Goal: Task Accomplishment & Management: Manage account settings

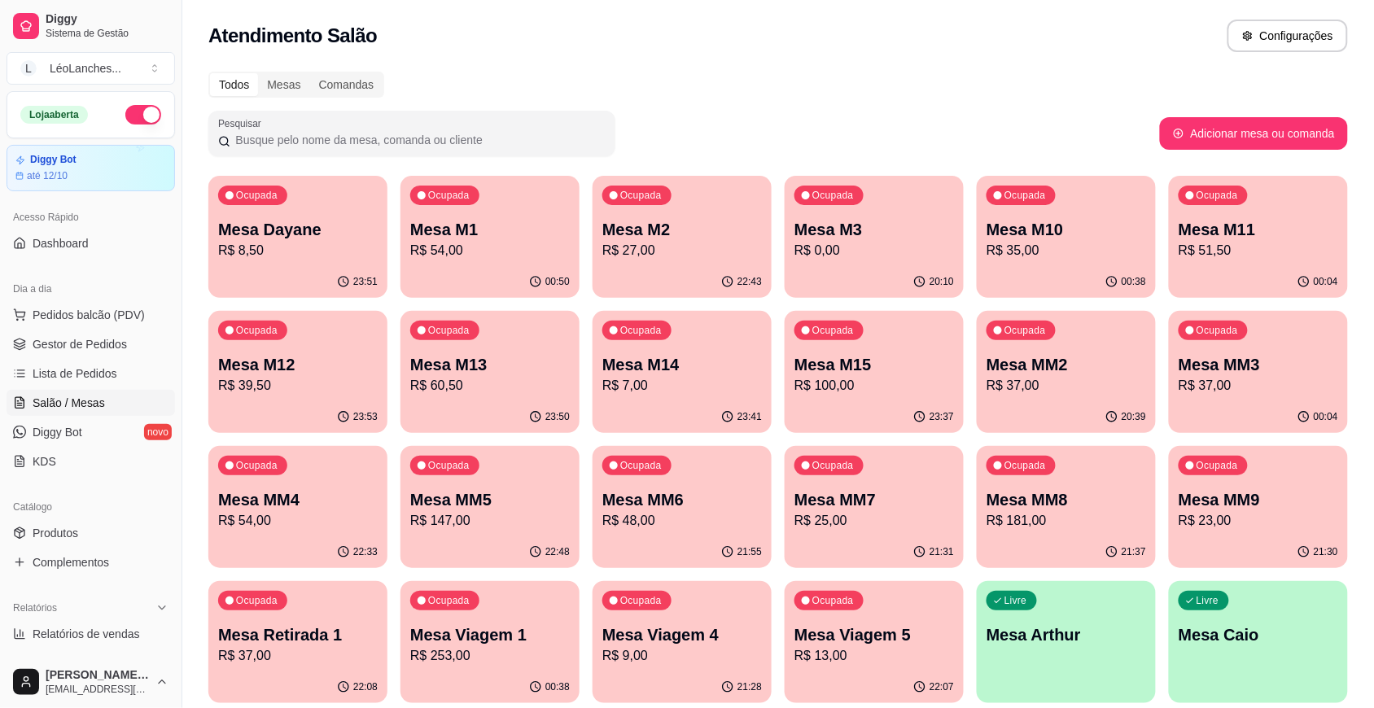
click at [491, 497] on p "Mesa MM5" at bounding box center [490, 499] width 160 height 23
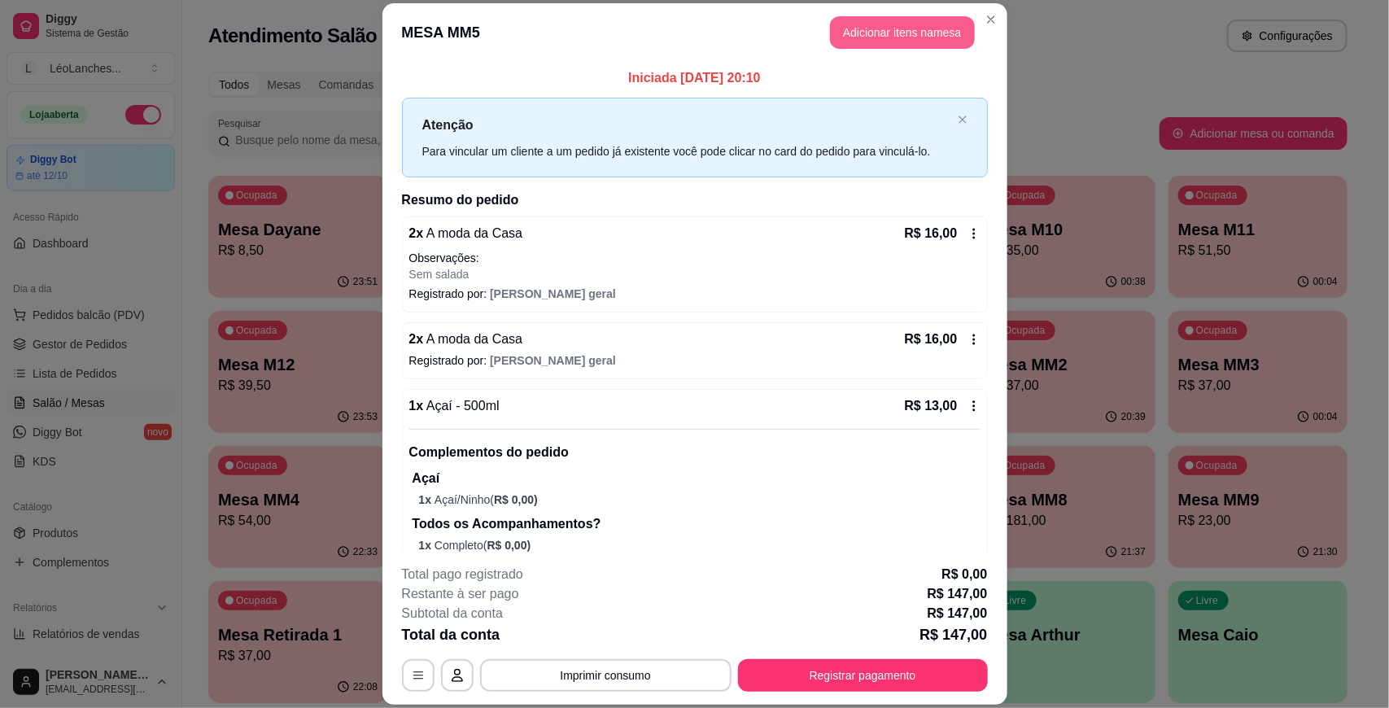
click at [869, 47] on button "Adicionar itens na mesa" at bounding box center [902, 32] width 145 height 33
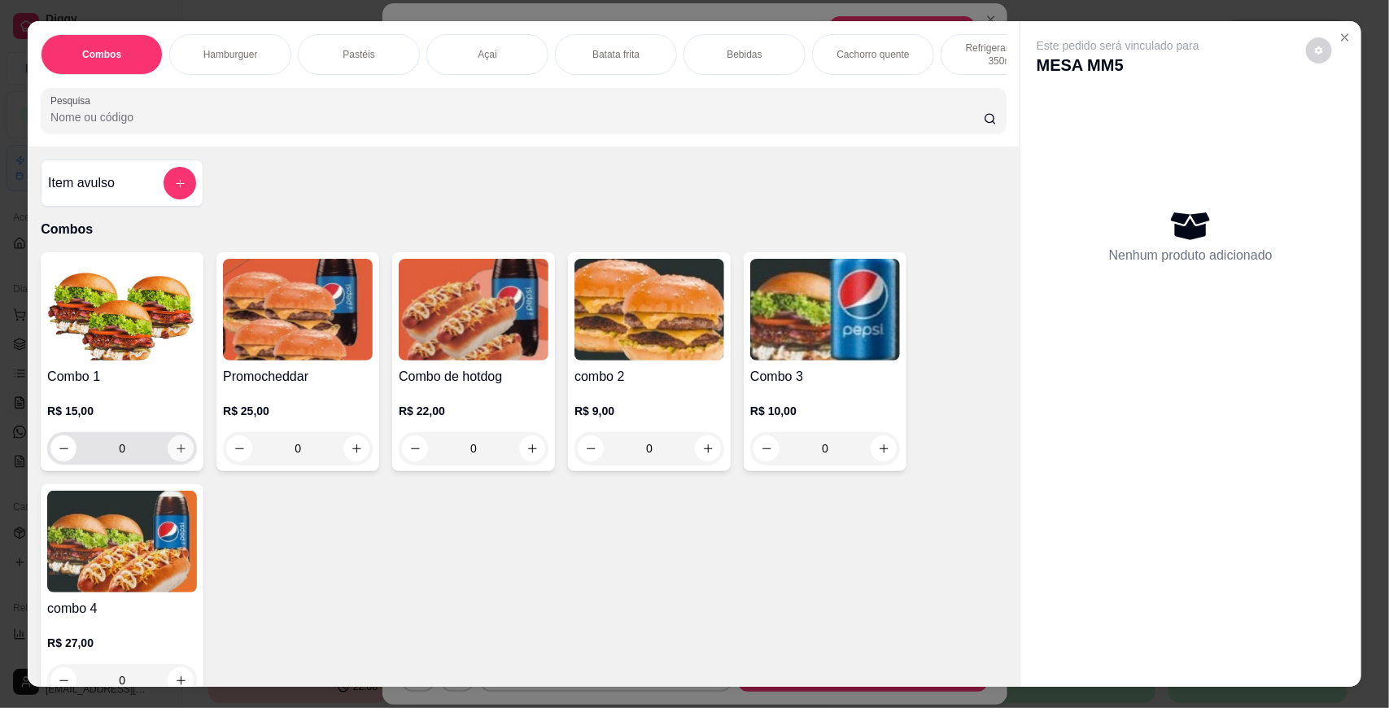
click at [175, 455] on icon "increase-product-quantity" at bounding box center [181, 449] width 12 height 12
type input "1"
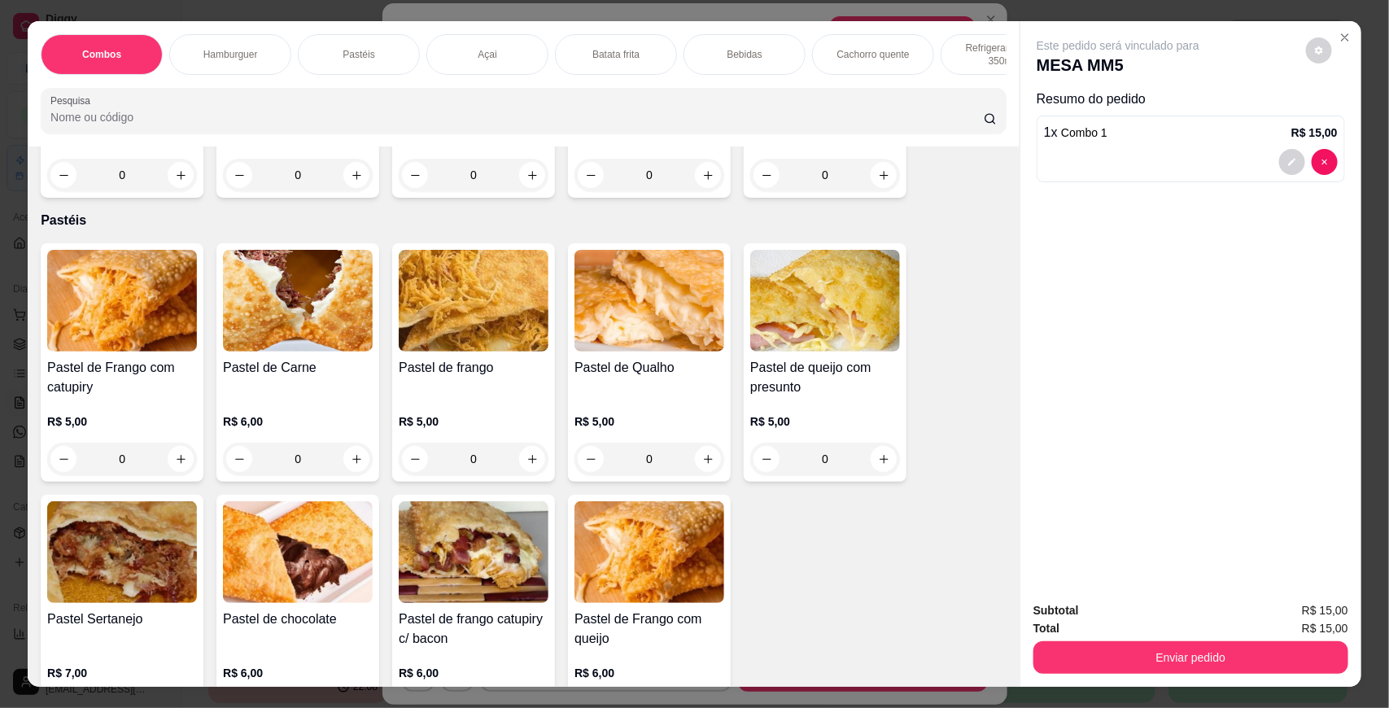
scroll to position [830, 0]
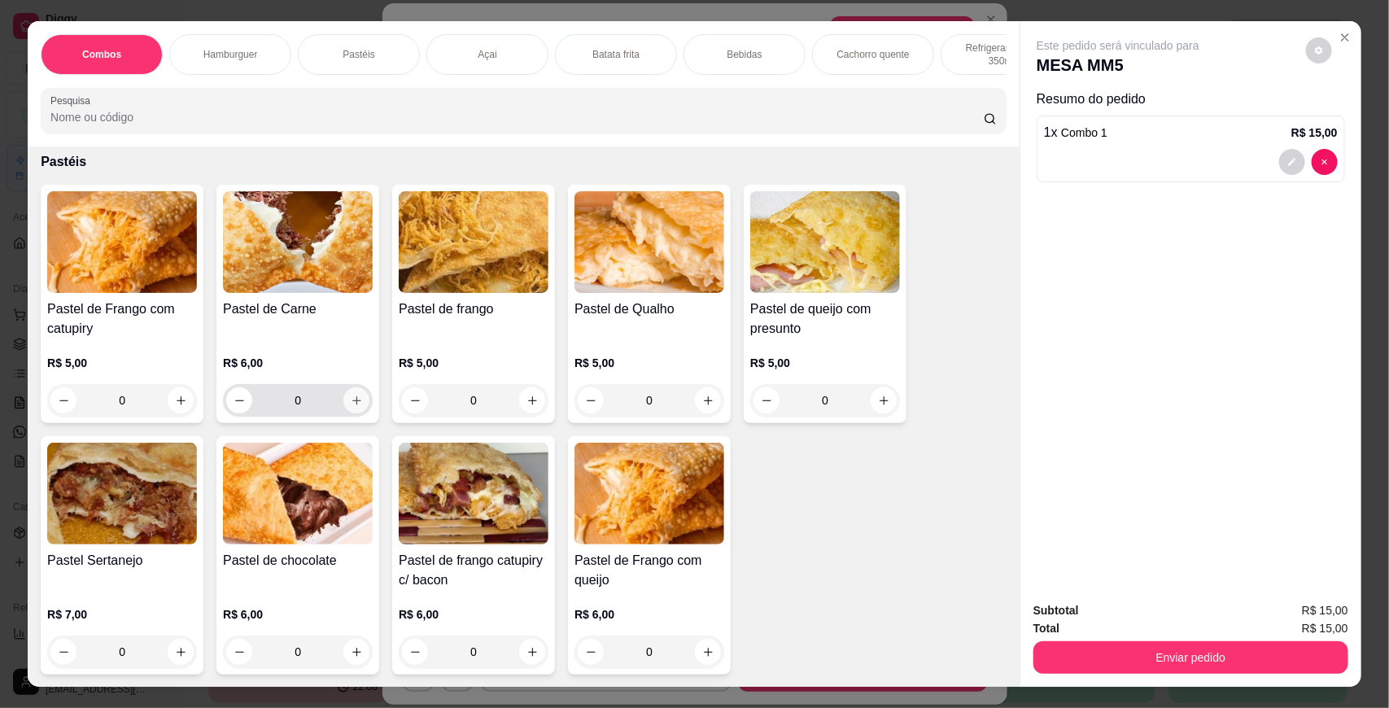
click at [352, 405] on icon "increase-product-quantity" at bounding box center [356, 400] width 9 height 9
type input "1"
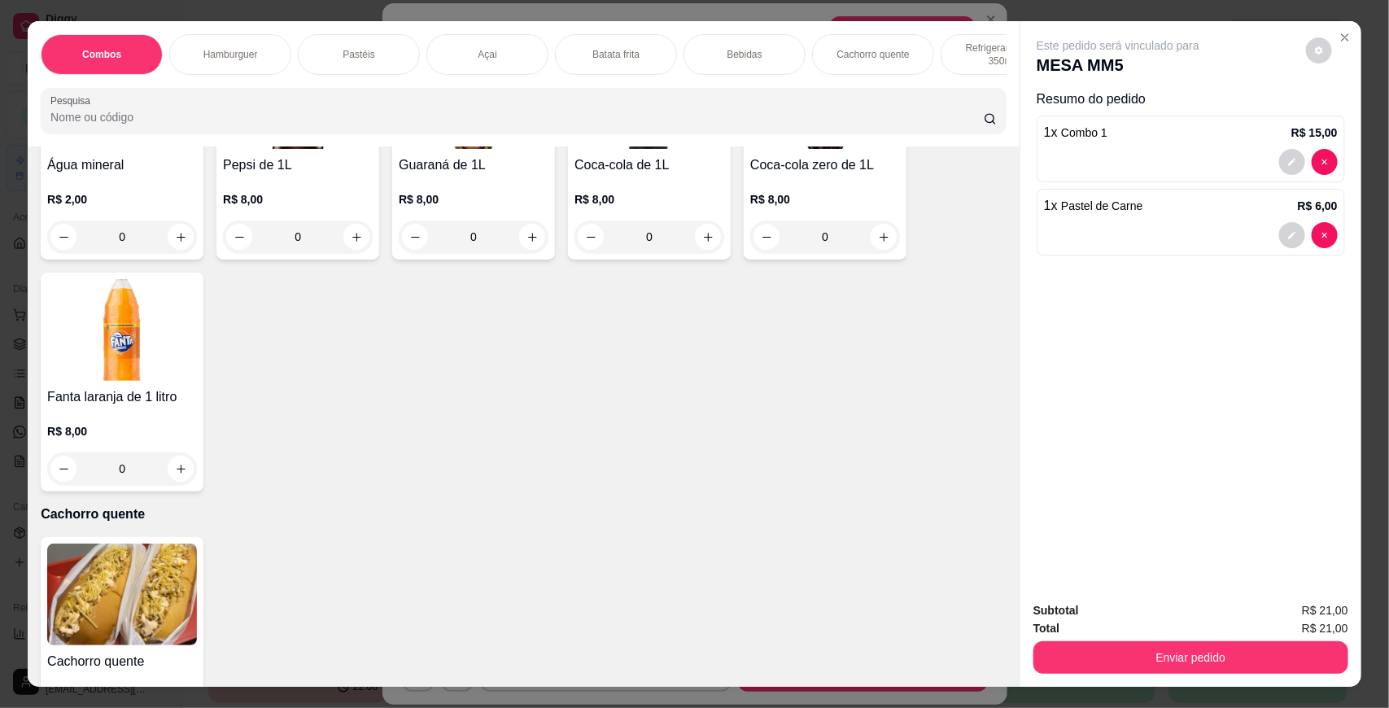
scroll to position [2272, 0]
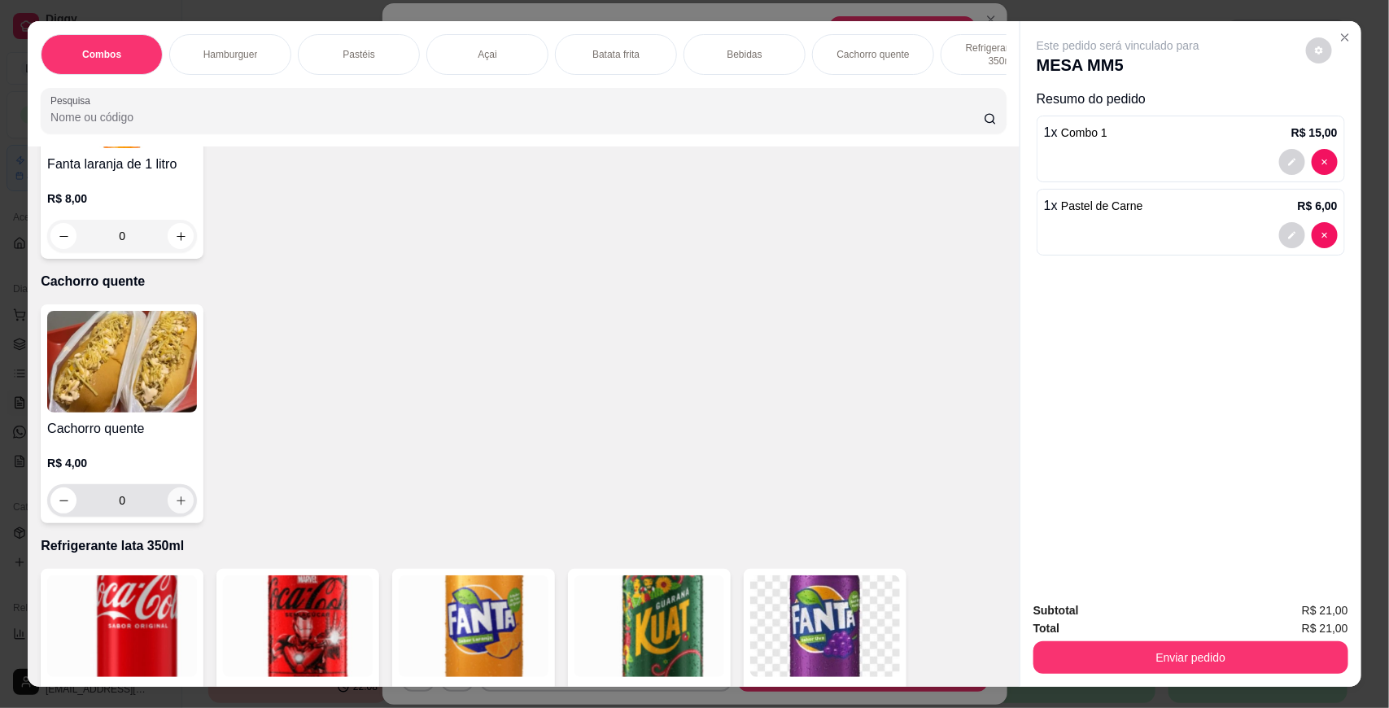
click at [171, 509] on button "increase-product-quantity" at bounding box center [181, 501] width 26 height 26
type input "1"
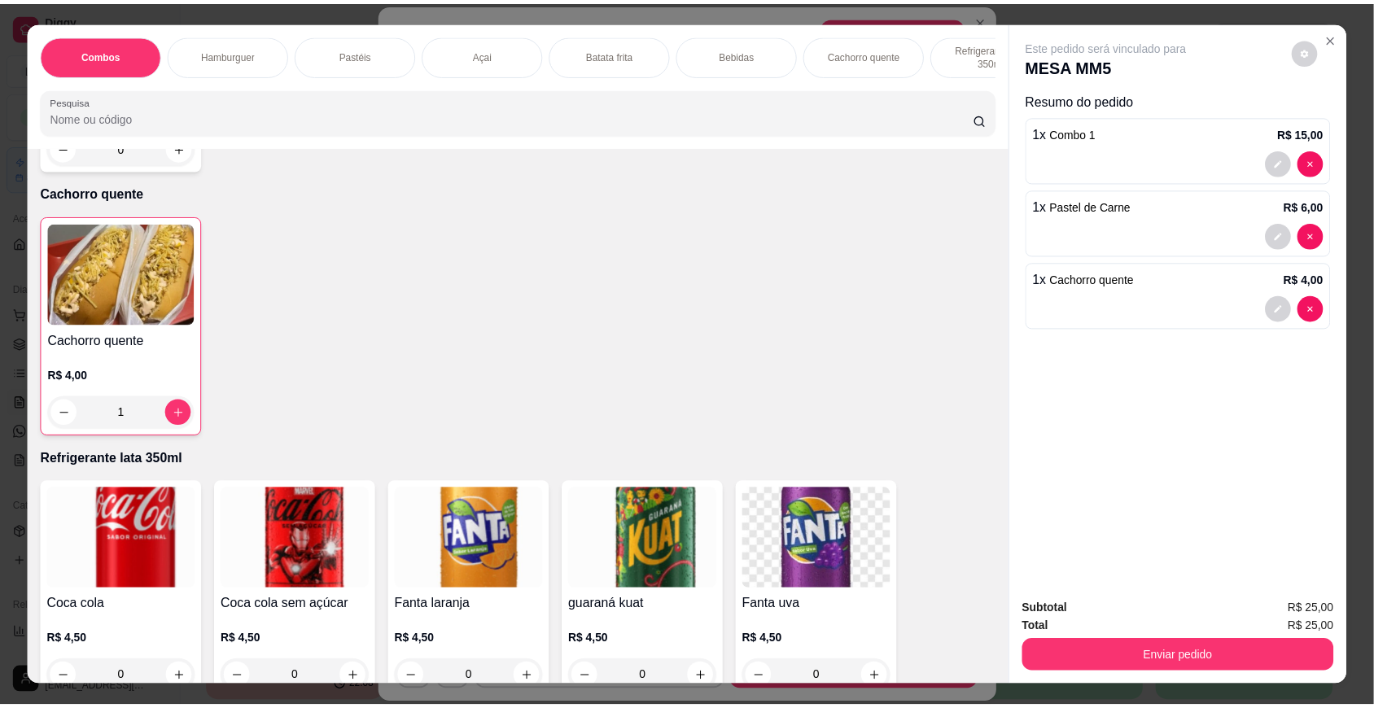
scroll to position [2411, 0]
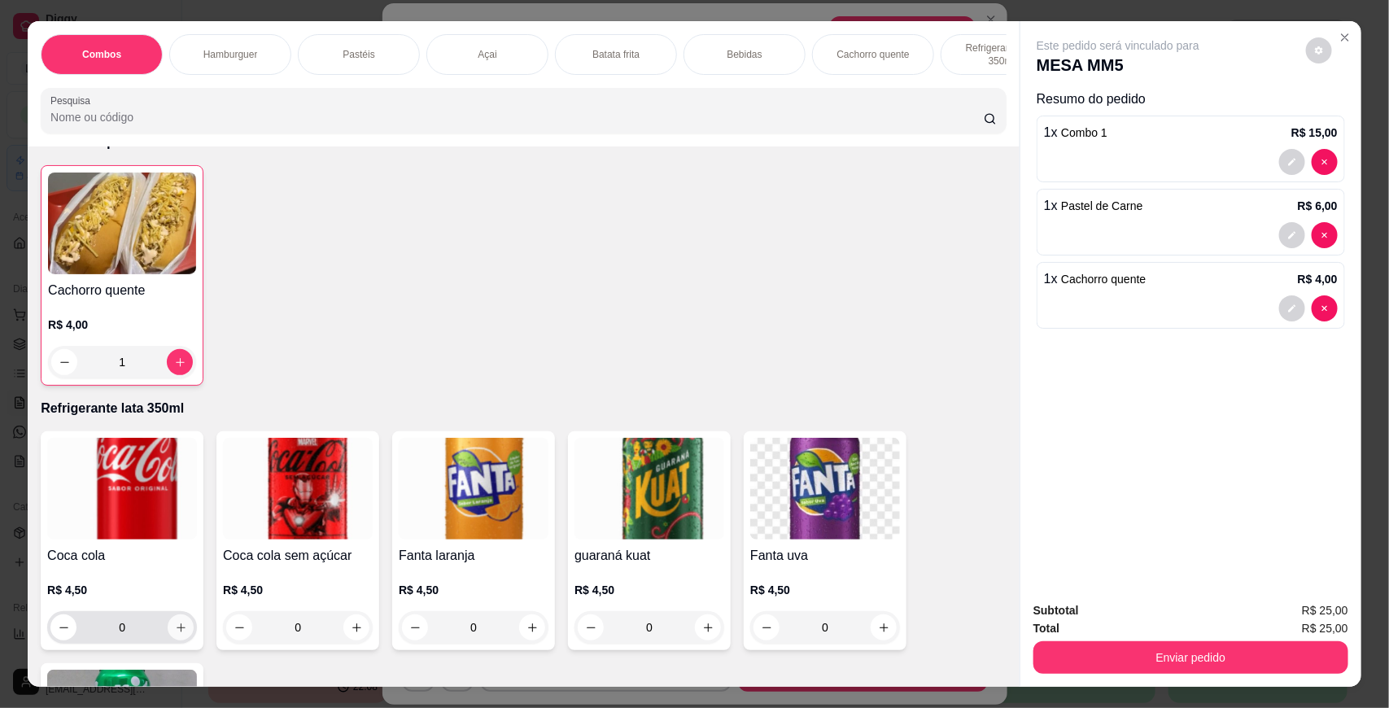
click at [175, 634] on icon "increase-product-quantity" at bounding box center [181, 628] width 12 height 12
type input "1"
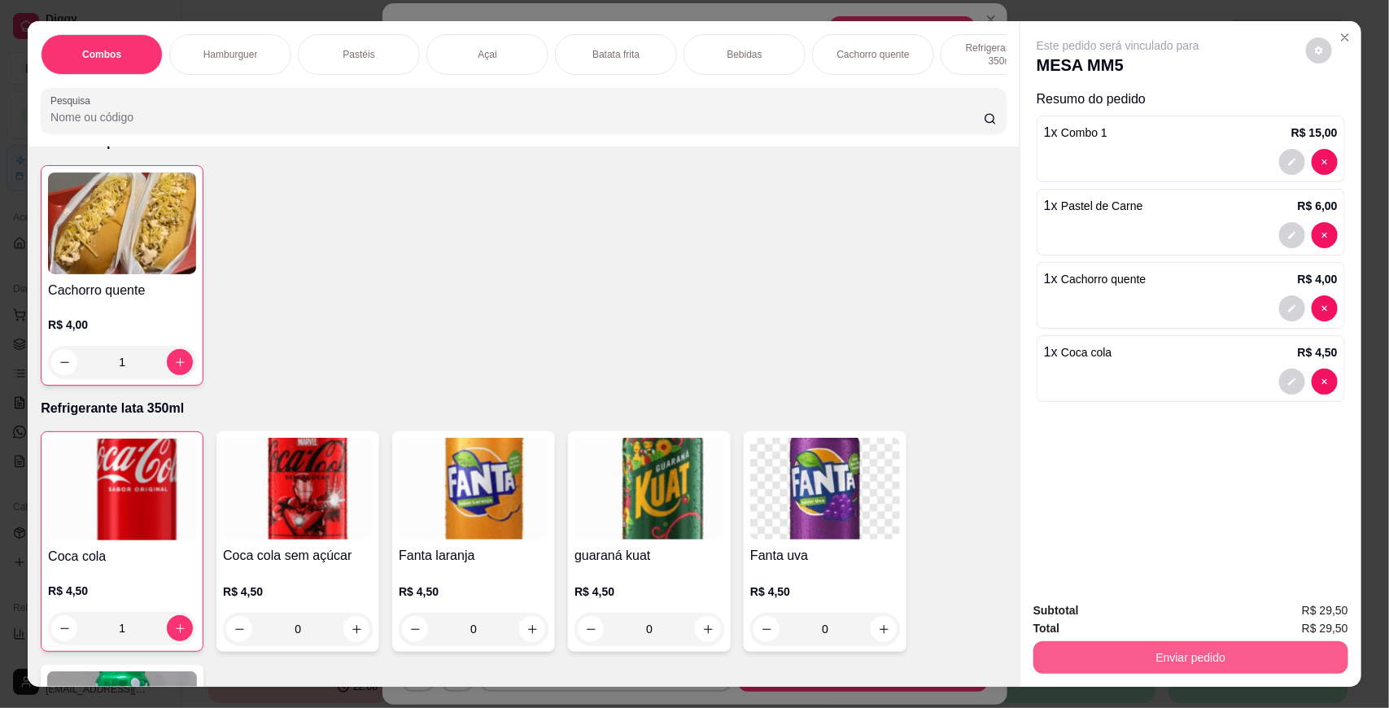
click at [1203, 648] on button "Enviar pedido" at bounding box center [1191, 657] width 315 height 33
click at [1320, 613] on button "Enviar pedido" at bounding box center [1305, 617] width 92 height 31
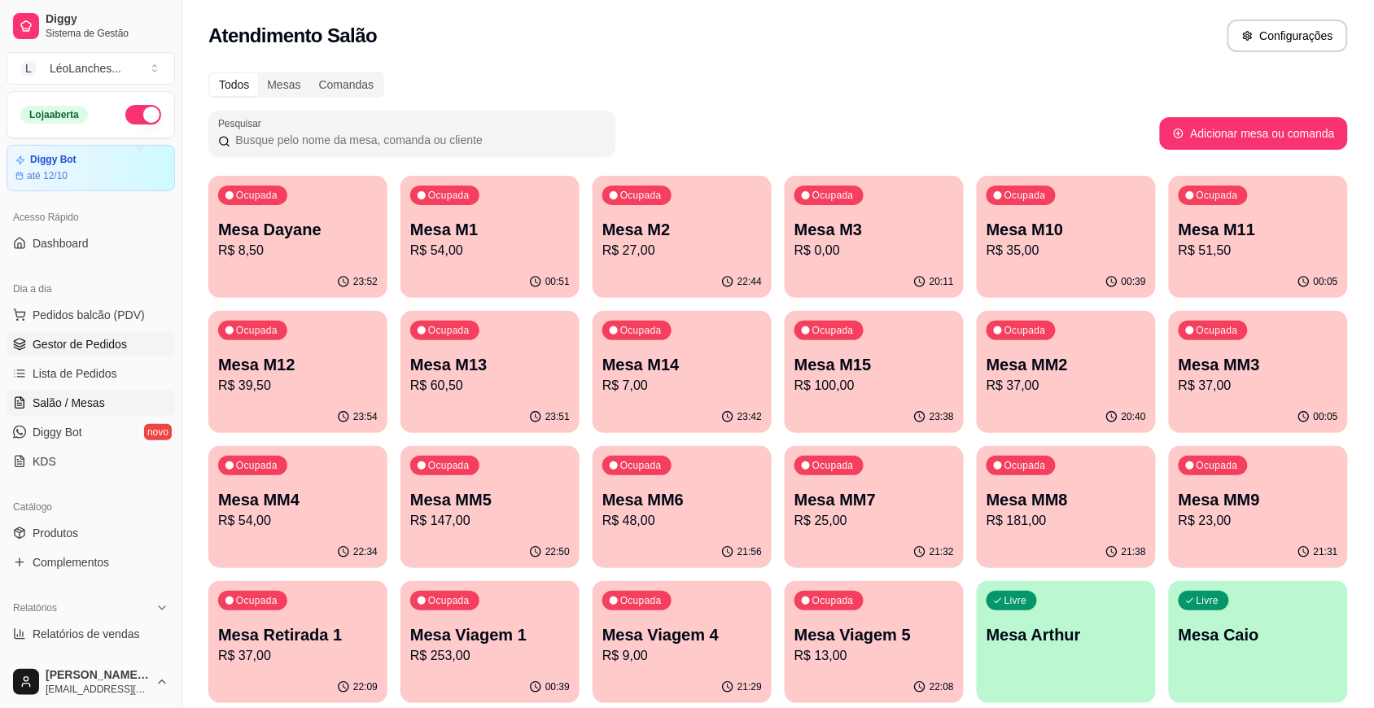
click at [55, 340] on span "Gestor de Pedidos" at bounding box center [80, 344] width 94 height 16
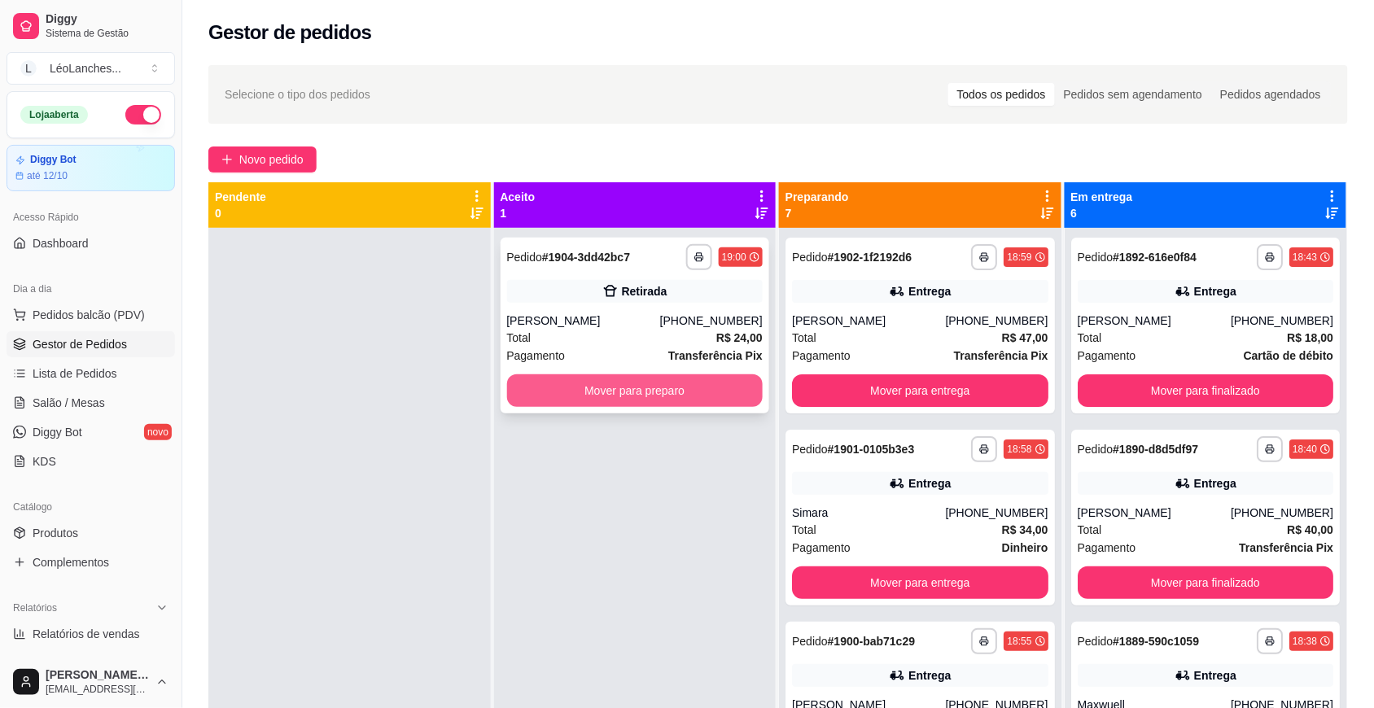
click at [708, 385] on button "Mover para preparo" at bounding box center [635, 390] width 256 height 33
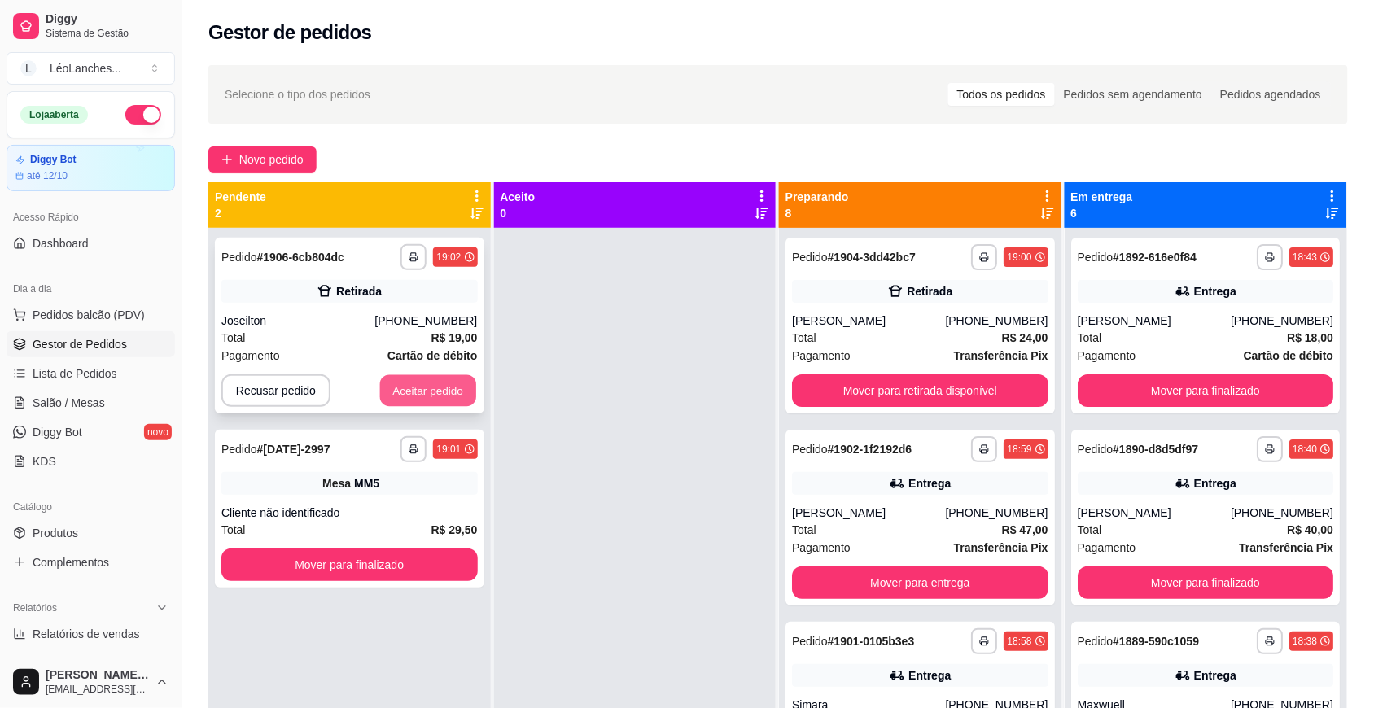
click at [448, 385] on button "Aceitar pedido" at bounding box center [428, 391] width 96 height 32
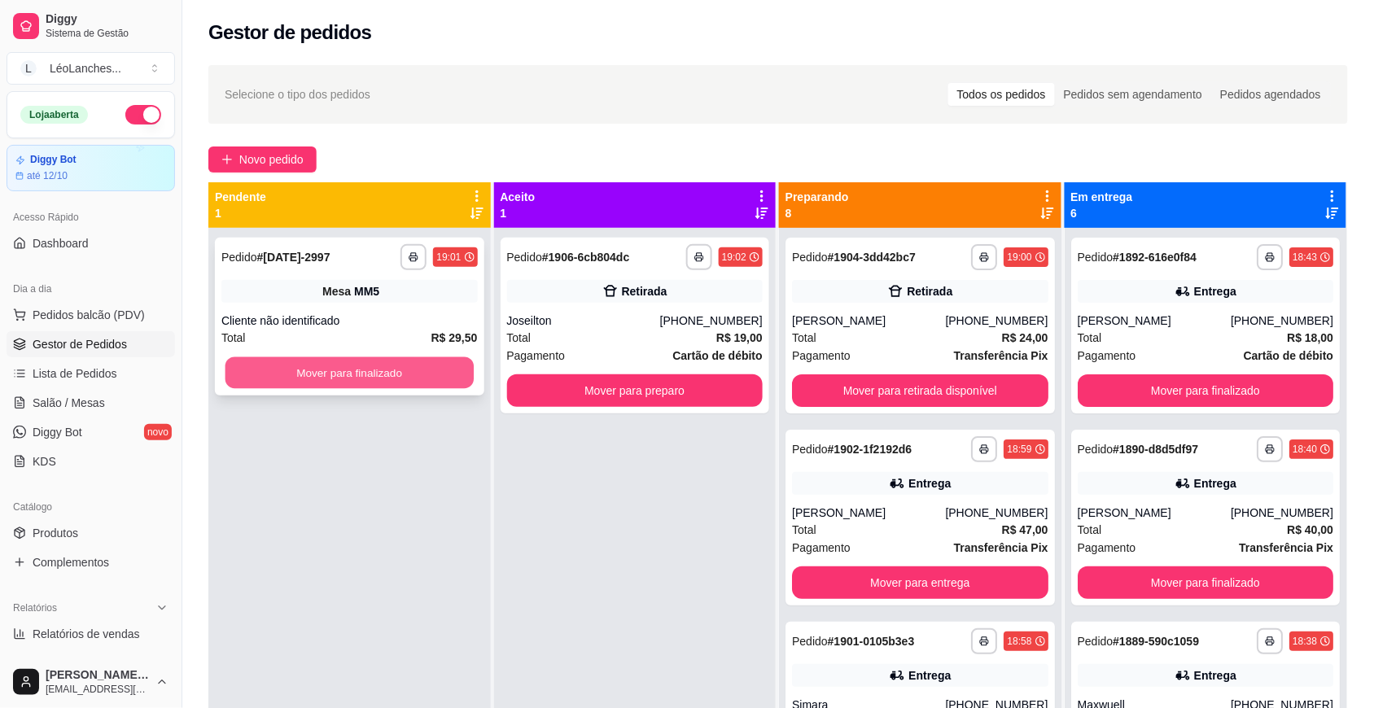
click at [445, 361] on button "Mover para finalizado" at bounding box center [349, 373] width 248 height 32
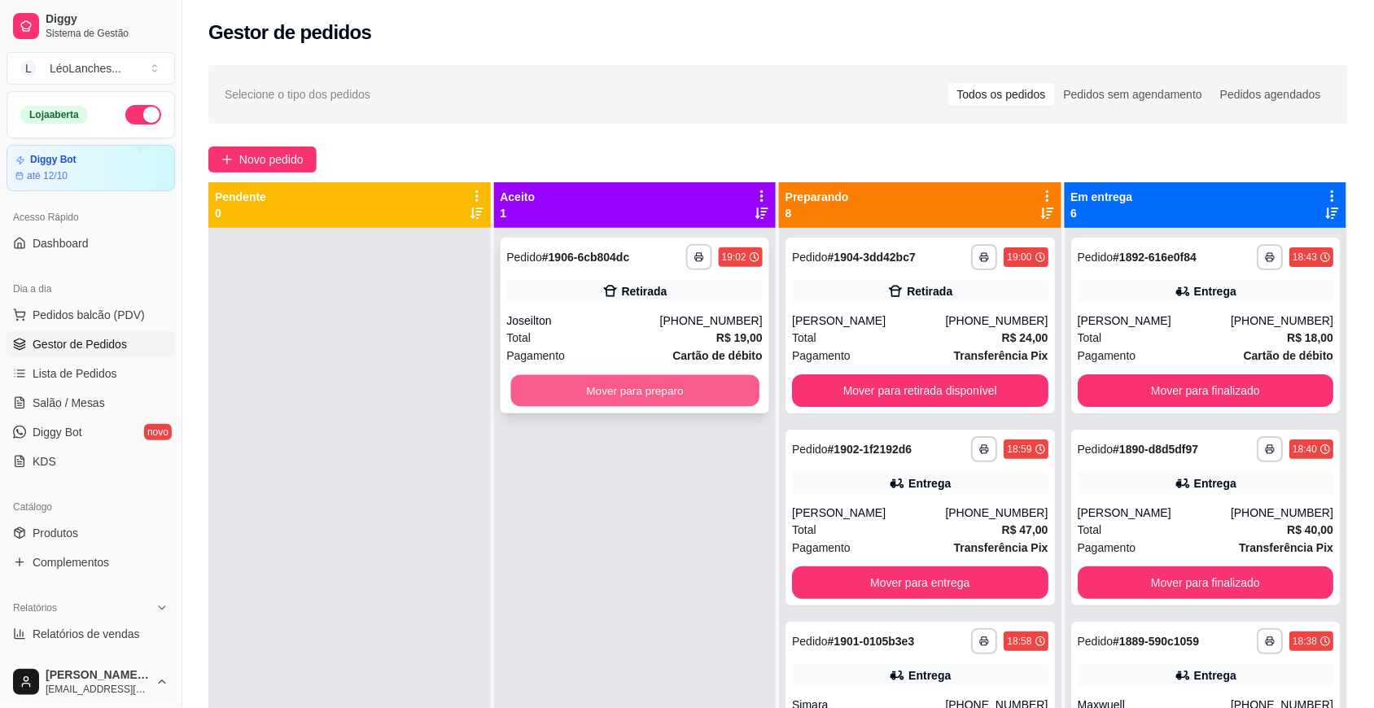
click at [617, 384] on button "Mover para preparo" at bounding box center [634, 391] width 248 height 32
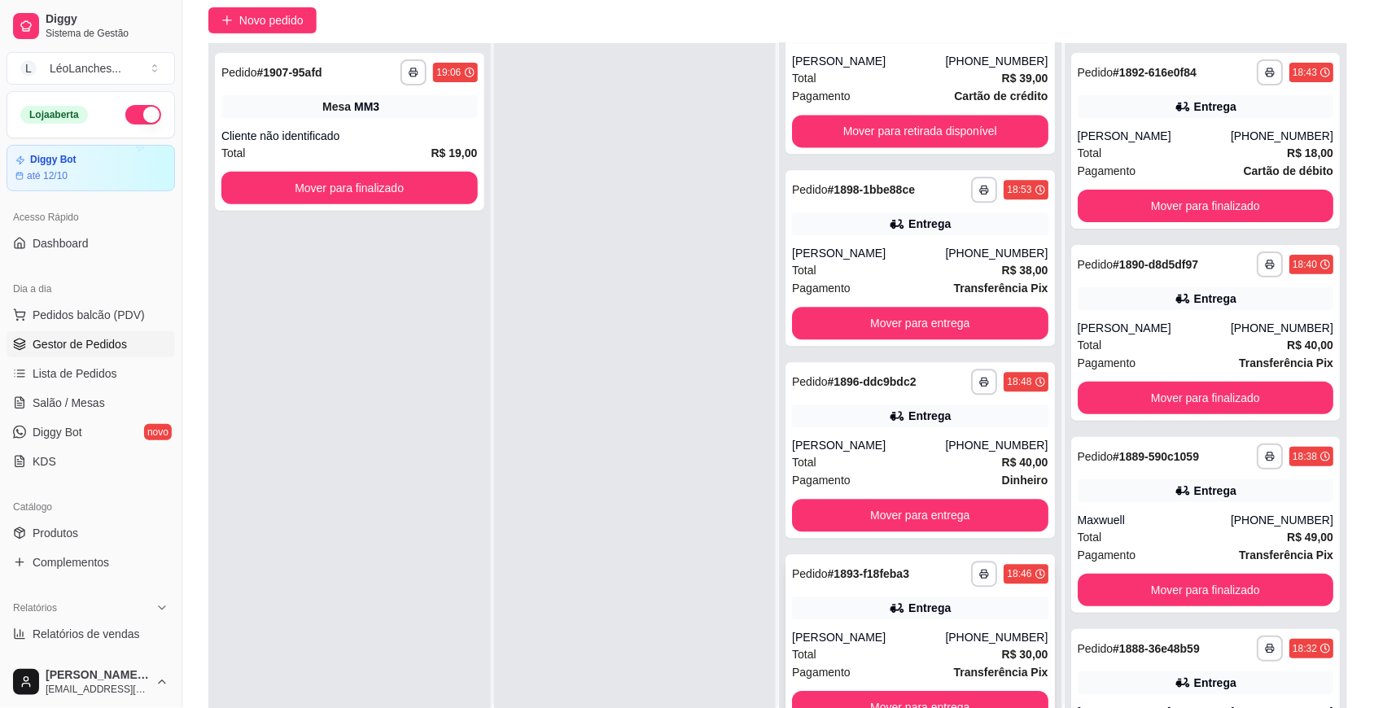
scroll to position [248, 0]
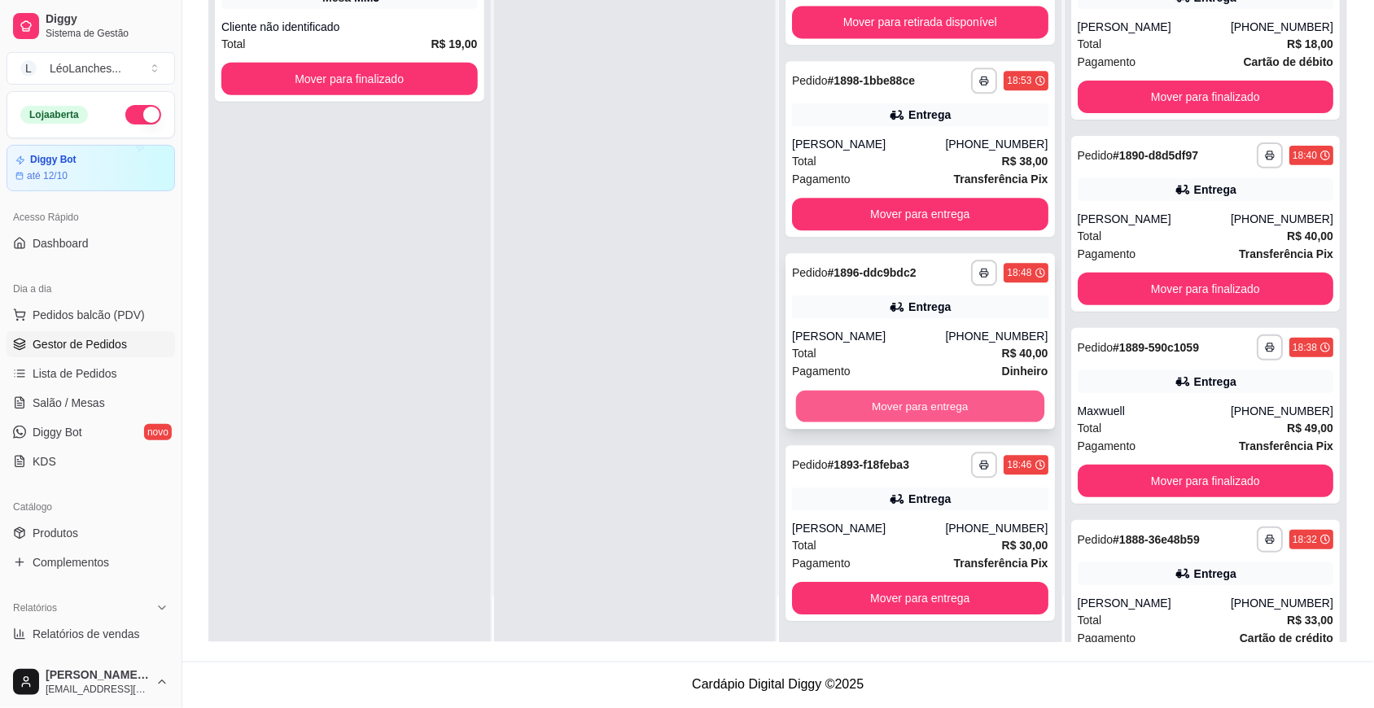
click at [955, 409] on button "Mover para entrega" at bounding box center [920, 407] width 248 height 32
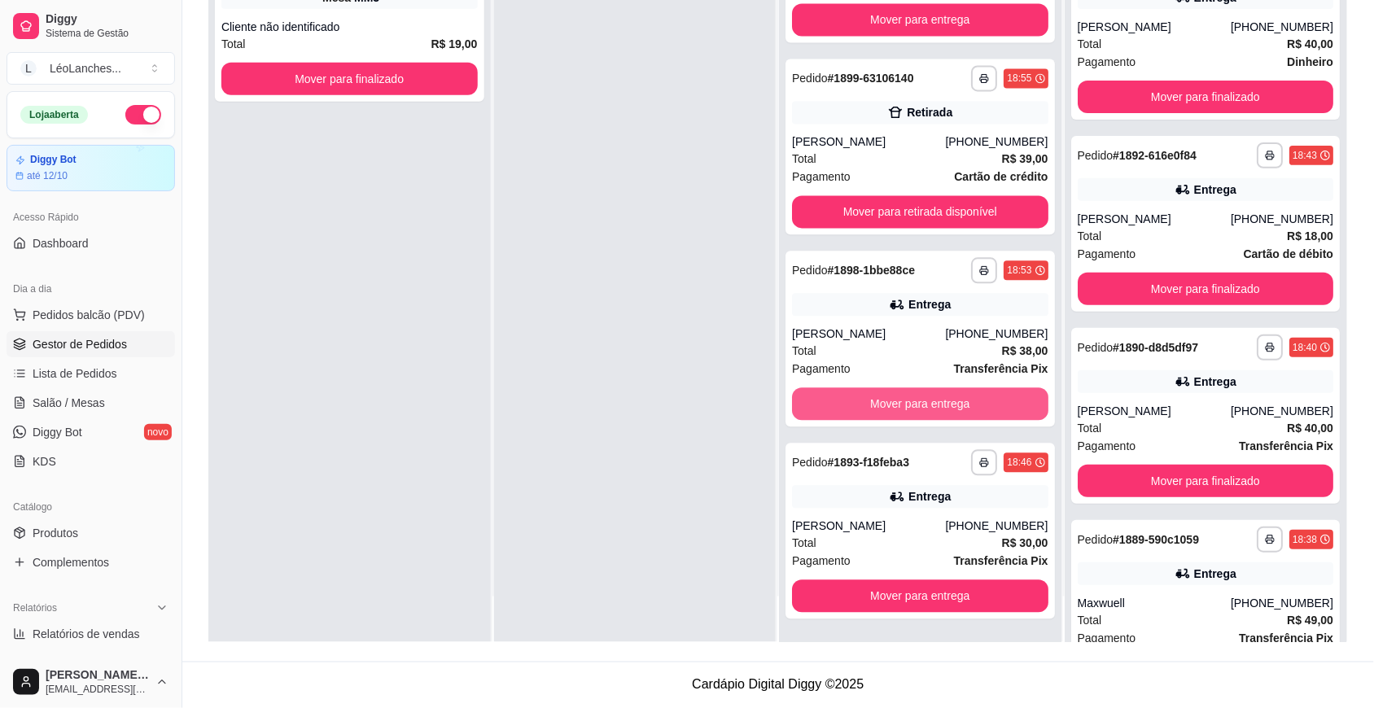
scroll to position [844, 0]
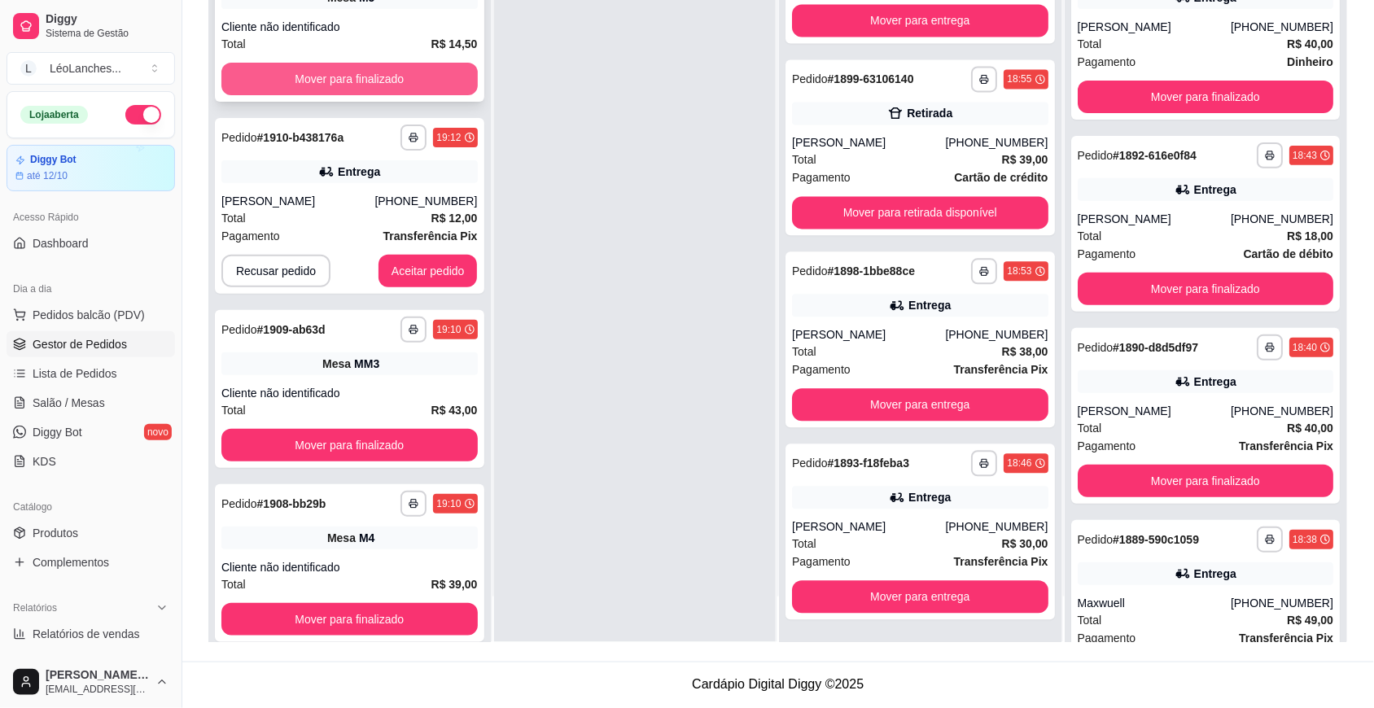
click at [437, 71] on button "Mover para finalizado" at bounding box center [349, 79] width 256 height 33
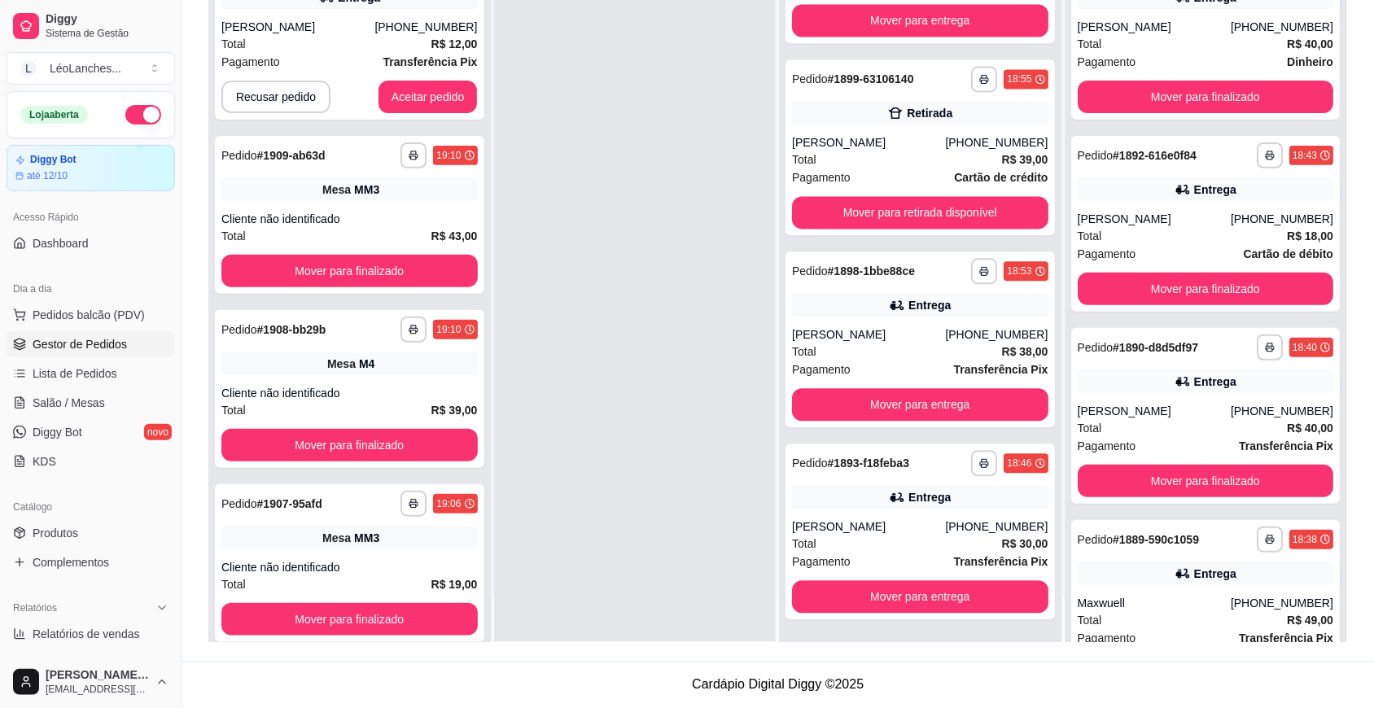
scroll to position [0, 0]
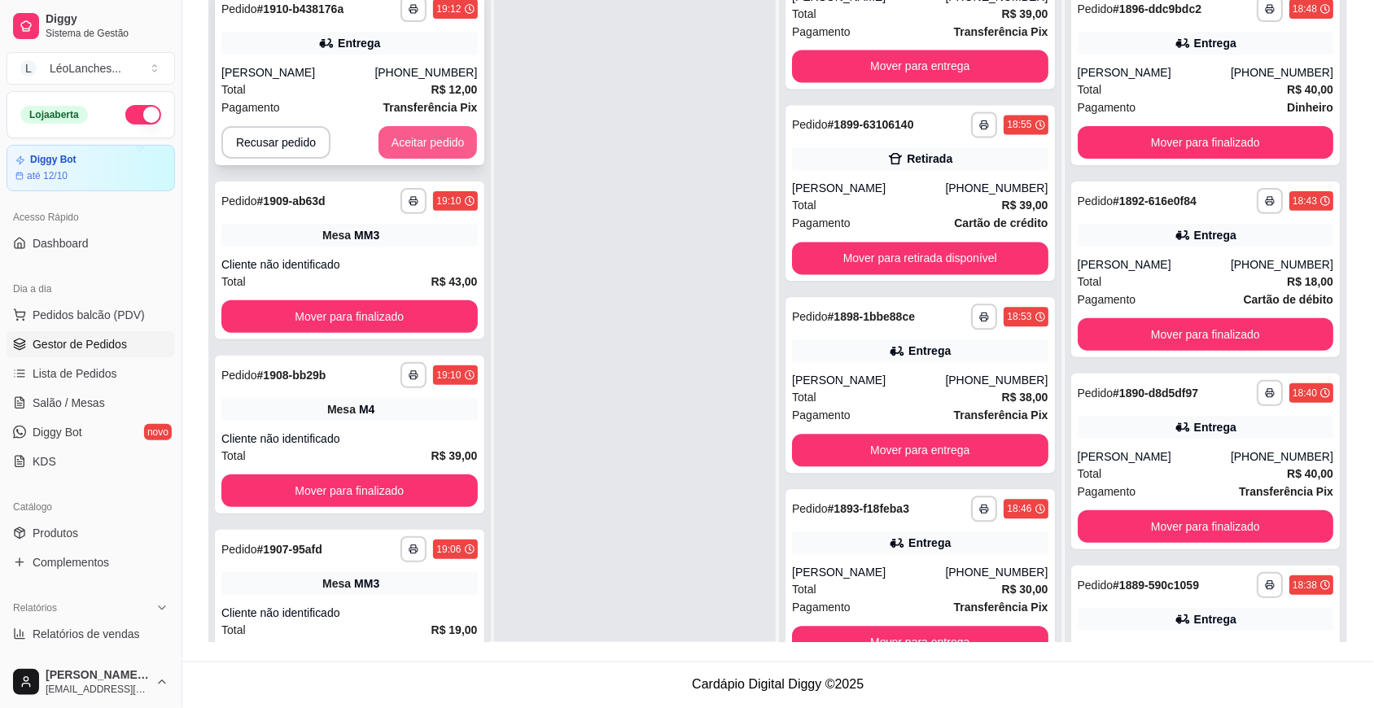
click at [420, 147] on button "Aceitar pedido" at bounding box center [427, 142] width 99 height 33
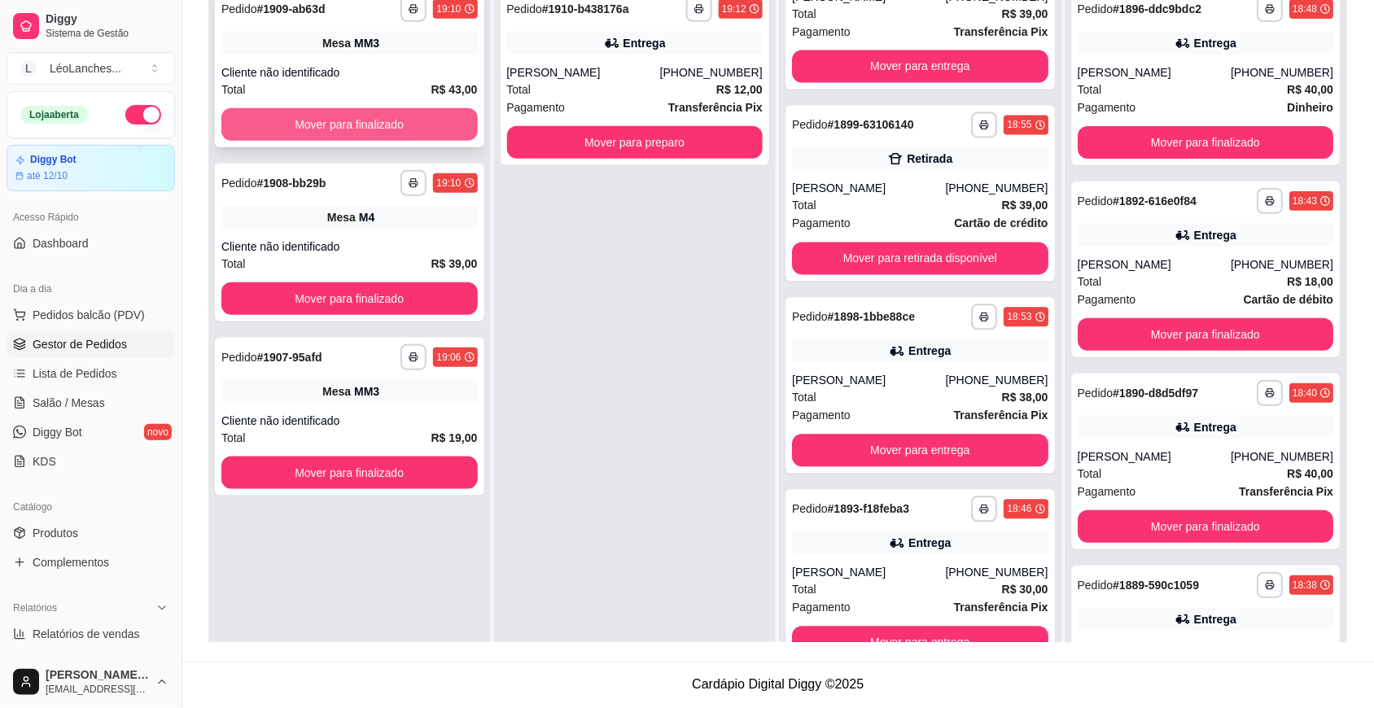
click at [424, 133] on button "Mover para finalizado" at bounding box center [349, 124] width 256 height 33
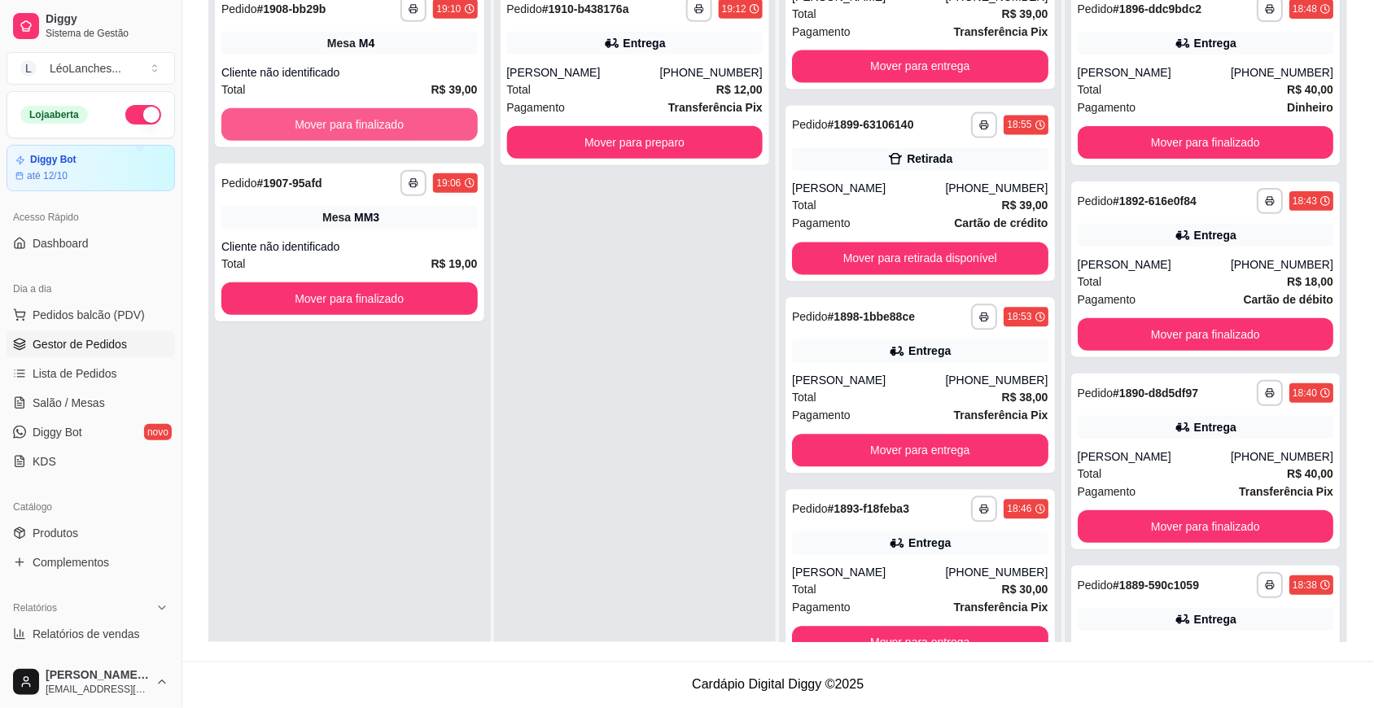
click at [427, 128] on button "Mover para finalizado" at bounding box center [349, 124] width 256 height 33
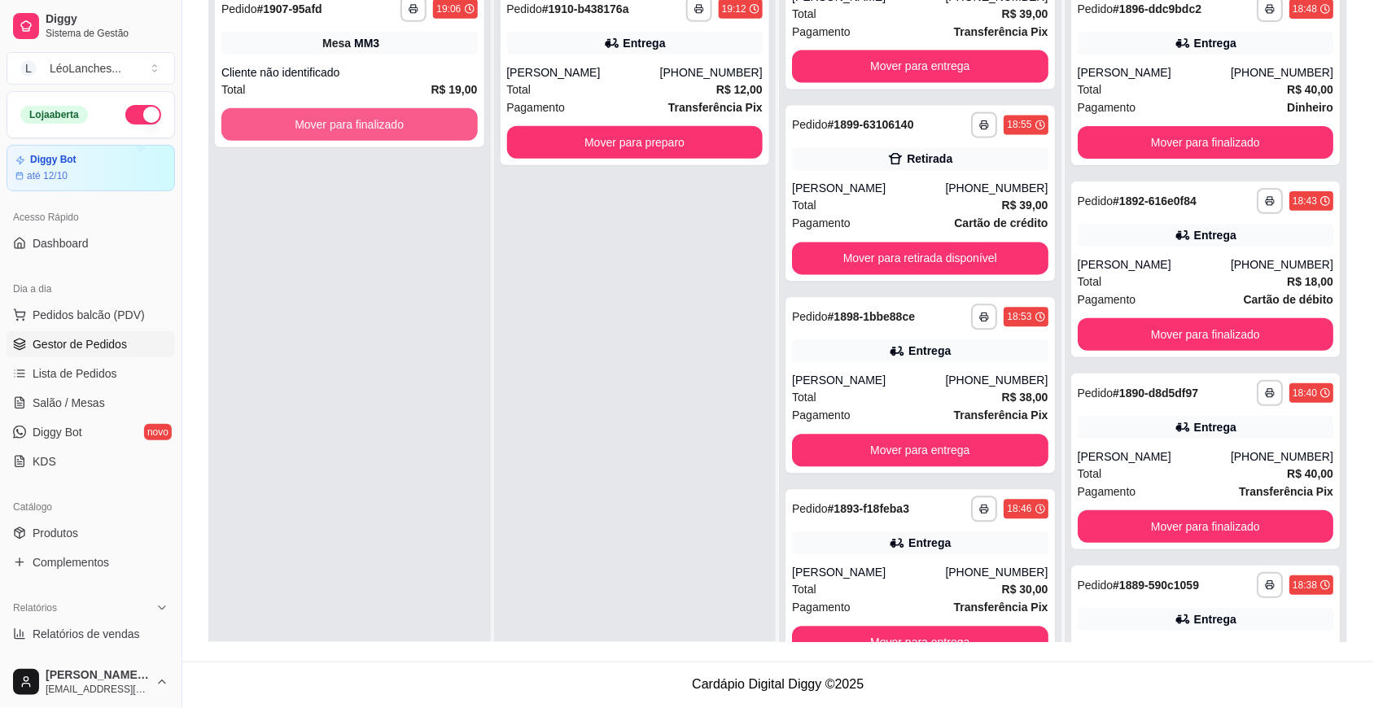
click at [427, 128] on button "Mover para finalizado" at bounding box center [349, 124] width 256 height 33
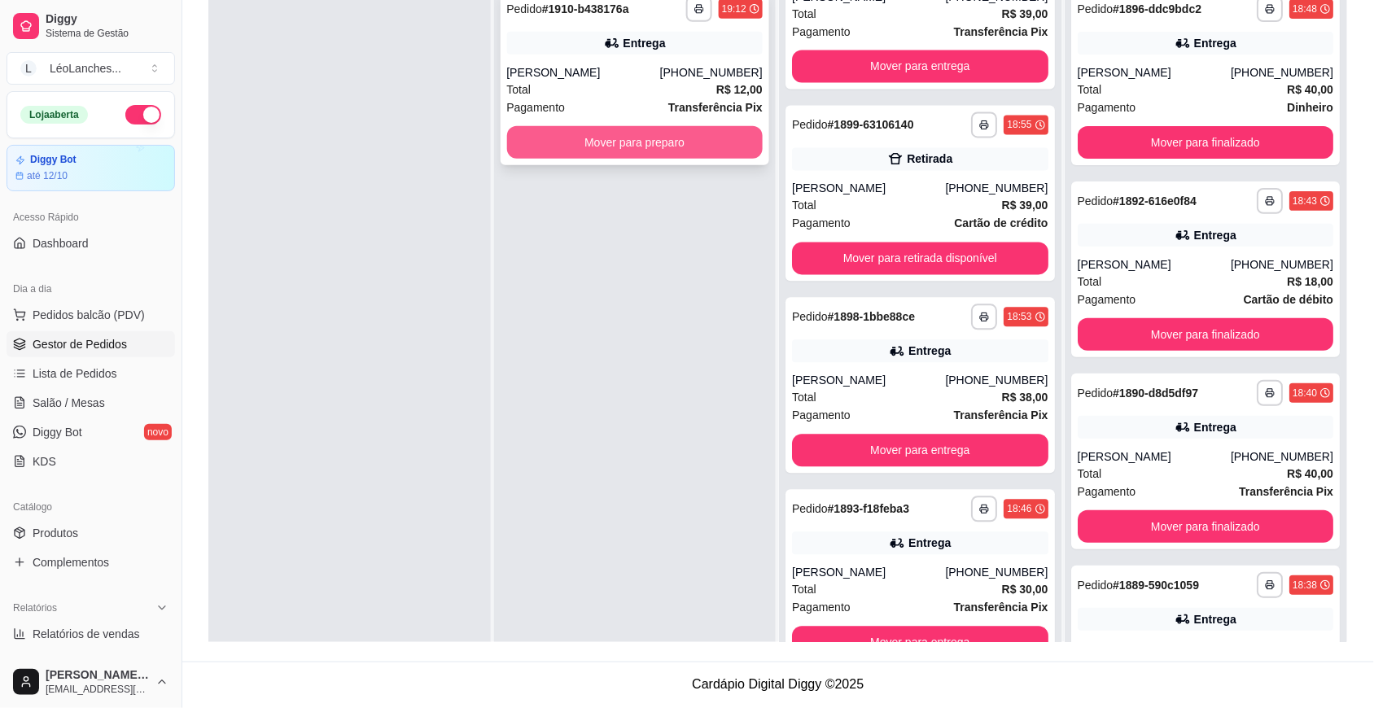
click at [612, 136] on button "Mover para preparo" at bounding box center [635, 142] width 256 height 33
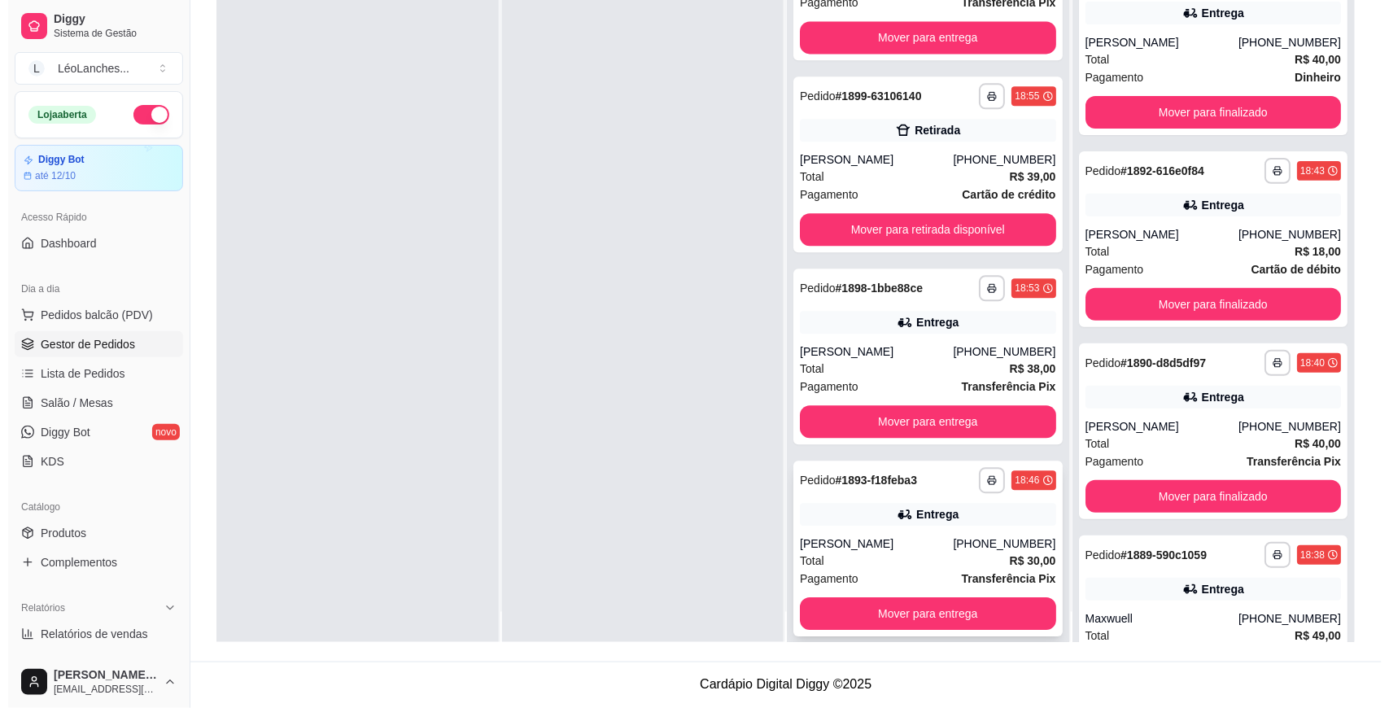
scroll to position [46, 0]
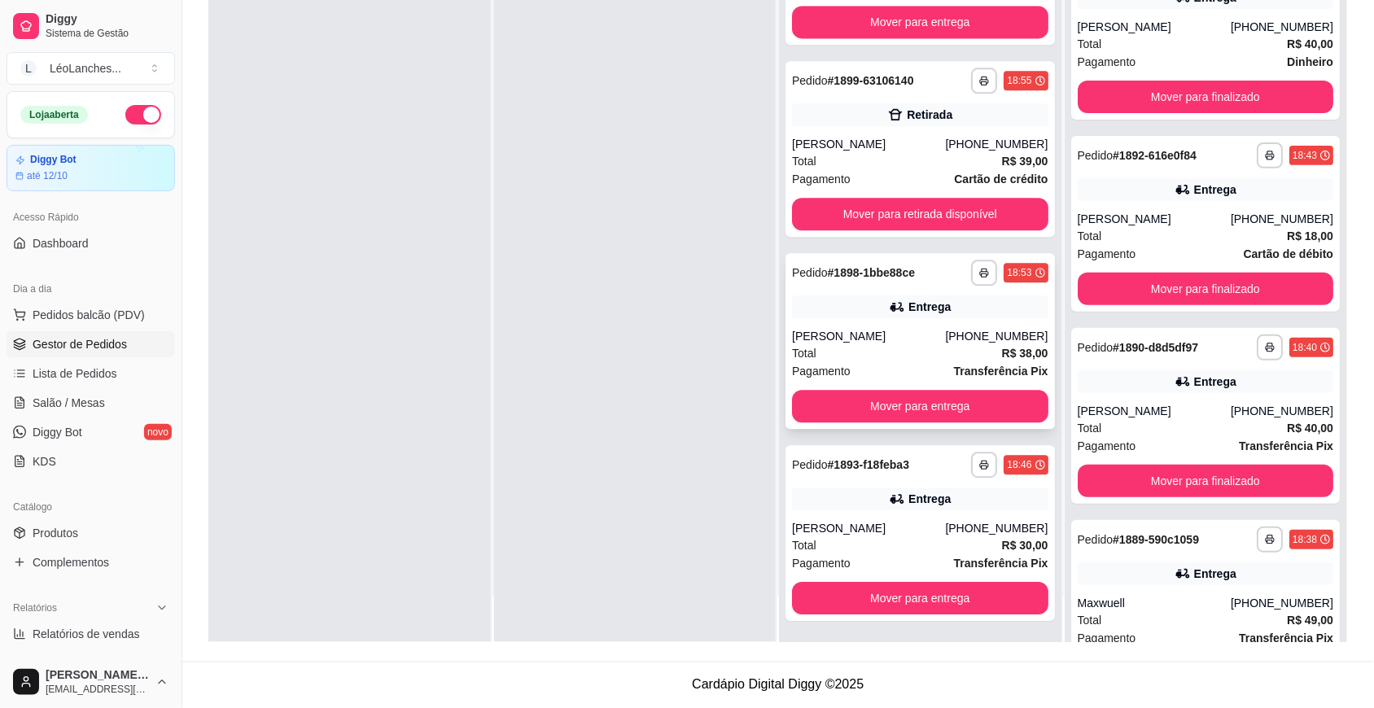
click at [887, 362] on div "Pagamento Transferência Pix" at bounding box center [920, 371] width 256 height 18
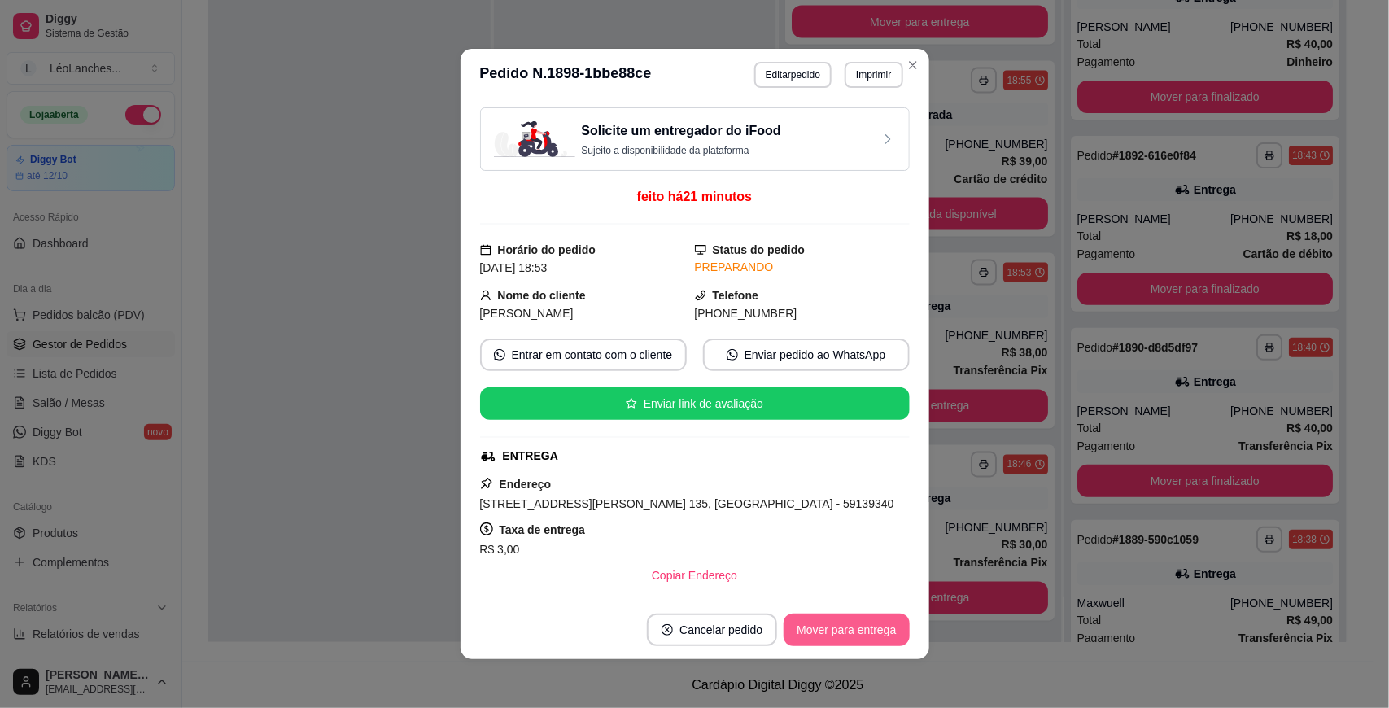
click at [860, 633] on button "Mover para entrega" at bounding box center [846, 630] width 125 height 33
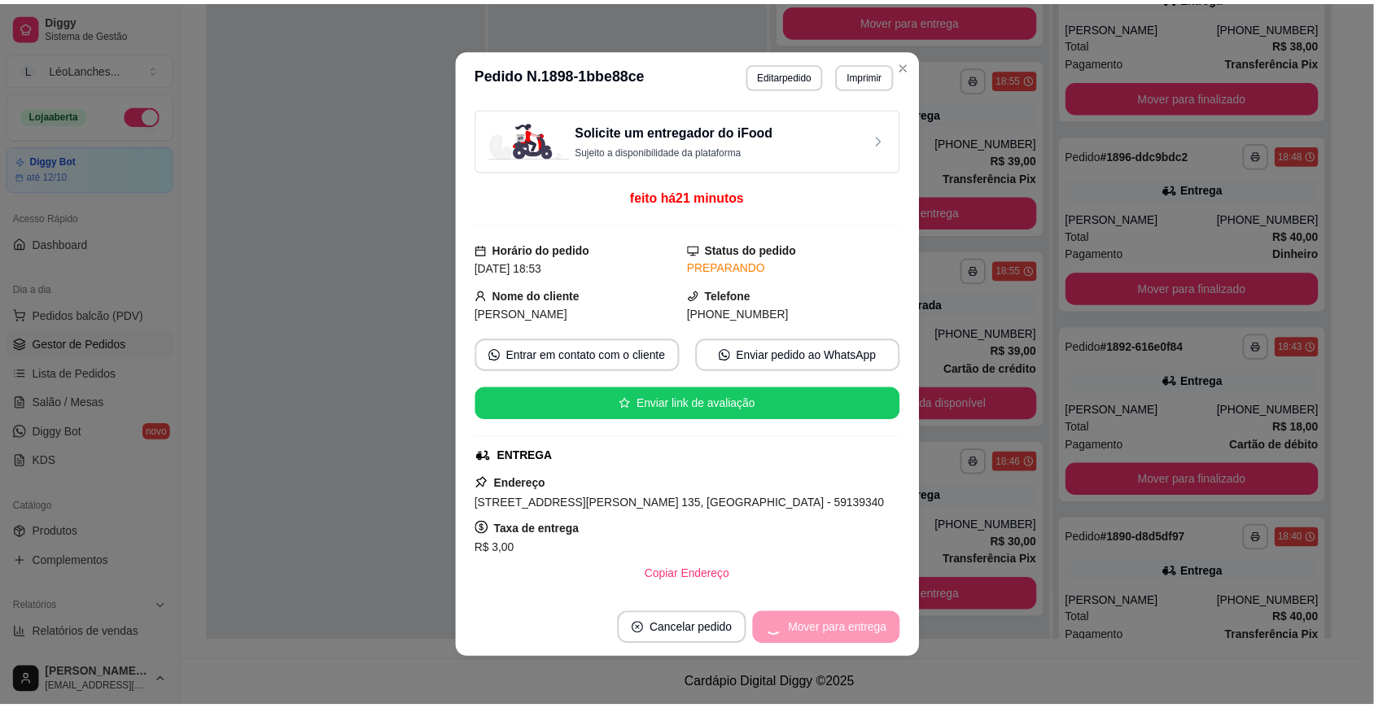
scroll to position [844, 0]
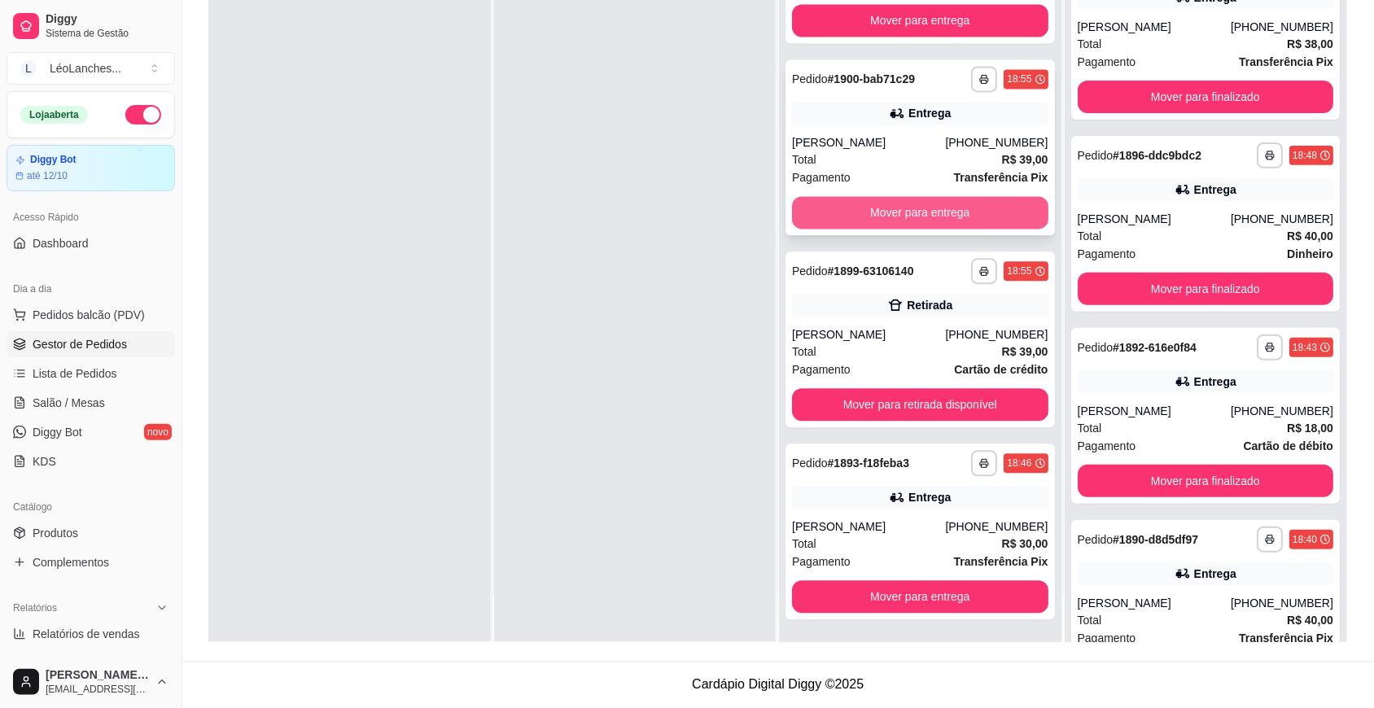
click at [871, 204] on button "Mover para entrega" at bounding box center [920, 213] width 256 height 33
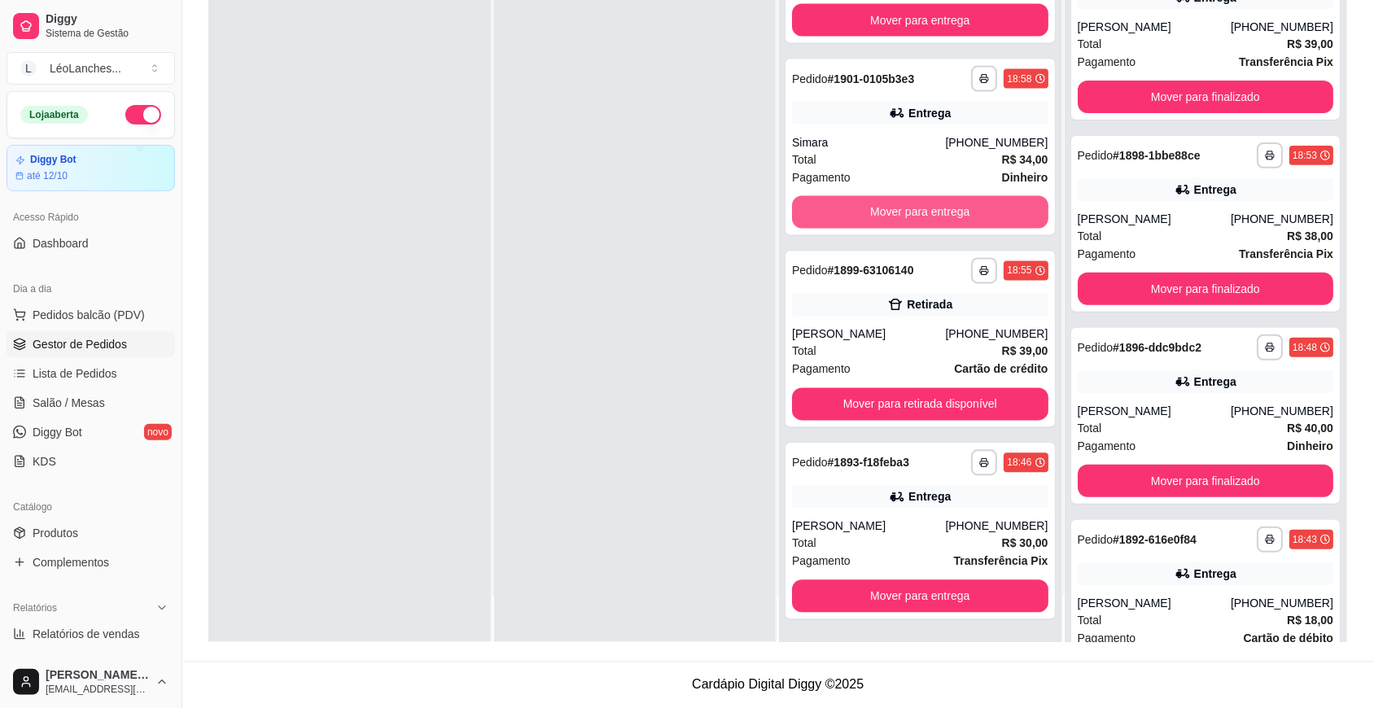
scroll to position [652, 0]
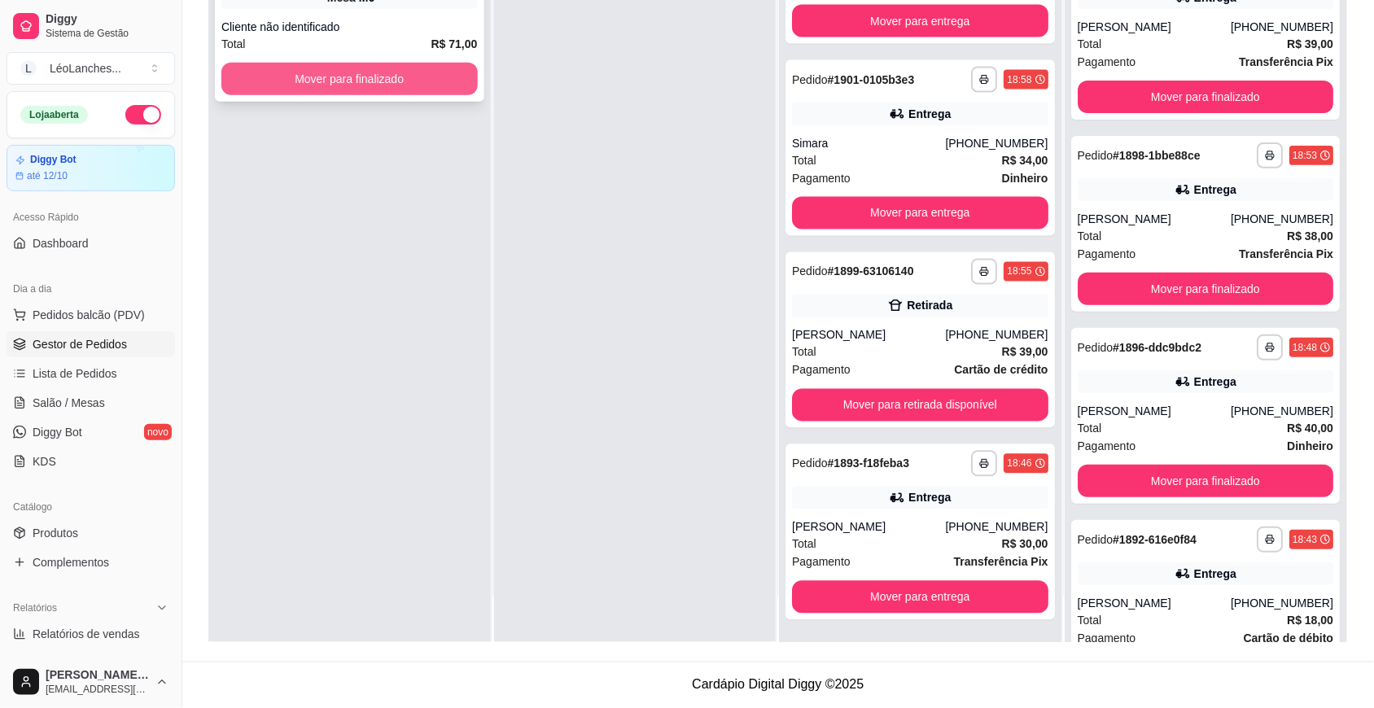
click at [446, 84] on button "Mover para finalizado" at bounding box center [349, 79] width 256 height 33
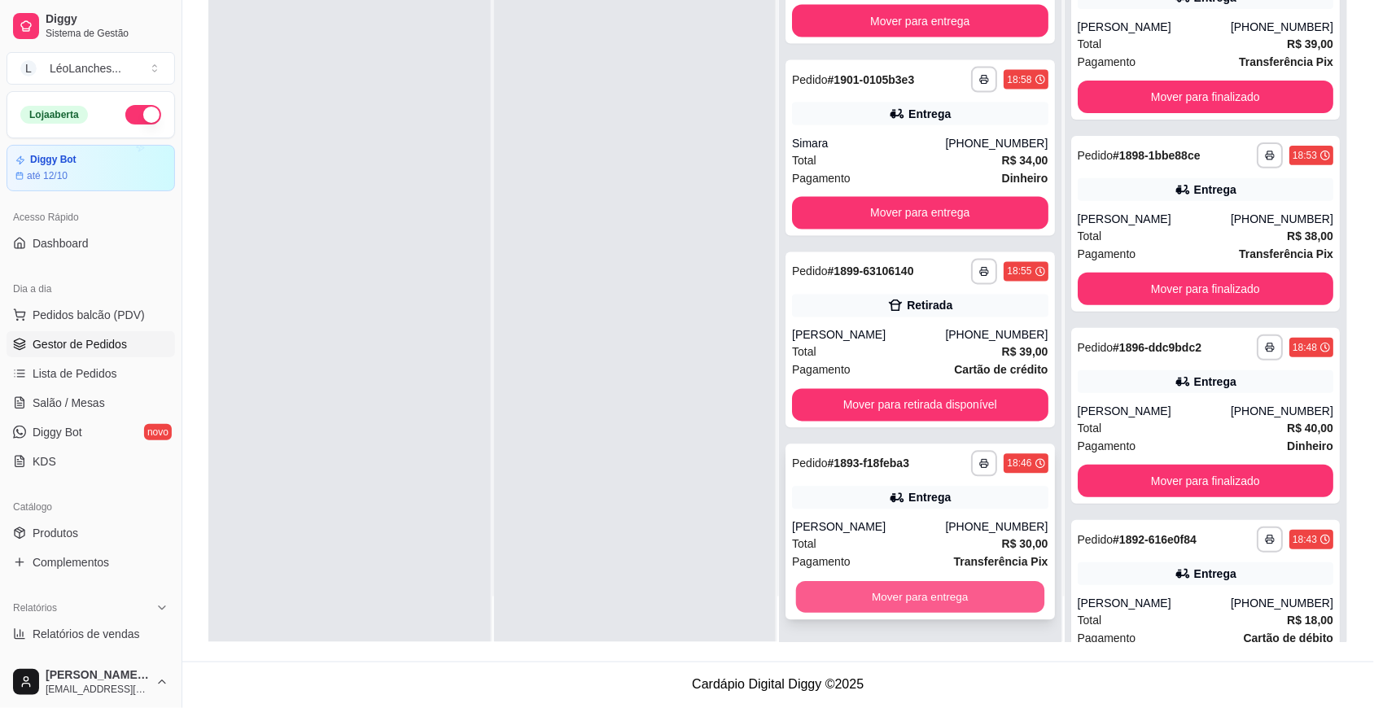
click at [917, 602] on button "Mover para entrega" at bounding box center [920, 598] width 248 height 32
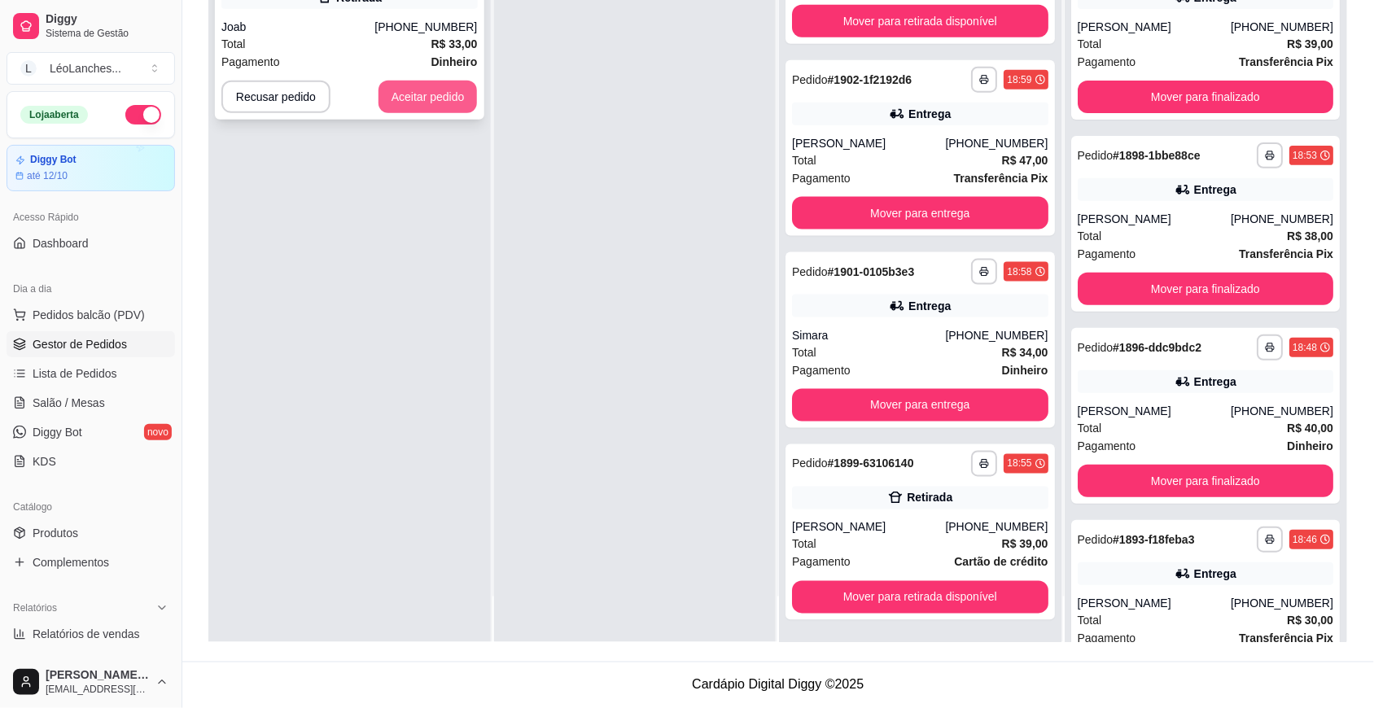
click at [432, 86] on button "Aceitar pedido" at bounding box center [427, 97] width 99 height 33
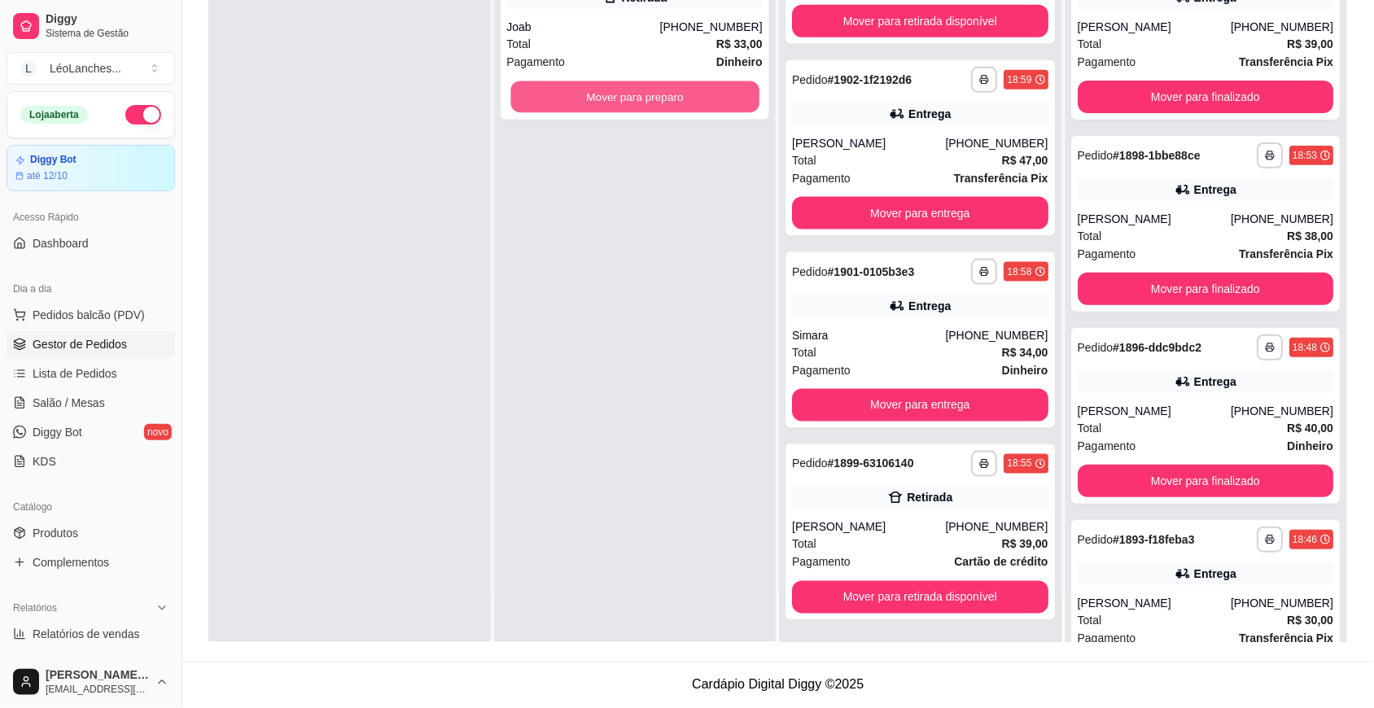
click at [567, 102] on button "Mover para preparo" at bounding box center [634, 97] width 248 height 32
click at [567, 102] on button "Mover para preparo" at bounding box center [635, 97] width 256 height 33
click at [536, 94] on button "Mover para preparo" at bounding box center [635, 97] width 256 height 33
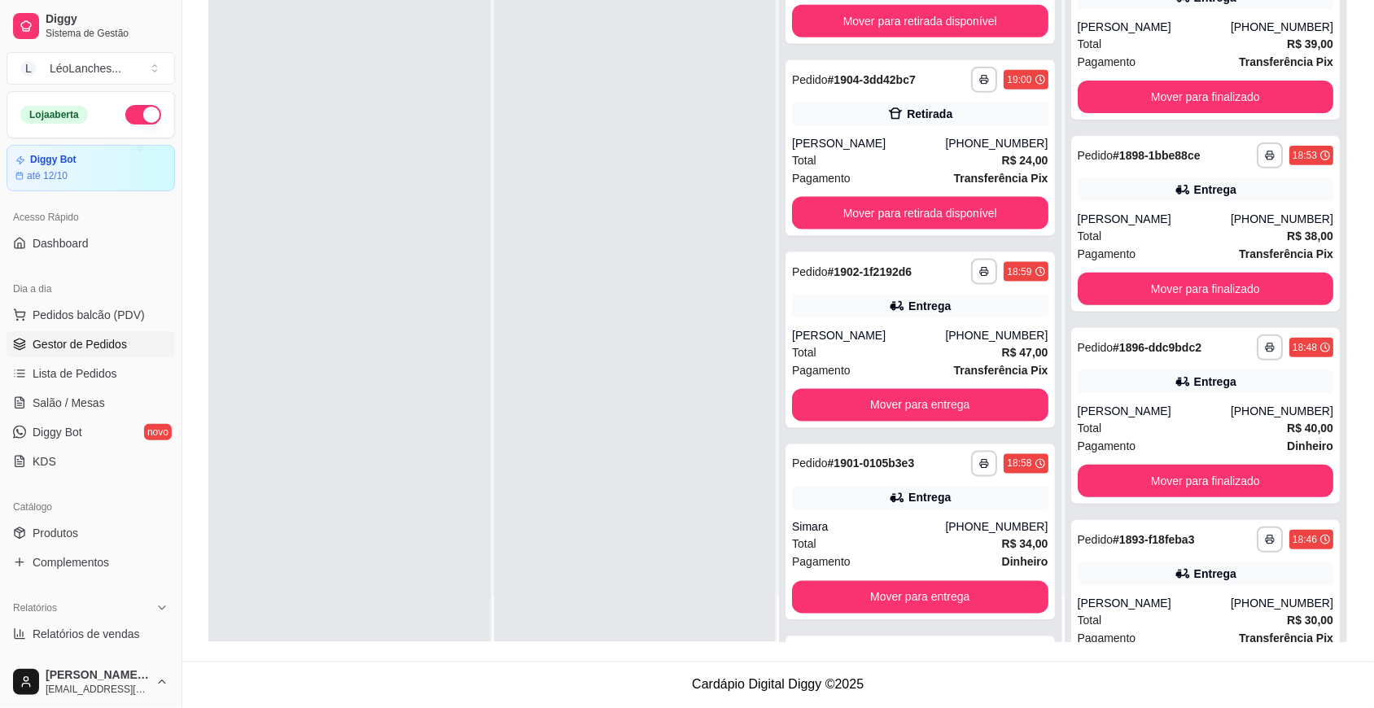
scroll to position [652, 0]
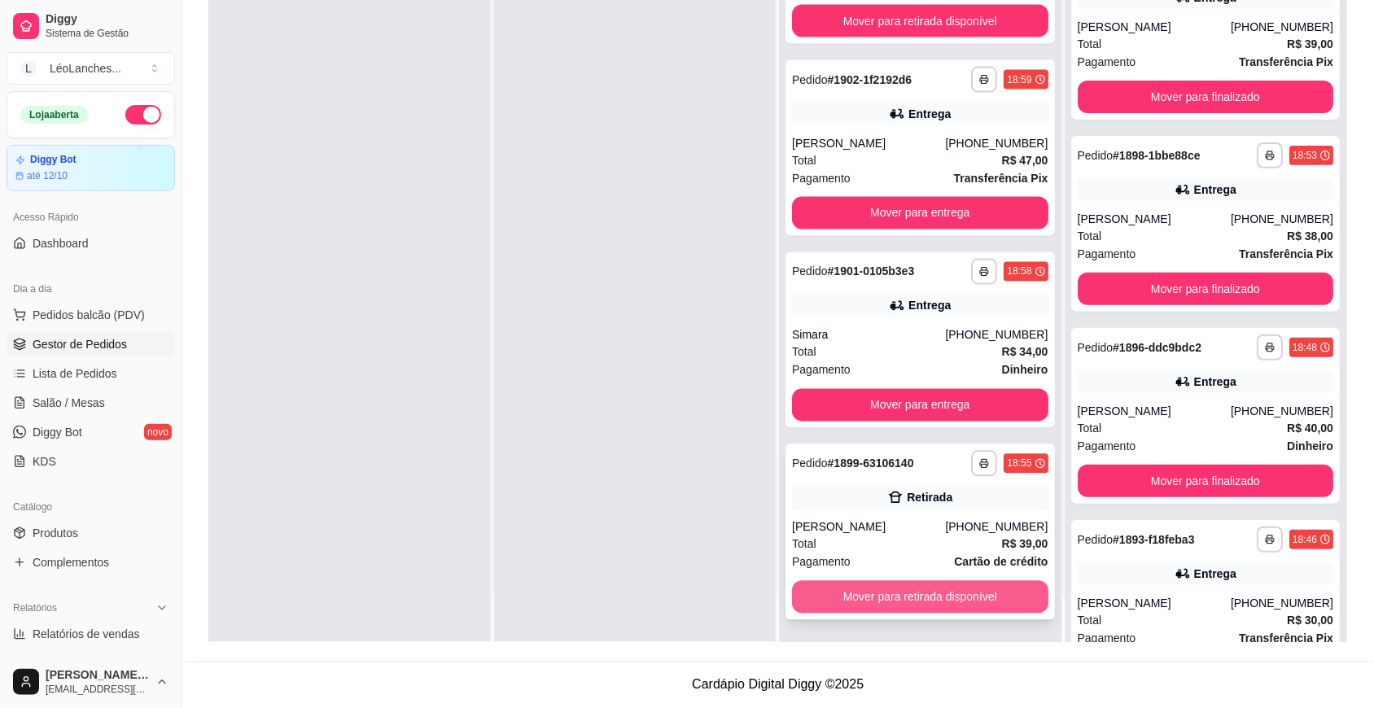
click at [948, 598] on button "Mover para retirada disponível" at bounding box center [920, 597] width 256 height 33
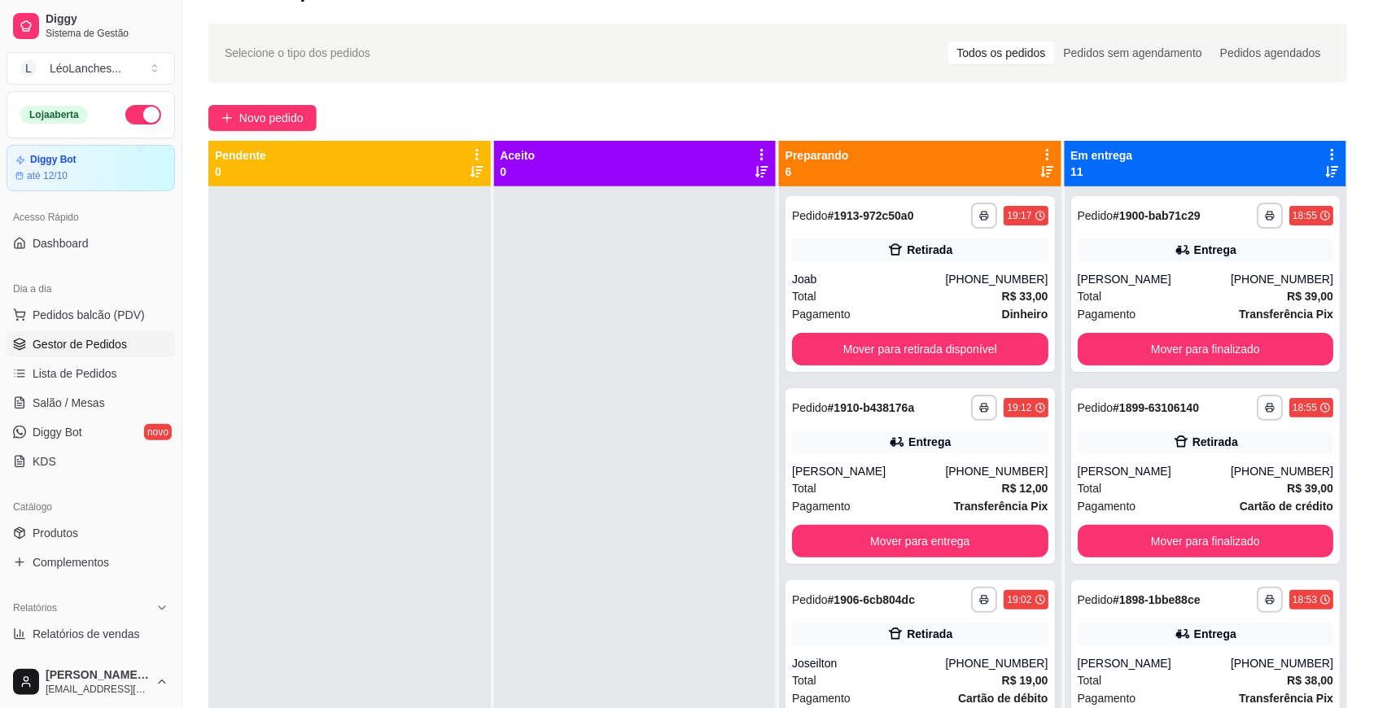
scroll to position [0, 0]
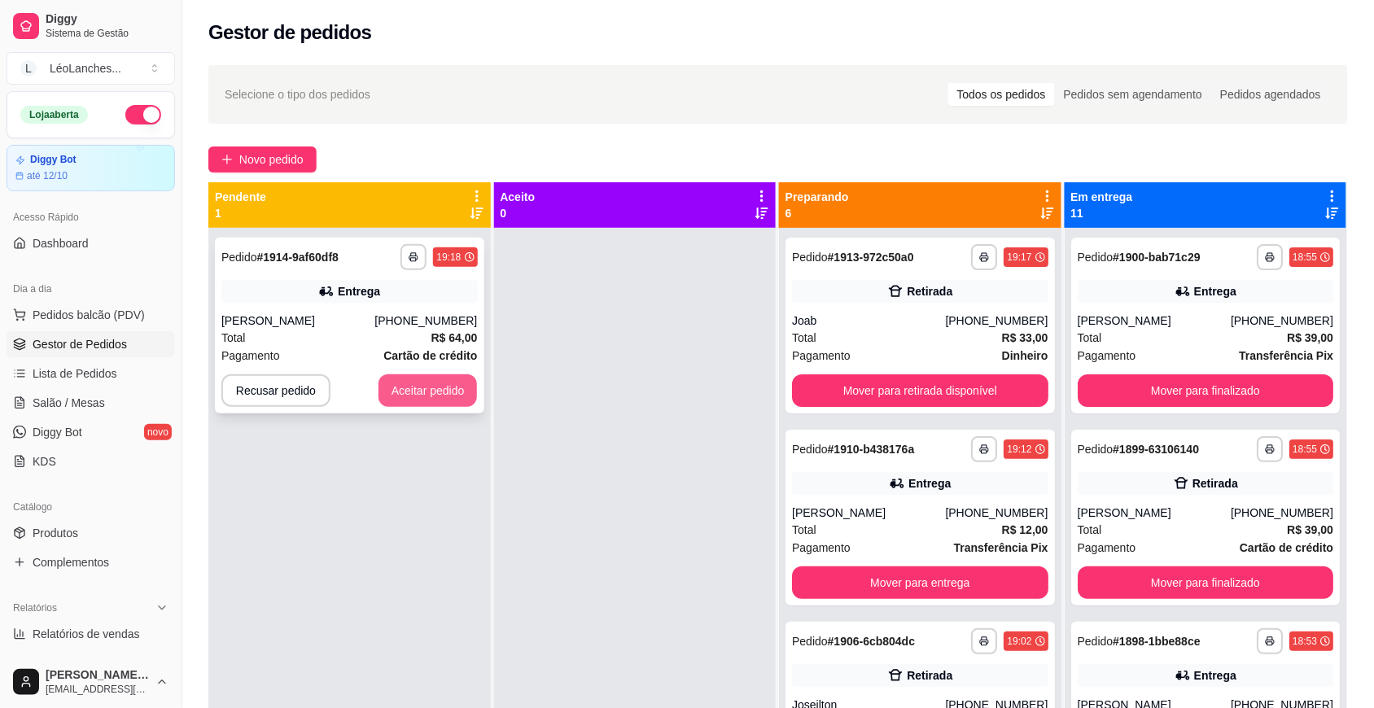
click at [397, 380] on button "Aceitar pedido" at bounding box center [427, 390] width 99 height 33
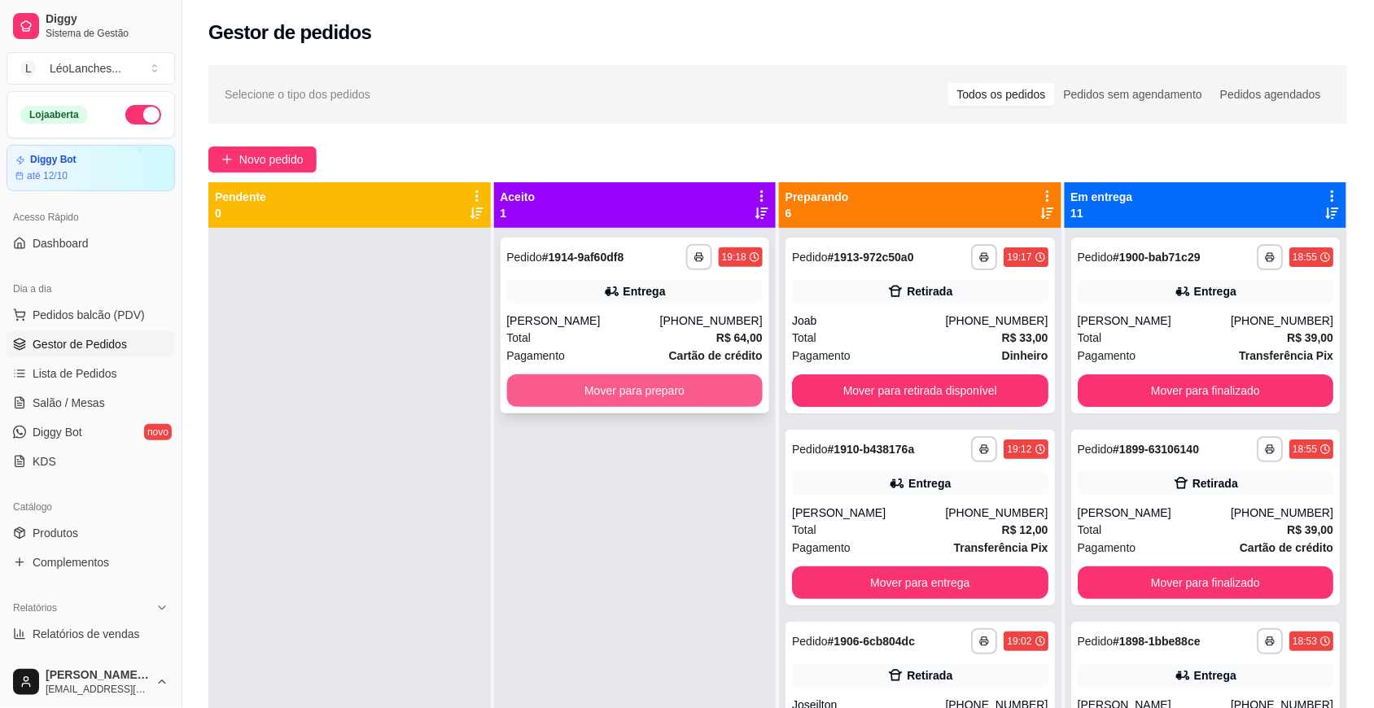
click at [701, 400] on button "Mover para preparo" at bounding box center [635, 390] width 256 height 33
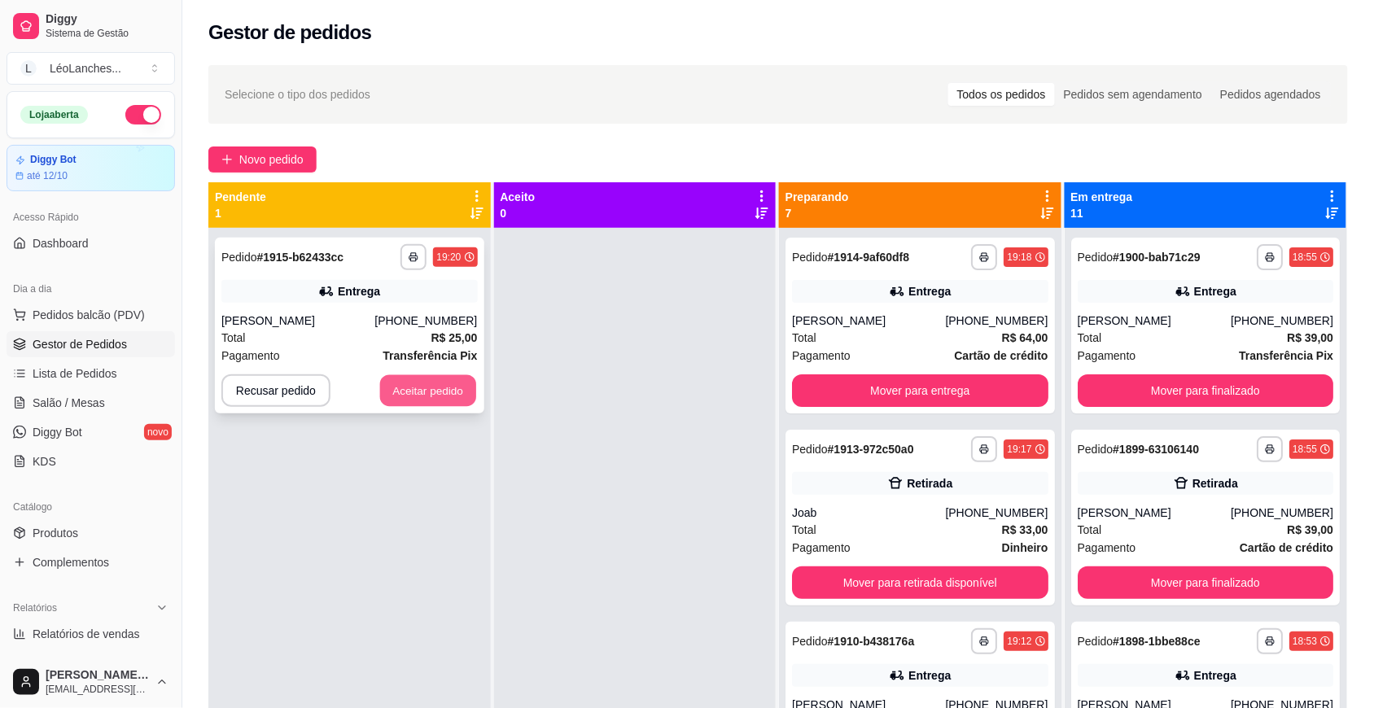
click at [430, 395] on button "Aceitar pedido" at bounding box center [428, 391] width 96 height 32
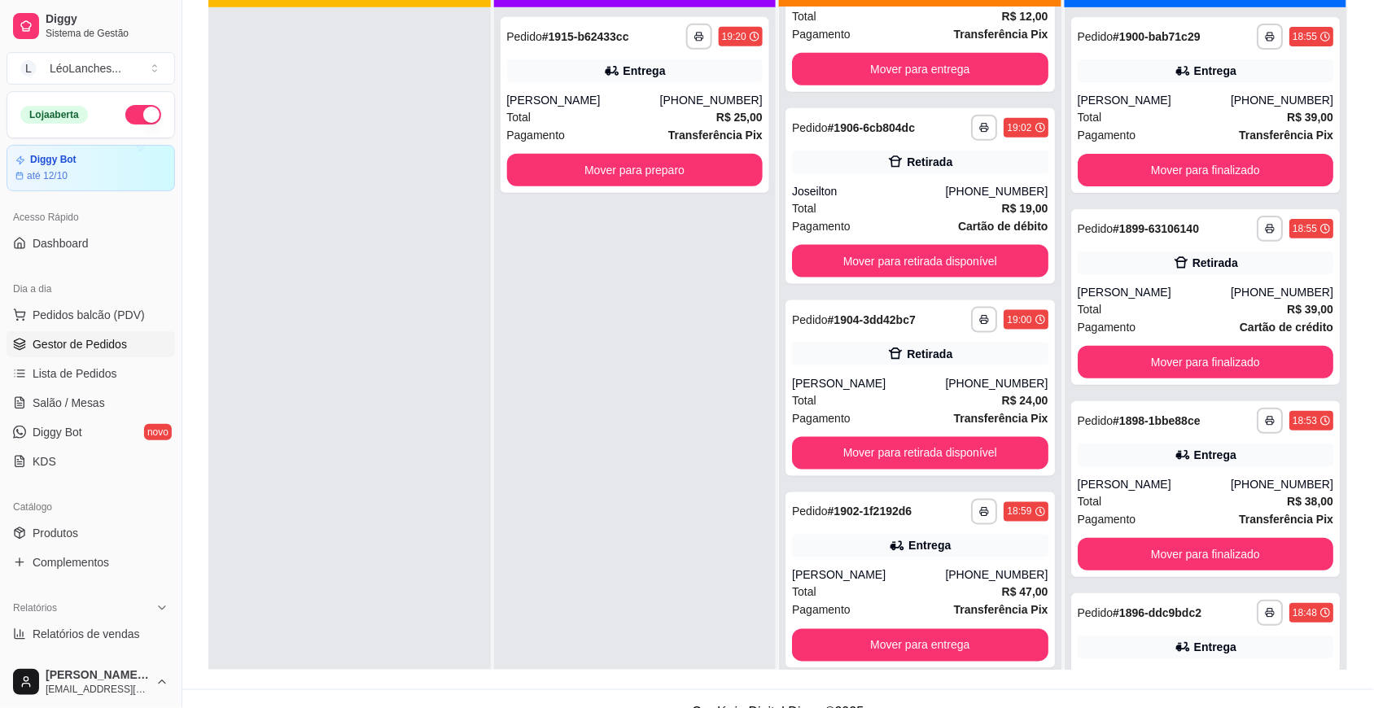
scroll to position [510, 0]
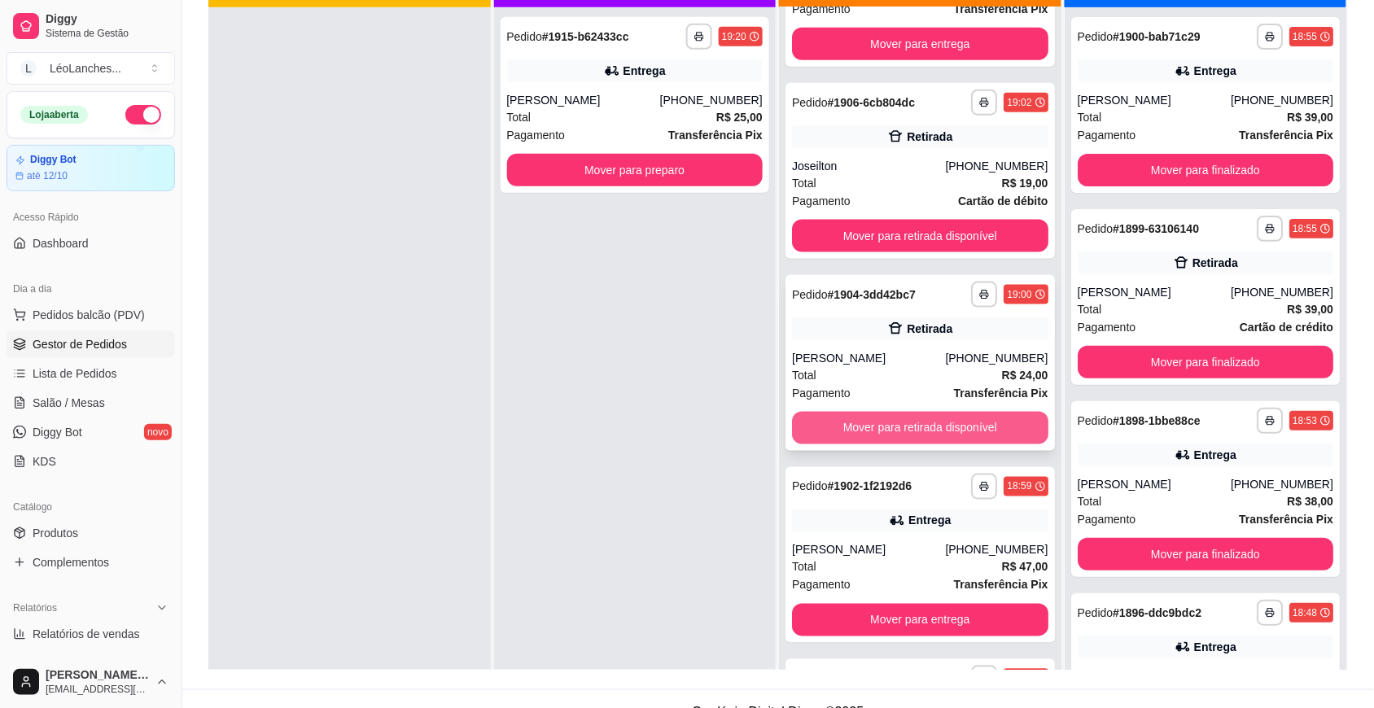
click at [910, 425] on button "Mover para retirada disponível" at bounding box center [920, 428] width 256 height 33
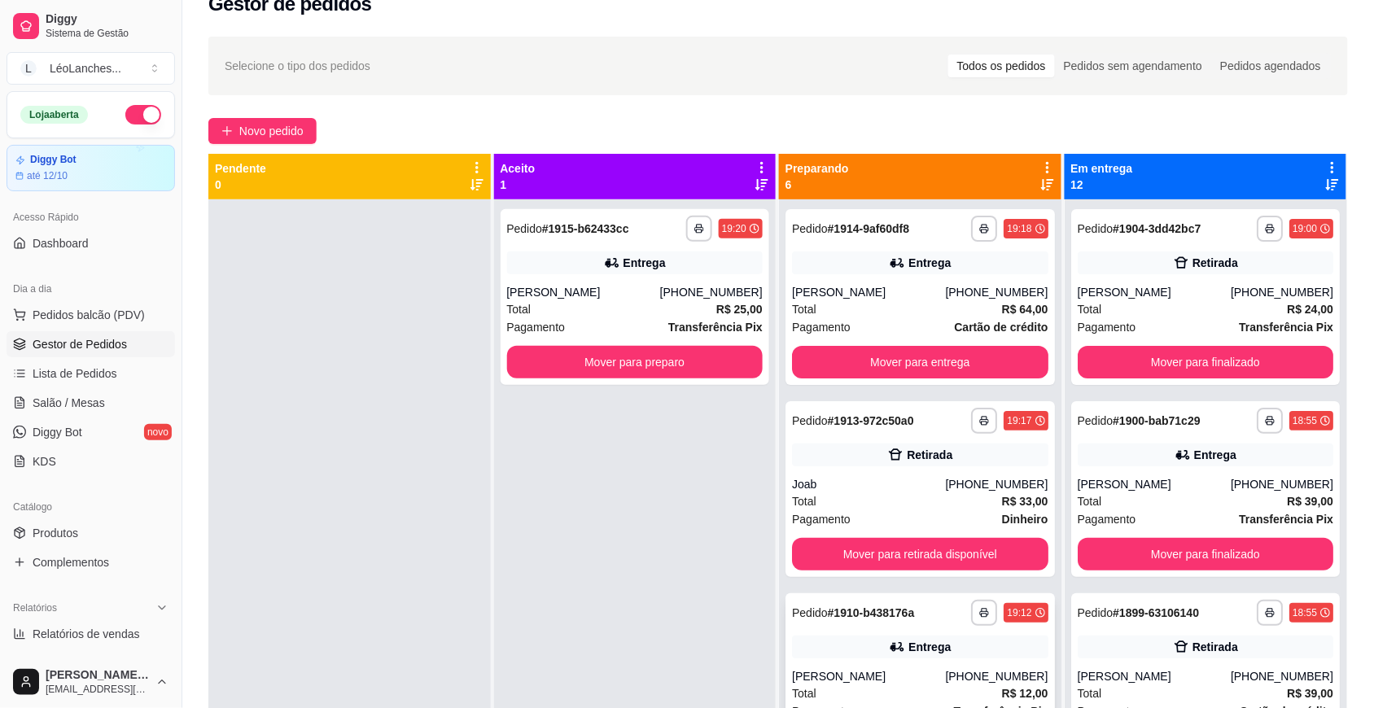
scroll to position [0, 0]
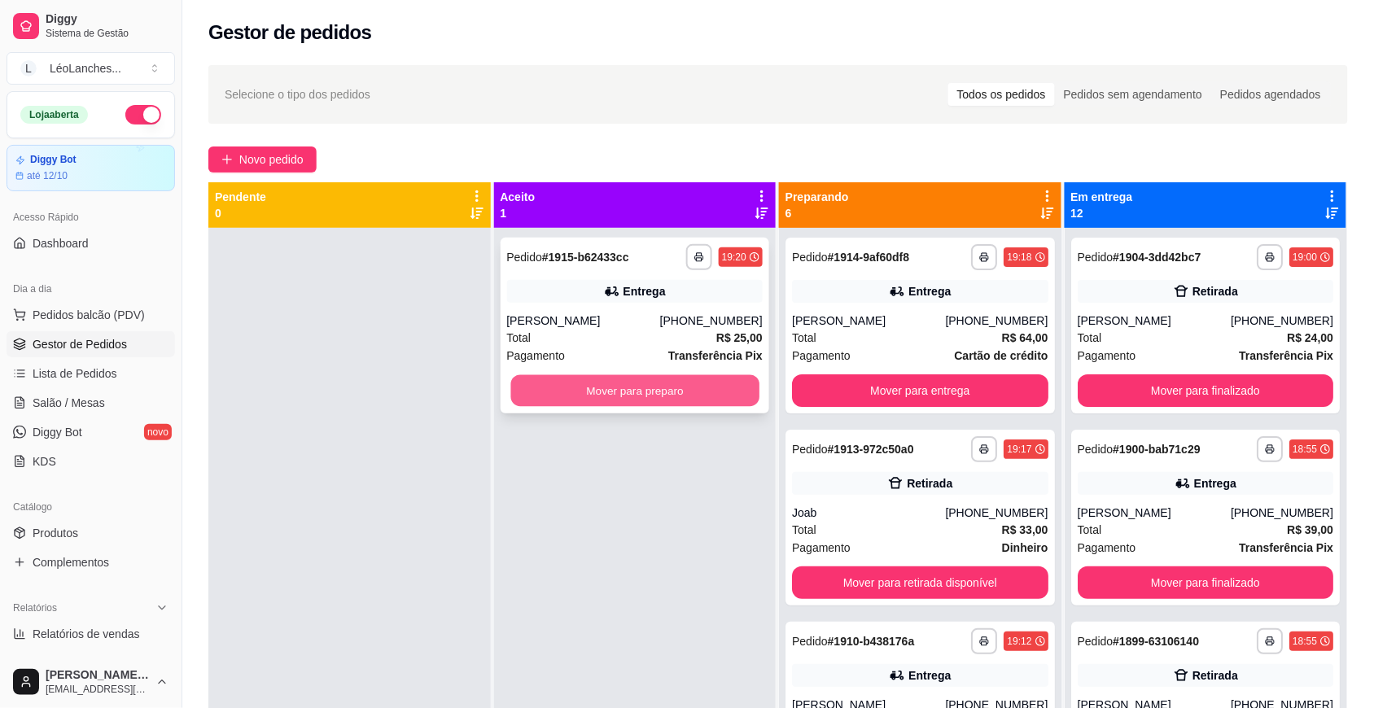
click at [659, 399] on button "Mover para preparo" at bounding box center [634, 391] width 248 height 32
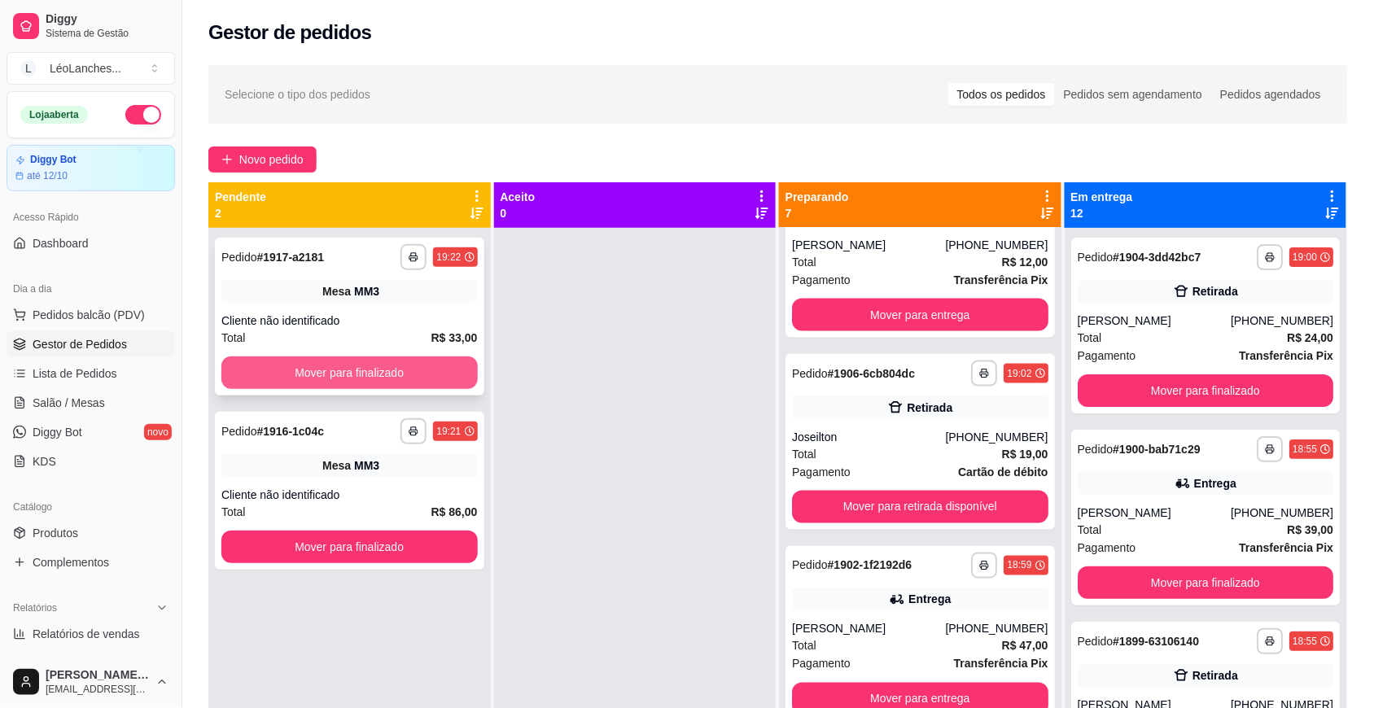
click at [445, 365] on button "Mover para finalizado" at bounding box center [349, 373] width 256 height 33
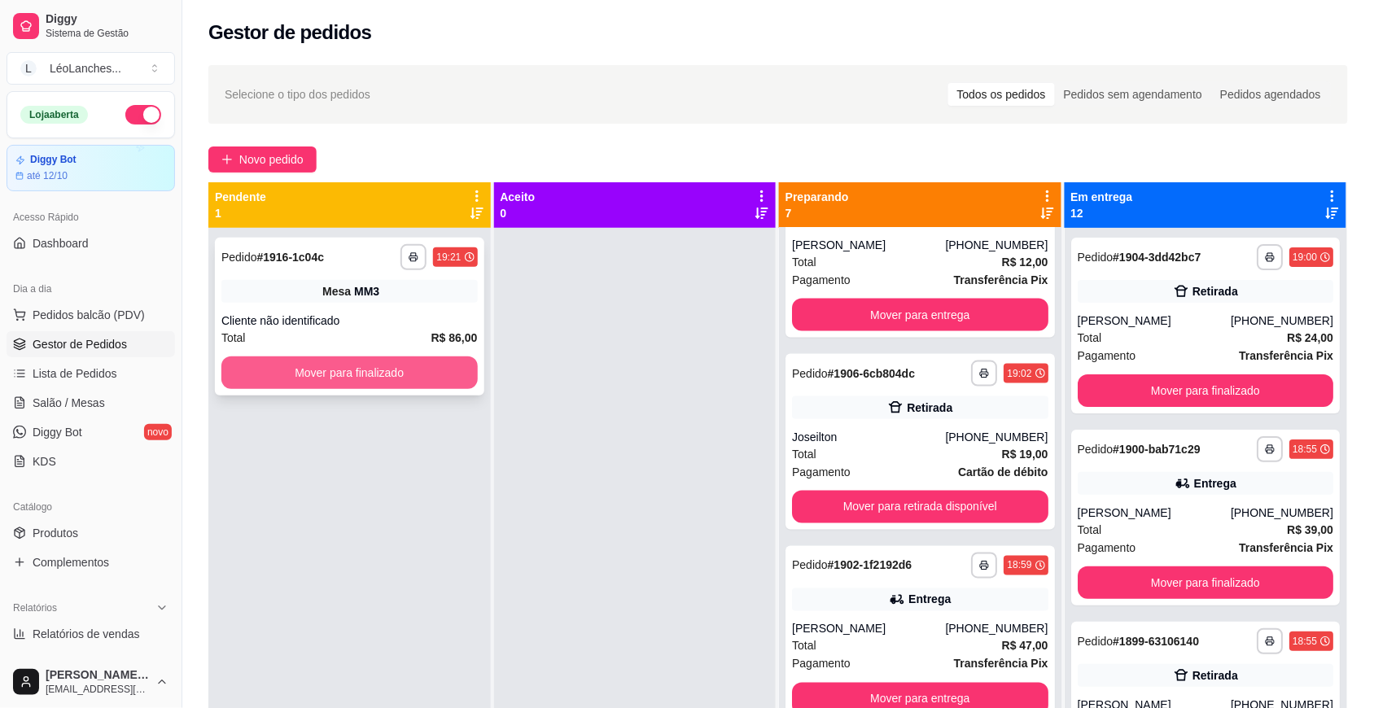
click at [449, 364] on button "Mover para finalizado" at bounding box center [349, 373] width 256 height 33
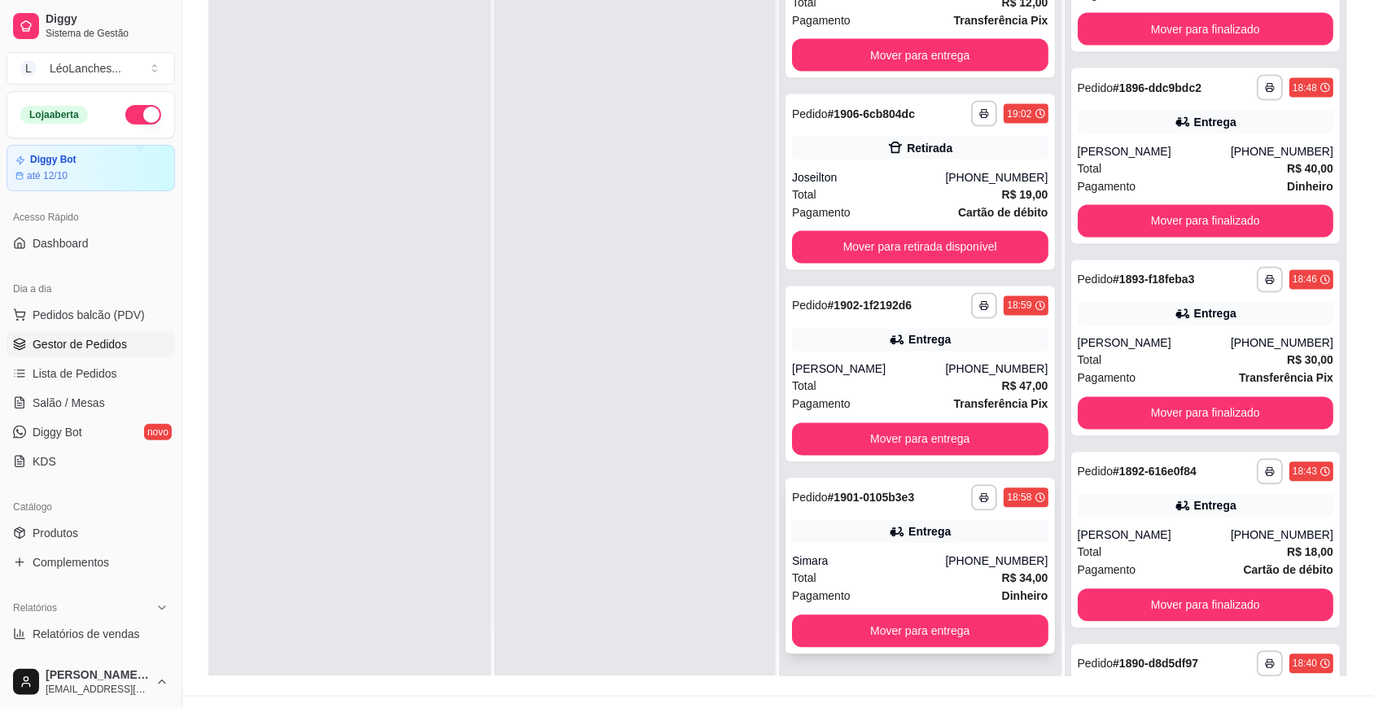
scroll to position [248, 0]
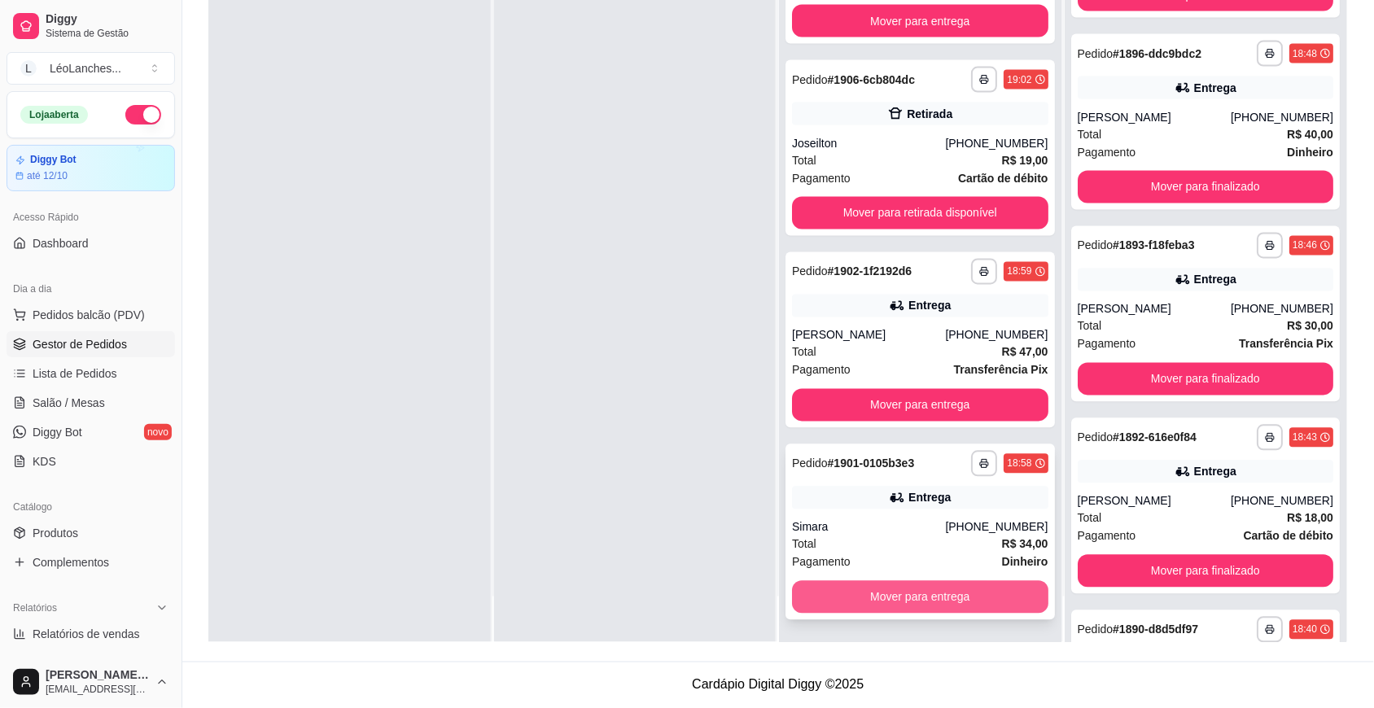
click at [903, 601] on button "Mover para entrega" at bounding box center [920, 597] width 256 height 33
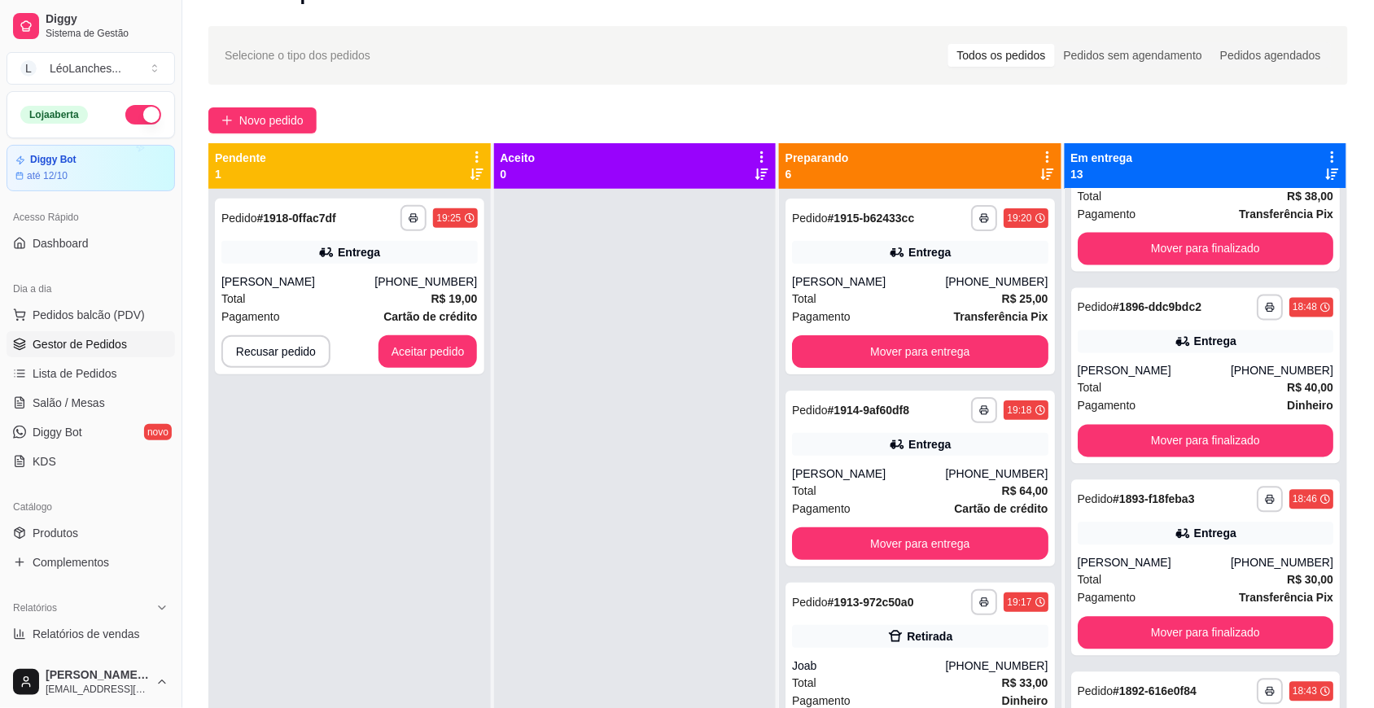
scroll to position [0, 0]
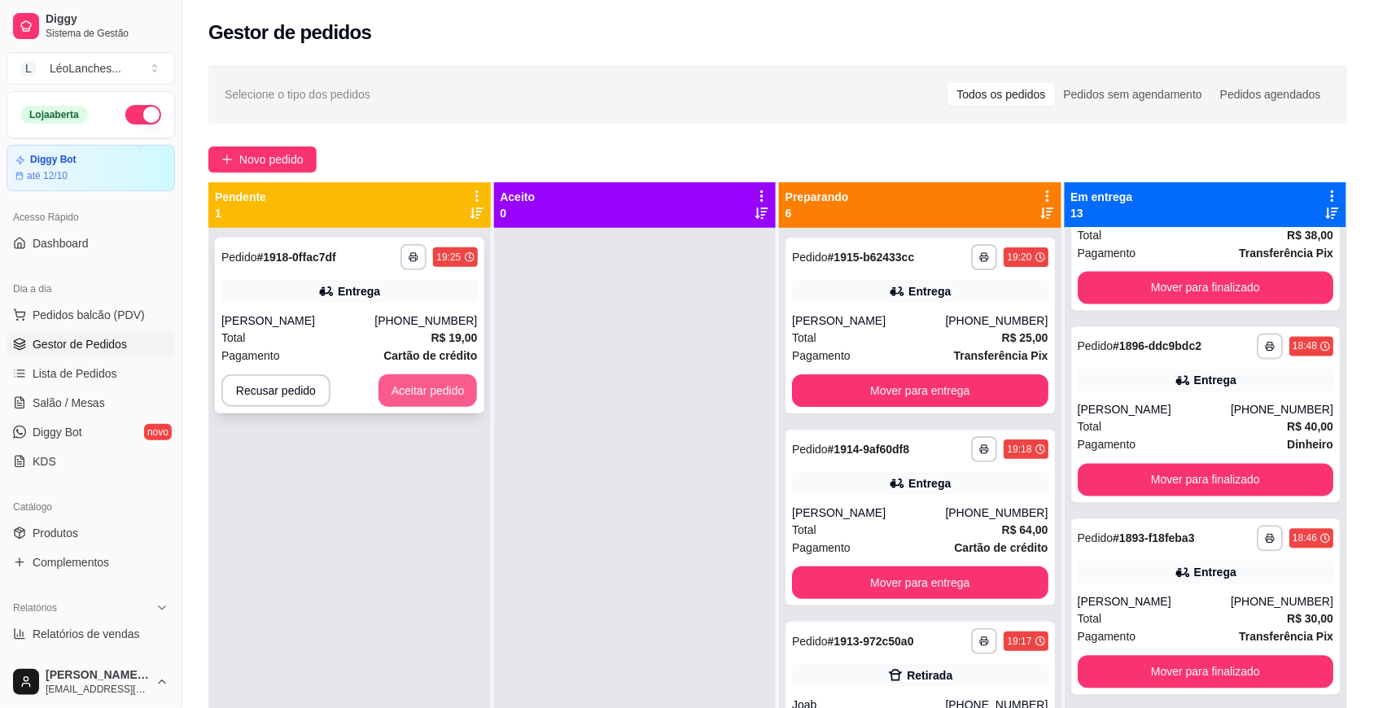
click at [421, 384] on button "Aceitar pedido" at bounding box center [427, 390] width 99 height 33
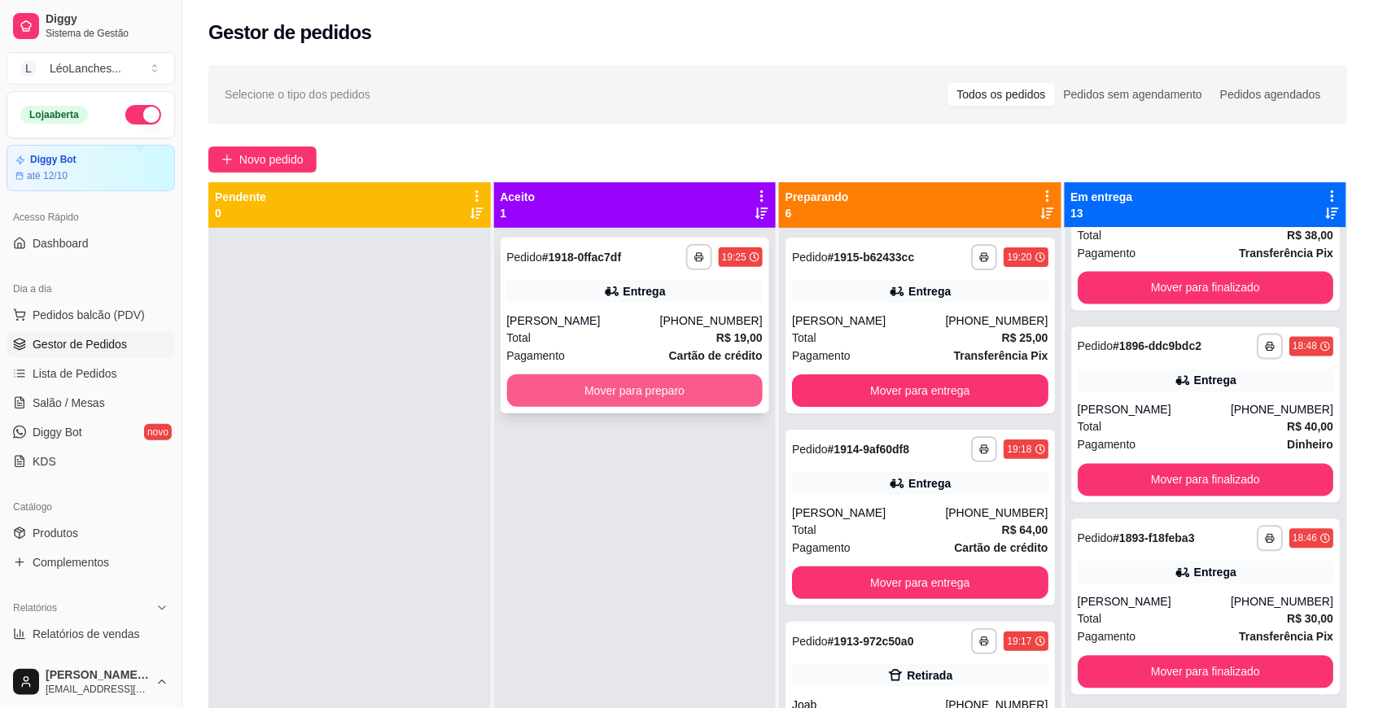
click at [632, 391] on button "Mover para preparo" at bounding box center [635, 390] width 256 height 33
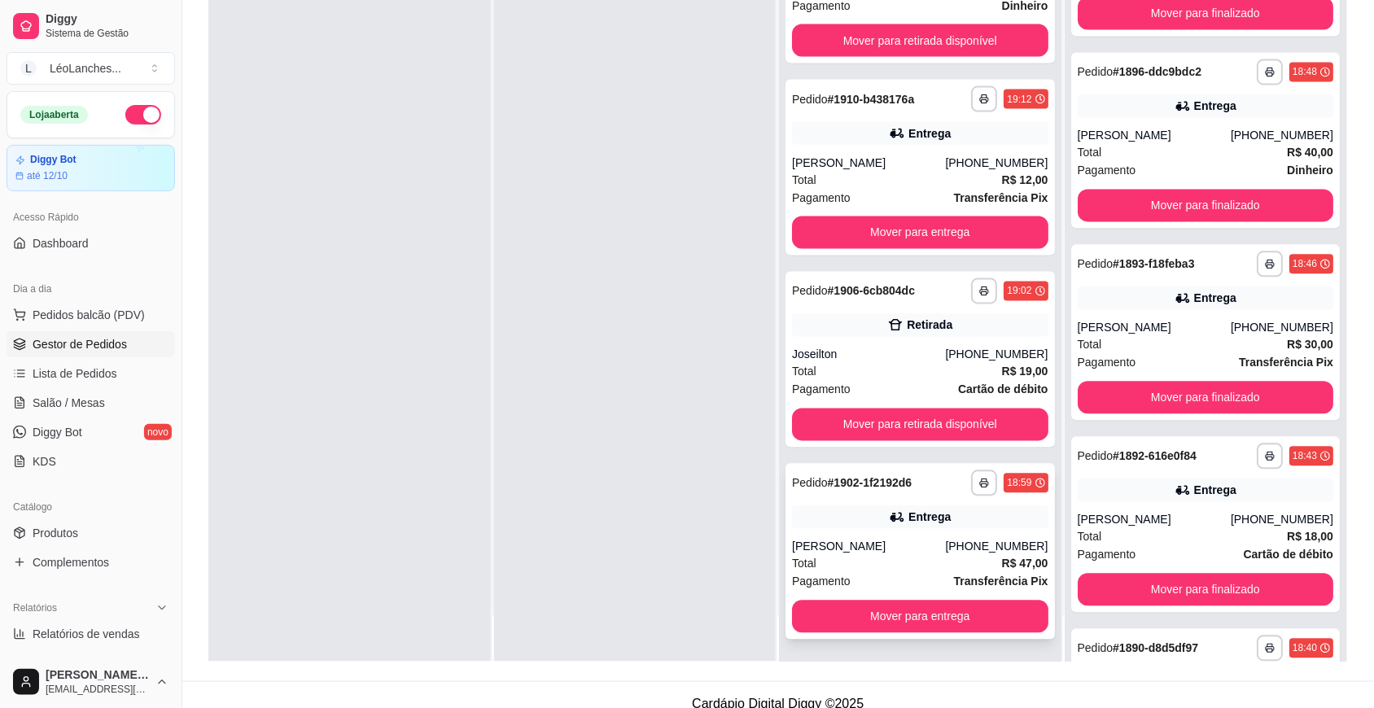
scroll to position [248, 0]
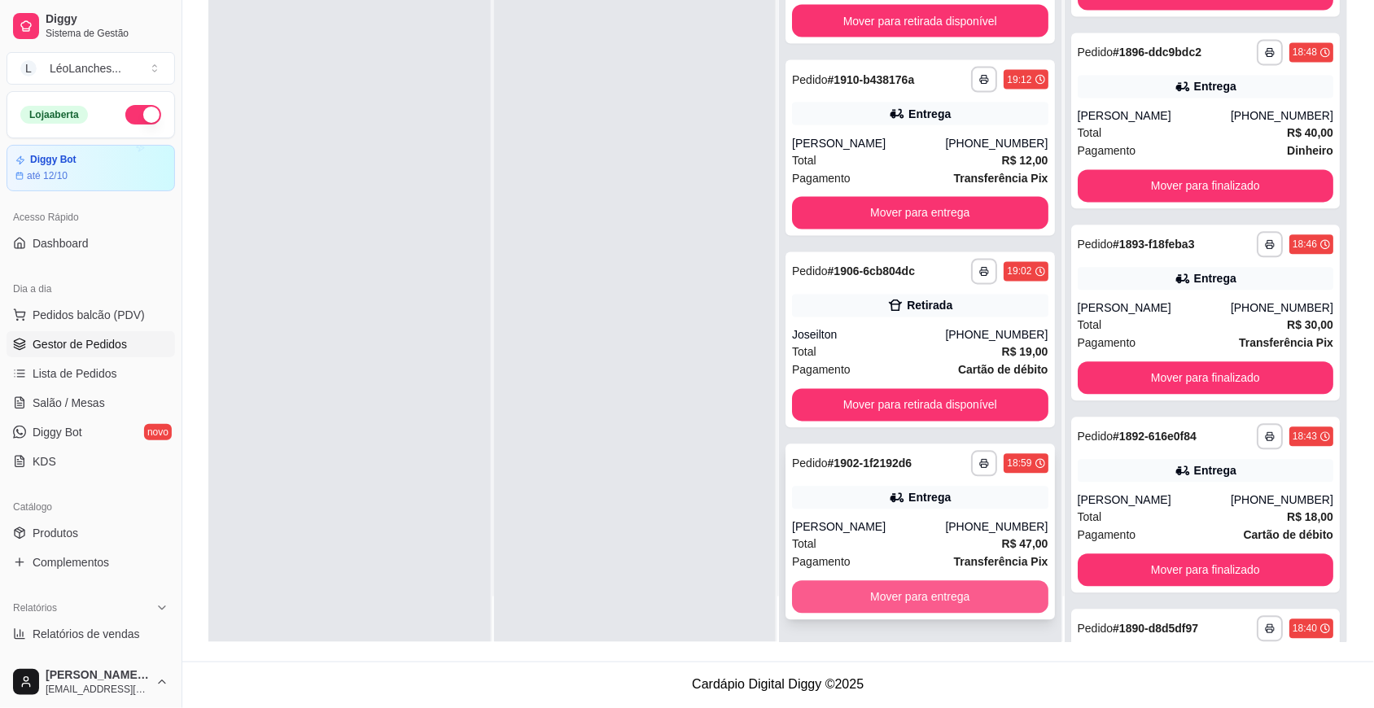
click at [913, 592] on button "Mover para entrega" at bounding box center [920, 597] width 256 height 33
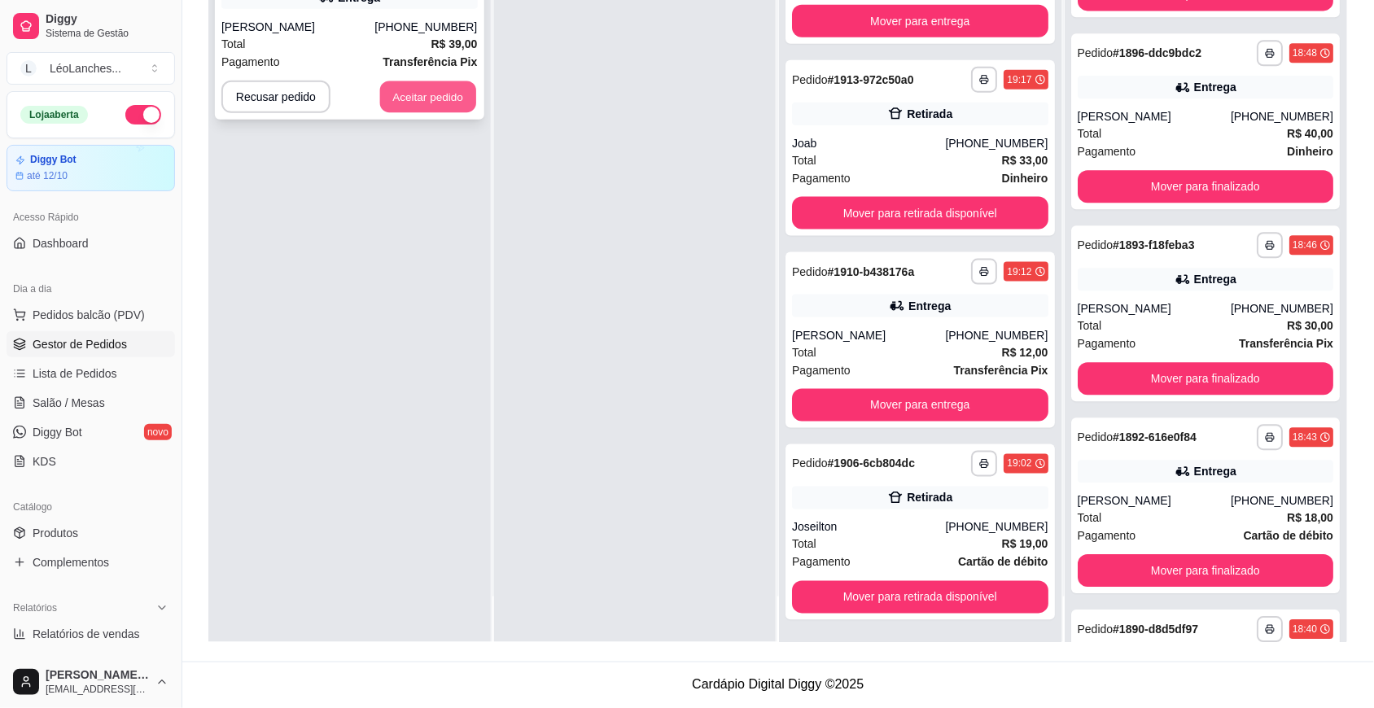
click at [391, 81] on button "Aceitar pedido" at bounding box center [428, 97] width 96 height 32
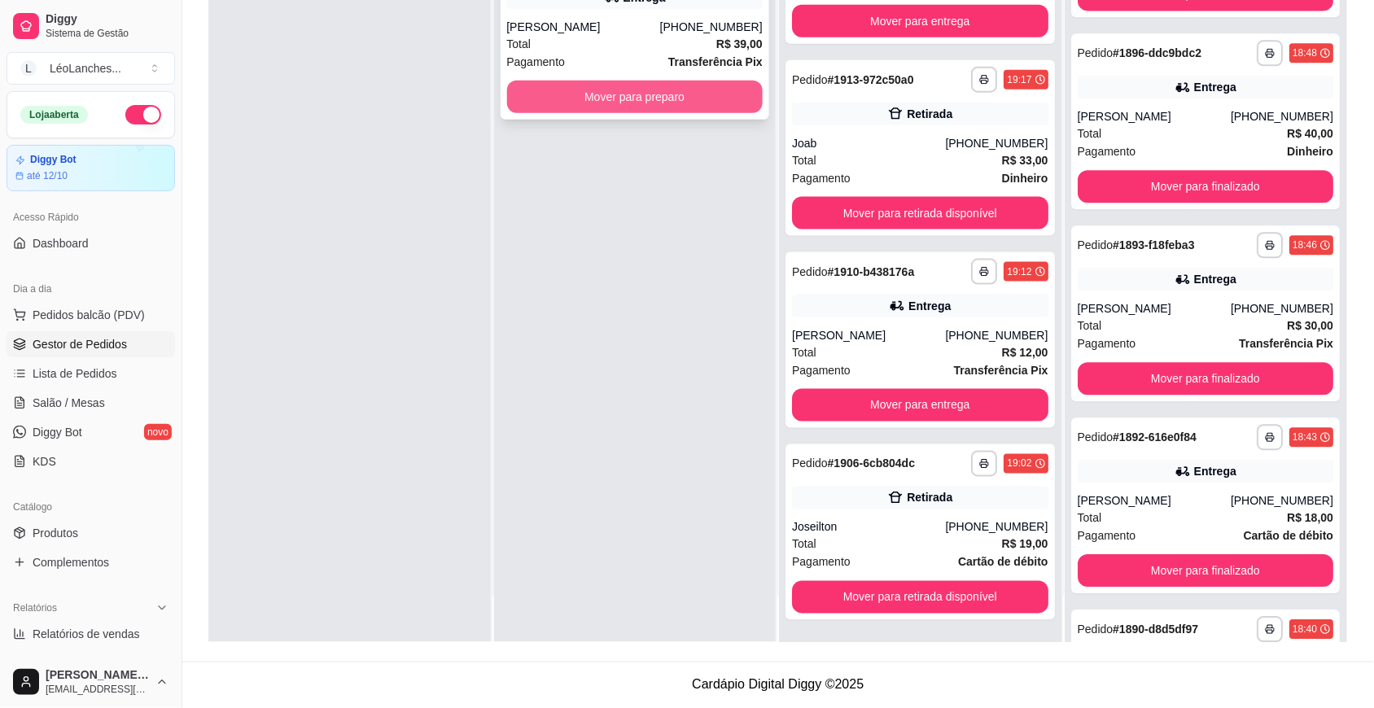
click at [542, 106] on button "Mover para preparo" at bounding box center [635, 97] width 256 height 33
click at [544, 106] on button "Mover para preparo" at bounding box center [635, 97] width 256 height 33
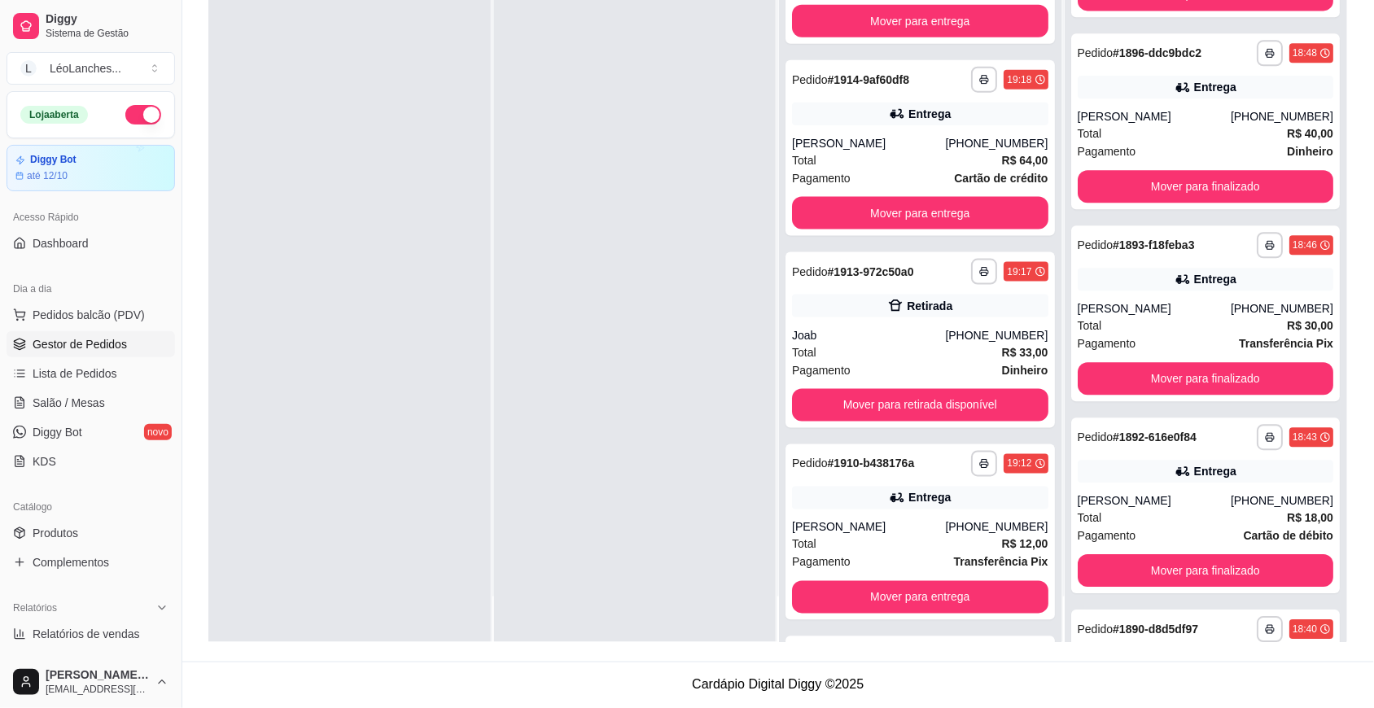
scroll to position [652, 0]
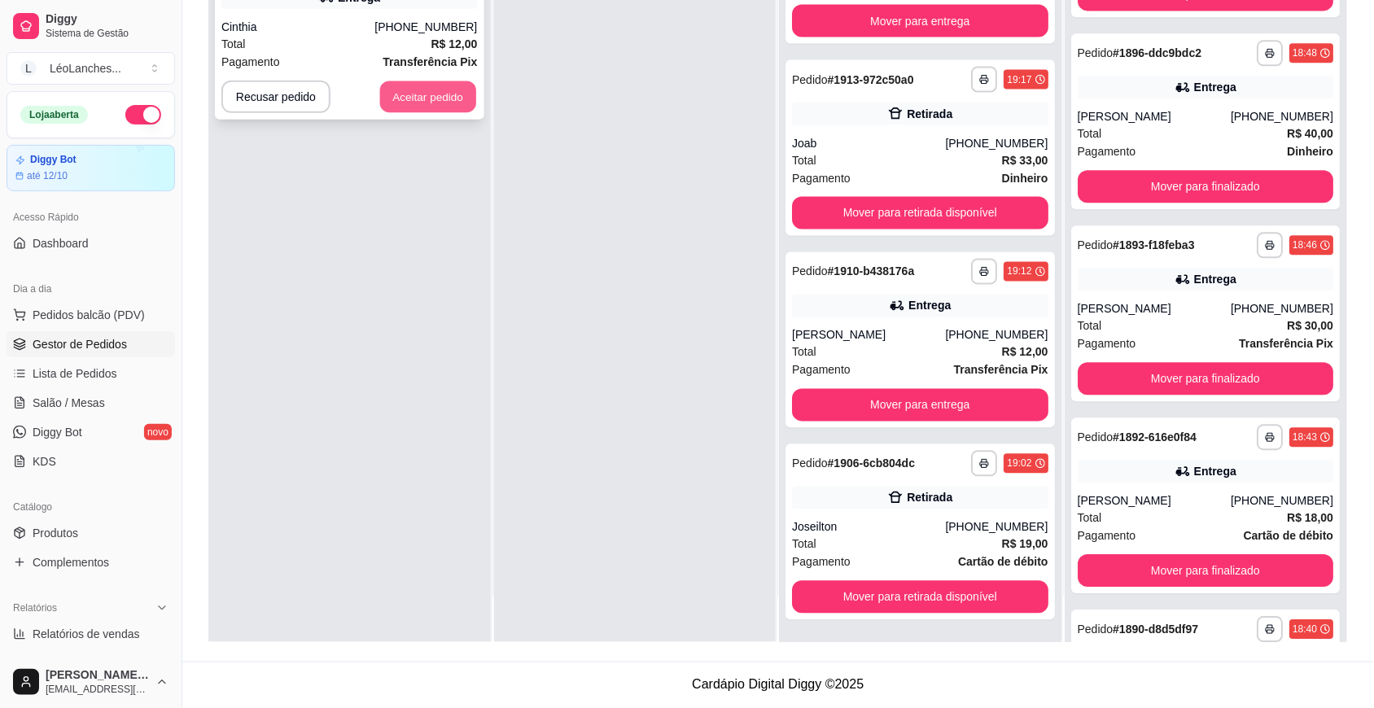
click at [433, 104] on button "Aceitar pedido" at bounding box center [428, 97] width 96 height 32
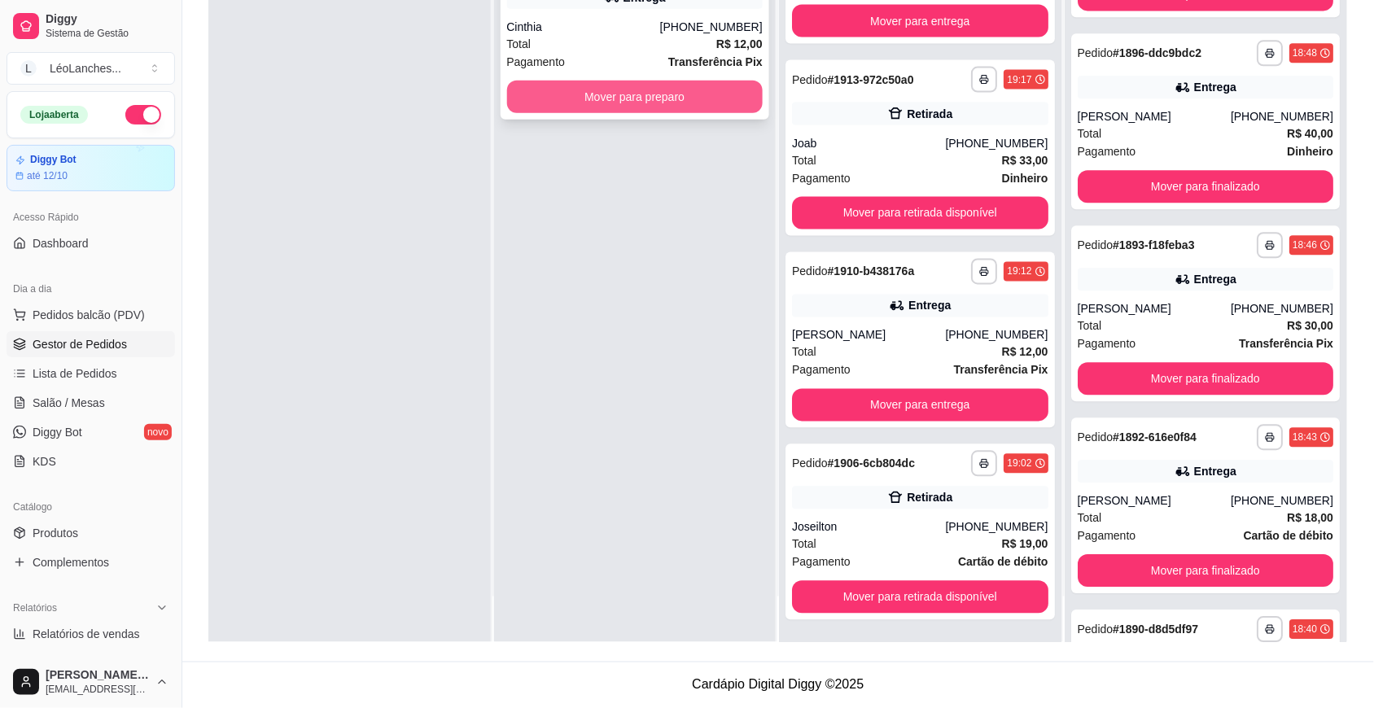
click at [596, 94] on button "Mover para preparo" at bounding box center [635, 97] width 256 height 33
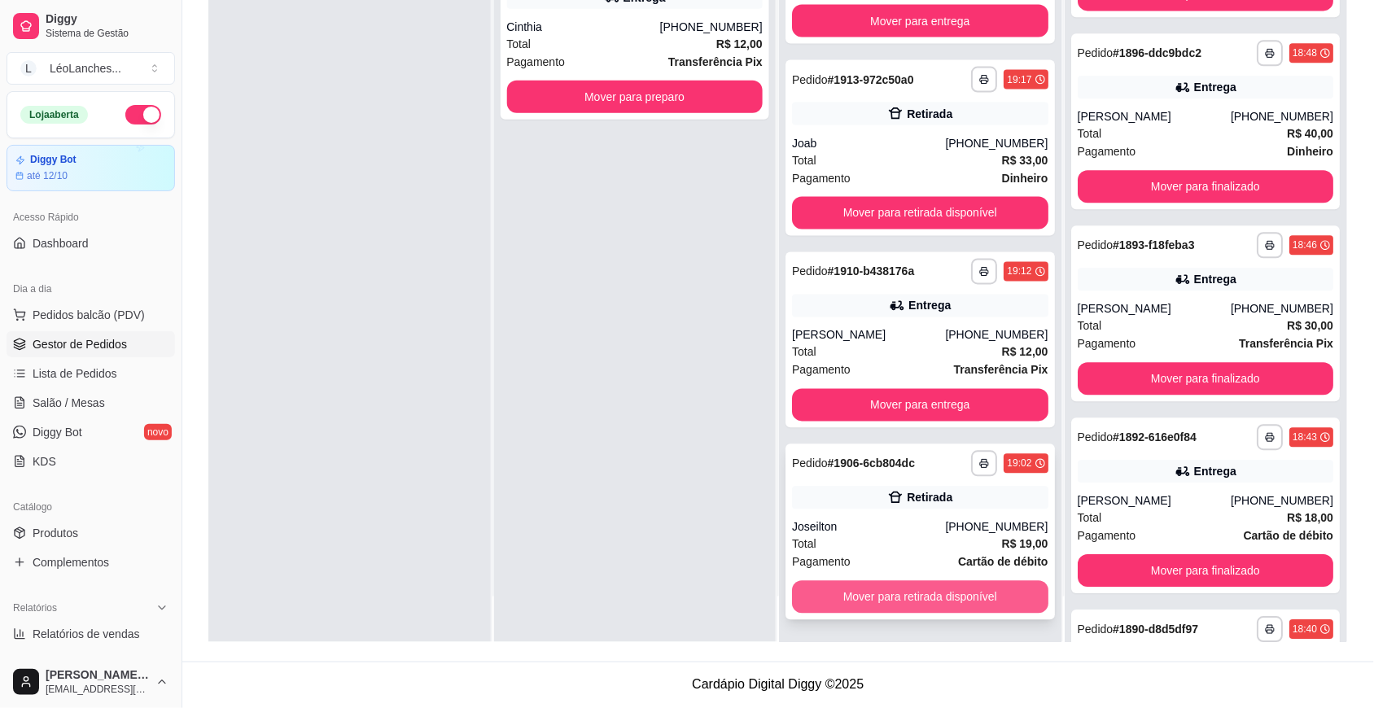
click at [889, 600] on button "Mover para retirada disponível" at bounding box center [920, 597] width 256 height 33
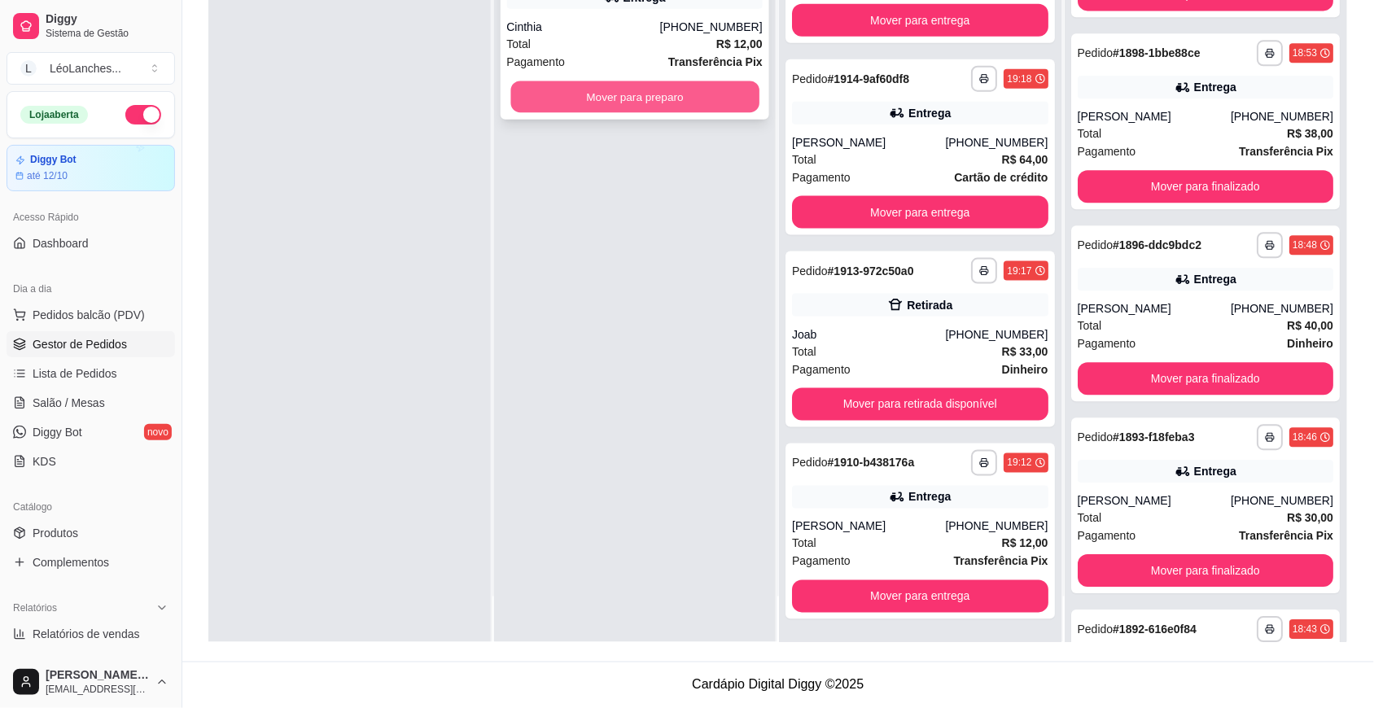
scroll to position [1254, 0]
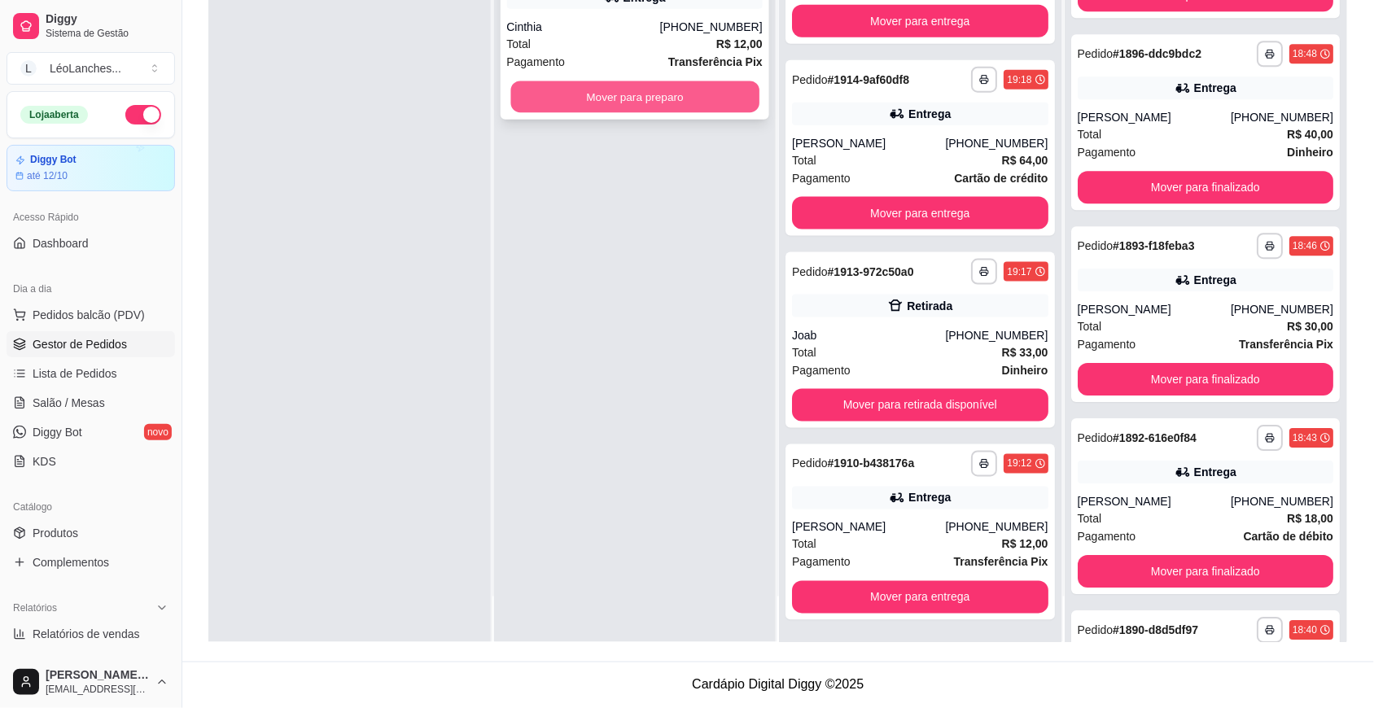
click at [661, 100] on button "Mover para preparo" at bounding box center [634, 97] width 248 height 32
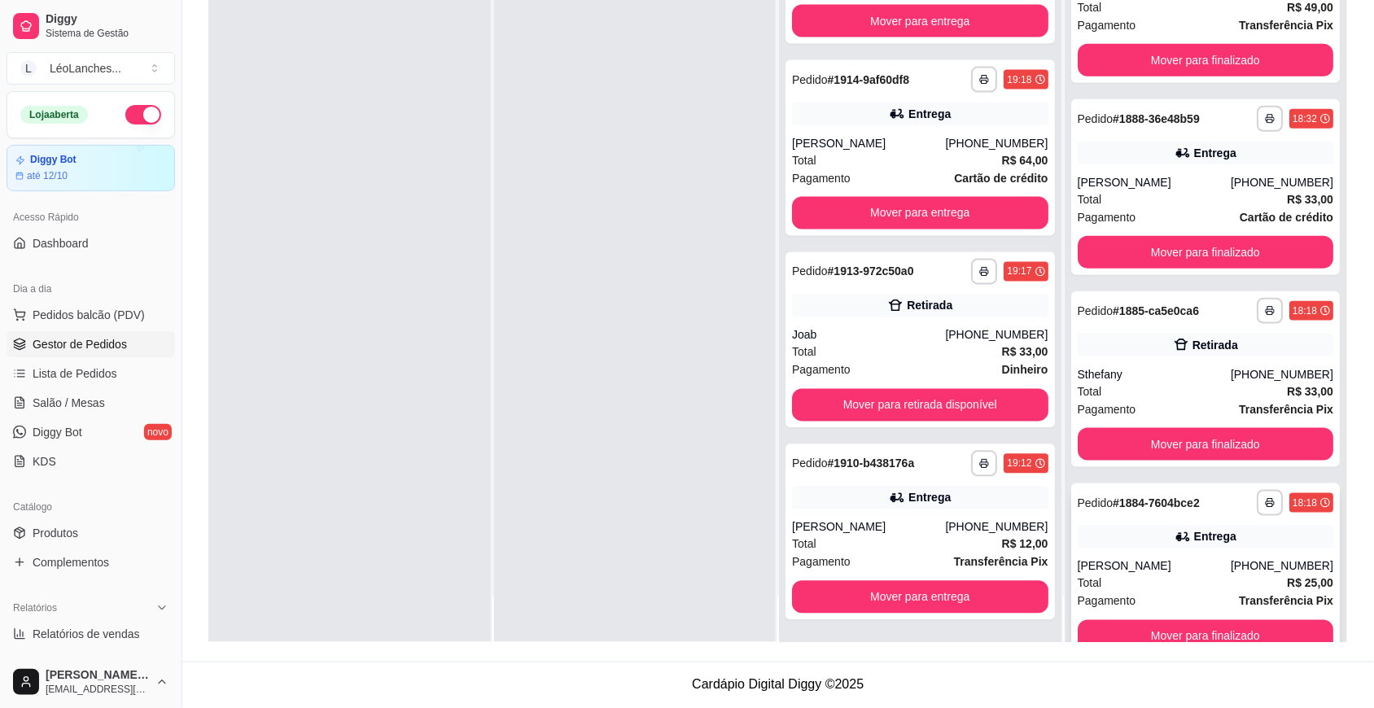
scroll to position [2188, 0]
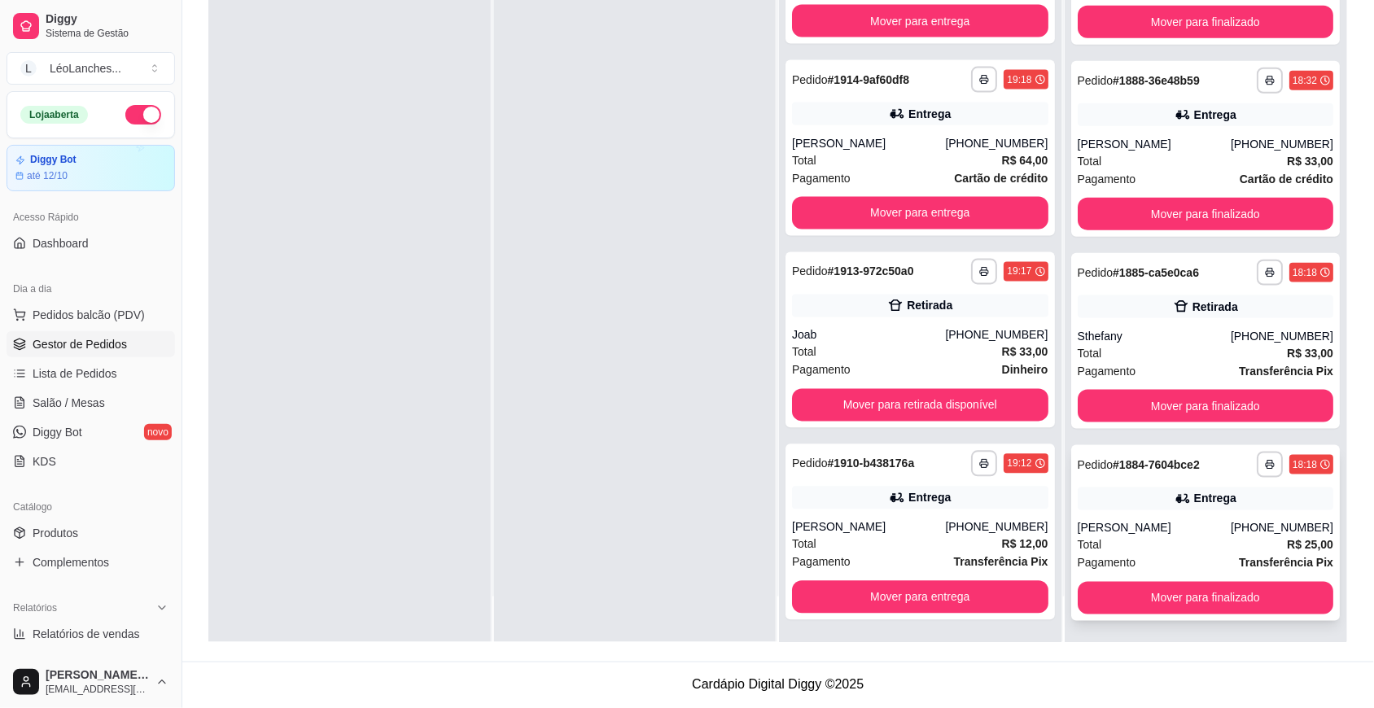
click at [1164, 564] on div "Pagamento Transferência Pix" at bounding box center [1206, 563] width 256 height 18
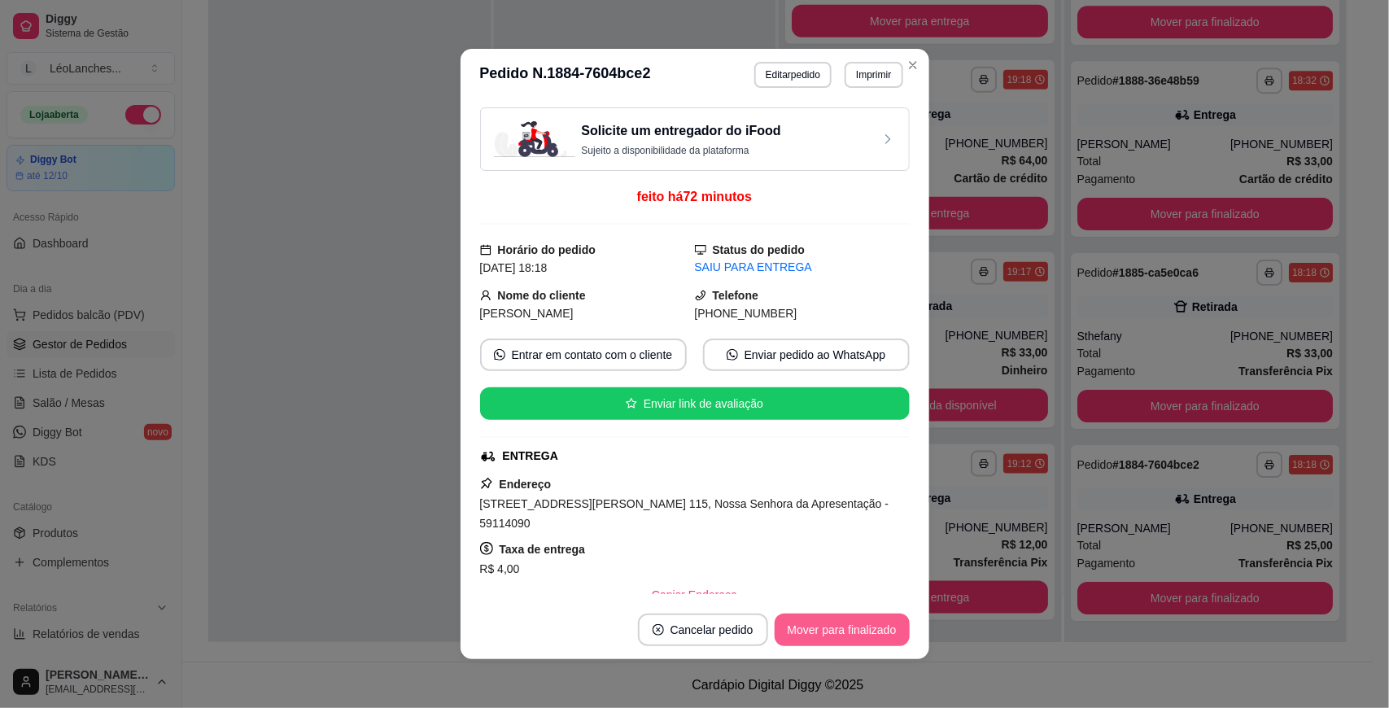
click at [848, 637] on button "Mover para finalizado" at bounding box center [842, 630] width 135 height 33
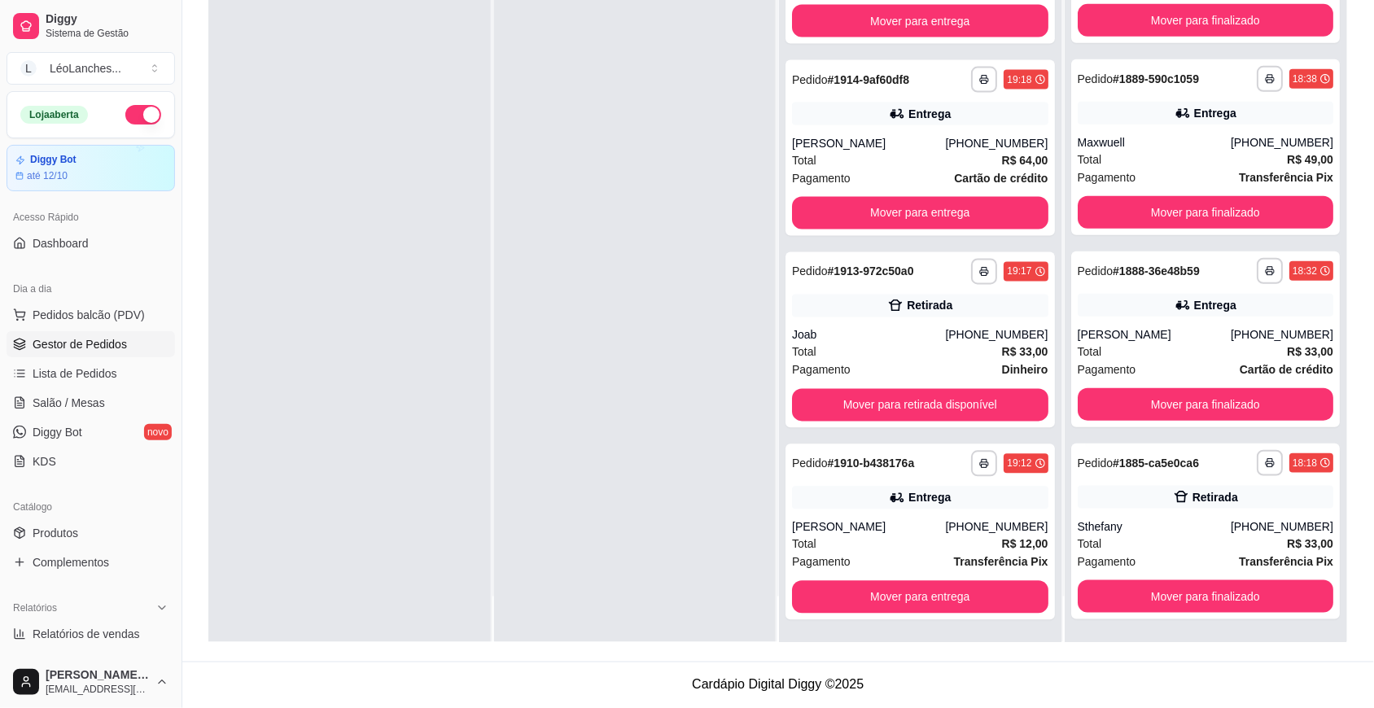
scroll to position [1996, 0]
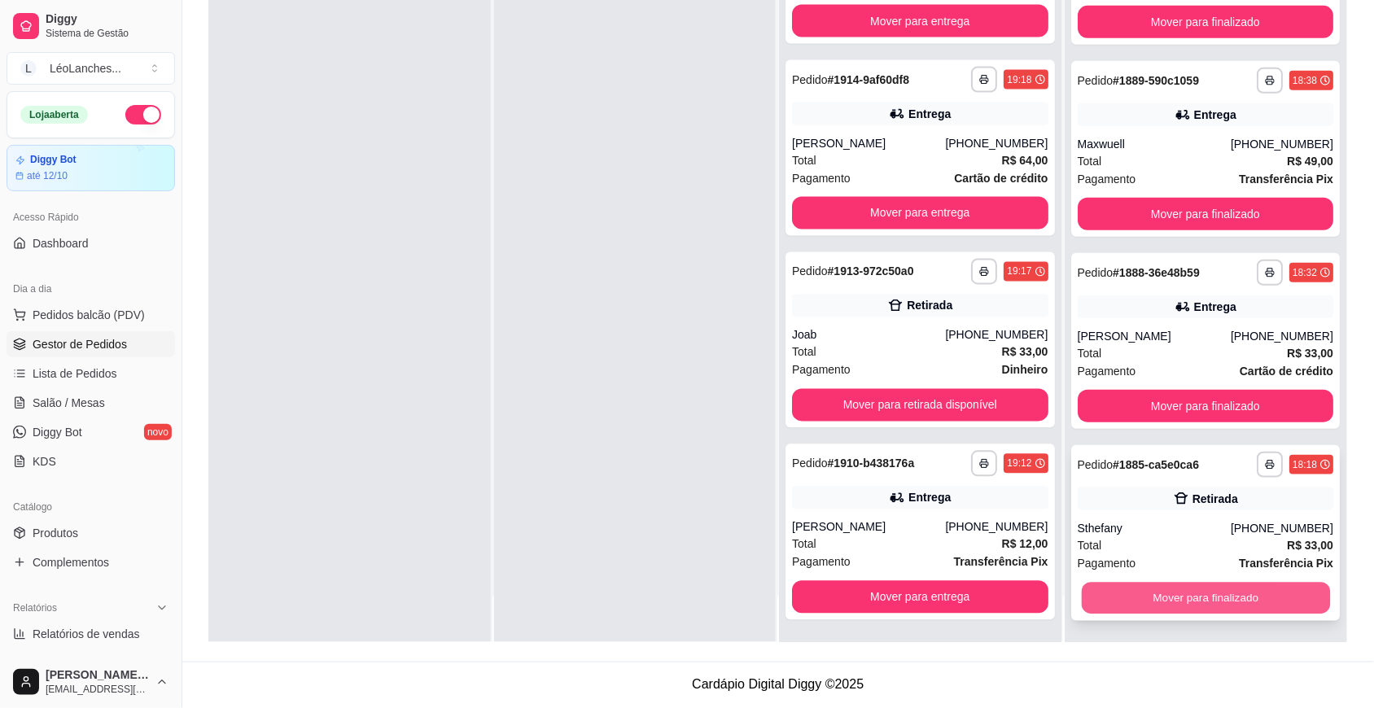
click at [1250, 600] on button "Mover para finalizado" at bounding box center [1205, 599] width 248 height 32
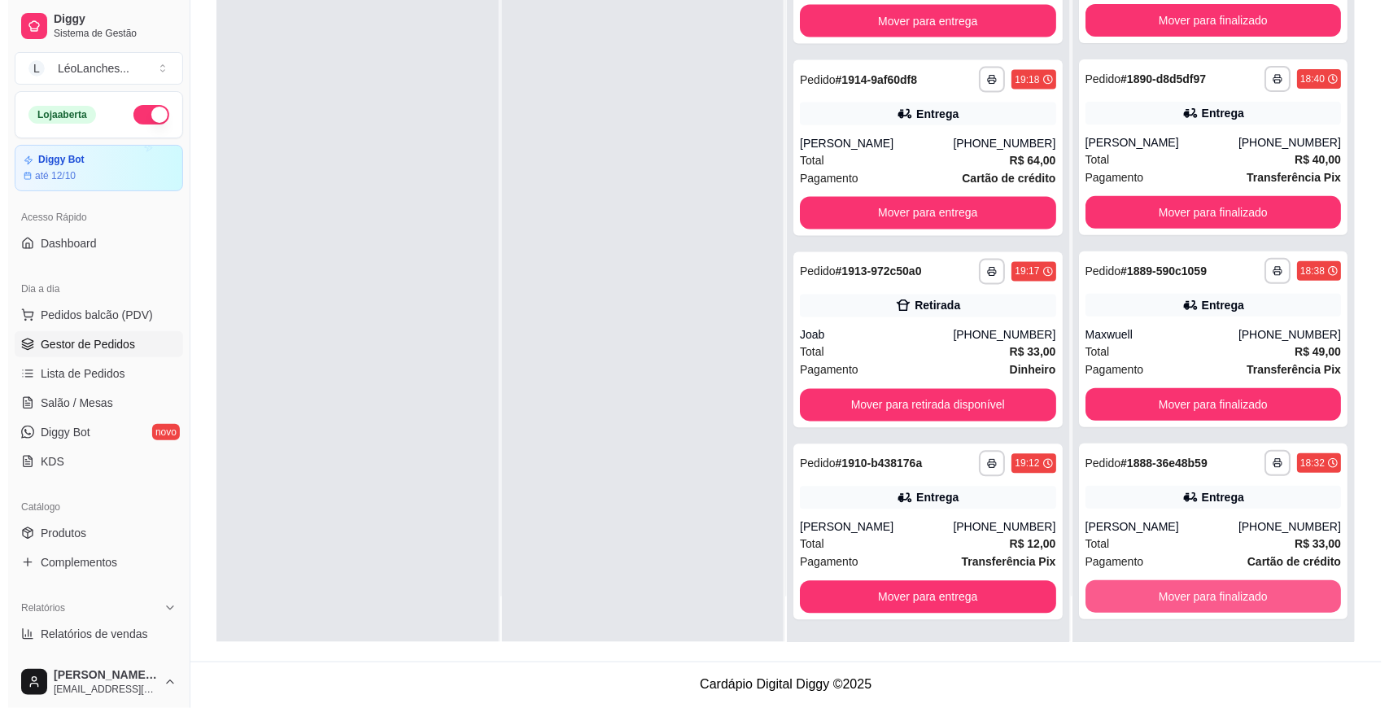
scroll to position [1804, 0]
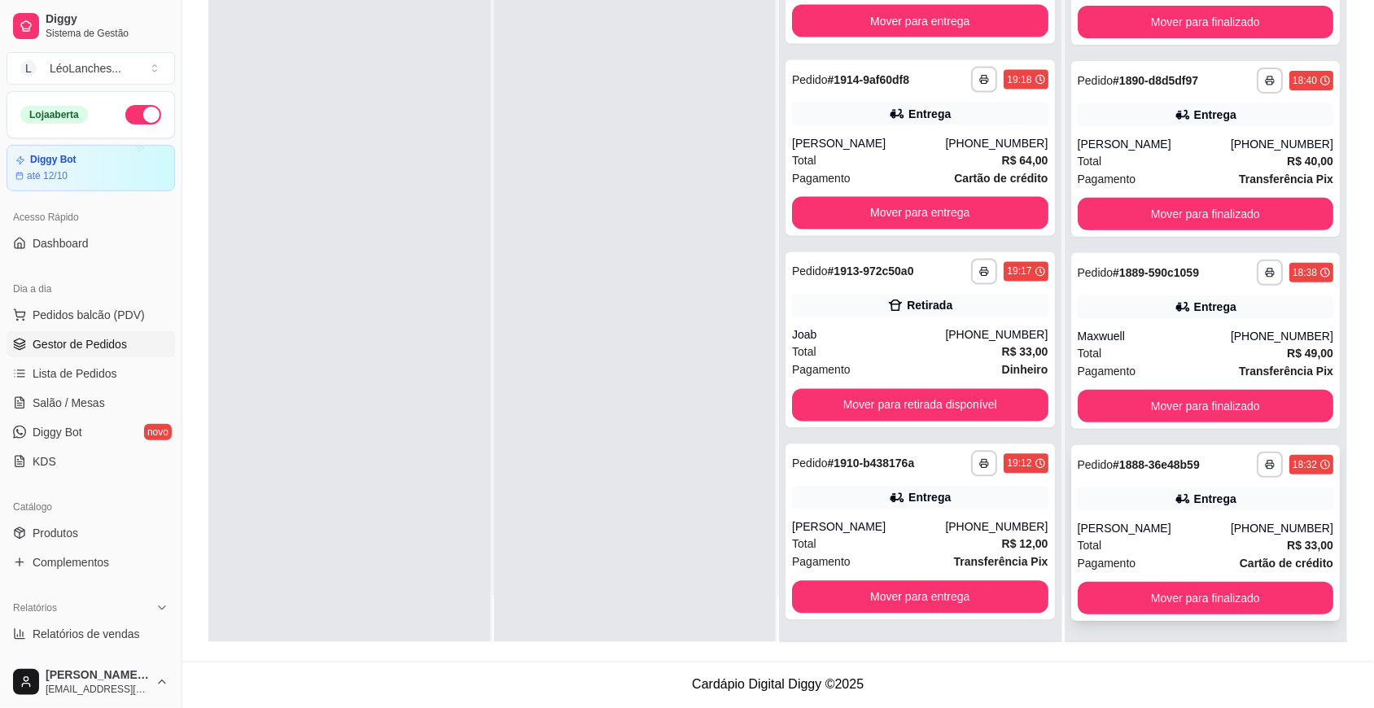
click at [1161, 536] on div "Total R$ 33,00" at bounding box center [1206, 545] width 256 height 18
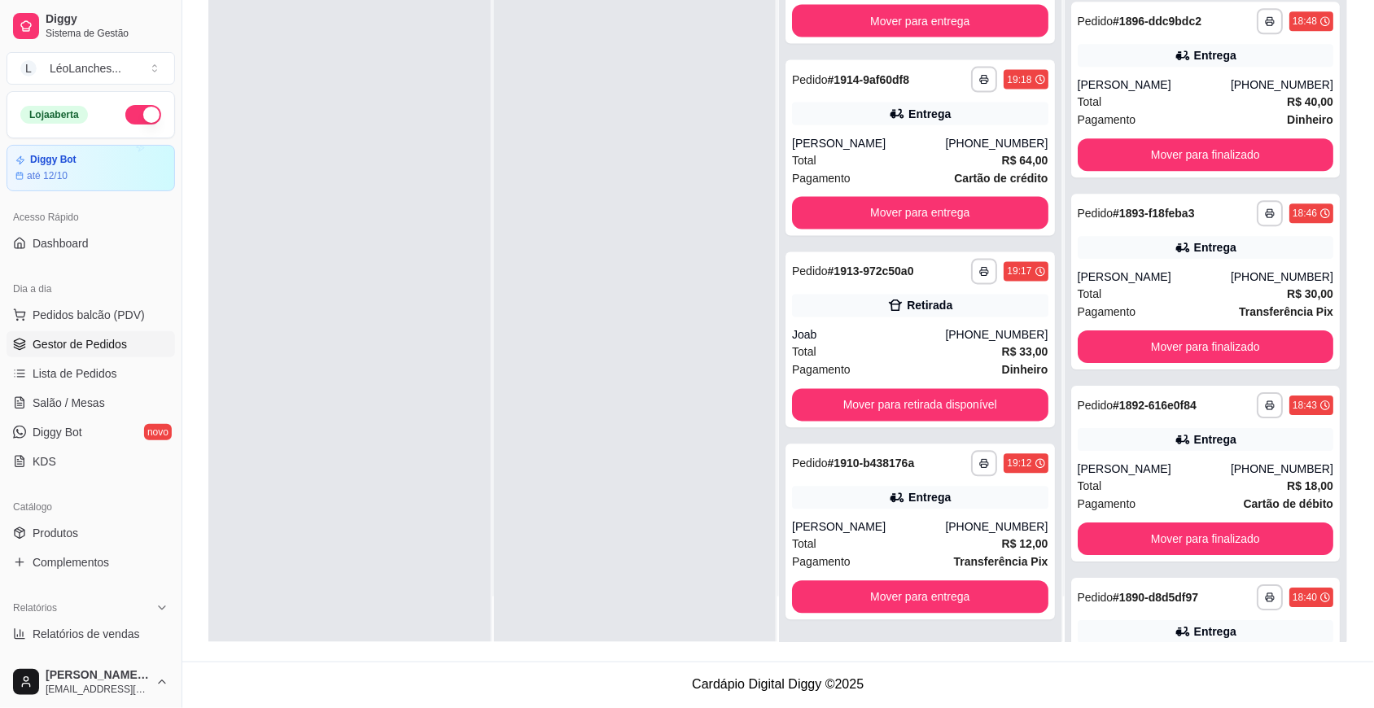
scroll to position [1262, 0]
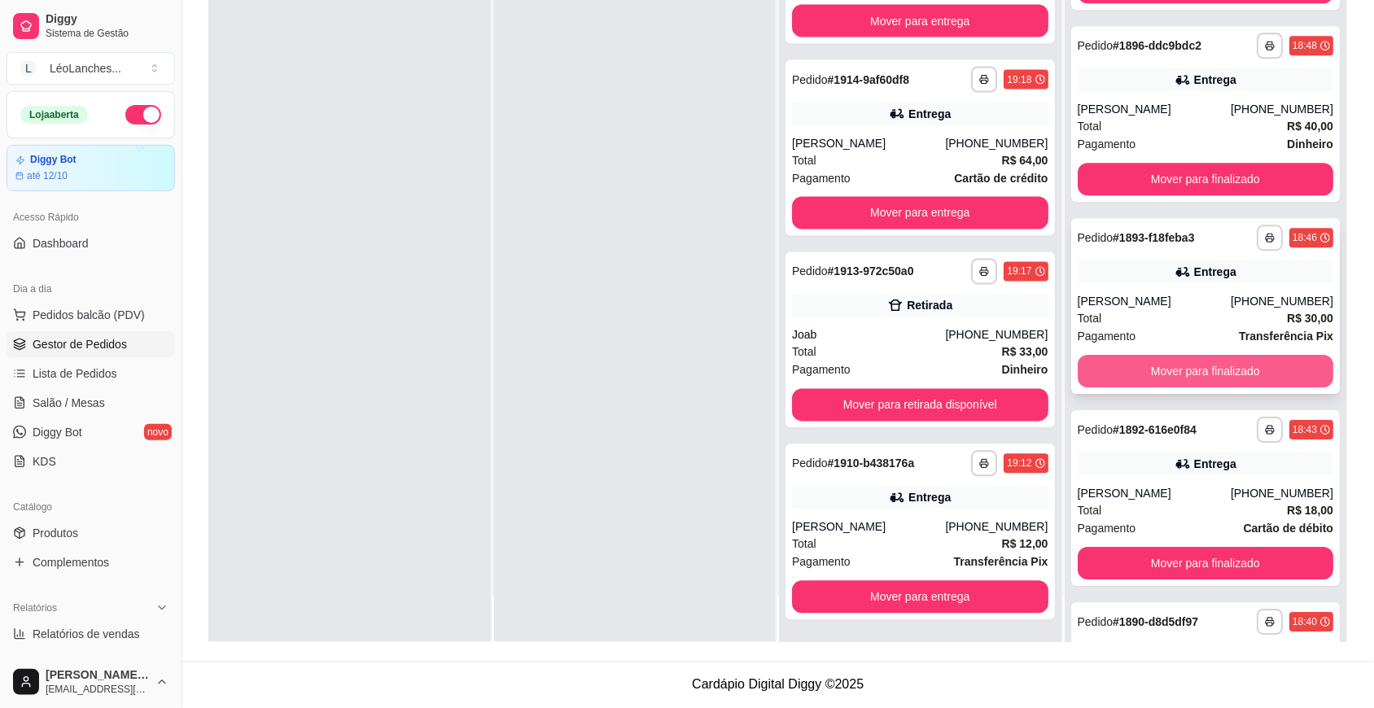
click at [1258, 375] on button "Mover para finalizado" at bounding box center [1206, 371] width 256 height 33
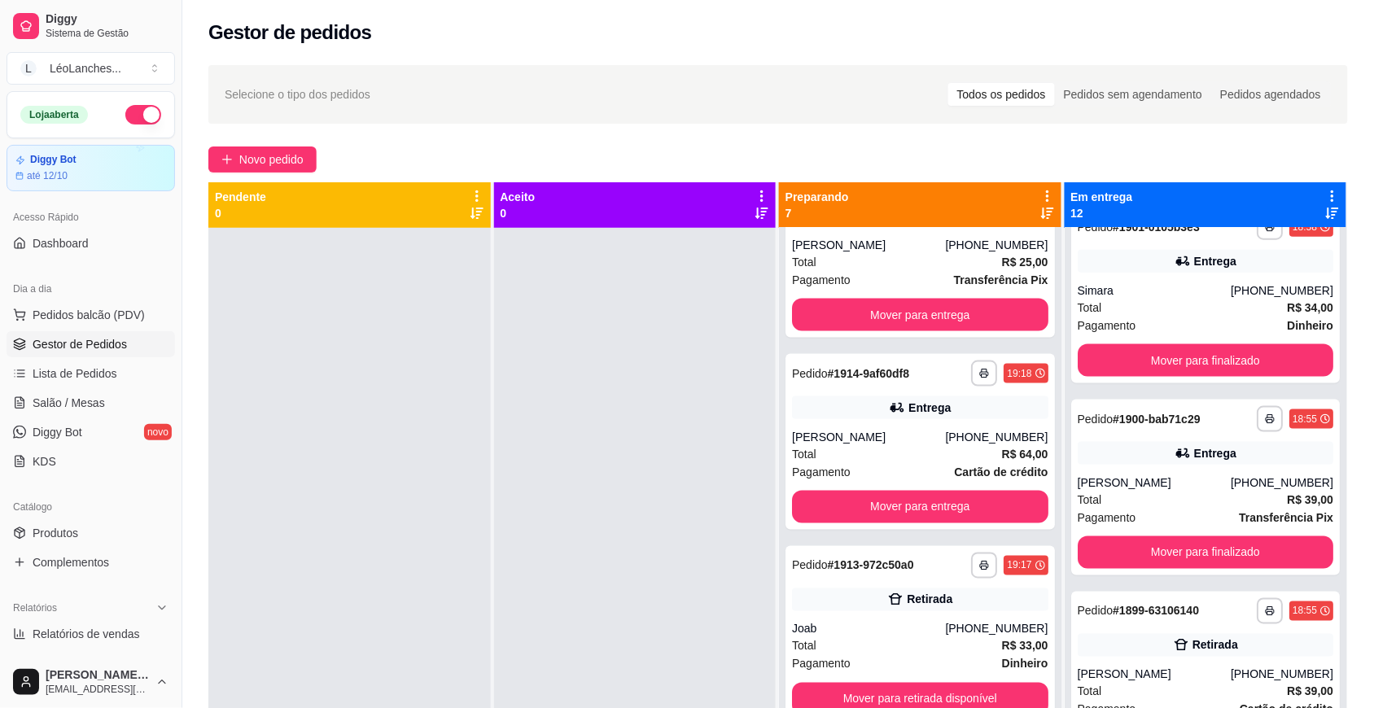
scroll to position [681, 0]
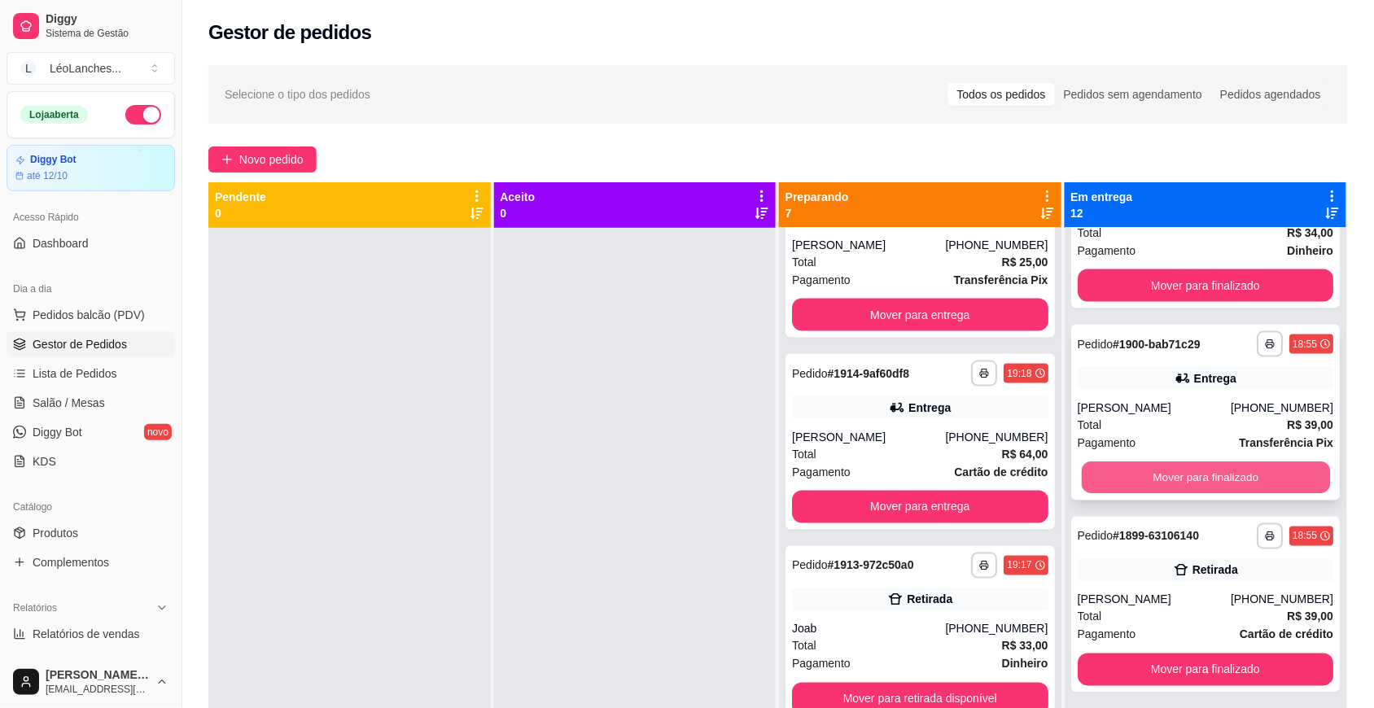
click at [1214, 478] on button "Mover para finalizado" at bounding box center [1205, 478] width 248 height 32
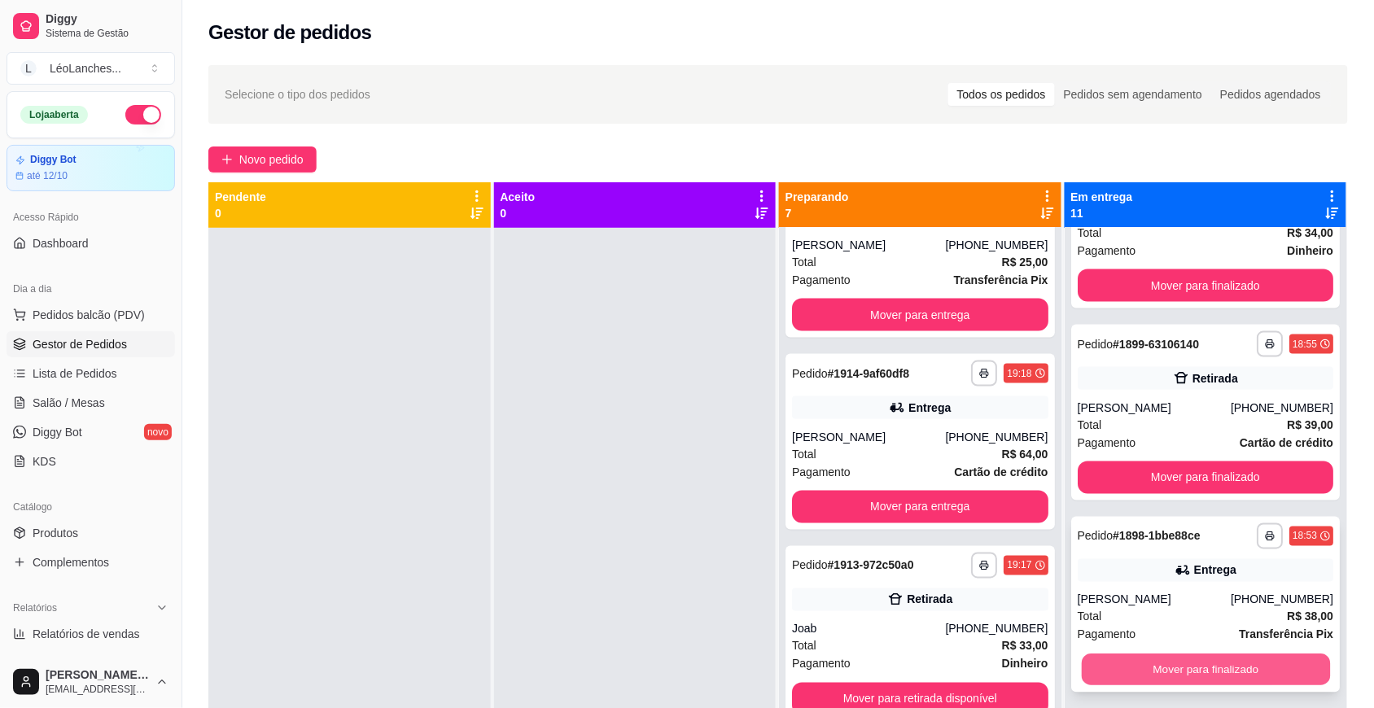
click at [1169, 658] on button "Mover para finalizado" at bounding box center [1205, 670] width 248 height 32
click at [1170, 659] on button "Mover para finalizado" at bounding box center [1206, 670] width 256 height 33
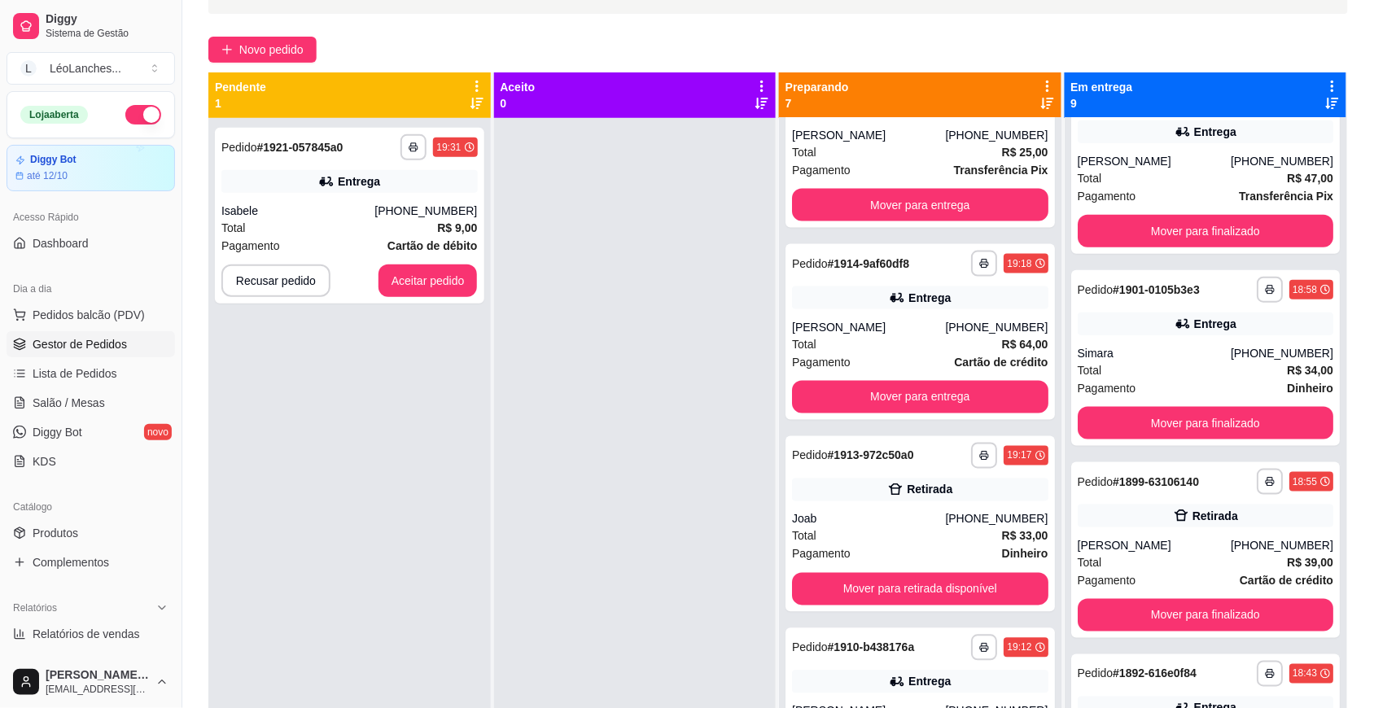
scroll to position [135, 0]
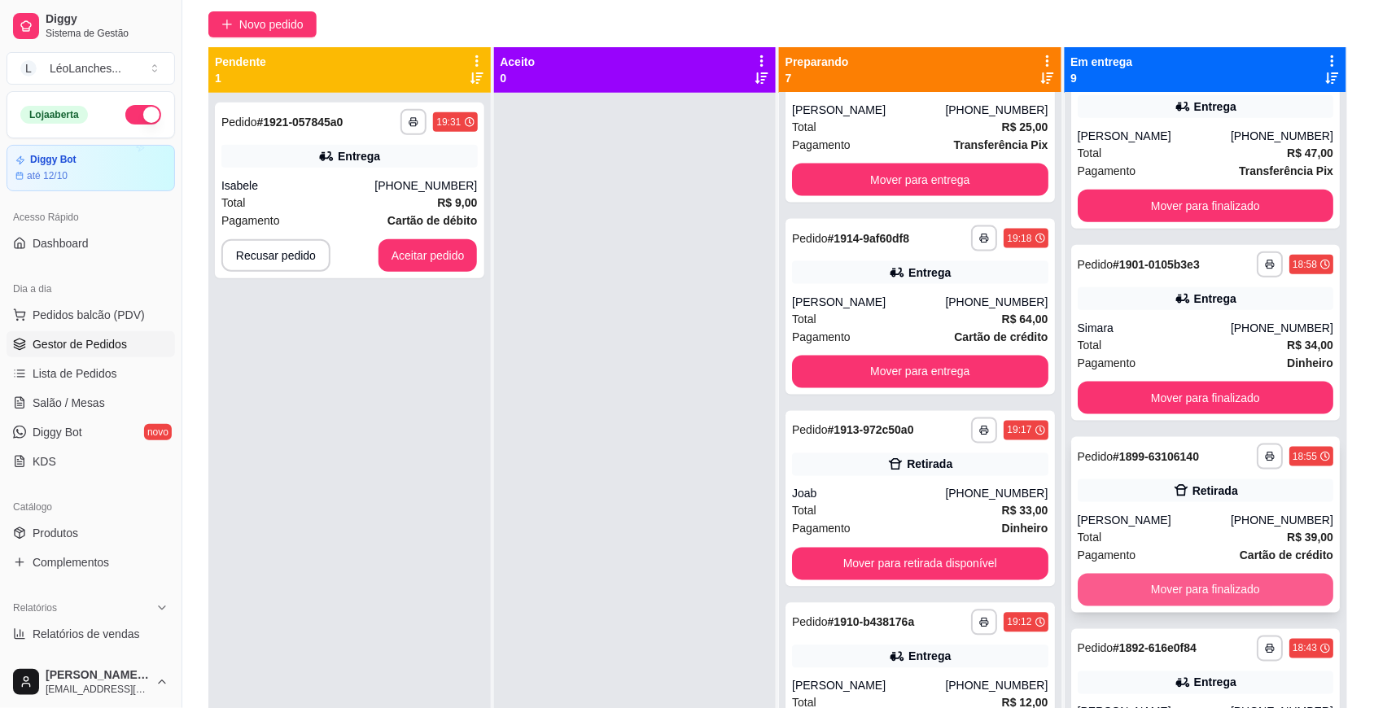
click at [1245, 588] on button "Mover para finalizado" at bounding box center [1206, 590] width 256 height 33
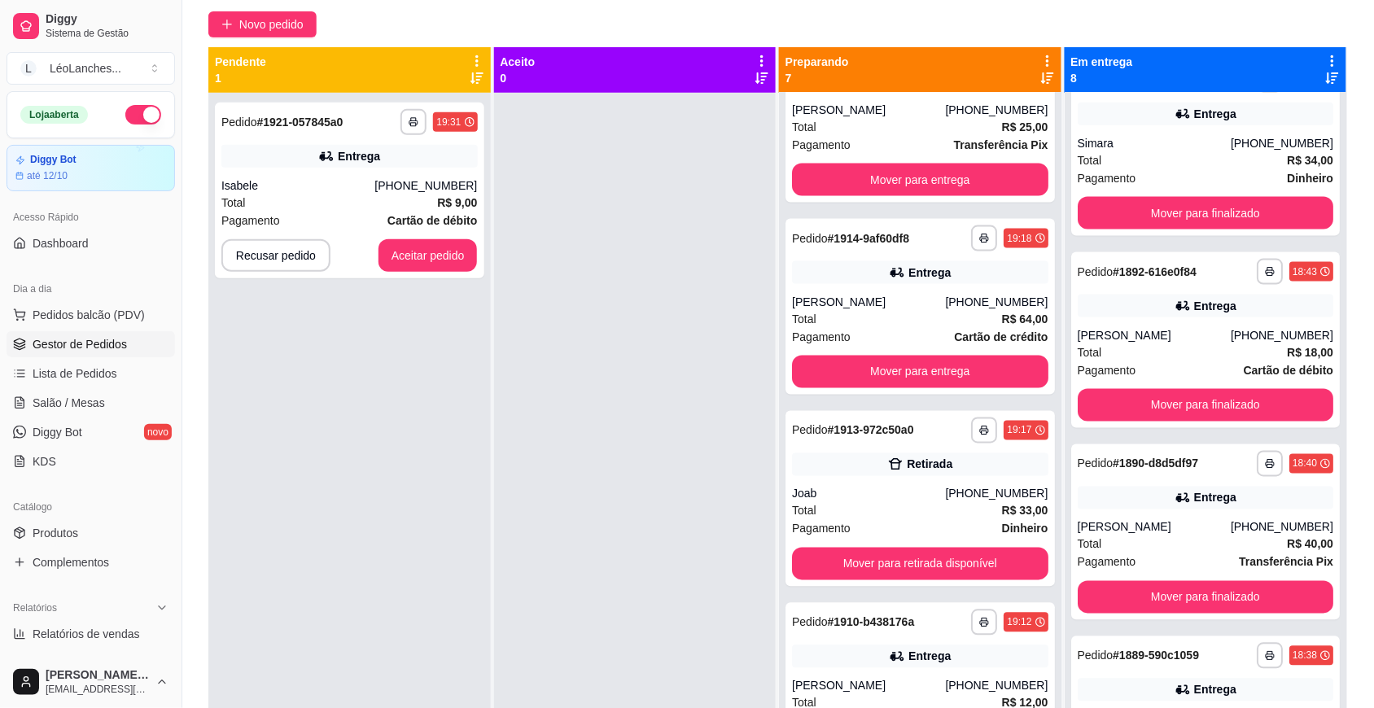
scroll to position [653, 0]
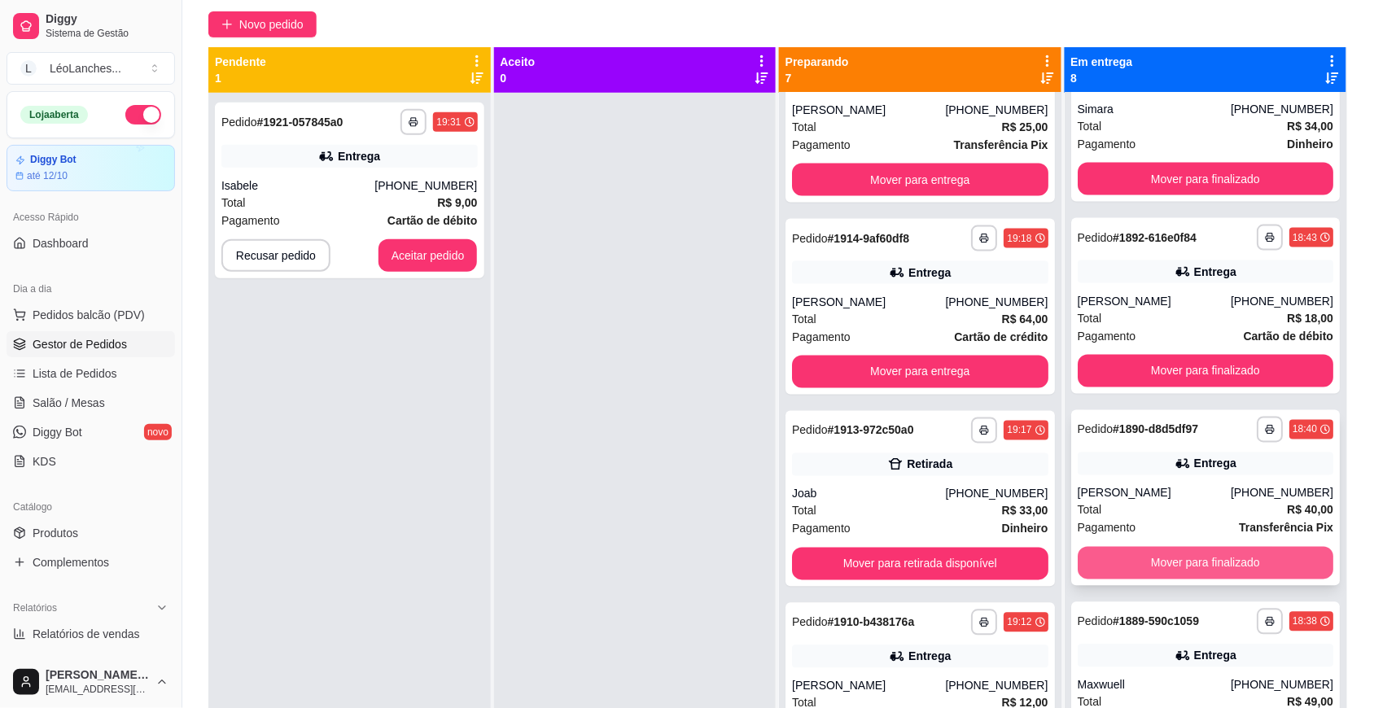
click at [1236, 550] on button "Mover para finalizado" at bounding box center [1206, 563] width 256 height 33
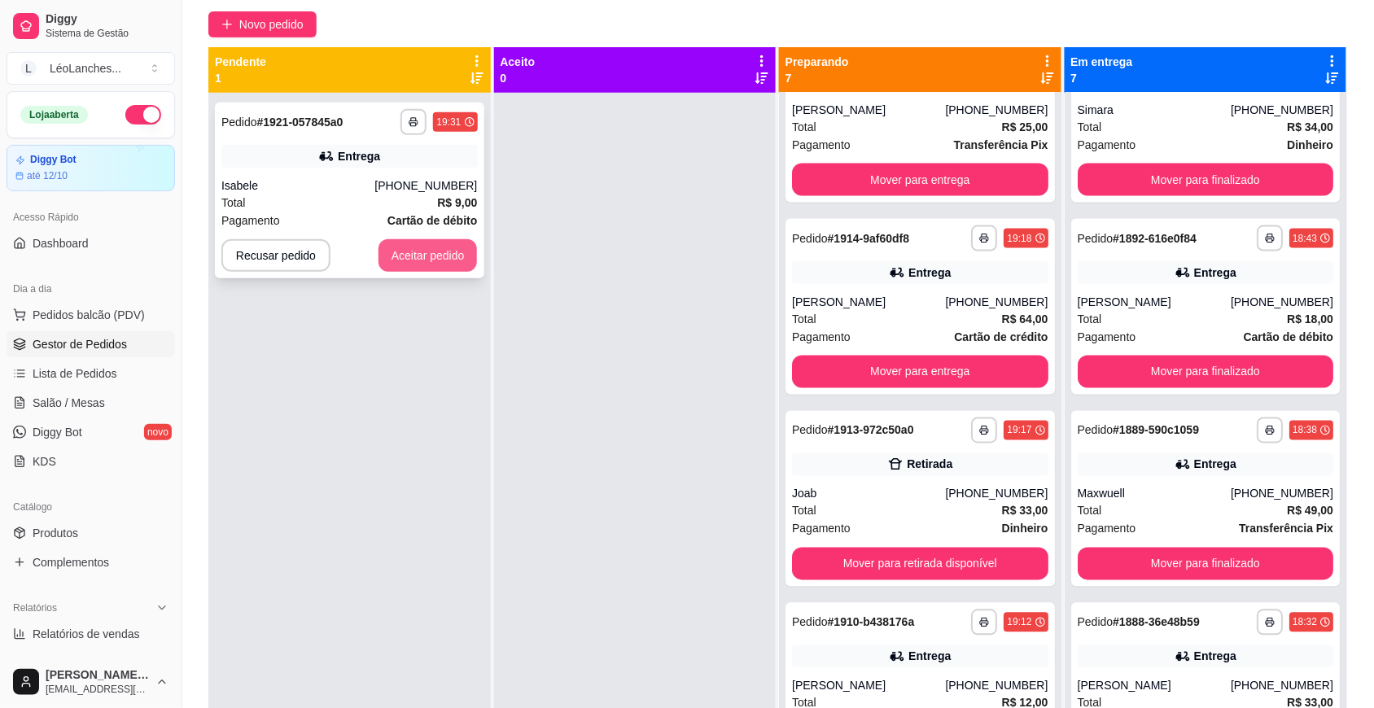
click at [448, 252] on button "Aceitar pedido" at bounding box center [427, 255] width 99 height 33
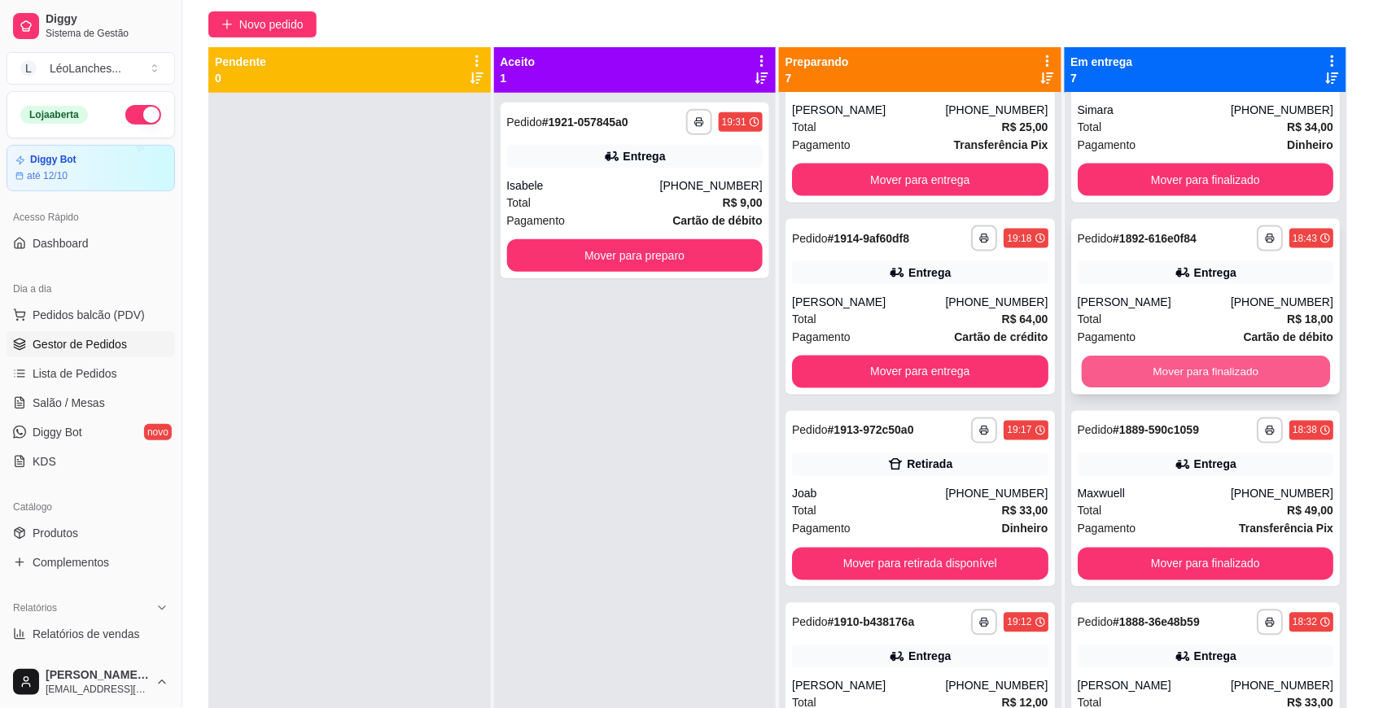
click at [1153, 369] on button "Mover para finalizado" at bounding box center [1205, 373] width 248 height 32
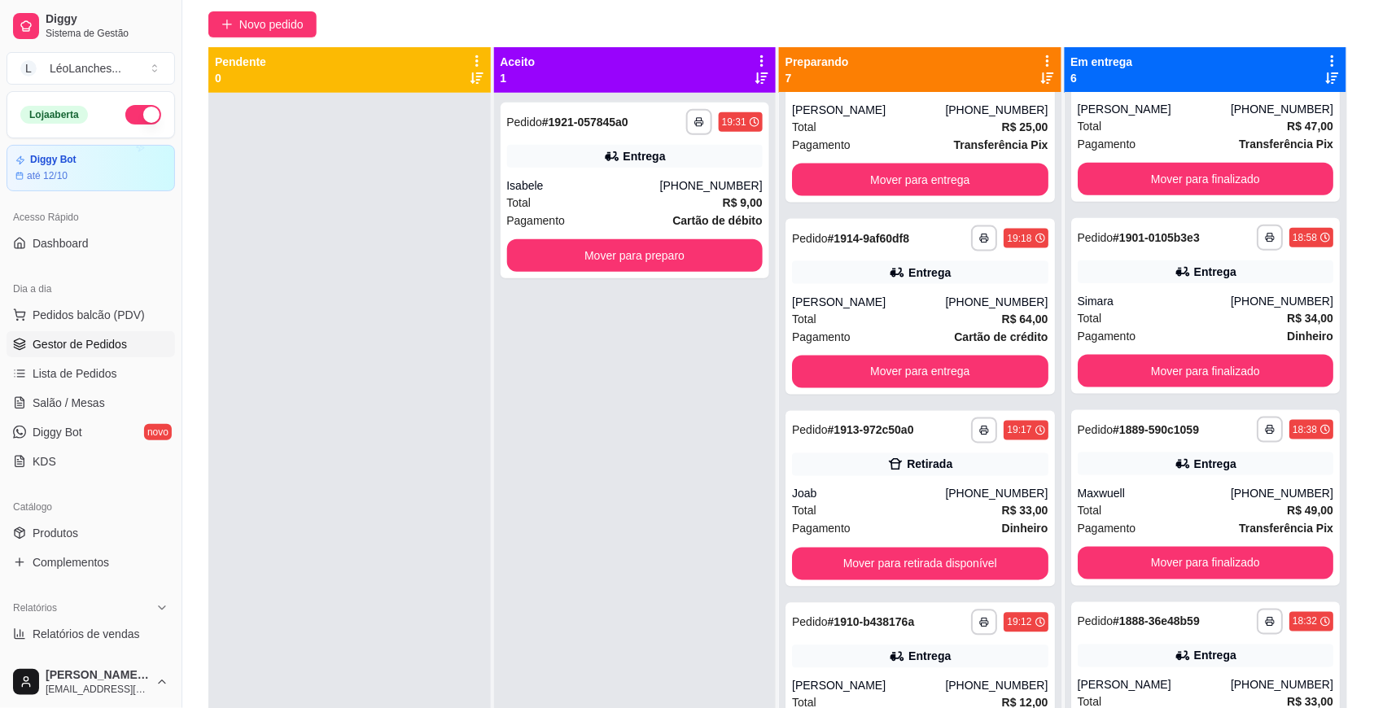
scroll to position [460, 0]
click at [1172, 697] on div "Total R$ 33,00" at bounding box center [1206, 703] width 256 height 18
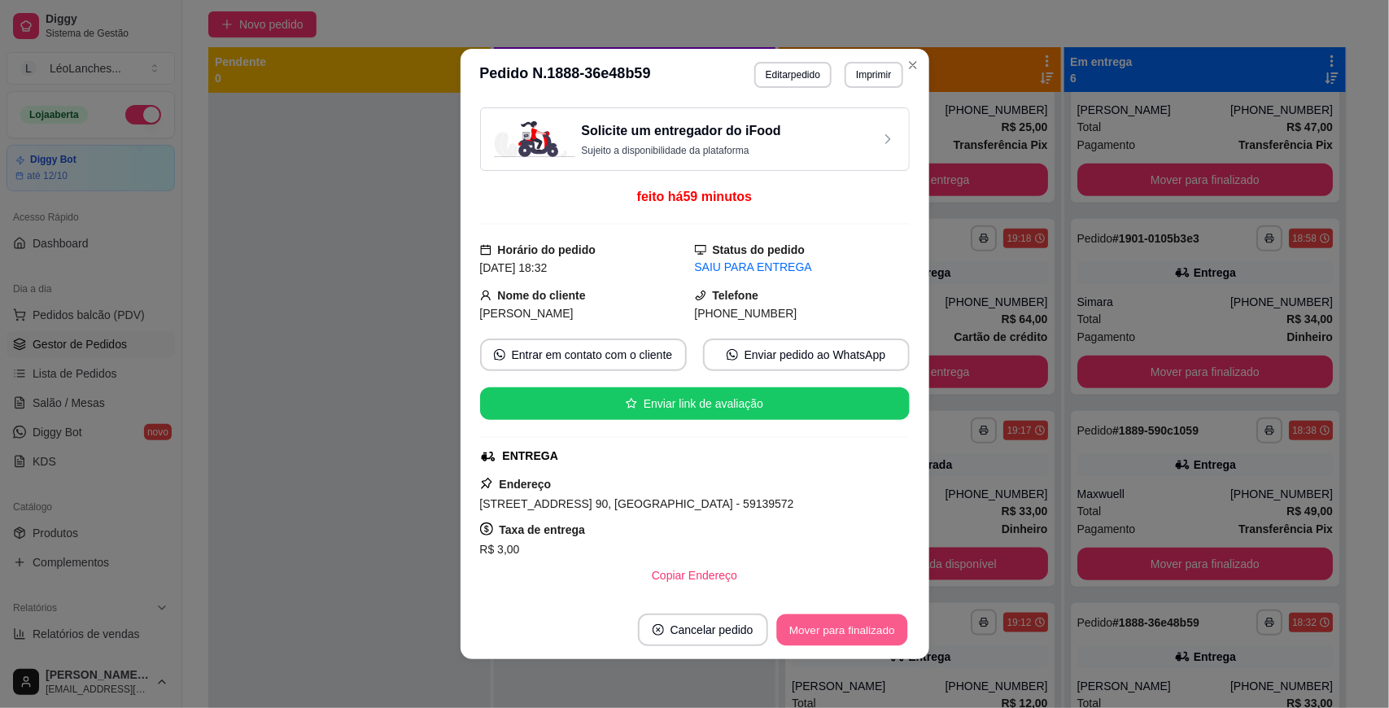
click at [860, 632] on button "Mover para finalizado" at bounding box center [842, 631] width 131 height 32
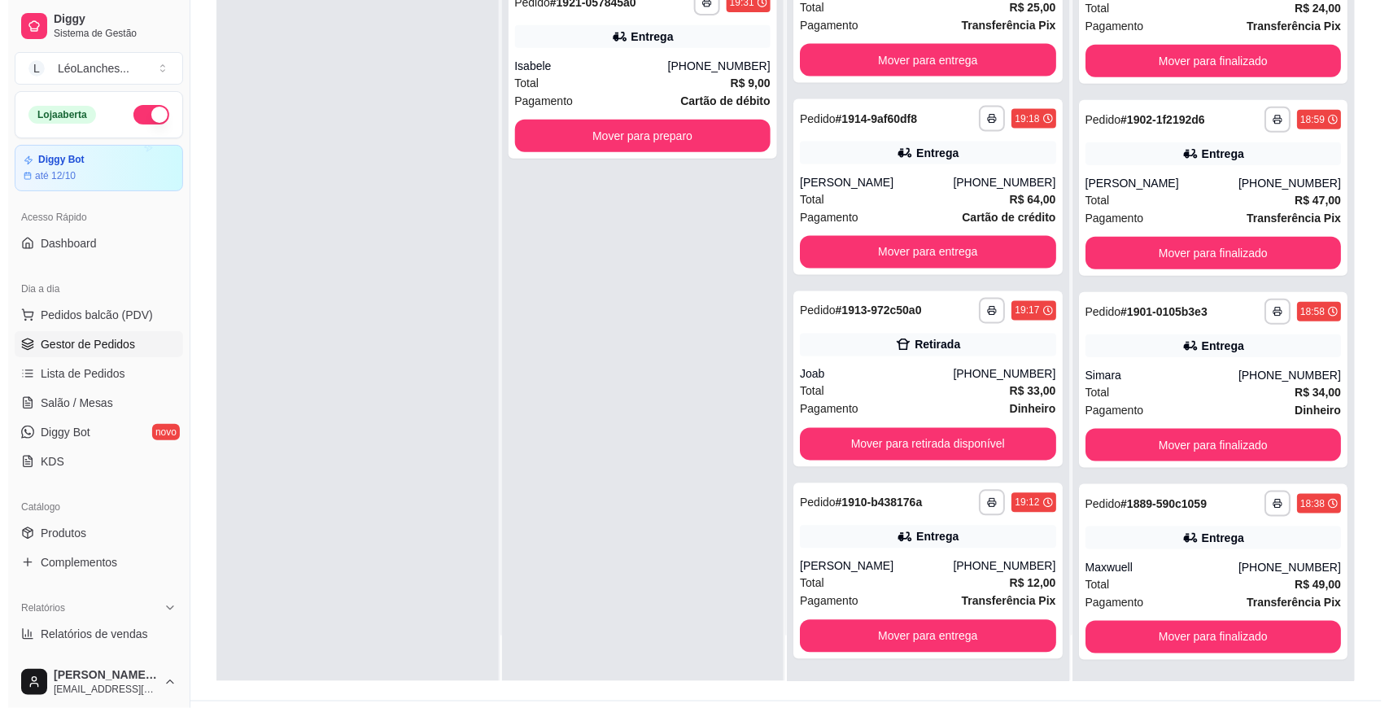
scroll to position [248, 0]
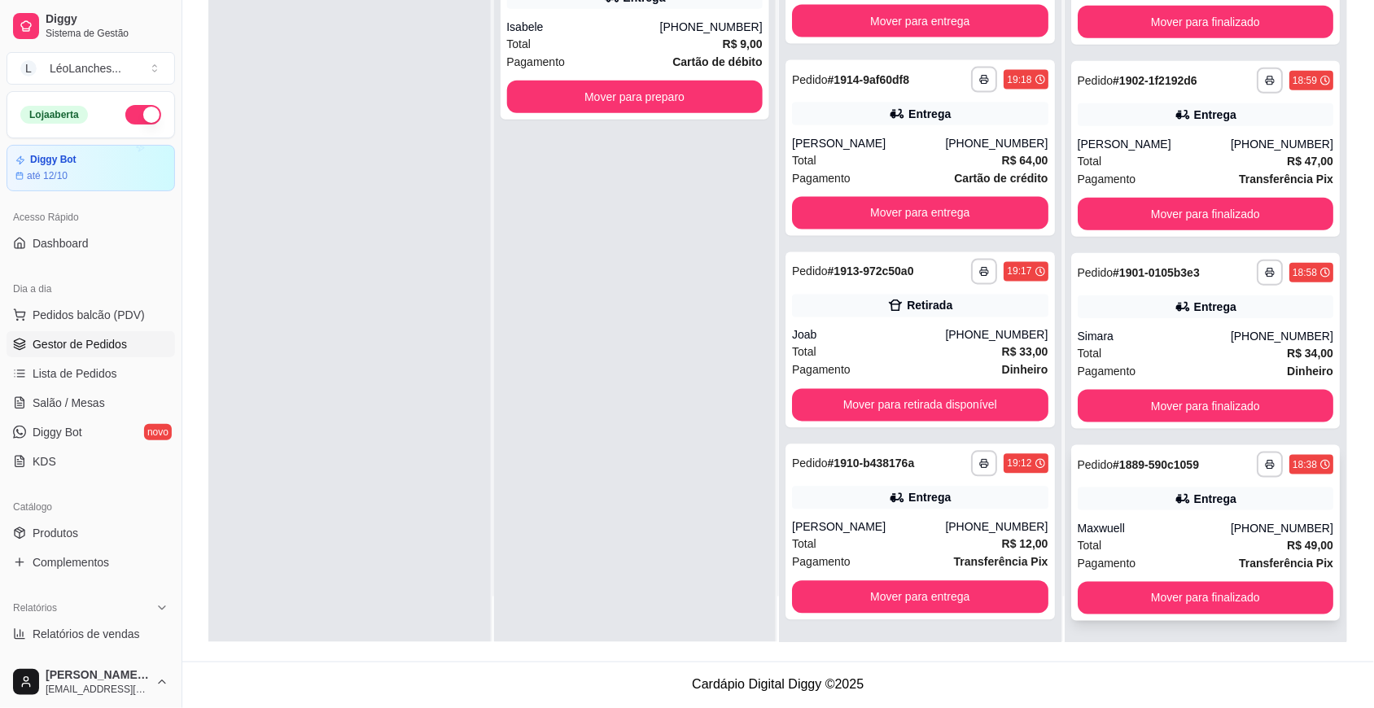
click at [1152, 539] on div "Total R$ 49,00" at bounding box center [1206, 545] width 256 height 18
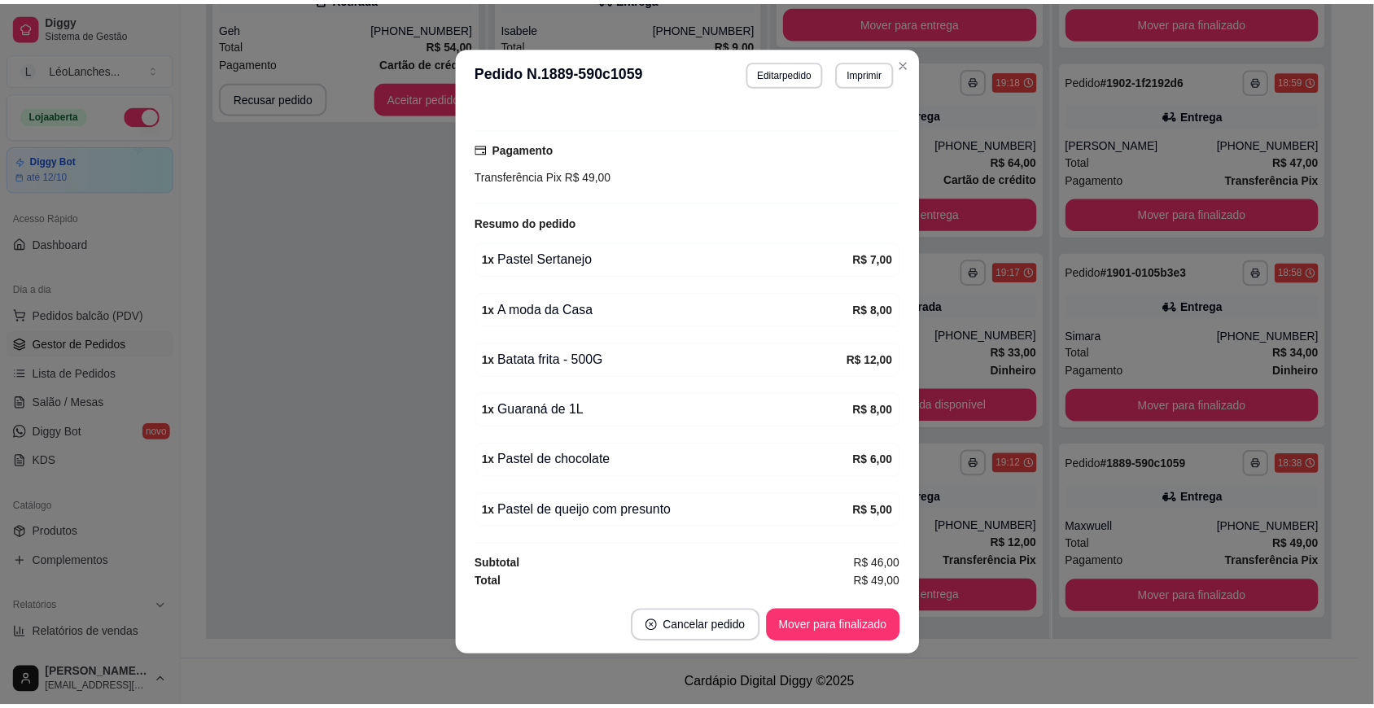
scroll to position [0, 0]
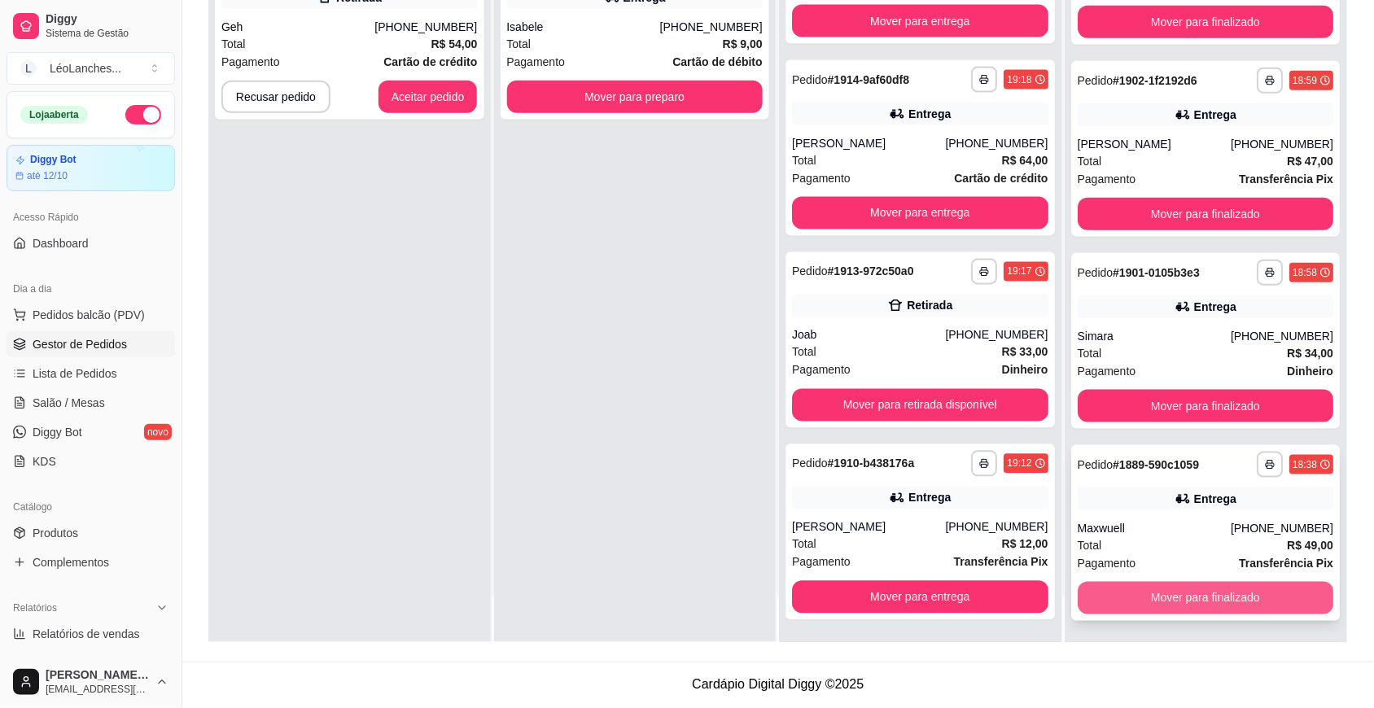
click at [1270, 594] on button "Mover para finalizado" at bounding box center [1206, 598] width 256 height 33
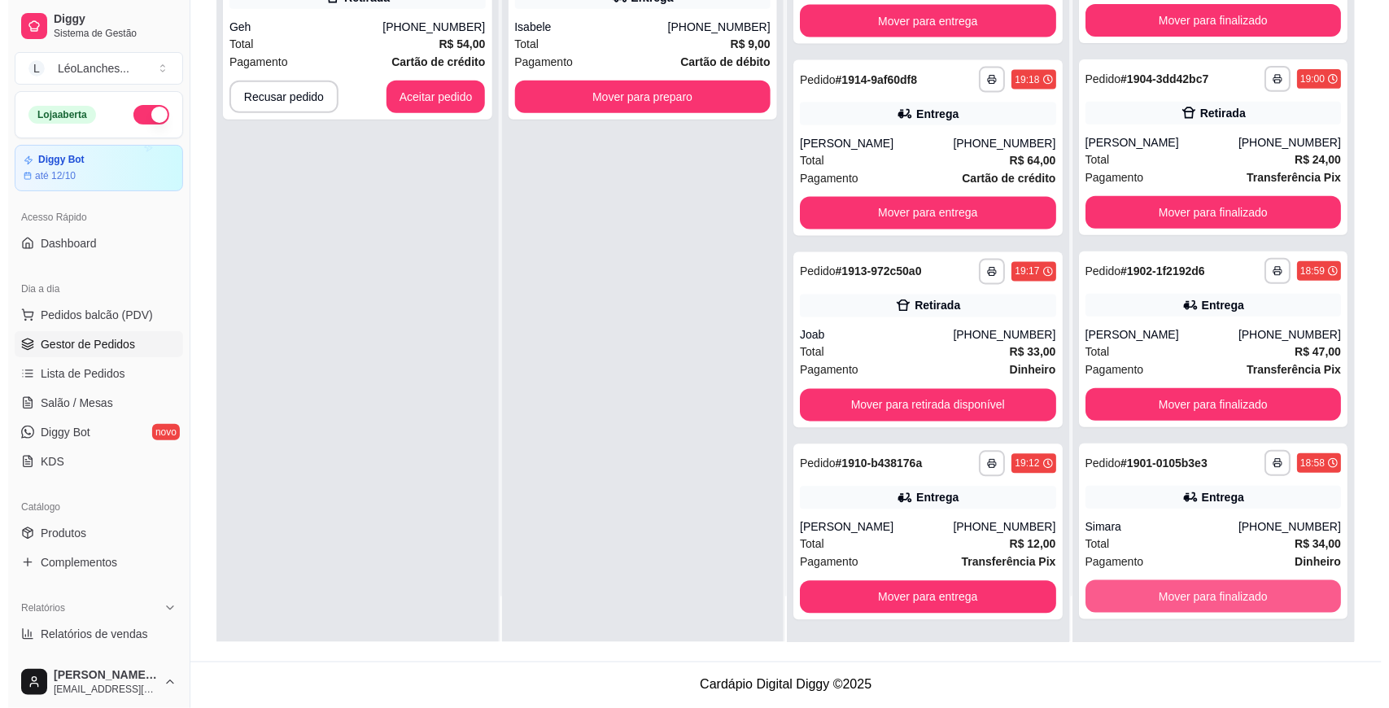
scroll to position [76, 0]
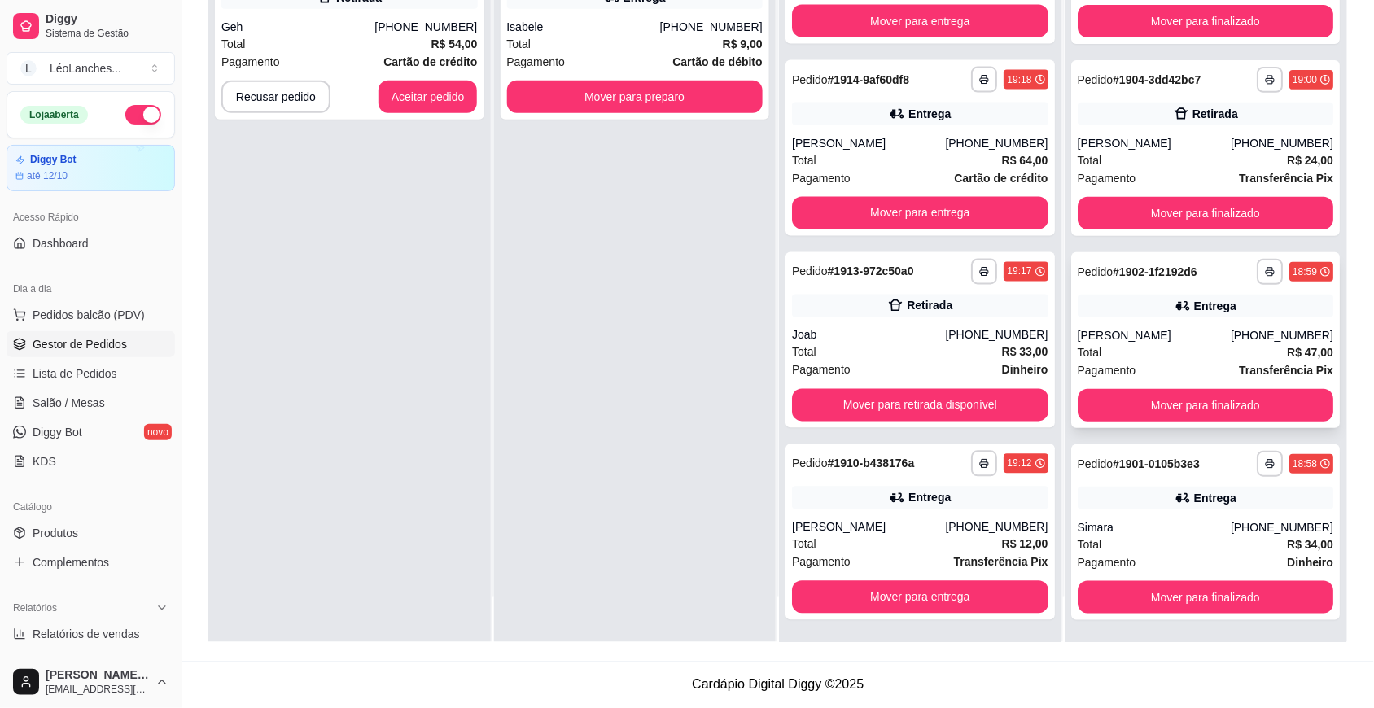
click at [1165, 357] on div "Total R$ 47,00" at bounding box center [1206, 352] width 256 height 18
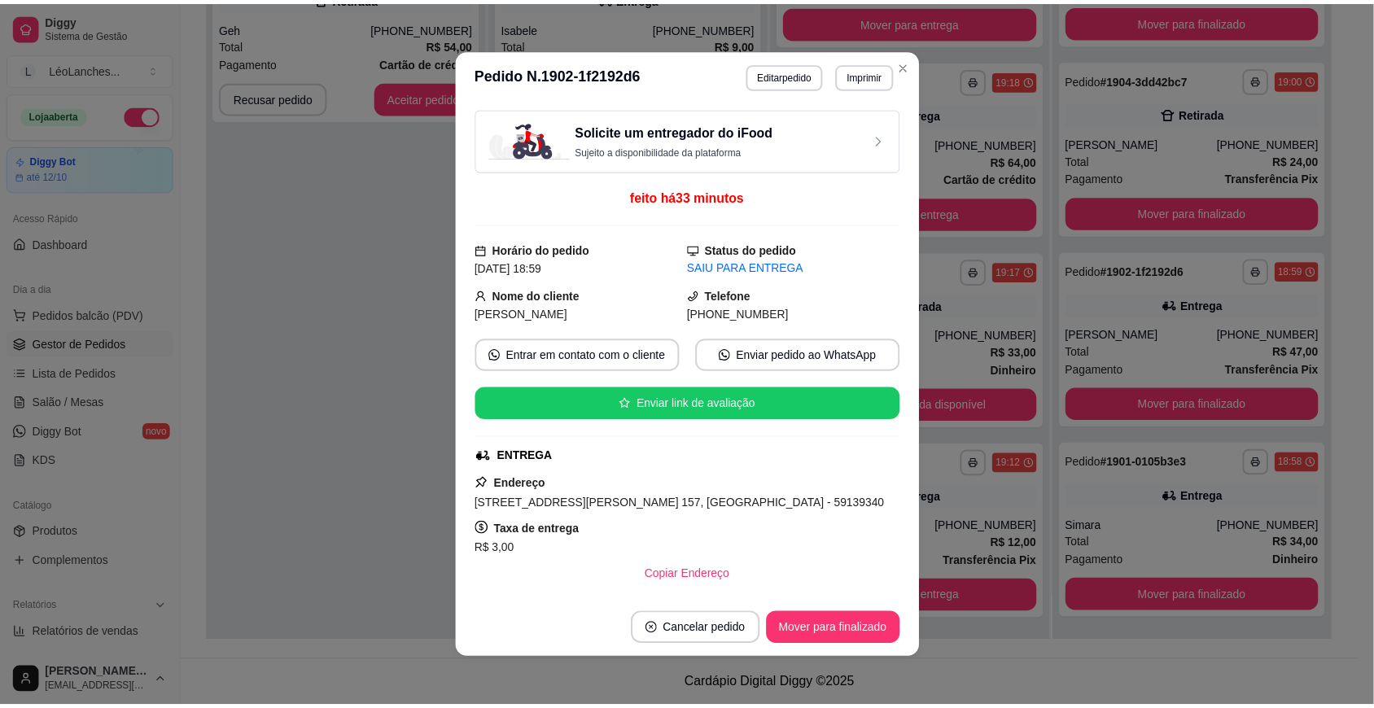
scroll to position [430, 0]
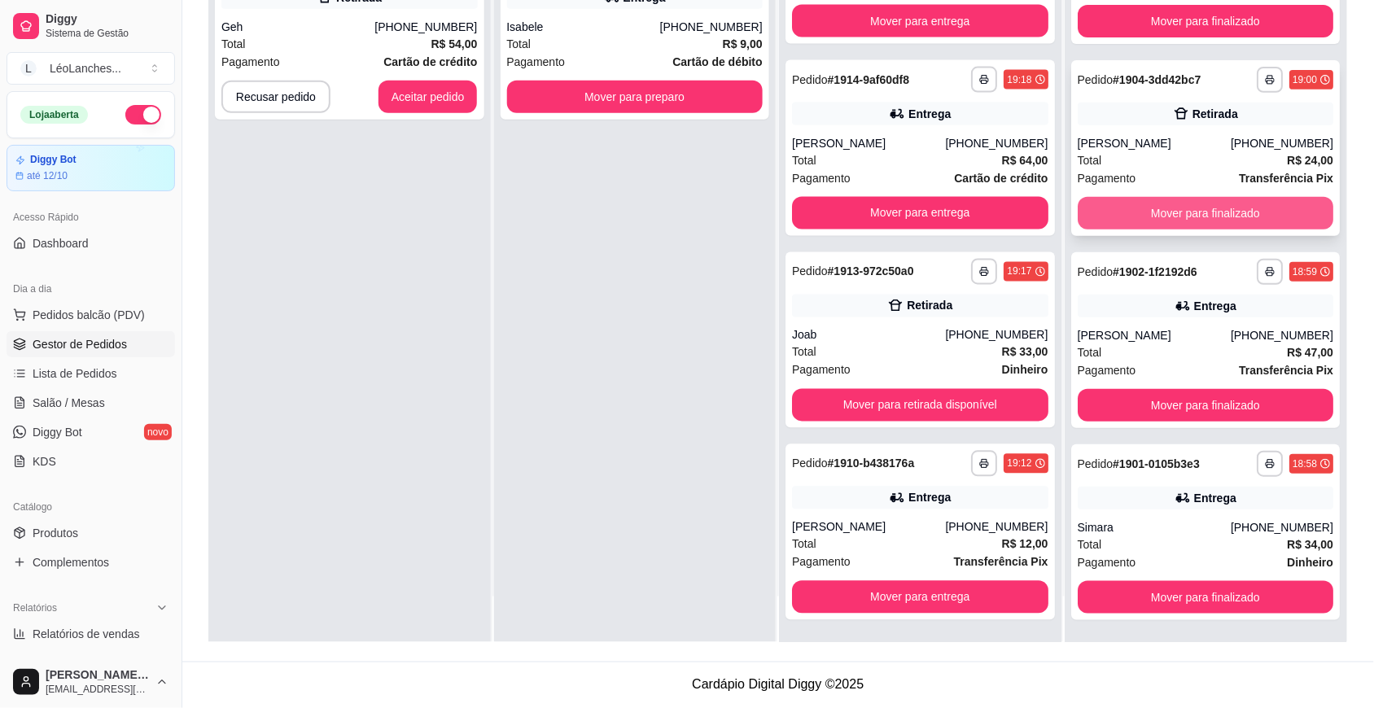
click at [1237, 216] on button "Mover para finalizado" at bounding box center [1206, 213] width 256 height 33
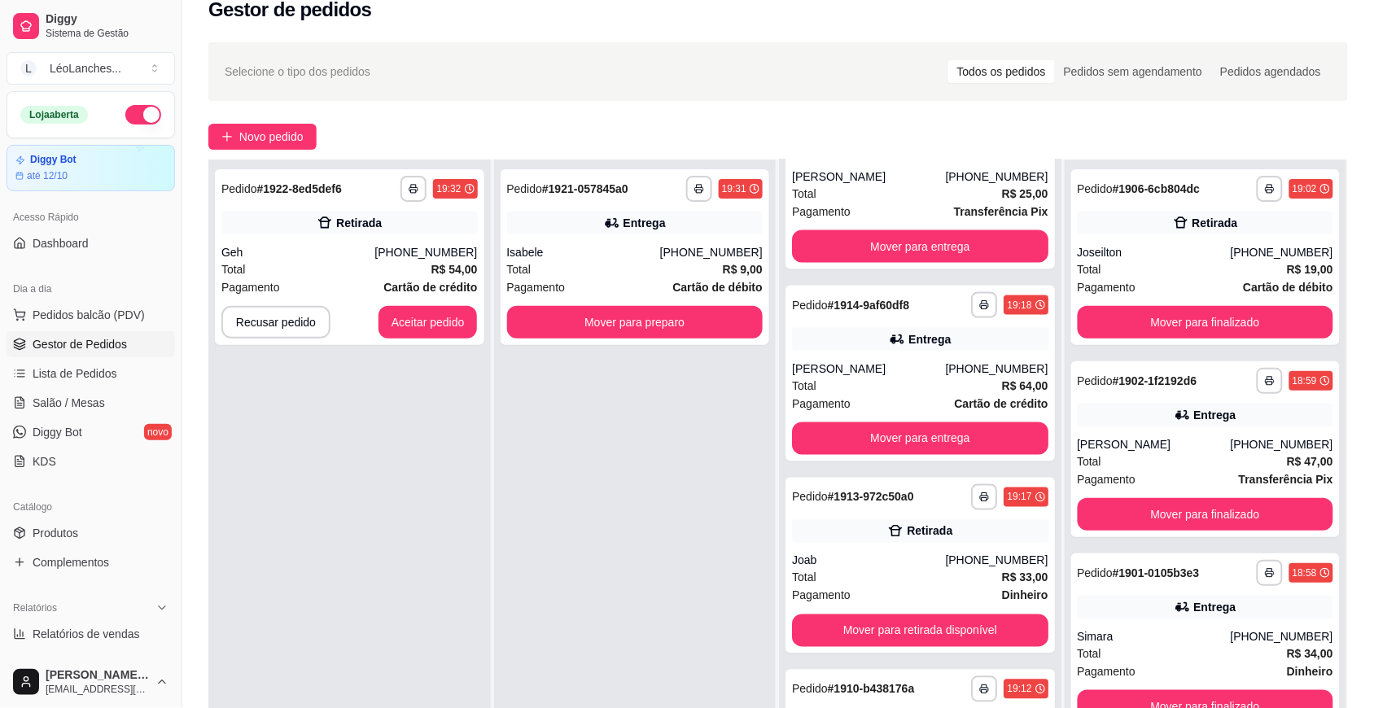
scroll to position [9, 0]
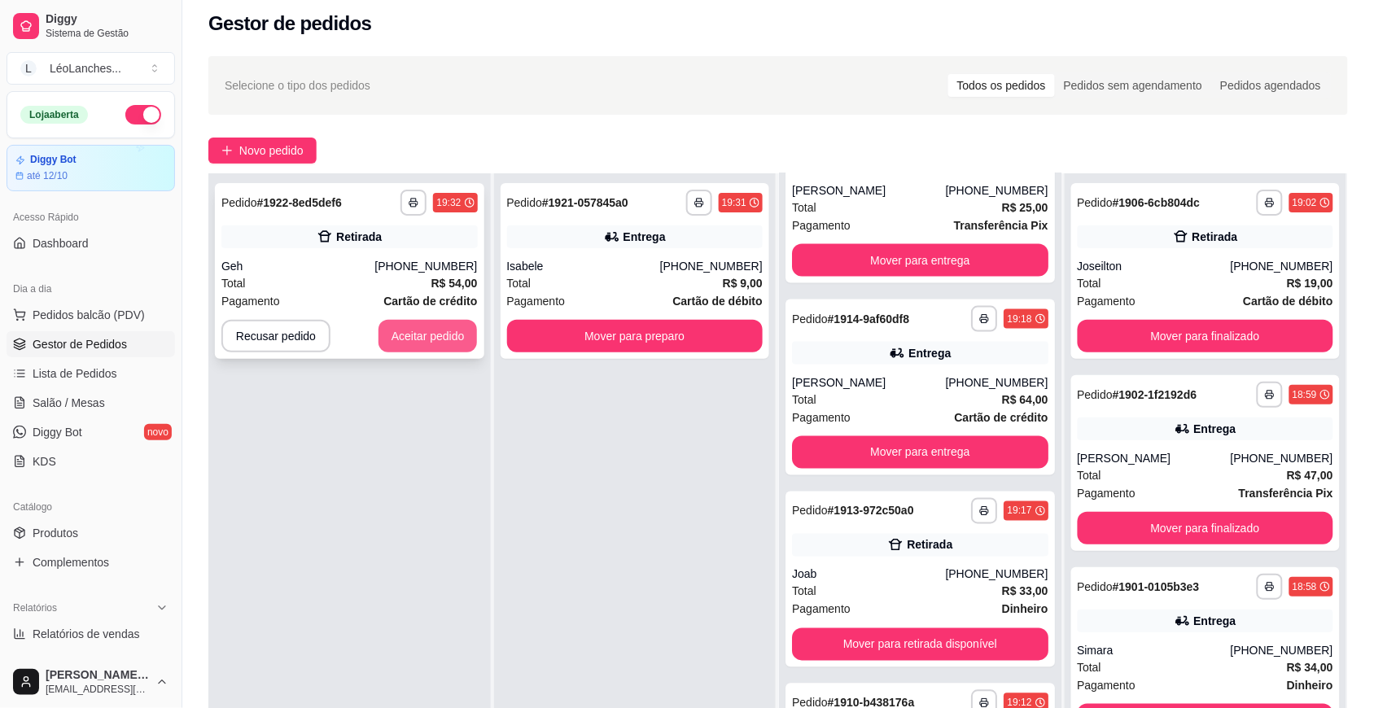
click at [417, 339] on button "Aceitar pedido" at bounding box center [427, 336] width 99 height 33
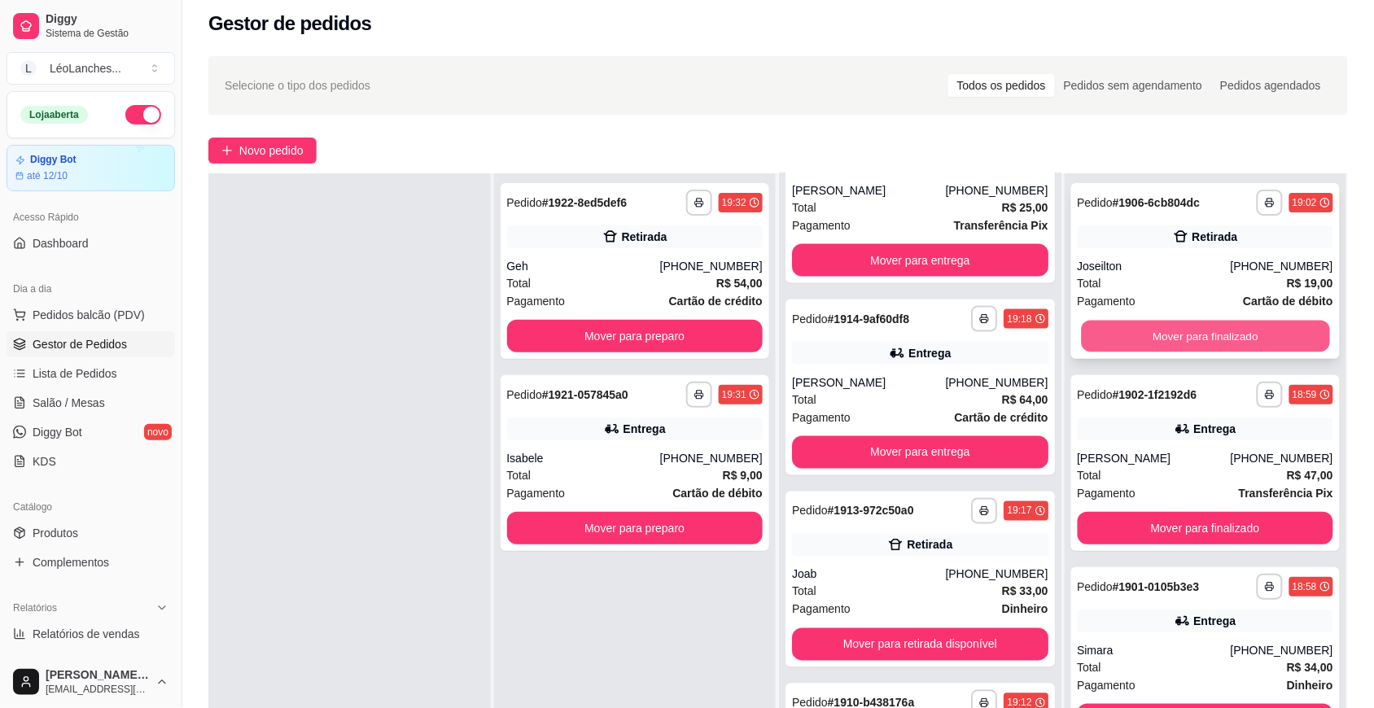
click at [1173, 327] on button "Mover para finalizado" at bounding box center [1205, 337] width 248 height 32
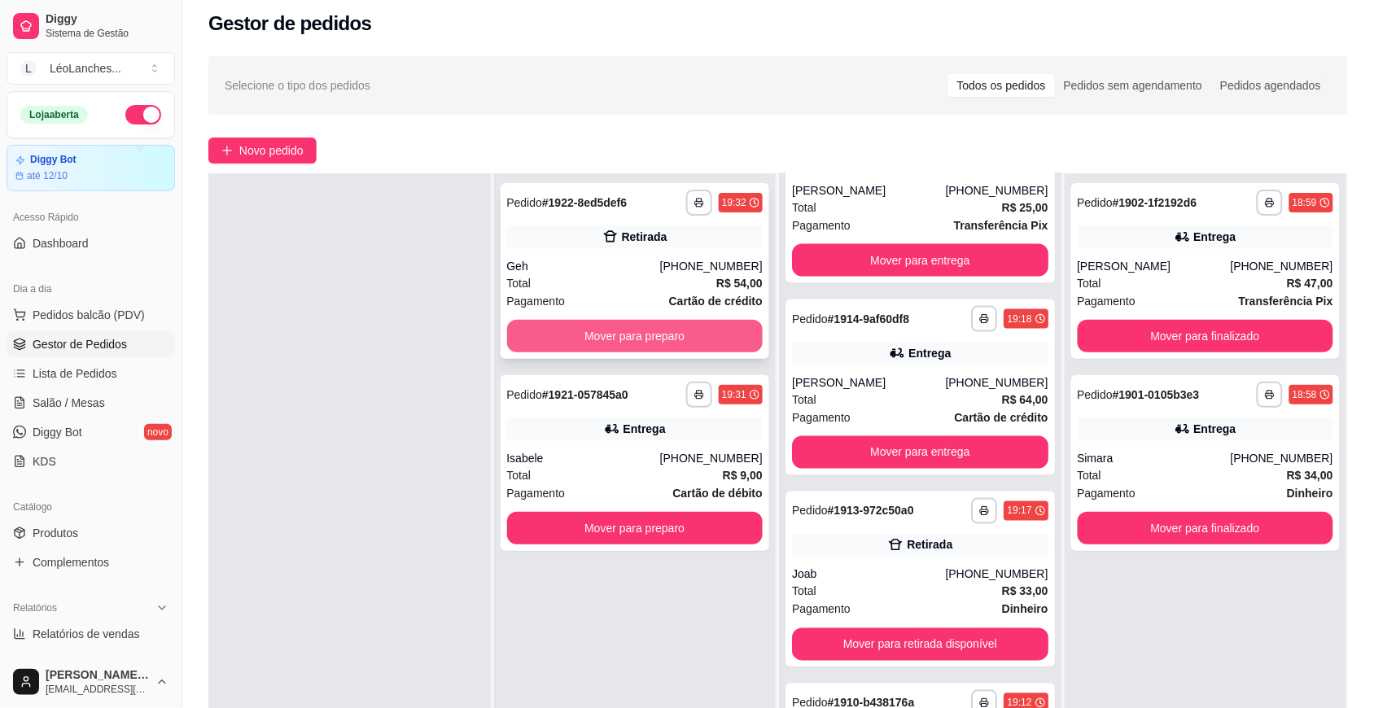
click at [704, 340] on button "Mover para preparo" at bounding box center [635, 336] width 256 height 33
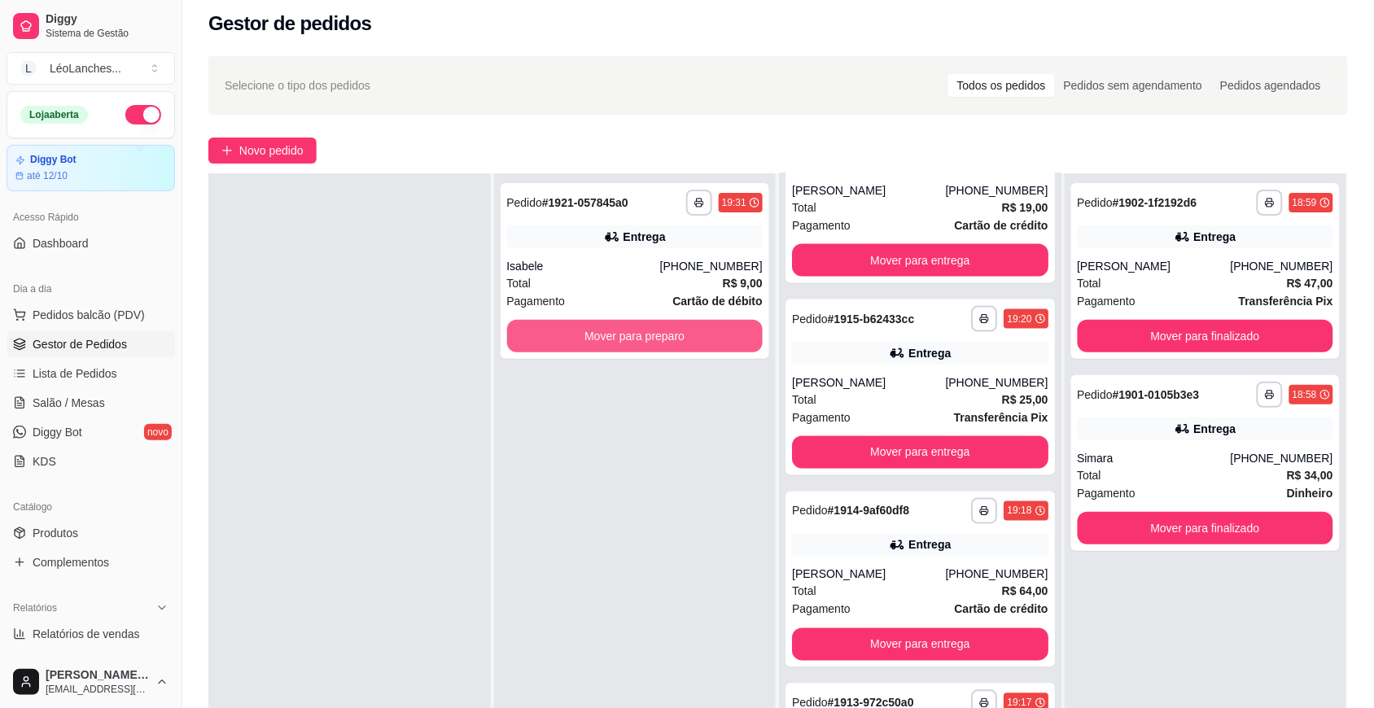
scroll to position [844, 0]
click at [704, 340] on button "Mover para preparo" at bounding box center [635, 336] width 256 height 33
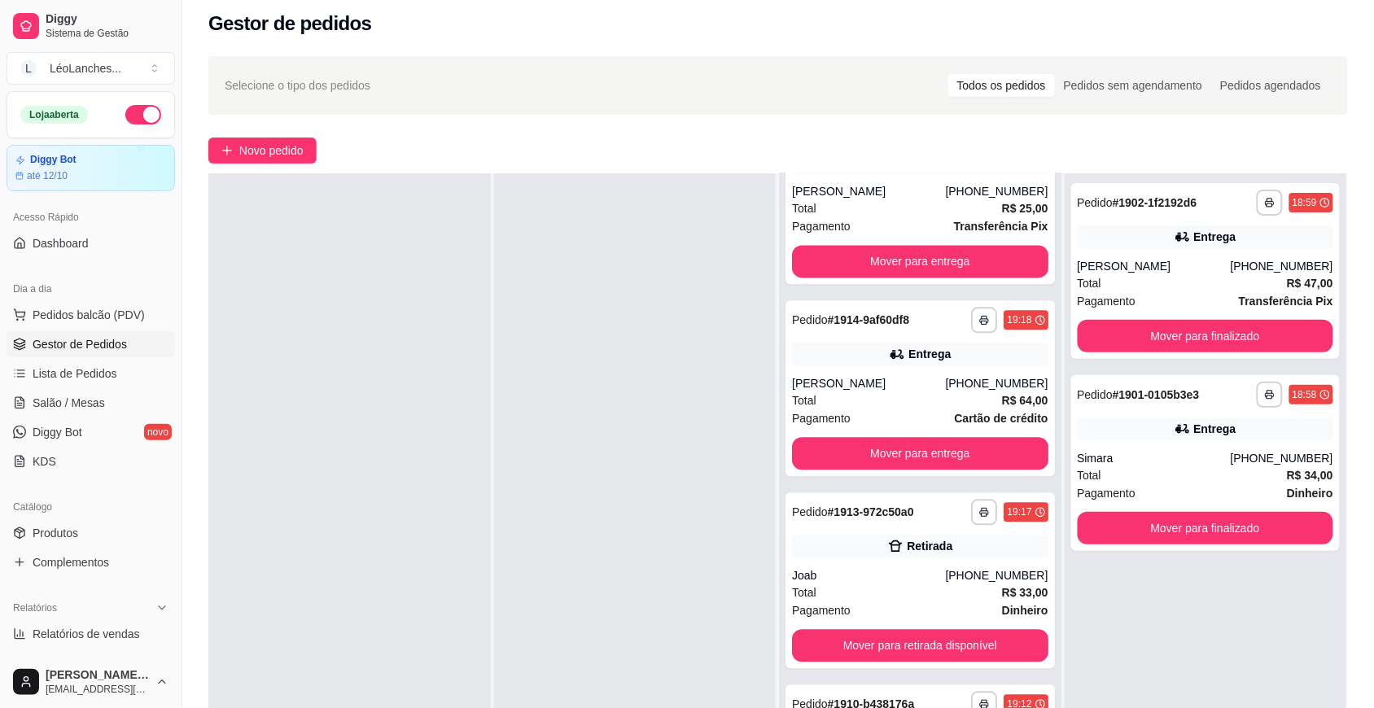
scroll to position [357, 0]
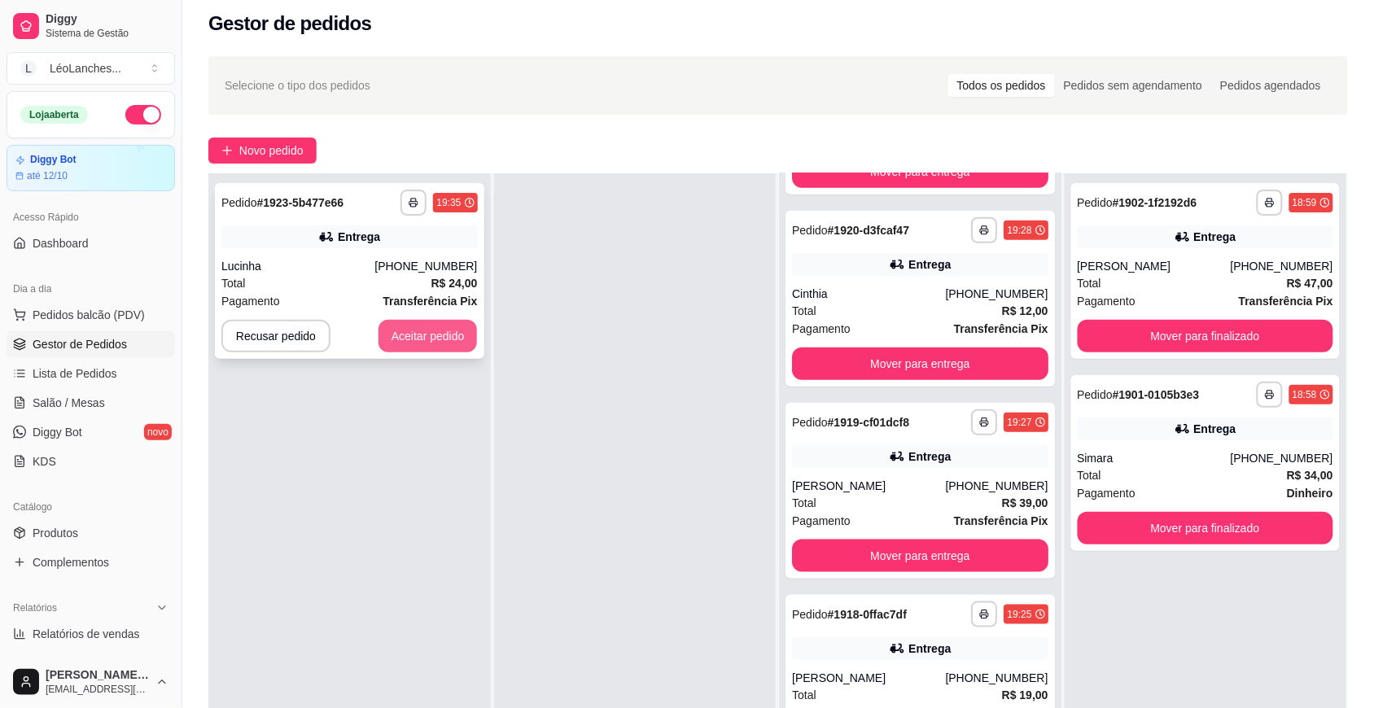
click at [441, 336] on button "Aceitar pedido" at bounding box center [427, 336] width 99 height 33
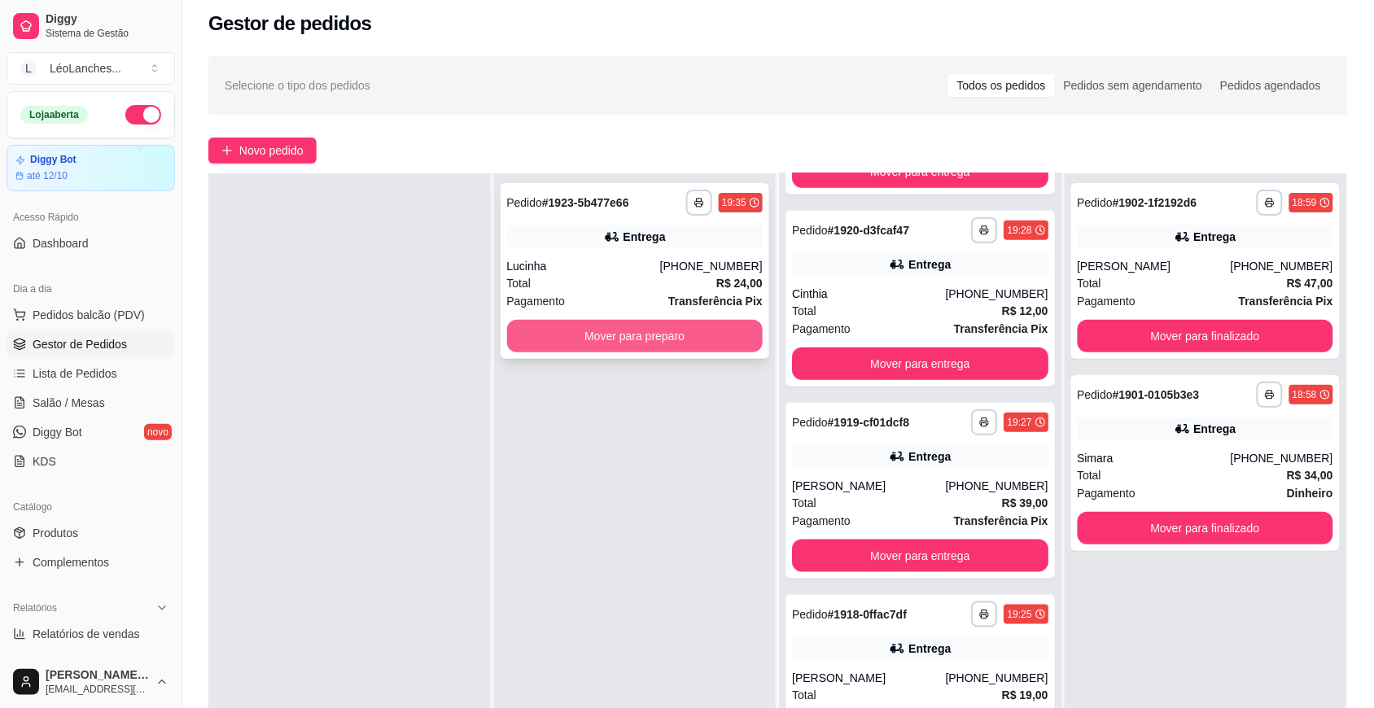
click at [724, 335] on button "Mover para preparo" at bounding box center [635, 336] width 256 height 33
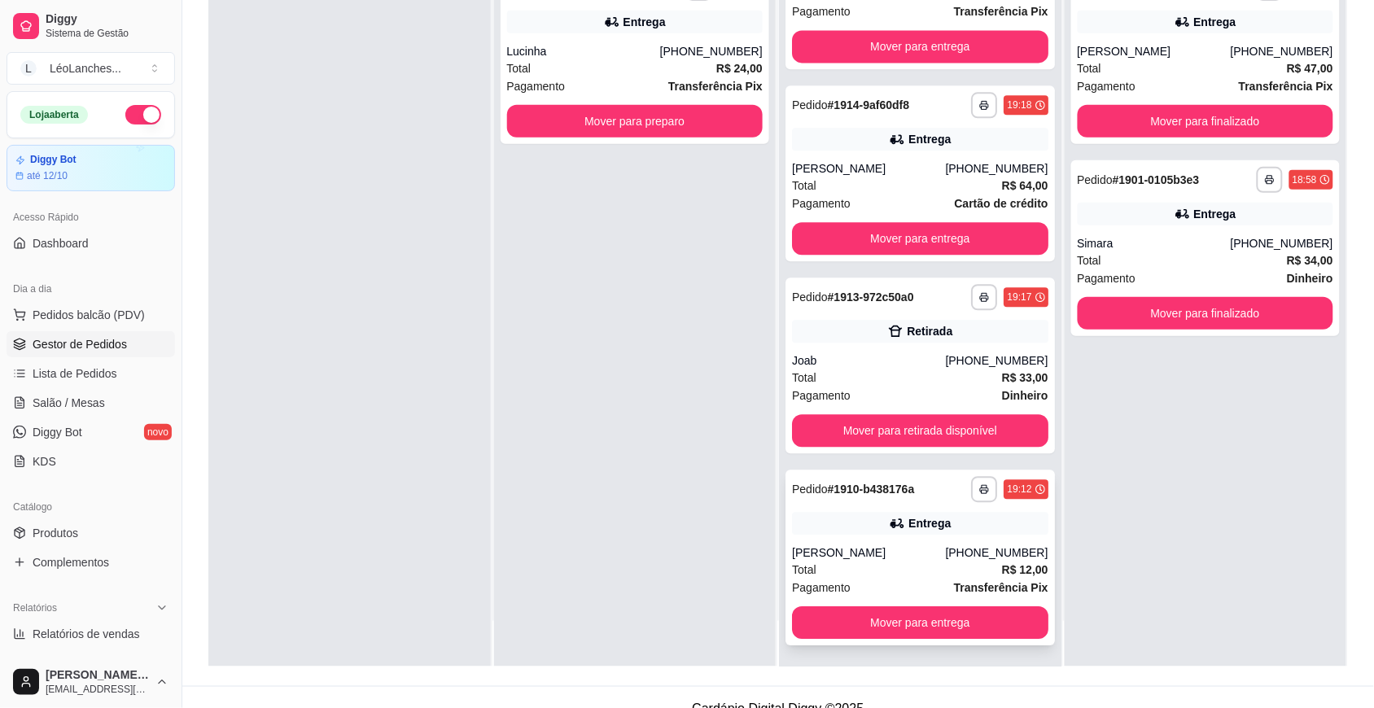
scroll to position [248, 0]
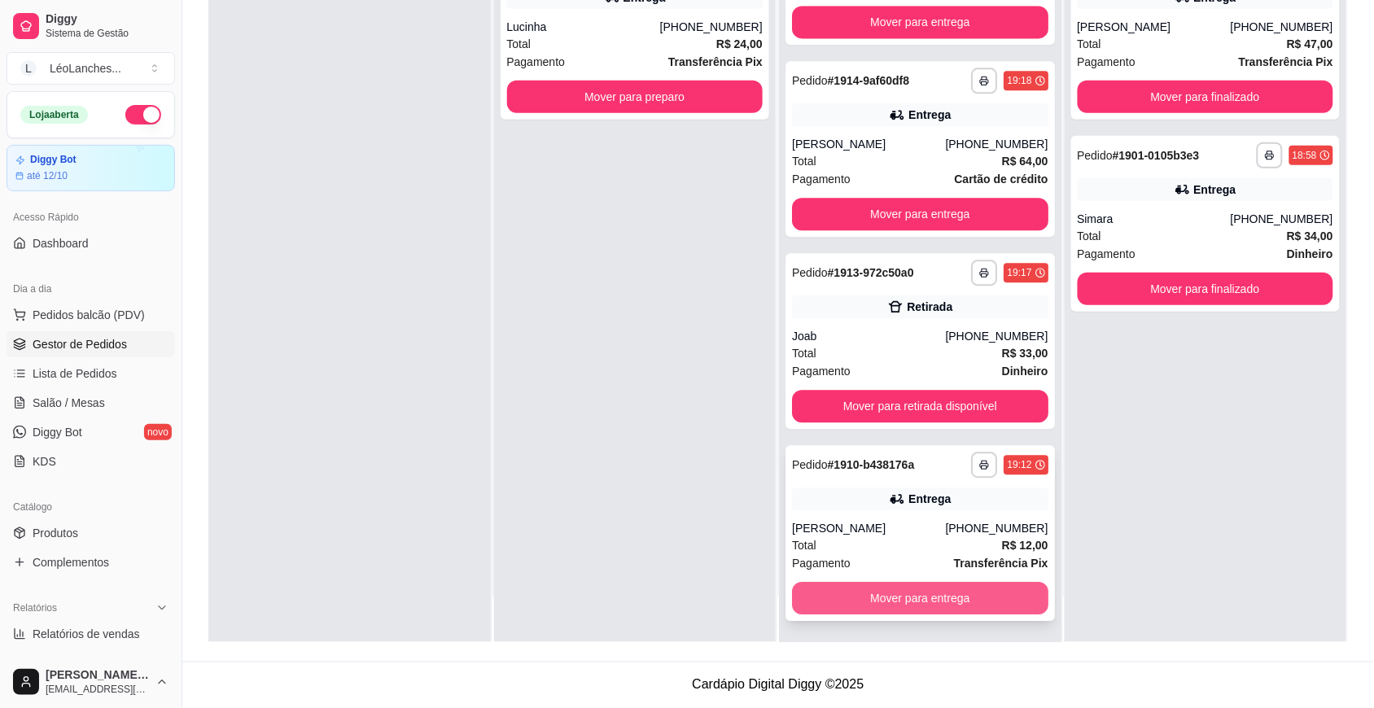
click at [932, 593] on button "Mover para entrega" at bounding box center [920, 598] width 256 height 33
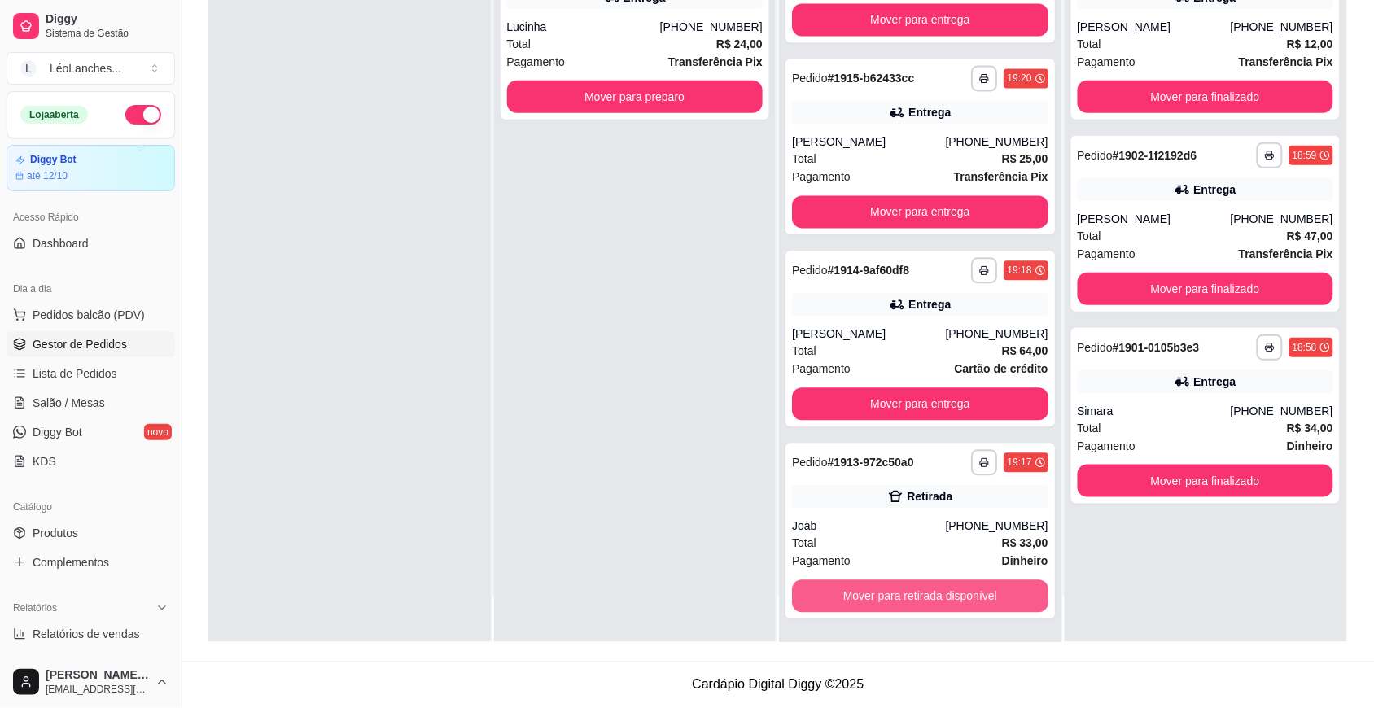
scroll to position [844, 0]
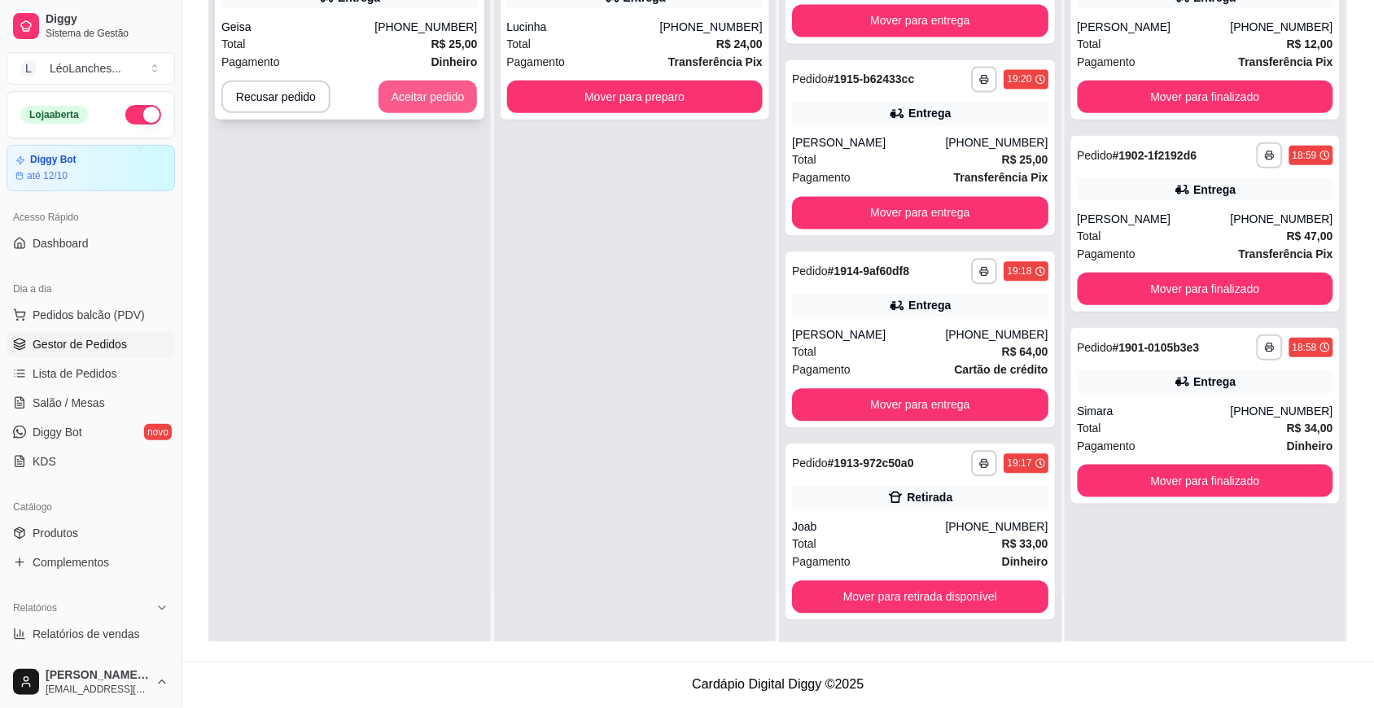
click at [423, 102] on button "Aceitar pedido" at bounding box center [427, 97] width 99 height 33
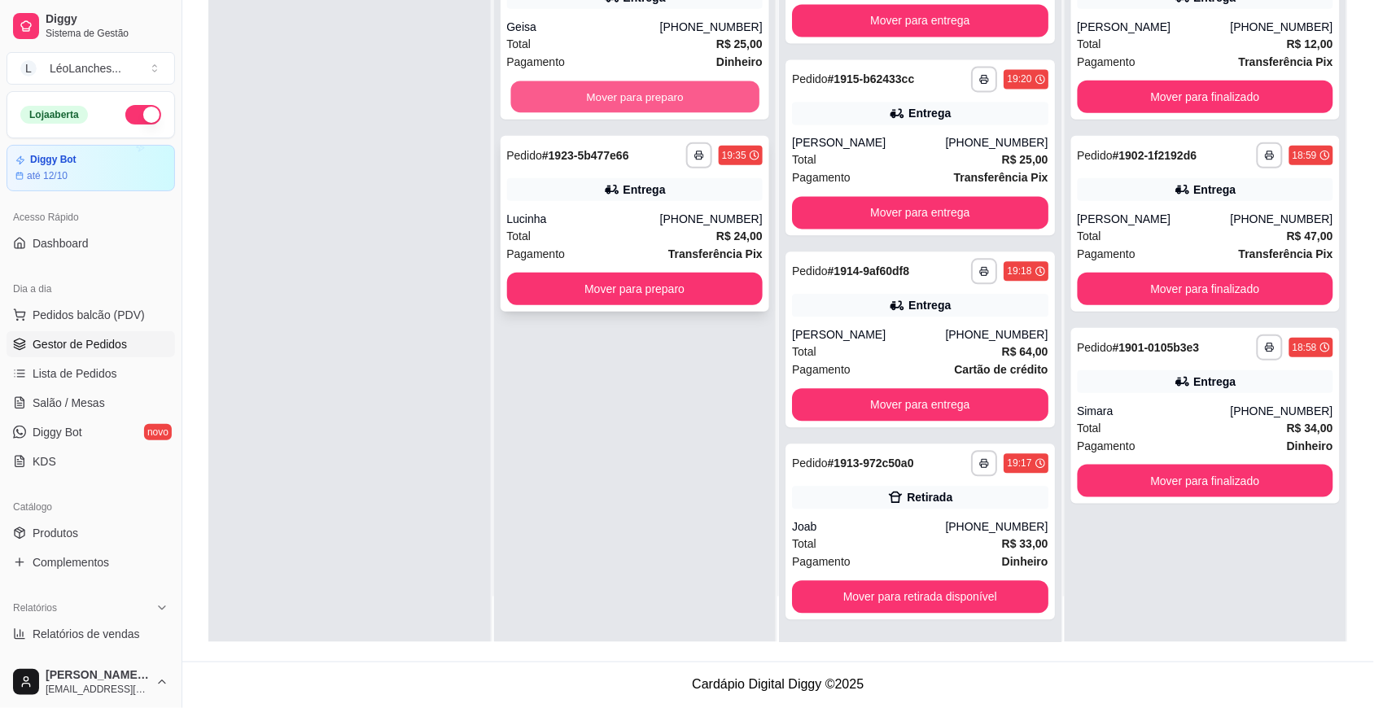
click at [702, 94] on button "Mover para preparo" at bounding box center [634, 97] width 248 height 32
click at [702, 94] on button "Mover para preparo" at bounding box center [635, 97] width 256 height 33
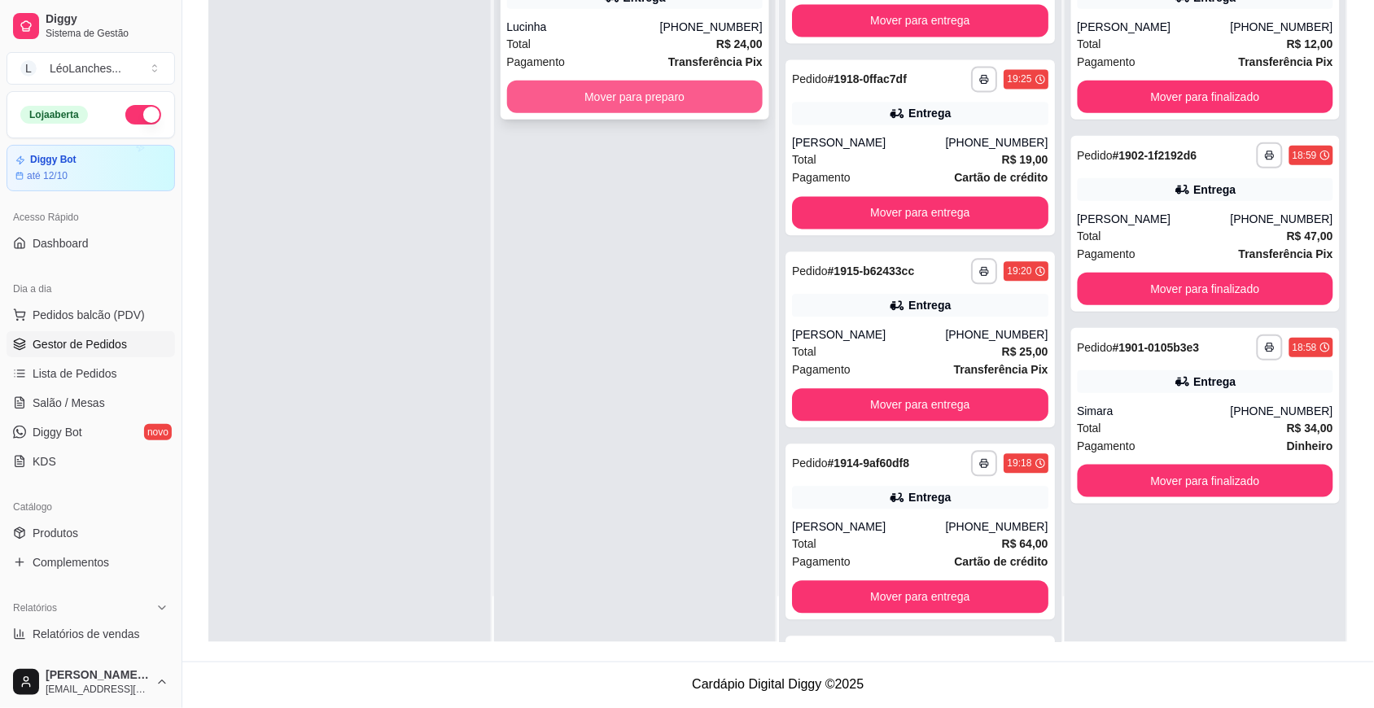
scroll to position [1035, 0]
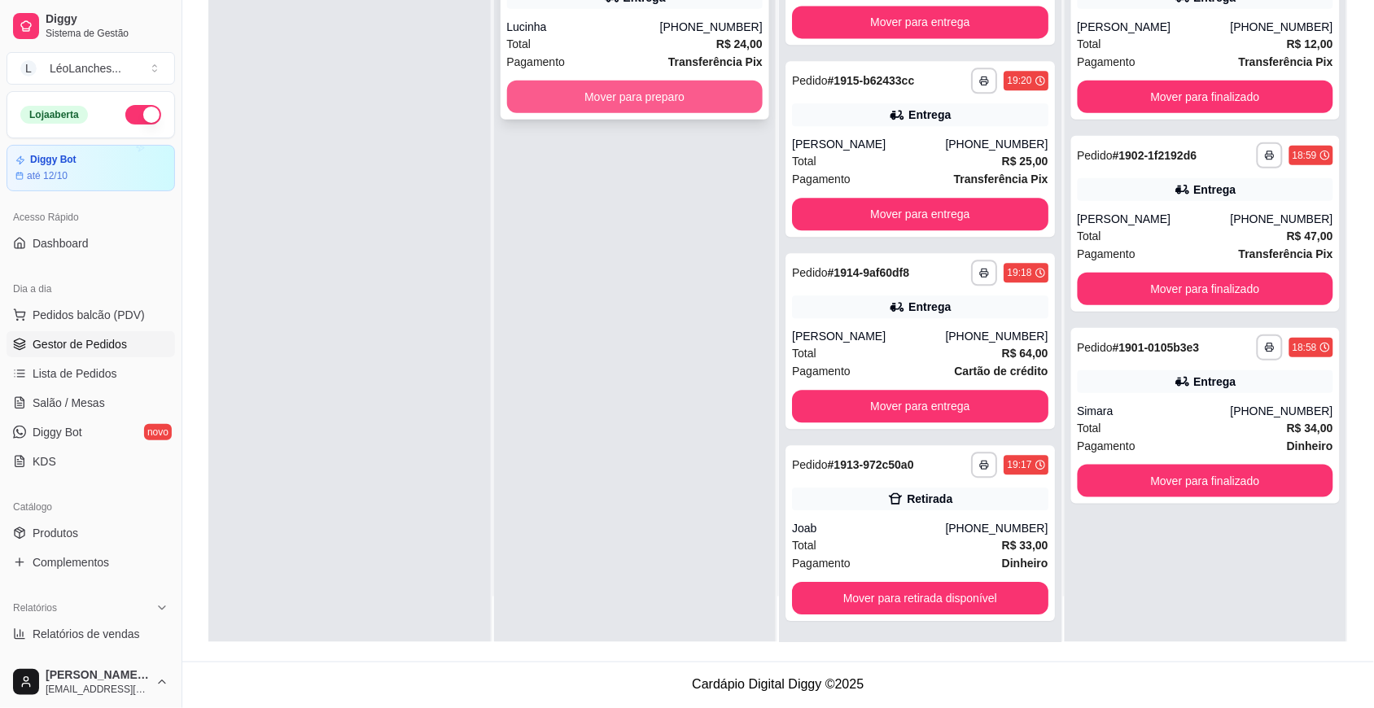
click at [696, 99] on button "Mover para preparo" at bounding box center [635, 97] width 256 height 33
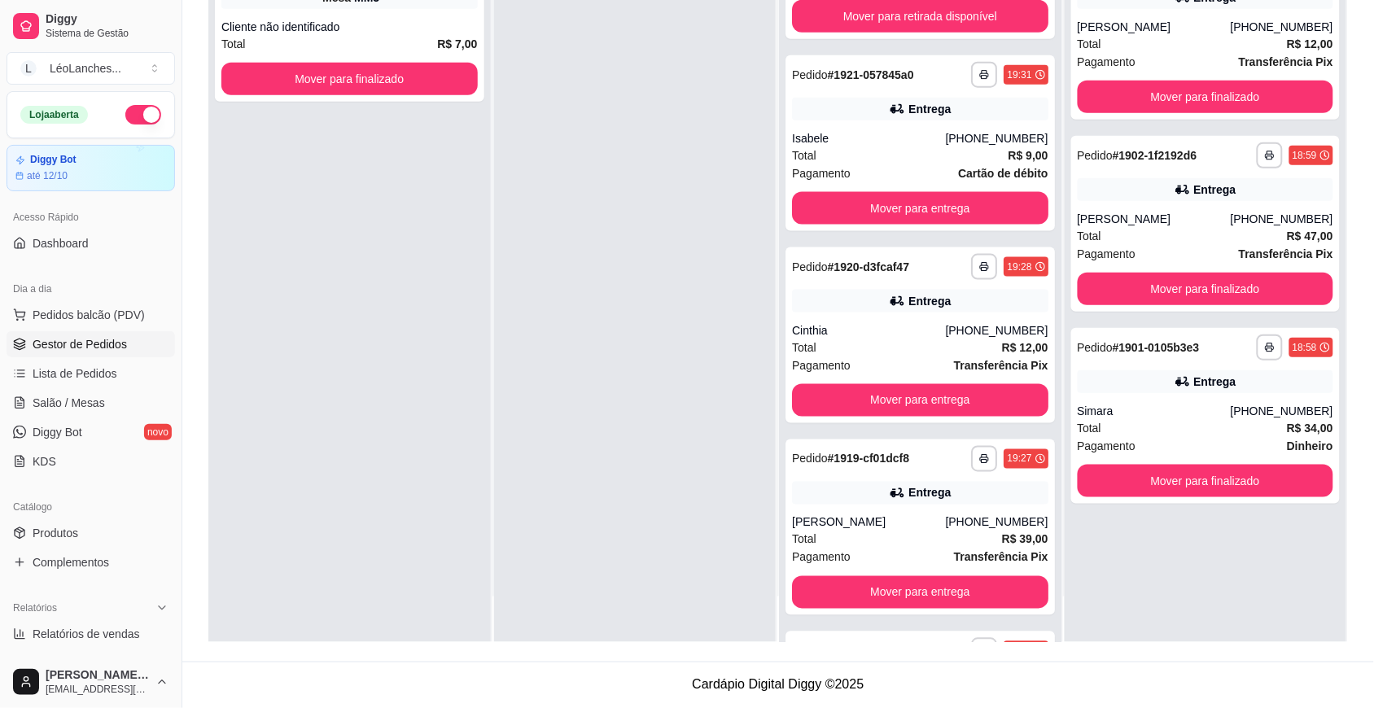
scroll to position [446, 0]
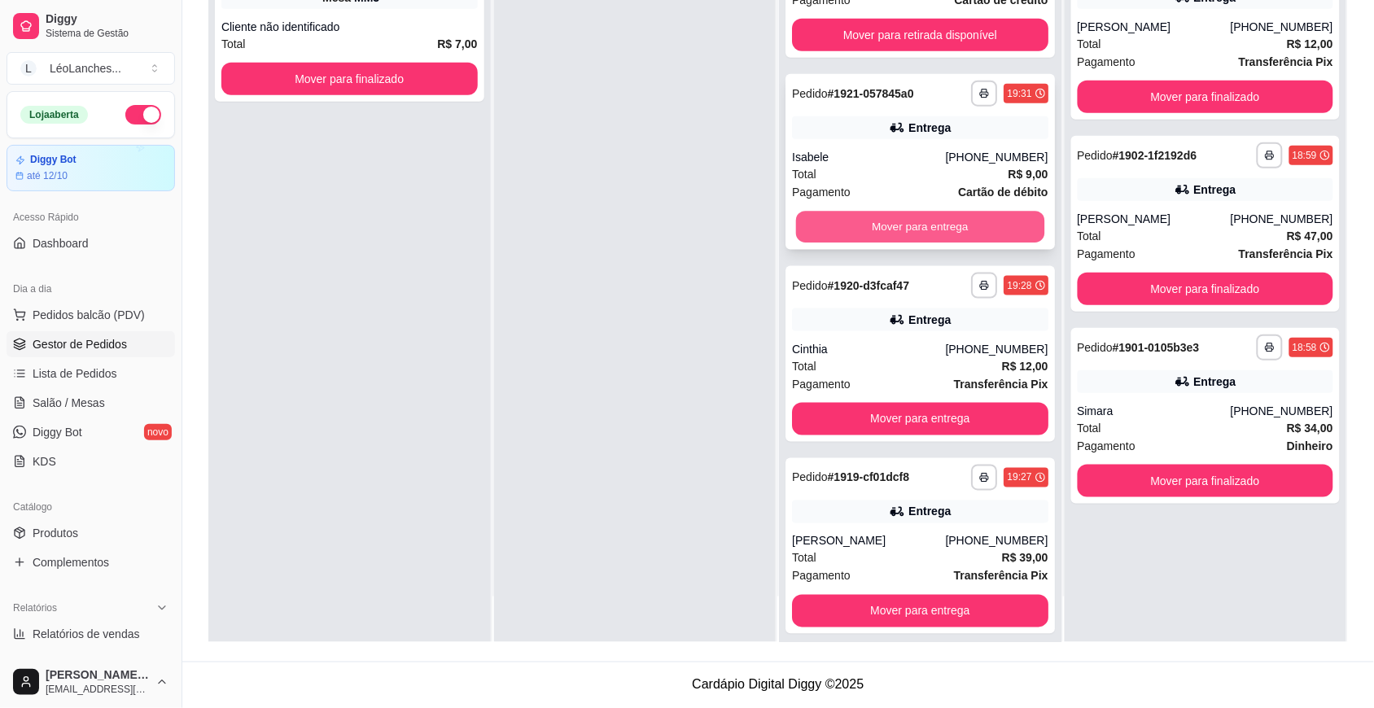
click at [917, 220] on button "Mover para entrega" at bounding box center [920, 228] width 248 height 32
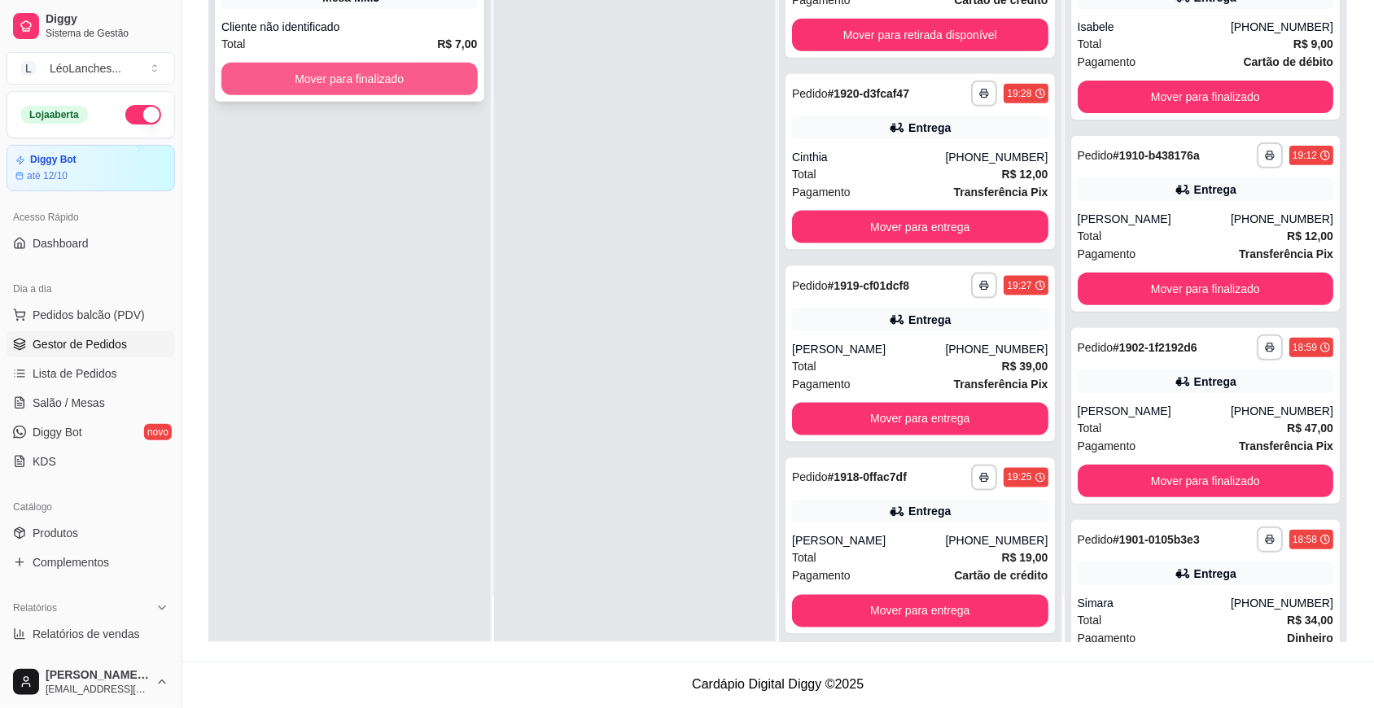
click at [458, 76] on button "Mover para finalizado" at bounding box center [349, 79] width 256 height 33
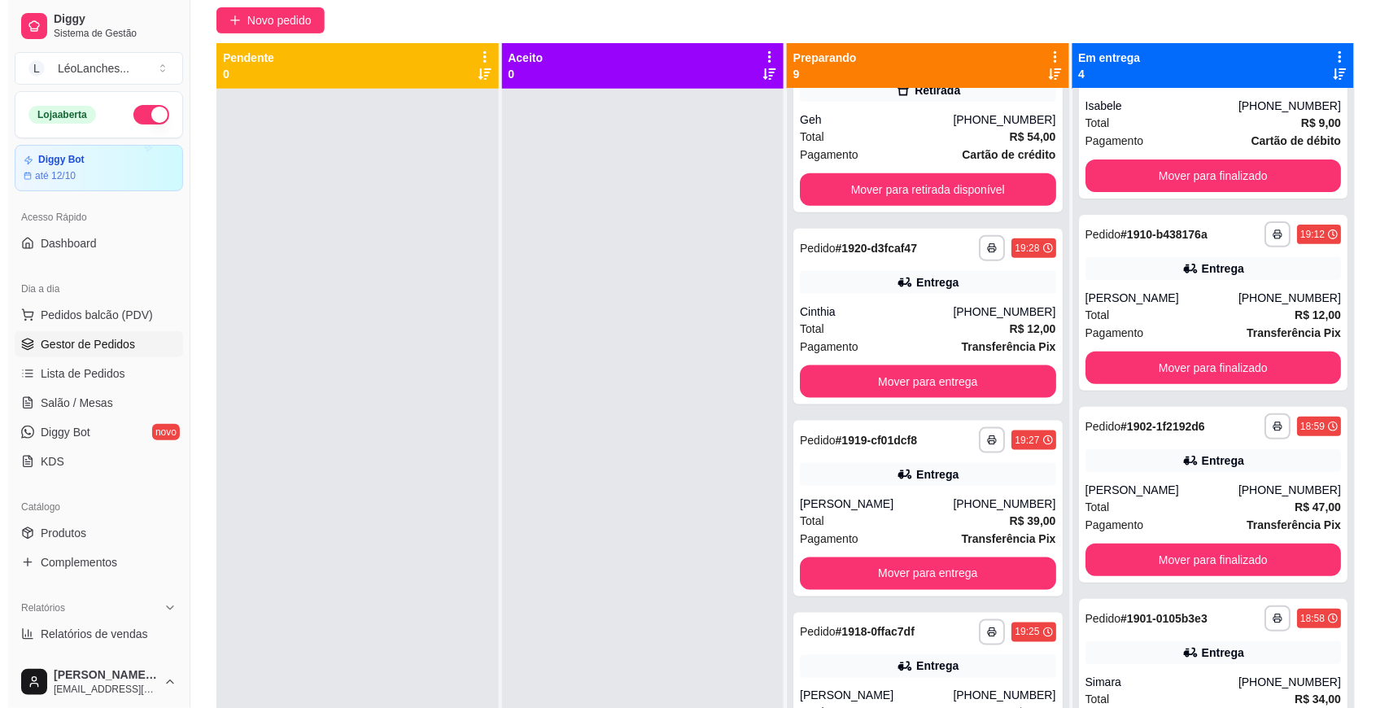
scroll to position [145, 0]
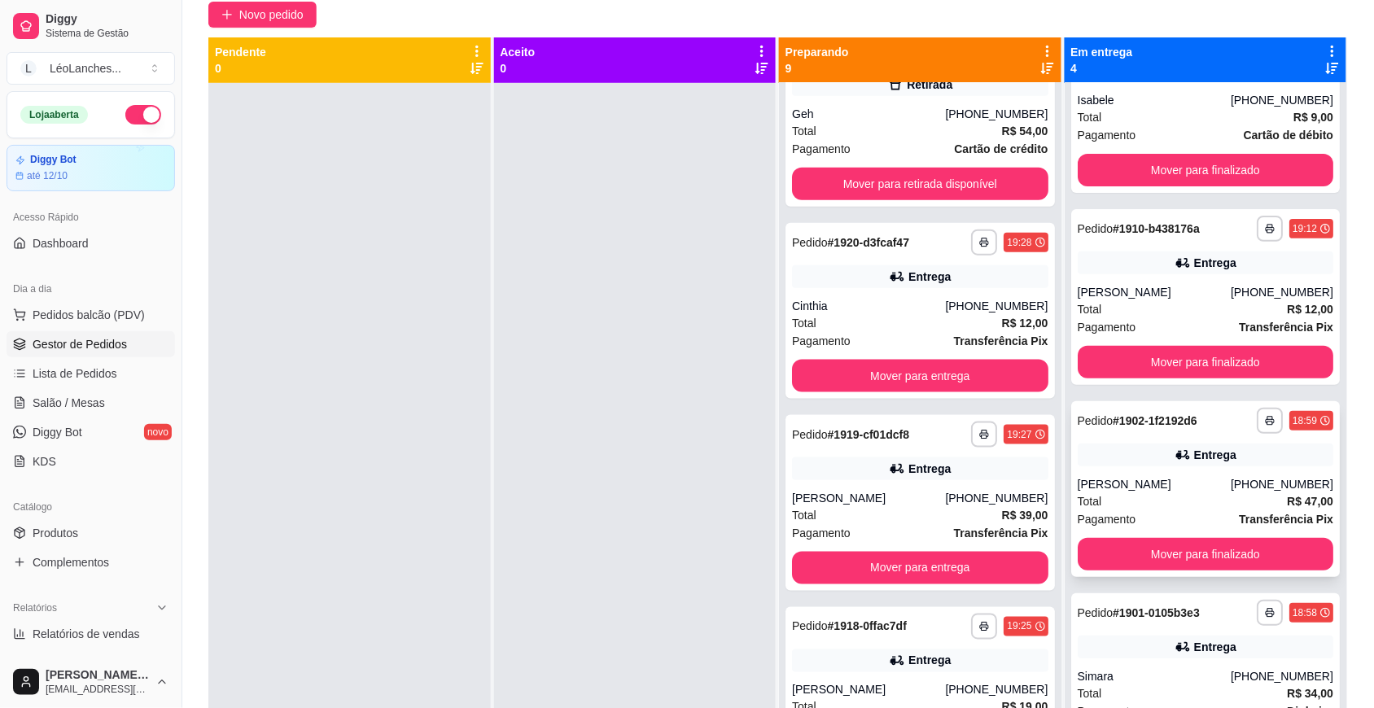
click at [1170, 499] on div "Total R$ 47,00" at bounding box center [1206, 501] width 256 height 18
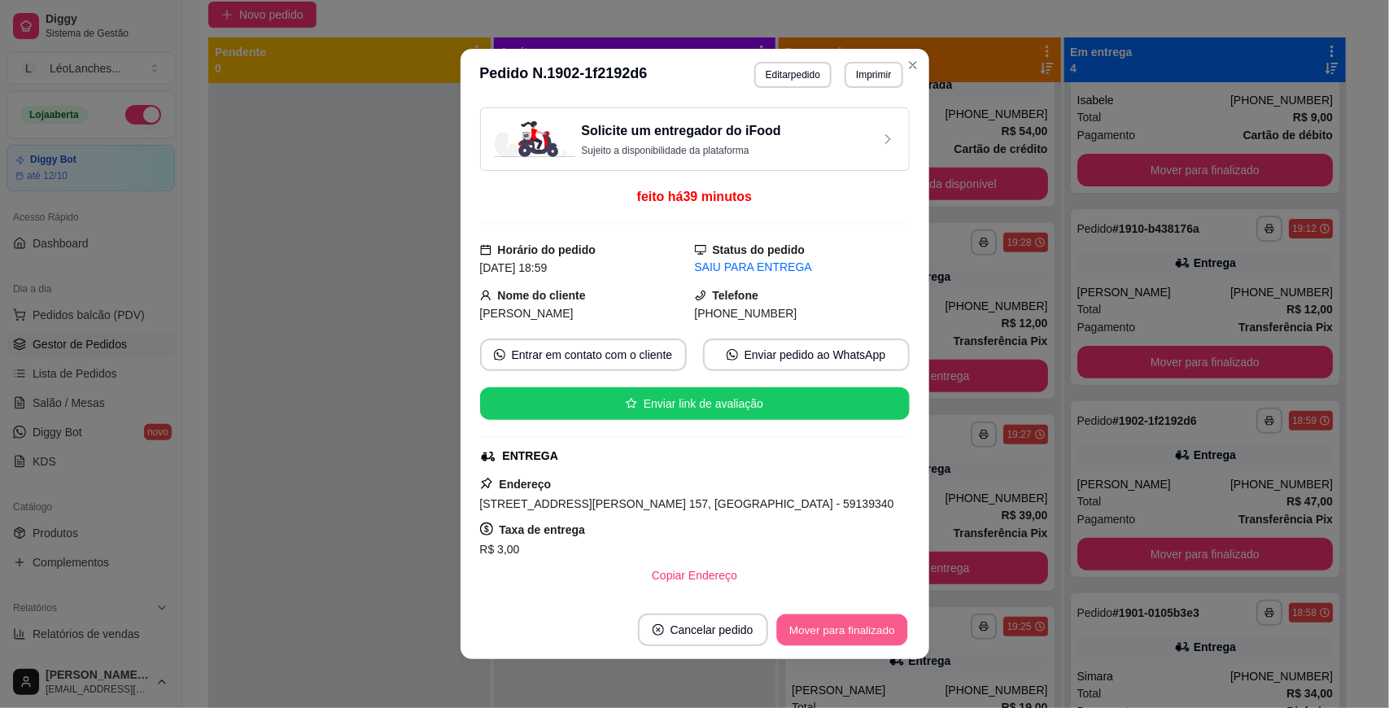
click at [828, 628] on button "Mover para finalizado" at bounding box center [842, 631] width 131 height 32
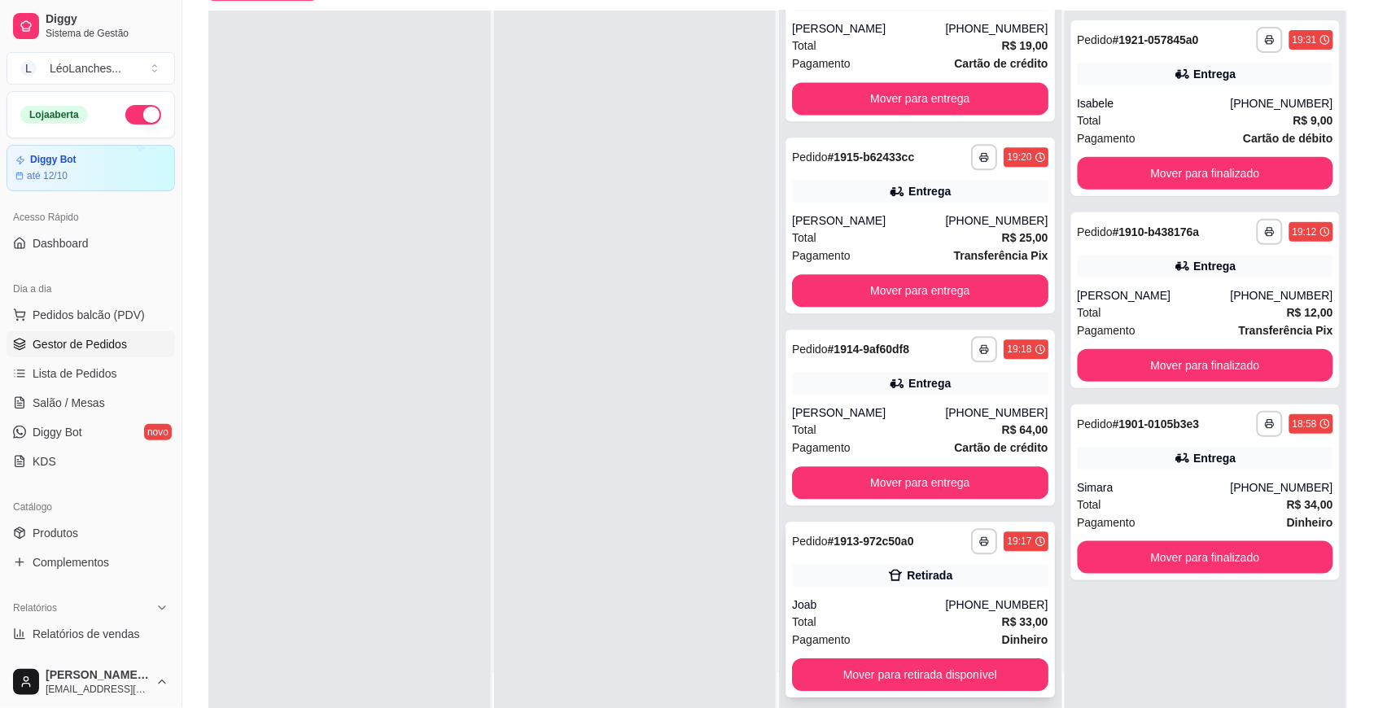
scroll to position [248, 0]
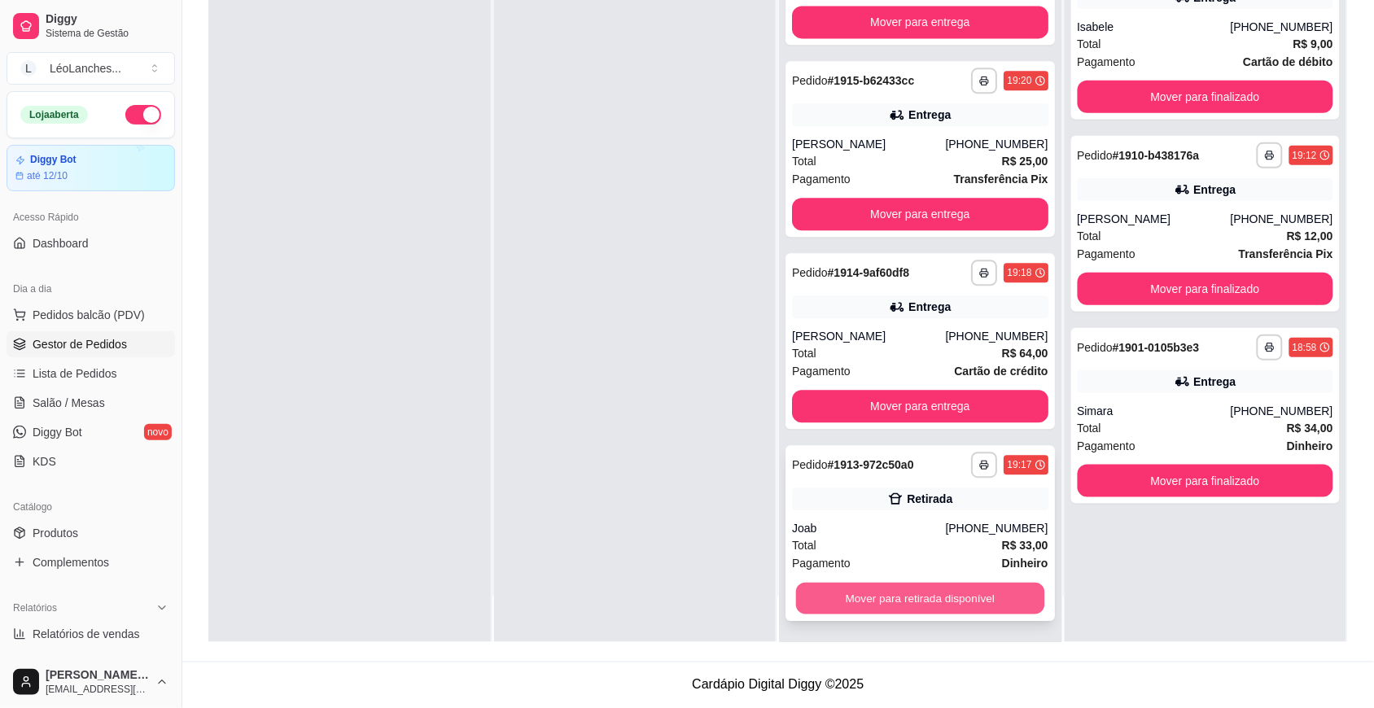
click at [909, 588] on button "Mover para retirada disponível" at bounding box center [920, 599] width 248 height 32
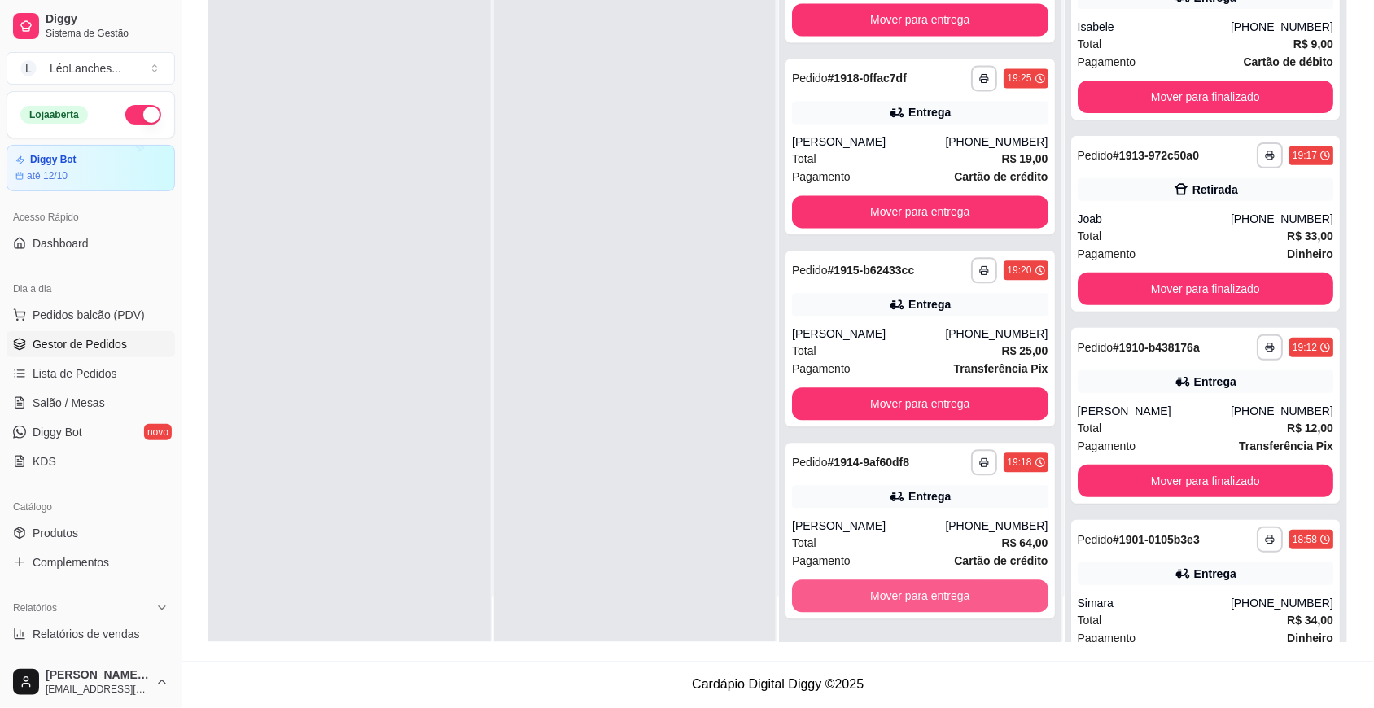
scroll to position [844, 0]
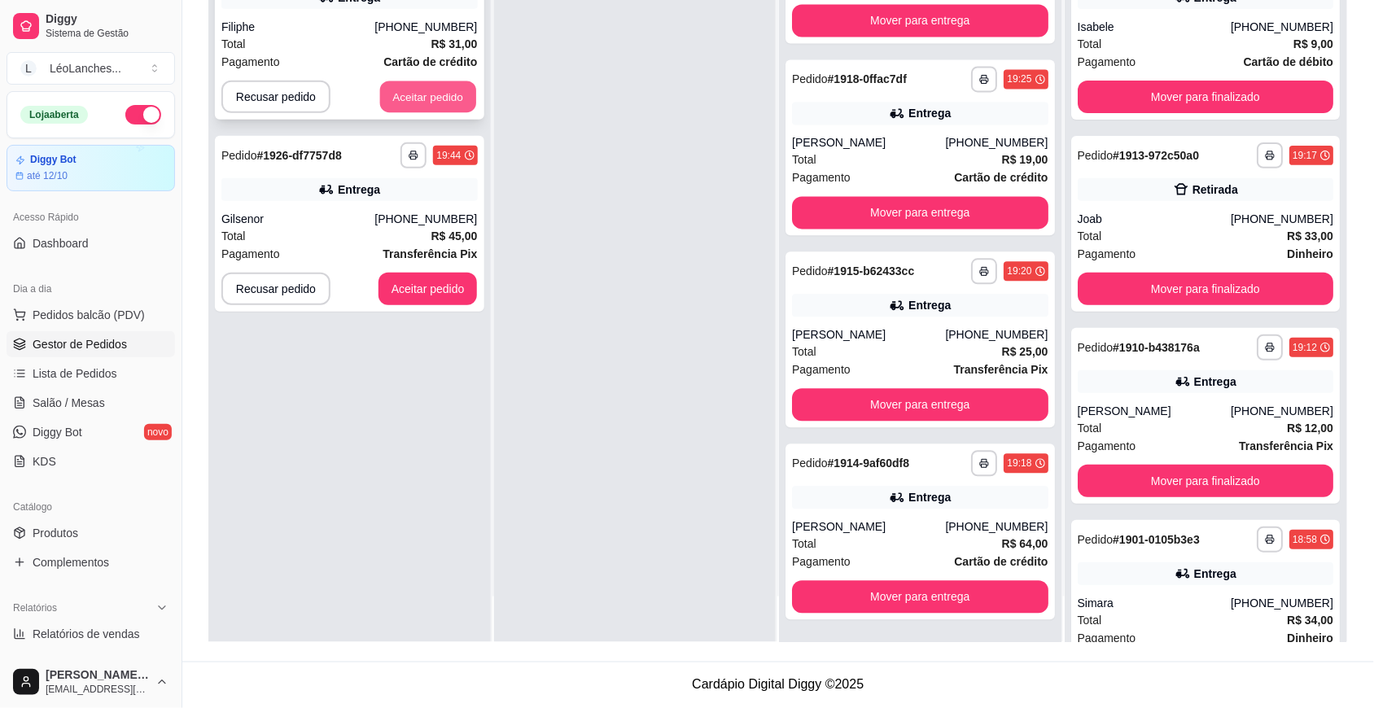
click at [418, 82] on button "Aceitar pedido" at bounding box center [428, 97] width 96 height 32
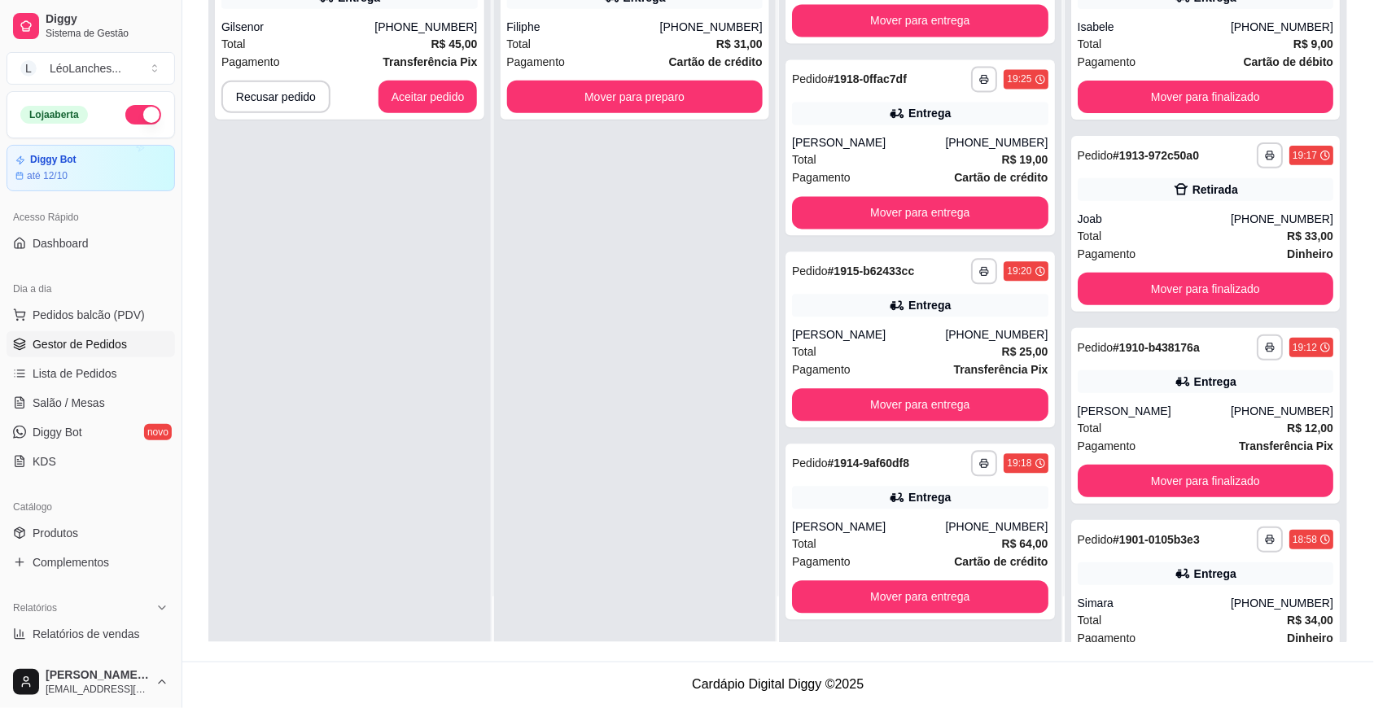
scroll to position [0, 0]
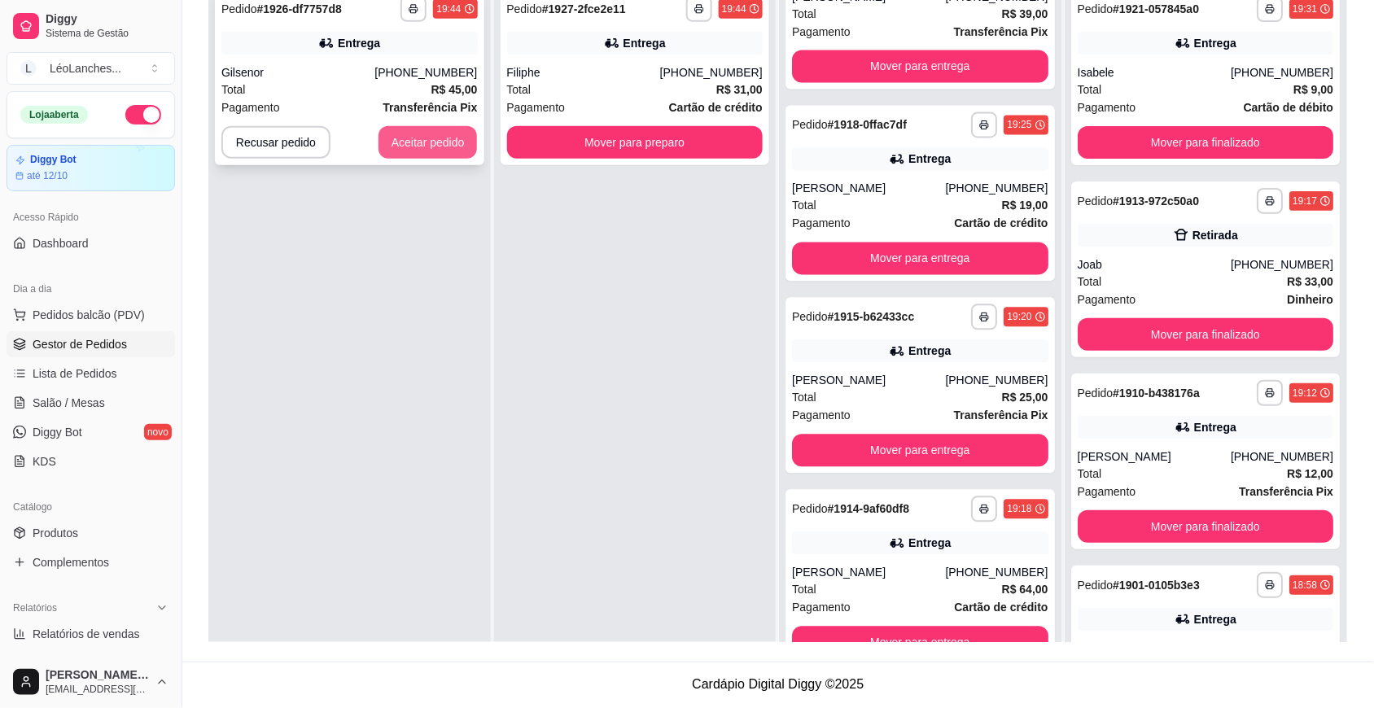
click at [424, 136] on button "Aceitar pedido" at bounding box center [427, 142] width 99 height 33
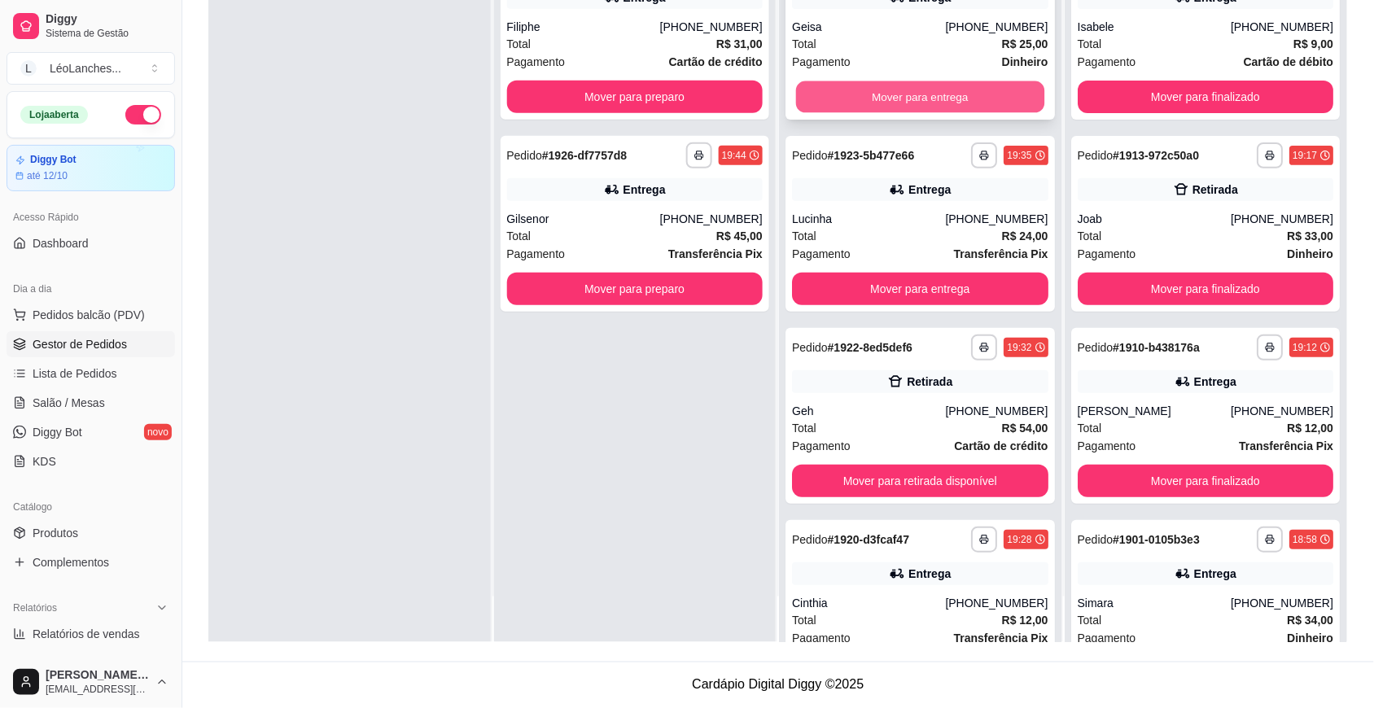
click at [928, 98] on button "Mover para entrega" at bounding box center [920, 97] width 248 height 32
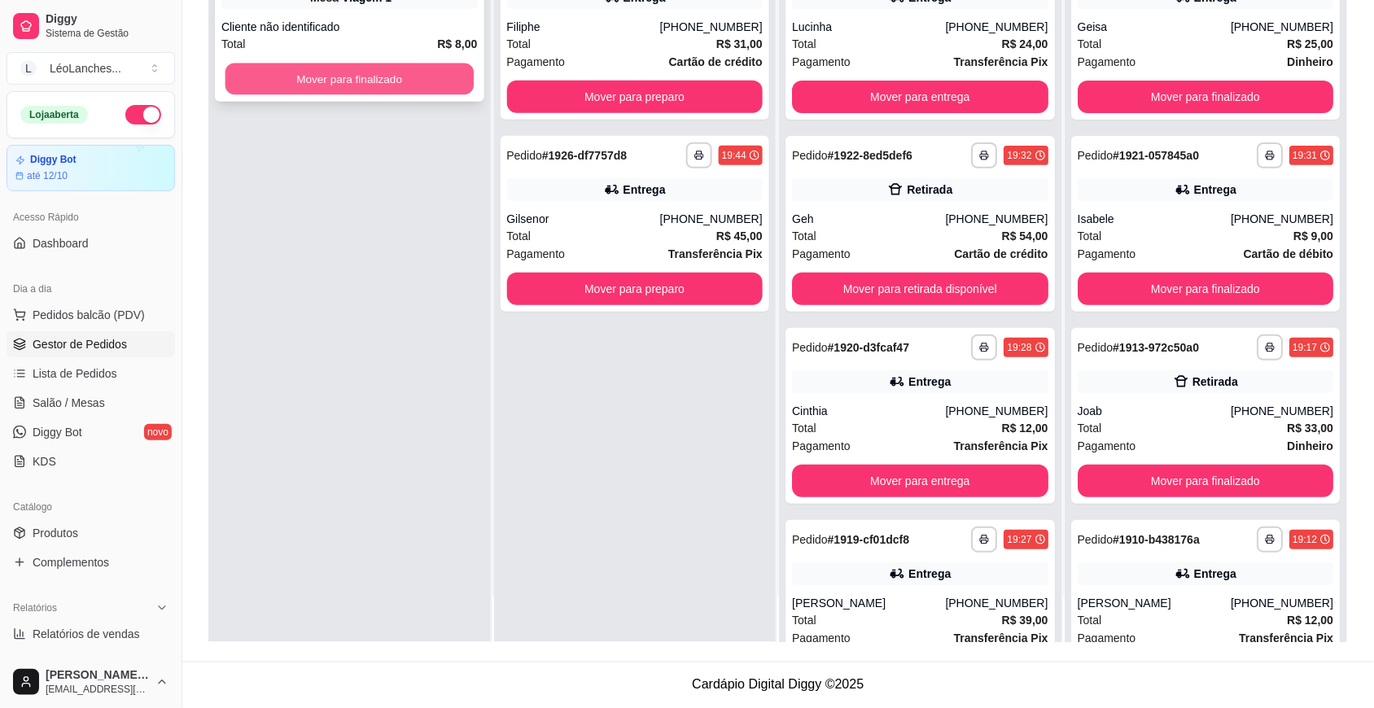
click at [445, 66] on button "Mover para finalizado" at bounding box center [349, 79] width 248 height 32
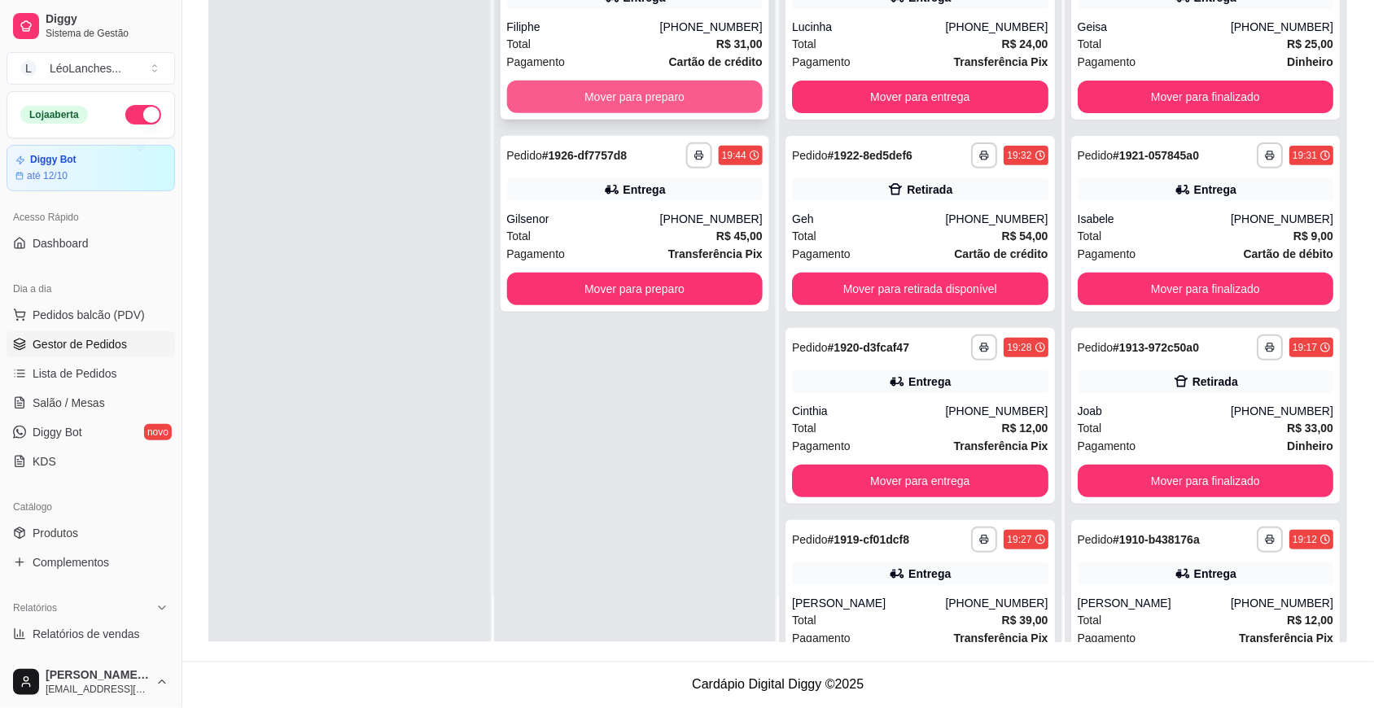
click at [619, 92] on button "Mover para preparo" at bounding box center [635, 97] width 256 height 33
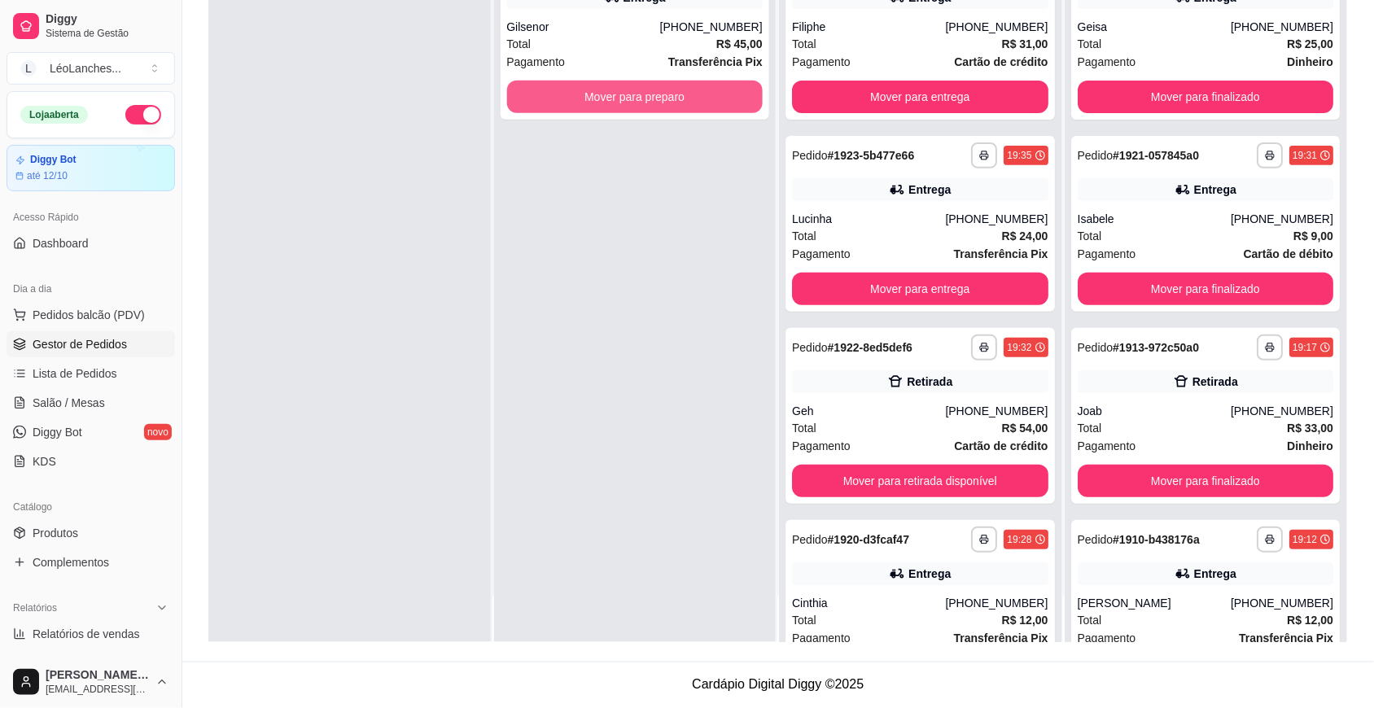
click at [619, 98] on button "Mover para preparo" at bounding box center [635, 97] width 256 height 33
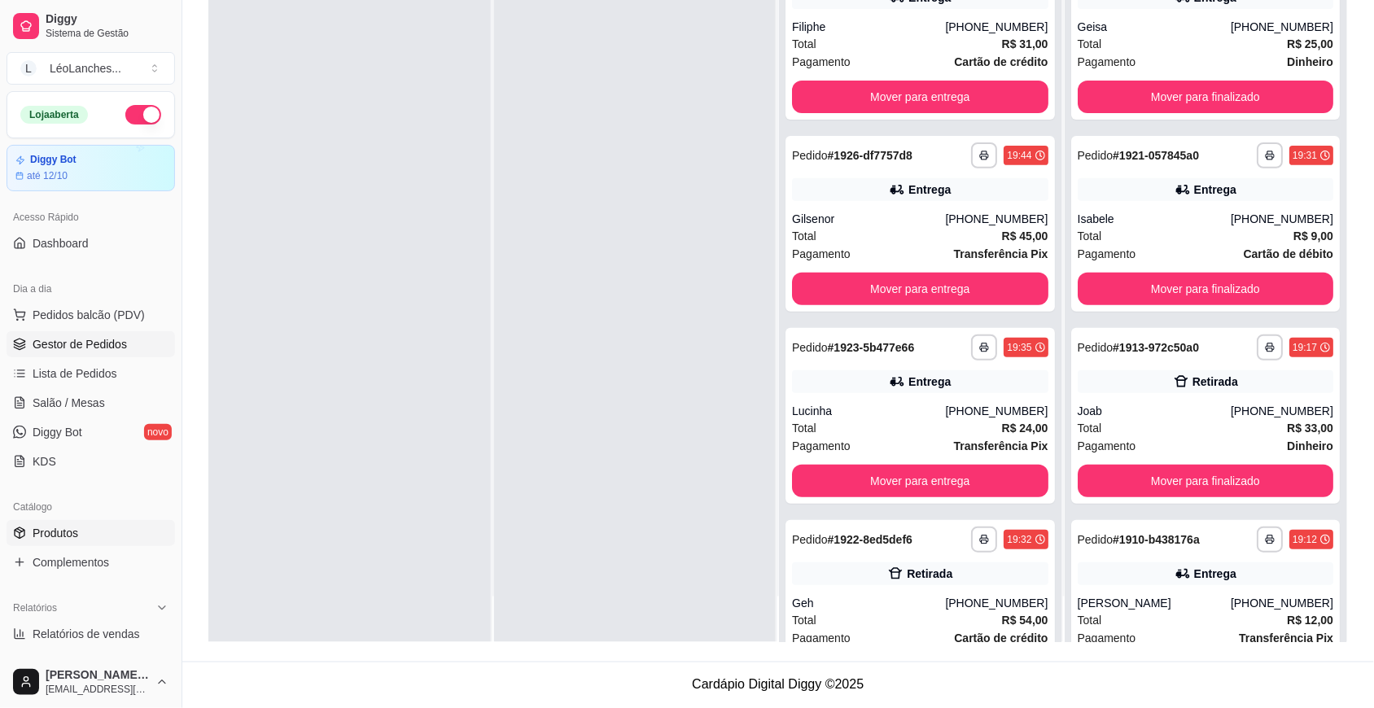
click at [65, 534] on span "Produtos" at bounding box center [56, 533] width 46 height 16
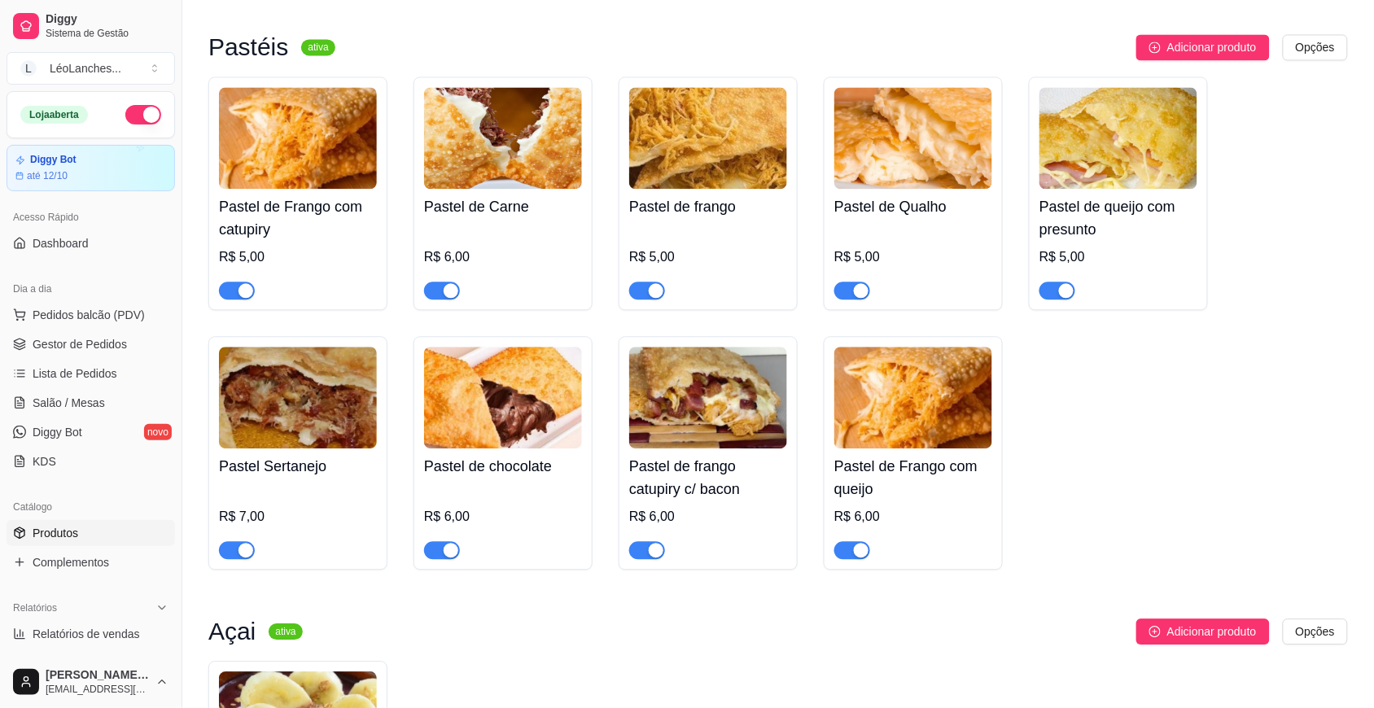
scroll to position [995, 0]
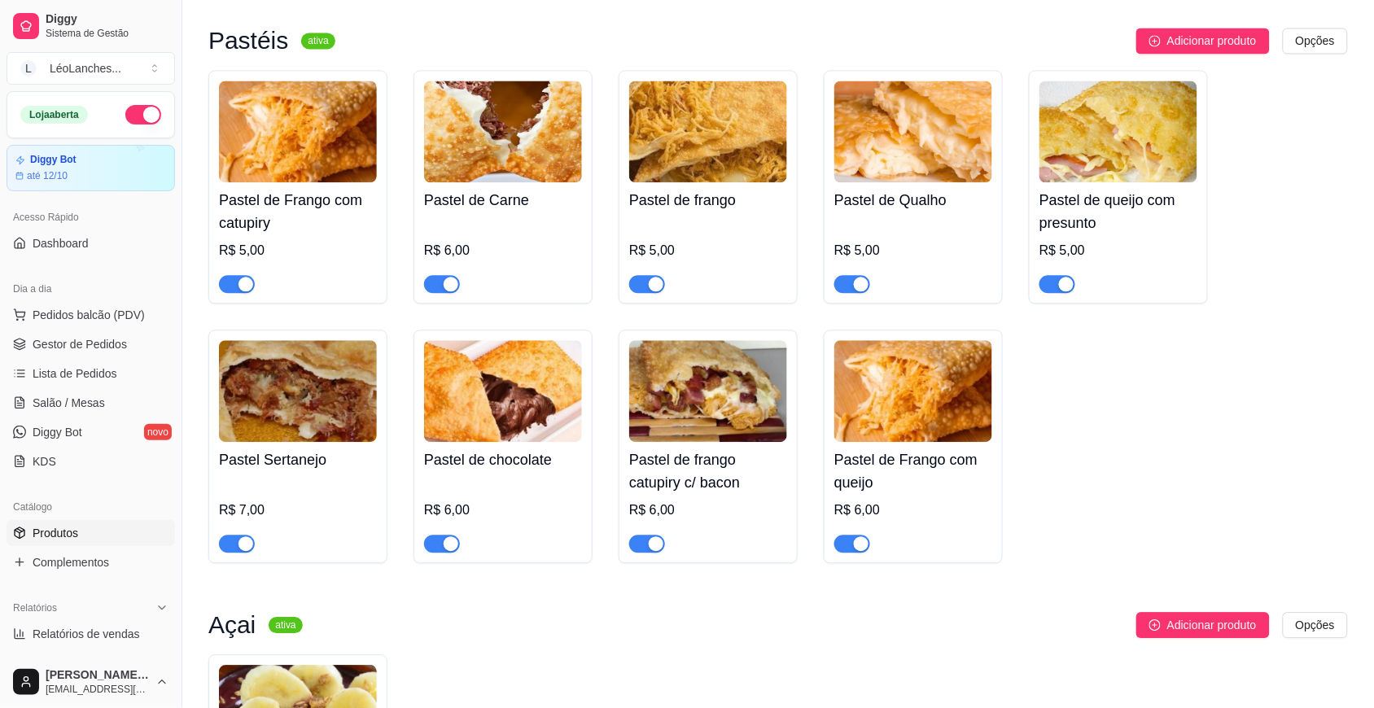
click at [1060, 291] on div "button" at bounding box center [1066, 284] width 15 height 15
click at [851, 287] on span "button" at bounding box center [852, 284] width 36 height 18
click at [644, 286] on span "button" at bounding box center [647, 284] width 36 height 18
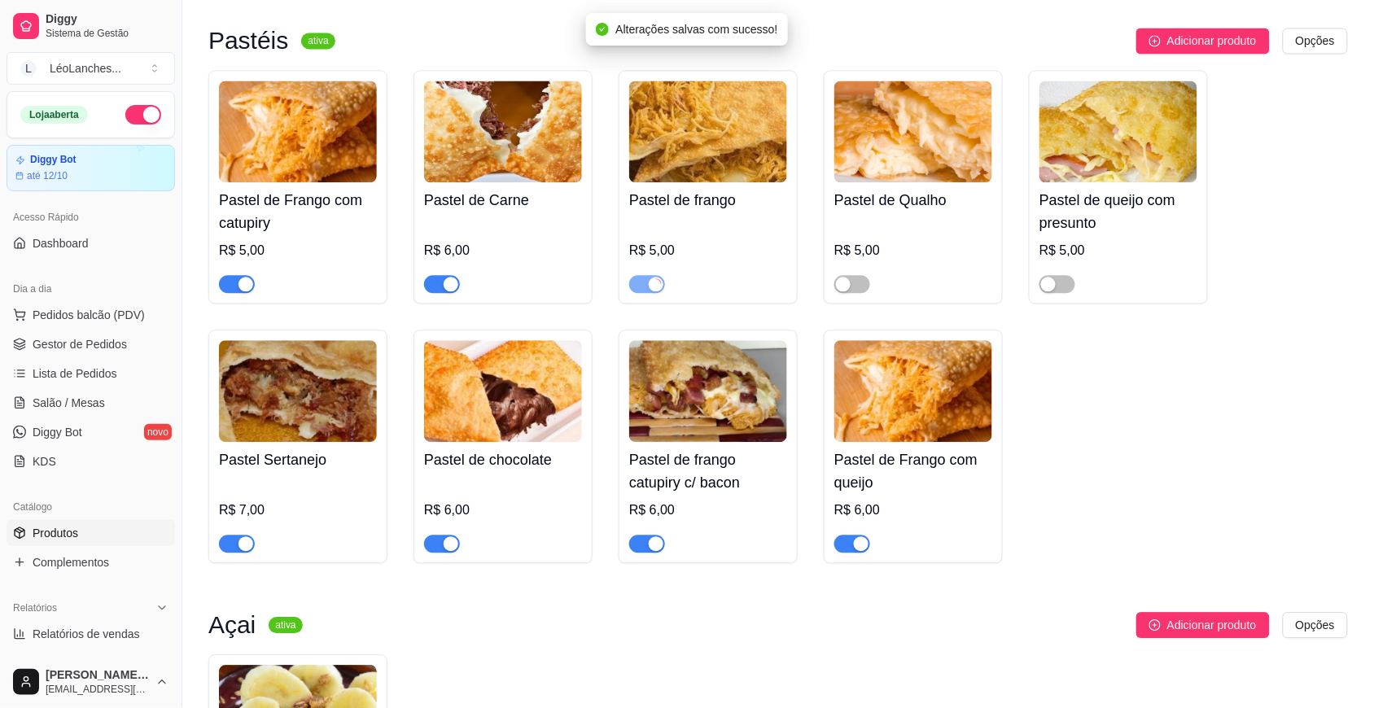
click at [440, 291] on button "button" at bounding box center [442, 284] width 36 height 18
click at [238, 291] on div "button" at bounding box center [245, 284] width 15 height 15
click at [236, 553] on span "button" at bounding box center [237, 544] width 36 height 18
click at [448, 551] on div "button" at bounding box center [451, 543] width 15 height 15
click at [654, 548] on div "button" at bounding box center [656, 543] width 15 height 15
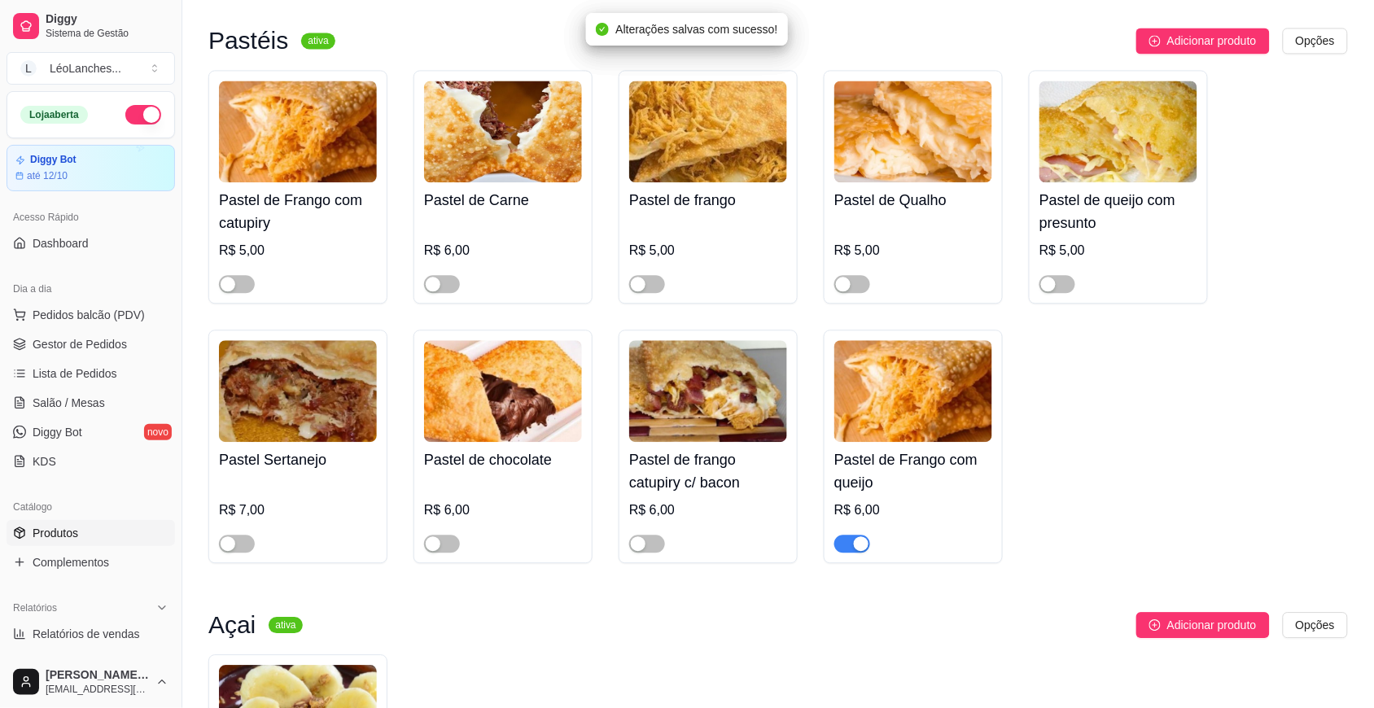
click at [849, 553] on span "button" at bounding box center [852, 544] width 36 height 18
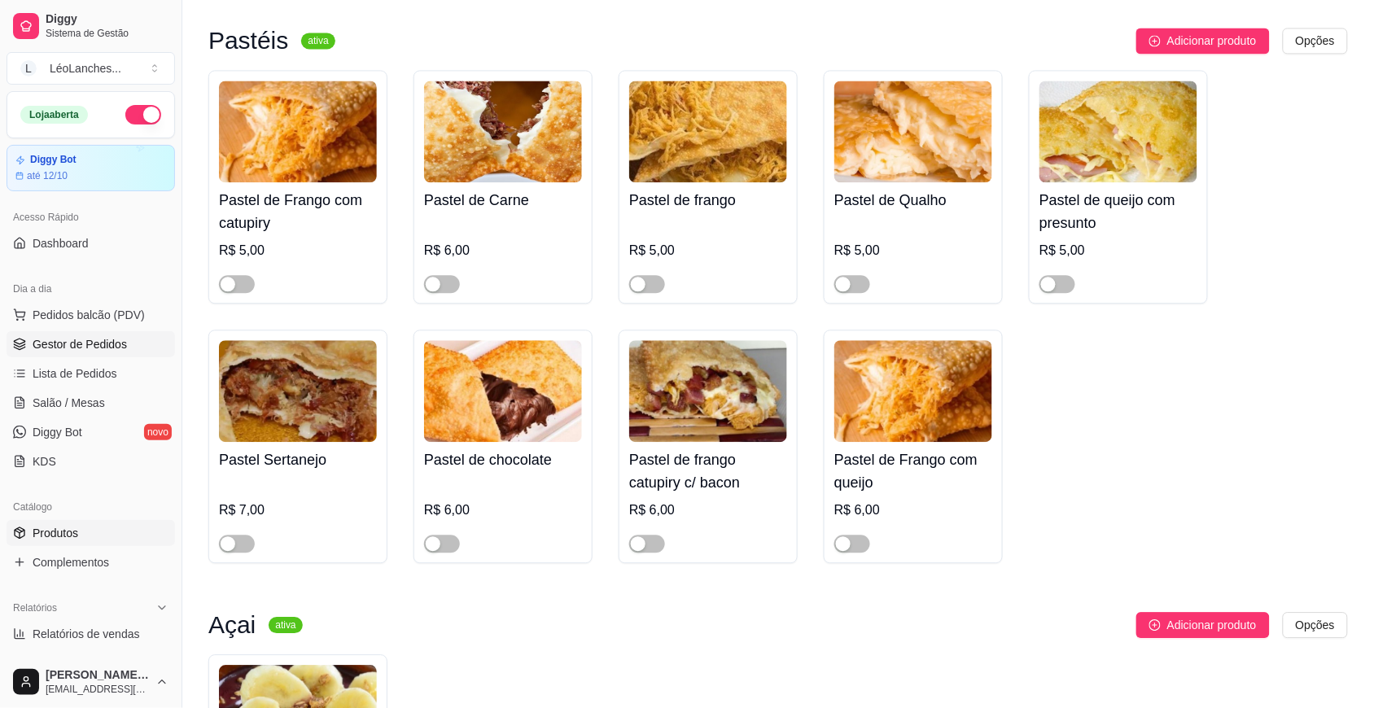
click at [129, 347] on link "Gestor de Pedidos" at bounding box center [91, 344] width 168 height 26
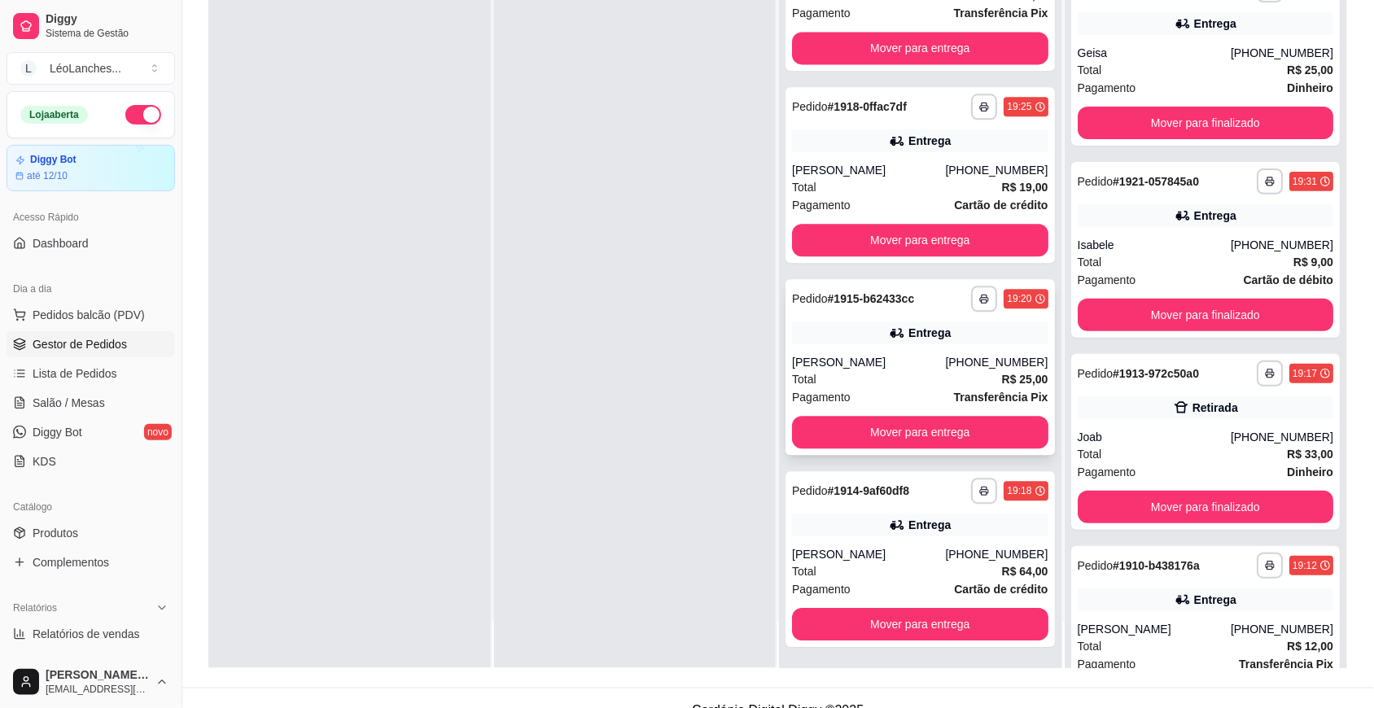
scroll to position [248, 0]
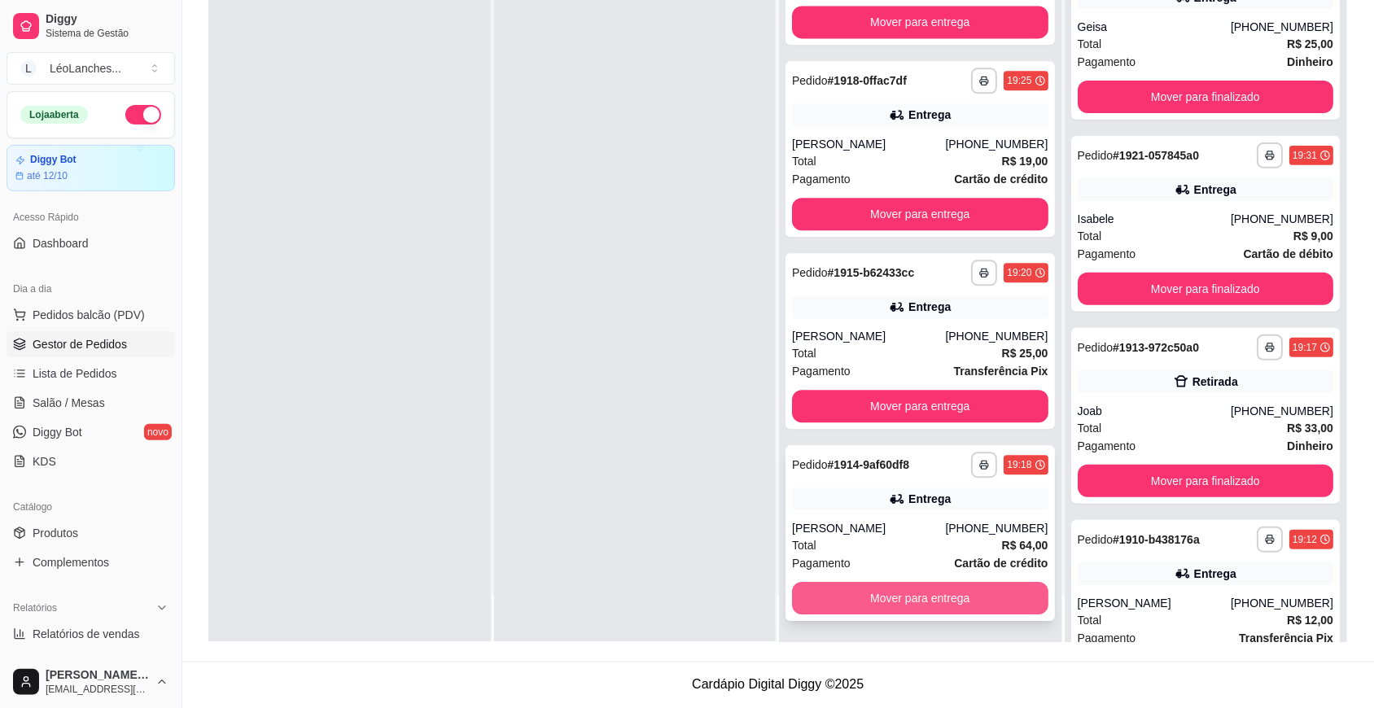
click at [953, 610] on button "Mover para entrega" at bounding box center [920, 598] width 256 height 33
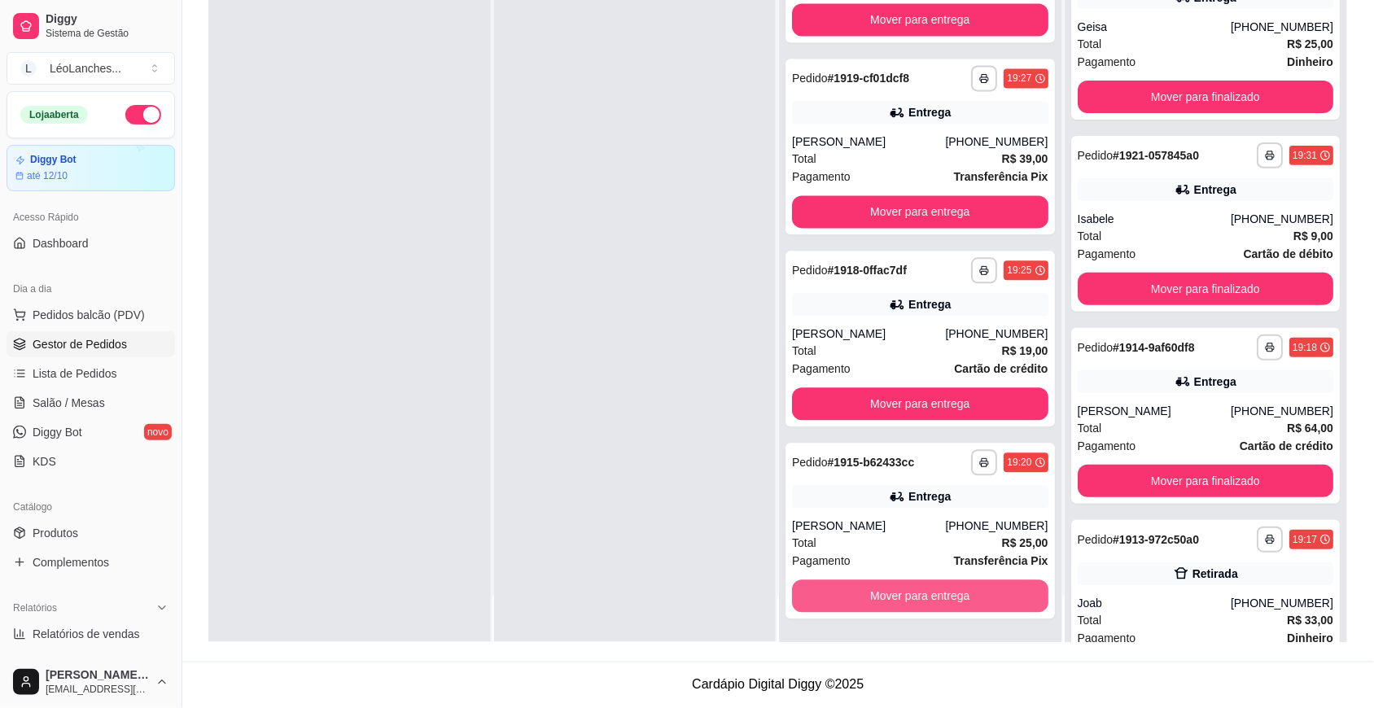
scroll to position [844, 0]
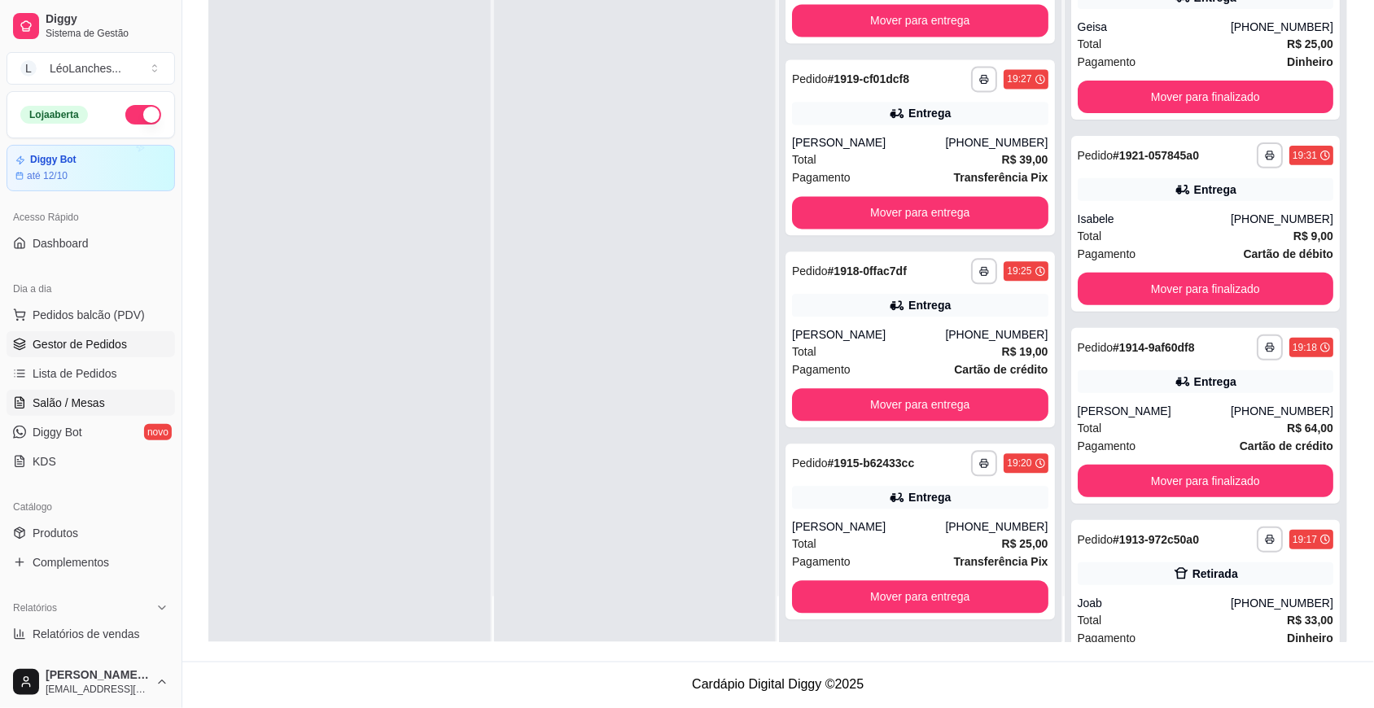
click at [90, 400] on span "Salão / Mesas" at bounding box center [69, 403] width 72 height 16
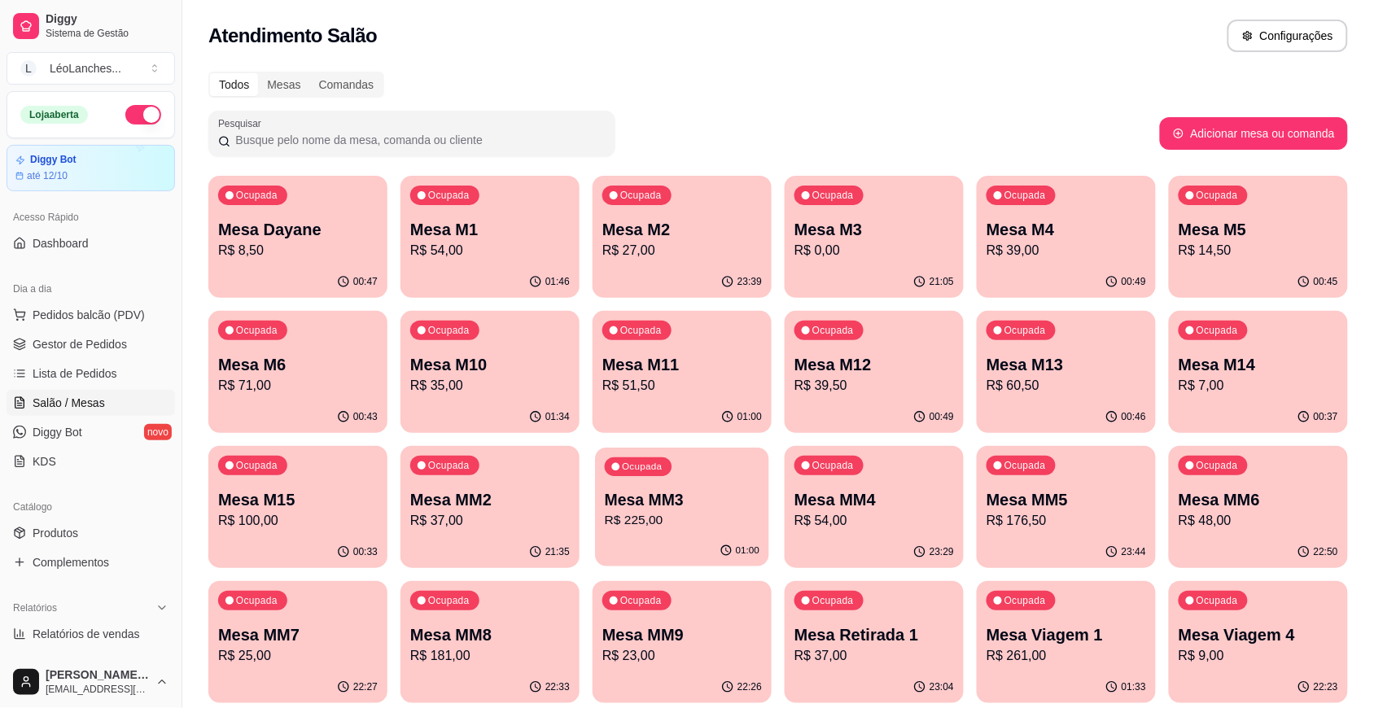
click at [742, 518] on p "R$ 225,00" at bounding box center [682, 520] width 155 height 19
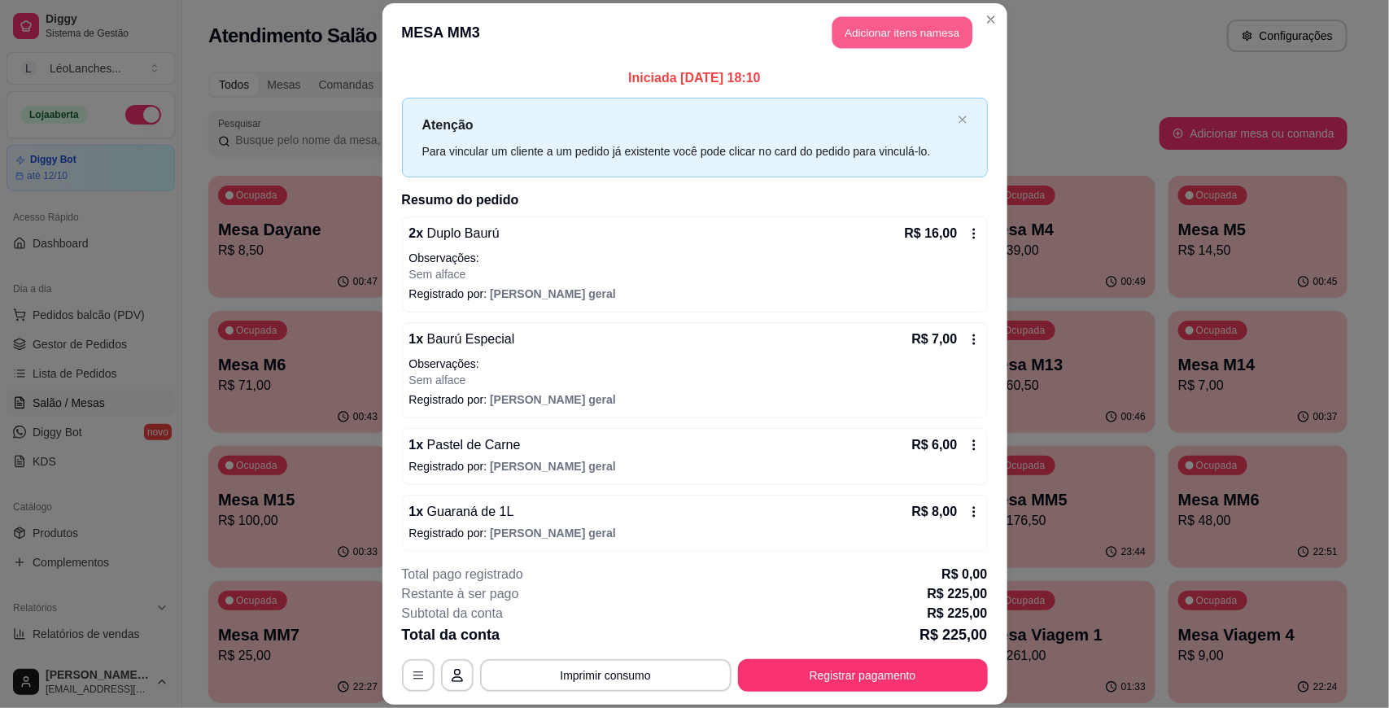
click at [936, 26] on button "Adicionar itens na mesa" at bounding box center [903, 33] width 140 height 32
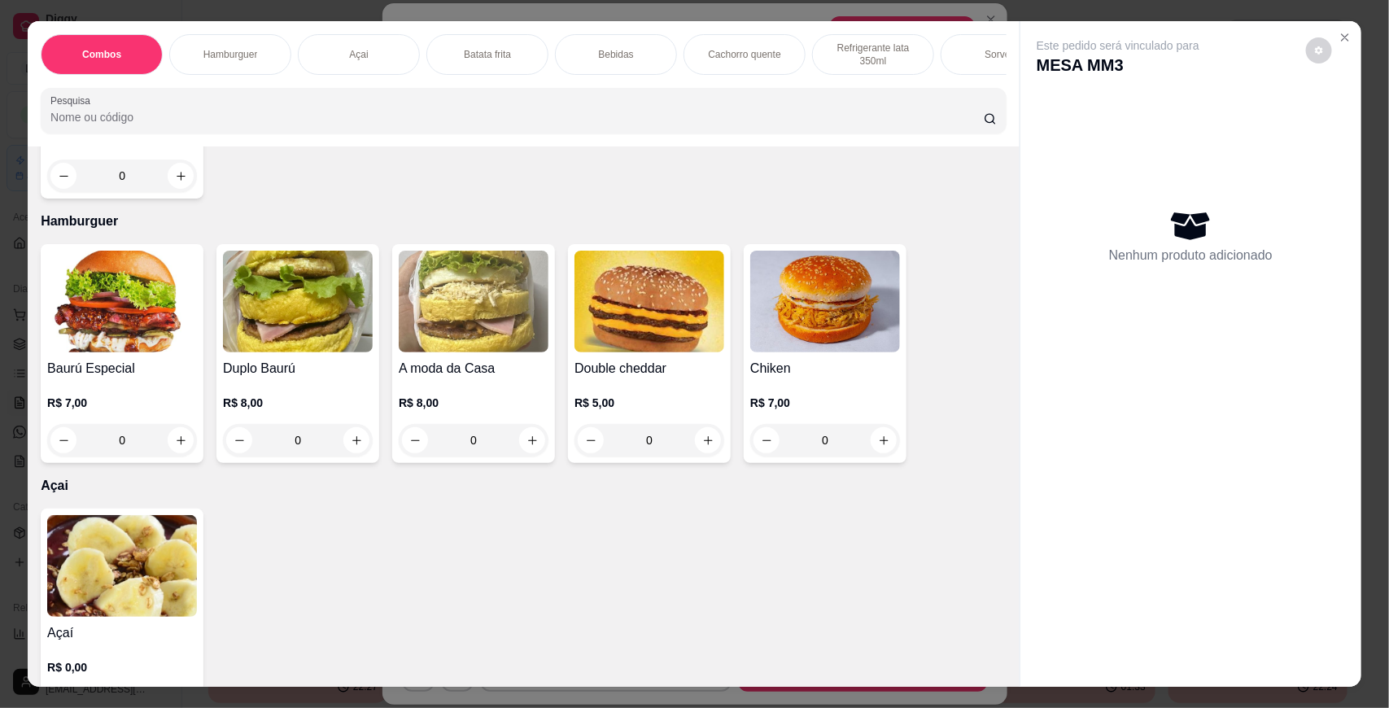
scroll to position [645, 0]
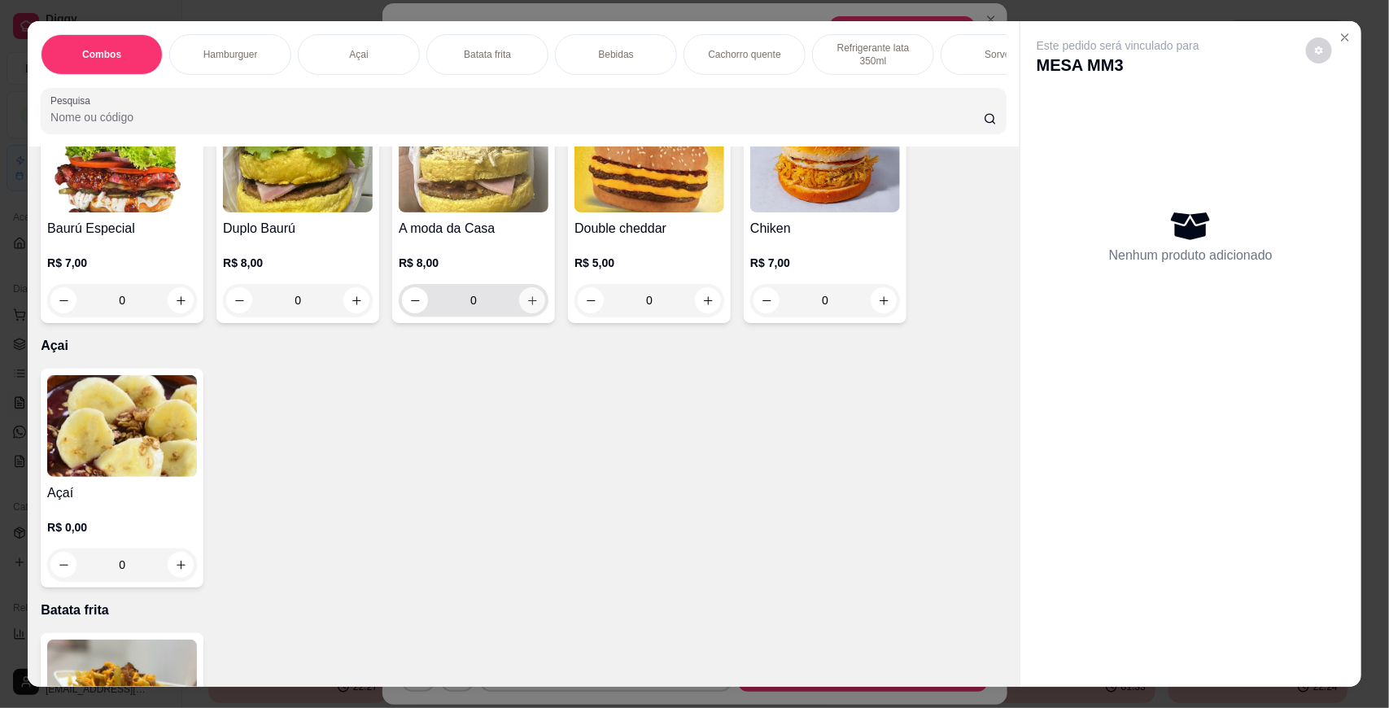
click at [527, 307] on icon "increase-product-quantity" at bounding box center [533, 301] width 12 height 12
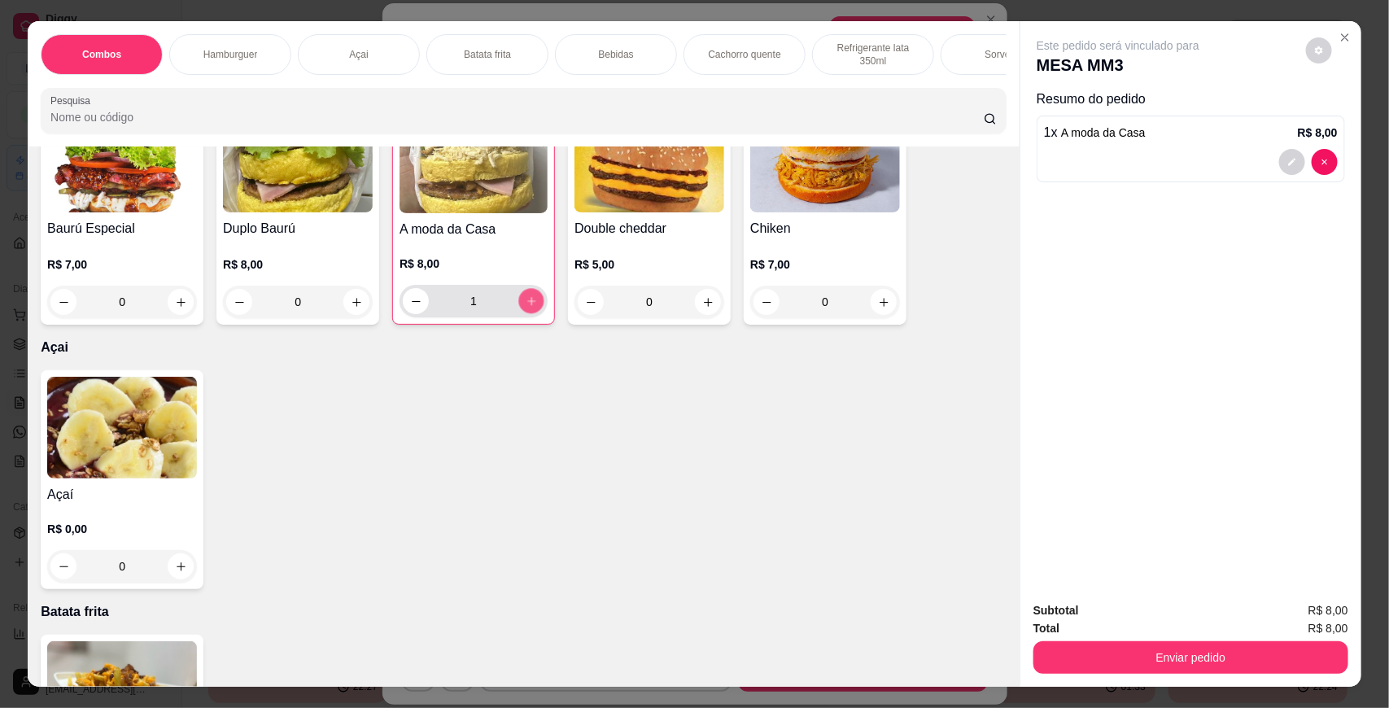
click at [527, 308] on icon "increase-product-quantity" at bounding box center [532, 301] width 12 height 12
type input "5"
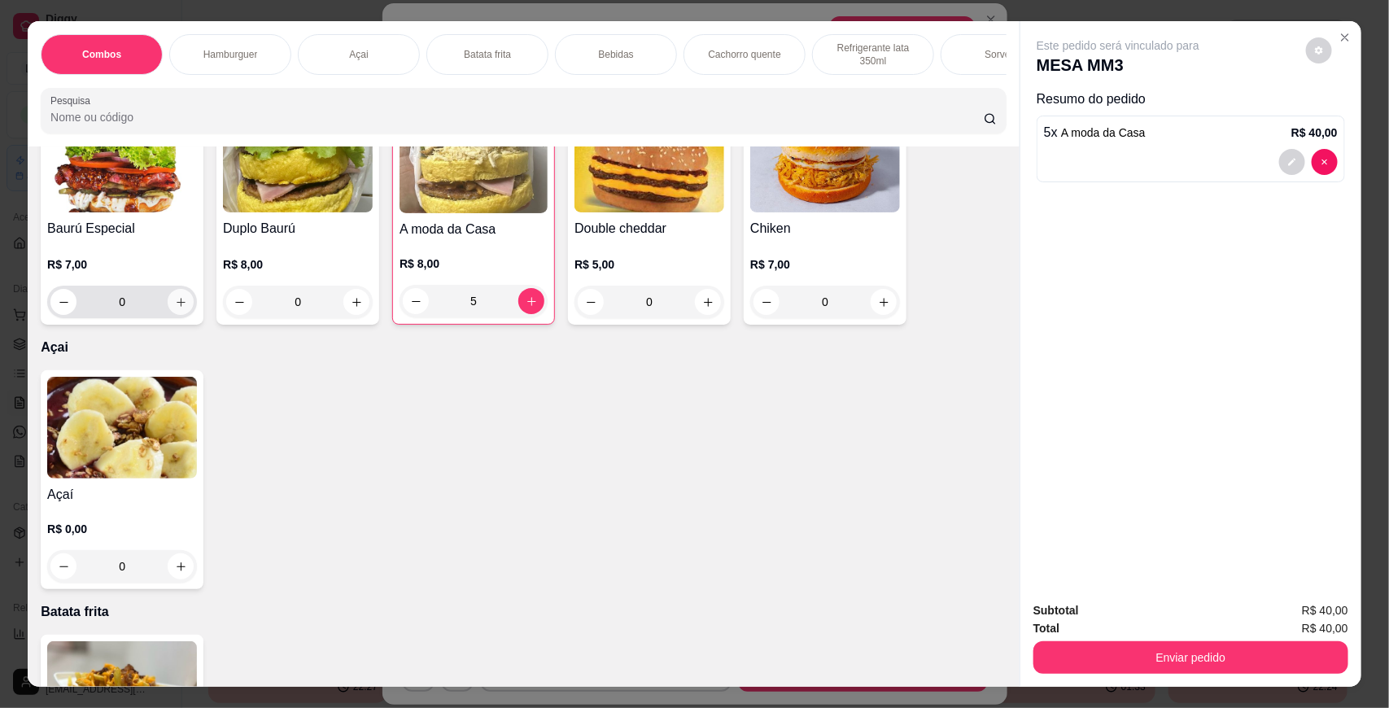
click at [175, 308] on icon "increase-product-quantity" at bounding box center [181, 302] width 12 height 12
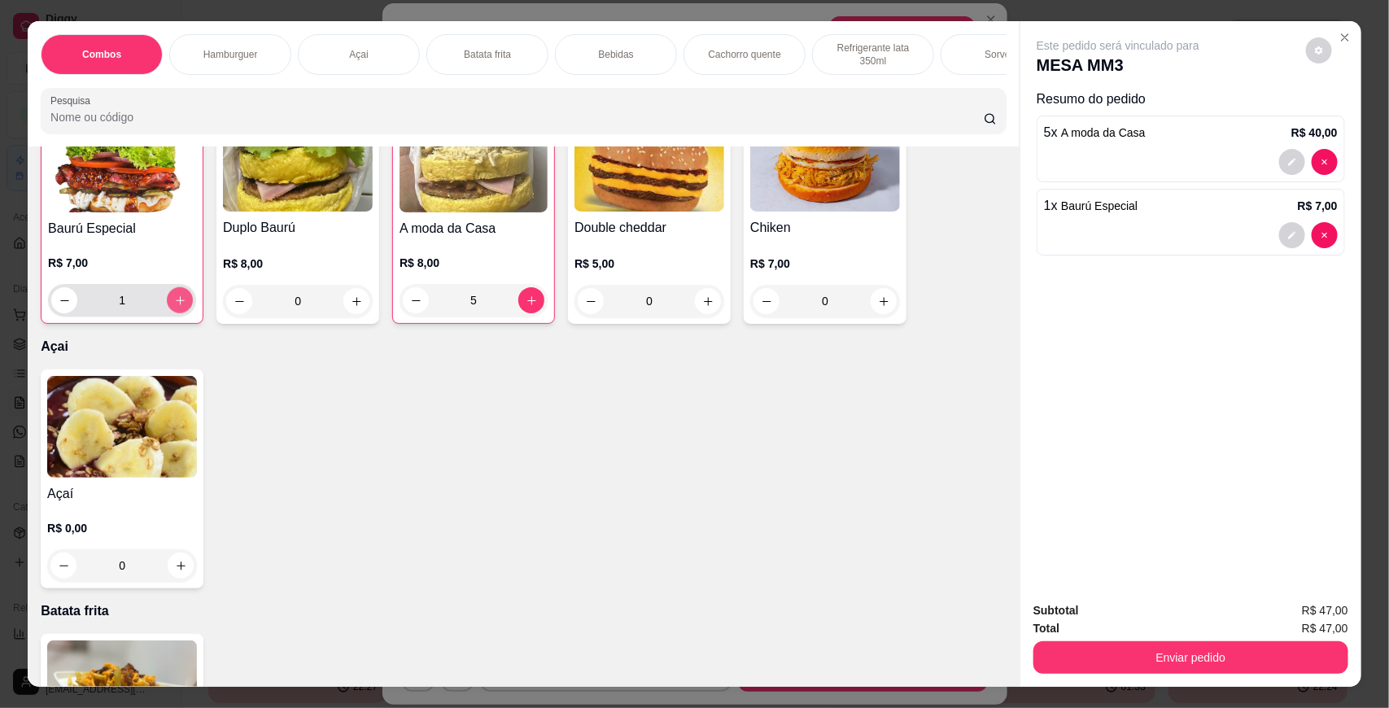
click at [176, 305] on icon "increase-product-quantity" at bounding box center [180, 300] width 9 height 9
type input "2"
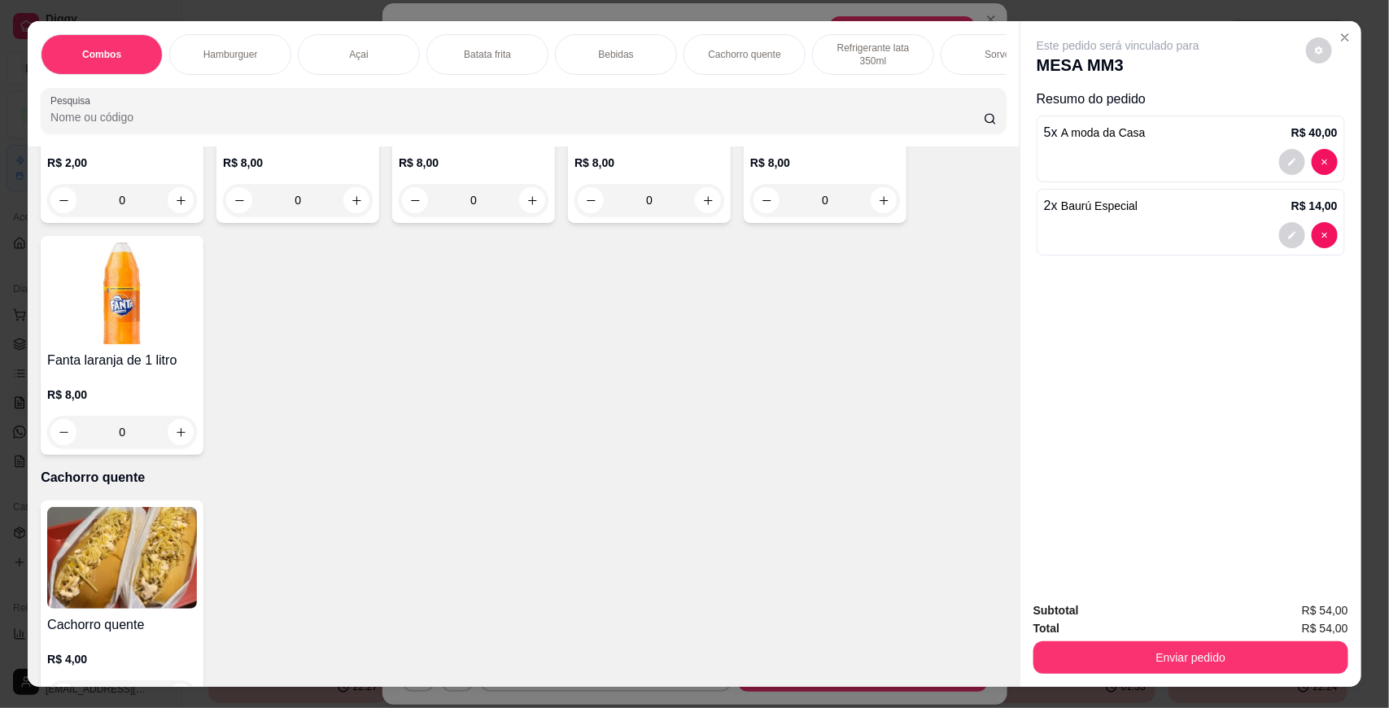
scroll to position [1761, 0]
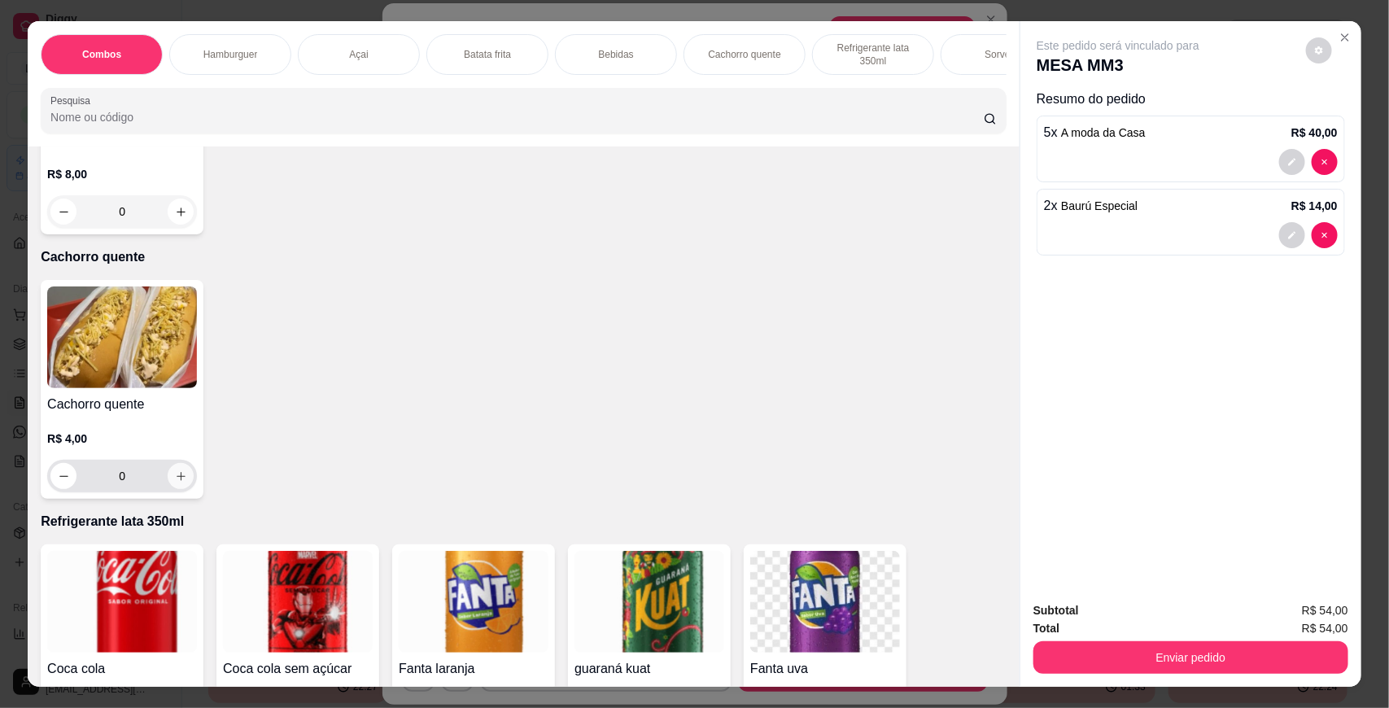
click at [177, 481] on icon "increase-product-quantity" at bounding box center [181, 476] width 9 height 9
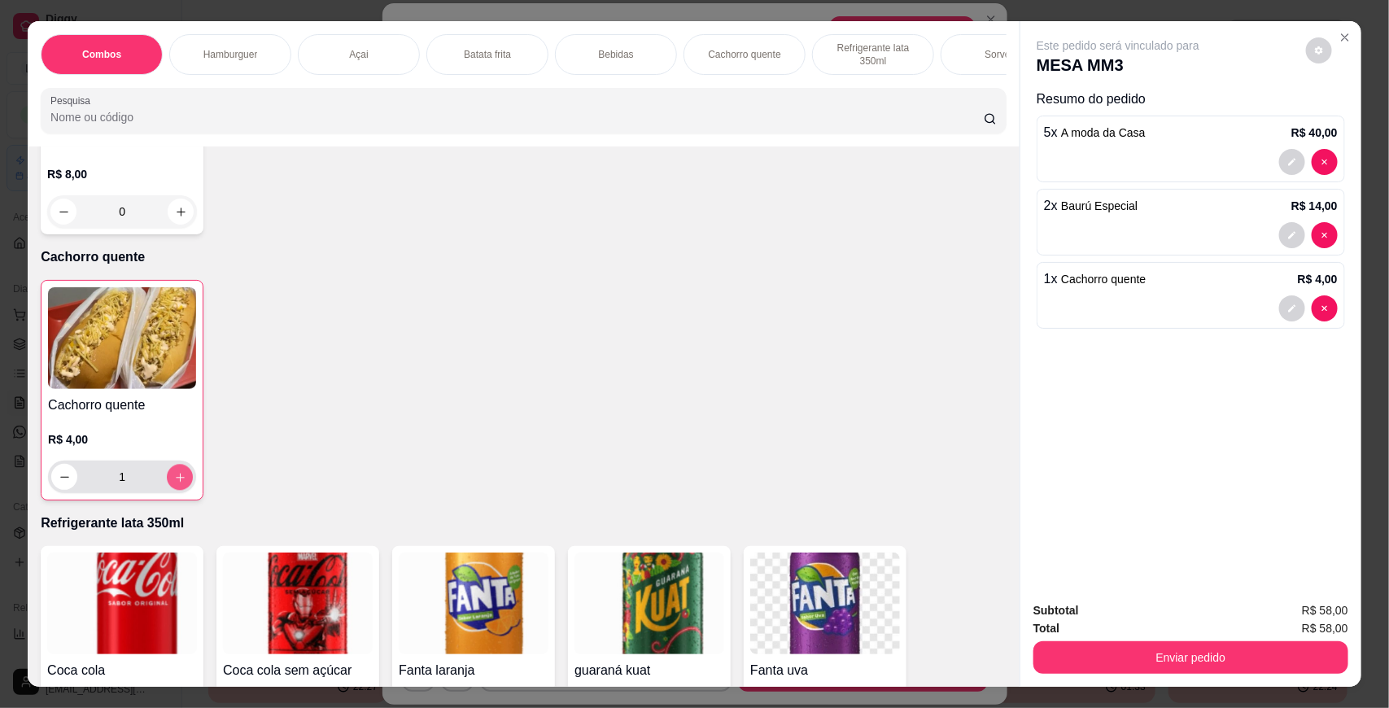
click at [174, 483] on icon "increase-product-quantity" at bounding box center [180, 477] width 12 height 12
click at [177, 490] on button "increase-product-quantity" at bounding box center [180, 477] width 25 height 25
type input "3"
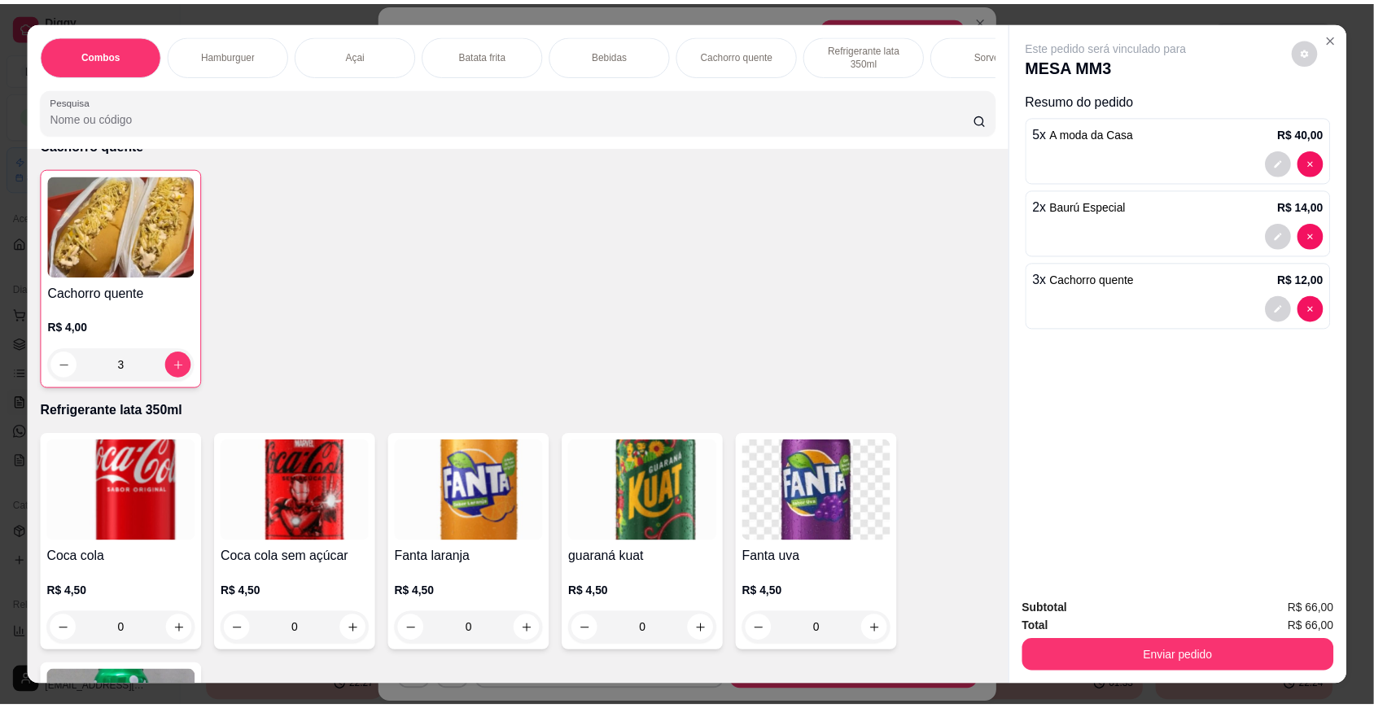
scroll to position [1787, 0]
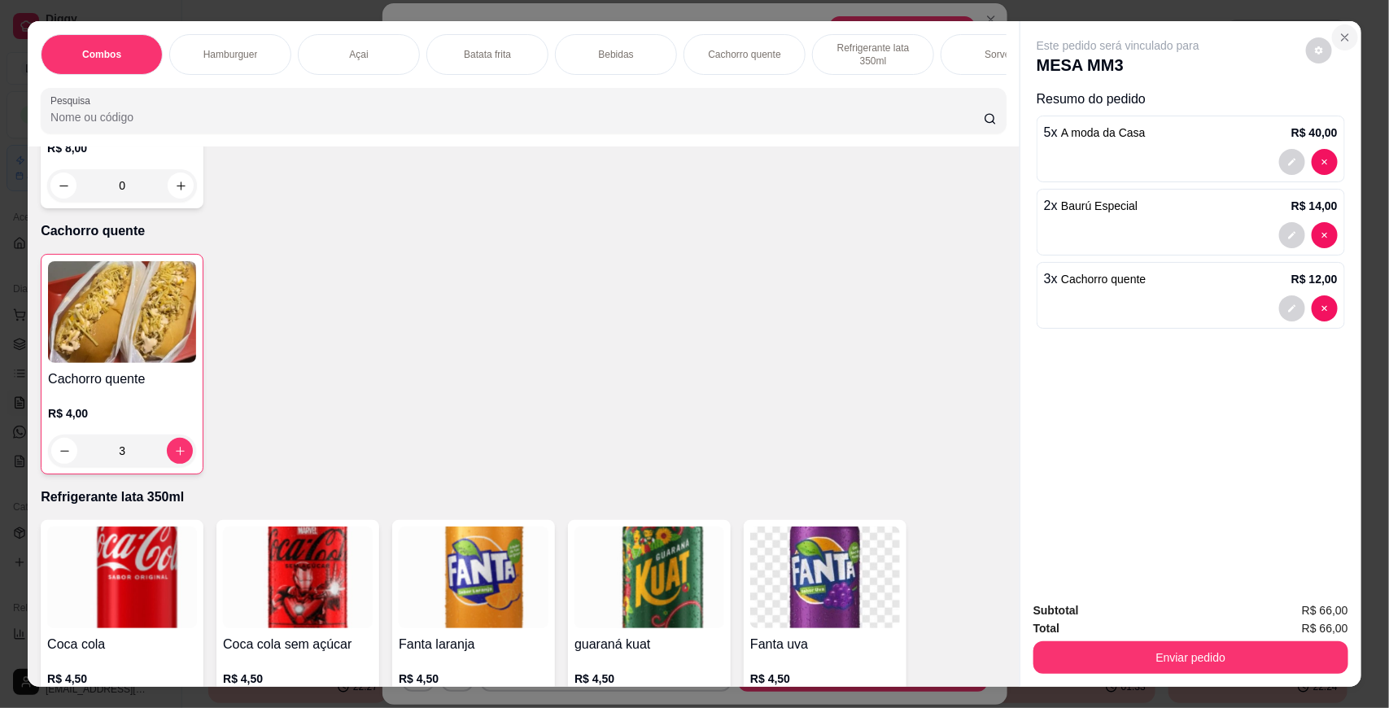
click at [1344, 31] on icon "Close" at bounding box center [1345, 37] width 13 height 13
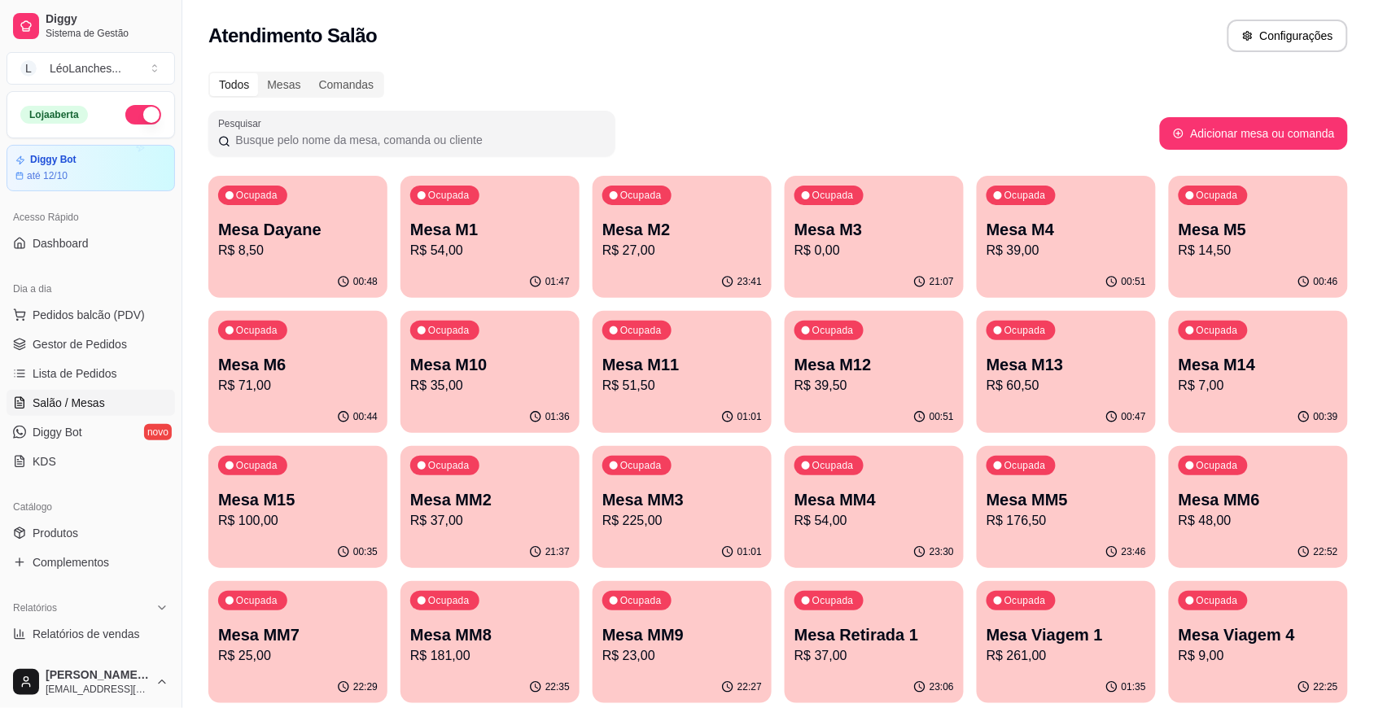
click at [889, 84] on div "Todos Mesas Comandas" at bounding box center [778, 85] width 1140 height 26
click at [96, 339] on span "Gestor de Pedidos" at bounding box center [80, 344] width 94 height 16
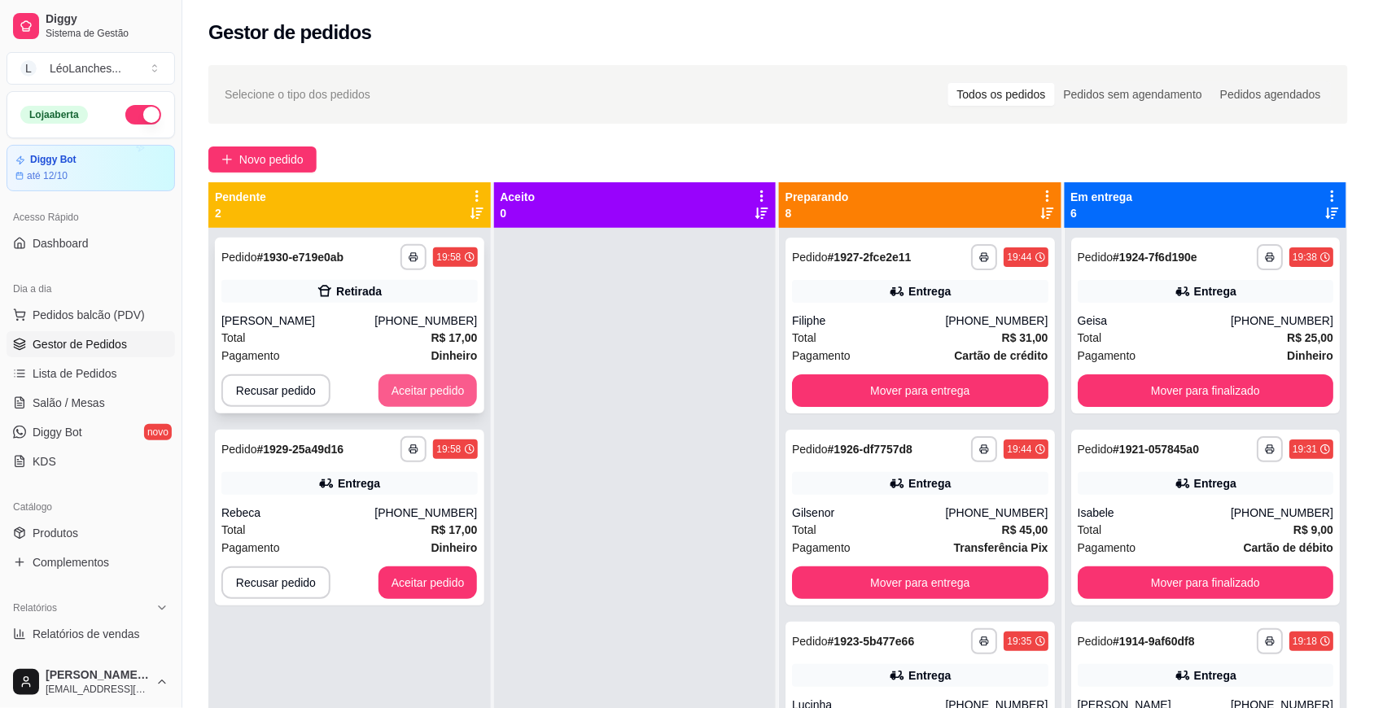
click at [418, 377] on button "Aceitar pedido" at bounding box center [427, 390] width 99 height 33
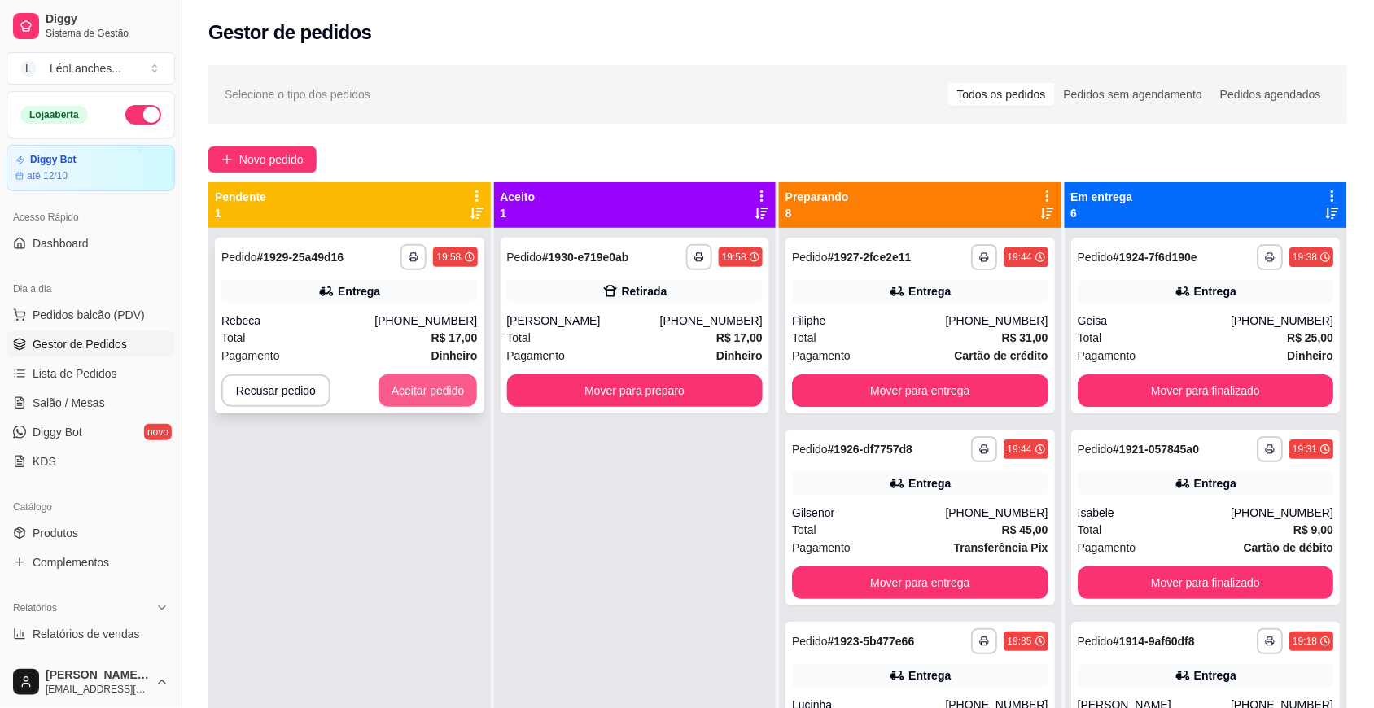
click at [445, 395] on button "Aceitar pedido" at bounding box center [427, 390] width 99 height 33
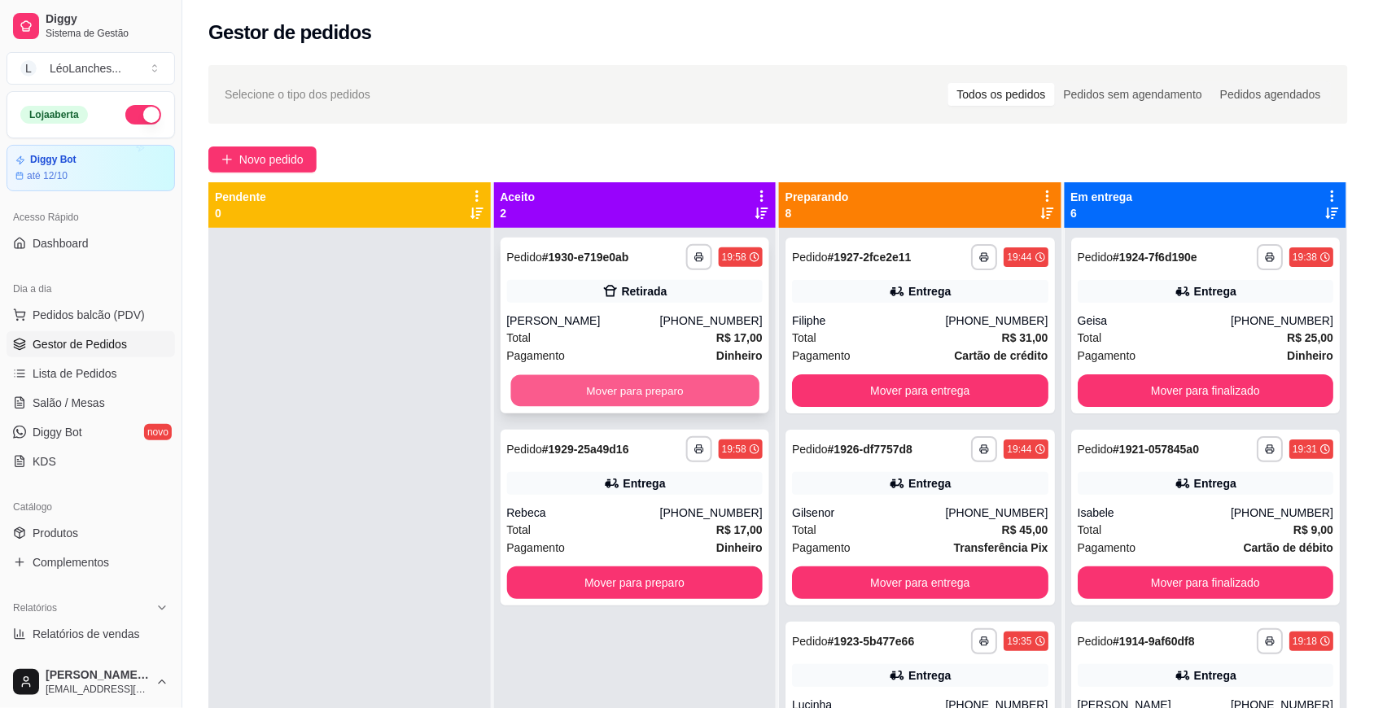
click at [664, 391] on button "Mover para preparo" at bounding box center [634, 391] width 248 height 32
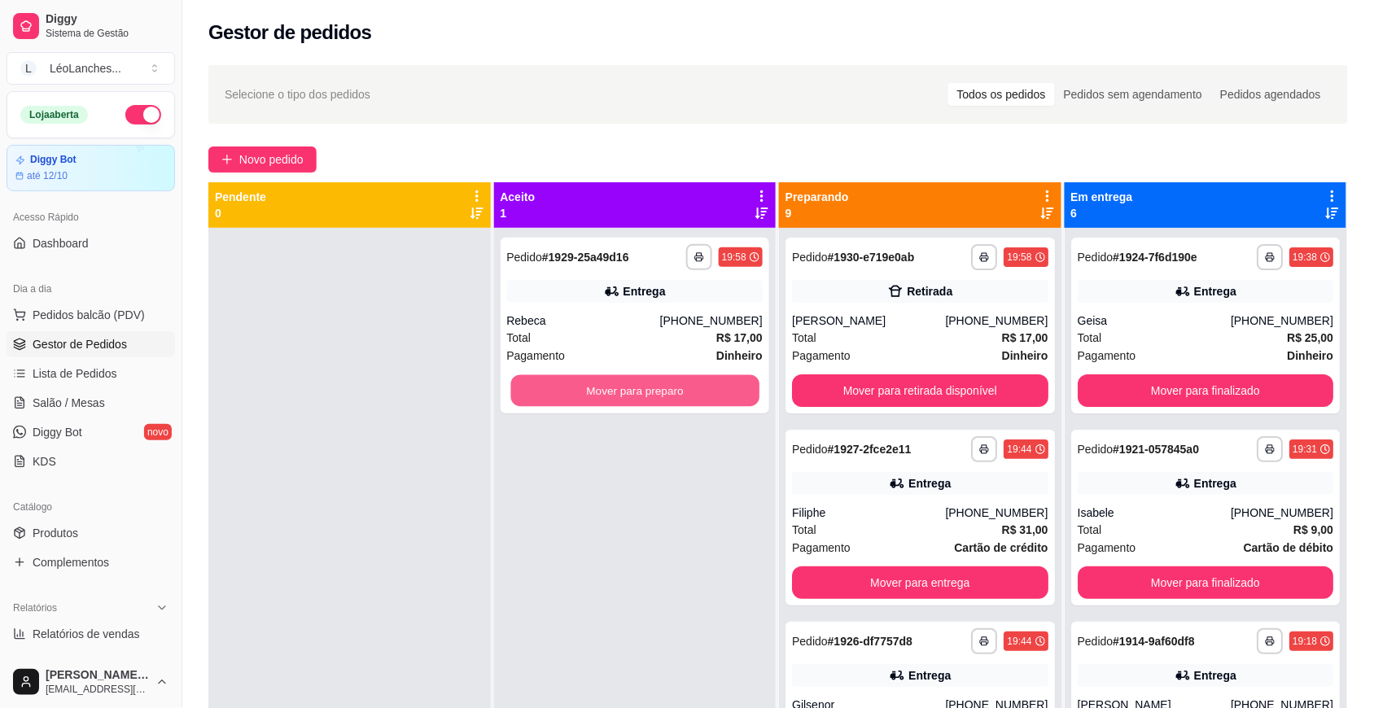
click at [664, 391] on button "Mover para preparo" at bounding box center [634, 391] width 248 height 32
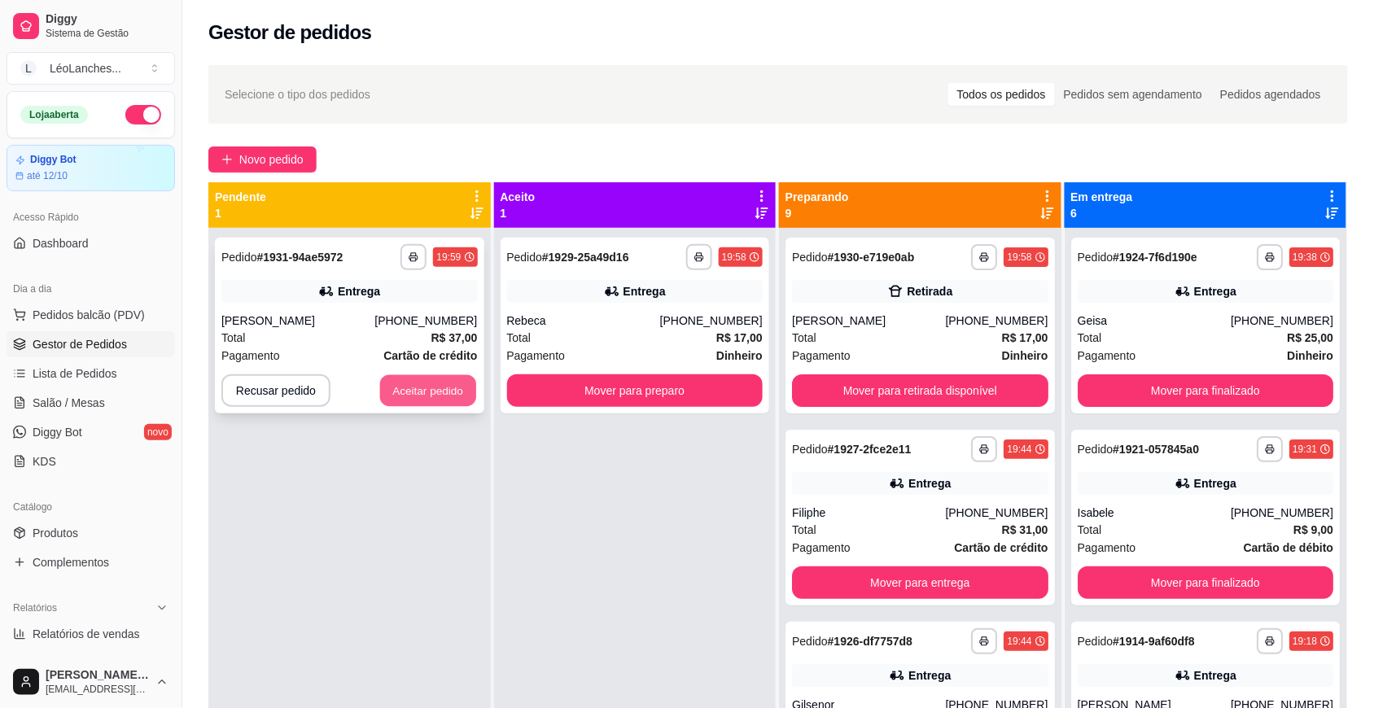
click at [387, 395] on button "Aceitar pedido" at bounding box center [428, 391] width 96 height 32
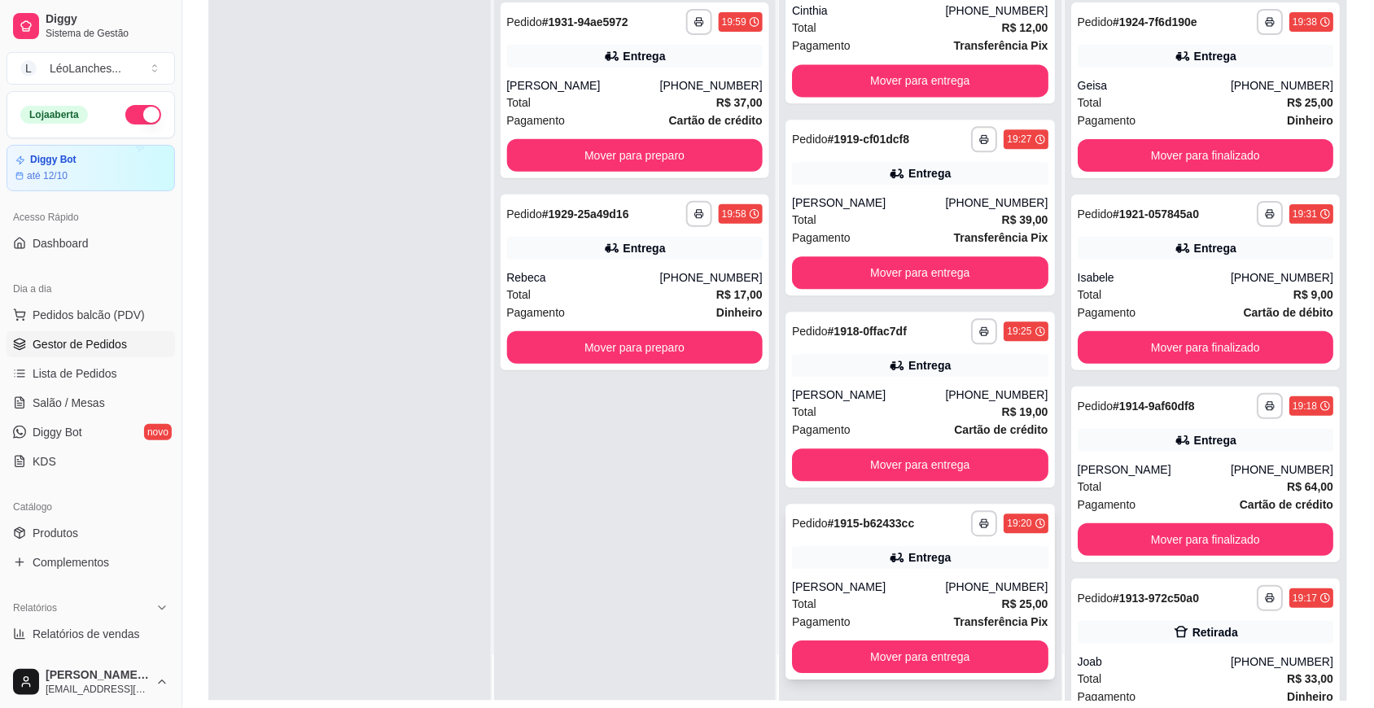
scroll to position [248, 0]
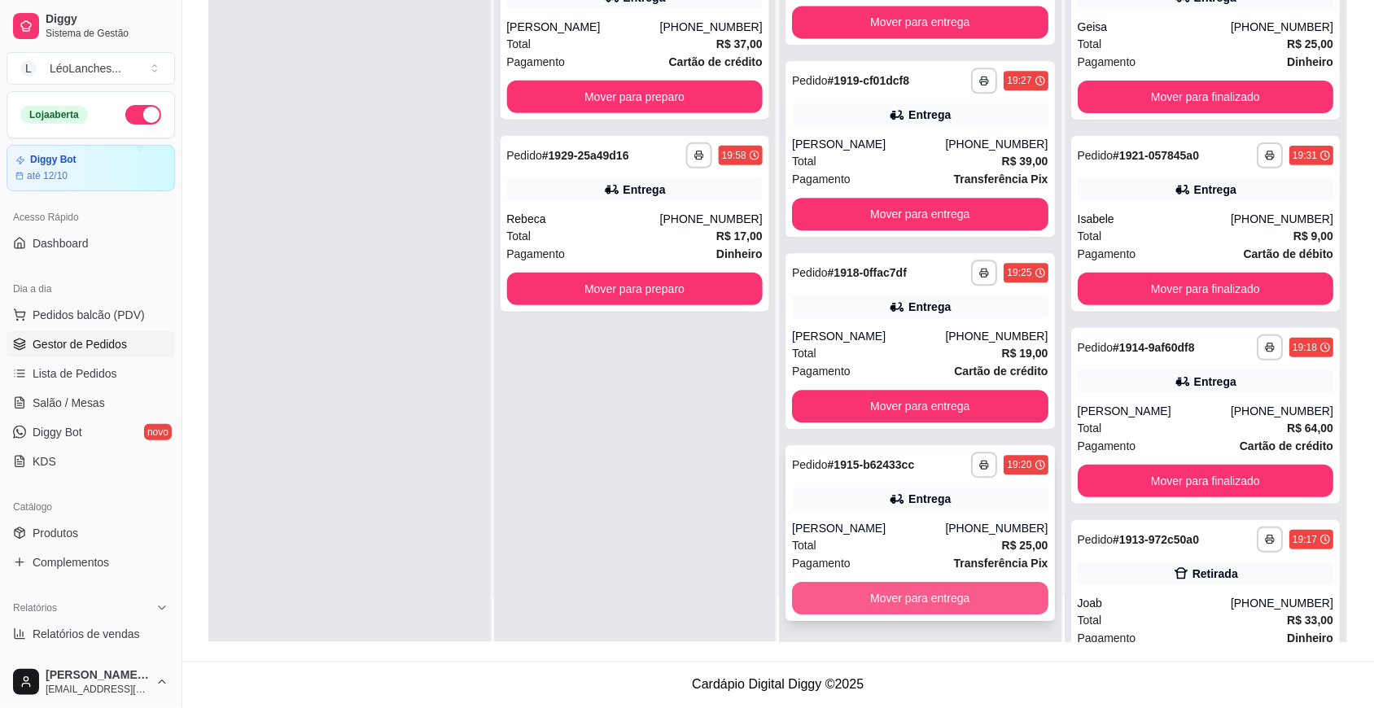
click at [912, 594] on button "Mover para entrega" at bounding box center [920, 598] width 256 height 33
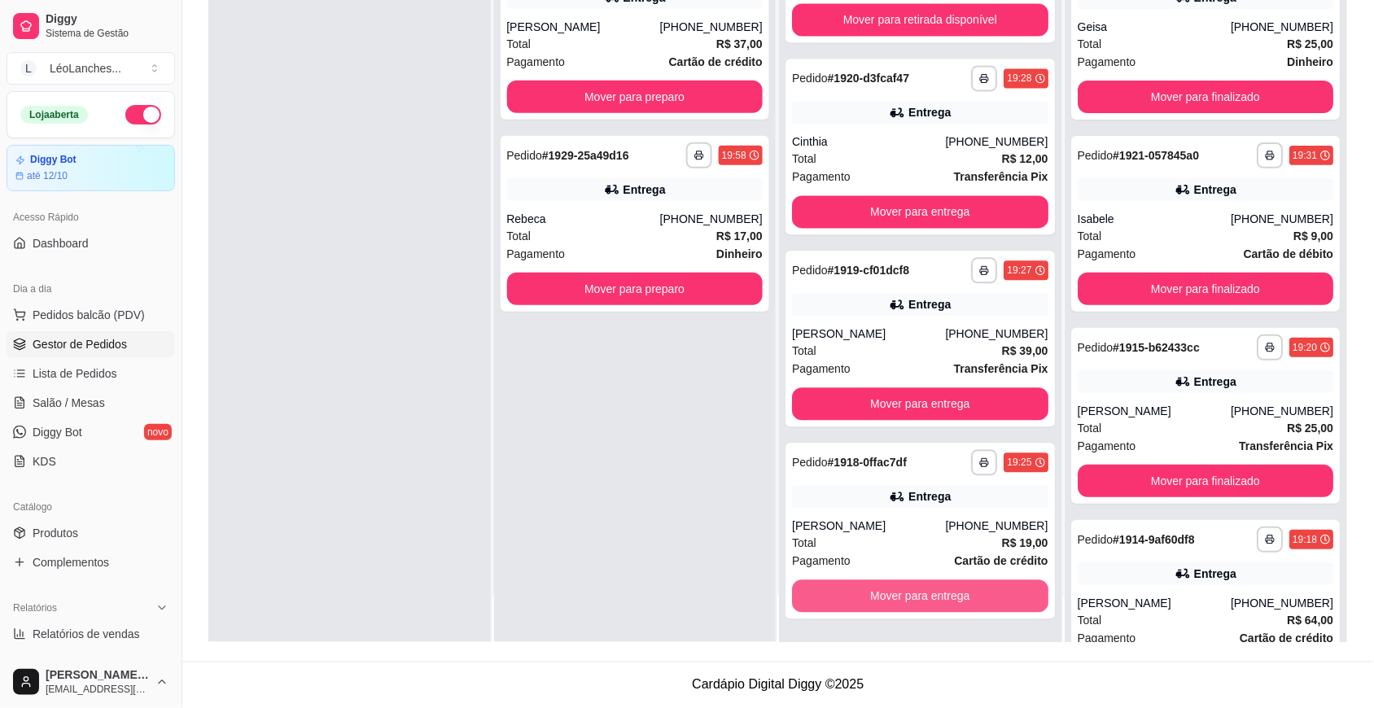
scroll to position [844, 0]
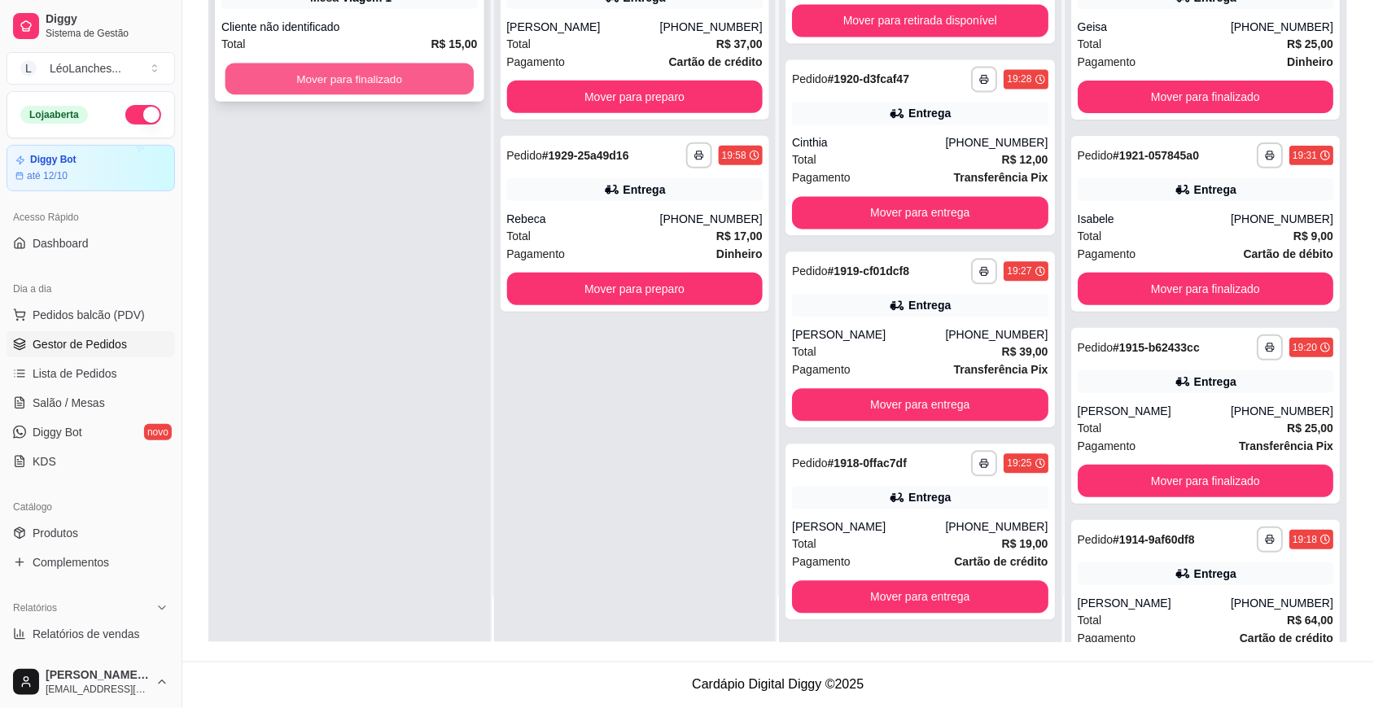
click at [423, 74] on button "Mover para finalizado" at bounding box center [349, 79] width 248 height 32
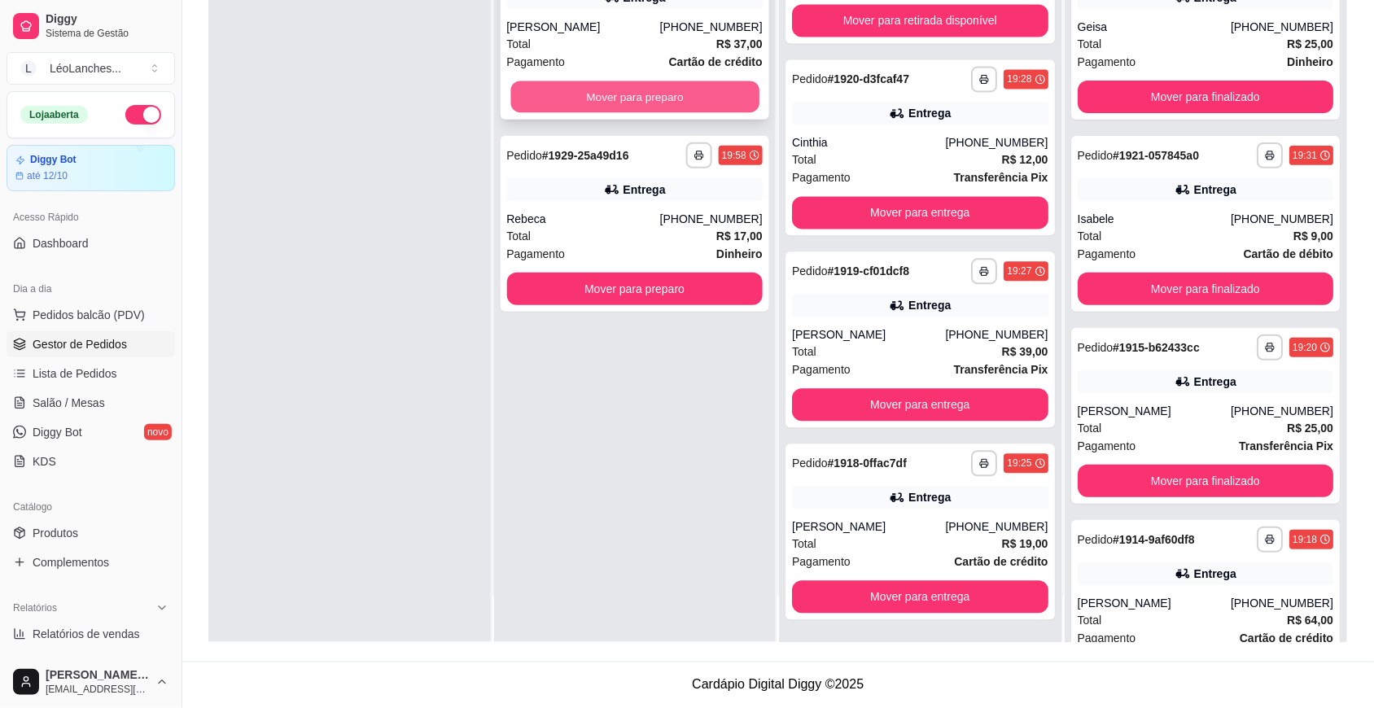
click at [693, 98] on button "Mover para preparo" at bounding box center [634, 97] width 248 height 32
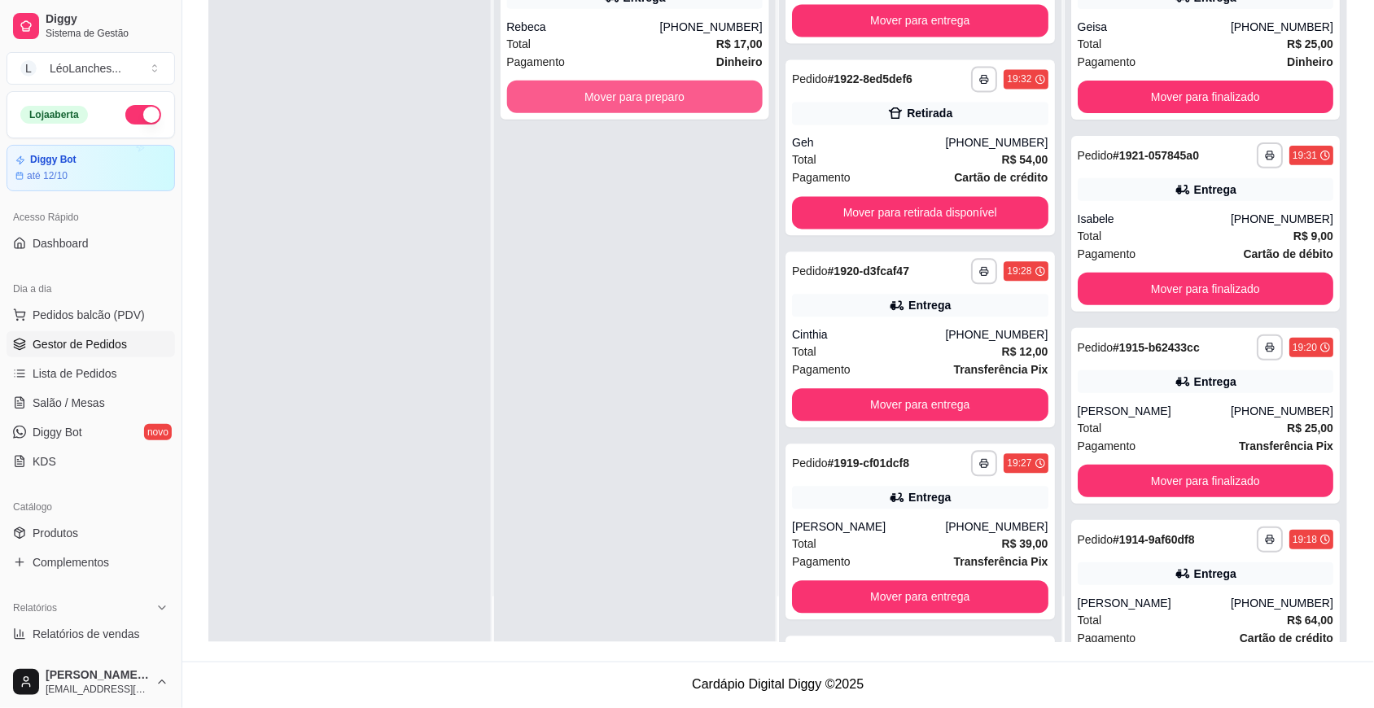
scroll to position [1035, 0]
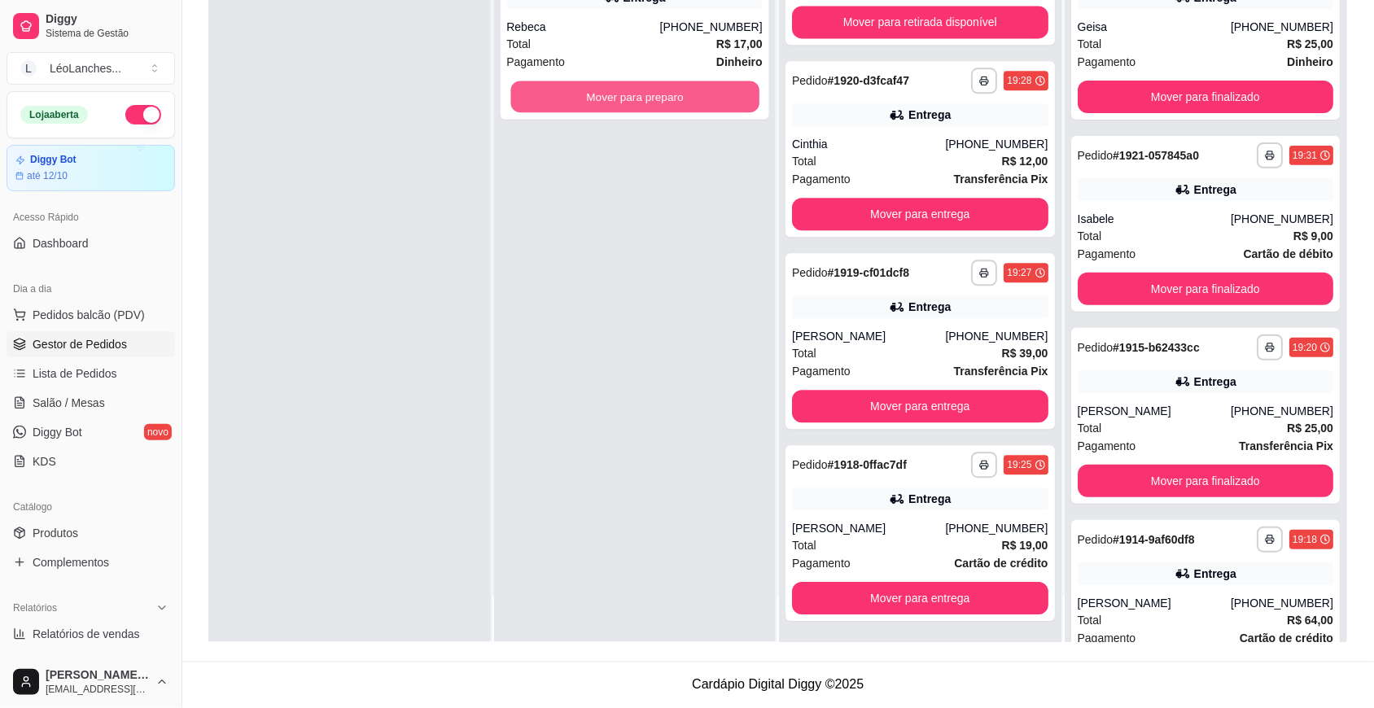
click at [693, 98] on button "Mover para preparo" at bounding box center [634, 97] width 248 height 32
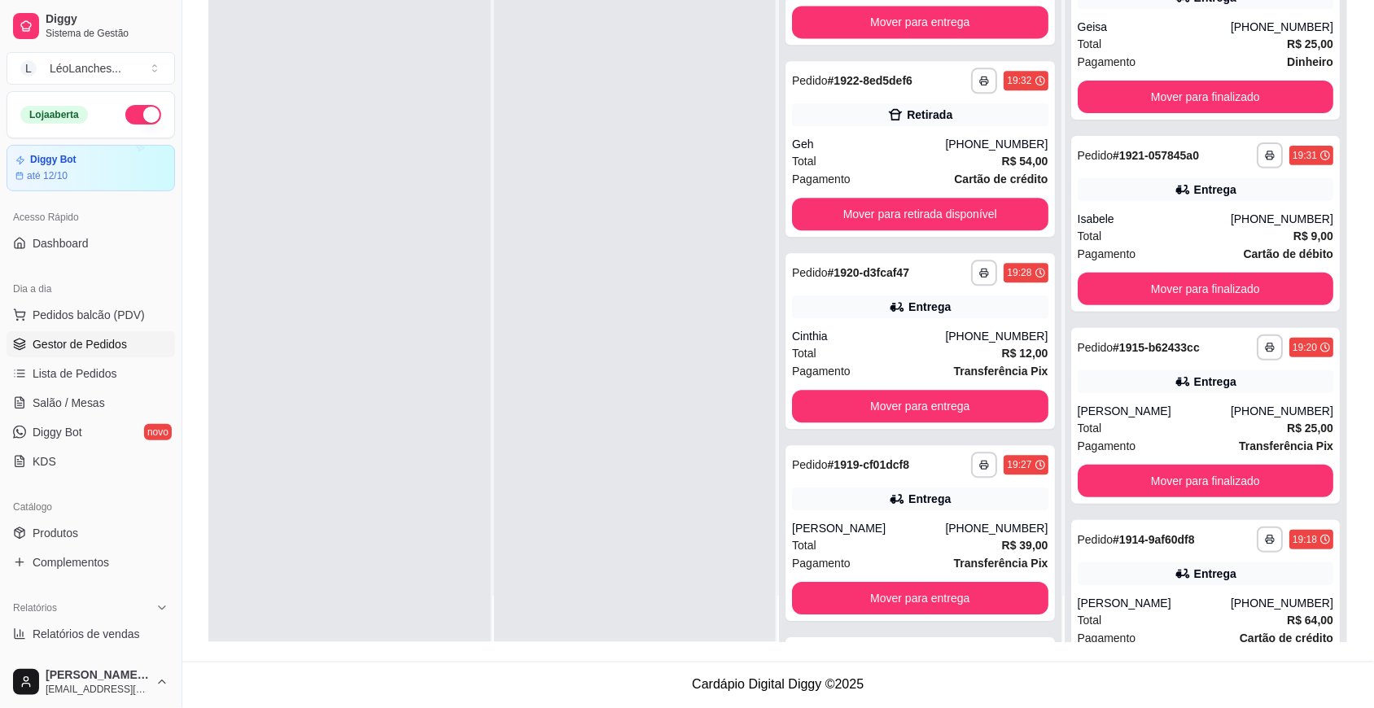
scroll to position [1227, 0]
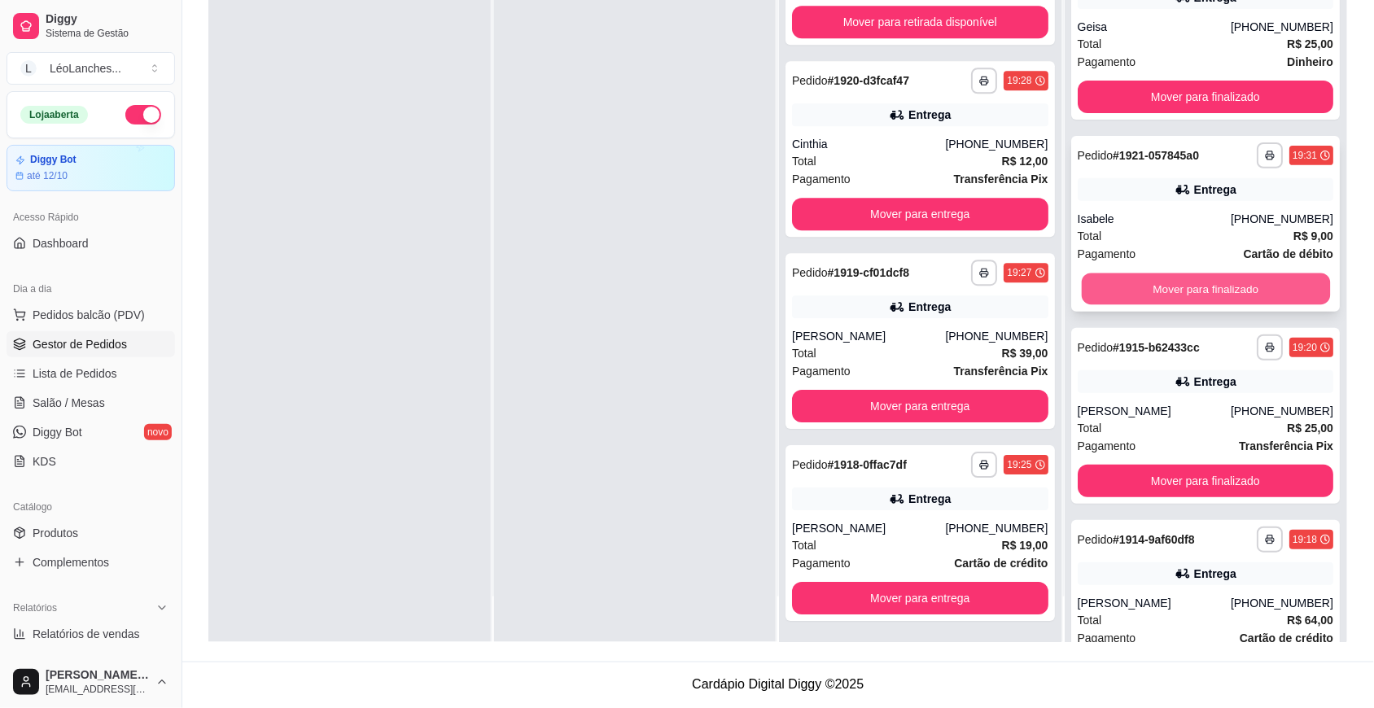
click at [1189, 287] on button "Mover para finalizado" at bounding box center [1205, 289] width 248 height 32
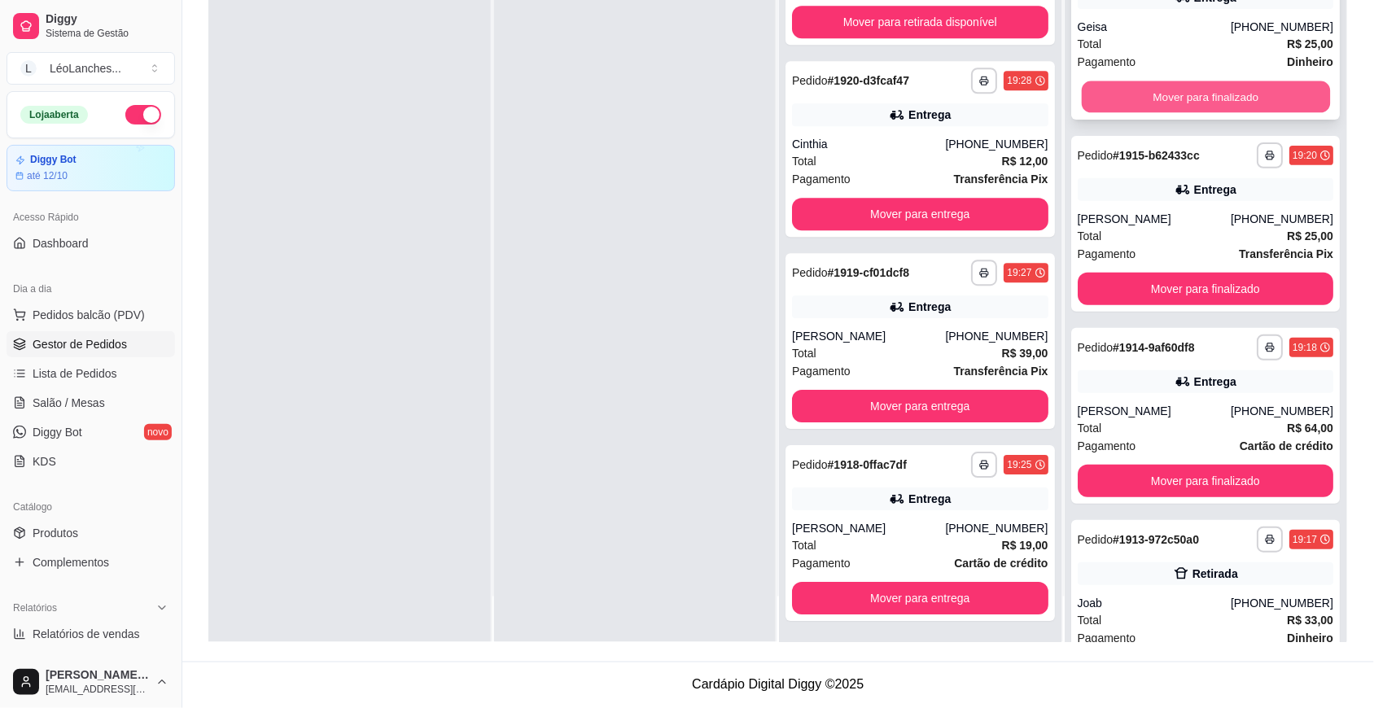
click at [1162, 94] on button "Mover para finalizado" at bounding box center [1205, 97] width 248 height 32
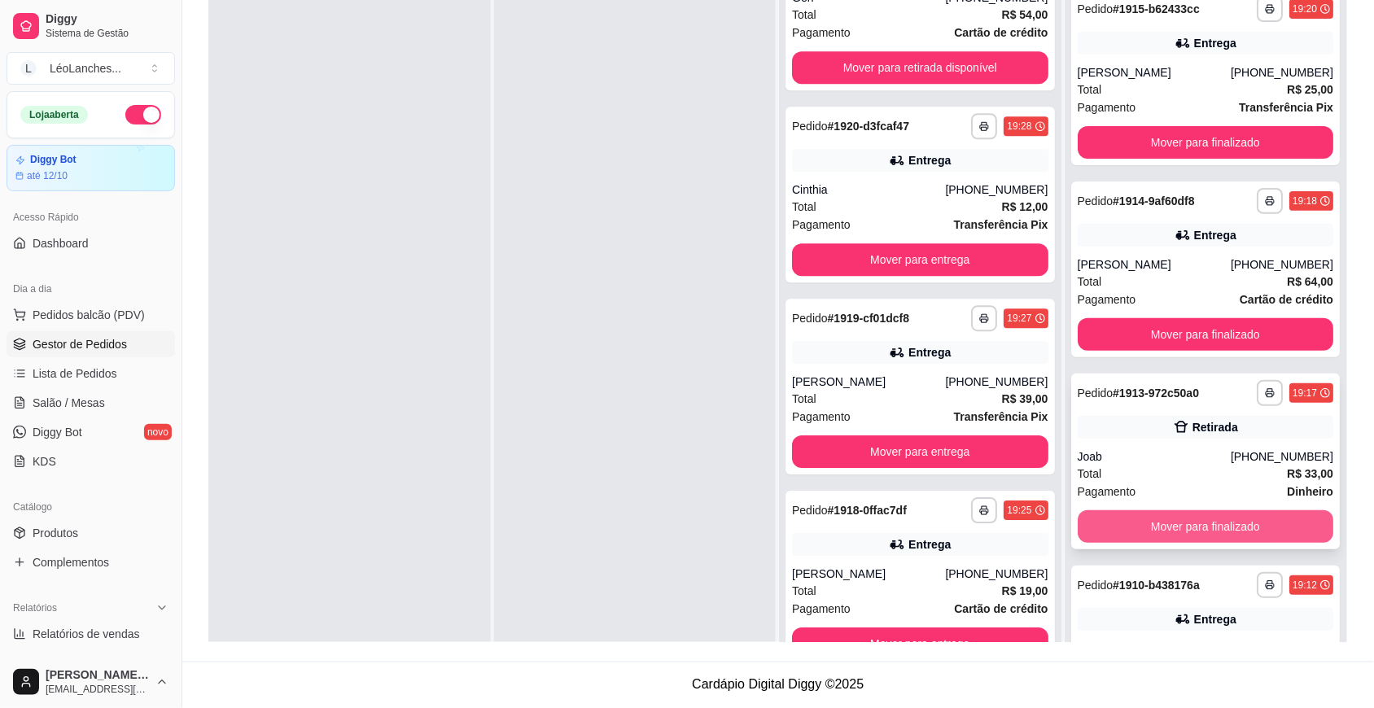
scroll to position [267, 0]
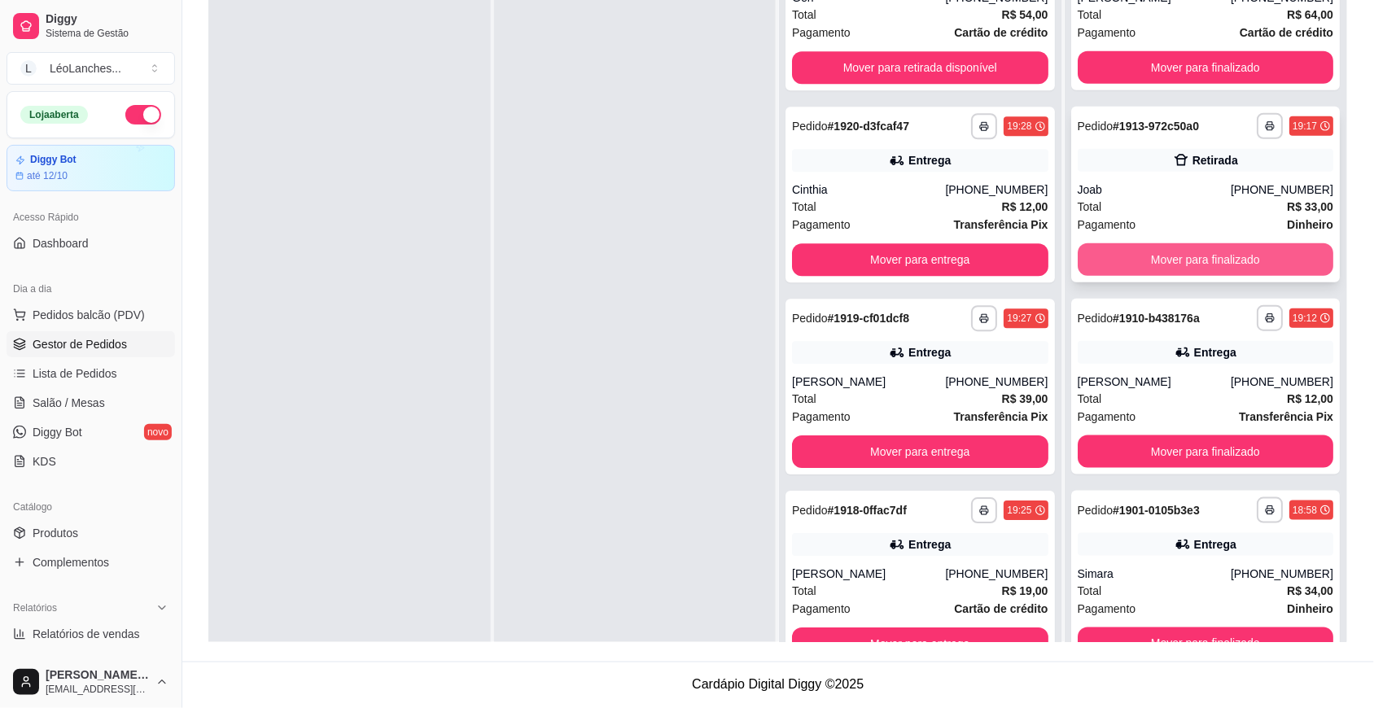
click at [1197, 254] on button "Mover para finalizado" at bounding box center [1206, 259] width 256 height 33
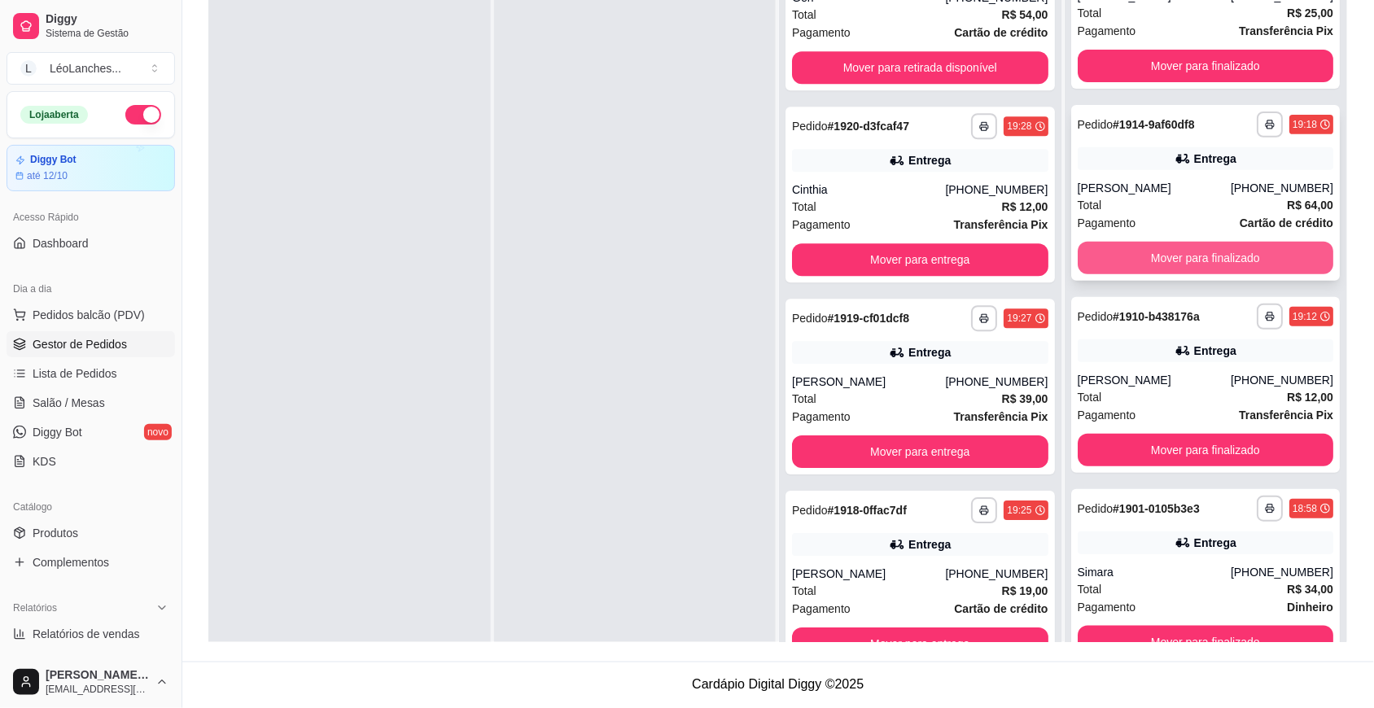
scroll to position [76, 0]
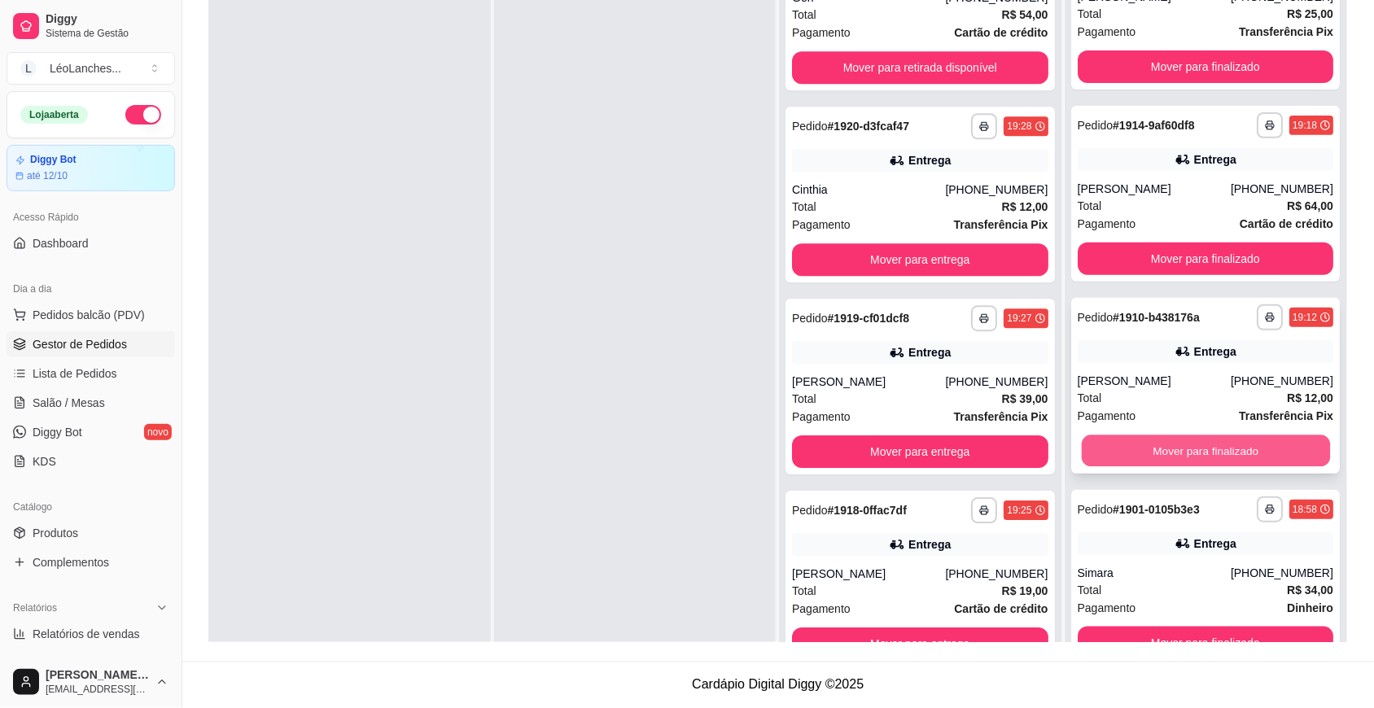
click at [1195, 446] on button "Mover para finalizado" at bounding box center [1205, 451] width 248 height 32
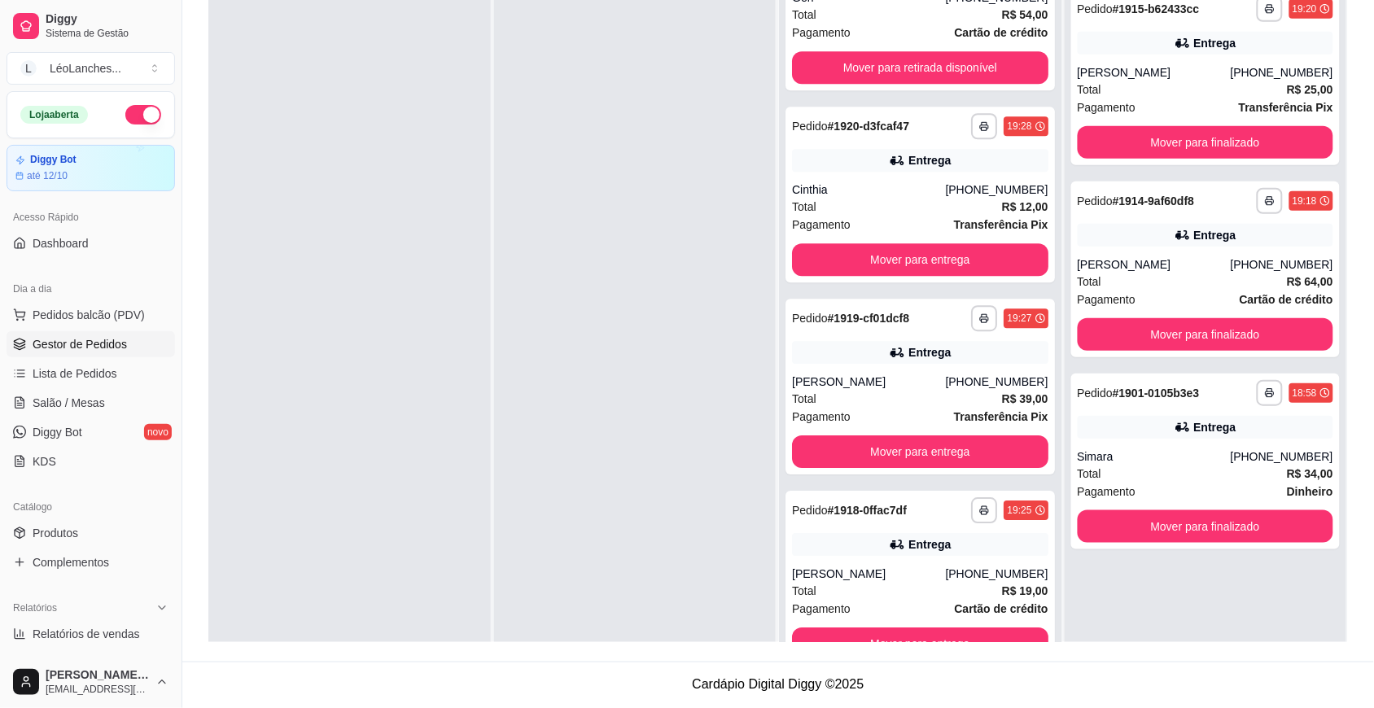
scroll to position [0, 0]
click at [1201, 527] on button "Mover para finalizado" at bounding box center [1205, 527] width 248 height 32
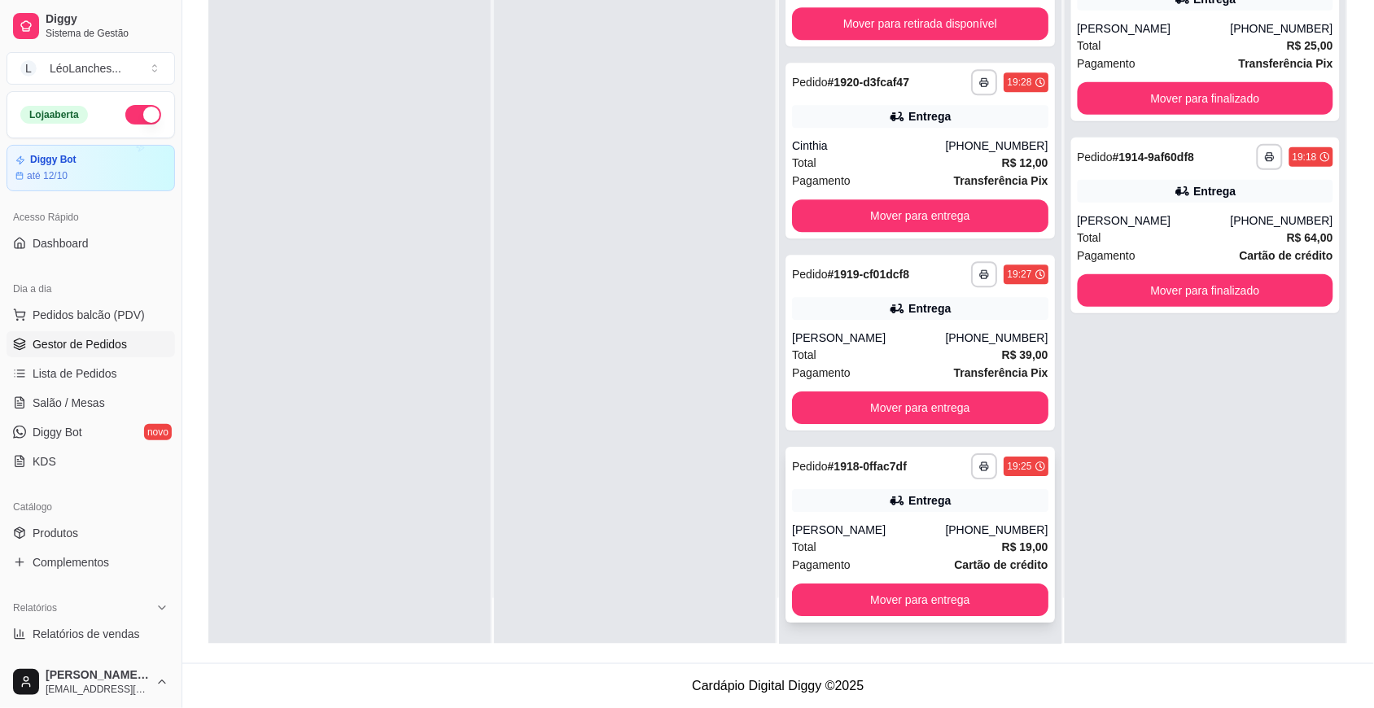
scroll to position [248, 0]
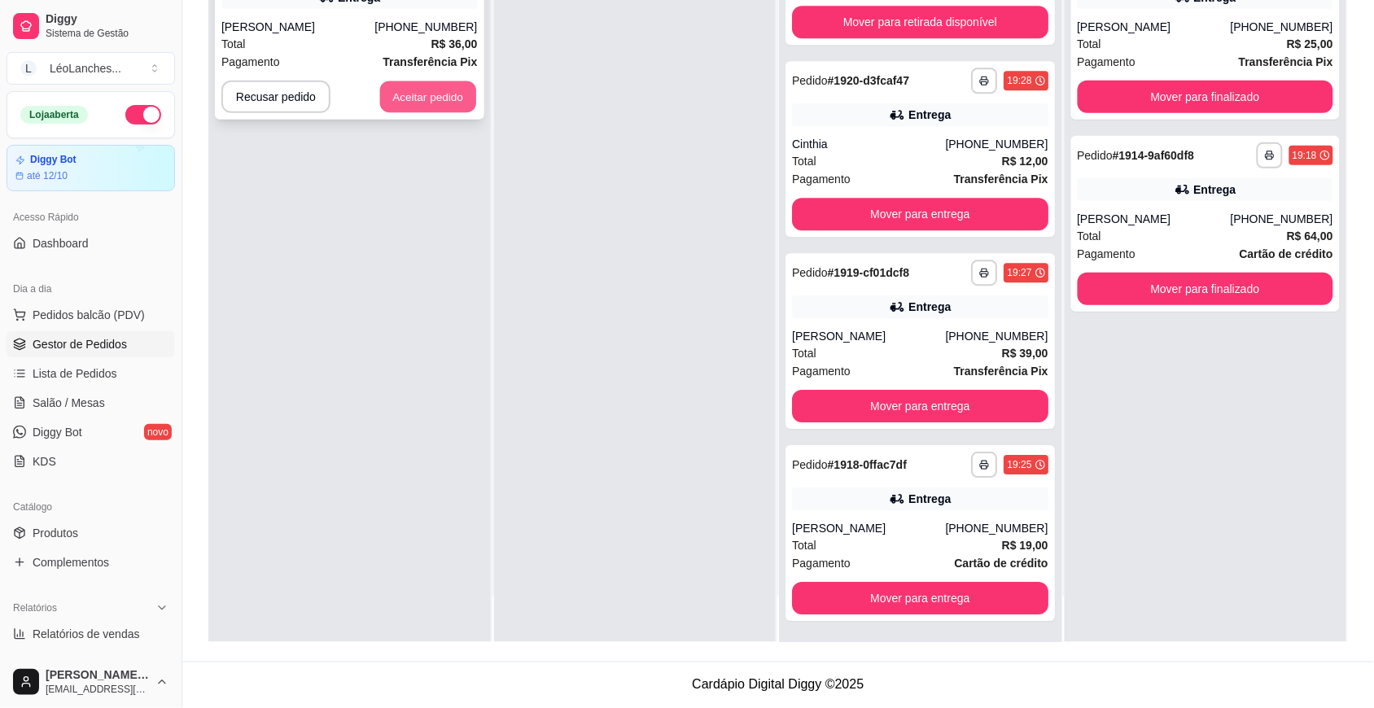
click at [429, 91] on button "Aceitar pedido" at bounding box center [428, 97] width 96 height 32
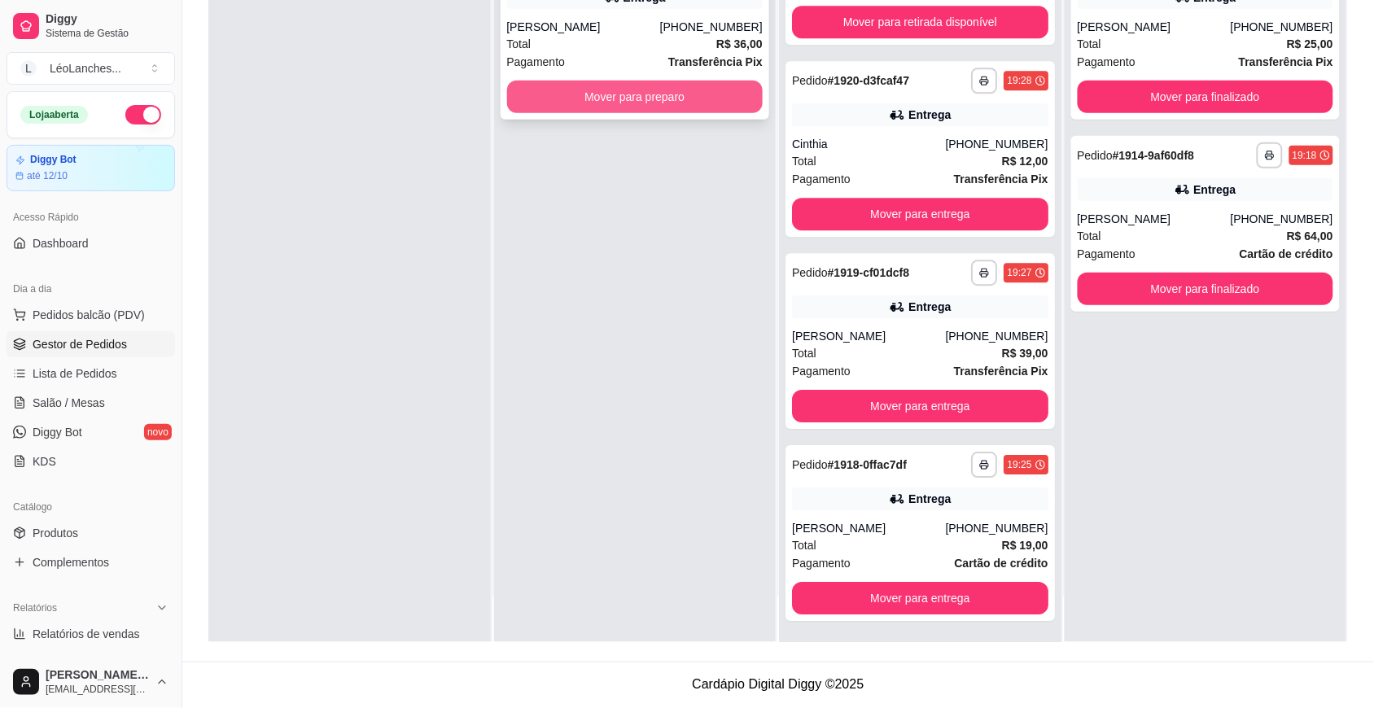
click at [689, 98] on button "Mover para preparo" at bounding box center [635, 97] width 256 height 33
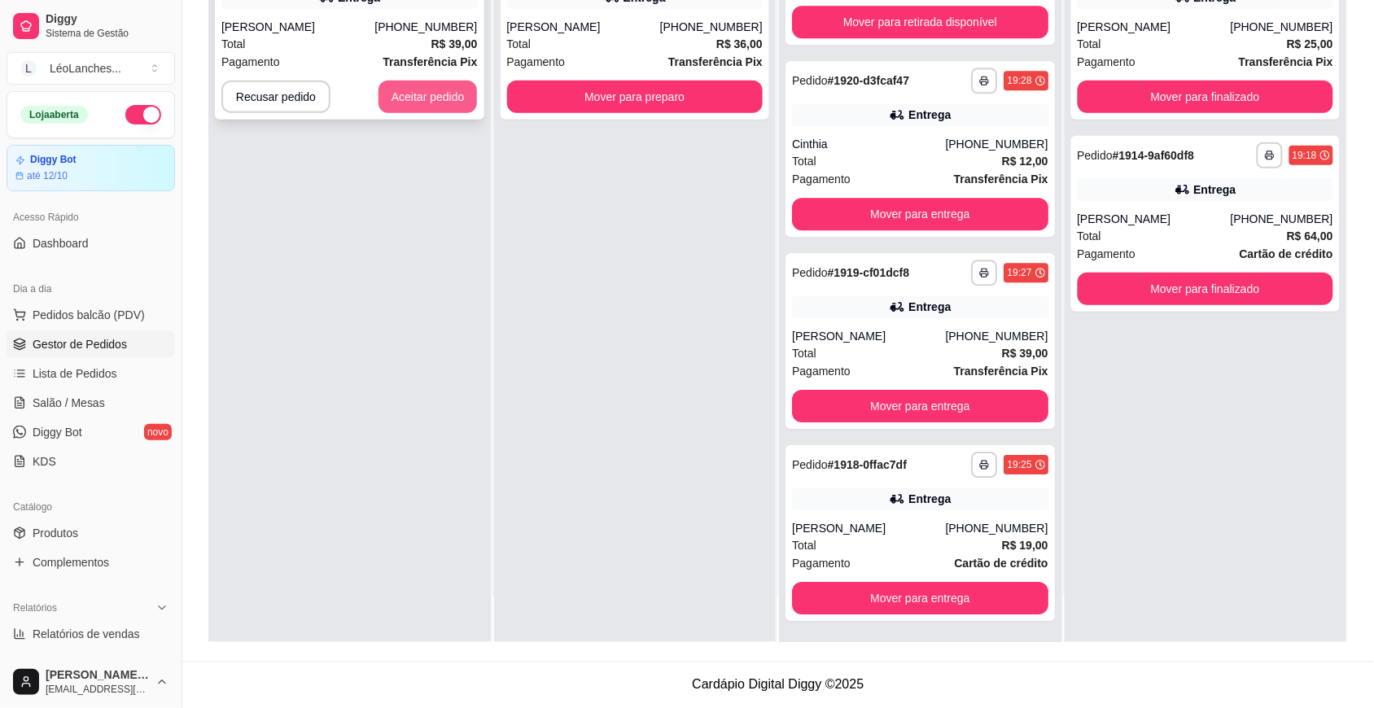
click at [425, 102] on button "Aceitar pedido" at bounding box center [427, 97] width 99 height 33
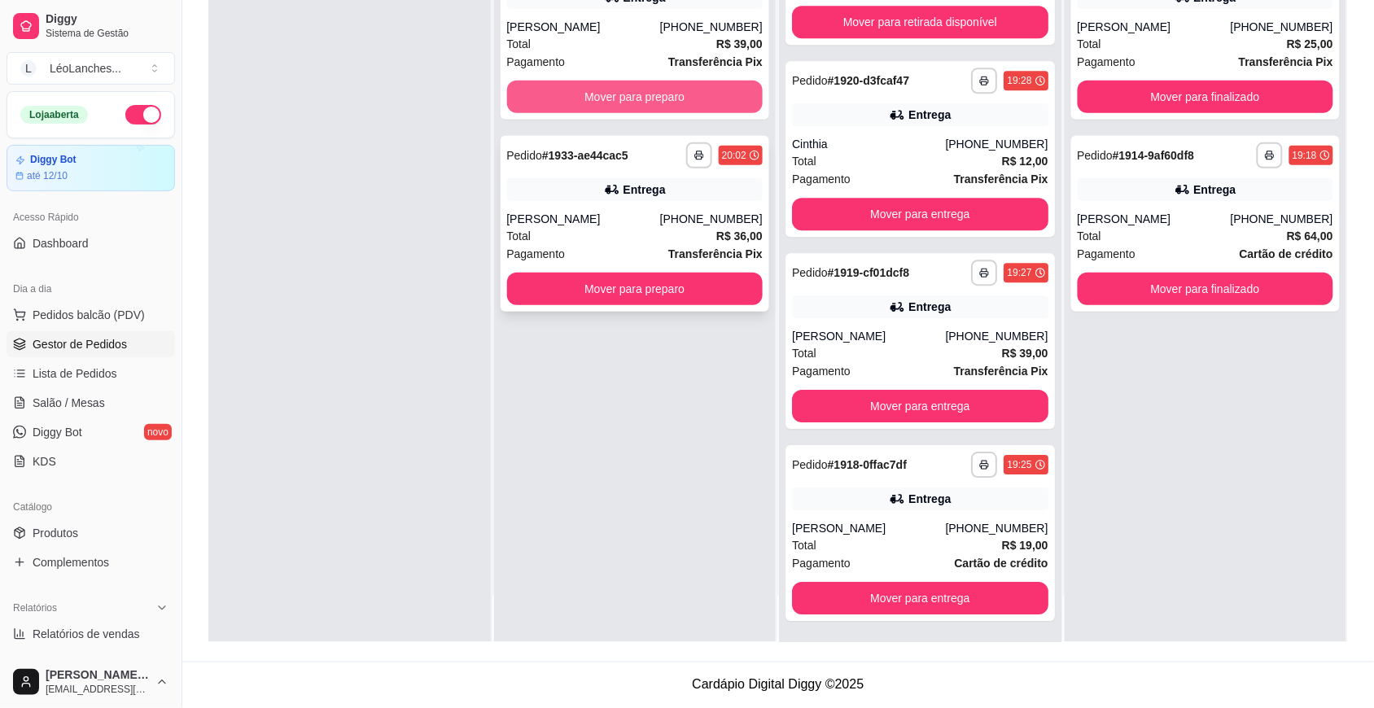
click at [616, 102] on button "Mover para preparo" at bounding box center [635, 97] width 256 height 33
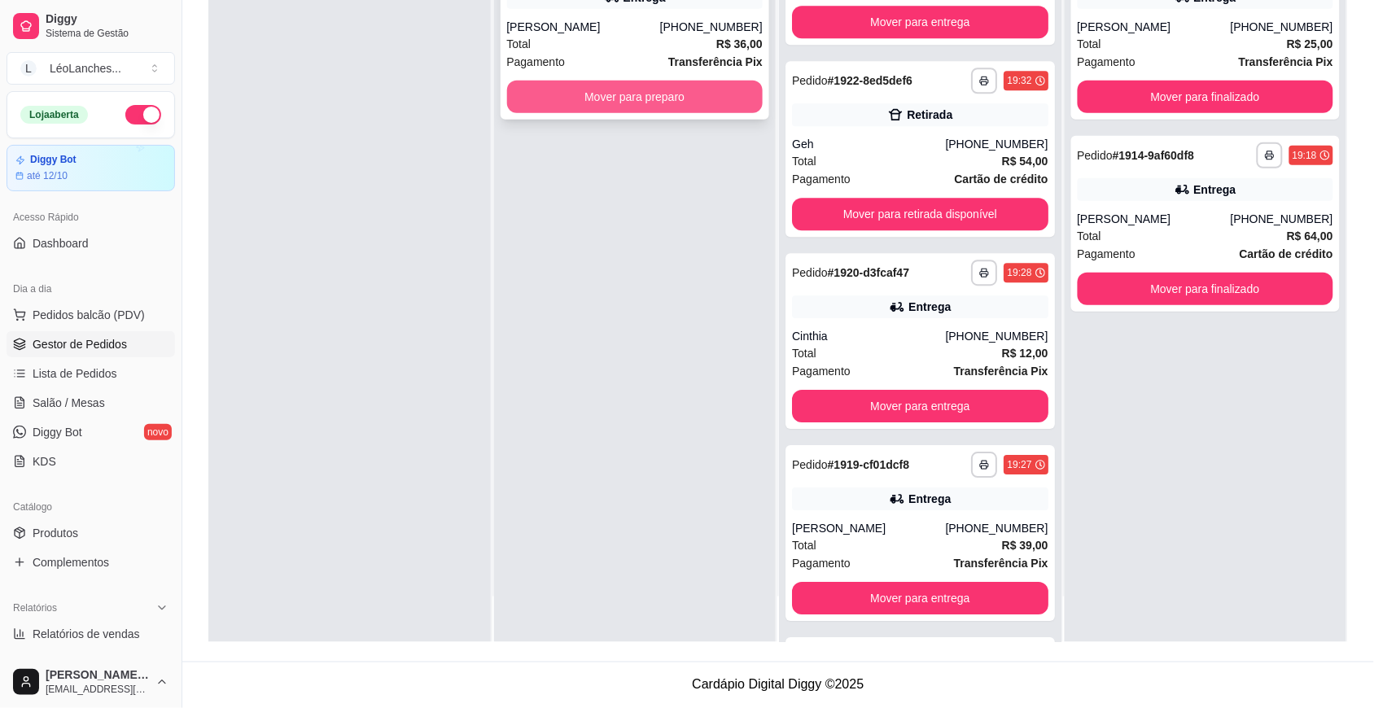
scroll to position [1420, 0]
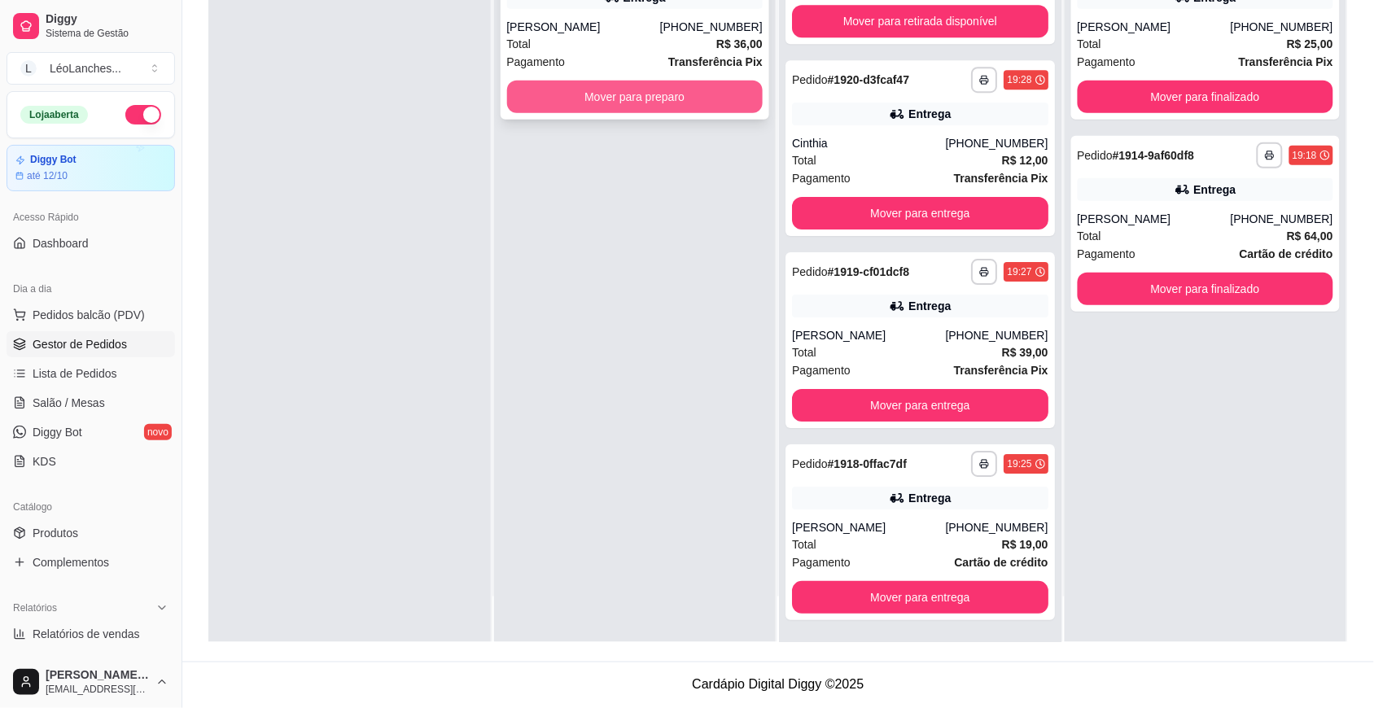
click at [616, 102] on button "Mover para preparo" at bounding box center [635, 97] width 256 height 33
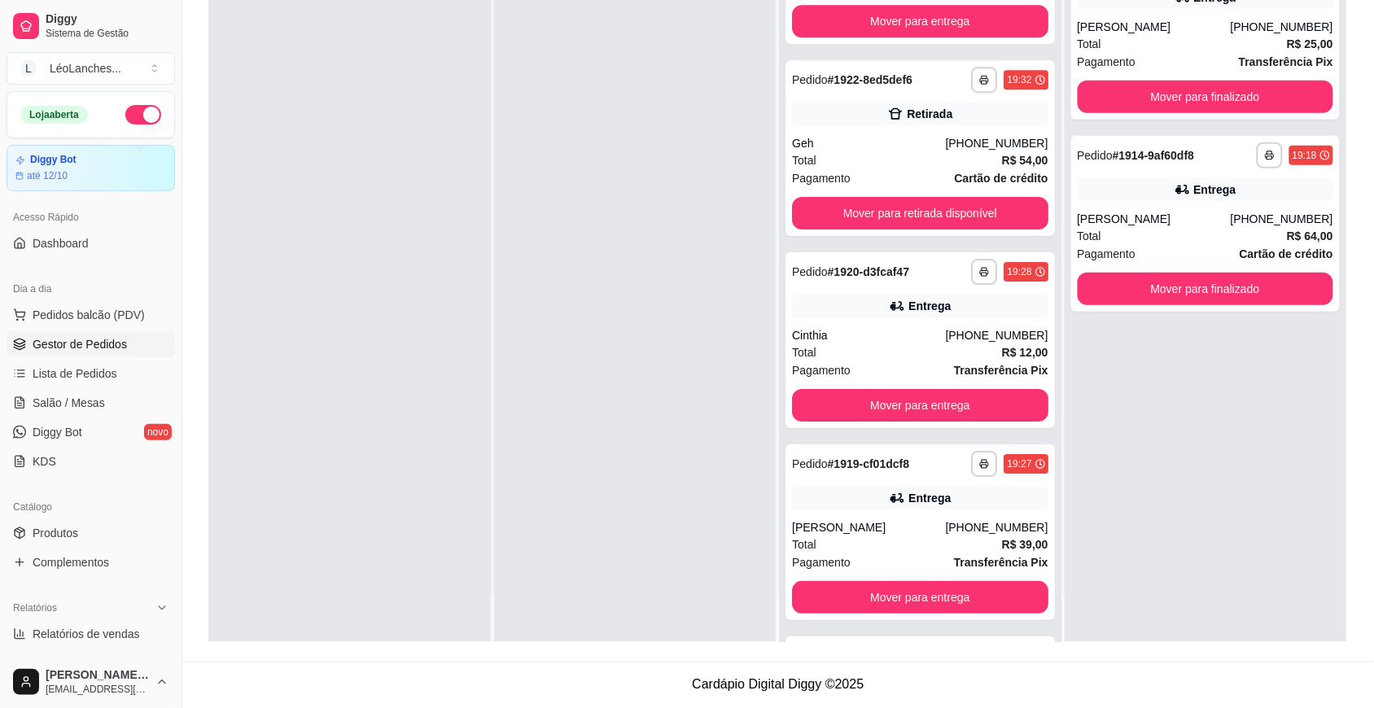
scroll to position [1612, 0]
click at [116, 532] on link "Produtos" at bounding box center [91, 533] width 168 height 26
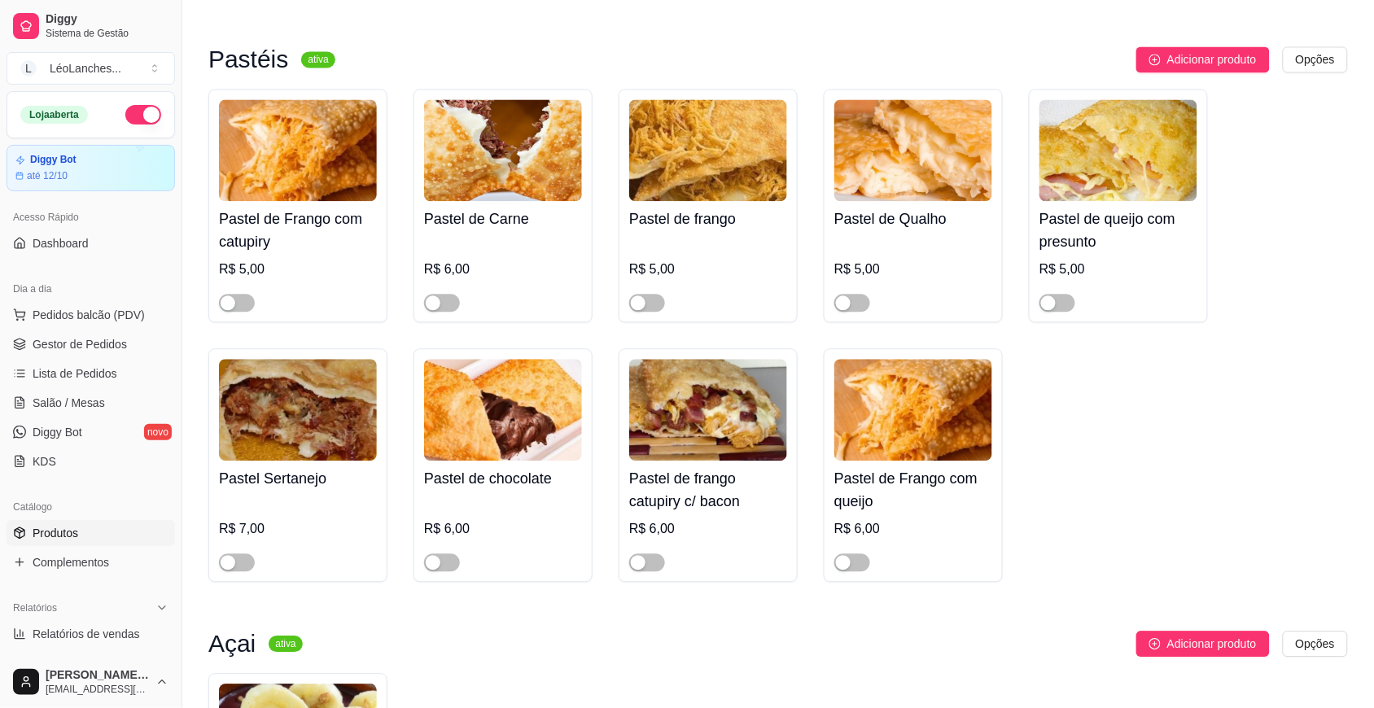
scroll to position [1048, 0]
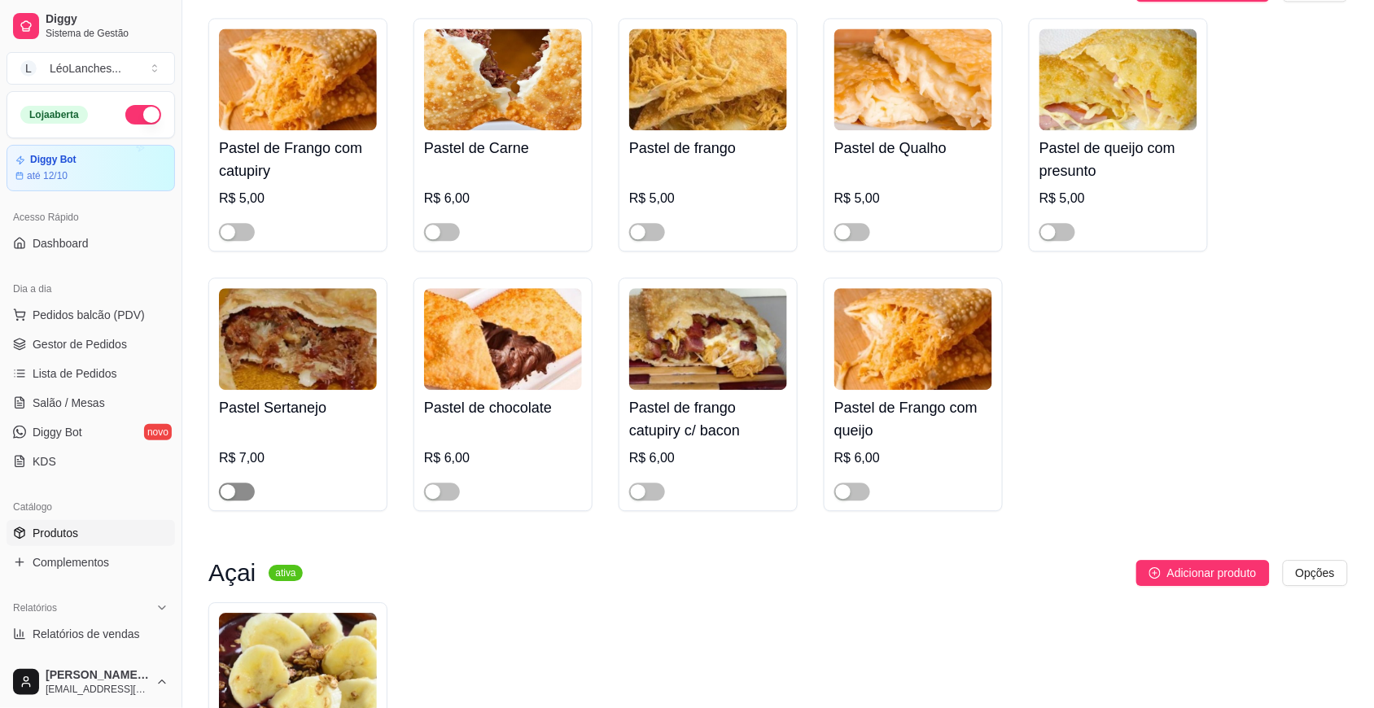
click at [243, 497] on span "button" at bounding box center [237, 492] width 36 height 18
click at [449, 492] on span "button" at bounding box center [442, 492] width 36 height 18
click at [107, 411] on link "Salão / Mesas" at bounding box center [91, 403] width 168 height 26
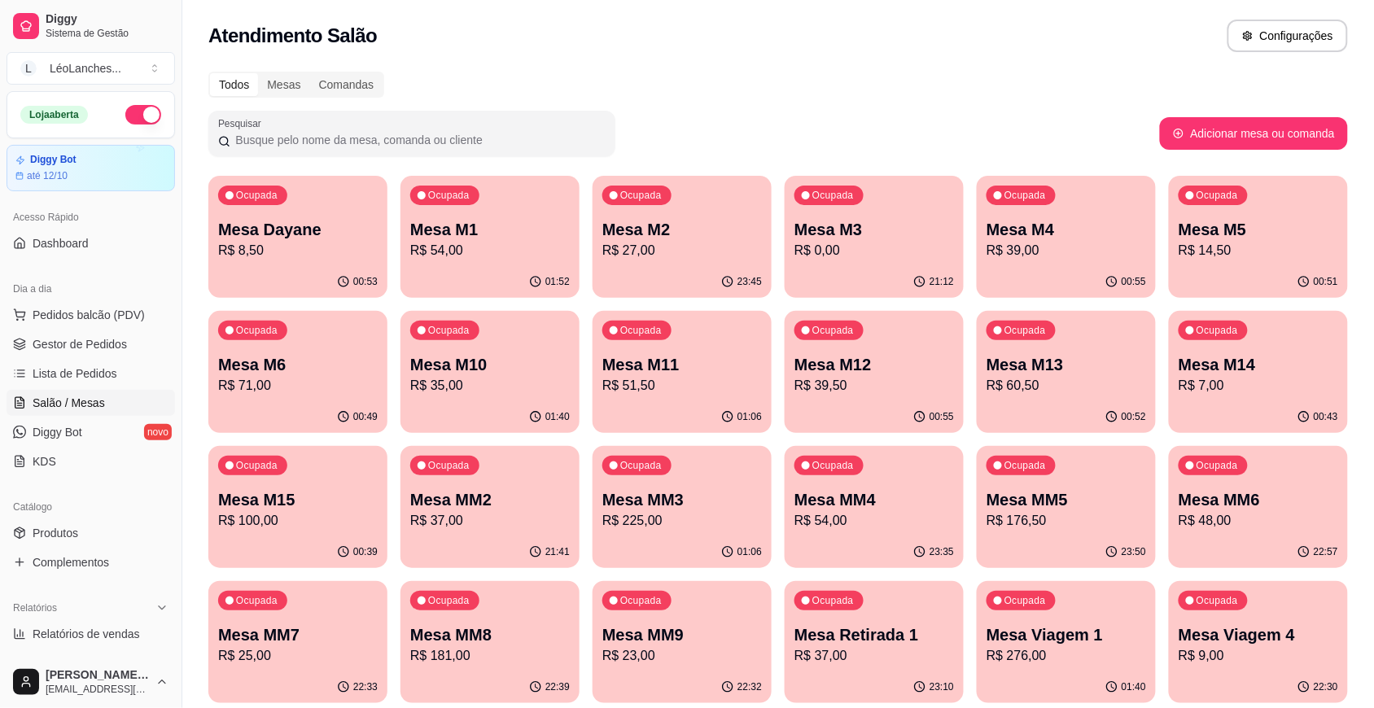
click at [652, 511] on p "R$ 225,00" at bounding box center [682, 521] width 160 height 20
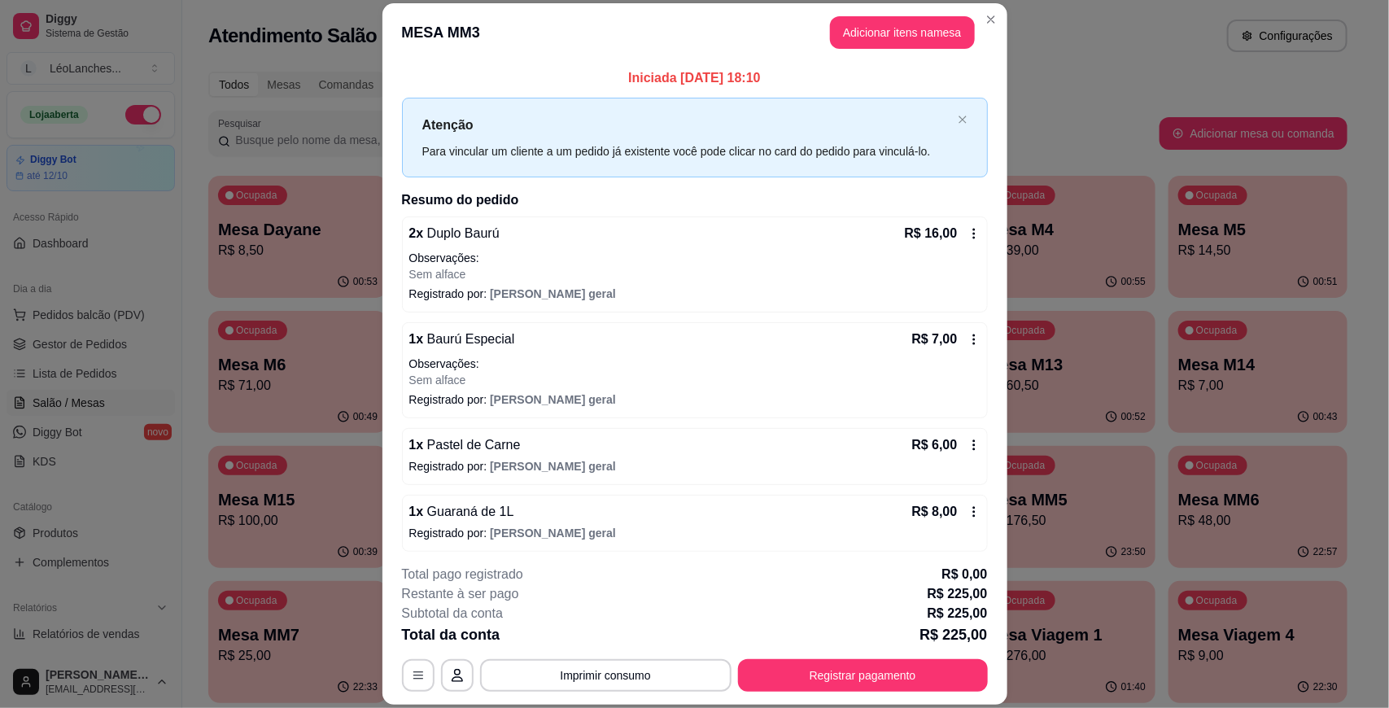
click at [910, 34] on button "Adicionar itens na mesa" at bounding box center [902, 32] width 145 height 33
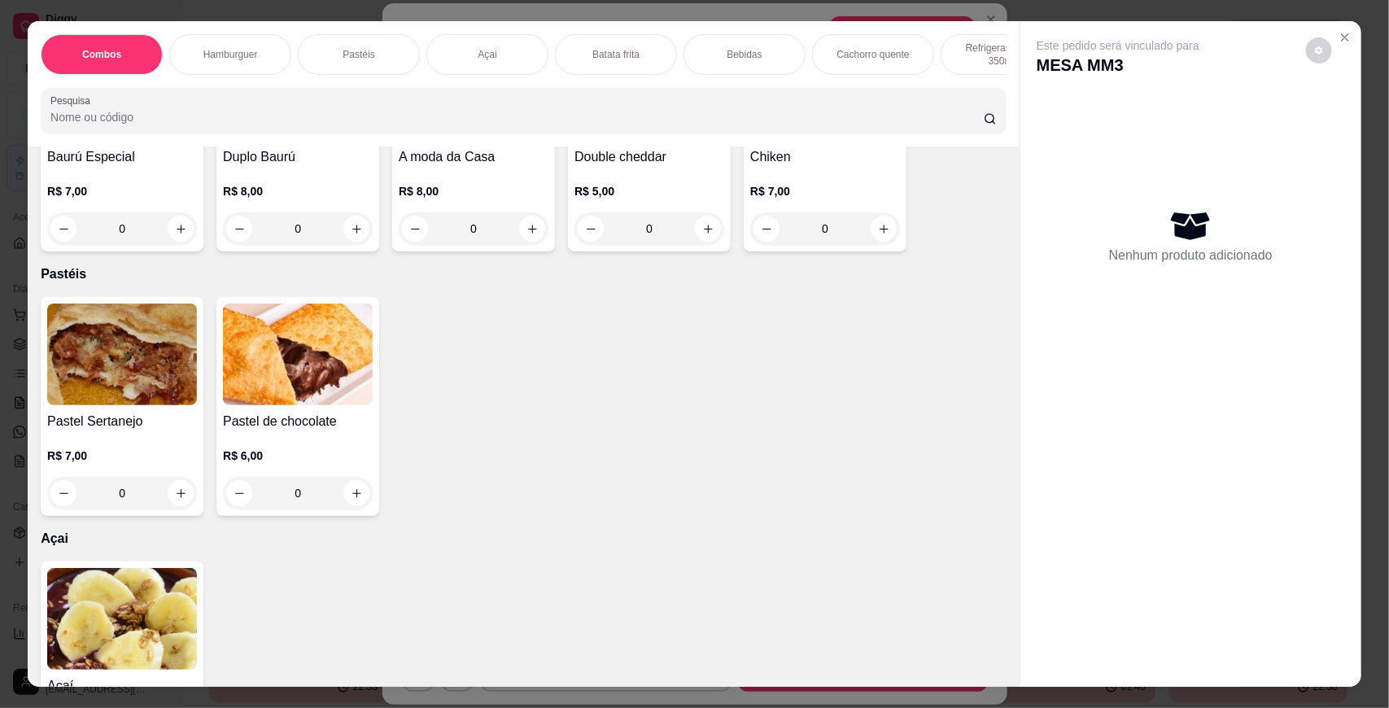
scroll to position [588, 0]
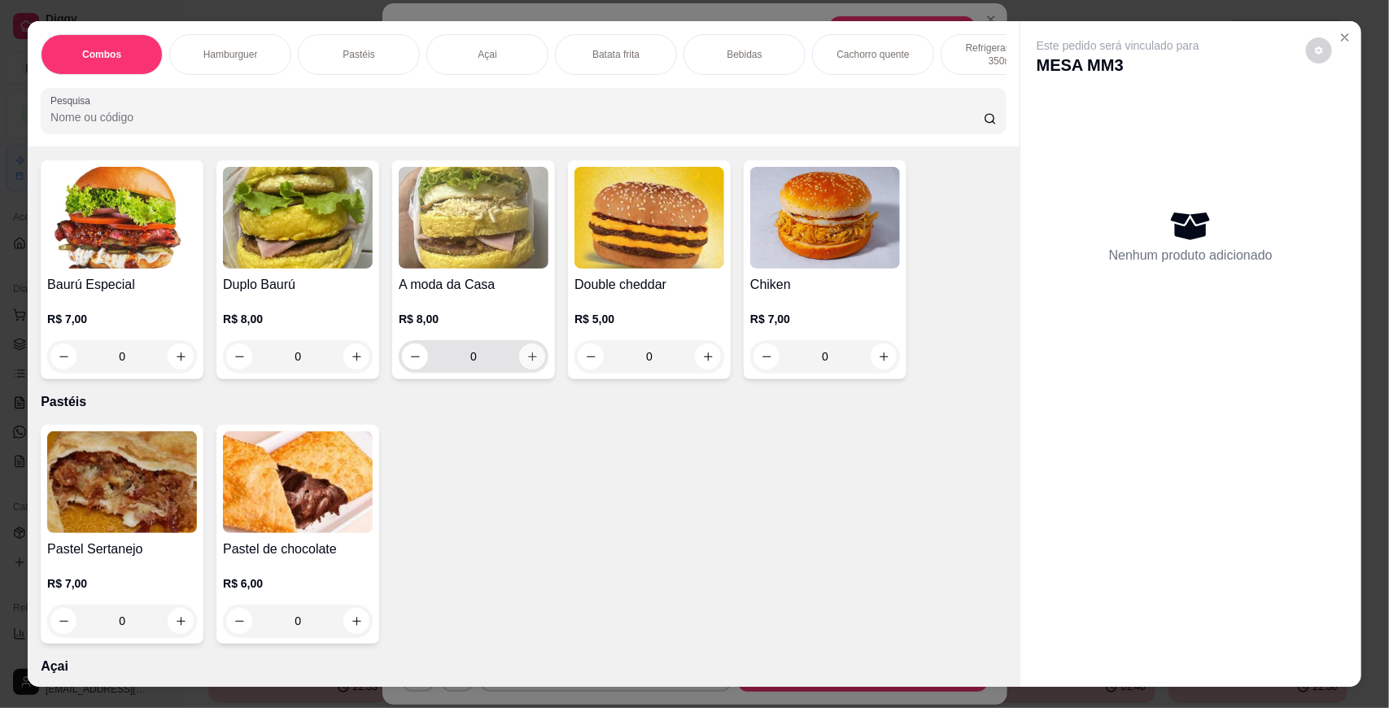
click at [527, 363] on icon "increase-product-quantity" at bounding box center [533, 357] width 12 height 12
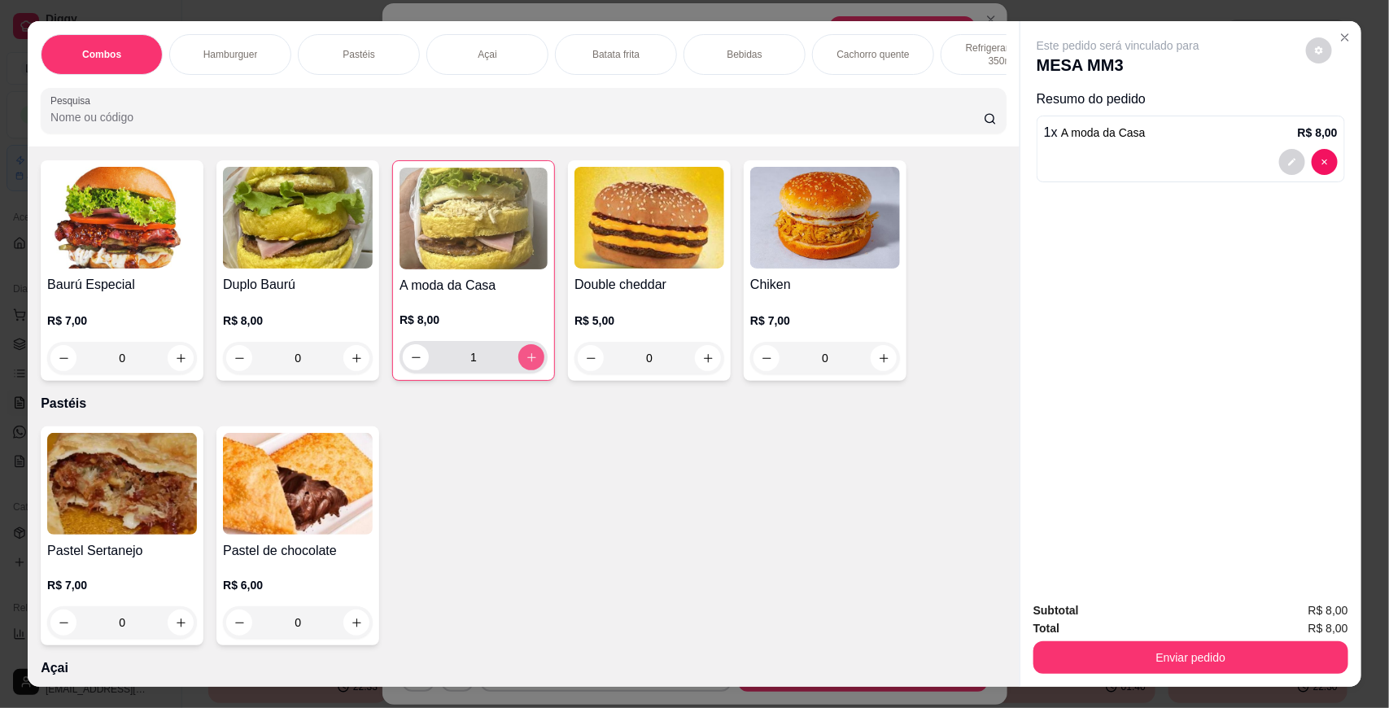
click at [526, 364] on icon "increase-product-quantity" at bounding box center [532, 358] width 12 height 12
click at [527, 362] on icon "increase-product-quantity" at bounding box center [531, 357] width 9 height 9
type input "5"
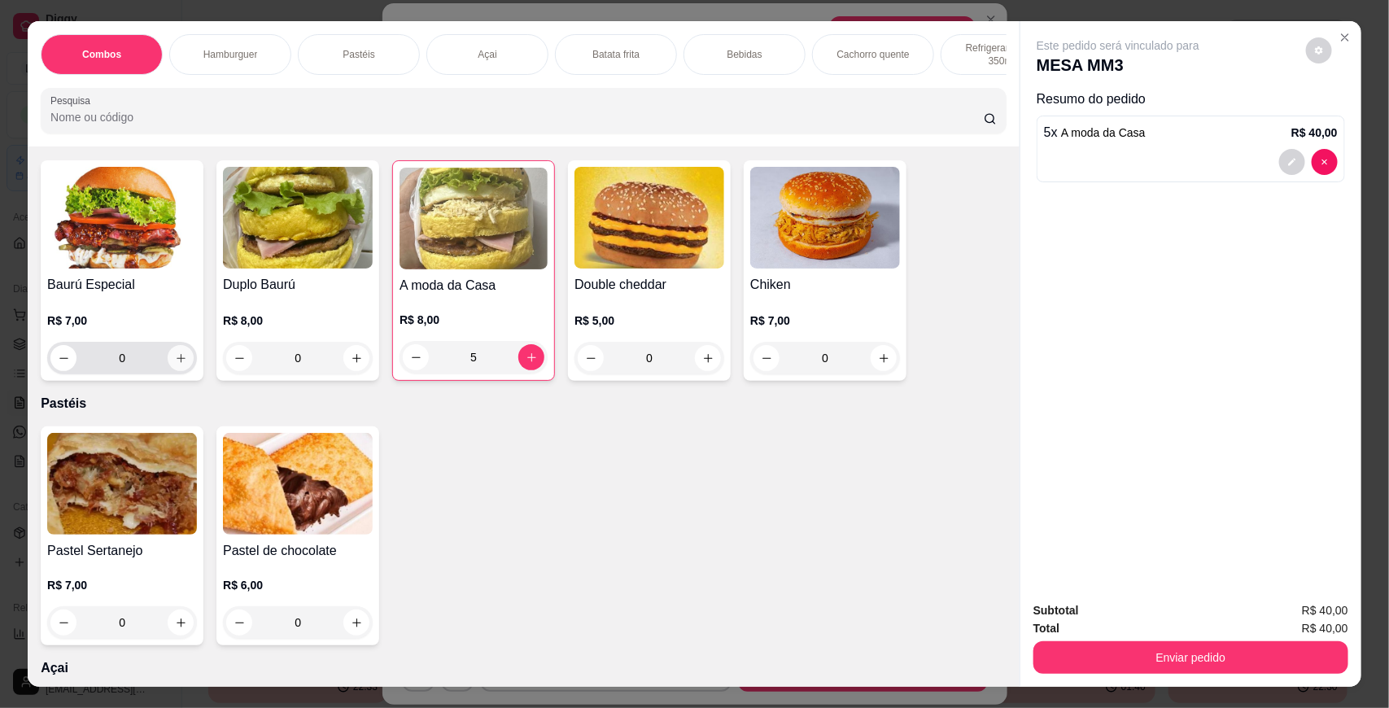
click at [175, 365] on icon "increase-product-quantity" at bounding box center [181, 358] width 12 height 12
click at [174, 364] on icon "increase-product-quantity" at bounding box center [180, 358] width 12 height 12
type input "2"
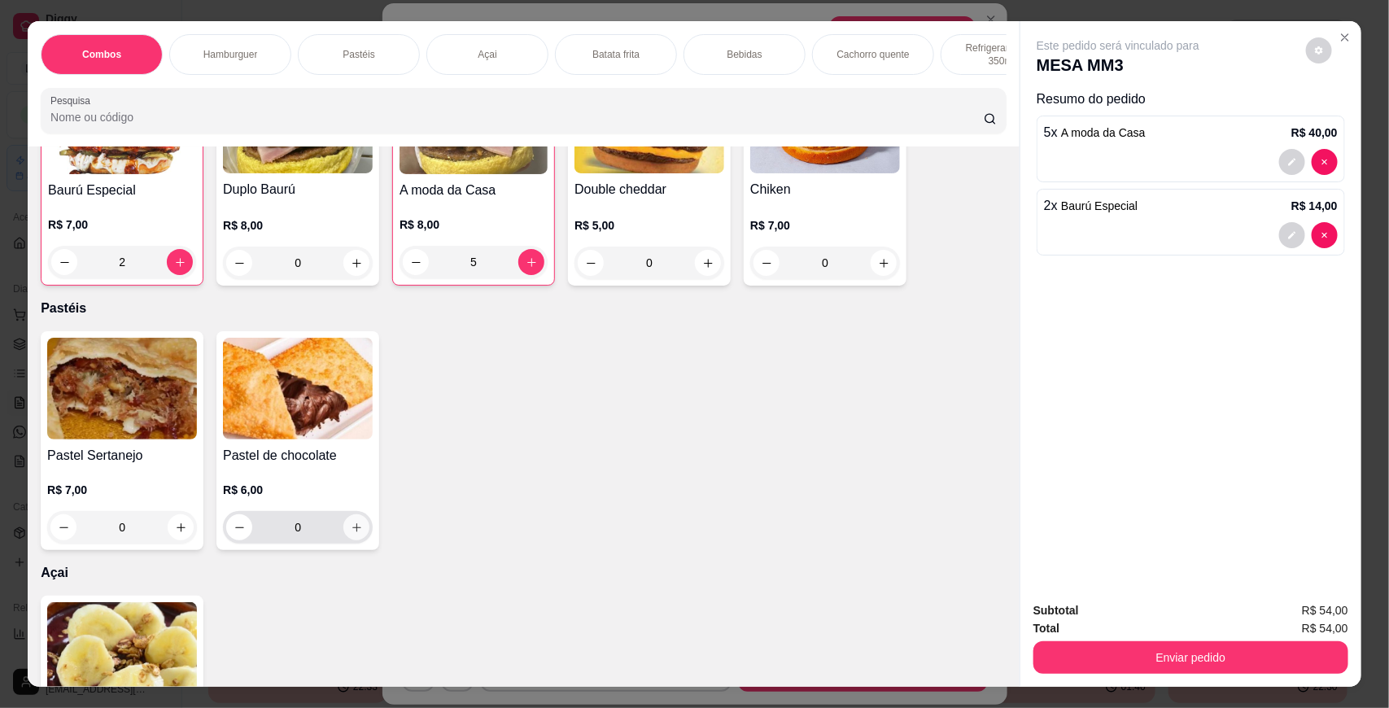
click at [355, 540] on button "increase-product-quantity" at bounding box center [356, 527] width 26 height 26
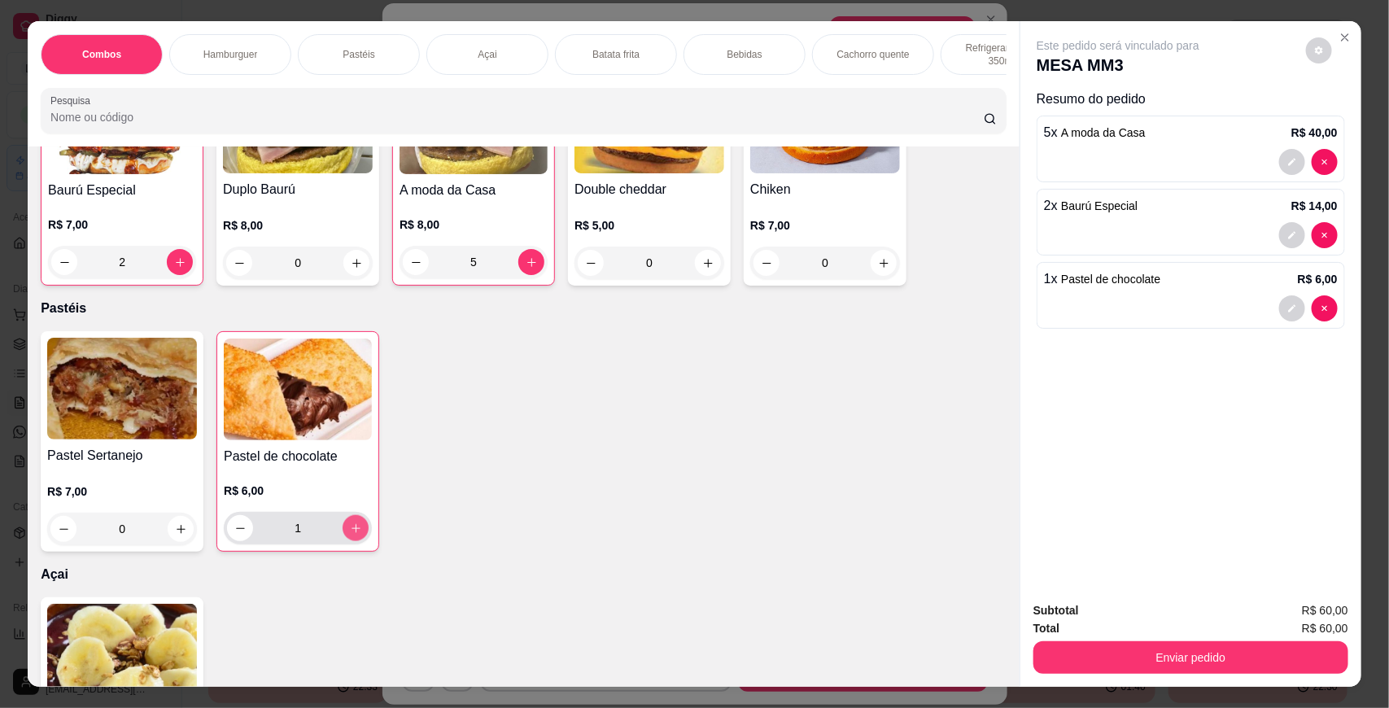
click at [355, 541] on button "increase-product-quantity" at bounding box center [356, 528] width 26 height 26
type input "2"
click at [175, 536] on icon "increase-product-quantity" at bounding box center [181, 529] width 12 height 12
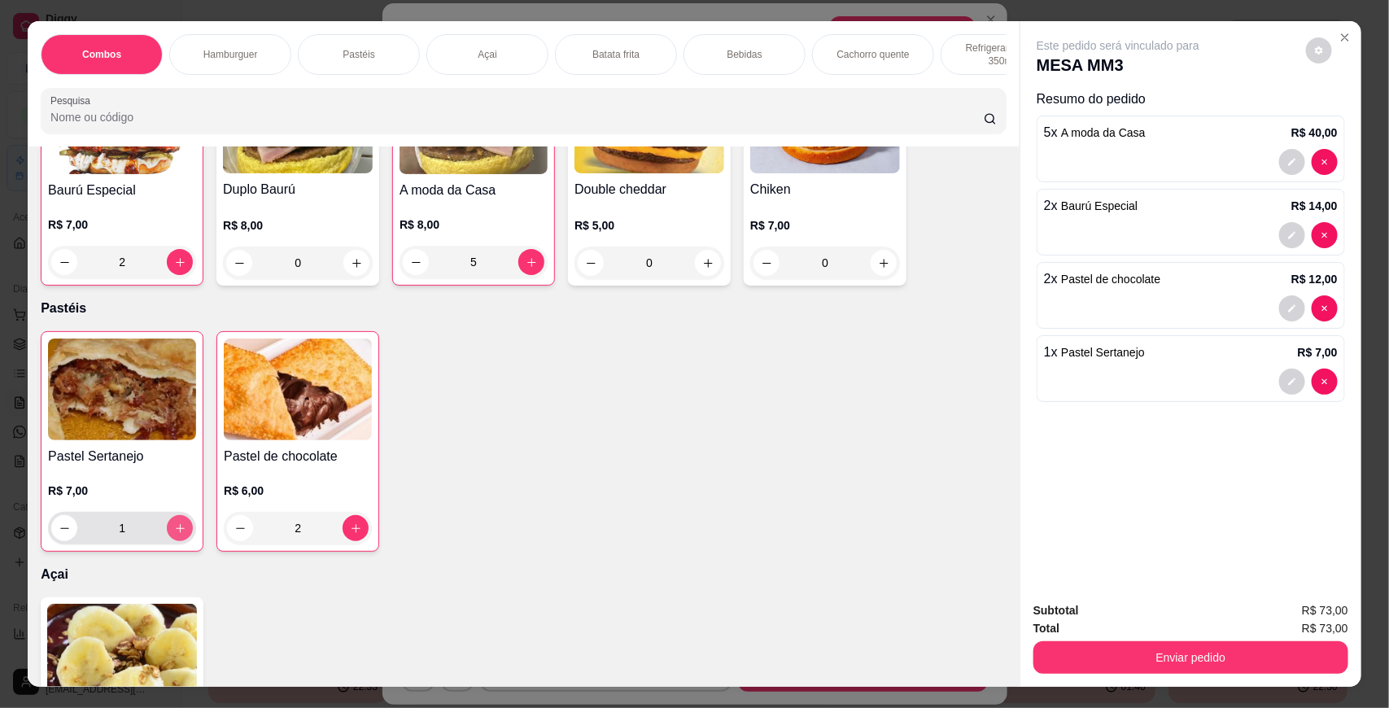
type input "1"
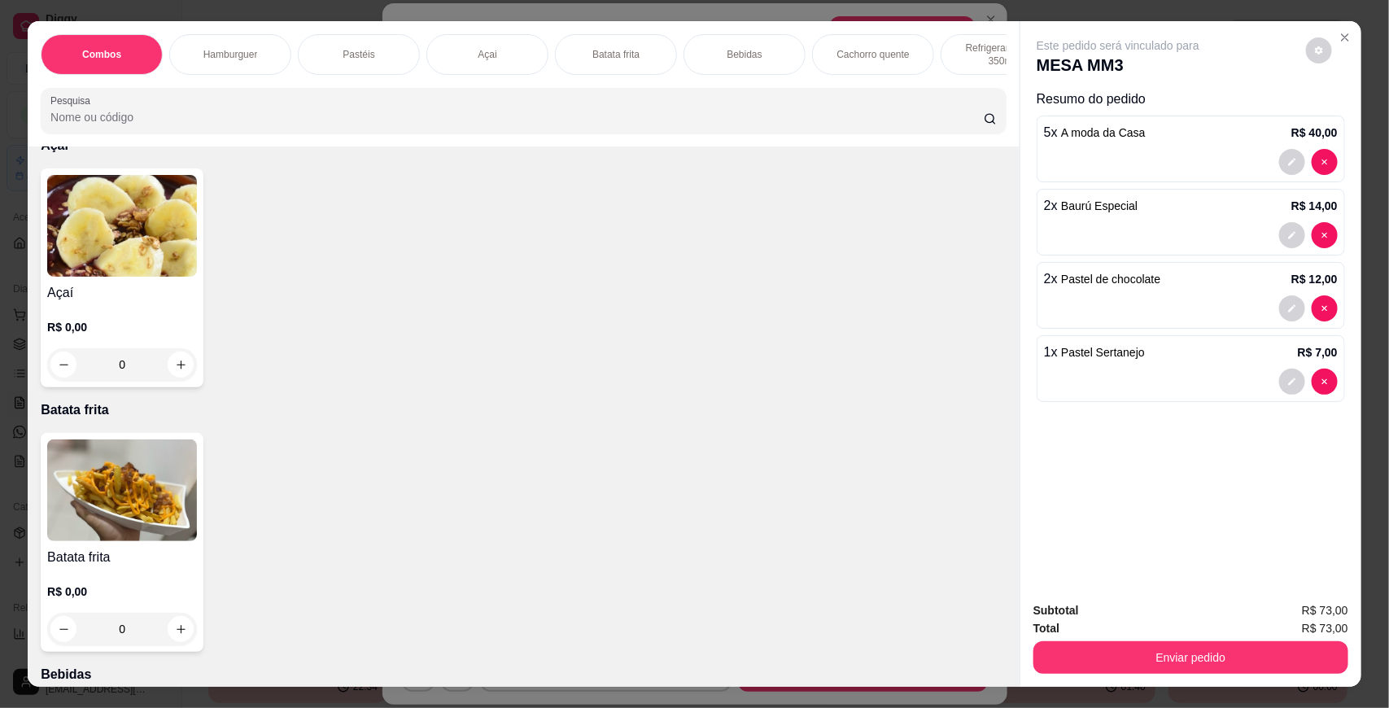
scroll to position [1181, 0]
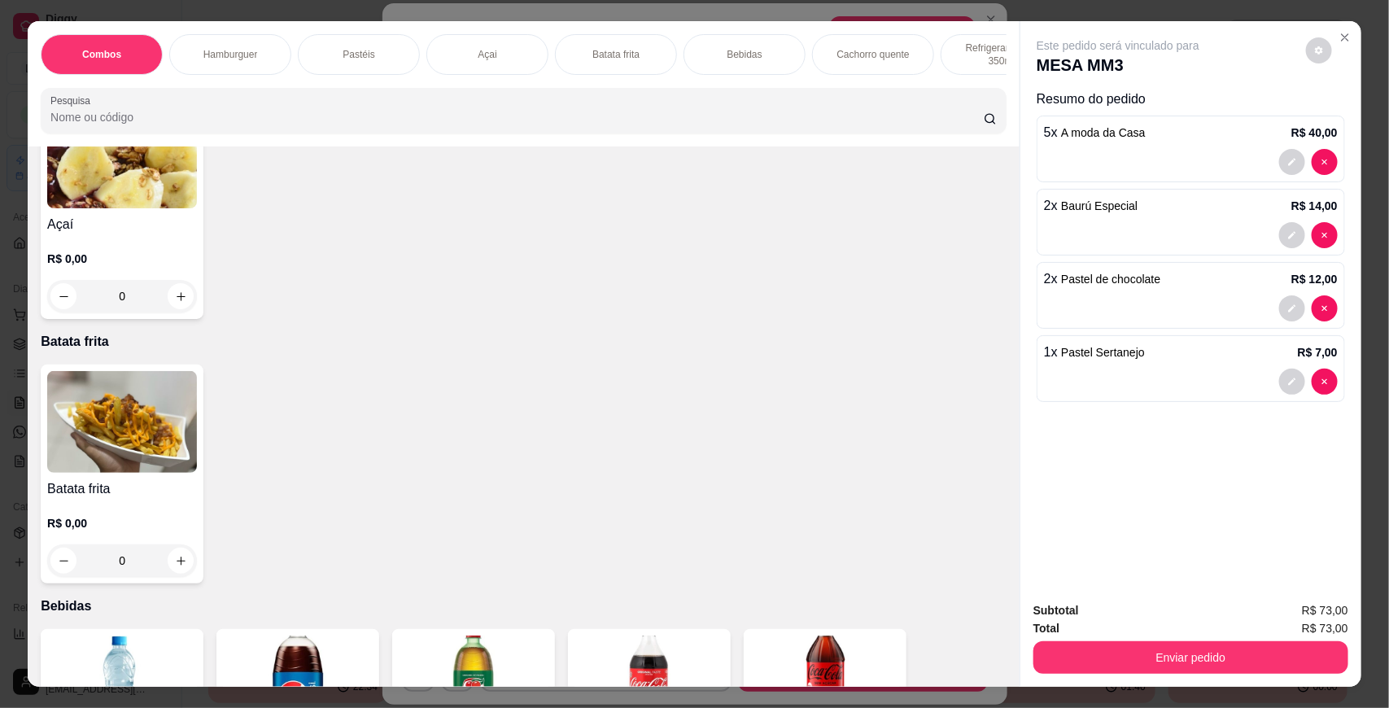
click at [84, 457] on img at bounding box center [122, 422] width 150 height 102
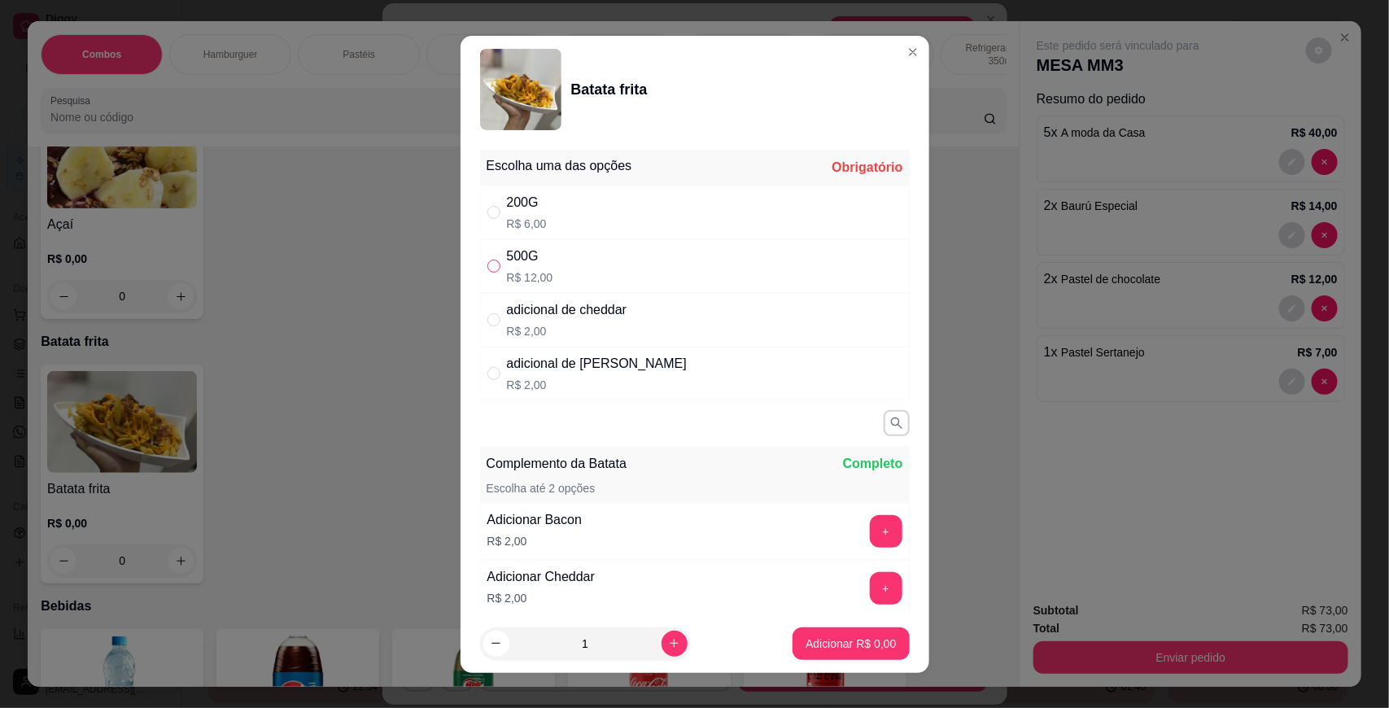
click at [488, 263] on input "" at bounding box center [494, 266] width 13 height 13
radio input "true"
click at [799, 640] on p "Adicionar R$ 12,00" at bounding box center [847, 644] width 97 height 16
type input "1"
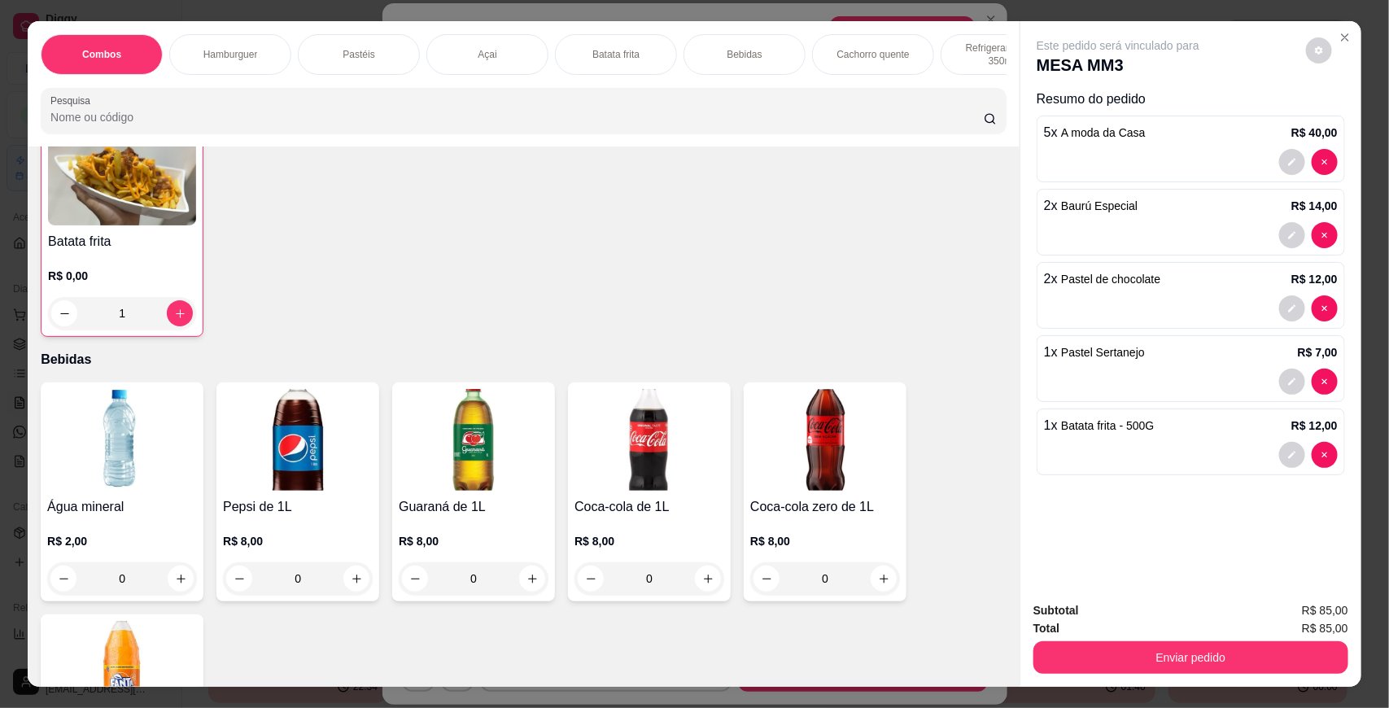
scroll to position [1577, 0]
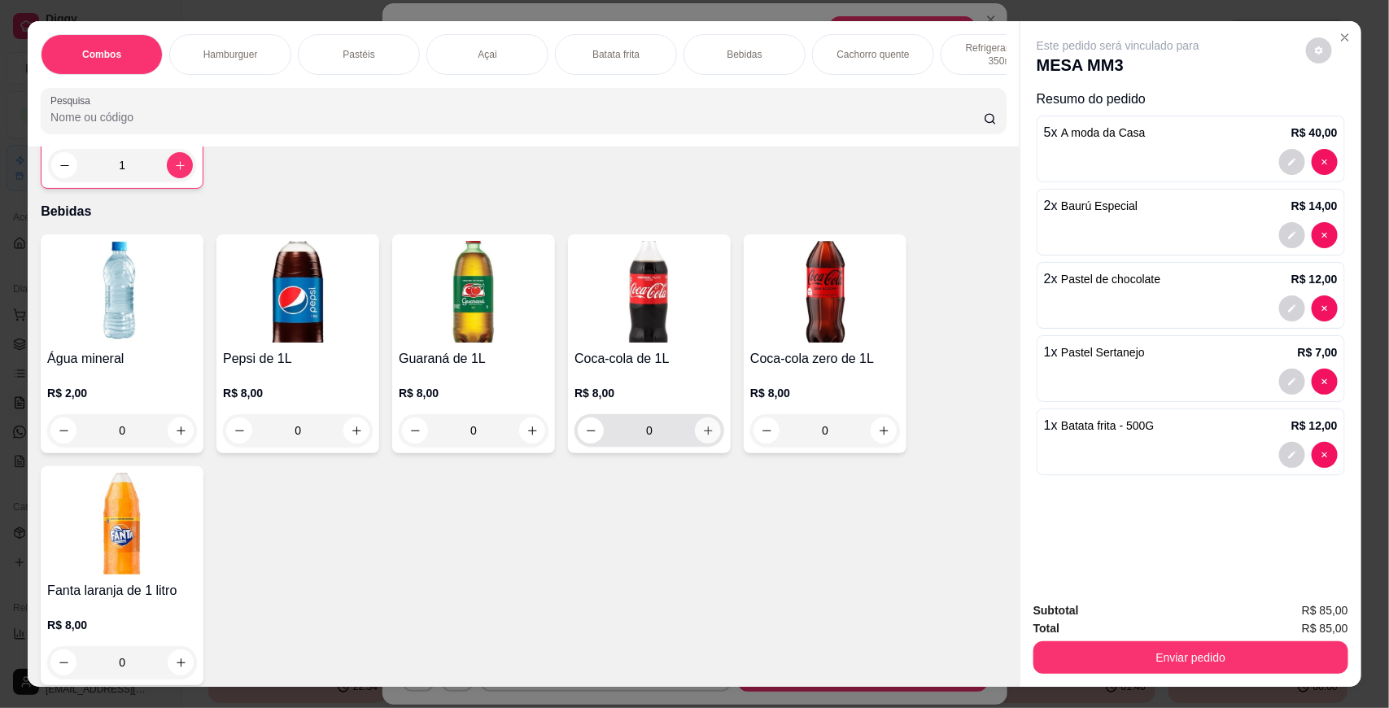
click at [704, 437] on icon "increase-product-quantity" at bounding box center [708, 431] width 12 height 12
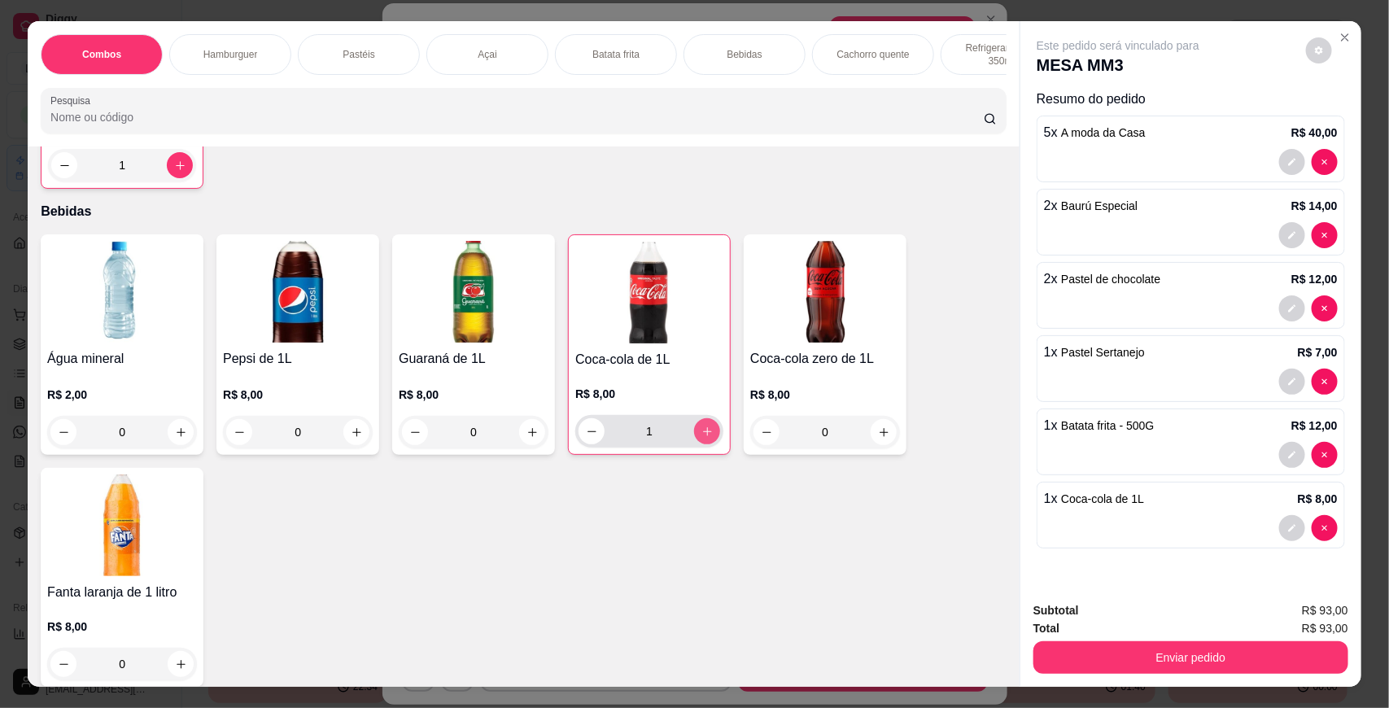
click at [704, 438] on icon "increase-product-quantity" at bounding box center [708, 432] width 12 height 12
type input "2"
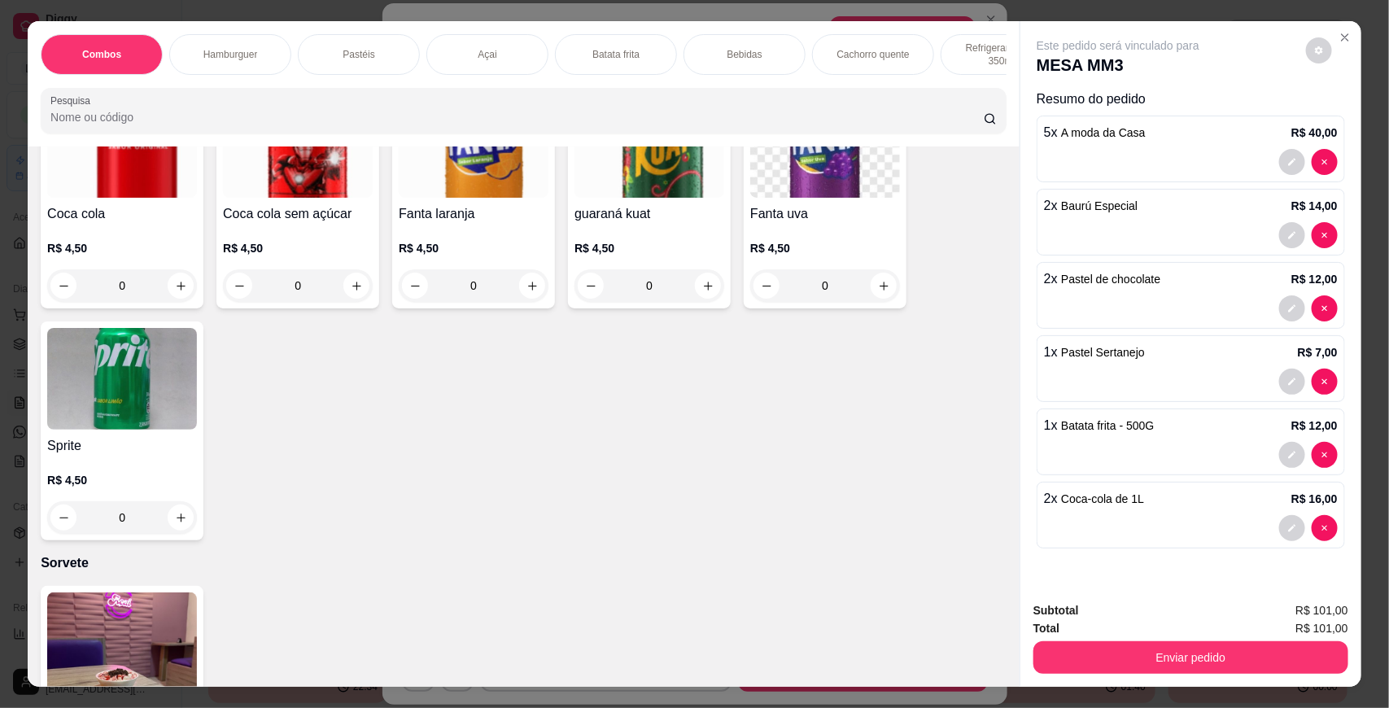
scroll to position [2633, 0]
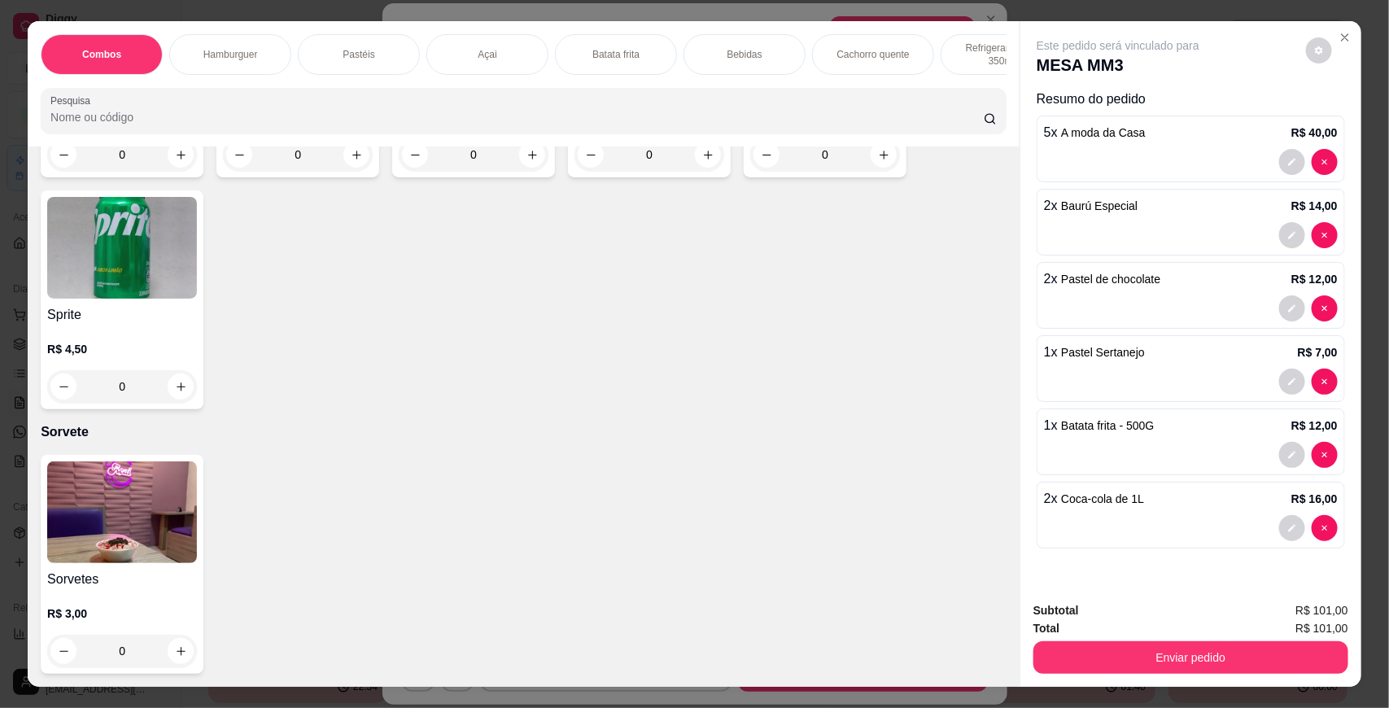
click at [112, 556] on img at bounding box center [122, 513] width 150 height 102
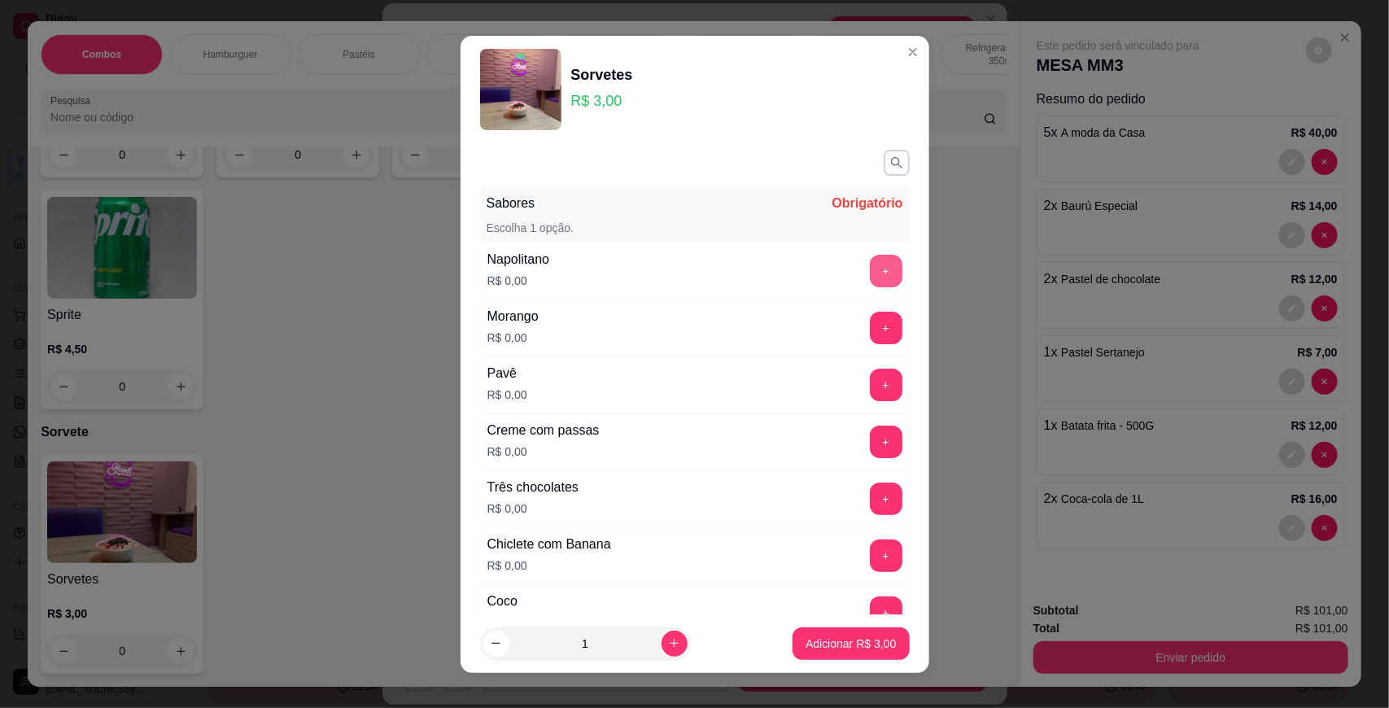
click at [870, 275] on button "+" at bounding box center [886, 271] width 33 height 33
click at [668, 641] on icon "increase-product-quantity" at bounding box center [674, 643] width 12 height 12
type input "2"
click at [814, 639] on p "Adicionar R$ 6,00" at bounding box center [851, 644] width 90 height 16
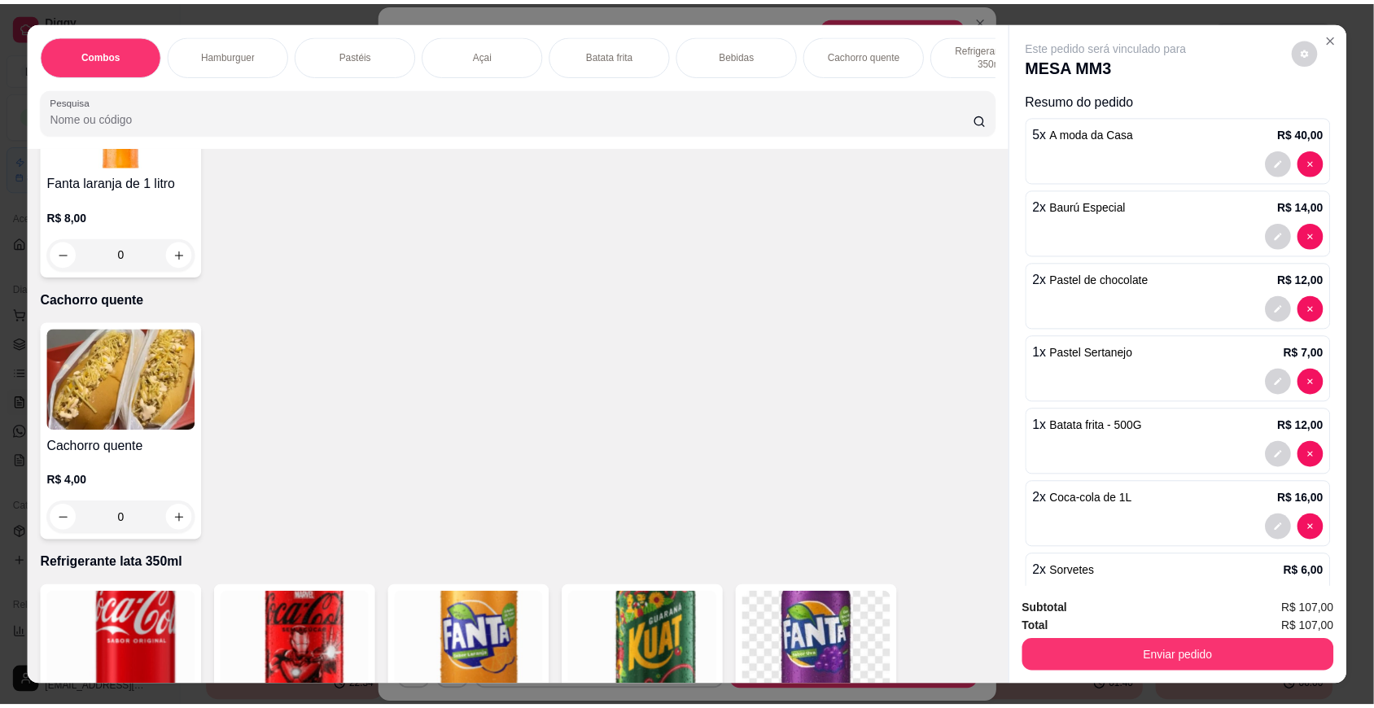
scroll to position [1921, 0]
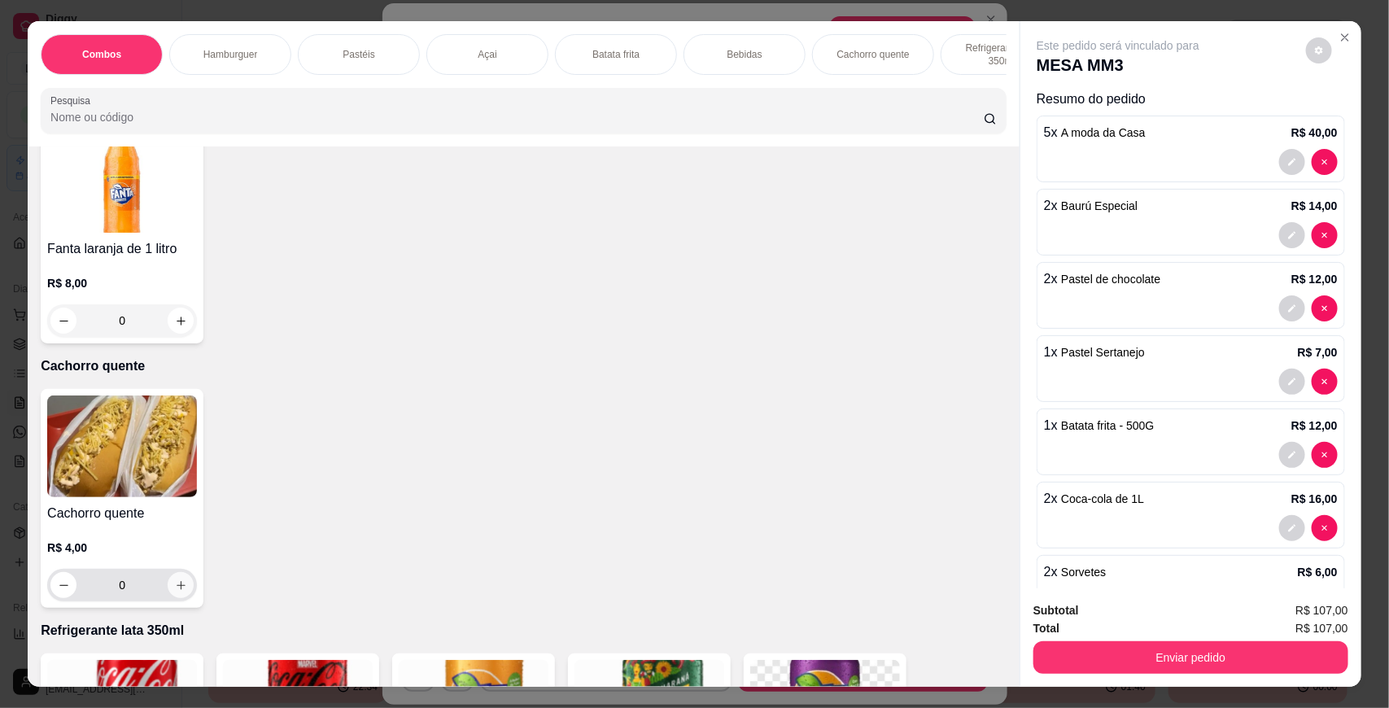
click at [179, 598] on button "increase-product-quantity" at bounding box center [181, 585] width 26 height 26
click at [182, 599] on button "increase-product-quantity" at bounding box center [180, 586] width 26 height 26
type input "3"
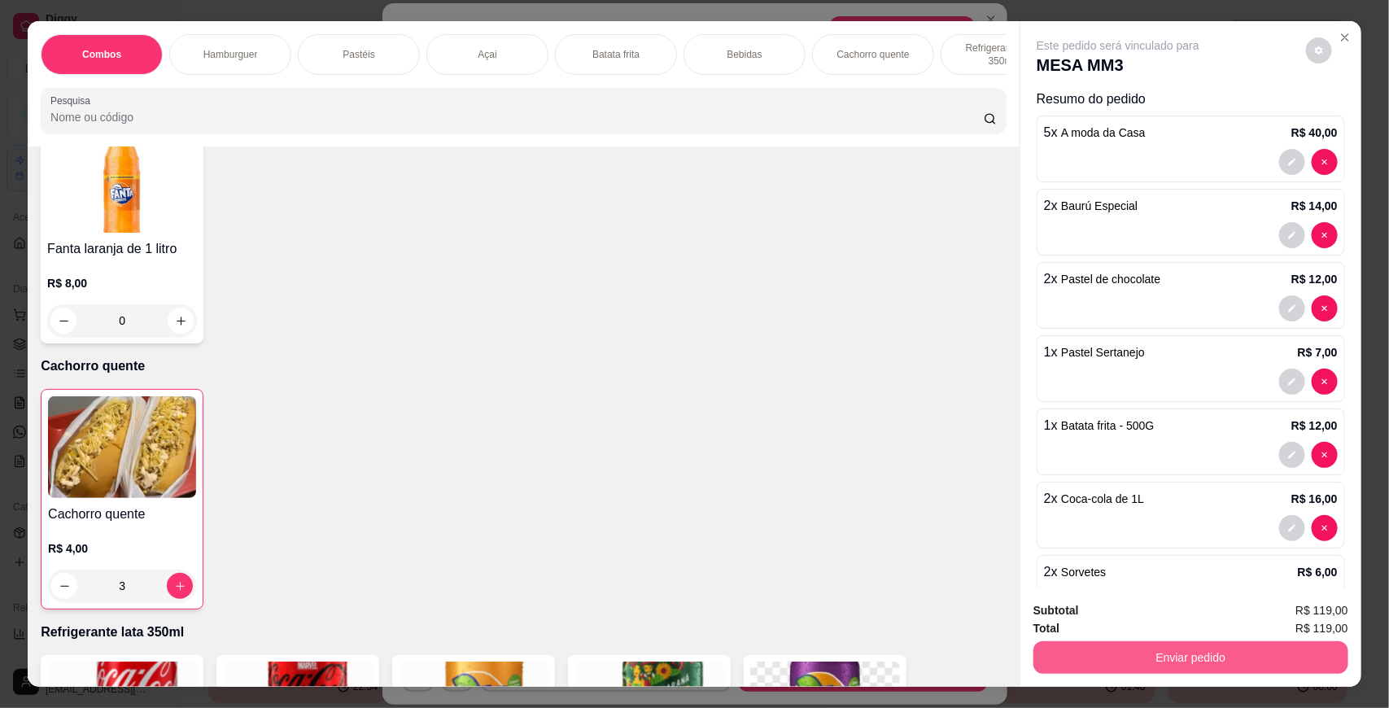
click at [1178, 660] on button "Enviar pedido" at bounding box center [1191, 657] width 315 height 33
click at [1320, 602] on button "Enviar pedido" at bounding box center [1305, 617] width 92 height 31
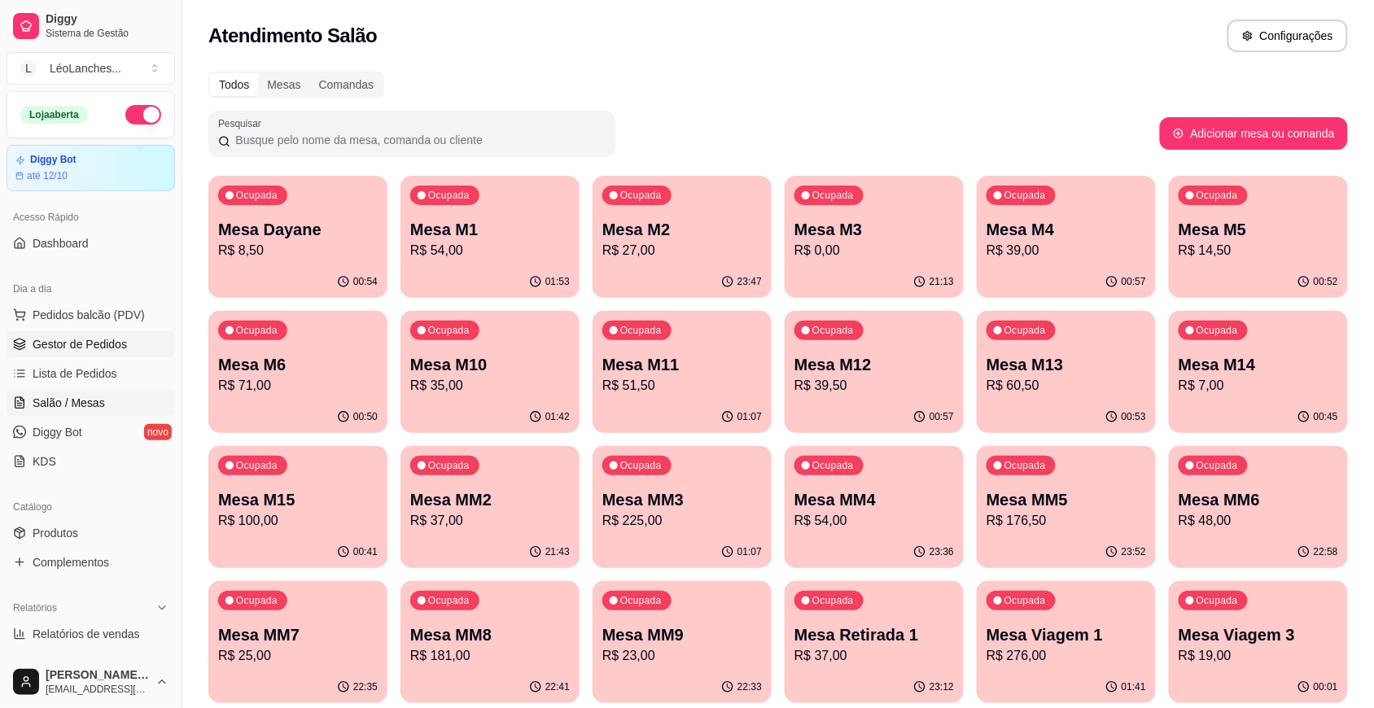
click at [62, 347] on span "Gestor de Pedidos" at bounding box center [80, 344] width 94 height 16
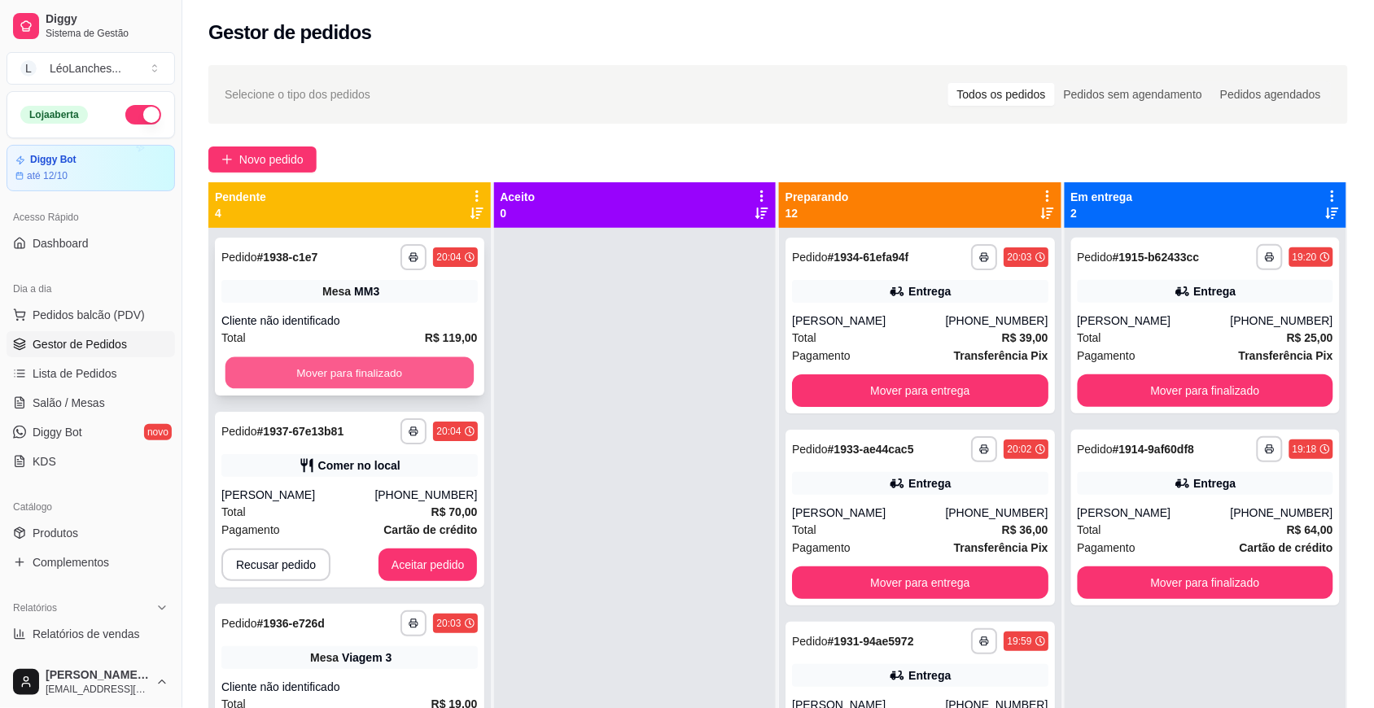
click at [383, 371] on button "Mover para finalizado" at bounding box center [349, 373] width 248 height 32
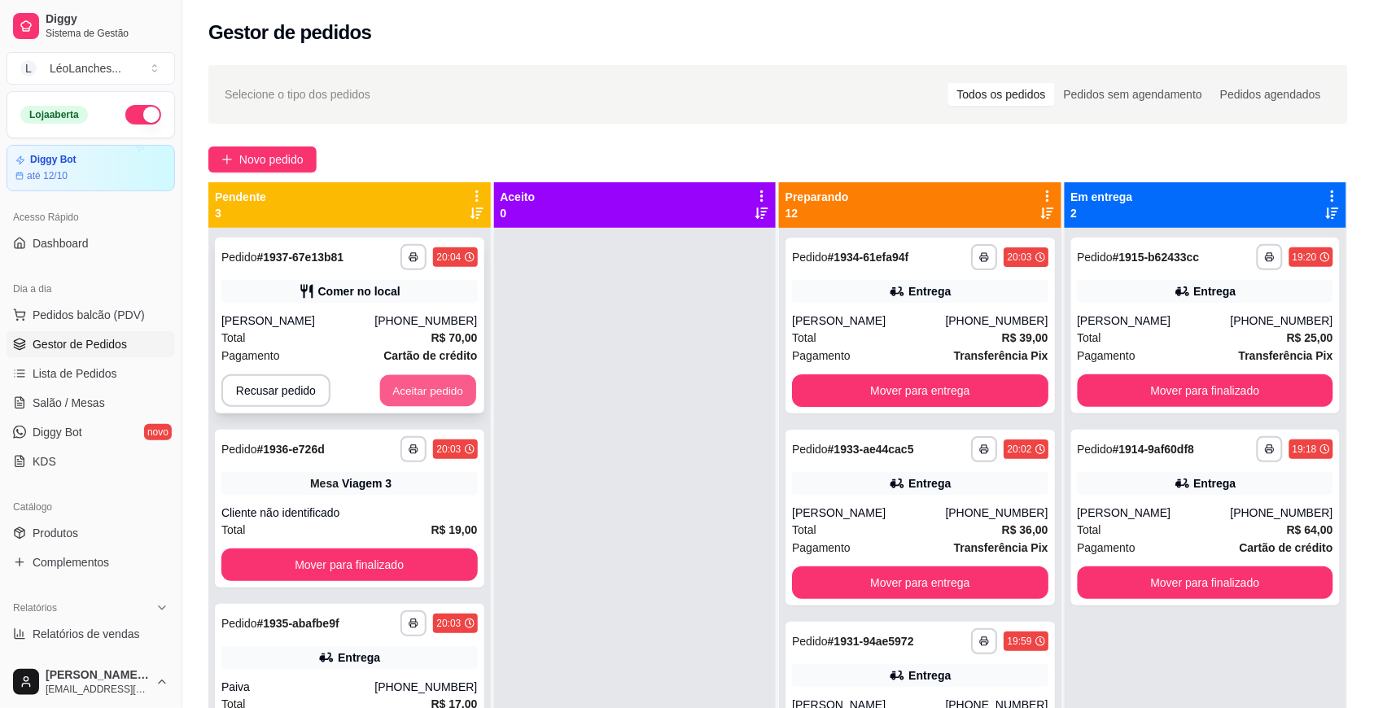
click at [442, 391] on button "Aceitar pedido" at bounding box center [428, 391] width 96 height 32
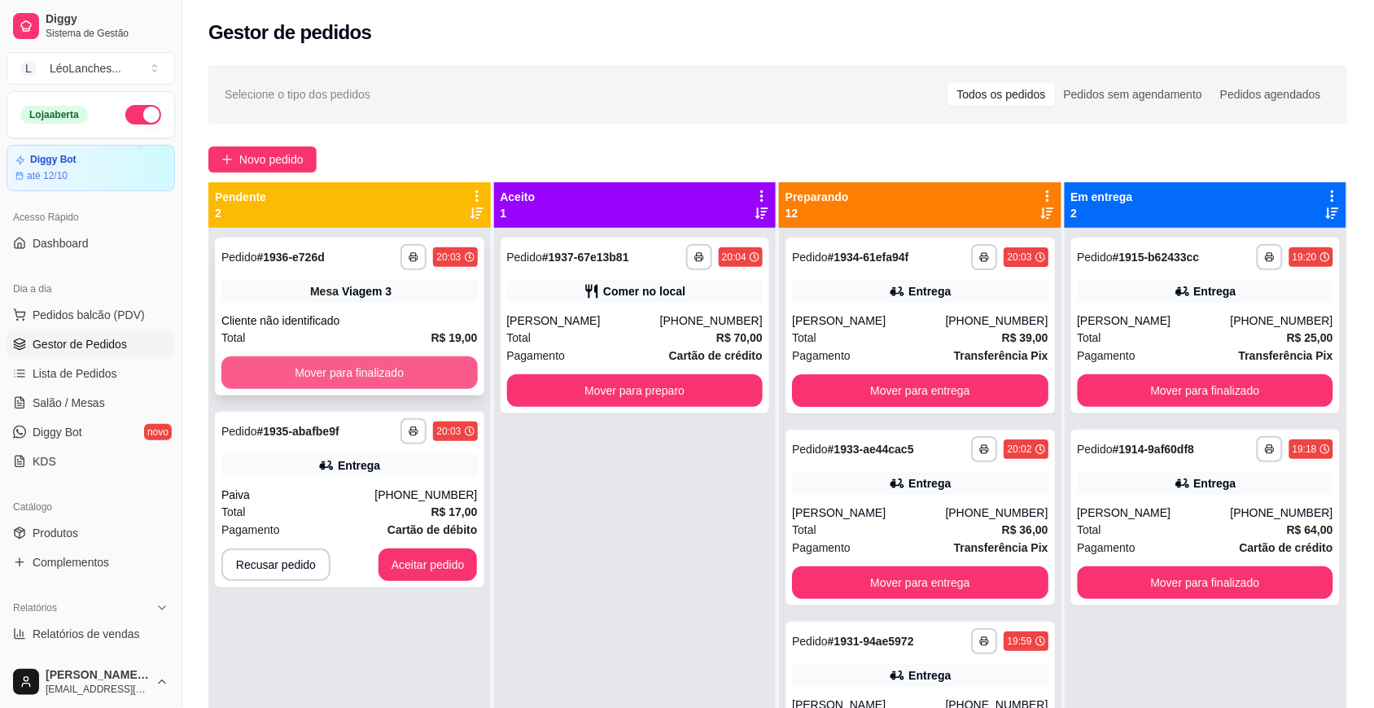
click at [383, 361] on button "Mover para finalizado" at bounding box center [349, 373] width 256 height 33
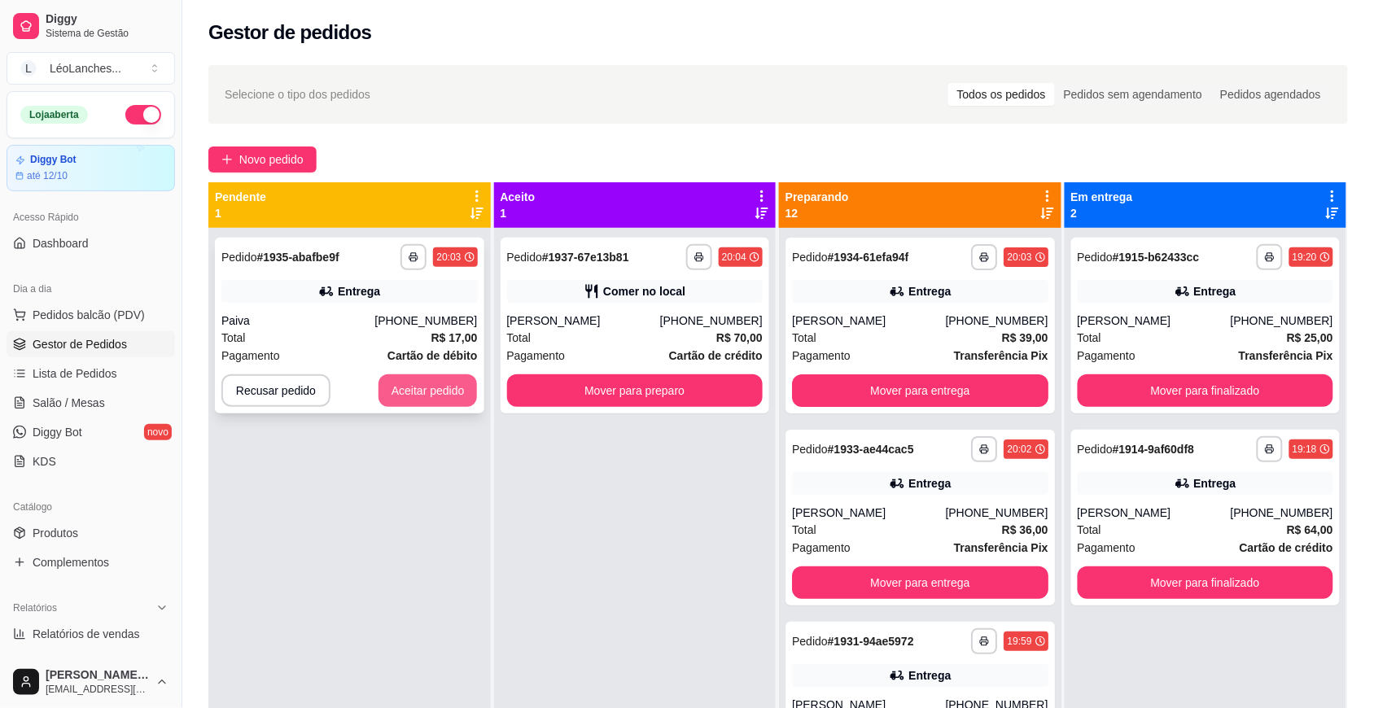
click at [440, 396] on button "Aceitar pedido" at bounding box center [427, 390] width 99 height 33
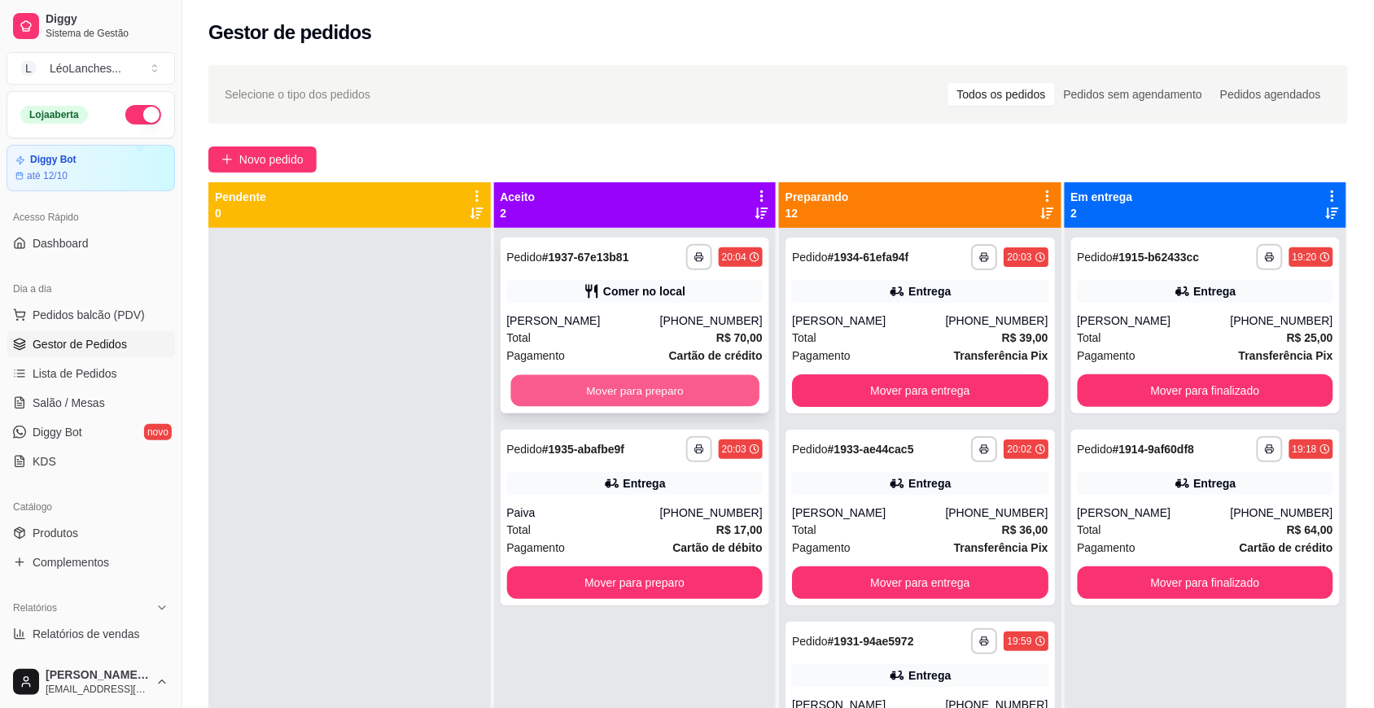
click at [530, 379] on button "Mover para preparo" at bounding box center [634, 391] width 248 height 32
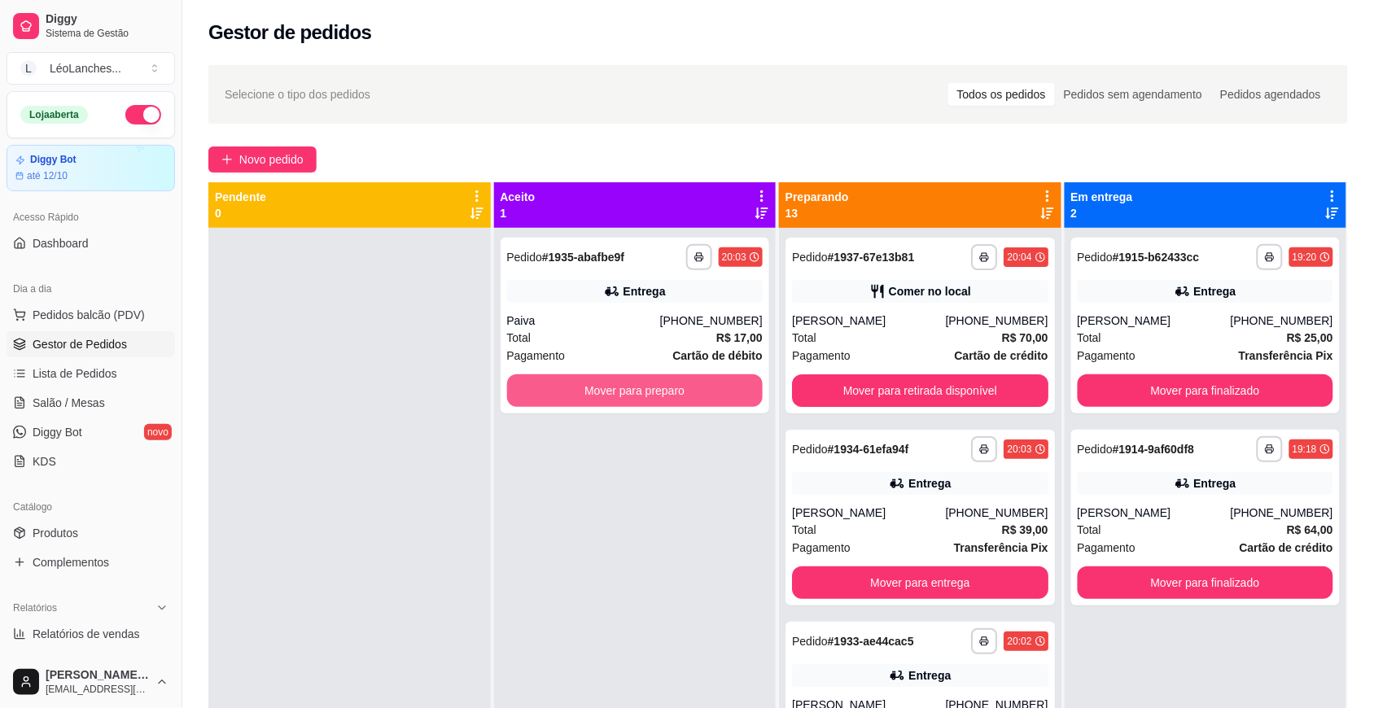
click at [531, 379] on button "Mover para preparo" at bounding box center [635, 390] width 256 height 33
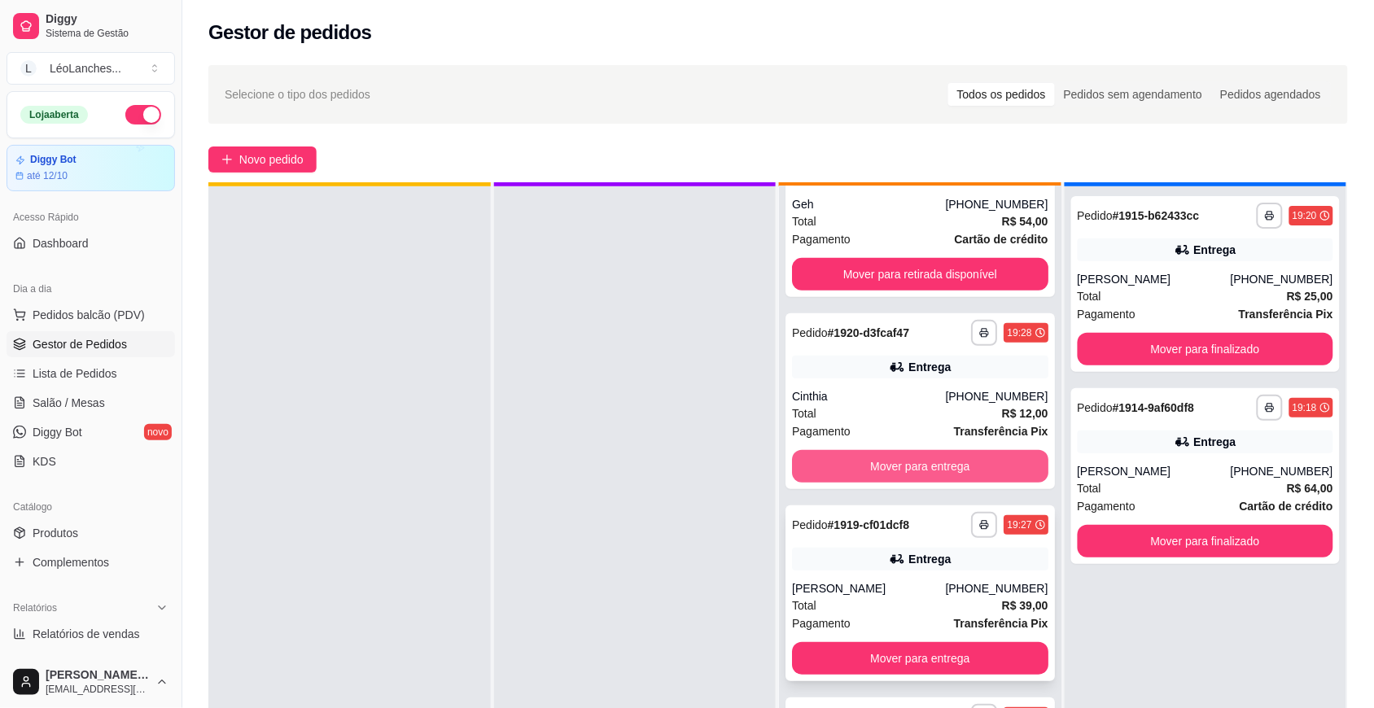
scroll to position [46, 0]
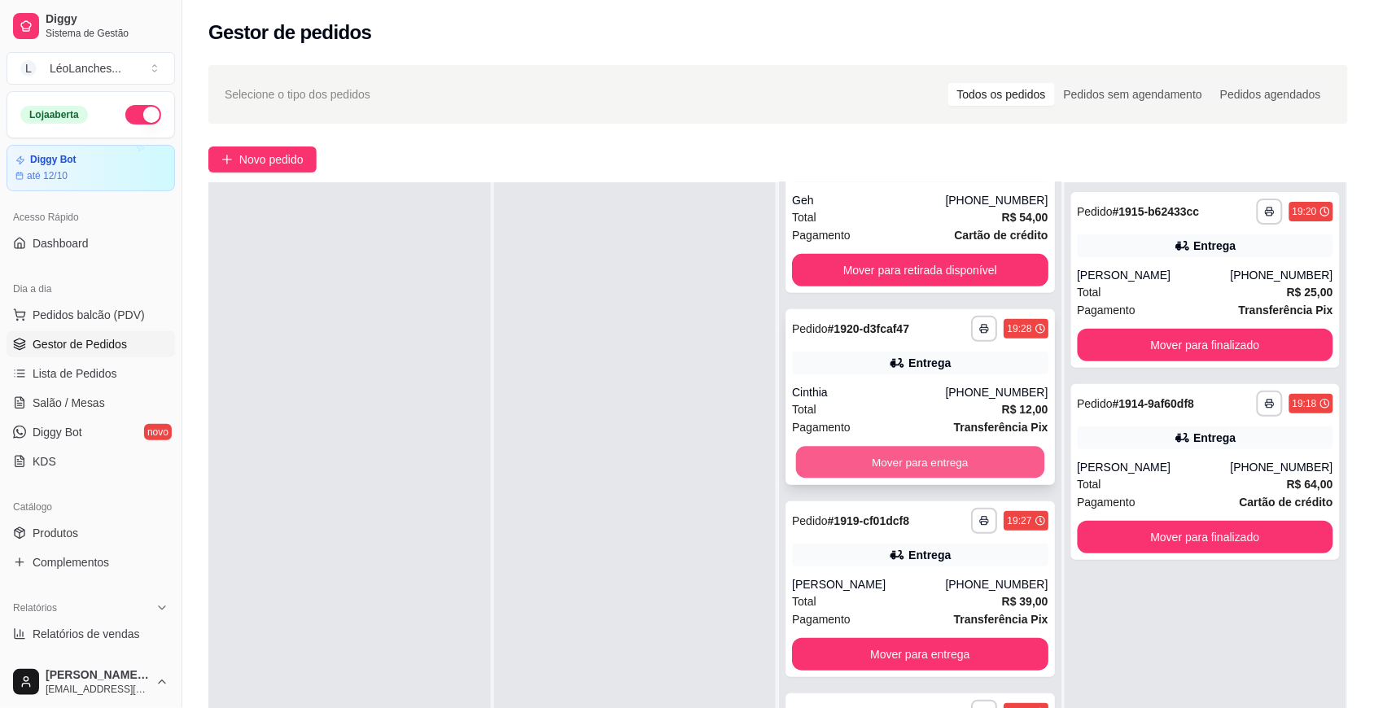
click at [947, 452] on button "Mover para entrega" at bounding box center [920, 463] width 248 height 32
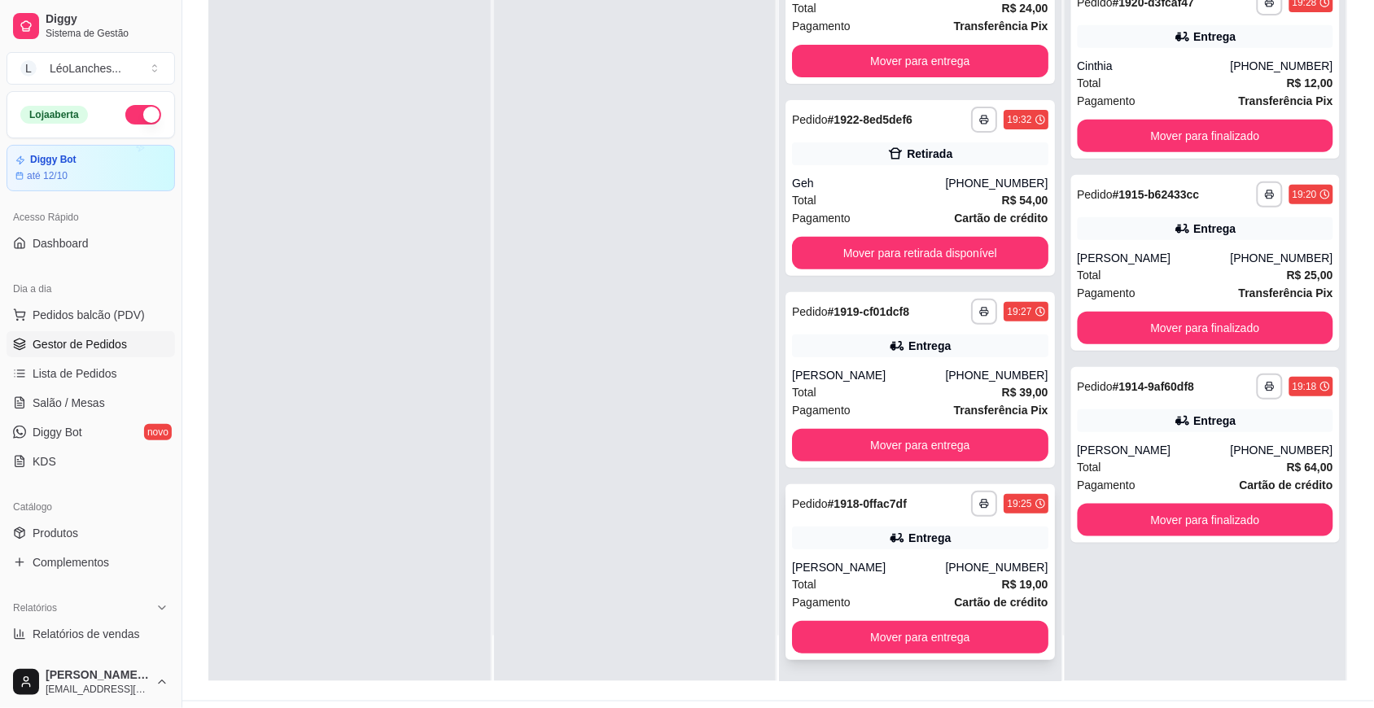
scroll to position [248, 0]
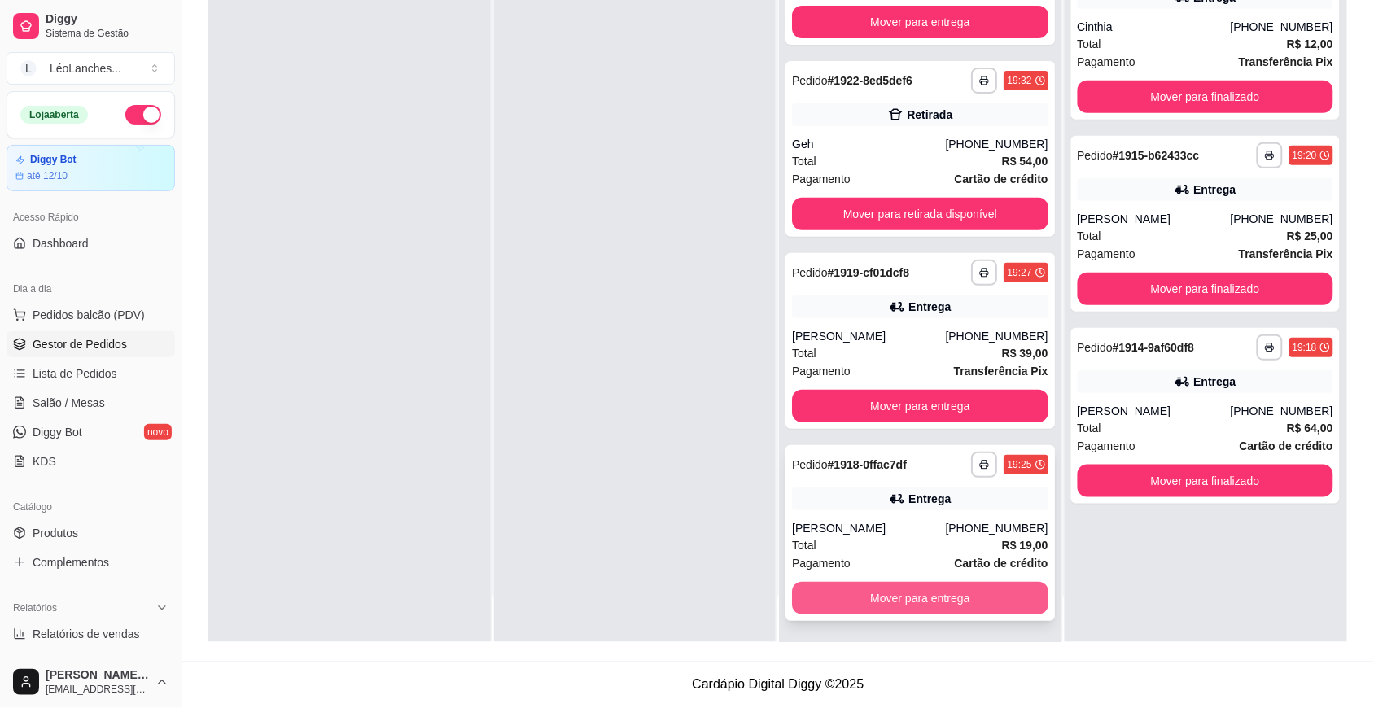
click at [894, 594] on button "Mover para entrega" at bounding box center [920, 598] width 256 height 33
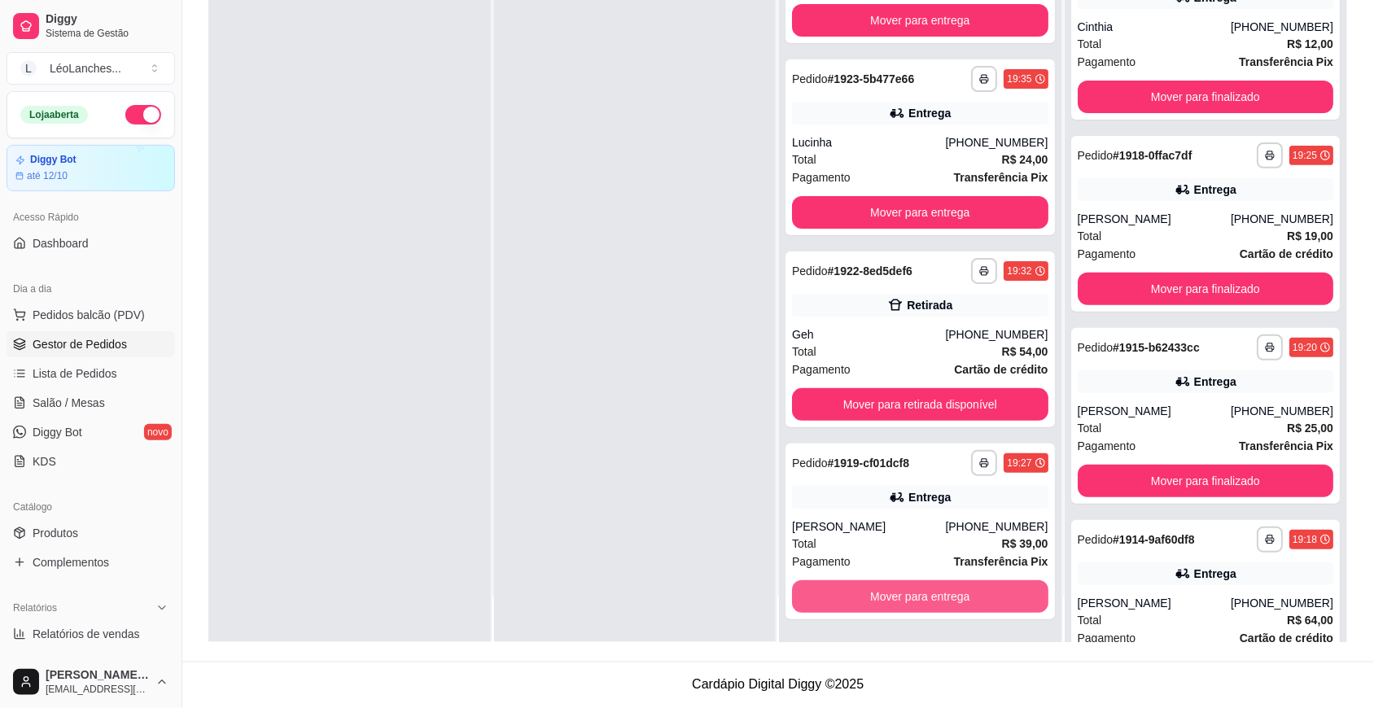
scroll to position [1612, 0]
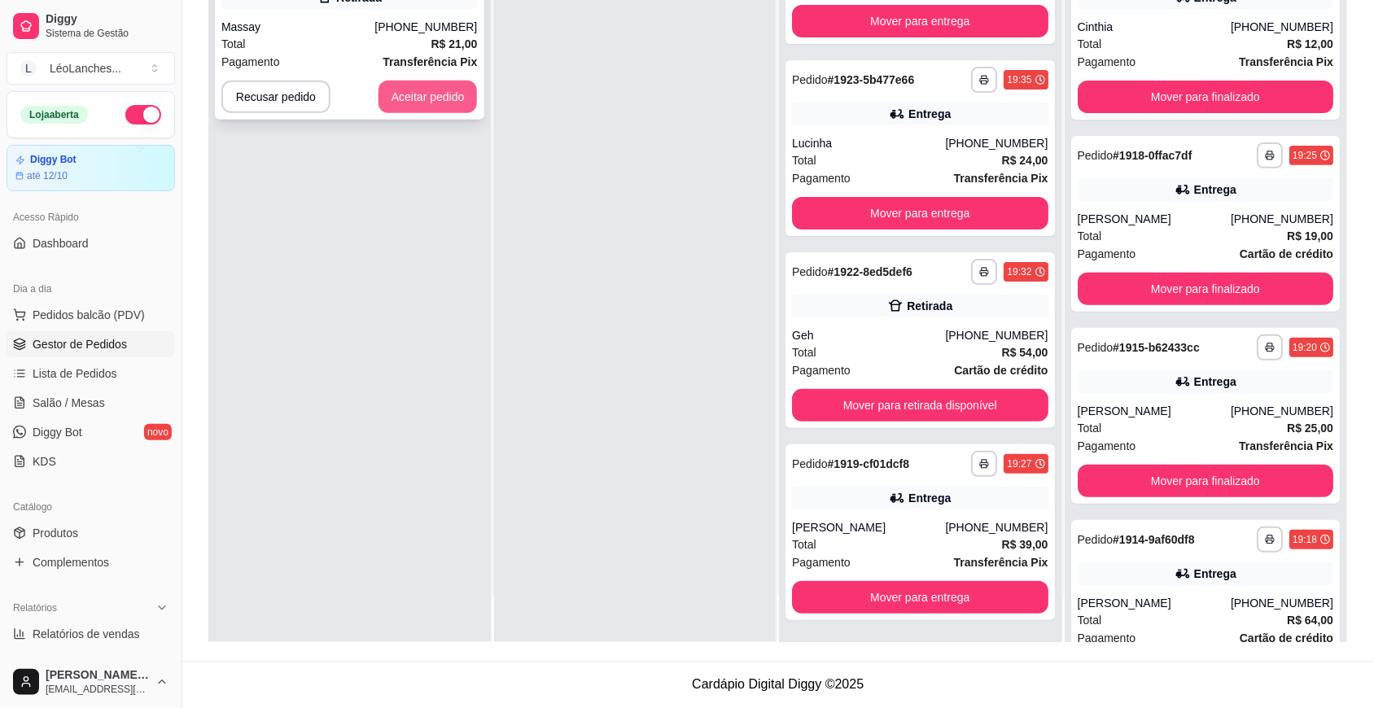
click at [446, 90] on button "Aceitar pedido" at bounding box center [427, 97] width 99 height 33
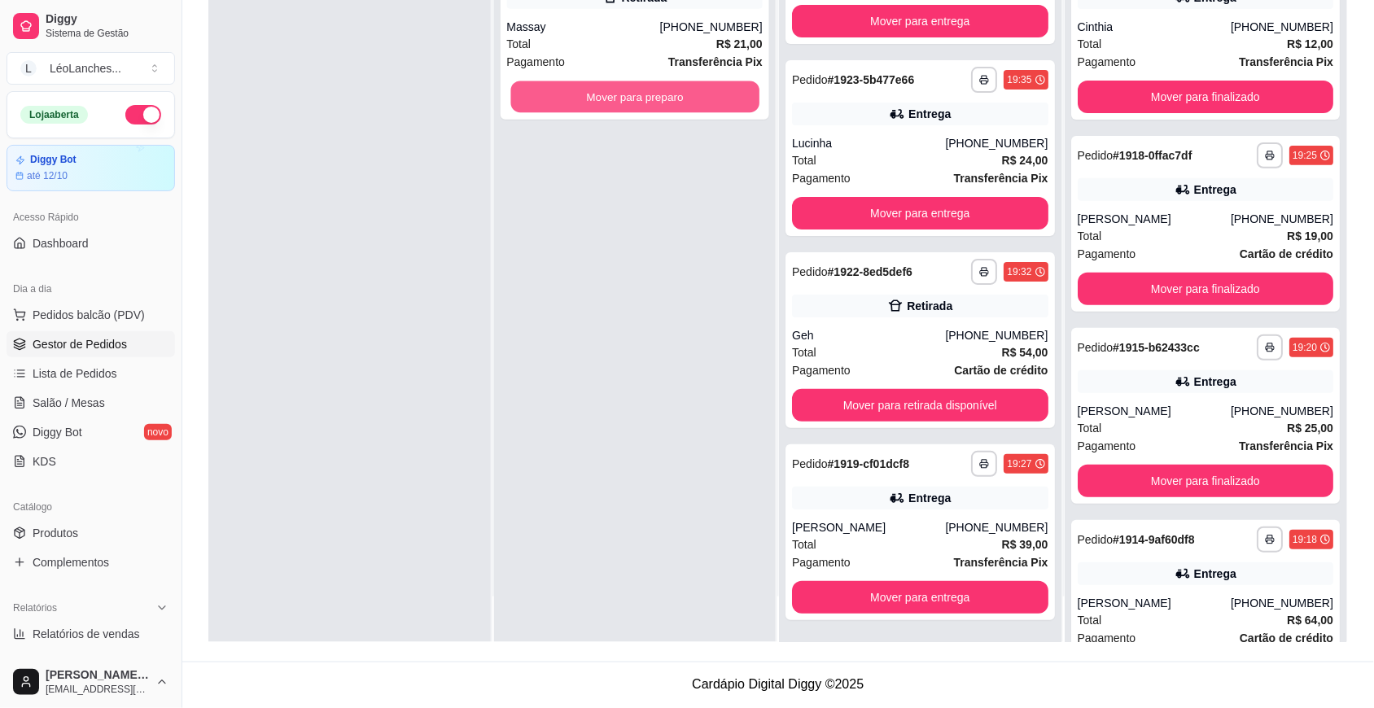
click at [568, 99] on button "Mover para preparo" at bounding box center [634, 97] width 248 height 32
click at [568, 99] on button "Mover para preparo" at bounding box center [635, 97] width 256 height 33
click at [568, 99] on button "Mover para preparo" at bounding box center [634, 97] width 248 height 32
click at [568, 99] on button "Mover para preparo" at bounding box center [635, 97] width 256 height 33
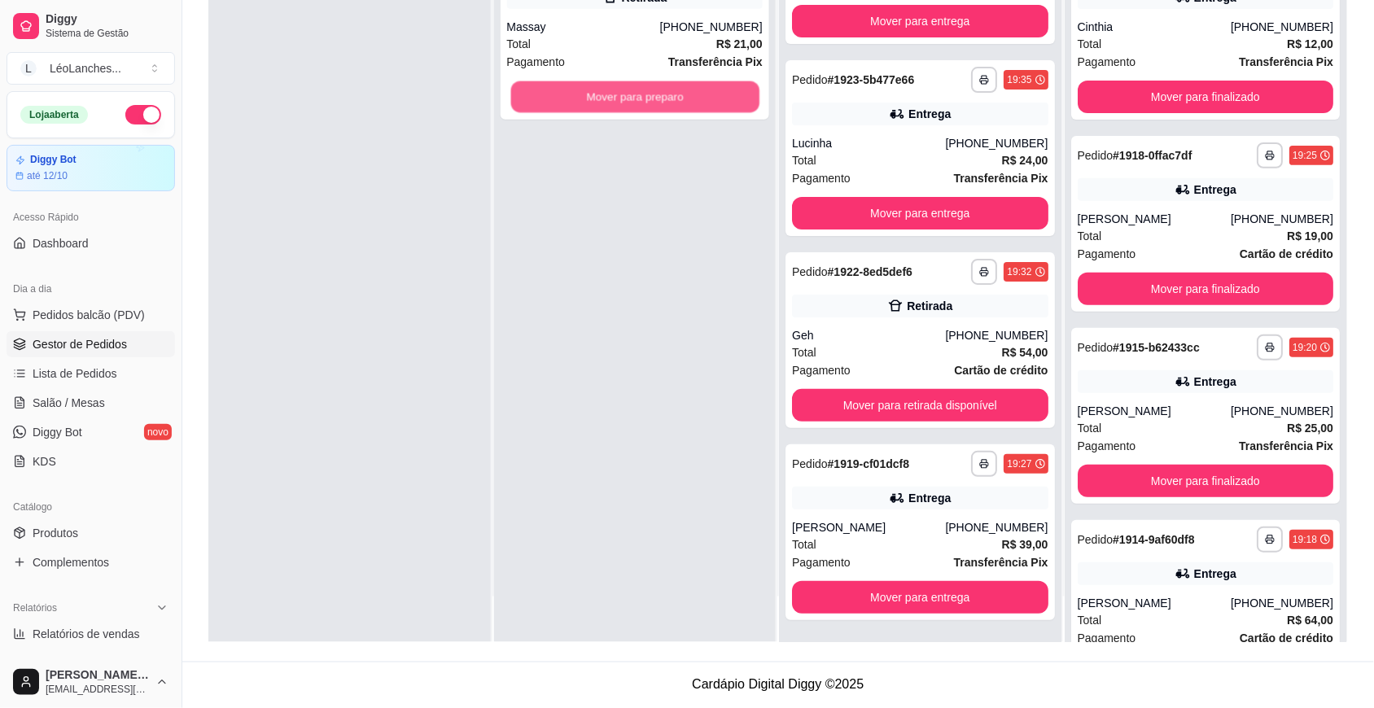
click at [568, 99] on button "Mover para preparo" at bounding box center [634, 97] width 248 height 32
click at [568, 99] on button "Mover para preparo" at bounding box center [635, 97] width 256 height 33
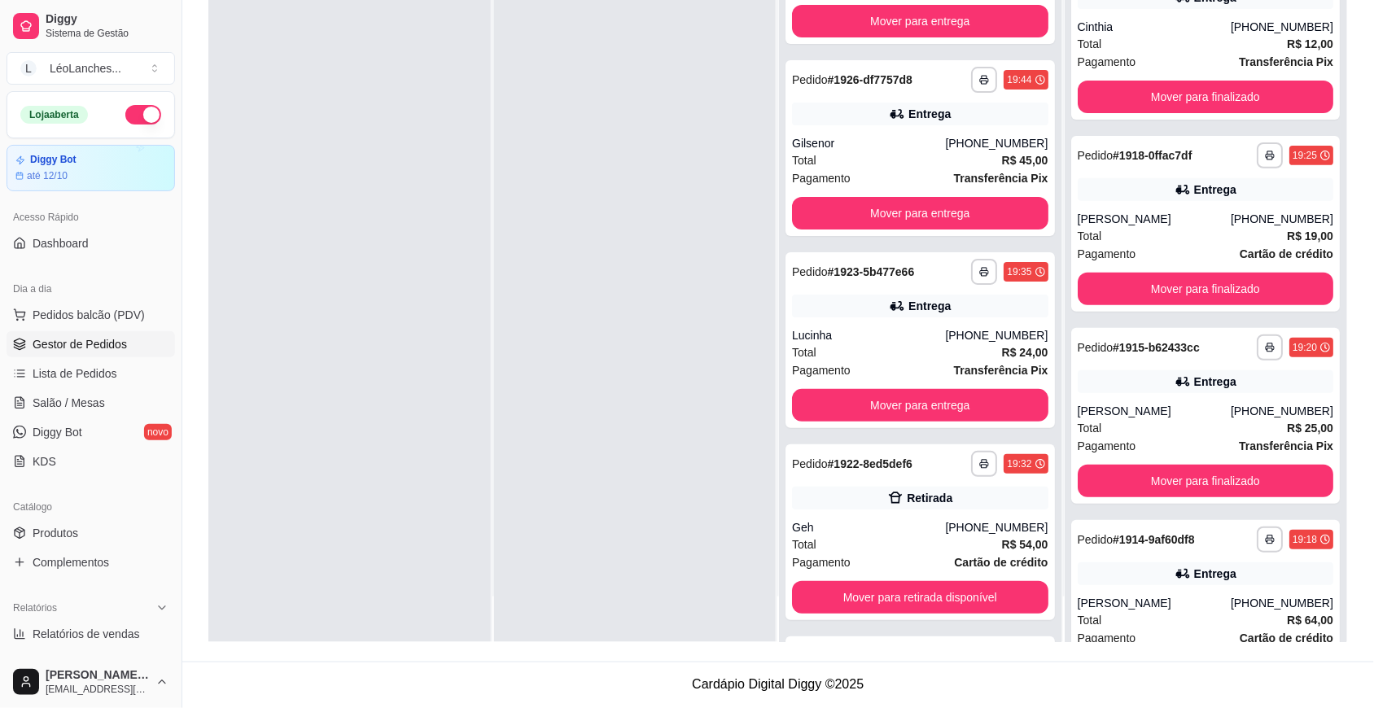
scroll to position [1804, 0]
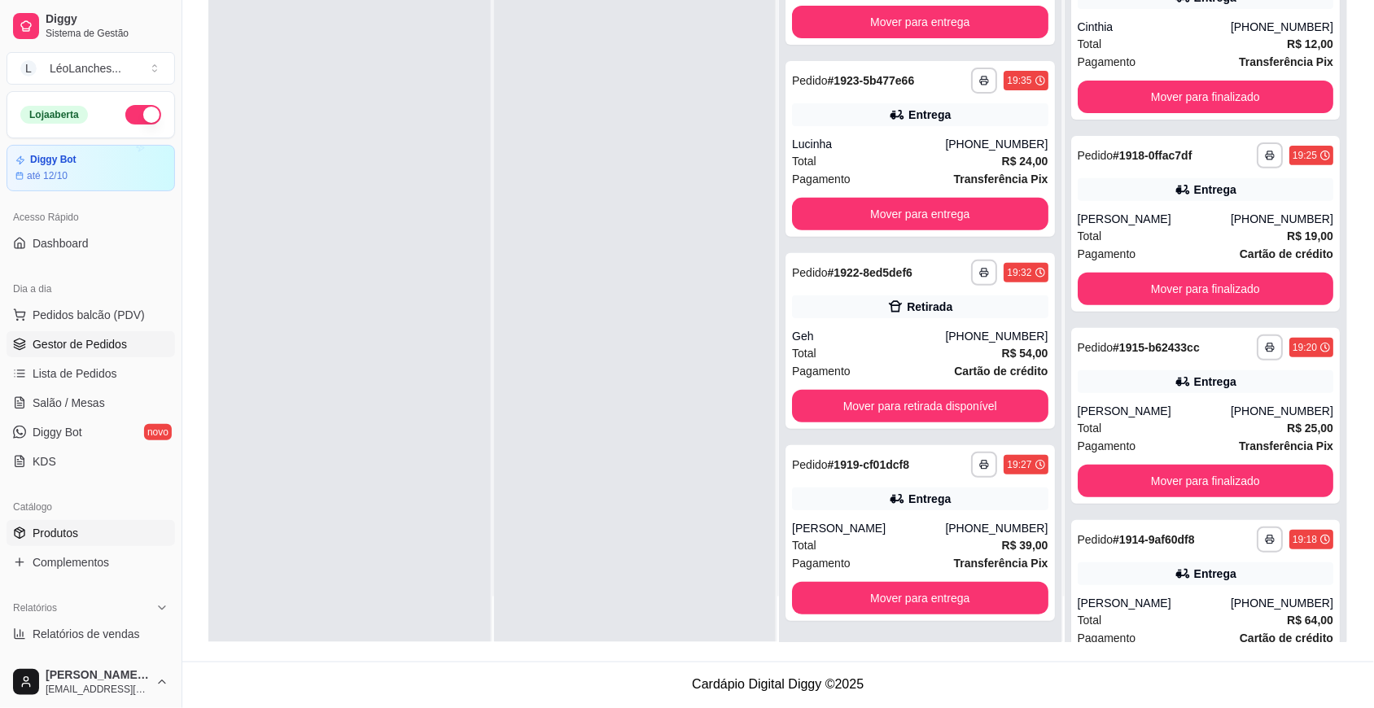
click at [66, 541] on span "Produtos" at bounding box center [56, 533] width 46 height 16
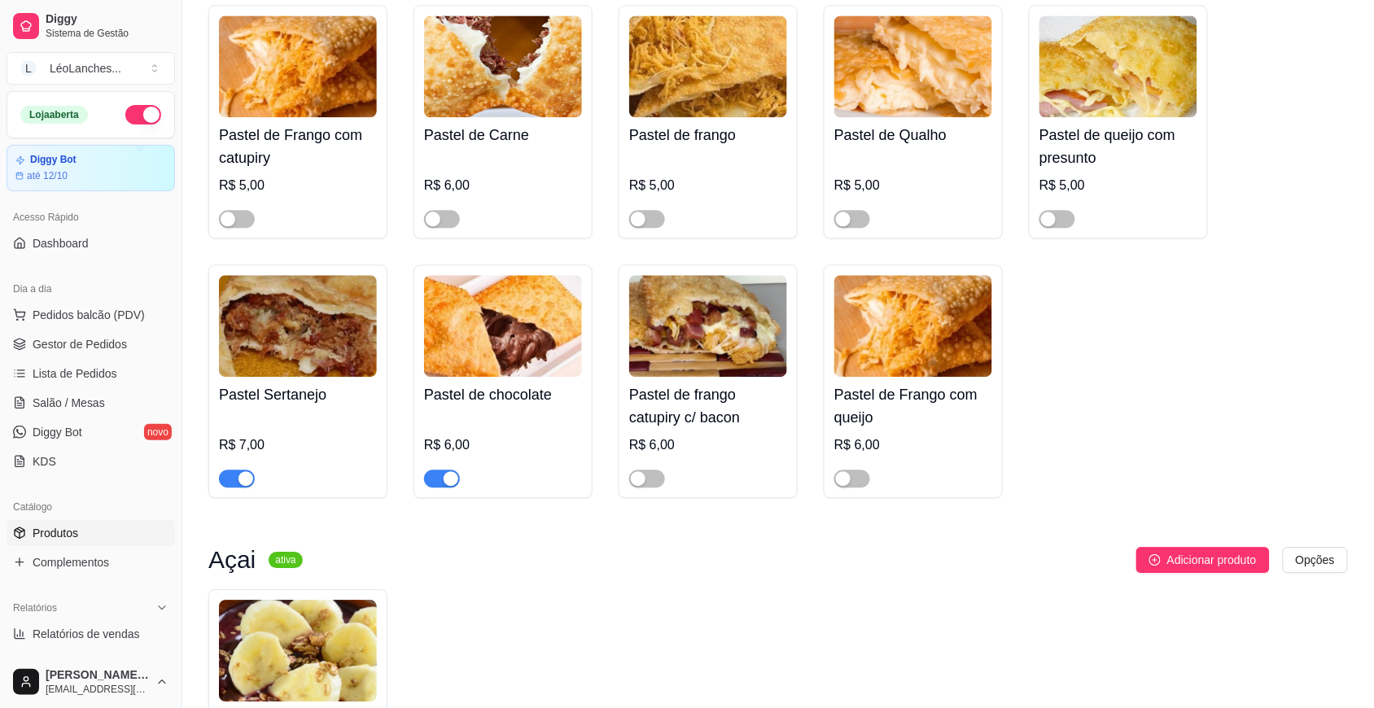
scroll to position [1087, 0]
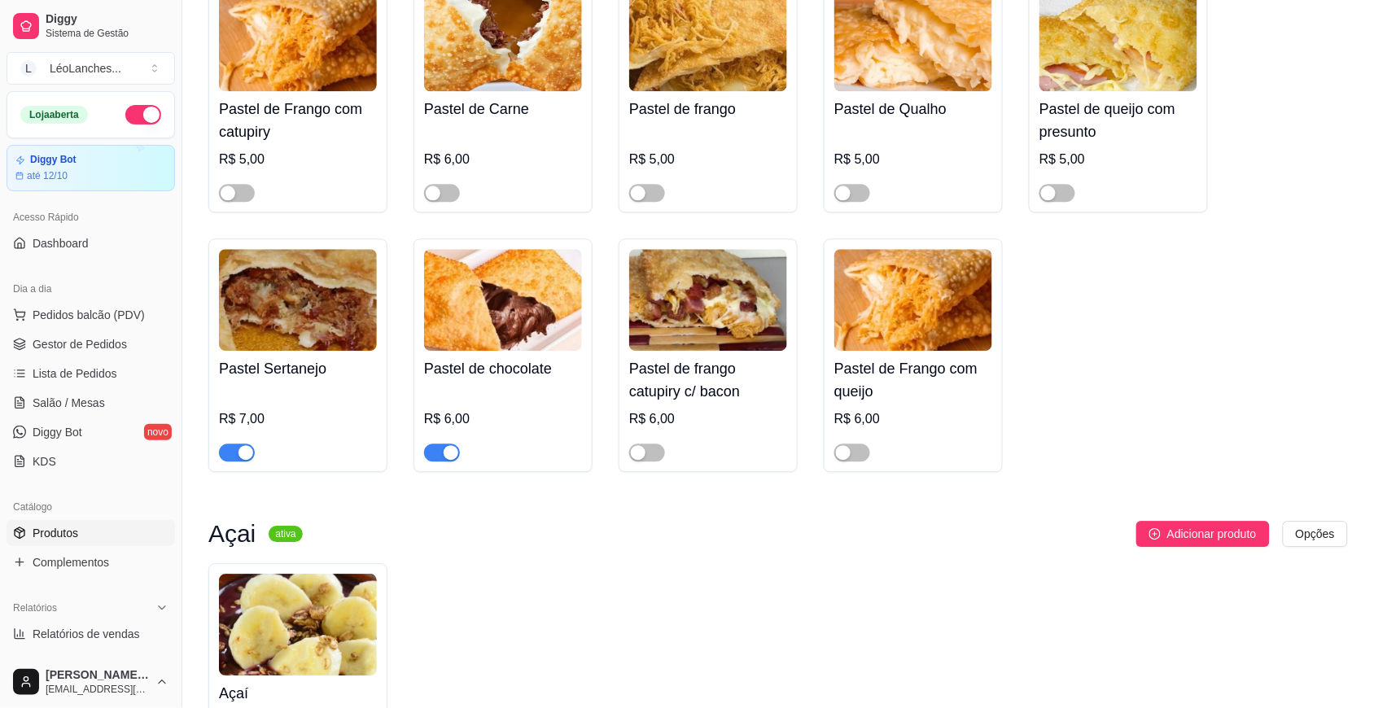
click at [236, 462] on span "button" at bounding box center [237, 453] width 36 height 18
click at [234, 199] on div "button" at bounding box center [228, 193] width 15 height 15
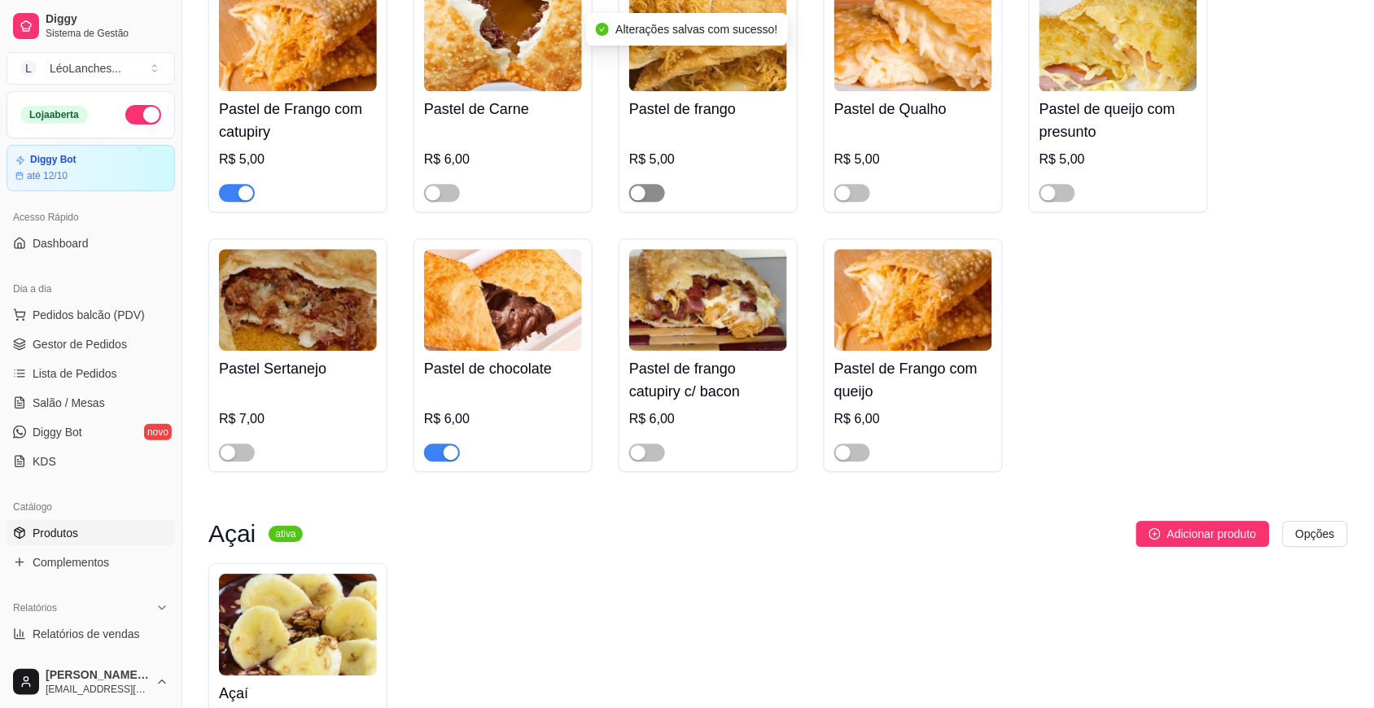
click at [658, 201] on span "button" at bounding box center [647, 193] width 36 height 18
click at [98, 342] on span "Gestor de Pedidos" at bounding box center [80, 344] width 94 height 16
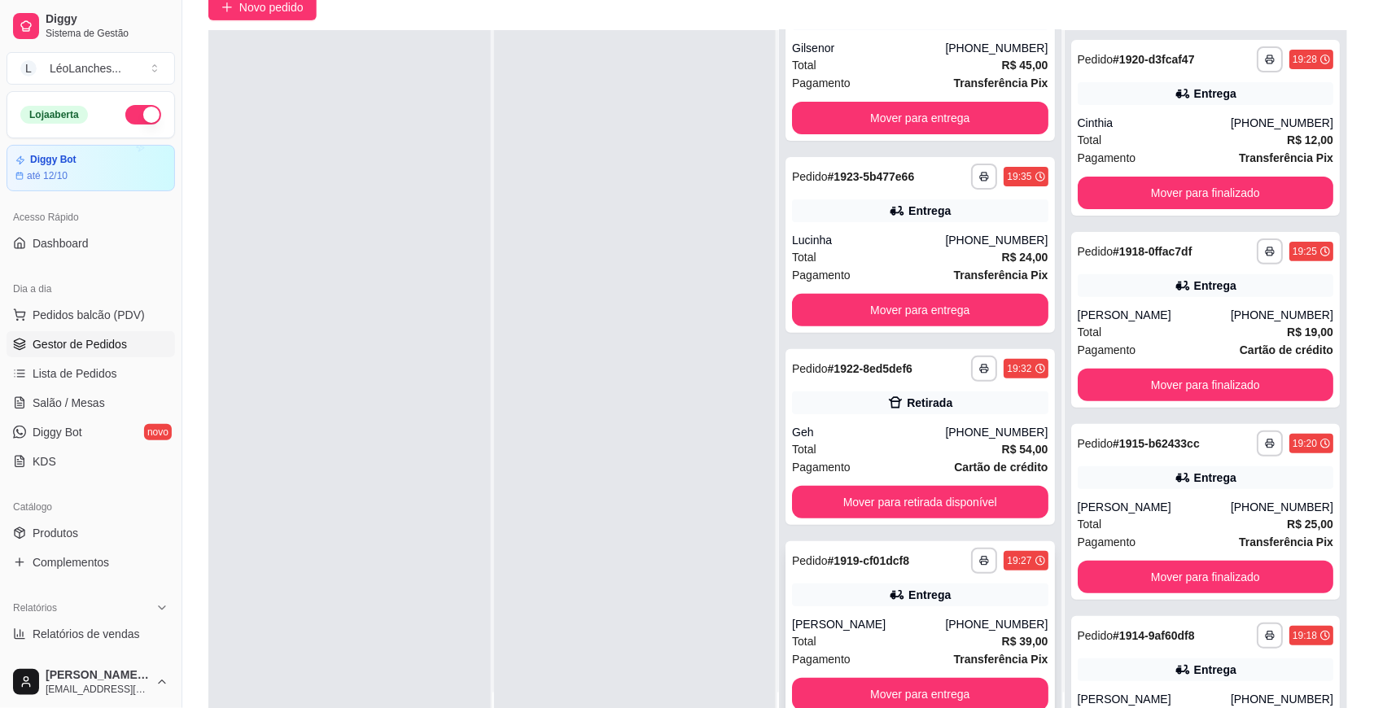
scroll to position [248, 0]
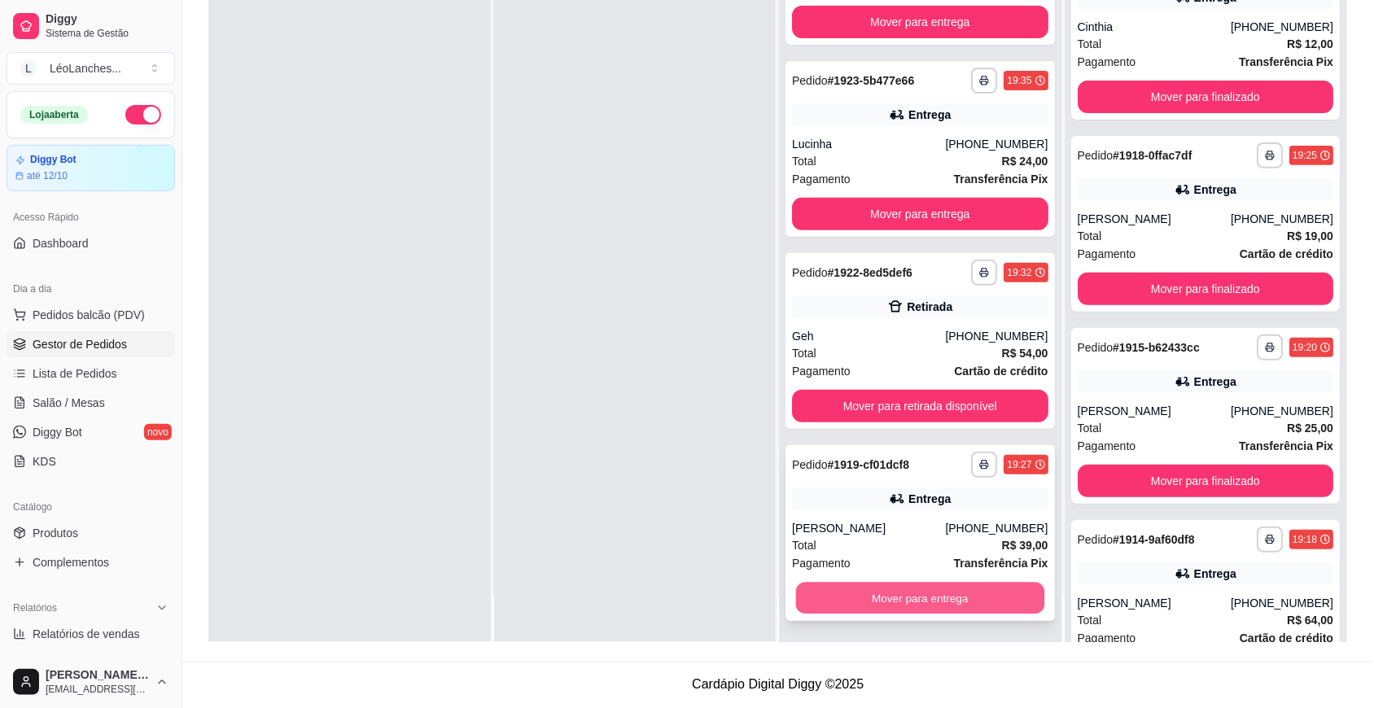
click at [936, 595] on button "Mover para entrega" at bounding box center [920, 599] width 248 height 32
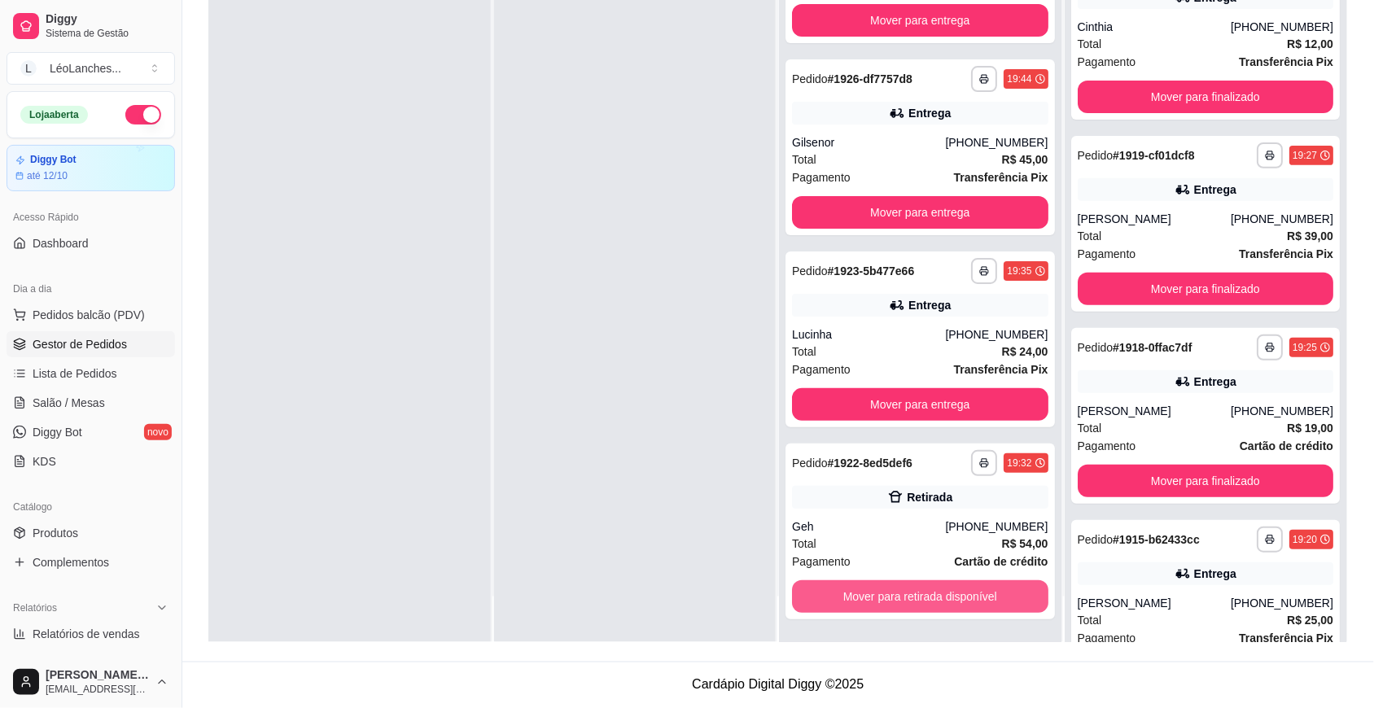
scroll to position [1612, 0]
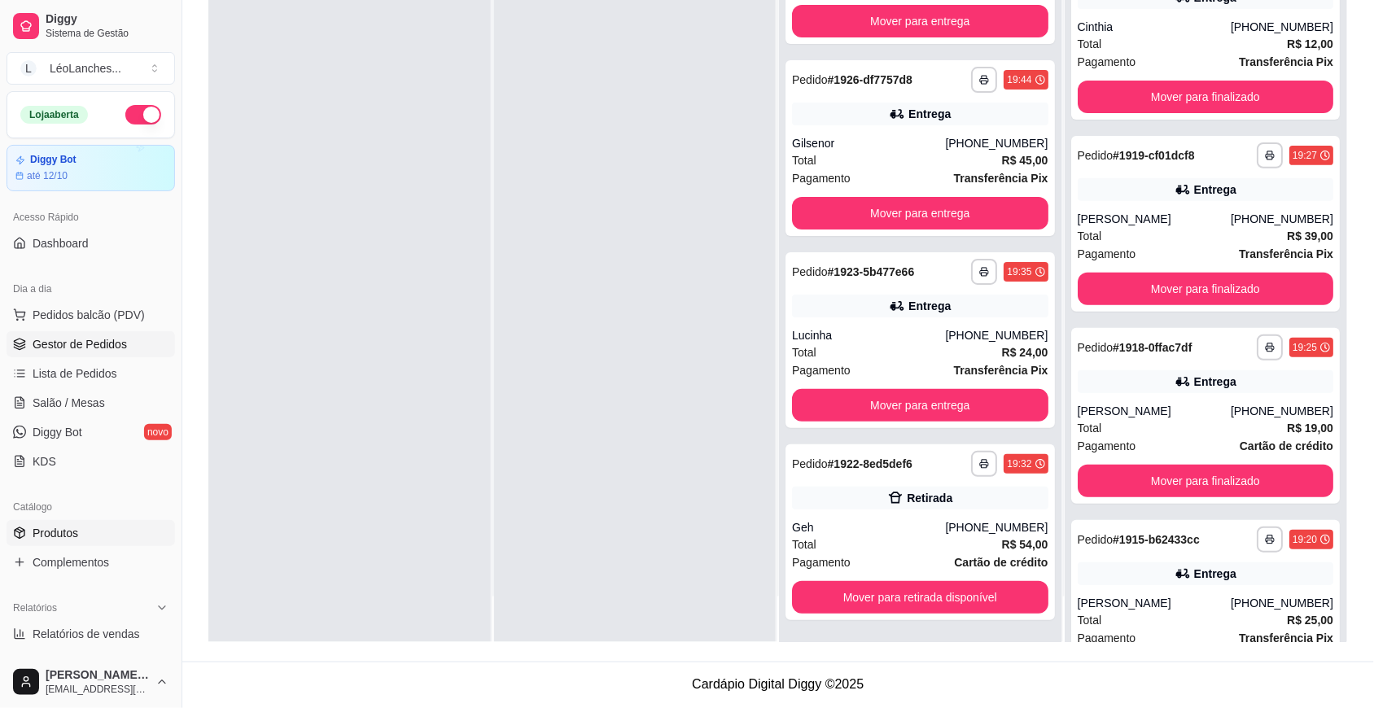
click at [42, 532] on span "Produtos" at bounding box center [56, 533] width 46 height 16
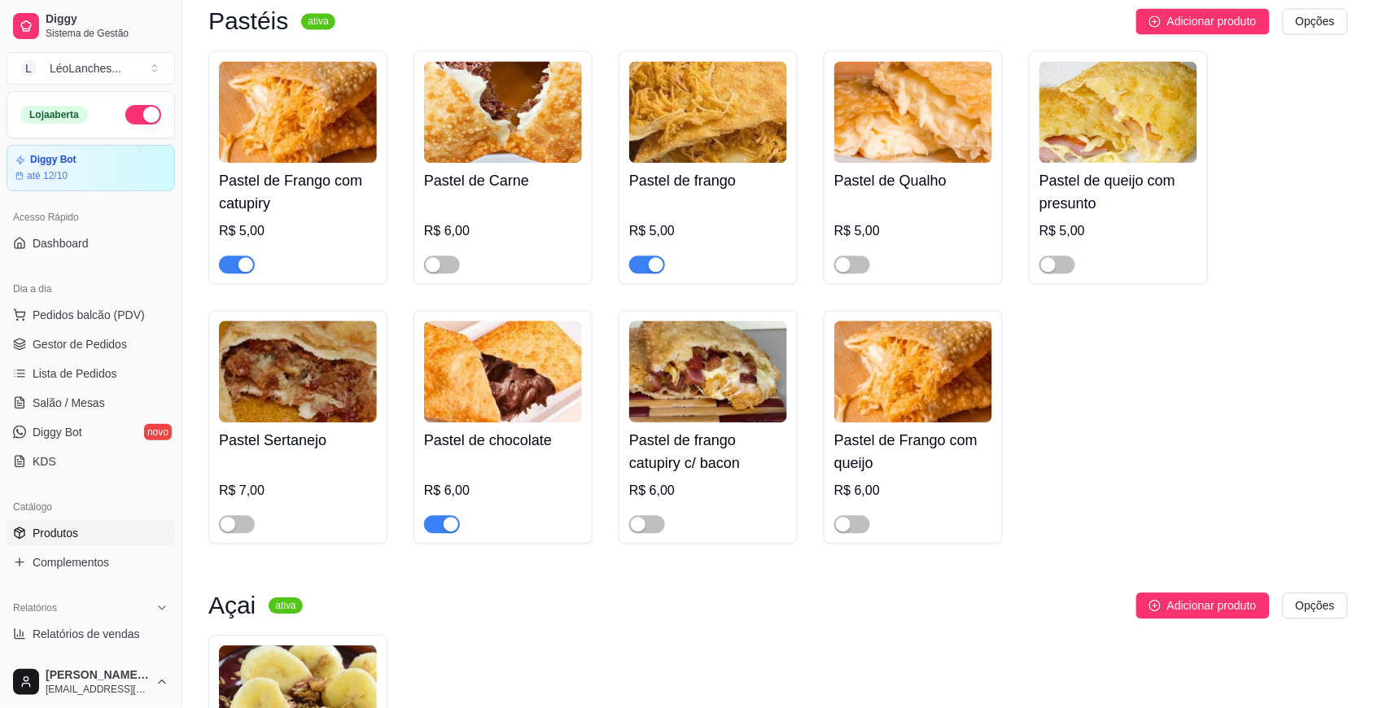
scroll to position [1054, 0]
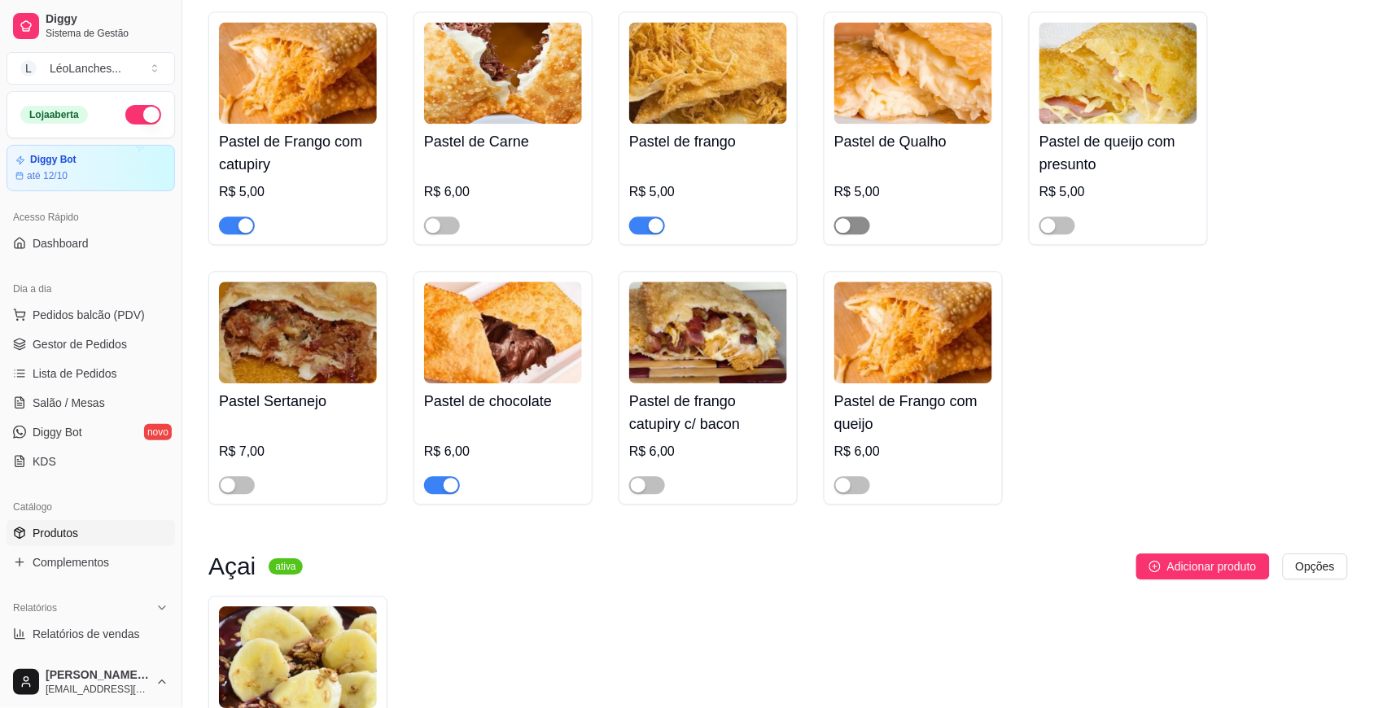
click at [859, 228] on span "button" at bounding box center [852, 226] width 36 height 18
click at [1061, 233] on span "button" at bounding box center [1057, 226] width 36 height 18
click at [855, 494] on span "button" at bounding box center [852, 485] width 36 height 18
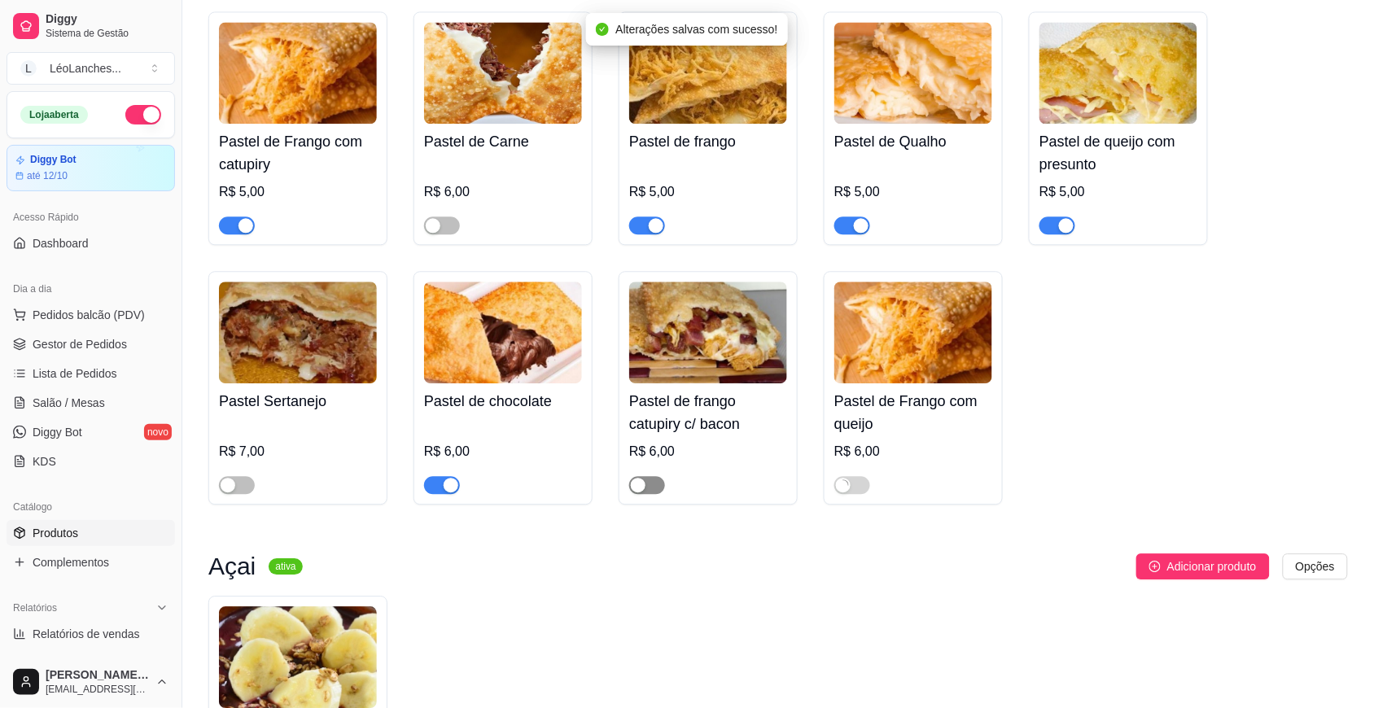
click at [648, 494] on span "button" at bounding box center [647, 485] width 36 height 18
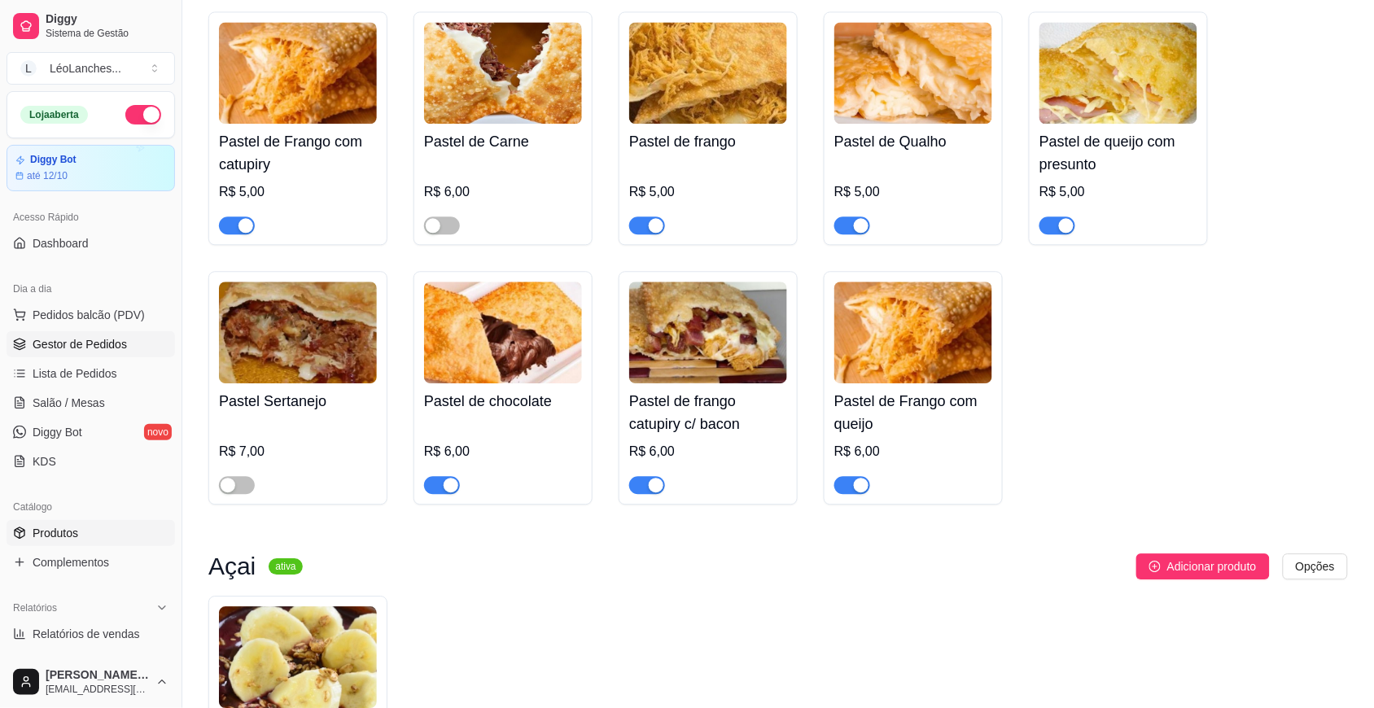
click at [83, 343] on span "Gestor de Pedidos" at bounding box center [80, 344] width 94 height 16
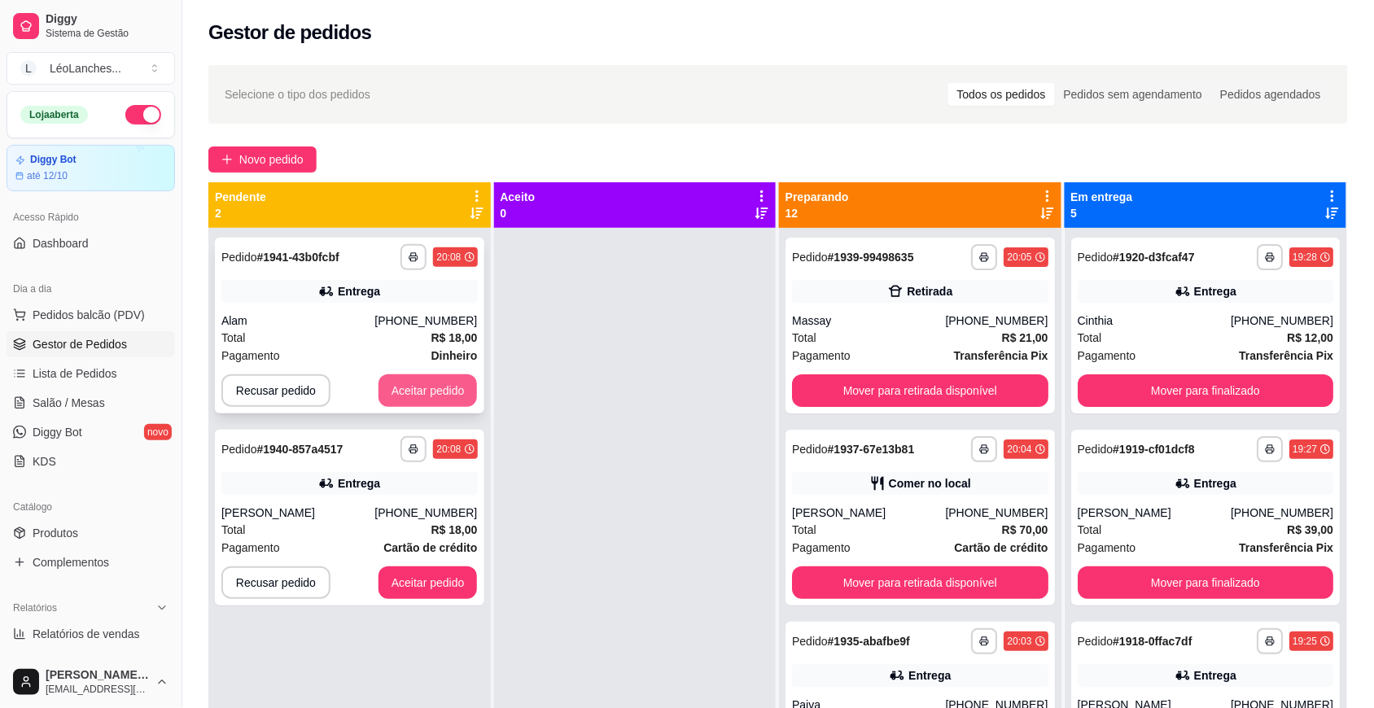
click at [434, 388] on button "Aceitar pedido" at bounding box center [427, 390] width 99 height 33
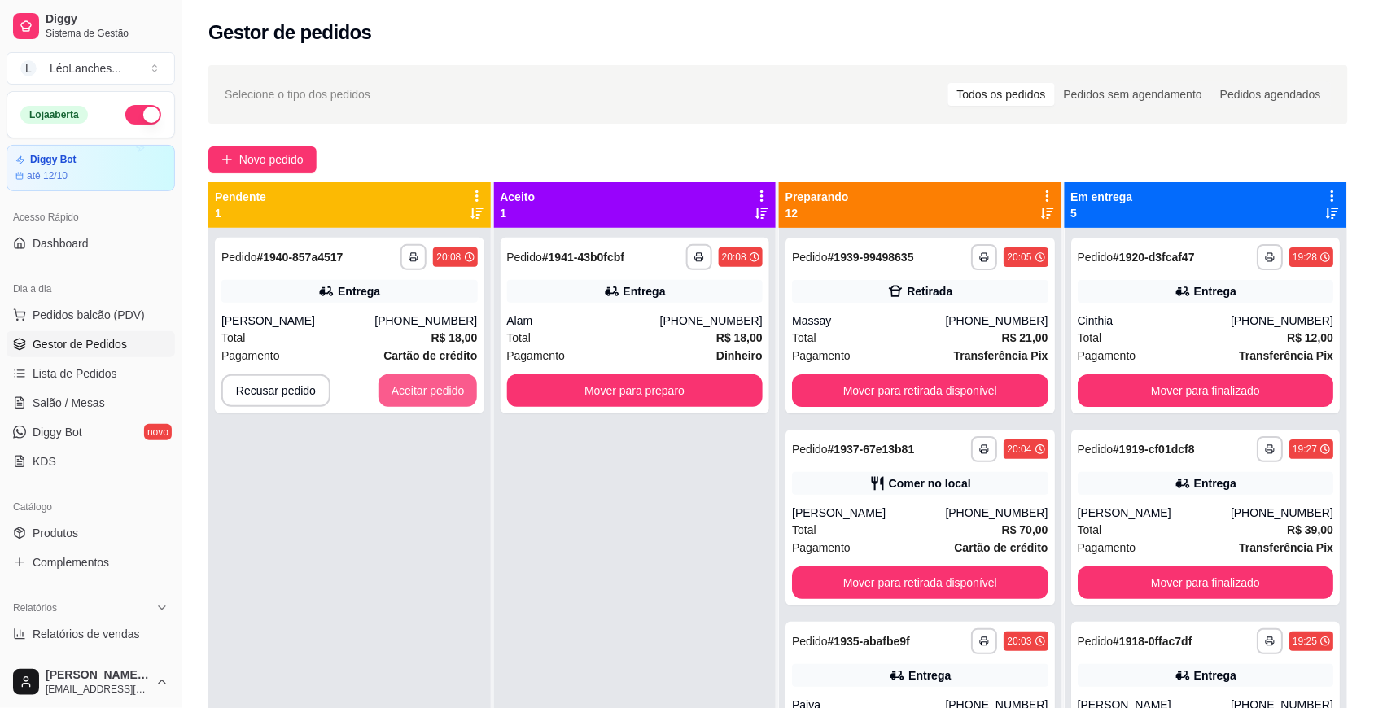
click at [434, 388] on button "Aceitar pedido" at bounding box center [427, 390] width 99 height 33
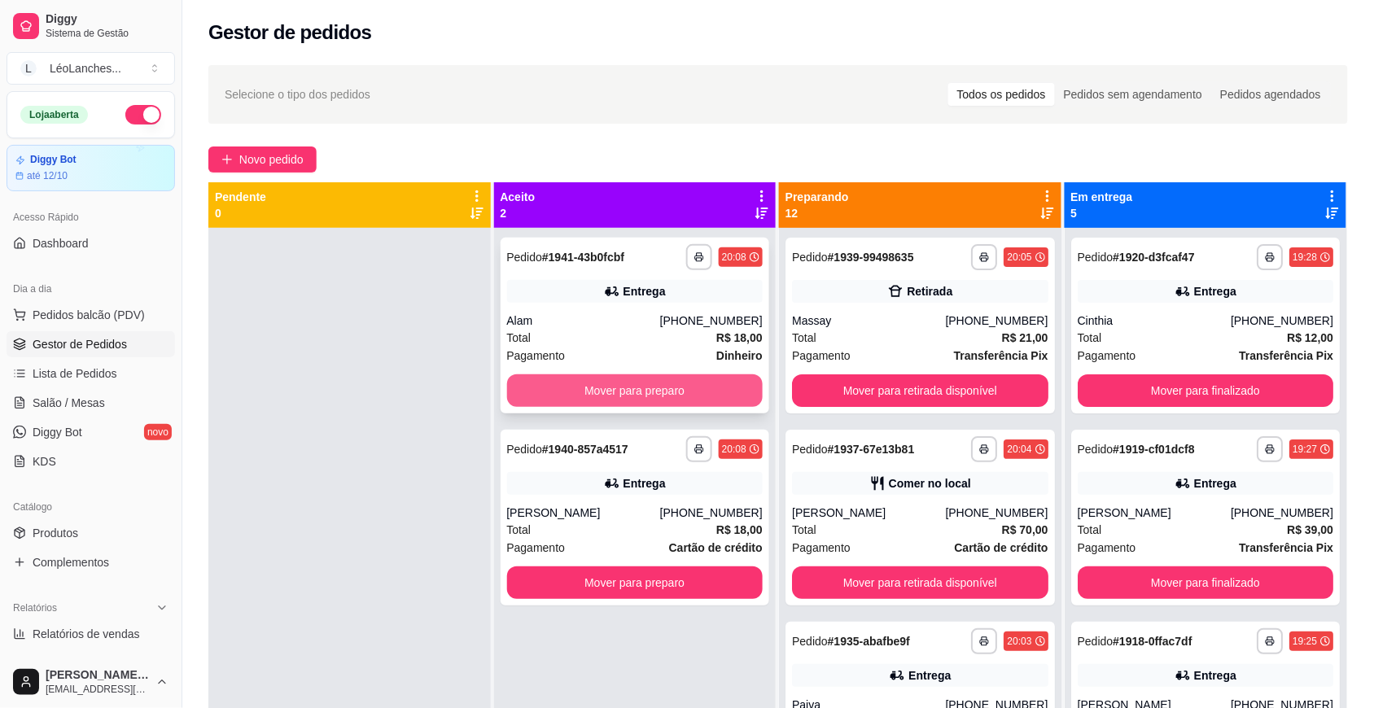
click at [619, 391] on button "Mover para preparo" at bounding box center [635, 390] width 256 height 33
click at [641, 389] on button "Mover para preparo" at bounding box center [635, 390] width 256 height 33
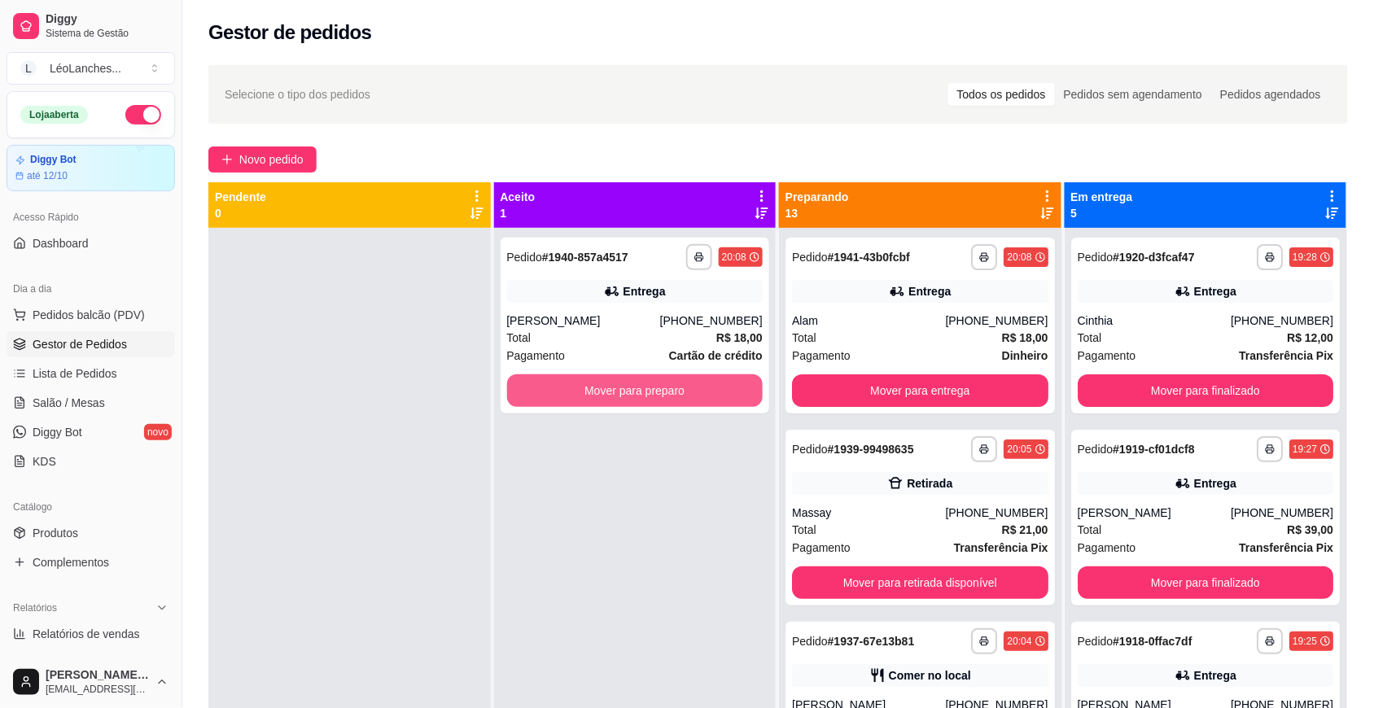
click at [641, 389] on button "Mover para preparo" at bounding box center [635, 390] width 256 height 33
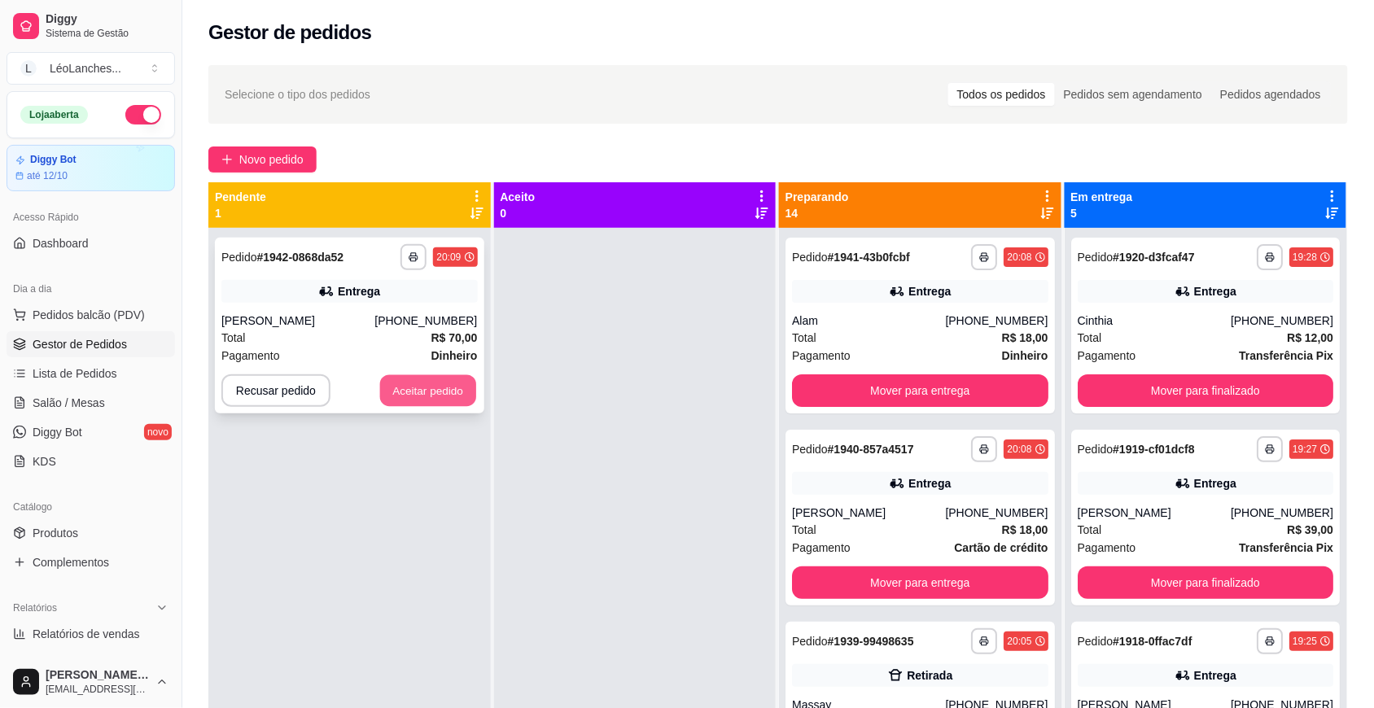
click at [409, 396] on button "Aceitar pedido" at bounding box center [428, 391] width 96 height 32
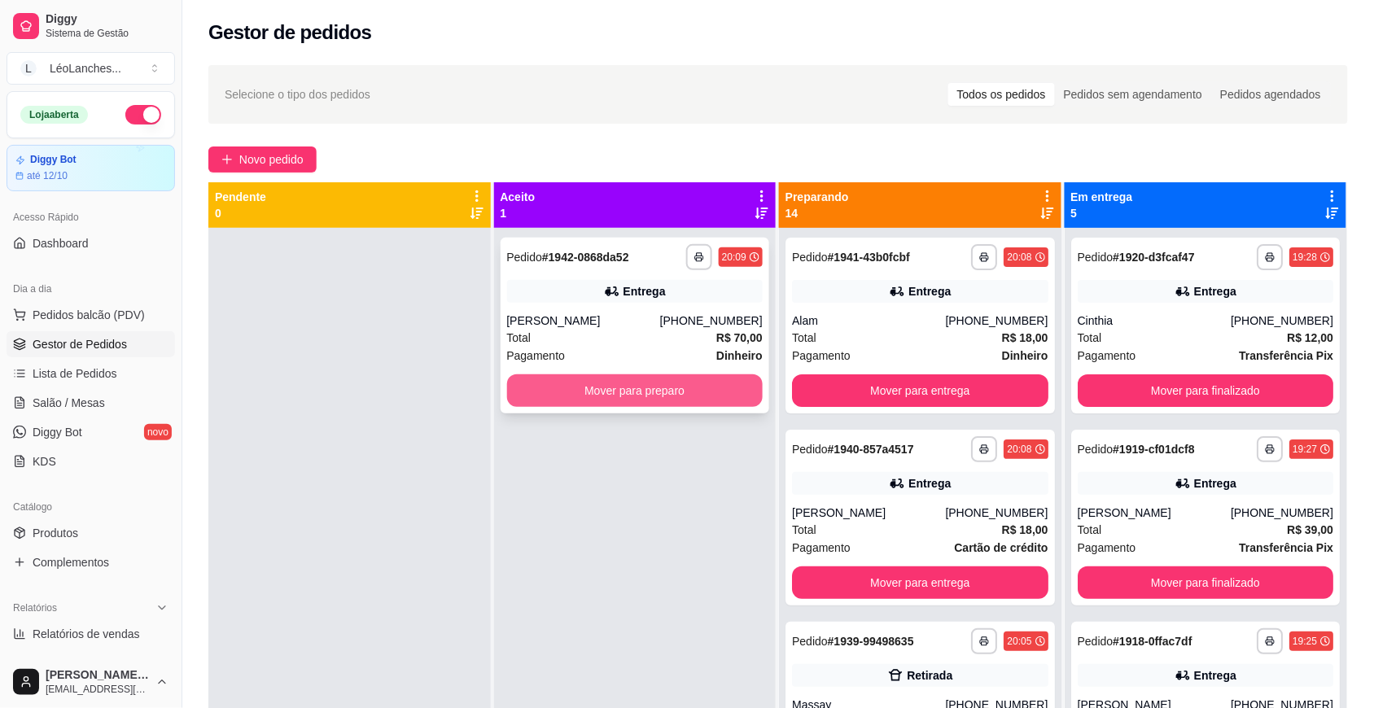
click at [681, 387] on button "Mover para preparo" at bounding box center [635, 390] width 256 height 33
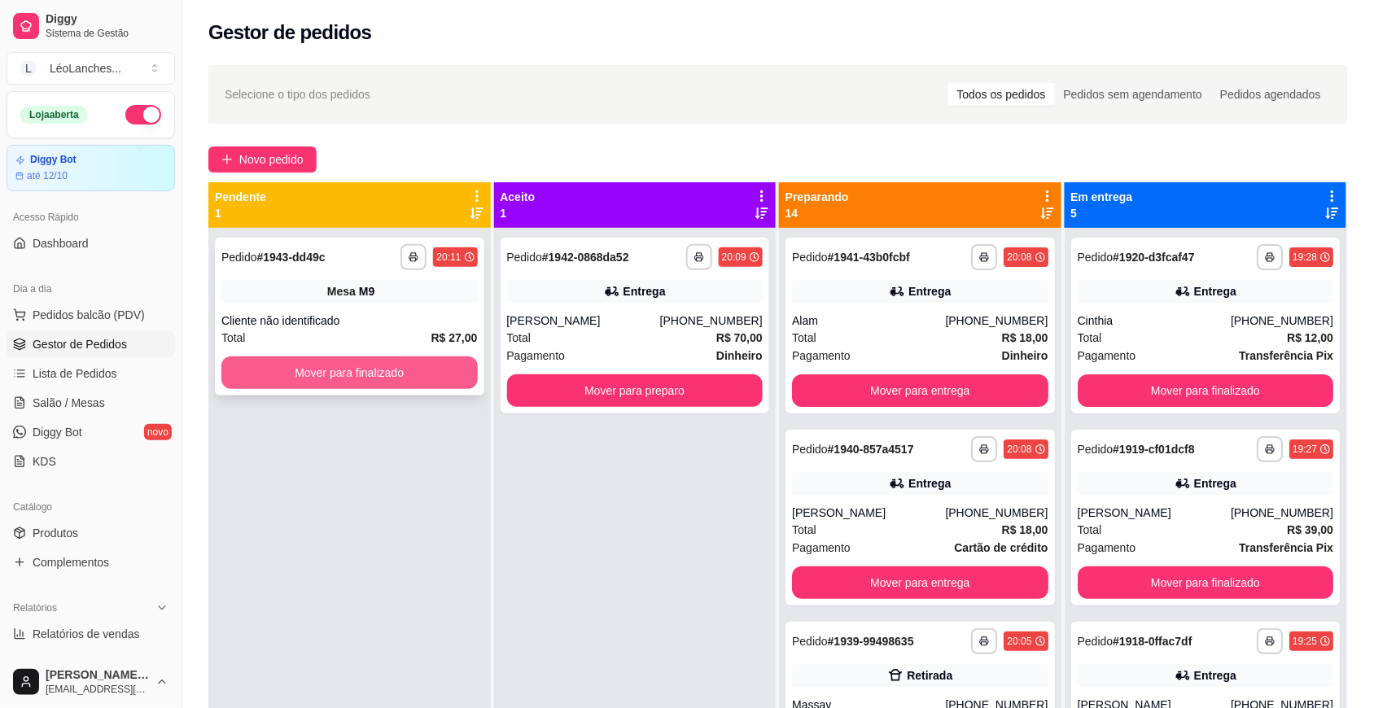
click at [430, 377] on button "Mover para finalizado" at bounding box center [349, 373] width 256 height 33
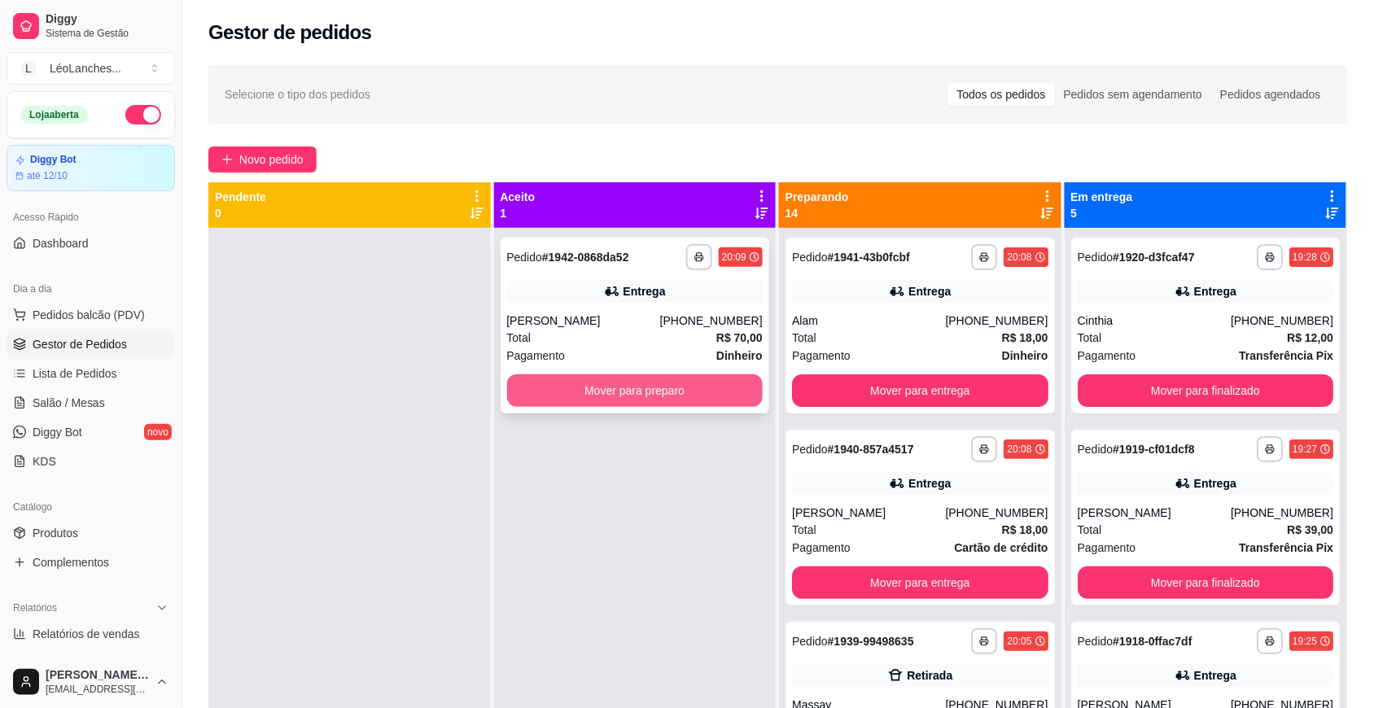
click at [731, 391] on button "Mover para preparo" at bounding box center [635, 390] width 256 height 33
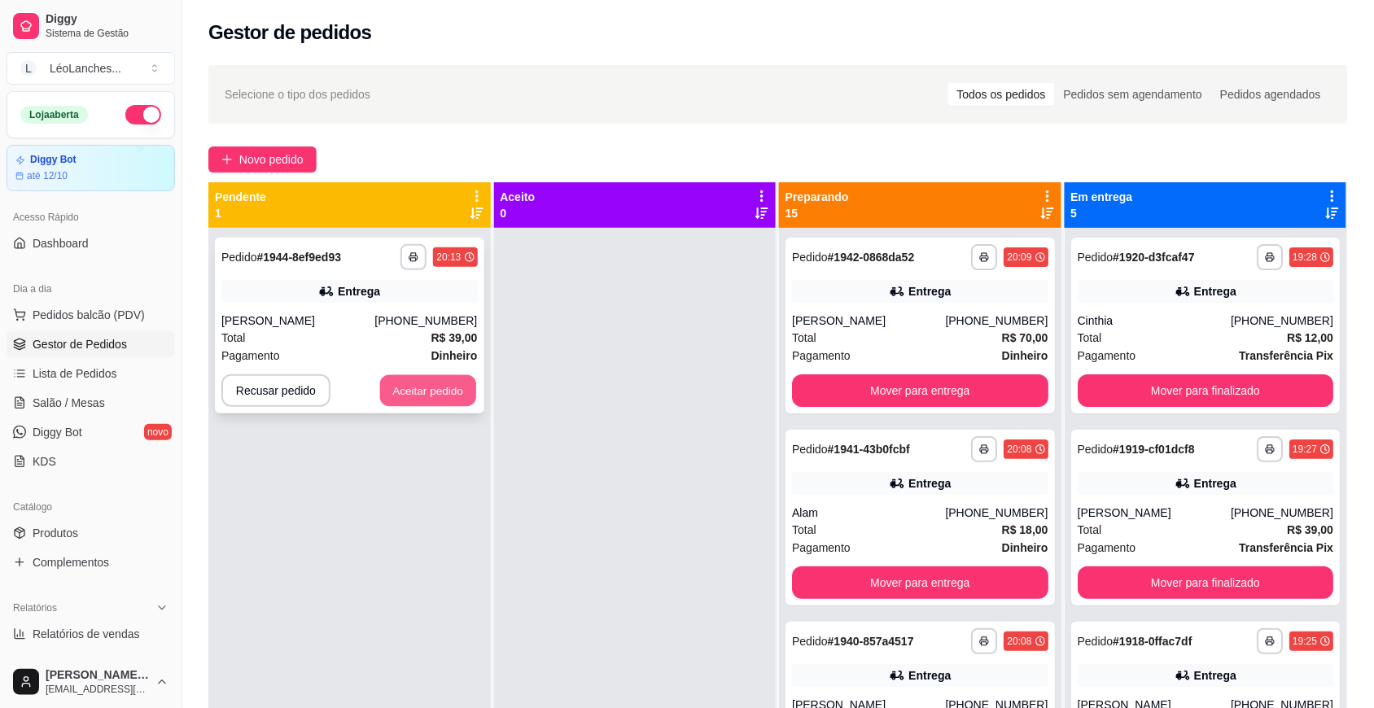
click at [449, 383] on button "Aceitar pedido" at bounding box center [428, 391] width 96 height 32
click at [681, 383] on div at bounding box center [635, 582] width 282 height 708
click at [456, 387] on button "Aceitar pedido" at bounding box center [427, 390] width 99 height 33
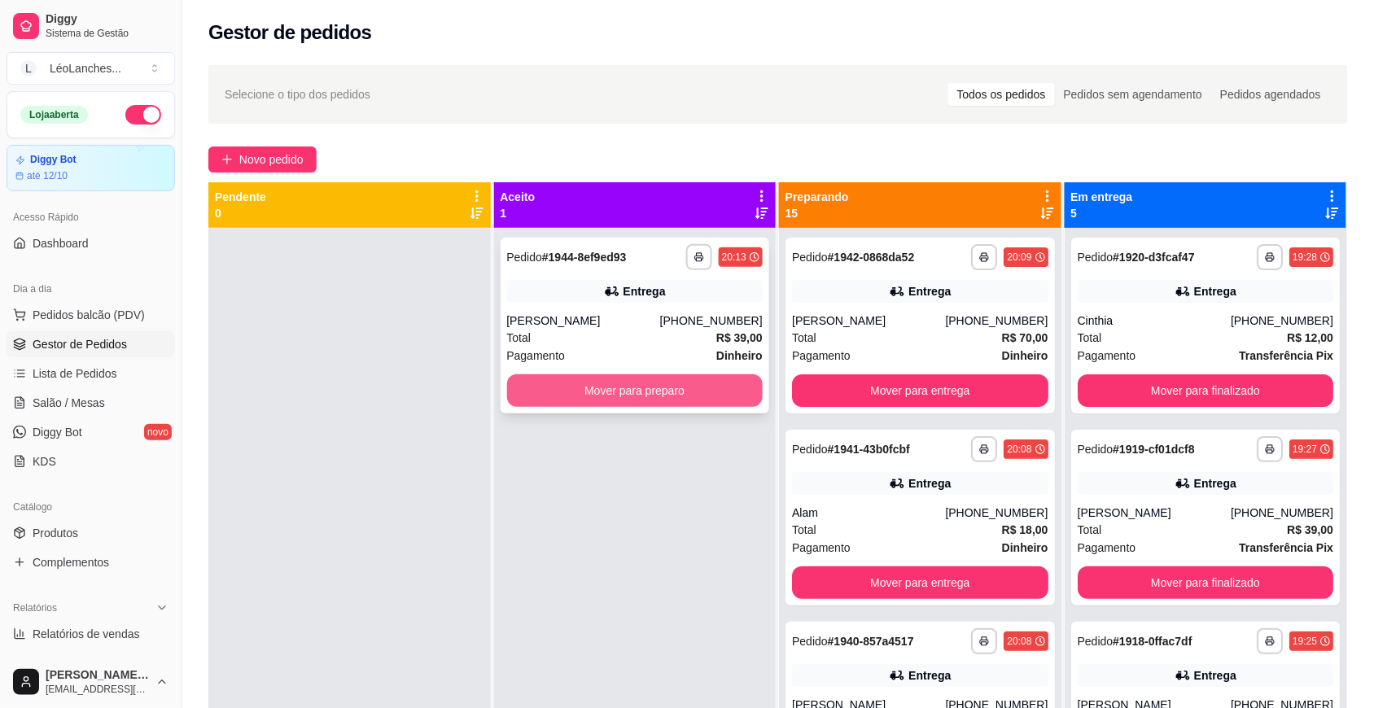
click at [611, 399] on button "Mover para preparo" at bounding box center [635, 390] width 256 height 33
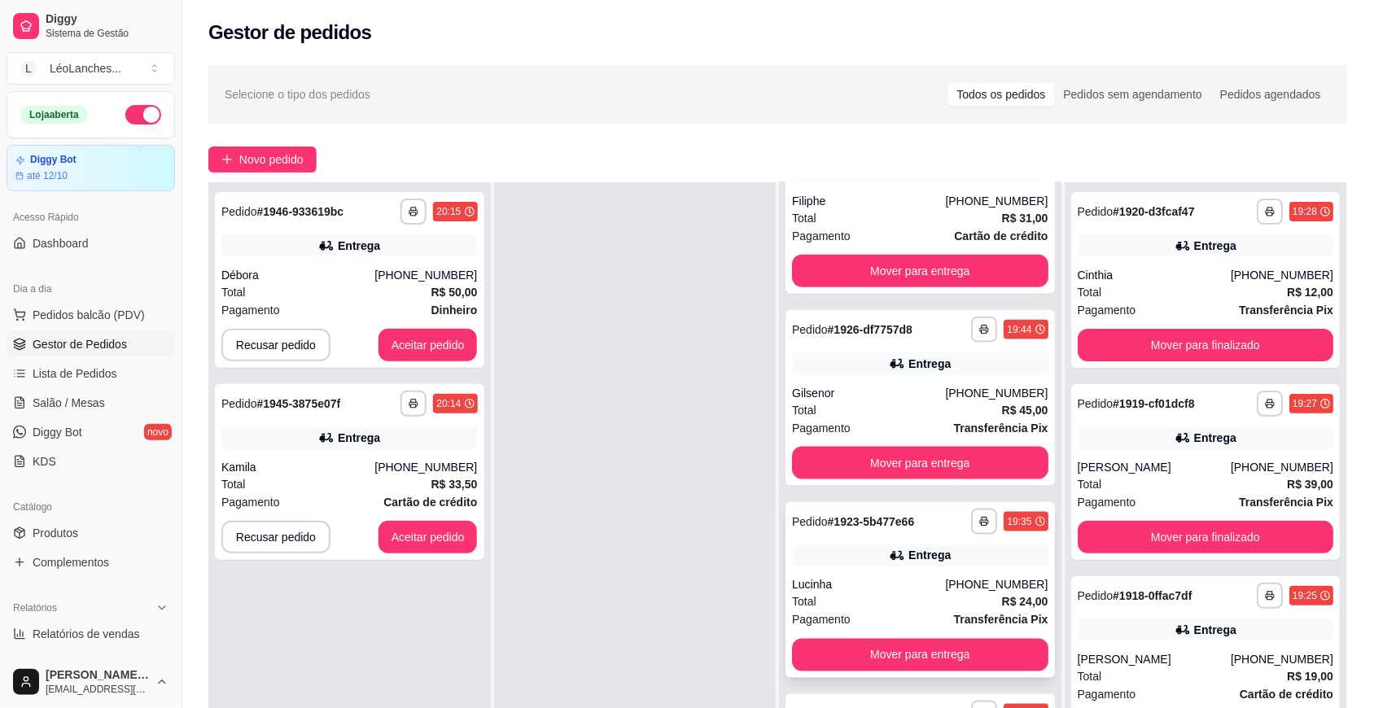
scroll to position [248, 0]
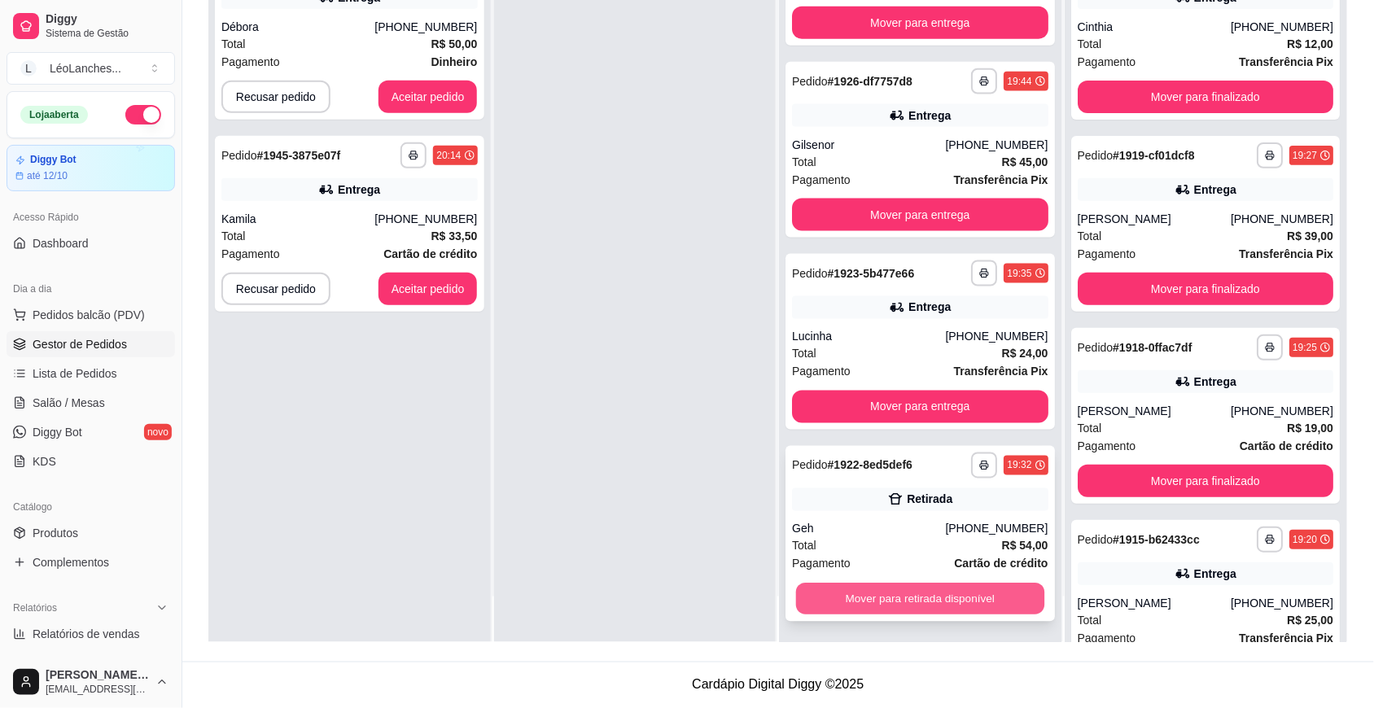
click at [877, 601] on button "Mover para retirada disponível" at bounding box center [920, 600] width 248 height 32
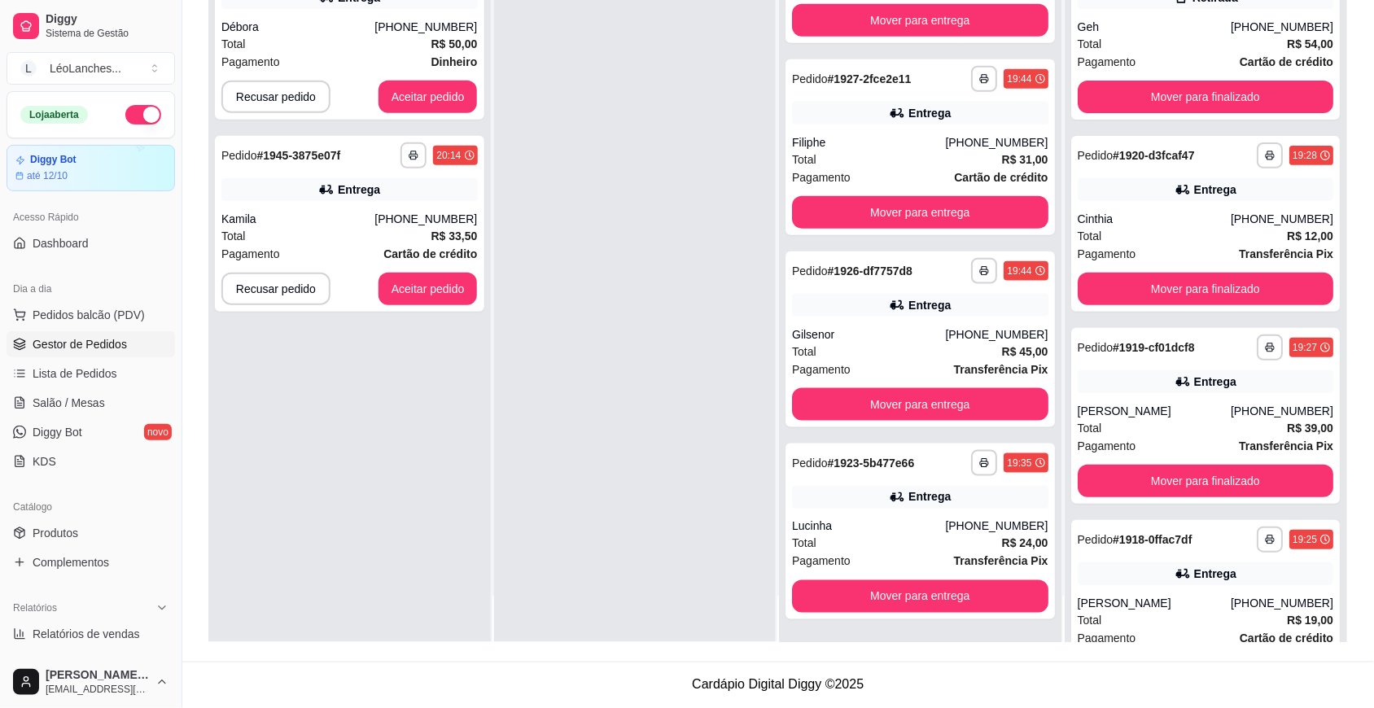
scroll to position [2188, 0]
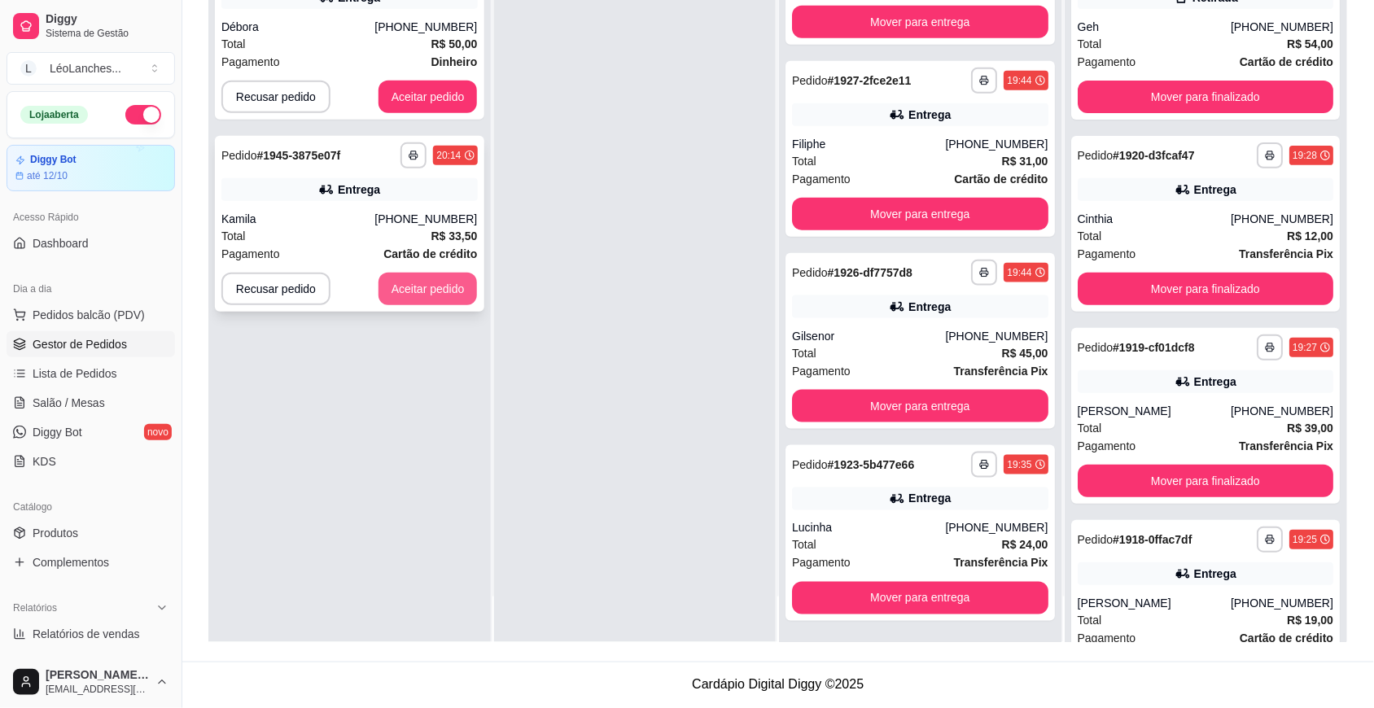
click at [444, 287] on button "Aceitar pedido" at bounding box center [427, 289] width 99 height 33
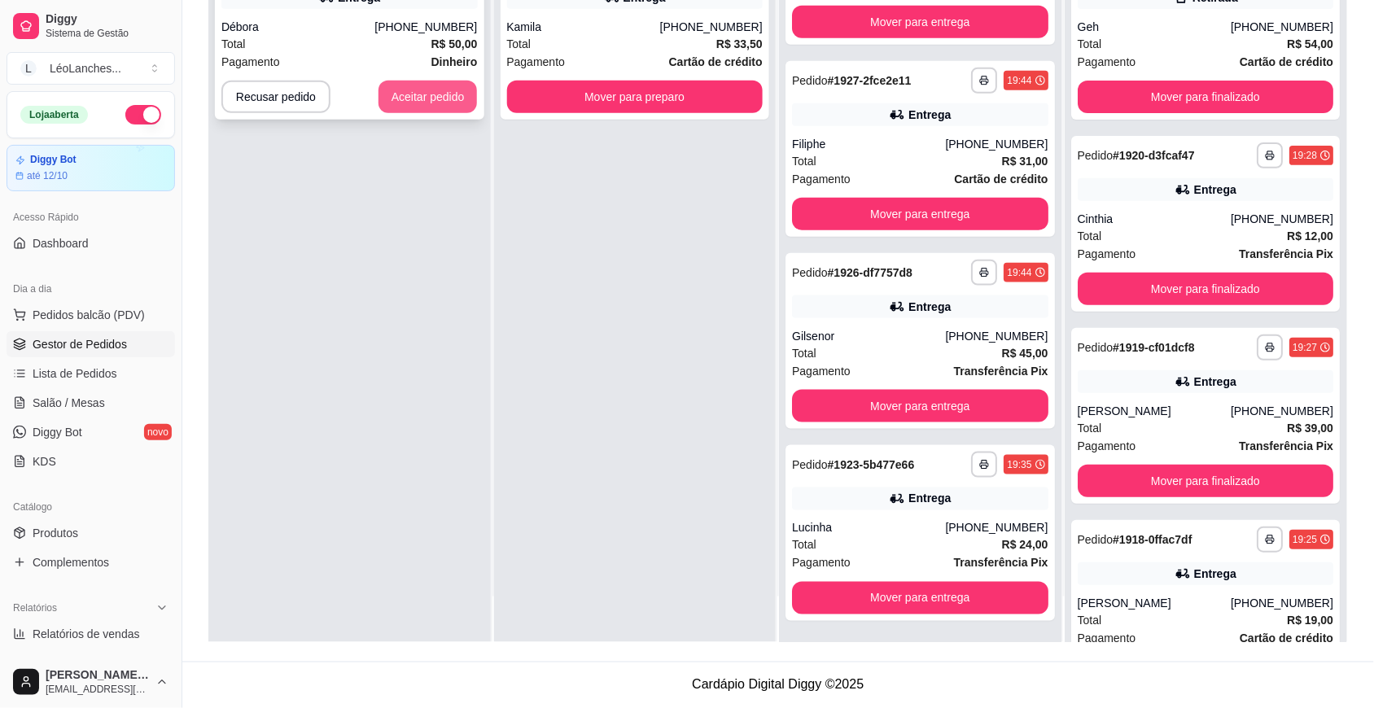
click at [441, 82] on button "Aceitar pedido" at bounding box center [427, 97] width 99 height 33
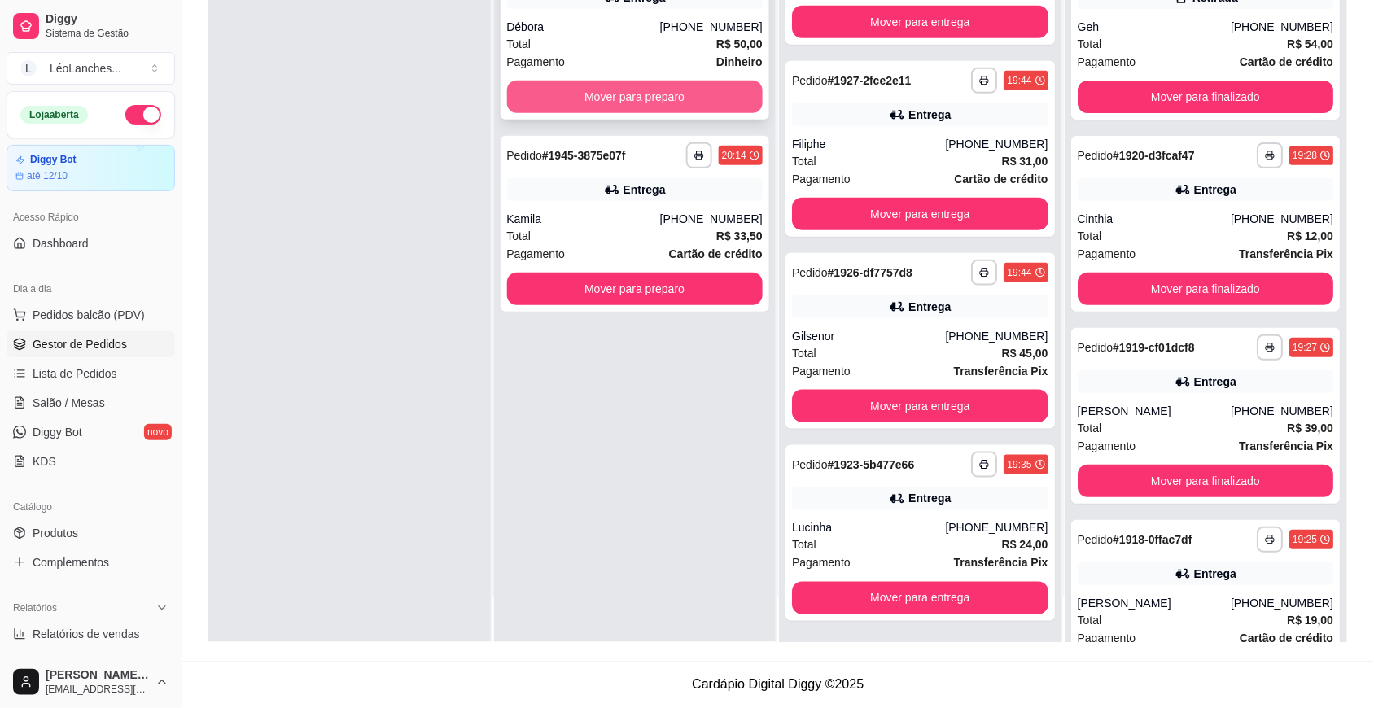
click at [605, 102] on button "Mover para preparo" at bounding box center [635, 97] width 256 height 33
click at [606, 102] on button "Mover para preparo" at bounding box center [634, 97] width 248 height 32
click at [606, 102] on button "Mover para preparo" at bounding box center [635, 97] width 256 height 33
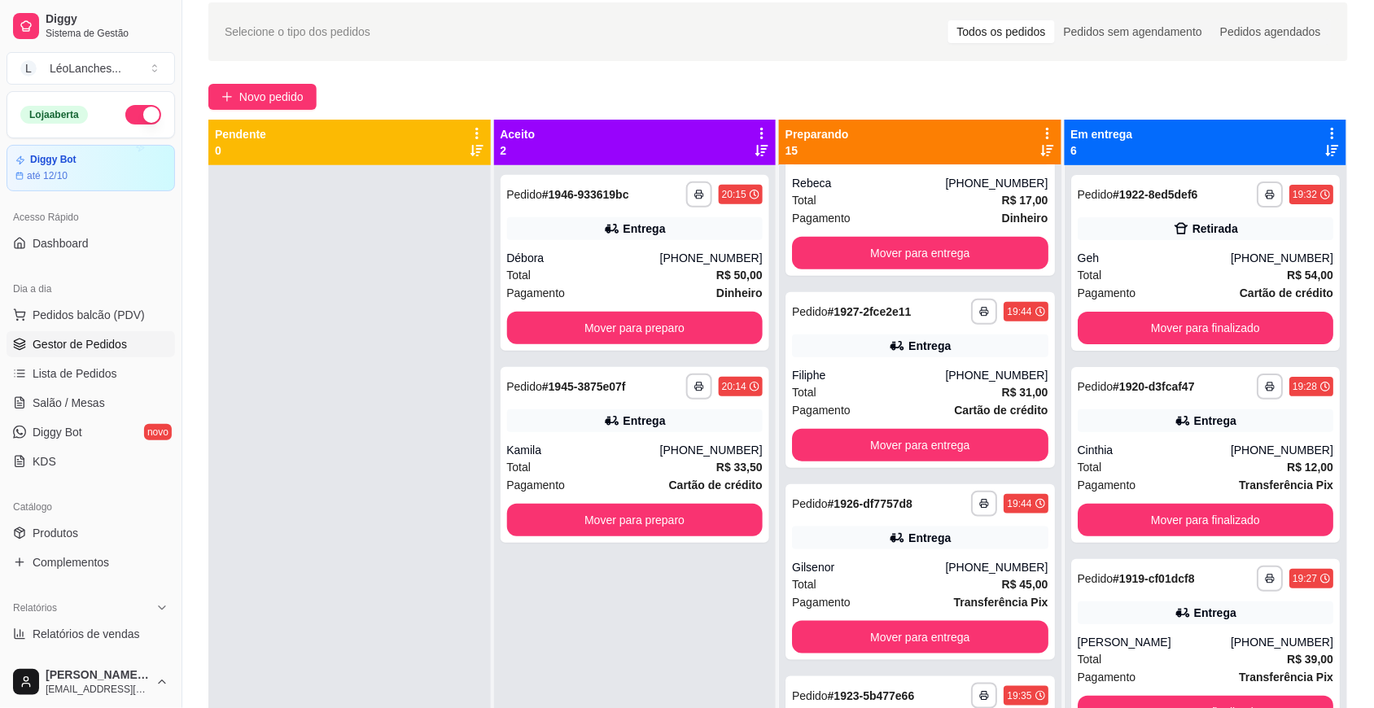
scroll to position [0, 0]
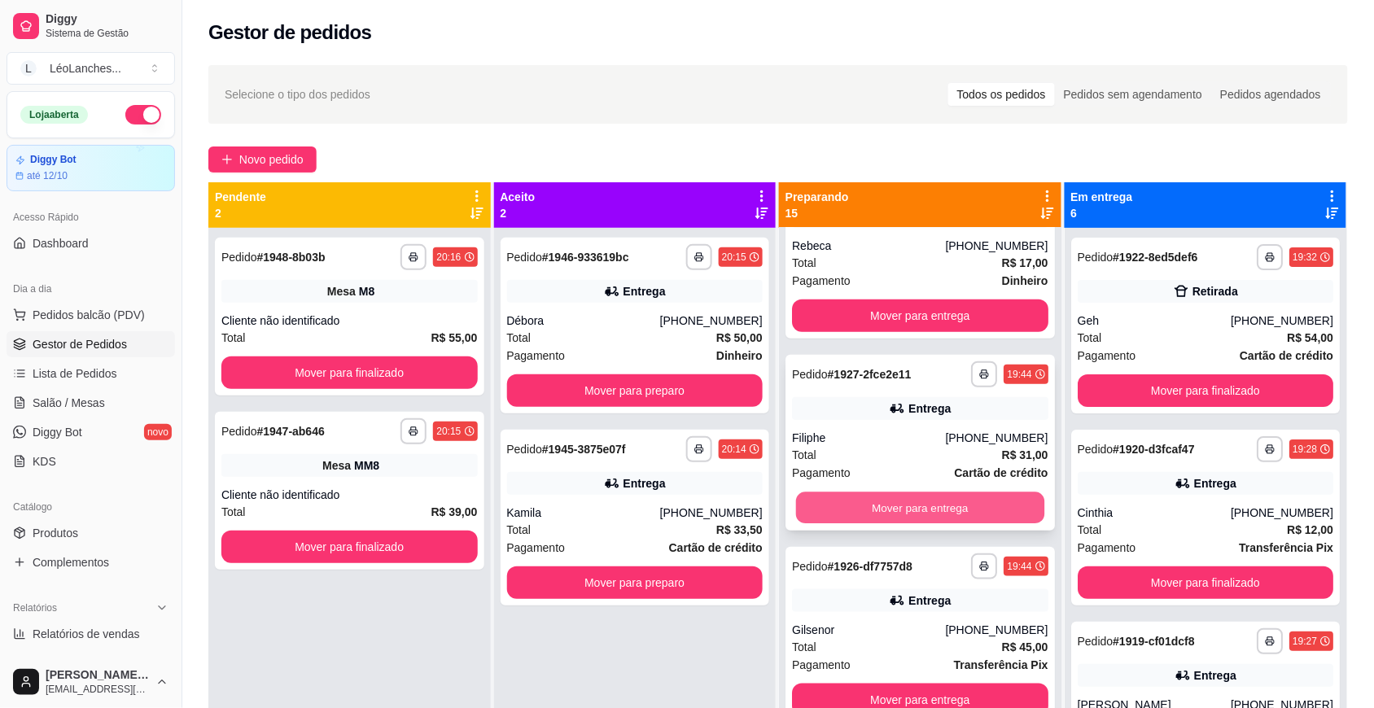
click at [882, 510] on button "Mover para entrega" at bounding box center [920, 508] width 248 height 32
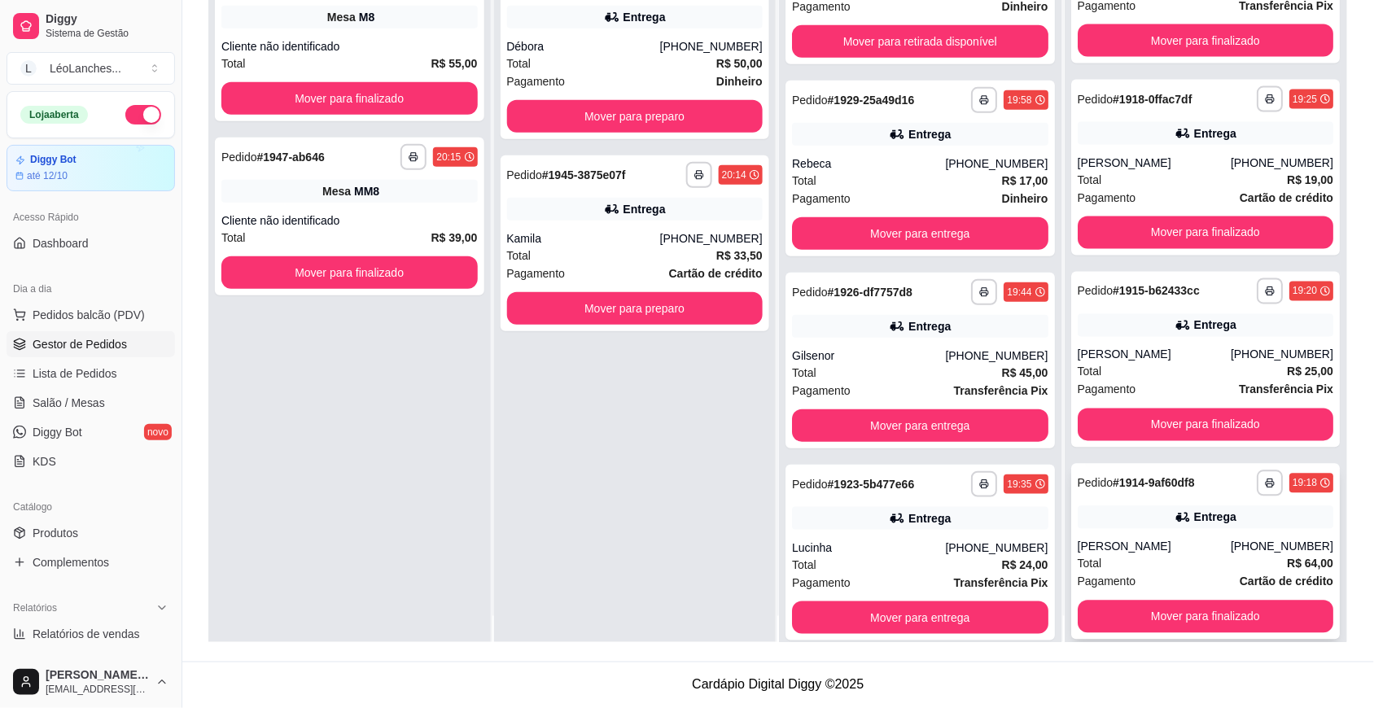
scroll to position [46, 0]
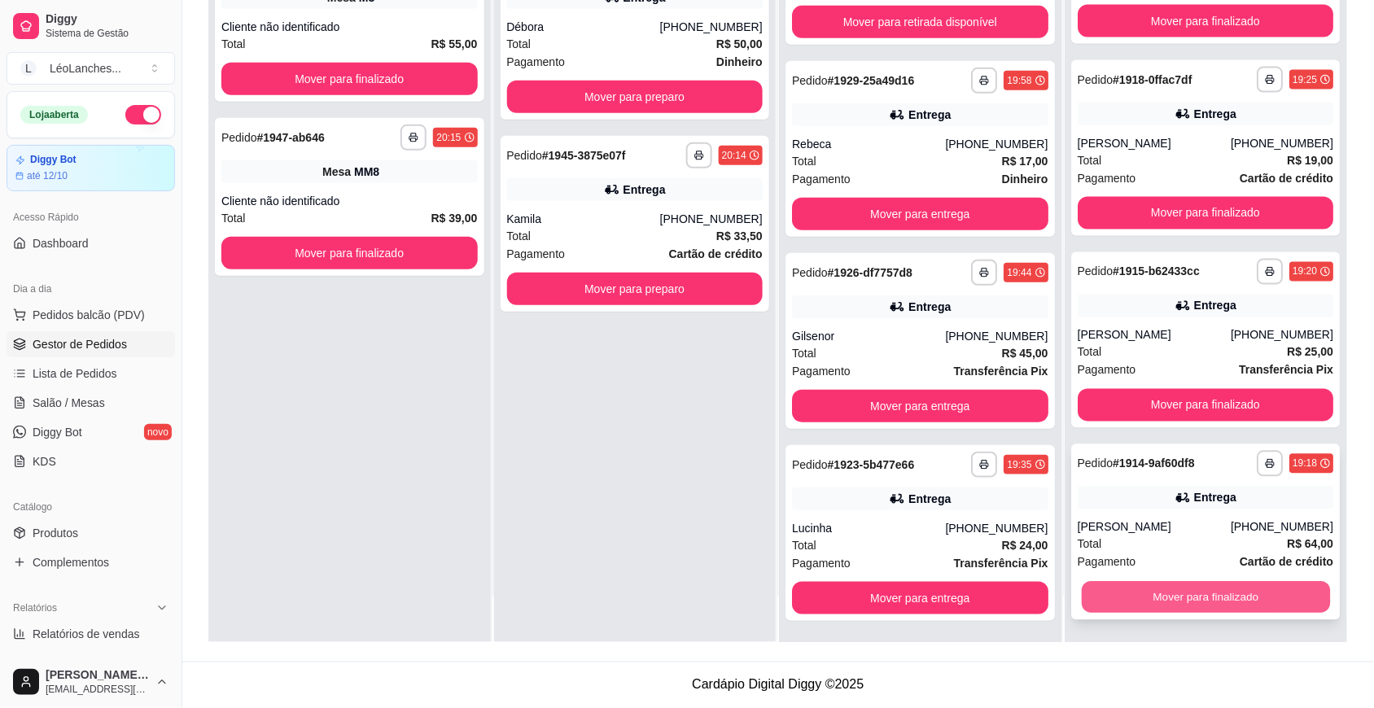
click at [1113, 584] on button "Mover para finalizado" at bounding box center [1205, 598] width 248 height 32
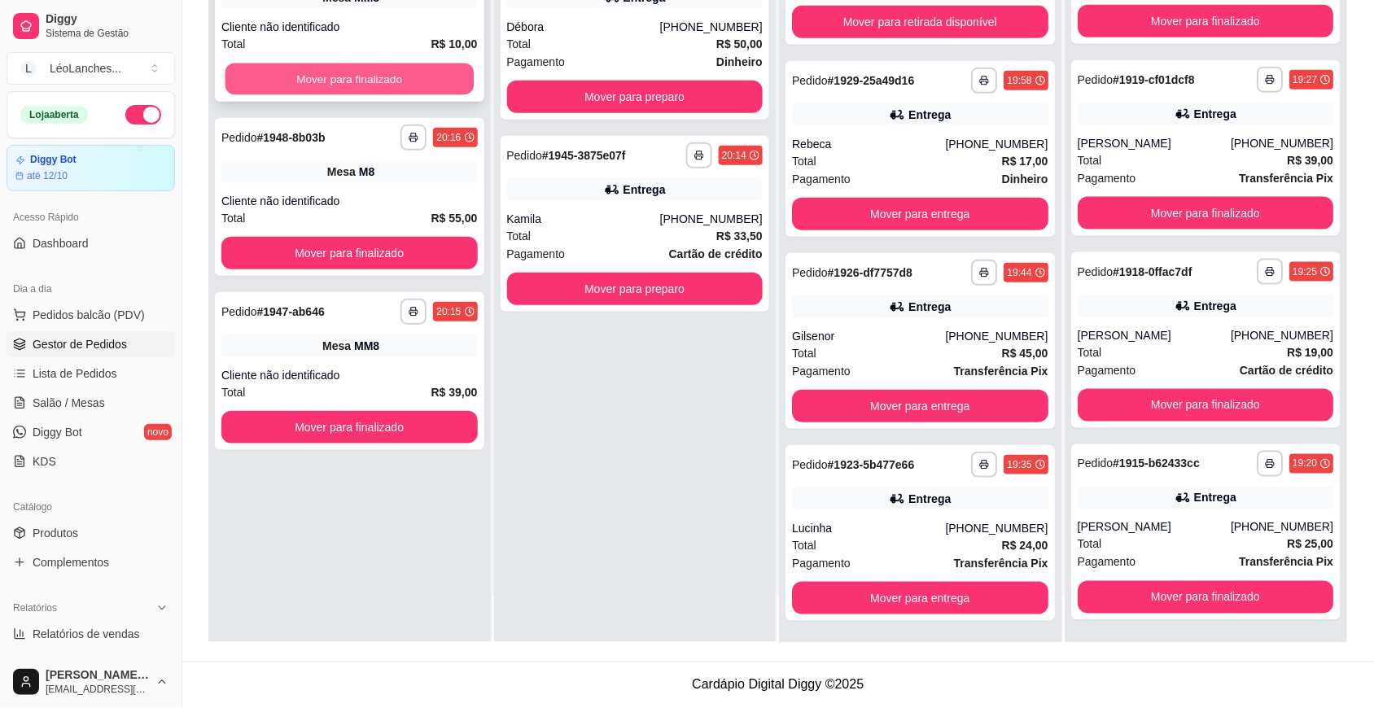
click at [375, 76] on button "Mover para finalizado" at bounding box center [349, 79] width 248 height 32
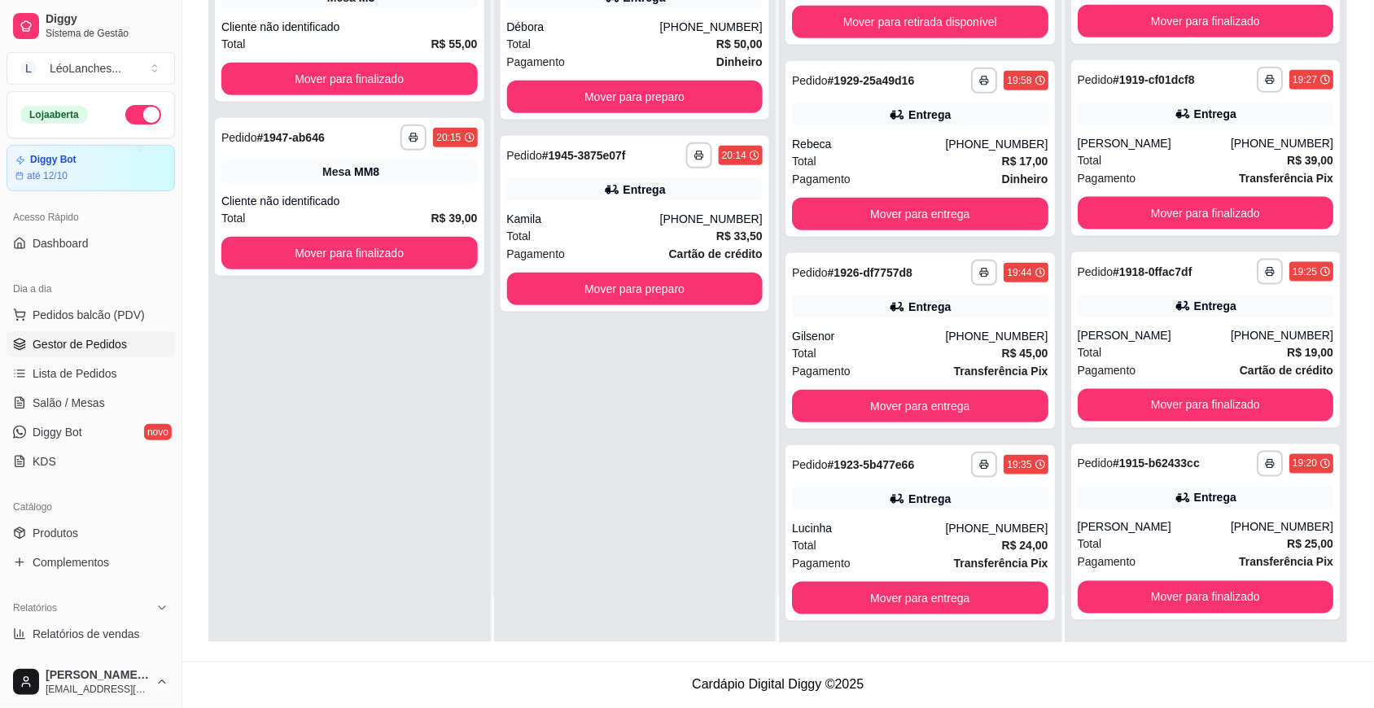
scroll to position [0, 0]
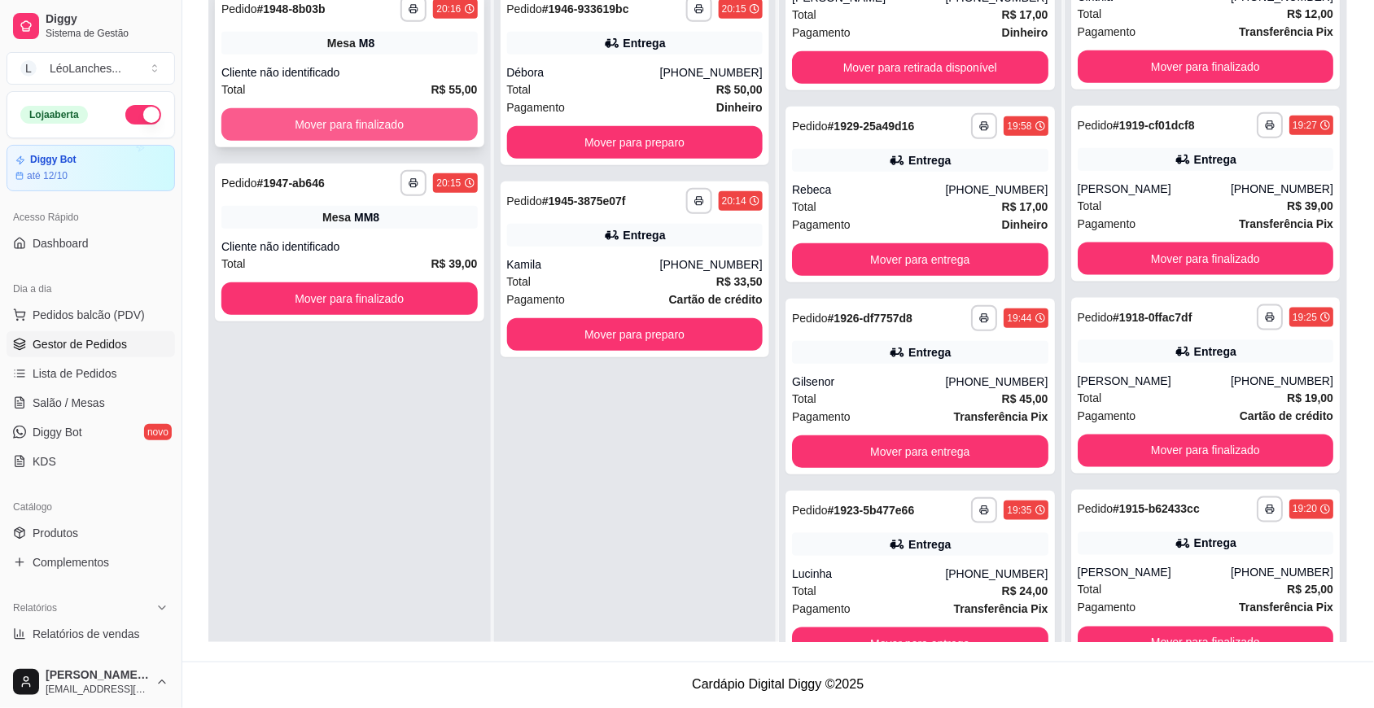
click at [379, 118] on button "Mover para finalizado" at bounding box center [349, 124] width 256 height 33
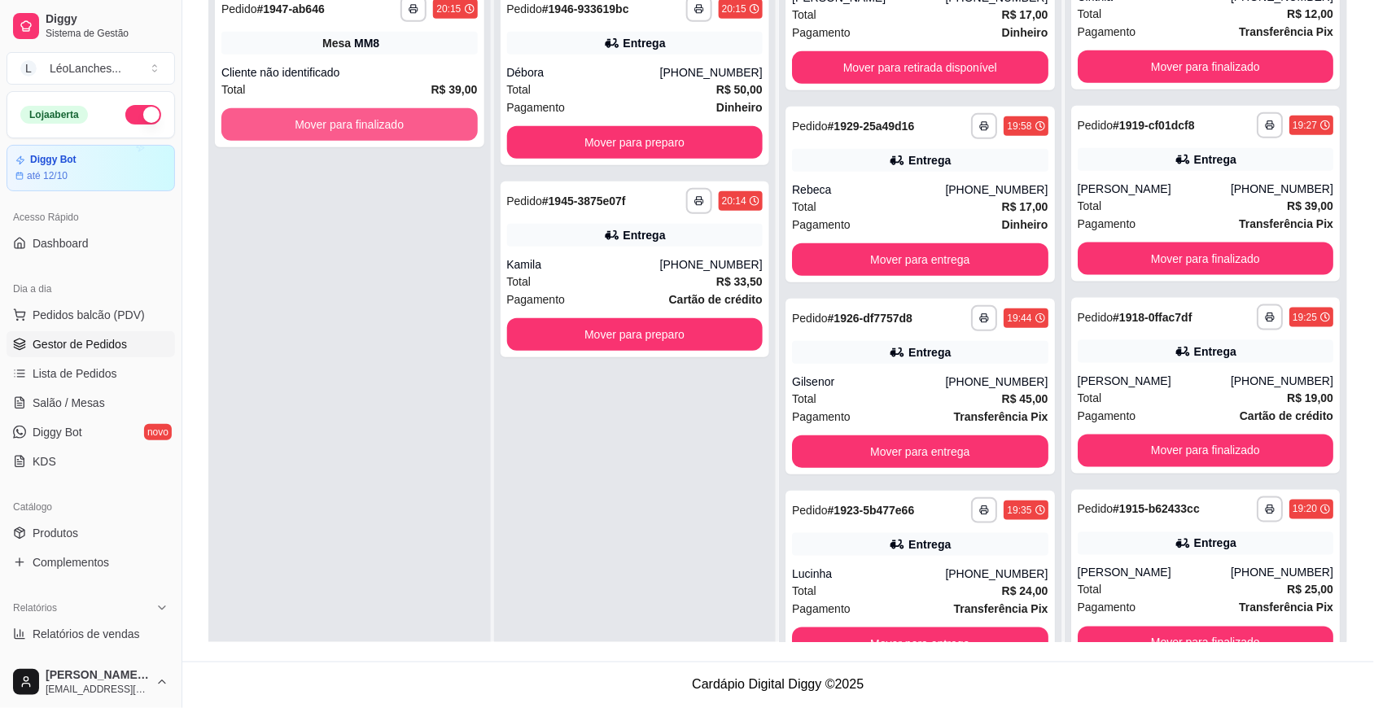
click at [379, 118] on button "Mover para finalizado" at bounding box center [349, 124] width 256 height 33
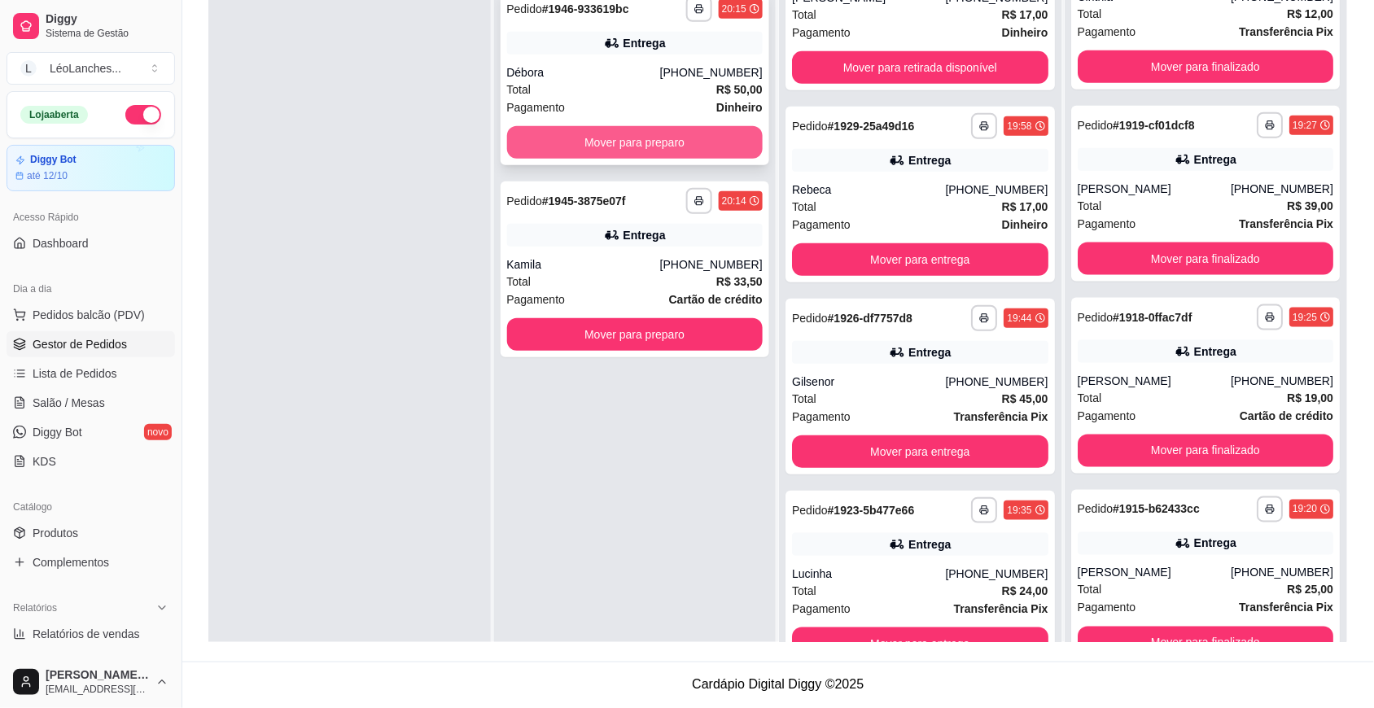
click at [576, 149] on button "Mover para preparo" at bounding box center [635, 142] width 256 height 33
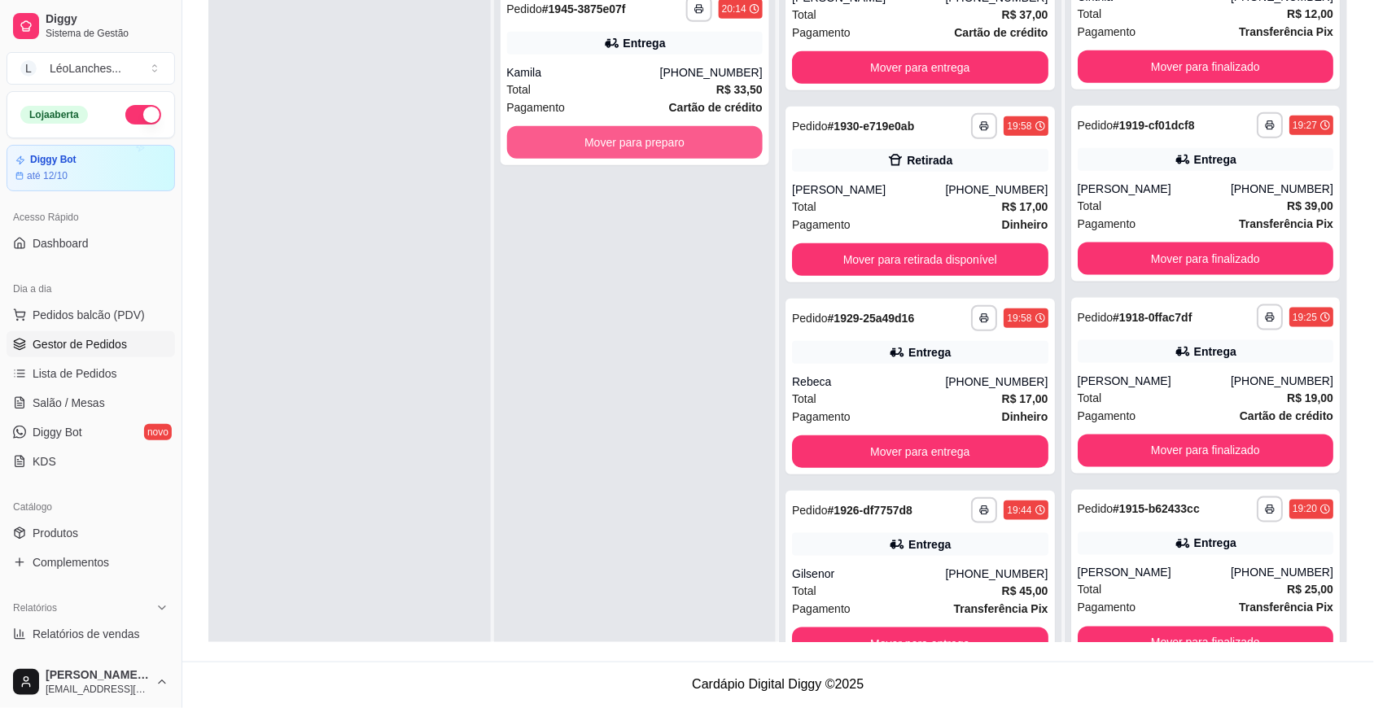
scroll to position [2188, 0]
click at [578, 151] on button "Mover para preparo" at bounding box center [635, 142] width 256 height 33
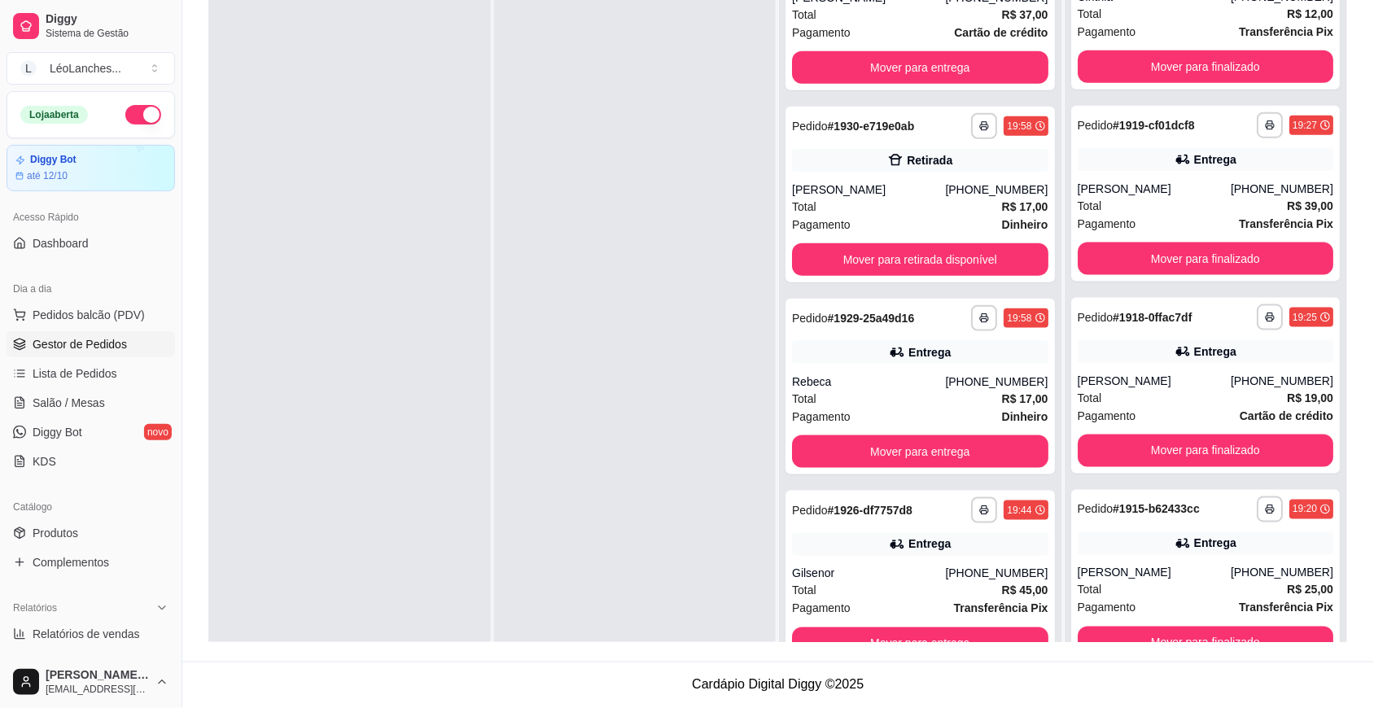
scroll to position [2379, 0]
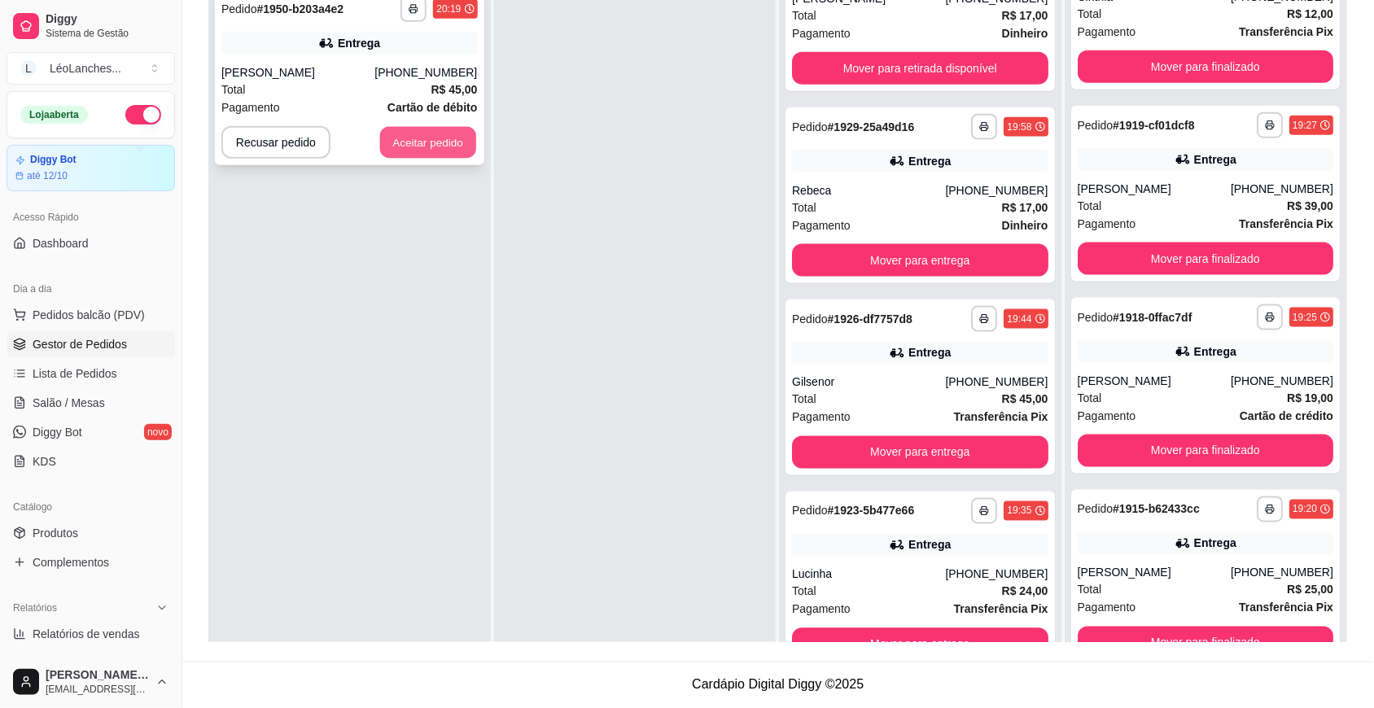
click at [430, 133] on button "Aceitar pedido" at bounding box center [428, 143] width 96 height 32
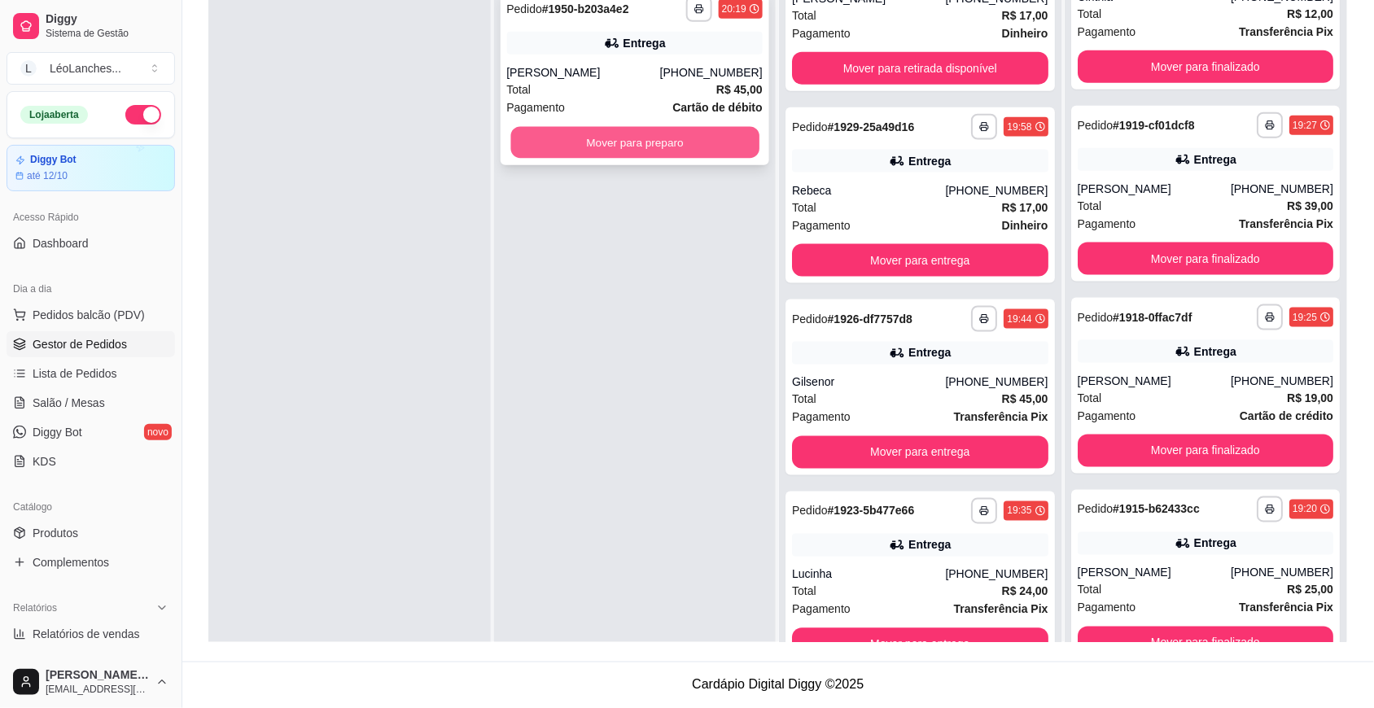
click at [682, 147] on button "Mover para preparo" at bounding box center [634, 143] width 248 height 32
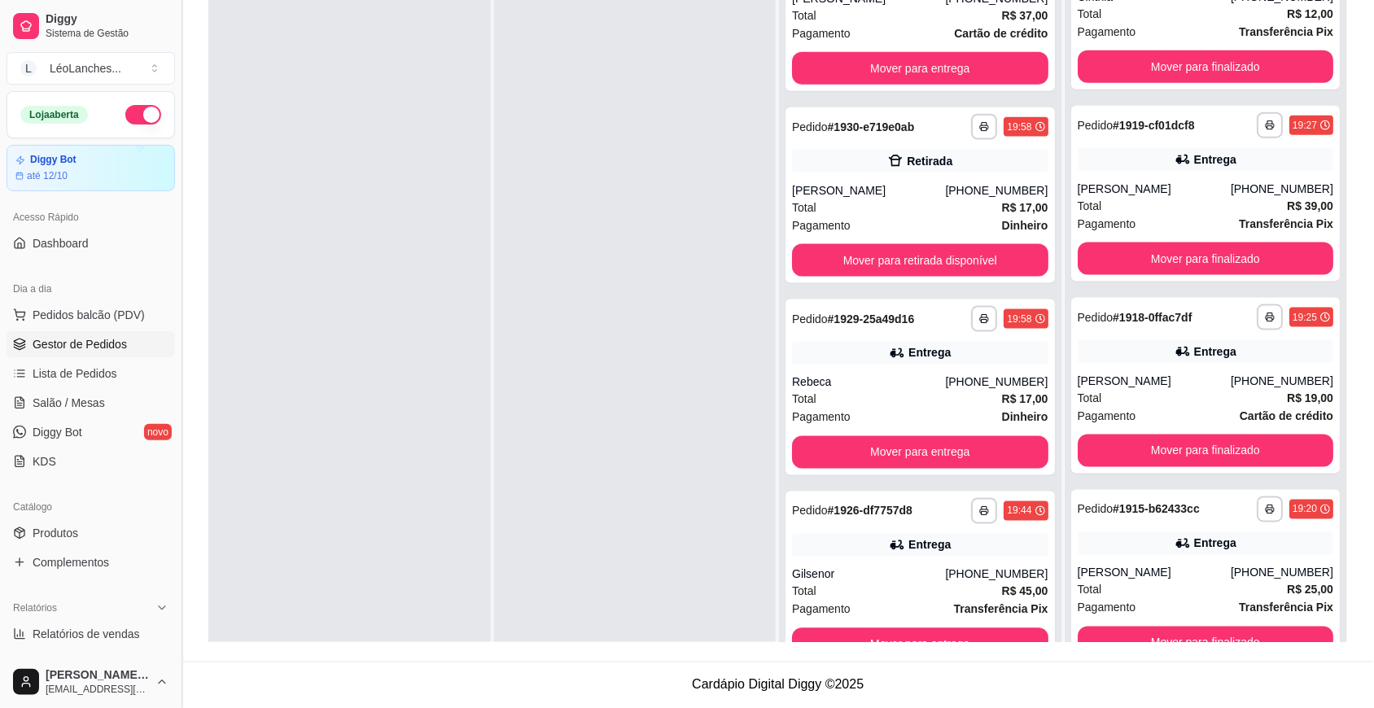
scroll to position [2572, 0]
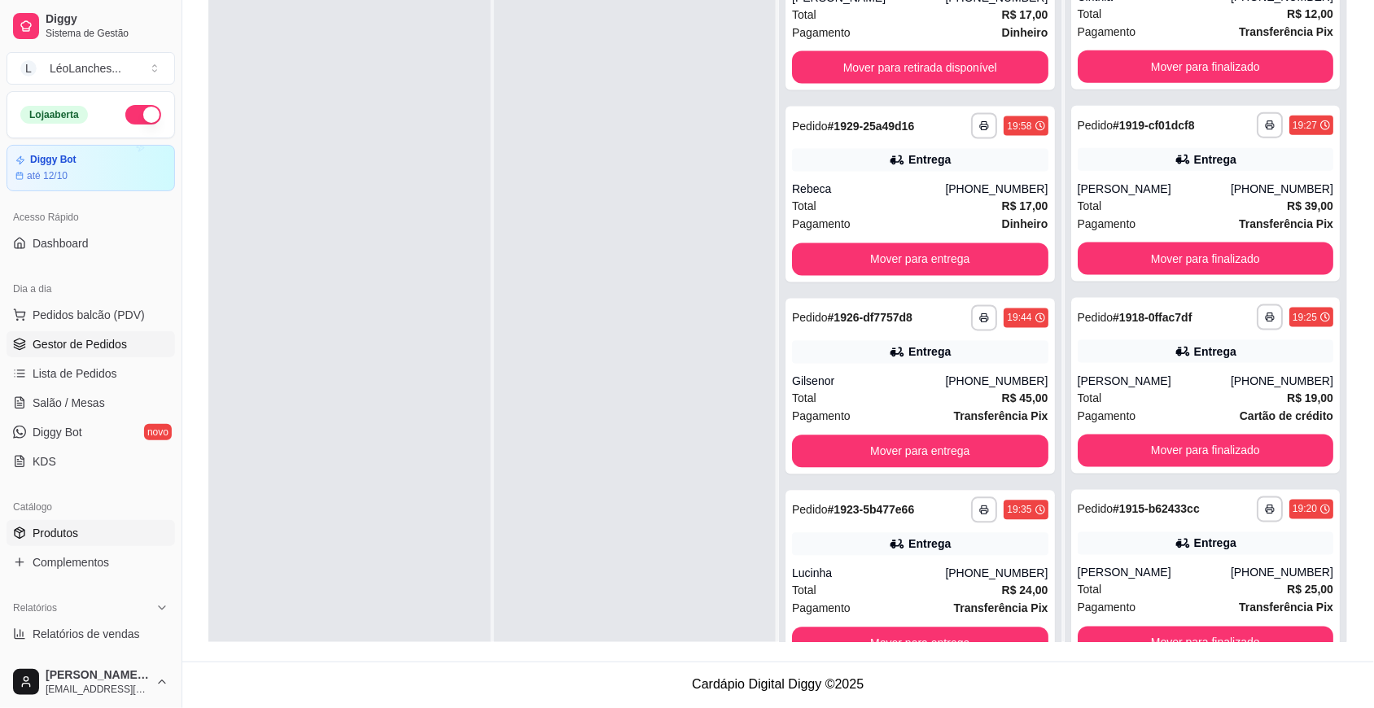
click at [66, 532] on span "Produtos" at bounding box center [56, 533] width 46 height 16
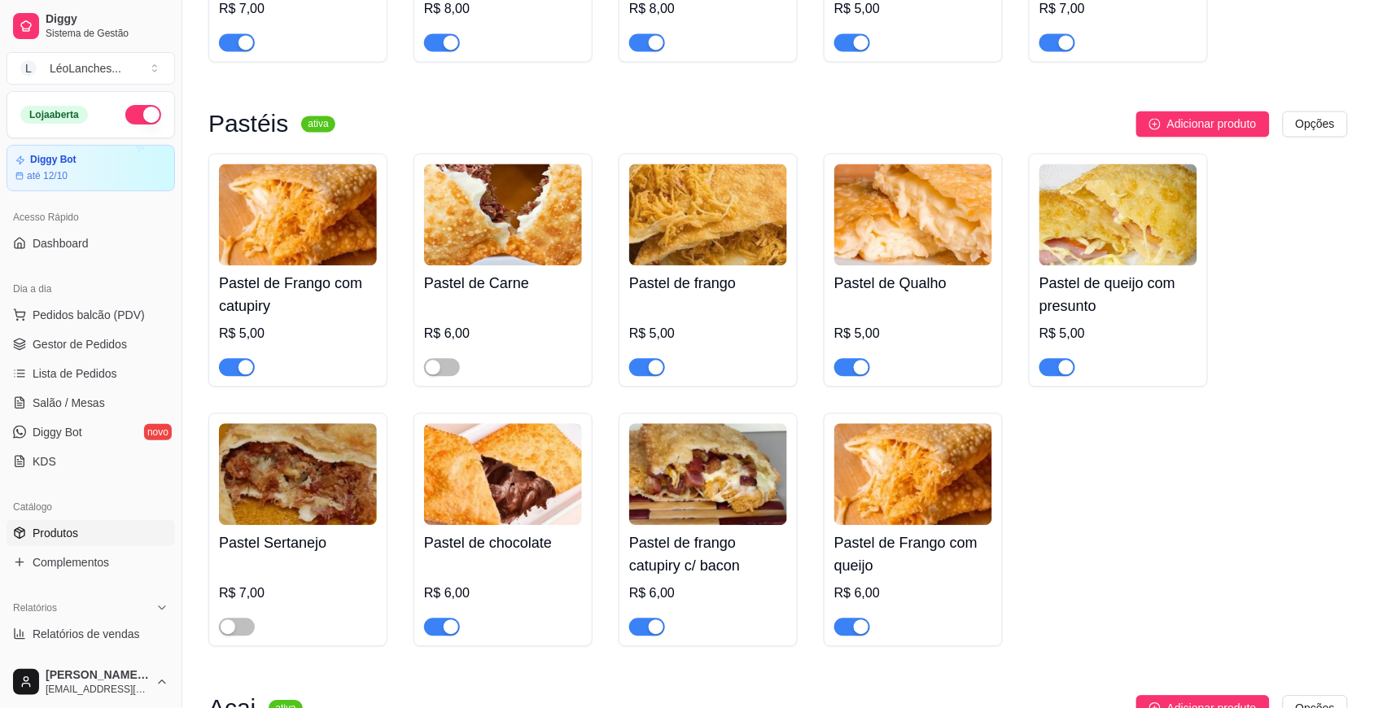
scroll to position [898, 0]
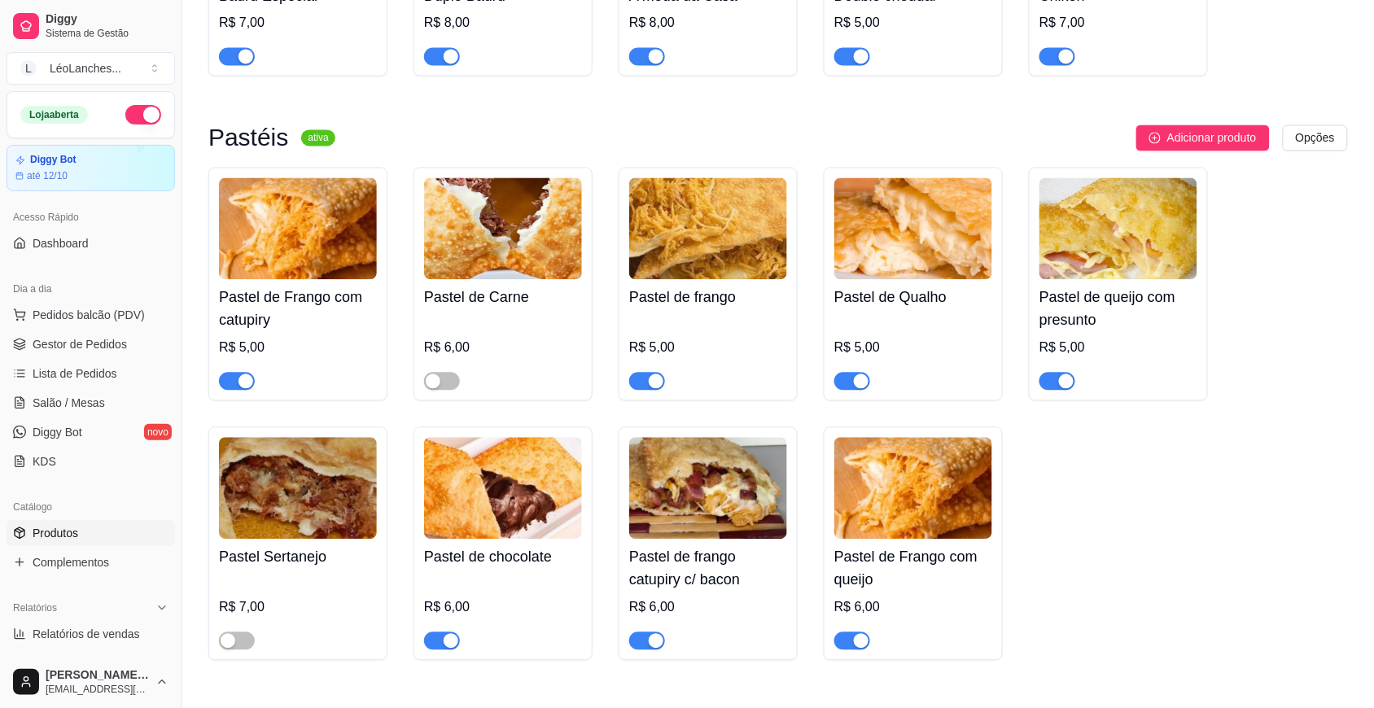
click at [232, 384] on span "button" at bounding box center [237, 382] width 36 height 18
click at [650, 389] on div "button" at bounding box center [656, 381] width 15 height 15
click at [843, 387] on span "button" at bounding box center [852, 382] width 36 height 18
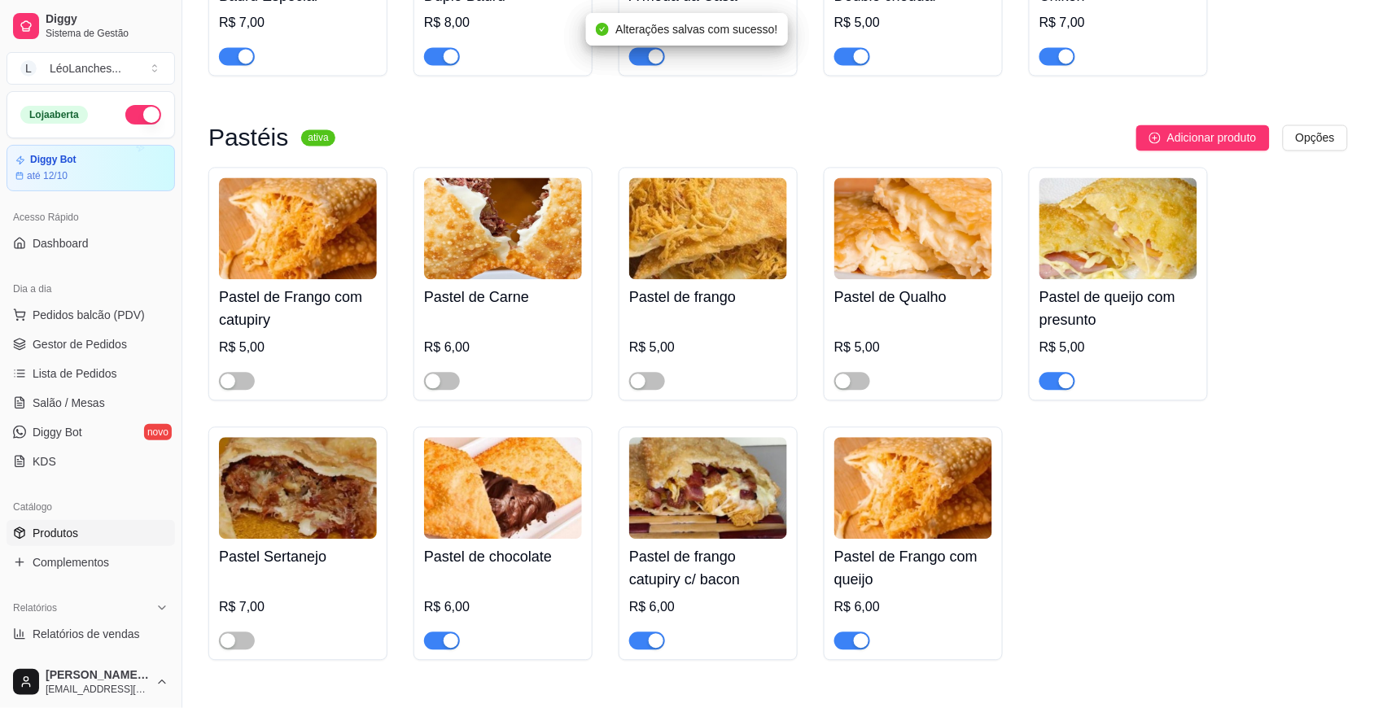
click at [1054, 387] on span "button" at bounding box center [1057, 382] width 36 height 18
click at [857, 641] on span "button" at bounding box center [852, 641] width 36 height 18
click at [640, 639] on div at bounding box center [647, 641] width 36 height 20
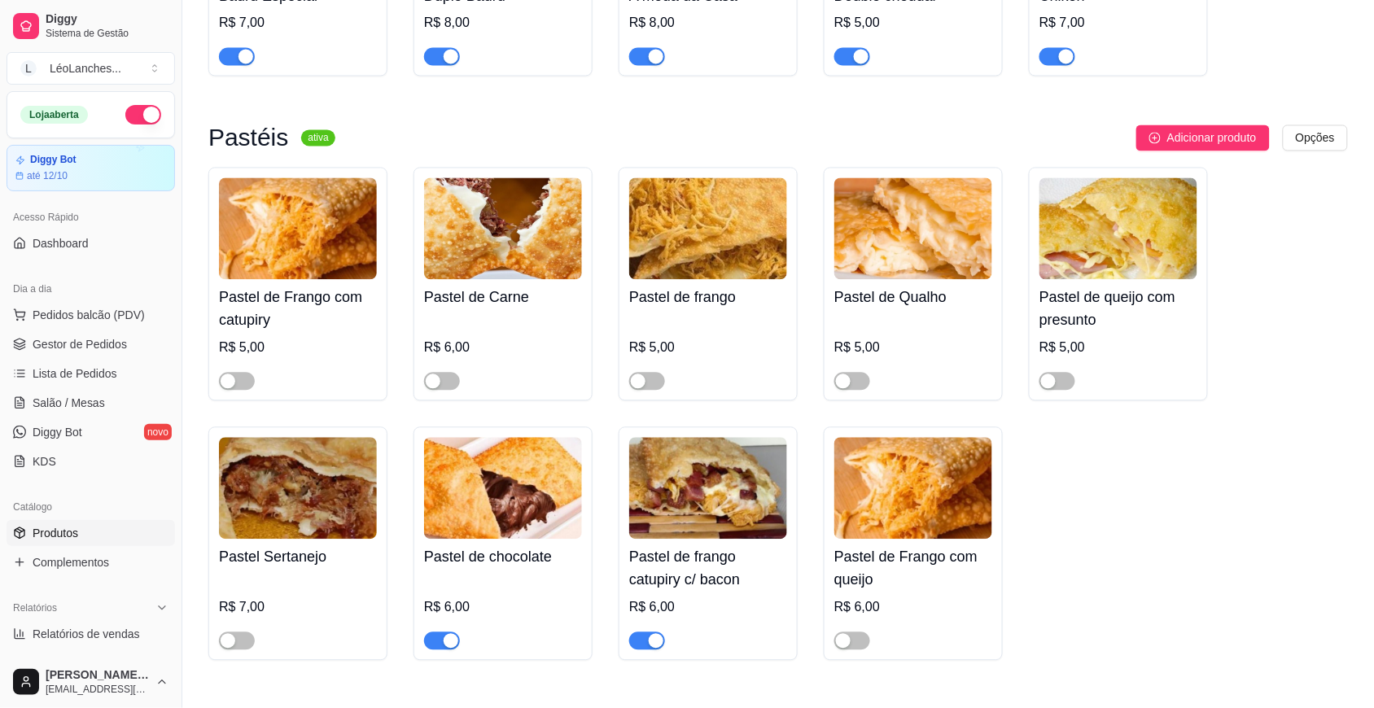
drag, startPoint x: 446, startPoint y: 645, endPoint x: 474, endPoint y: 650, distance: 28.1
click at [445, 645] on div "button" at bounding box center [451, 641] width 15 height 15
click at [655, 647] on div "button" at bounding box center [656, 641] width 15 height 15
click at [103, 339] on span "Gestor de Pedidos" at bounding box center [80, 344] width 94 height 16
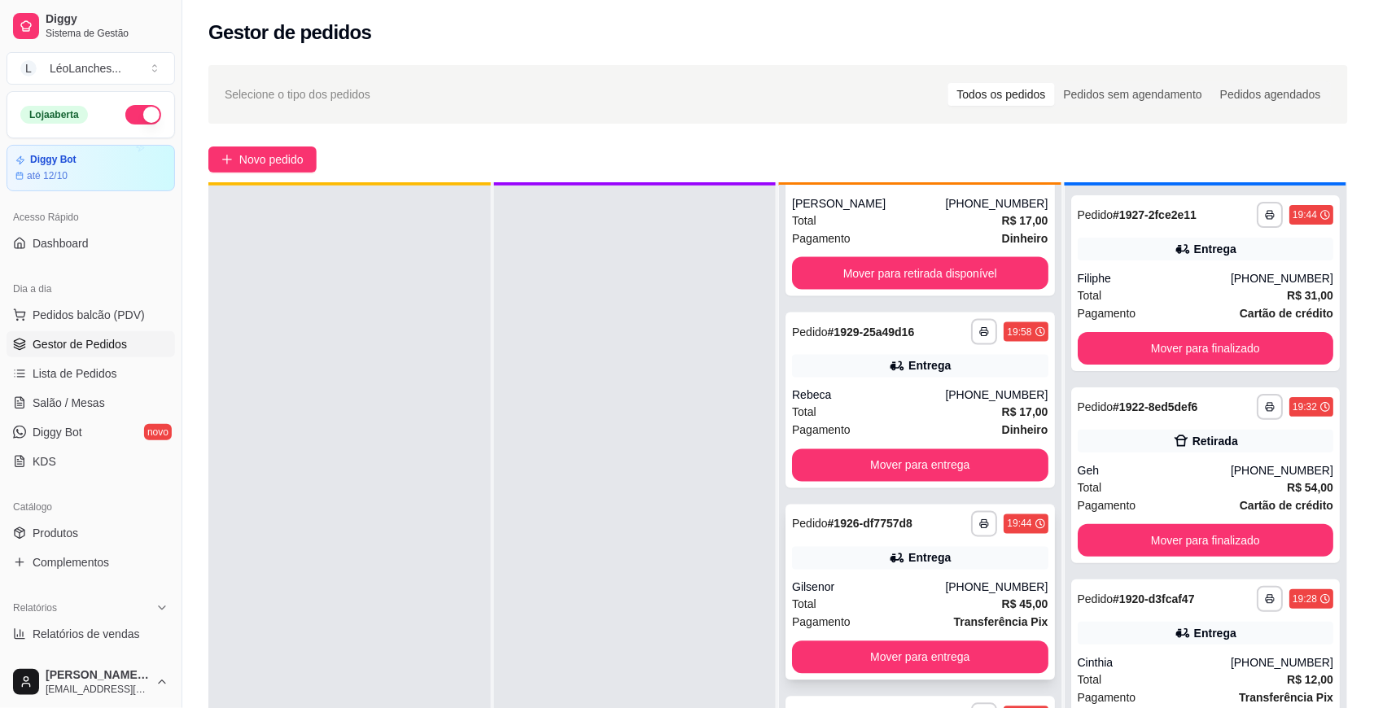
scroll to position [46, 0]
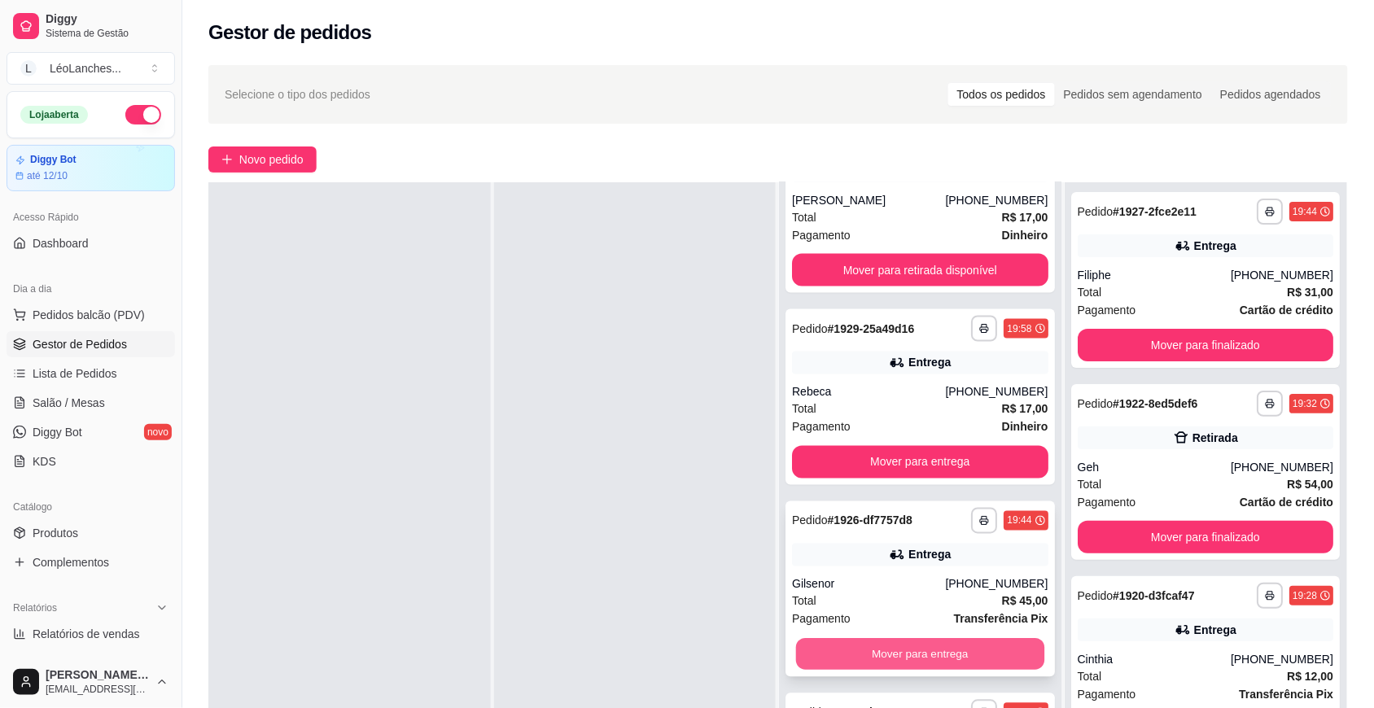
click at [892, 644] on button "Mover para entrega" at bounding box center [920, 655] width 248 height 32
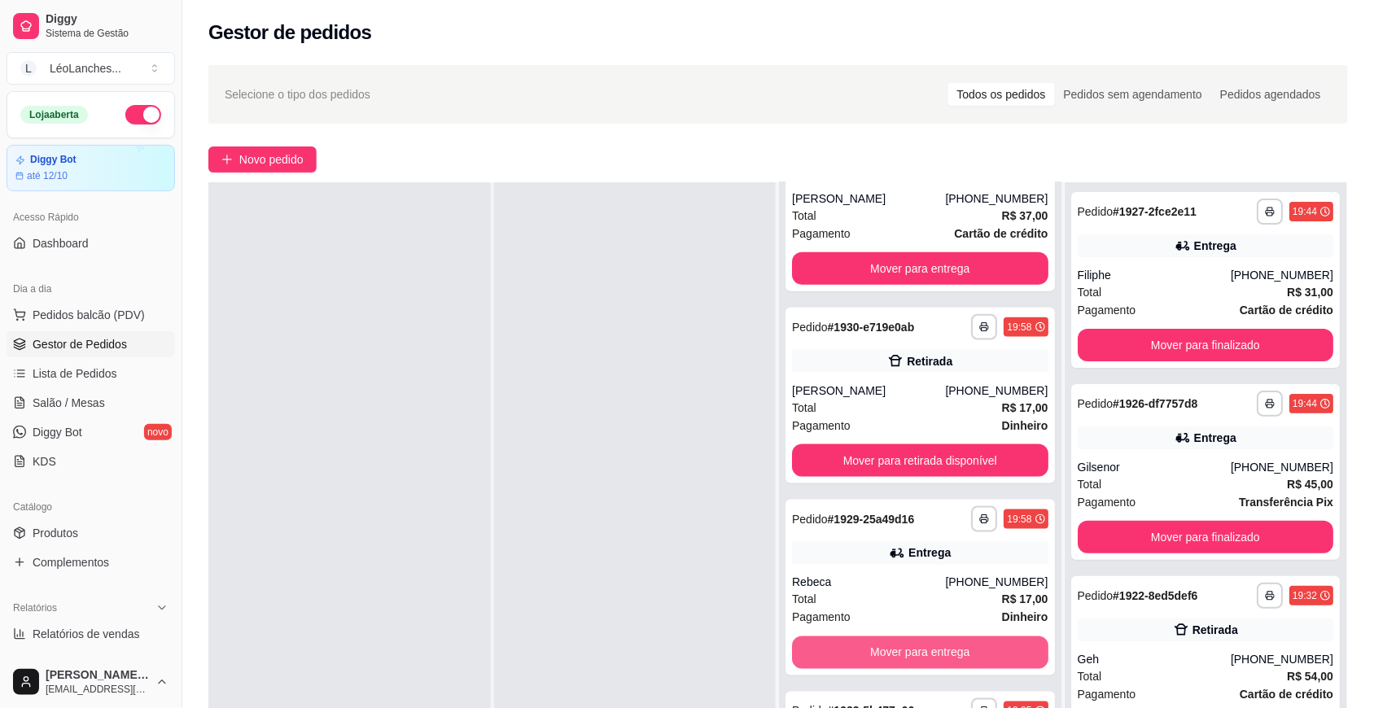
scroll to position [2379, 0]
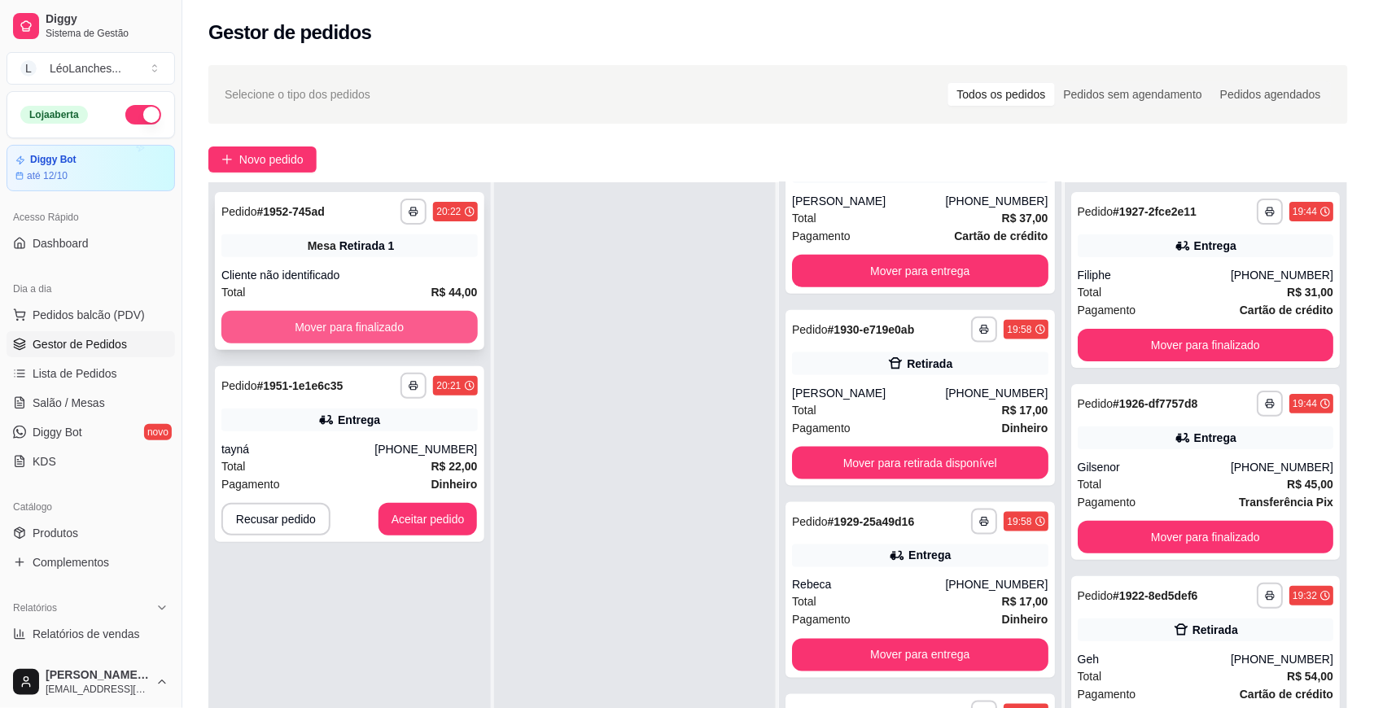
click at [387, 322] on button "Mover para finalizado" at bounding box center [349, 327] width 256 height 33
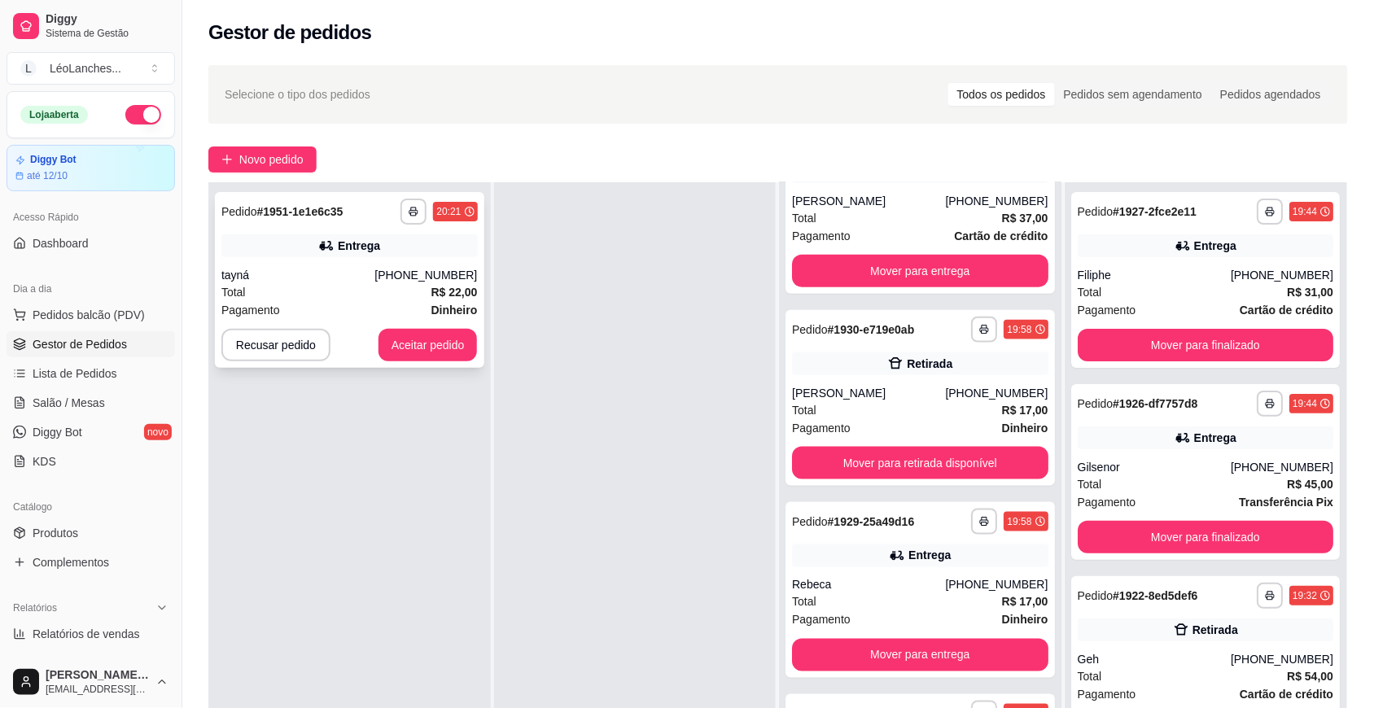
scroll to position [0, 0]
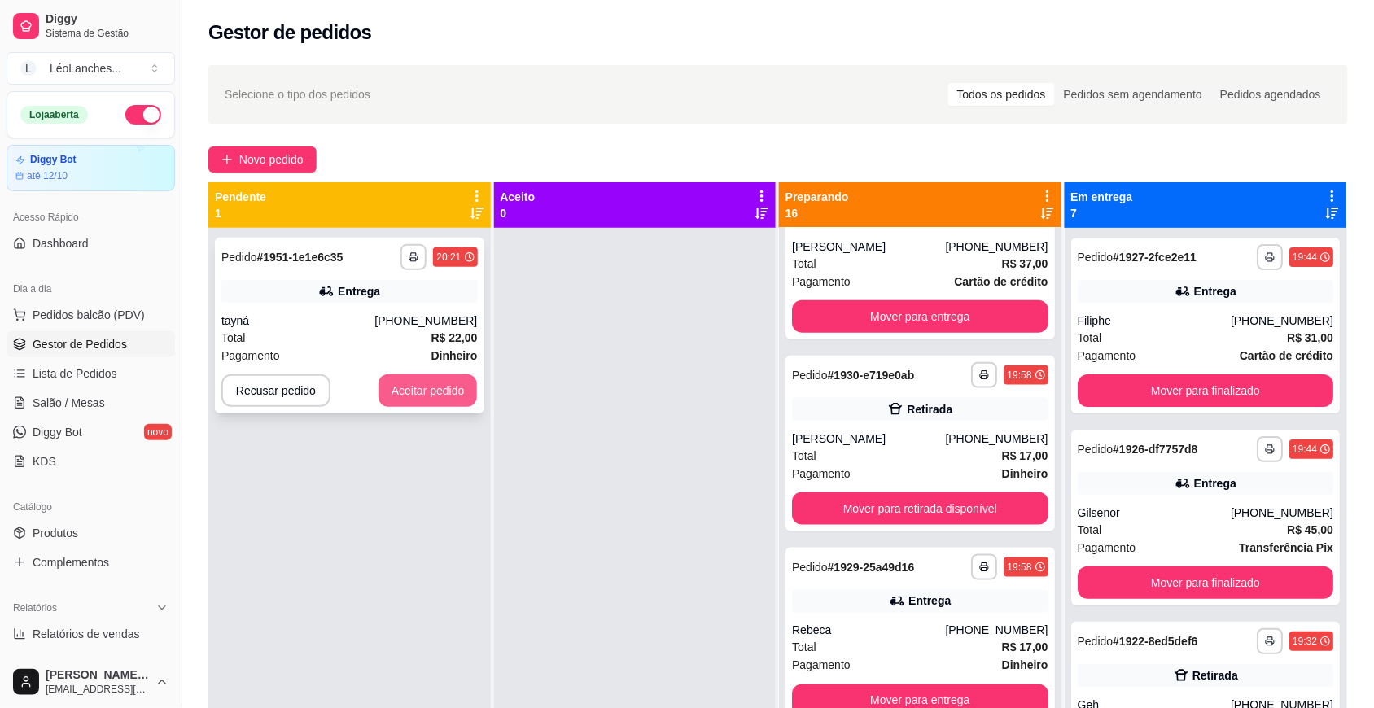
click at [435, 391] on button "Aceitar pedido" at bounding box center [427, 390] width 99 height 33
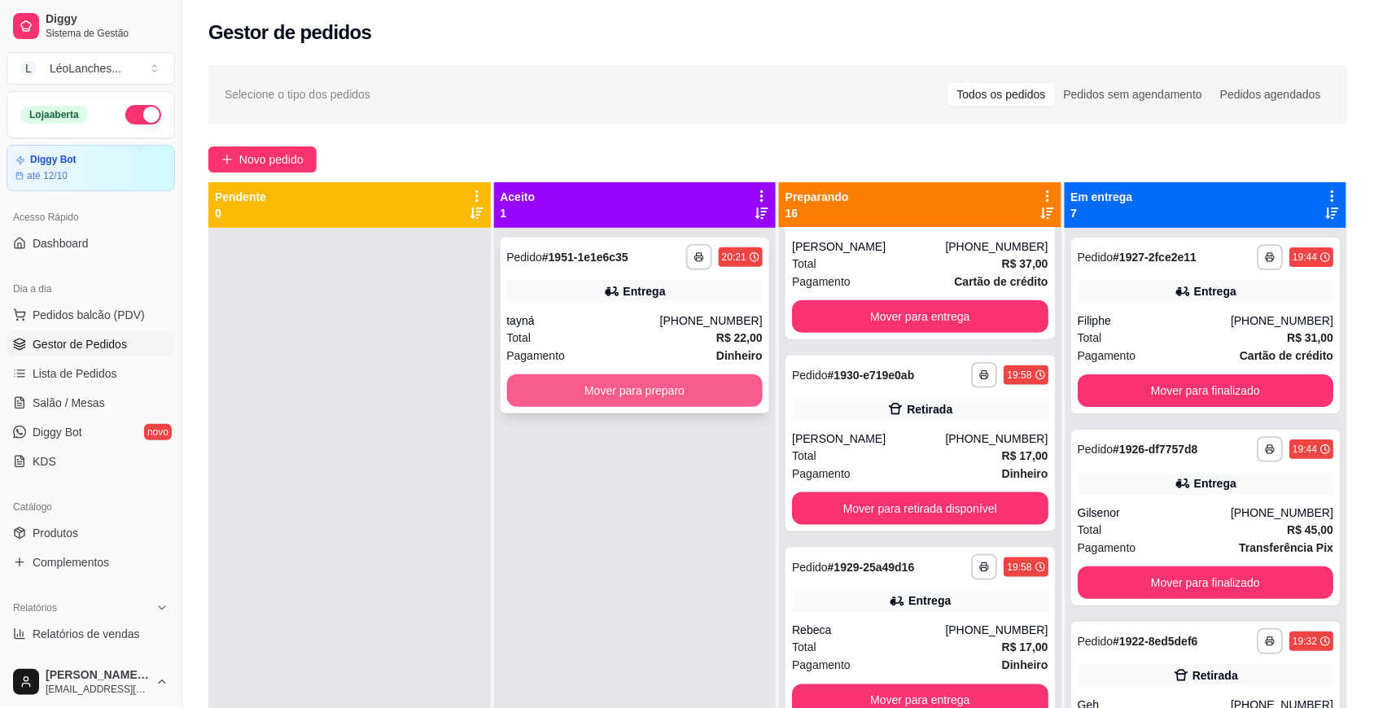
click at [531, 381] on button "Mover para preparo" at bounding box center [635, 390] width 256 height 33
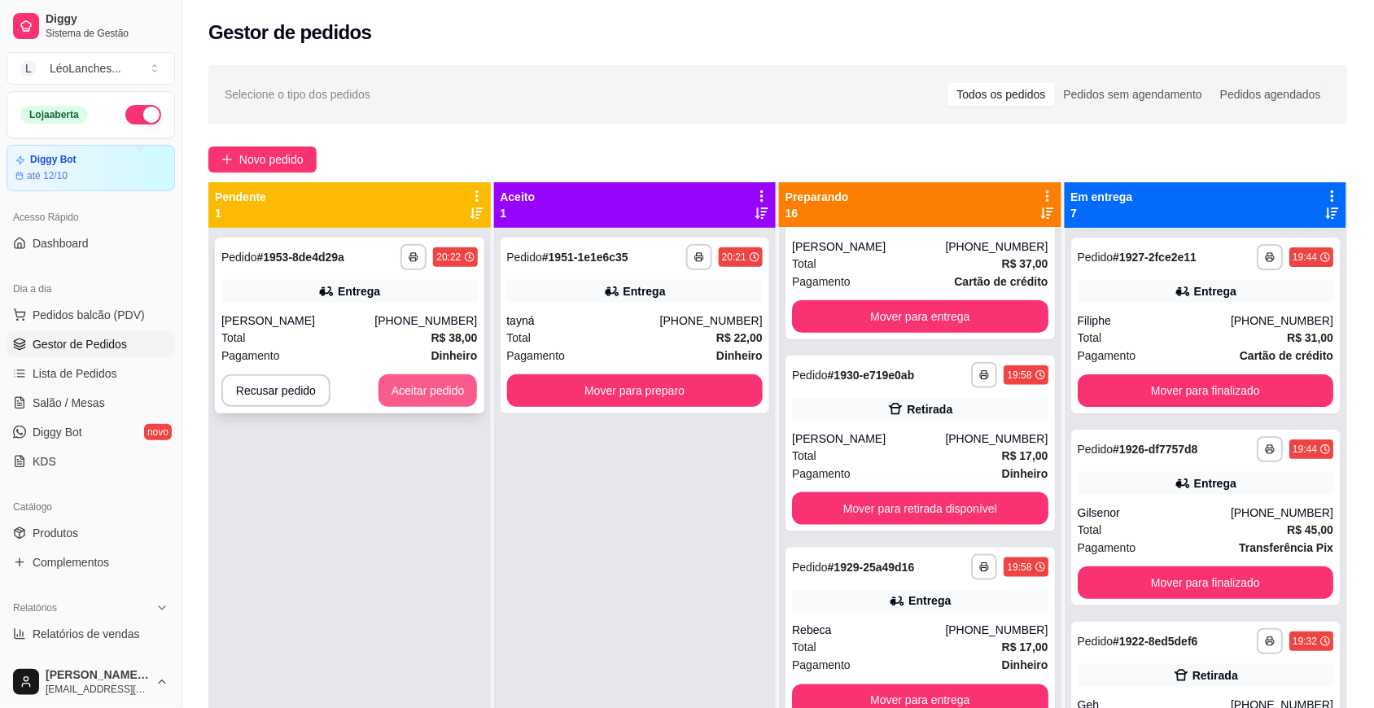
click at [423, 396] on button "Aceitar pedido" at bounding box center [427, 390] width 99 height 33
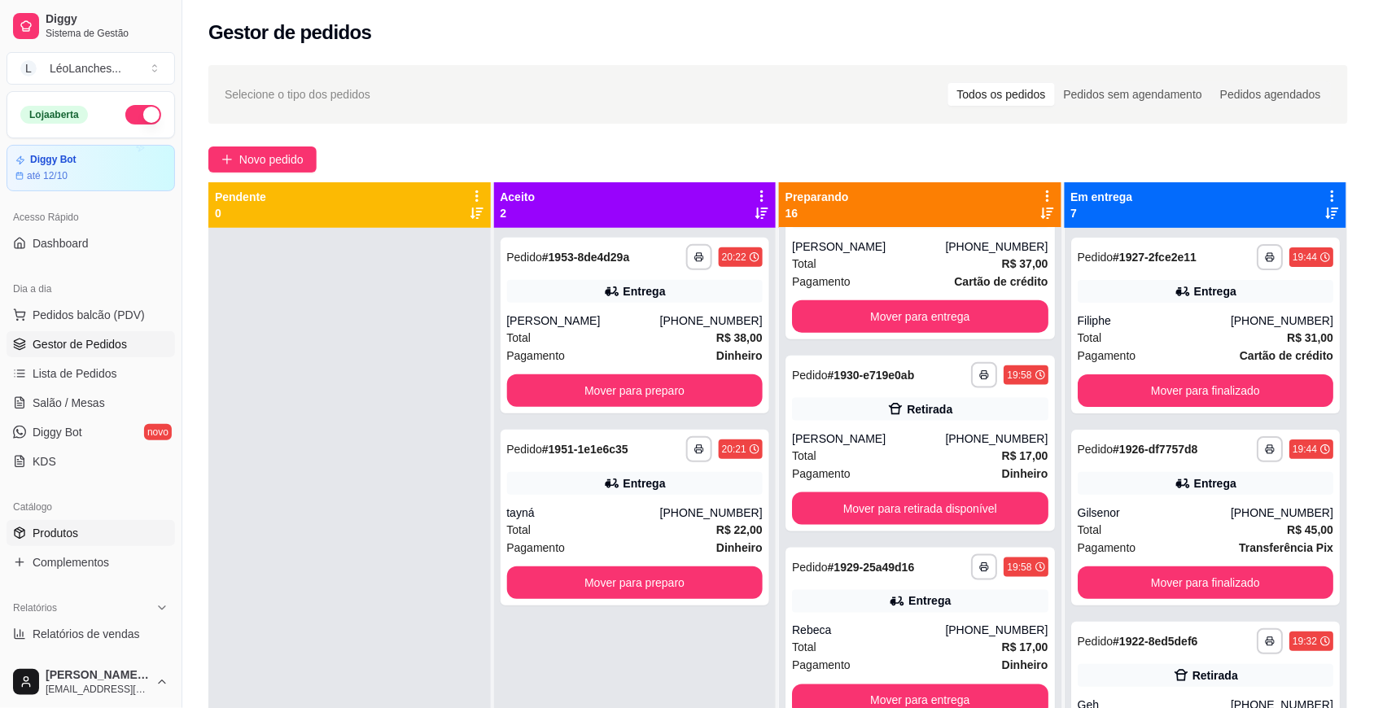
click at [66, 527] on span "Produtos" at bounding box center [56, 533] width 46 height 16
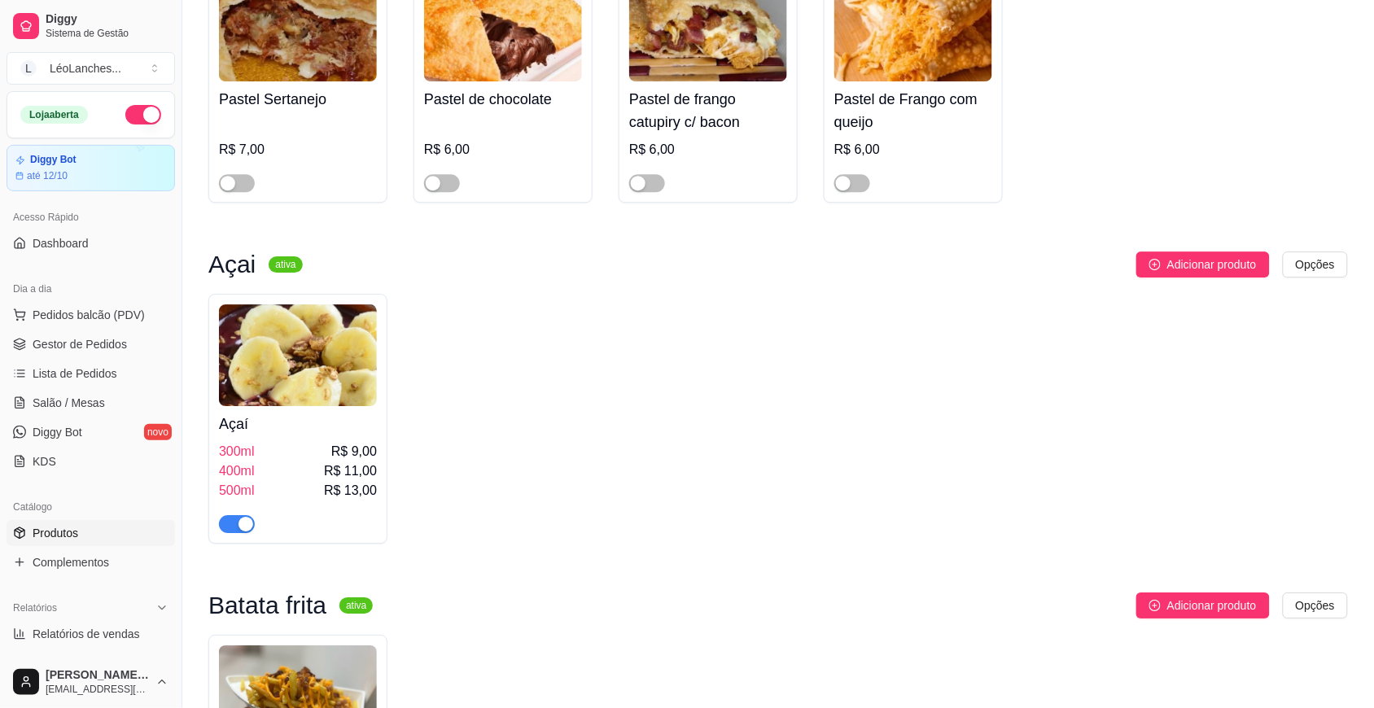
scroll to position [678, 0]
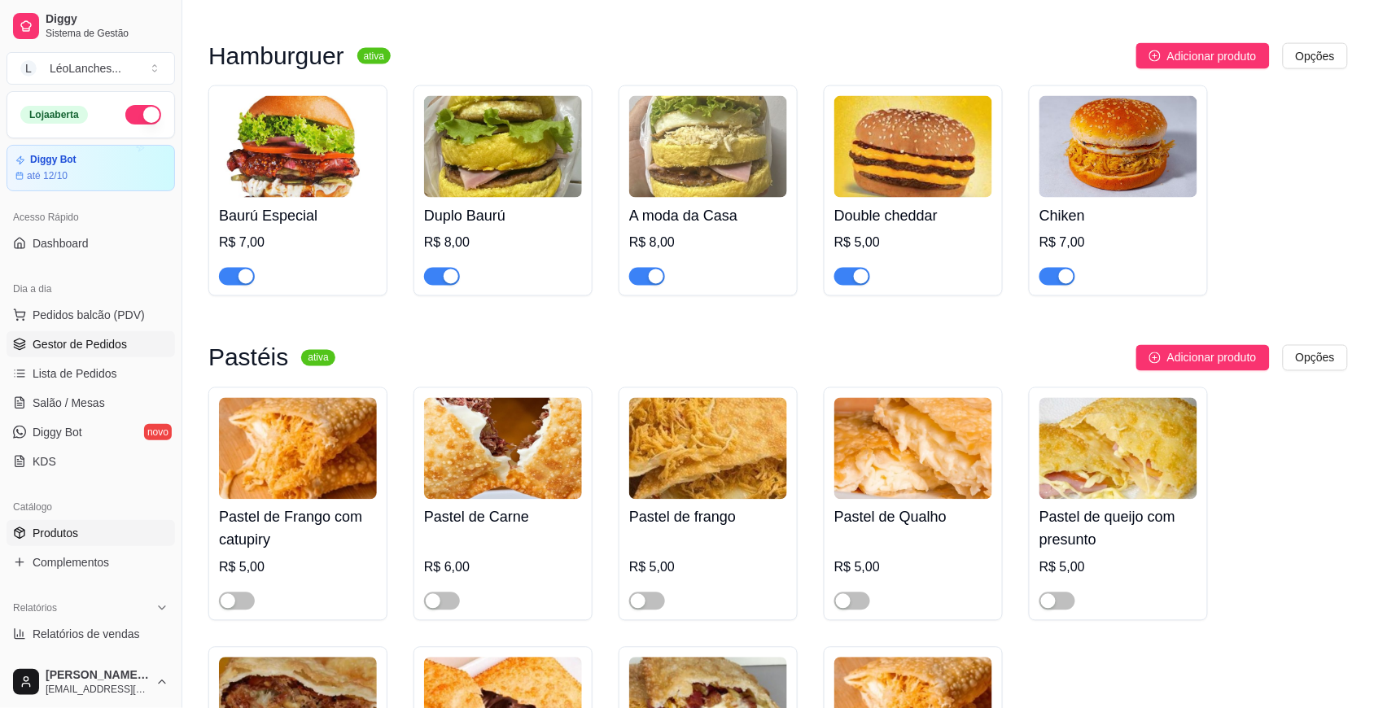
click at [80, 340] on span "Gestor de Pedidos" at bounding box center [80, 344] width 94 height 16
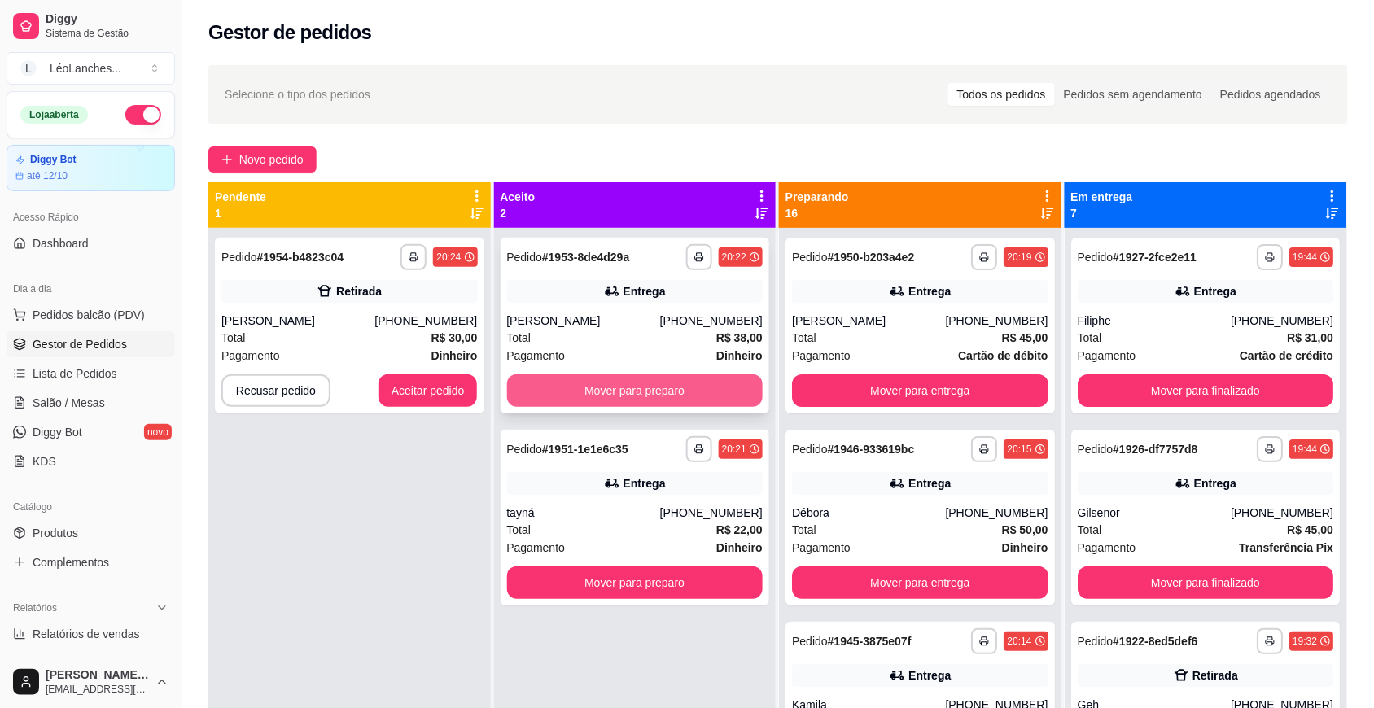
click at [718, 392] on button "Mover para preparo" at bounding box center [635, 390] width 256 height 33
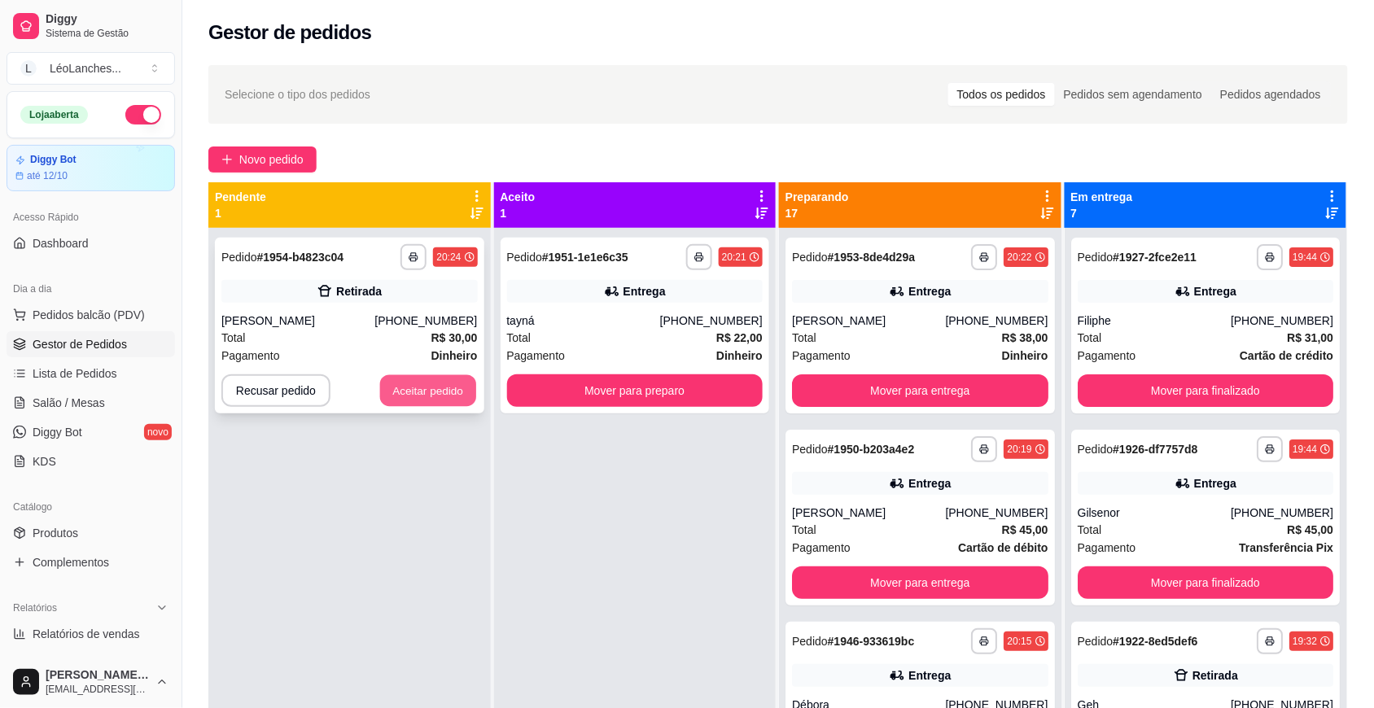
click at [427, 393] on button "Aceitar pedido" at bounding box center [428, 391] width 96 height 32
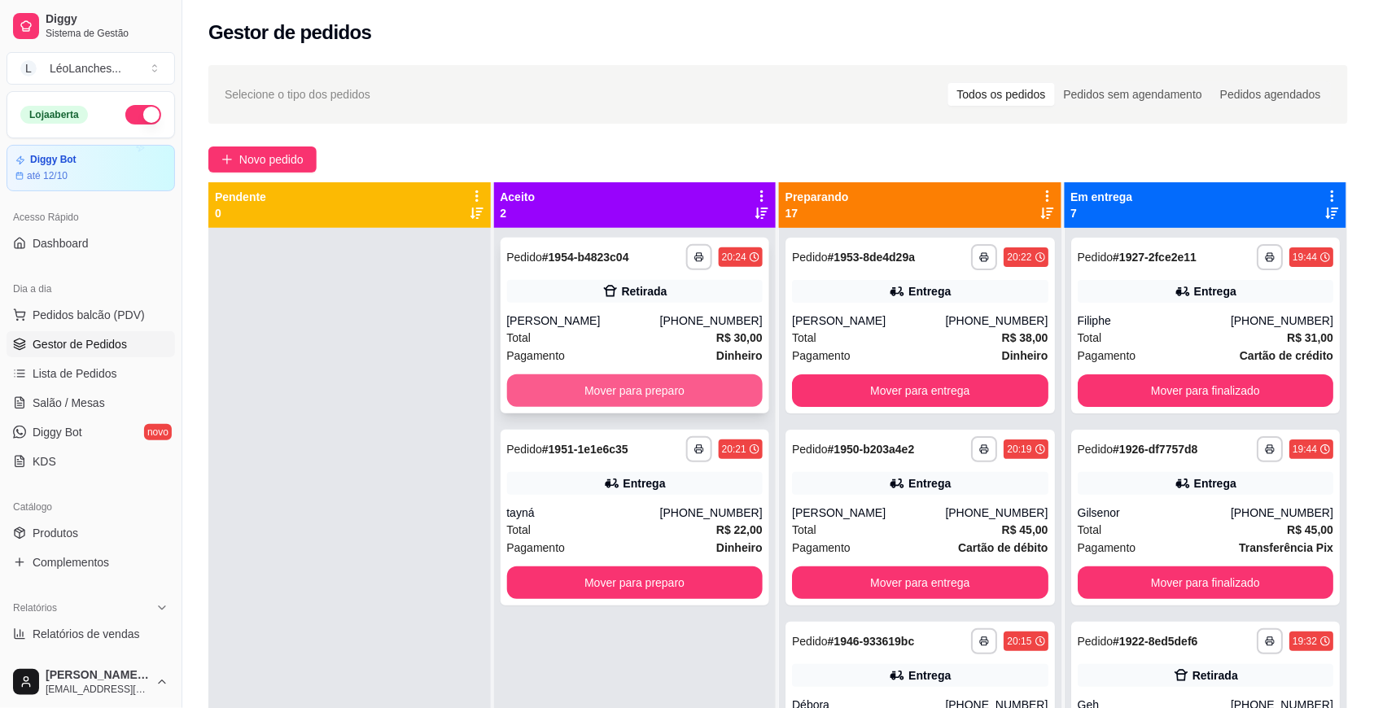
click at [628, 384] on button "Mover para preparo" at bounding box center [635, 390] width 256 height 33
click at [727, 387] on button "Mover para preparo" at bounding box center [635, 390] width 256 height 33
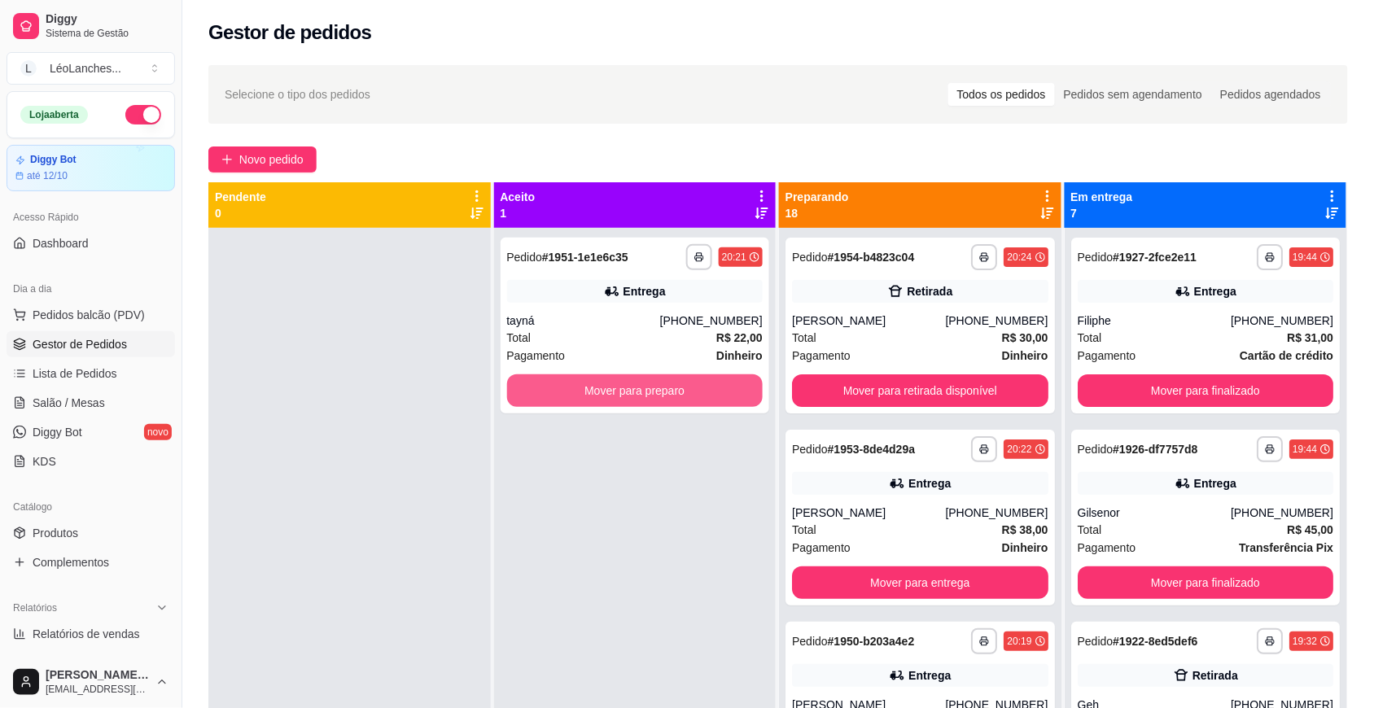
click at [727, 387] on button "Mover para preparo" at bounding box center [635, 390] width 256 height 33
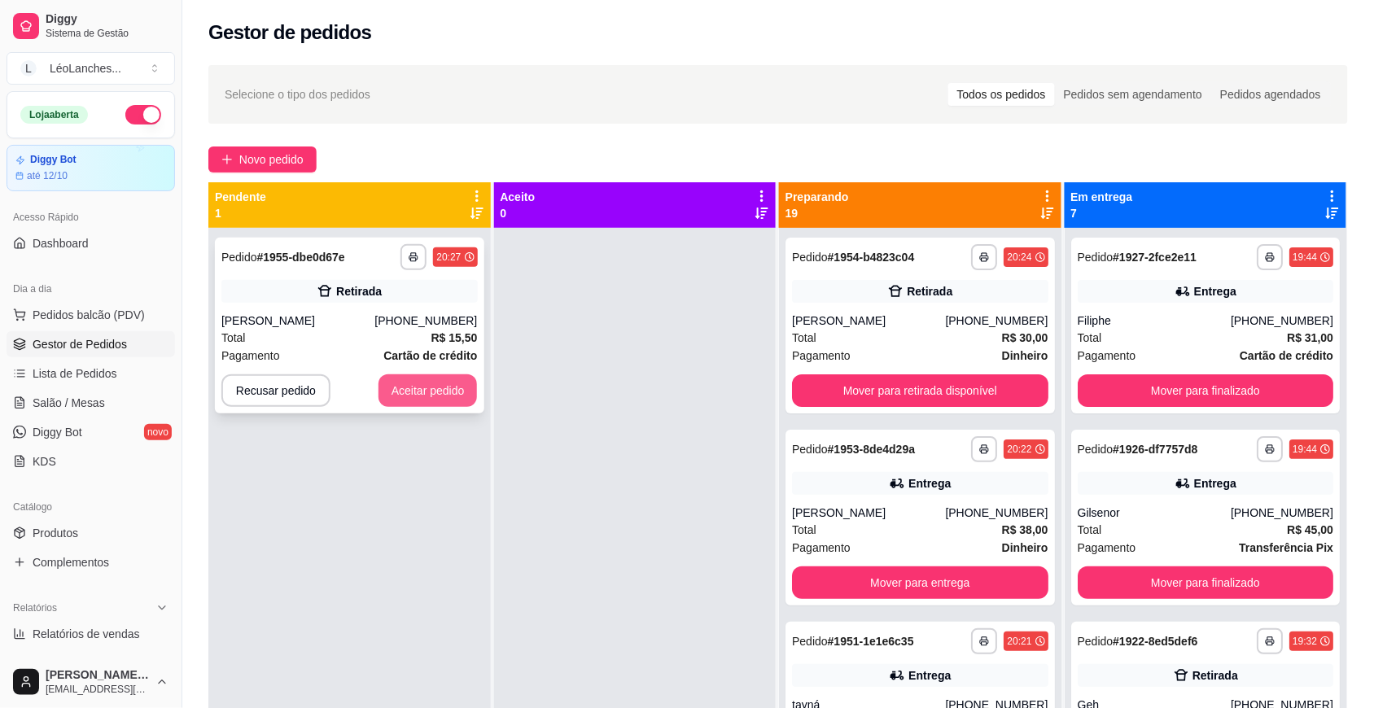
click at [426, 393] on button "Aceitar pedido" at bounding box center [427, 390] width 99 height 33
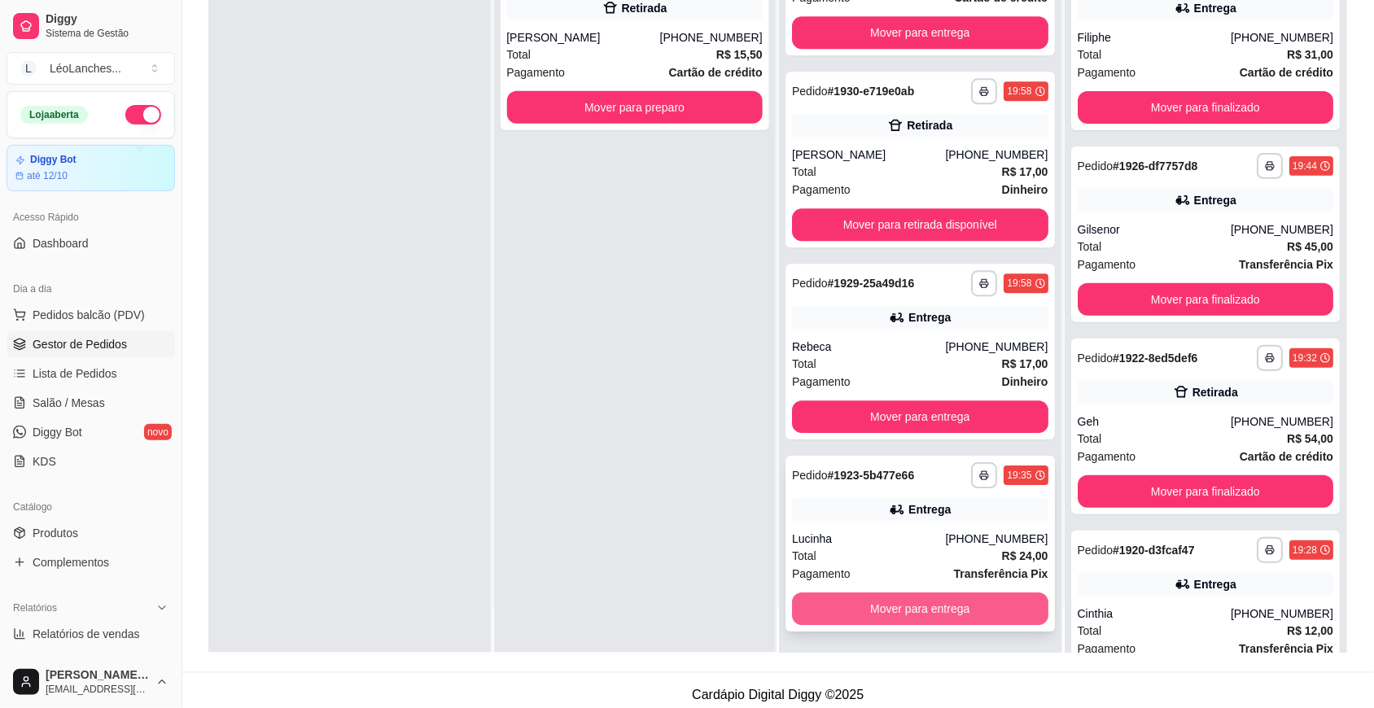
scroll to position [248, 0]
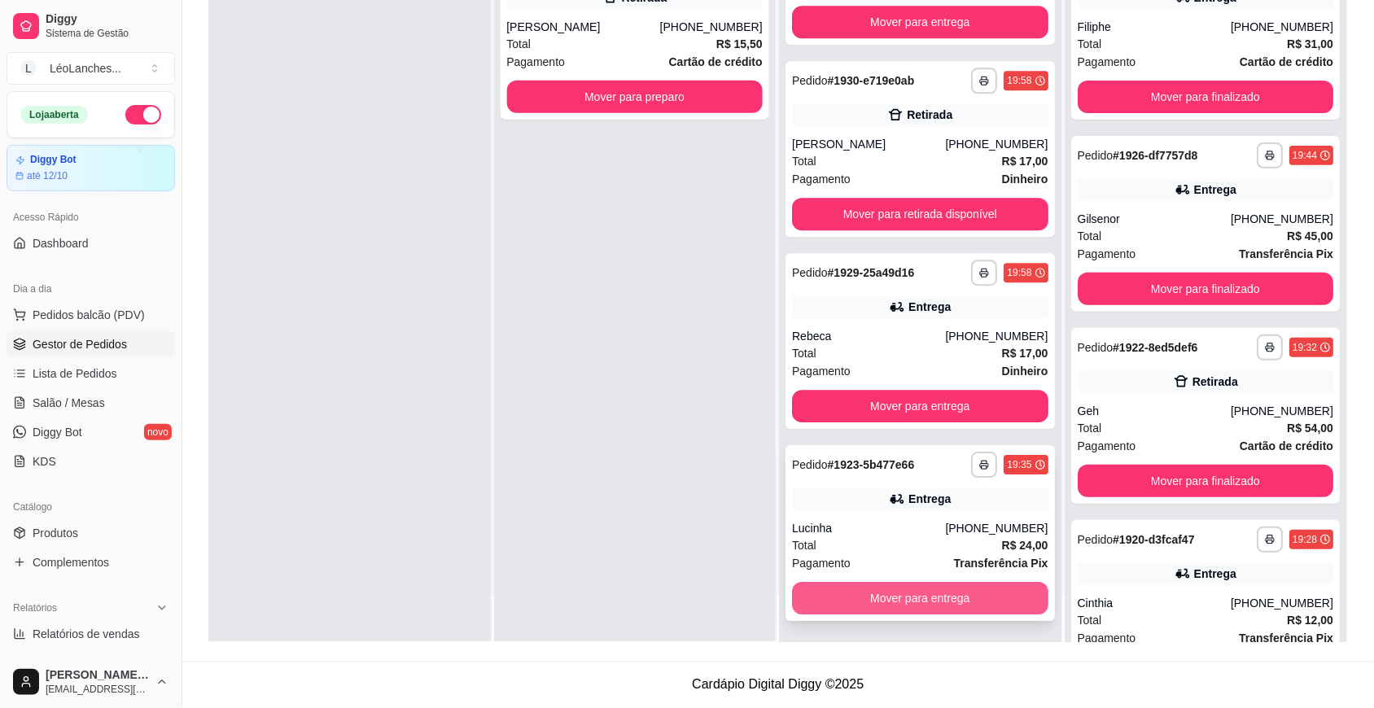
click at [949, 598] on button "Mover para entrega" at bounding box center [920, 598] width 256 height 33
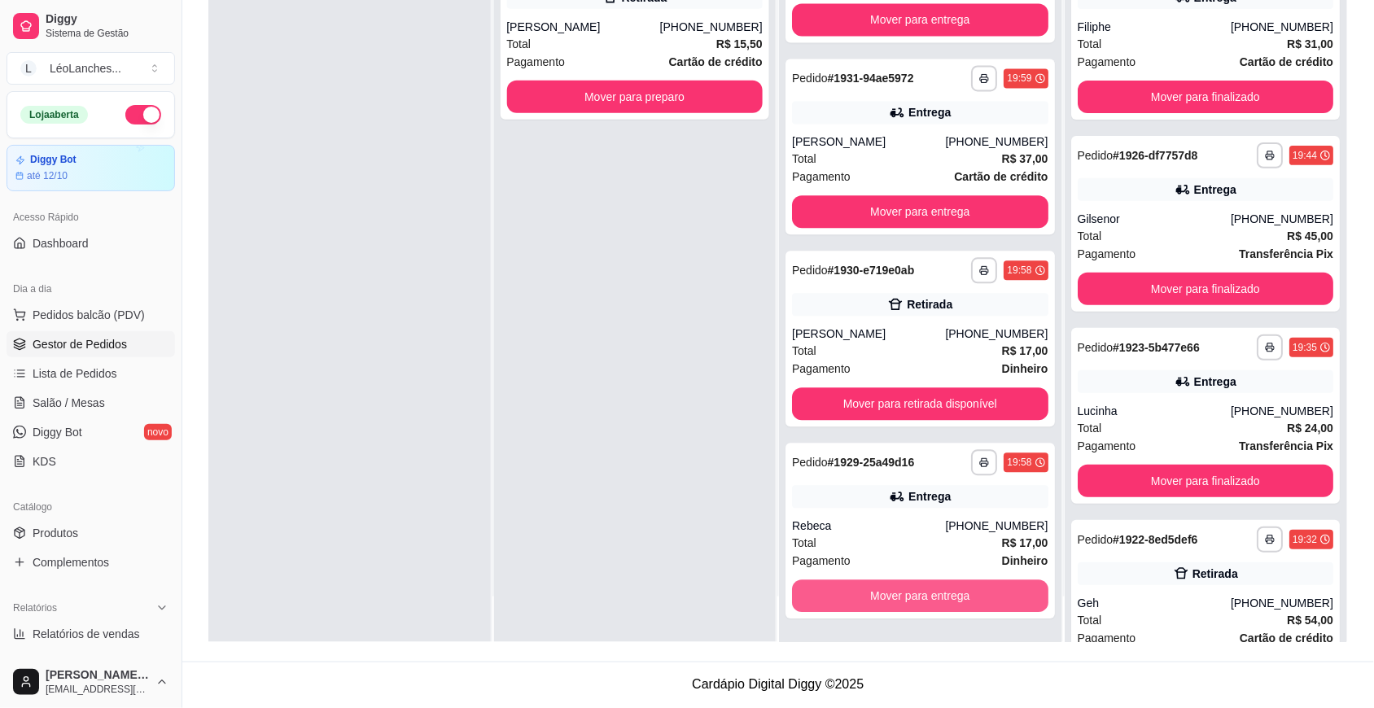
scroll to position [2764, 0]
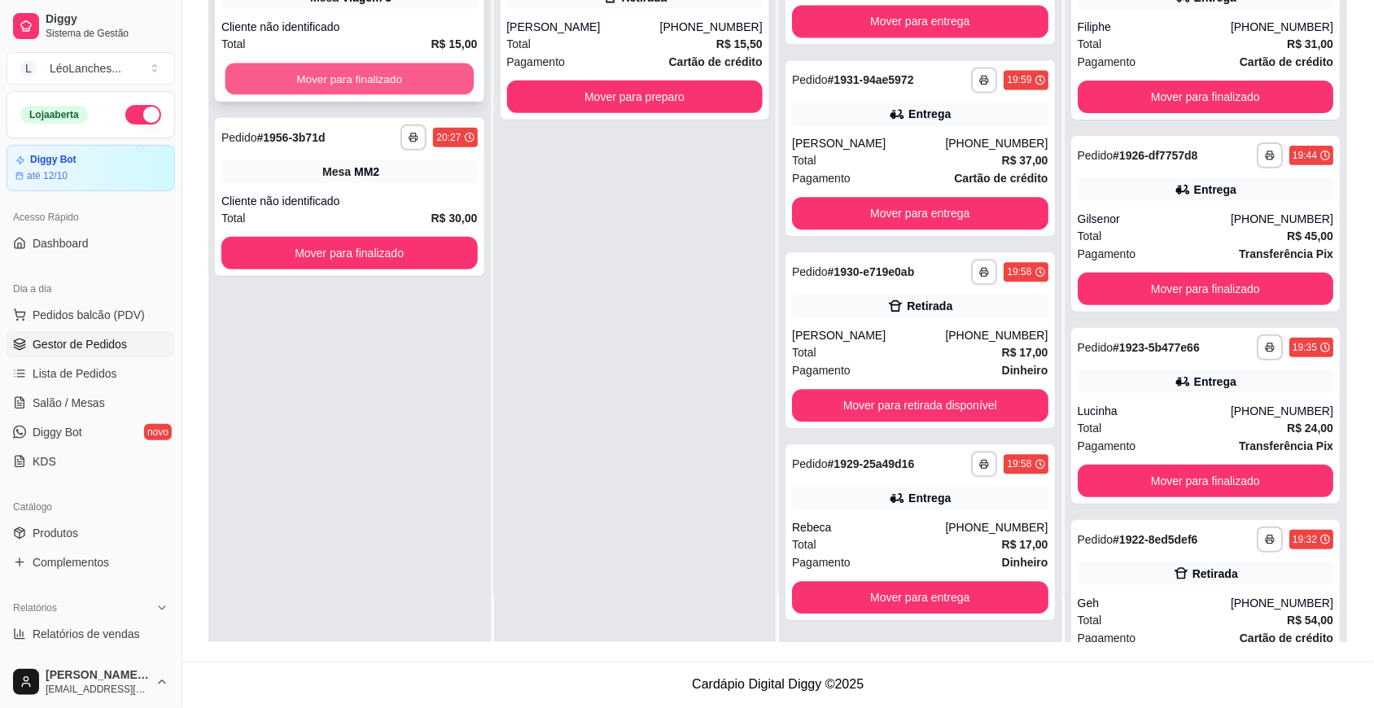
click at [420, 75] on button "Mover para finalizado" at bounding box center [349, 79] width 248 height 32
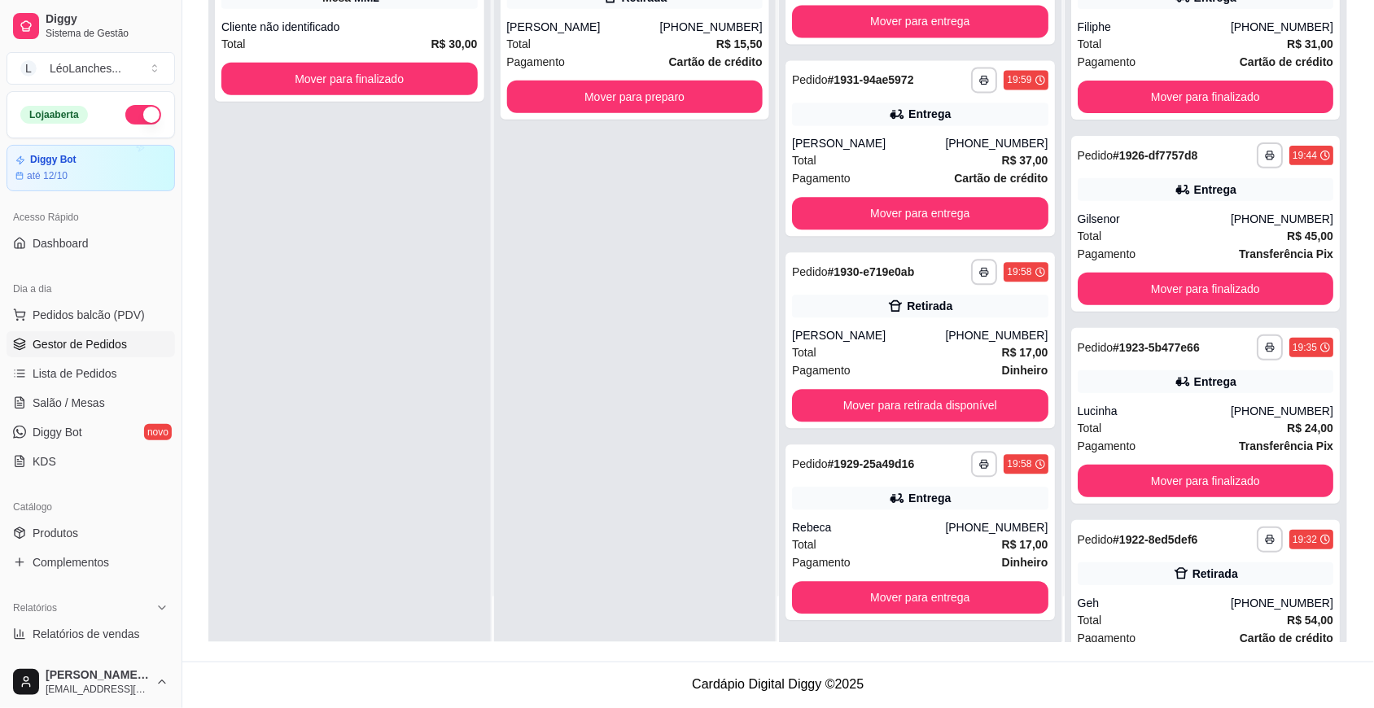
scroll to position [0, 0]
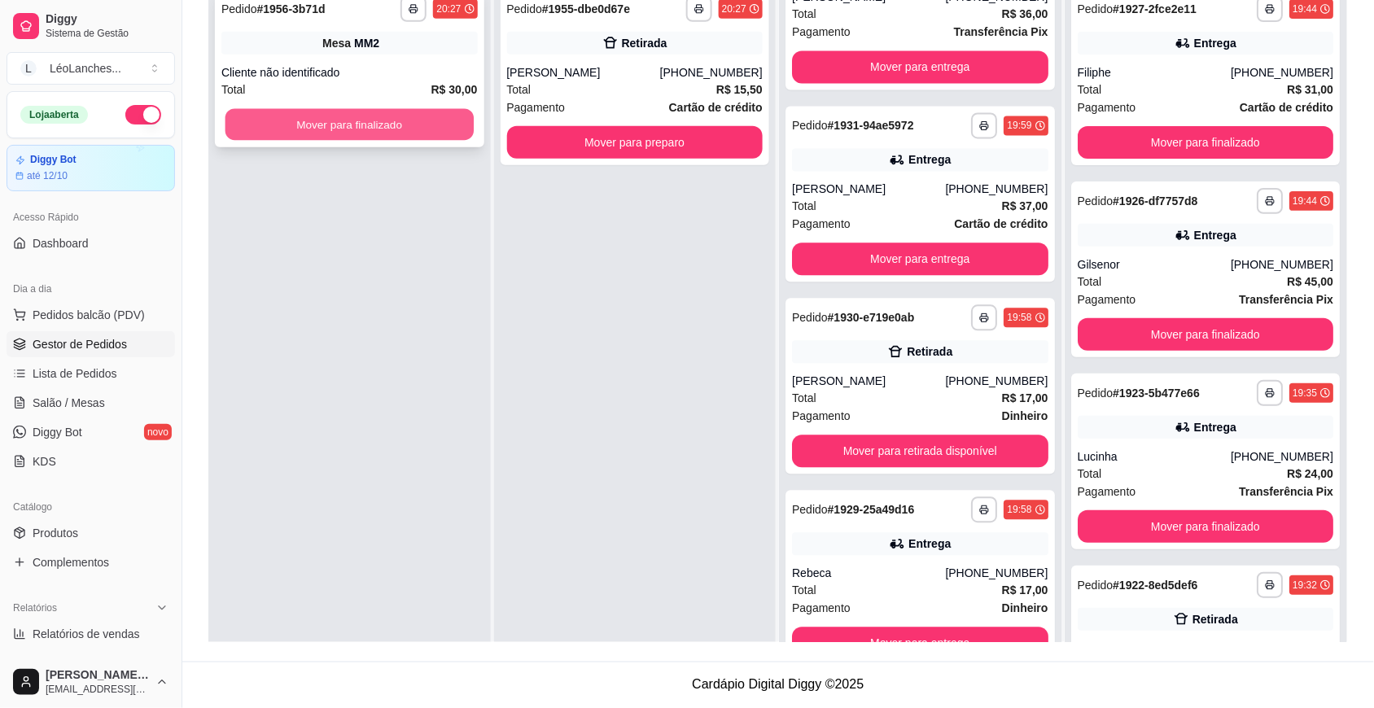
click at [433, 120] on button "Mover para finalizado" at bounding box center [349, 125] width 248 height 32
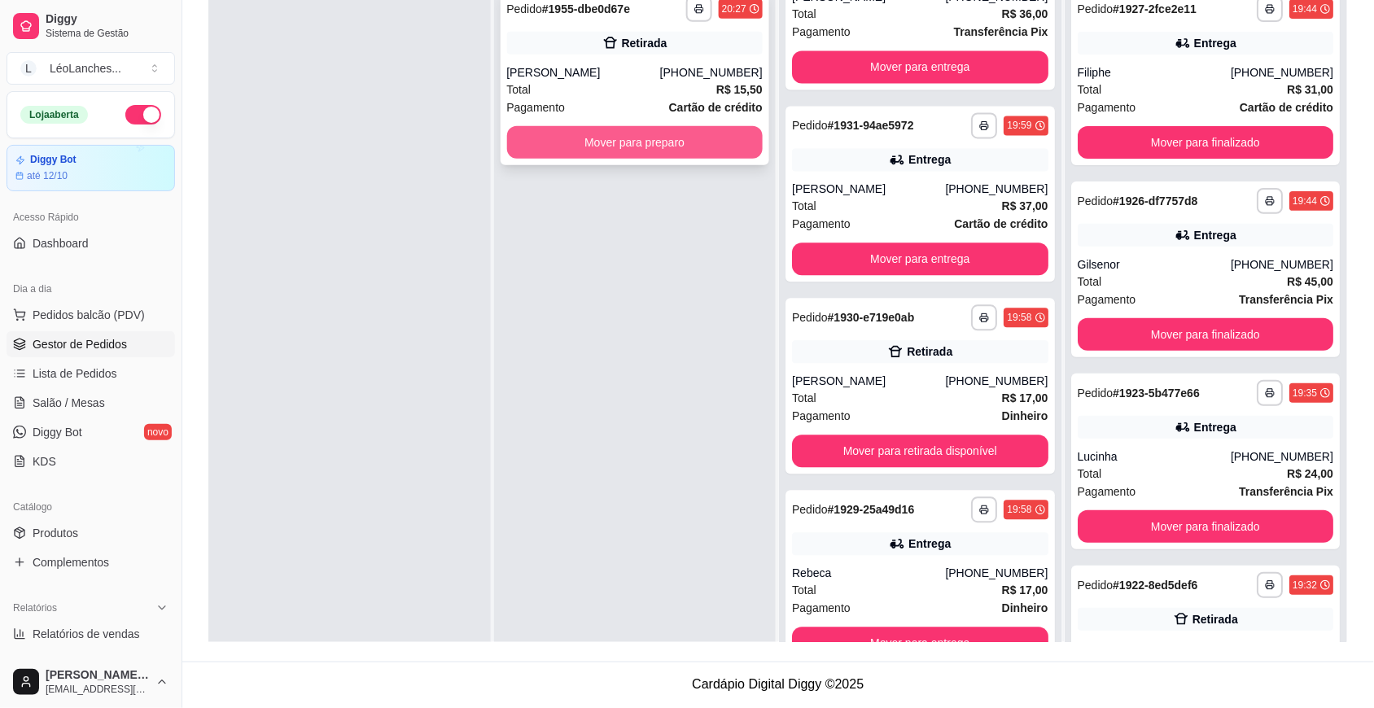
click at [617, 139] on button "Mover para preparo" at bounding box center [635, 142] width 256 height 33
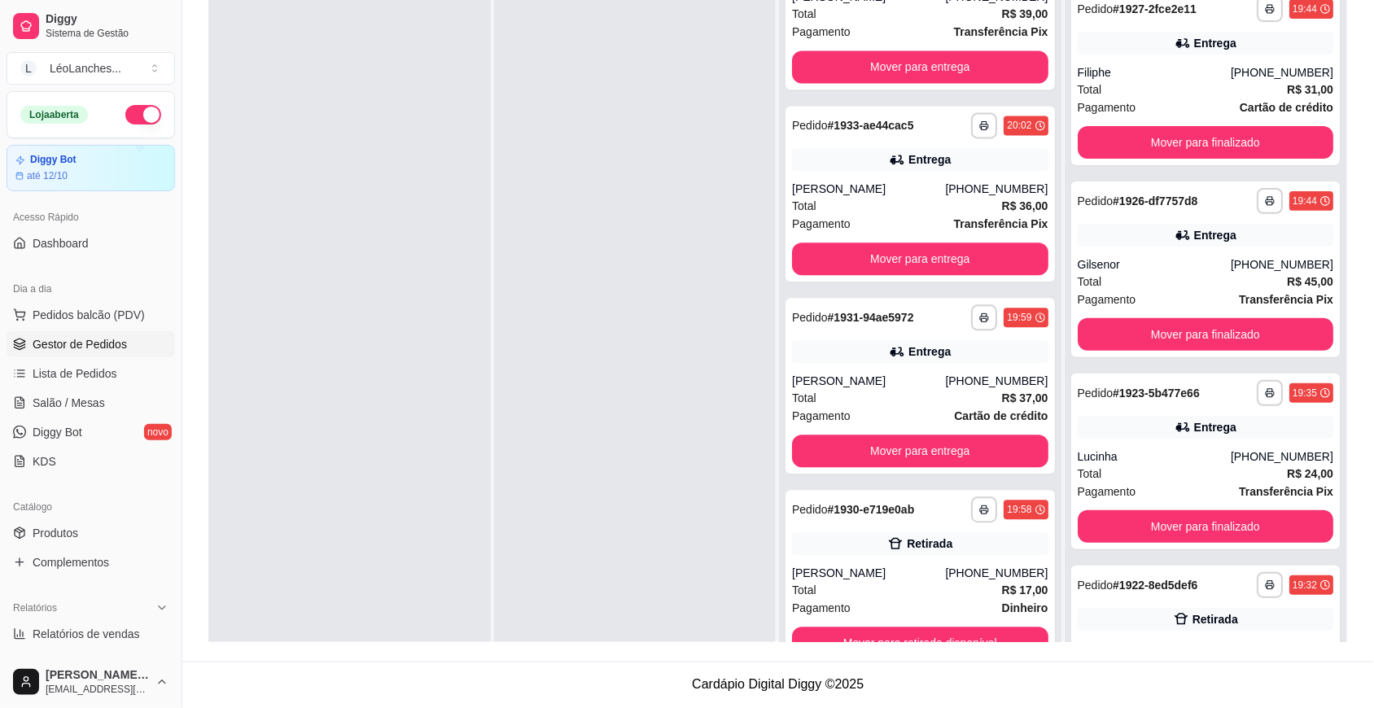
scroll to position [2956, 0]
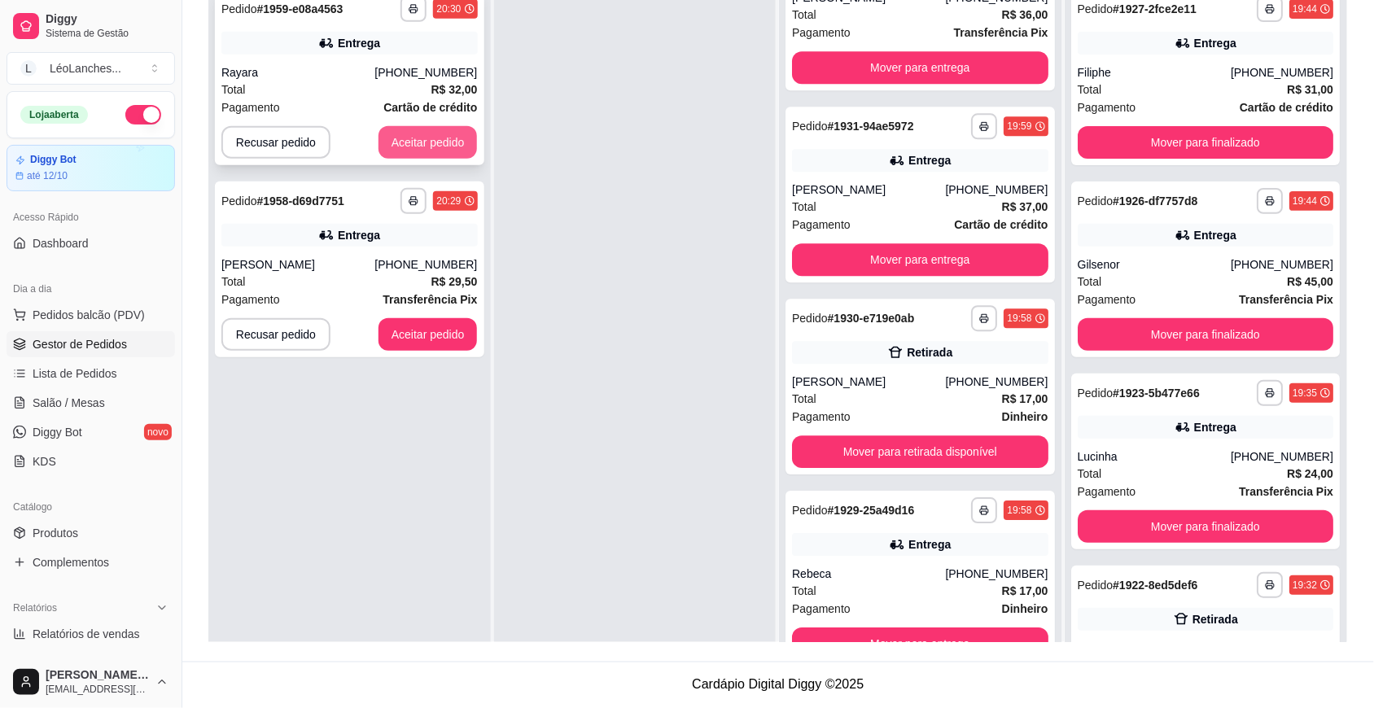
click at [401, 141] on button "Aceitar pedido" at bounding box center [427, 142] width 99 height 33
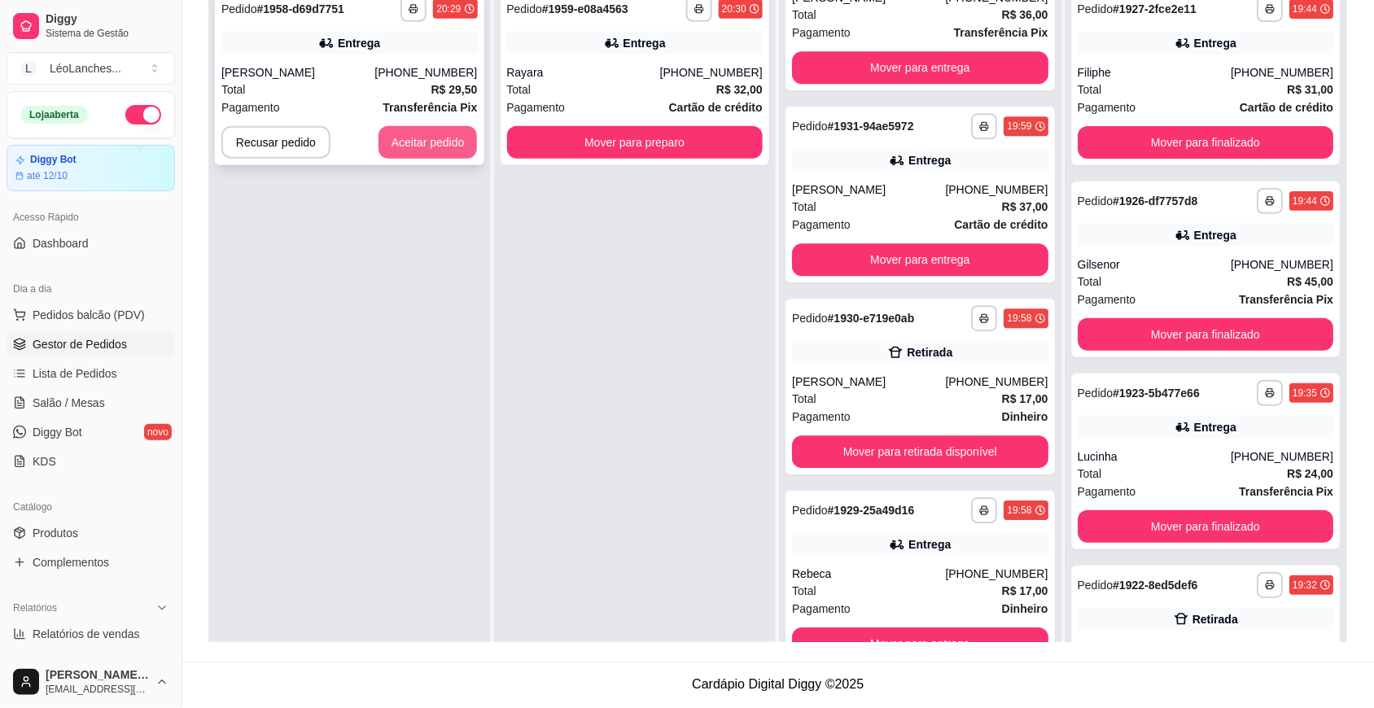
click at [426, 142] on button "Aceitar pedido" at bounding box center [427, 142] width 99 height 33
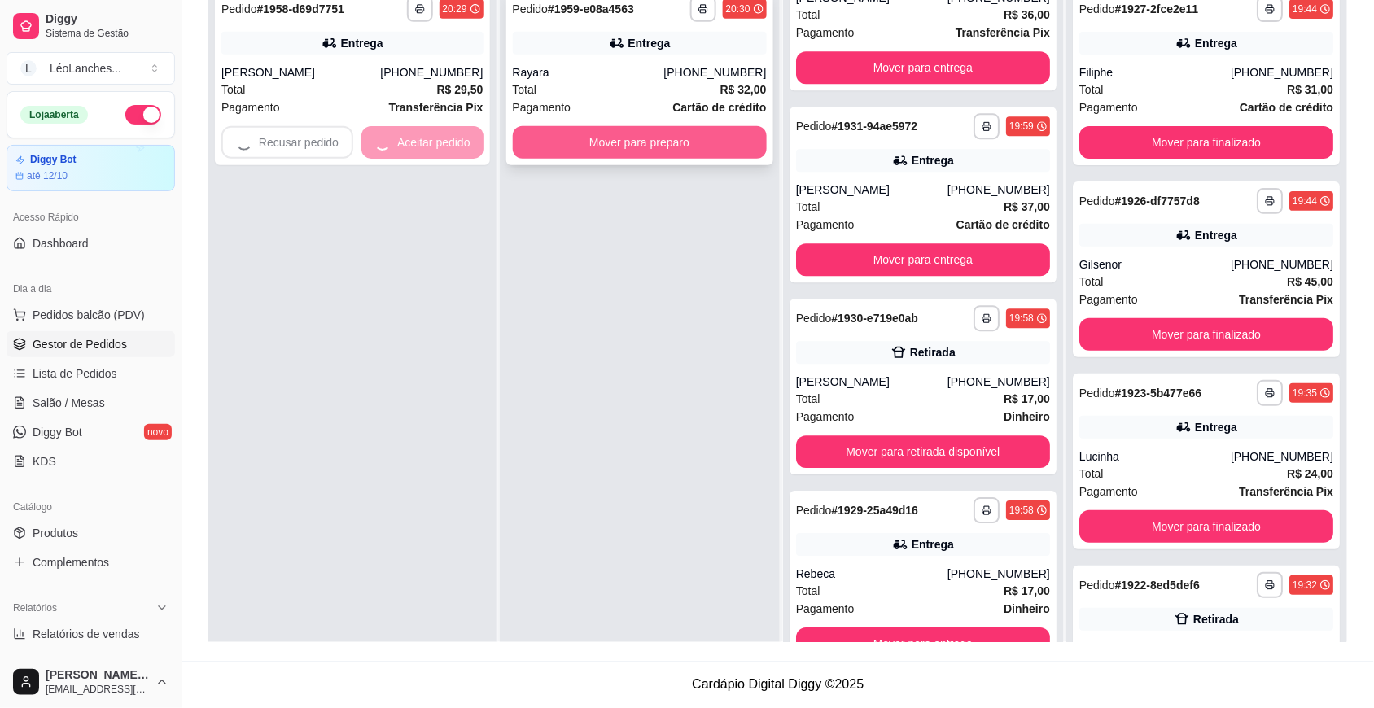
click at [651, 151] on button "Mover para preparo" at bounding box center [640, 142] width 254 height 33
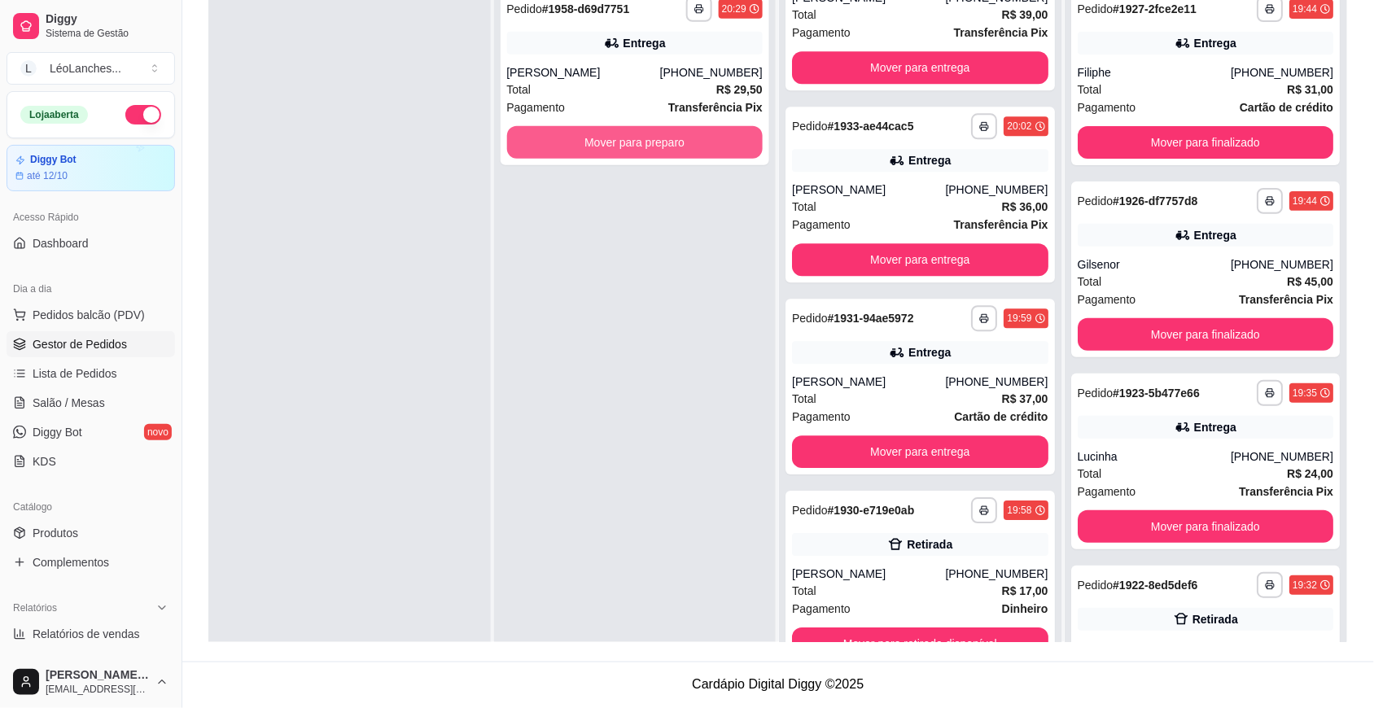
scroll to position [3148, 0]
click at [651, 151] on button "Mover para preparo" at bounding box center [635, 142] width 256 height 33
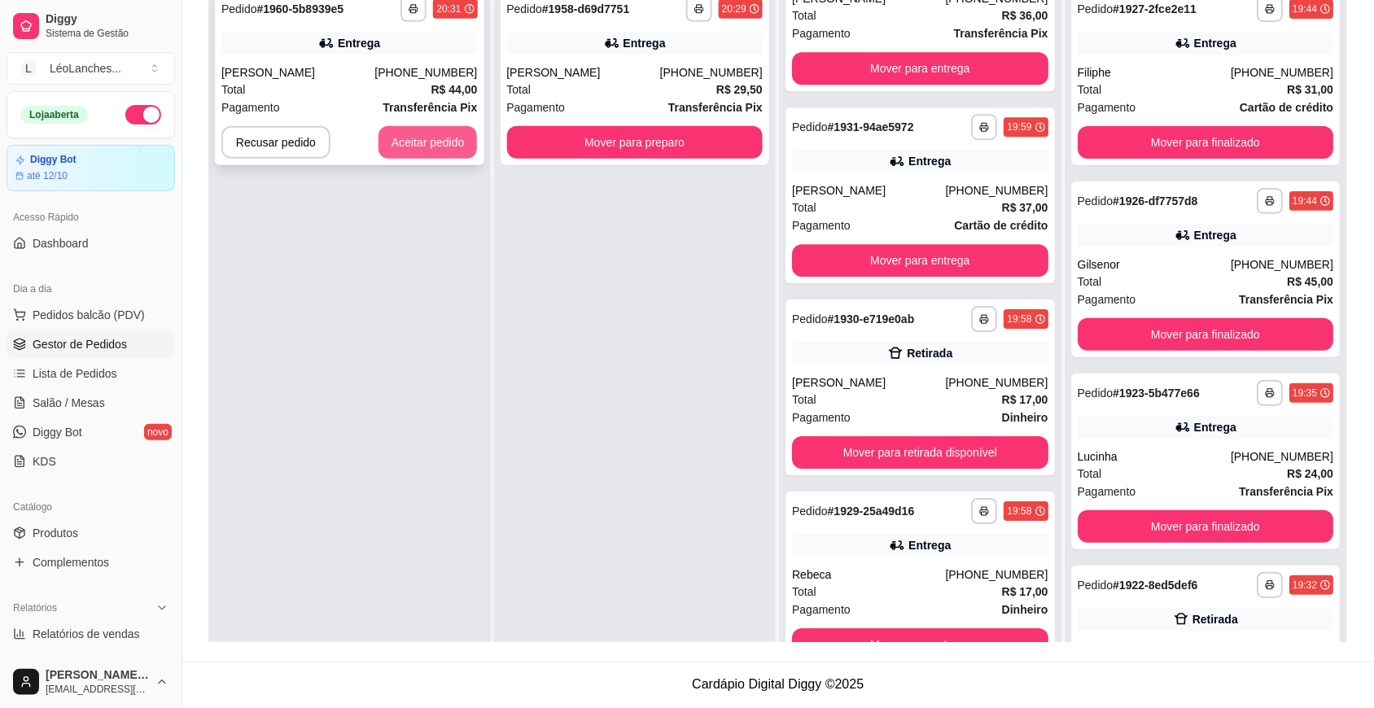
click at [423, 138] on button "Aceitar pedido" at bounding box center [427, 142] width 99 height 33
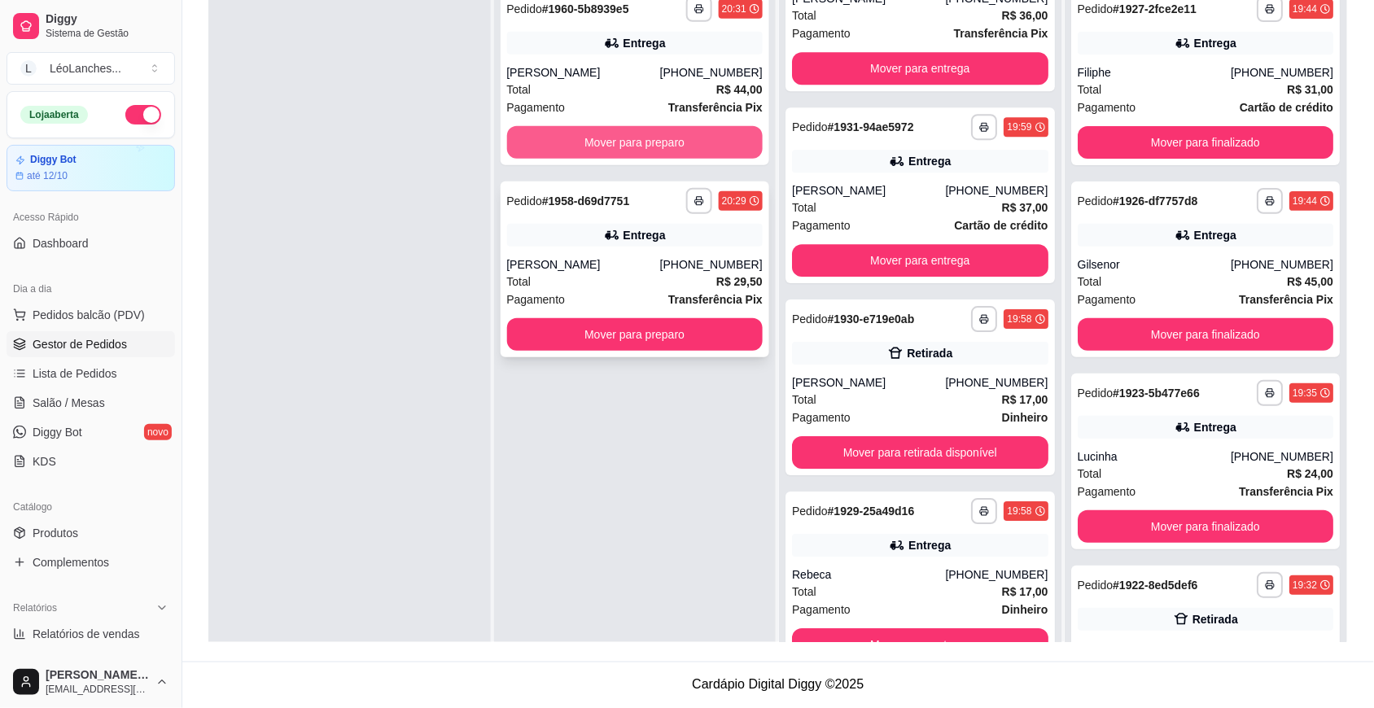
click at [681, 142] on button "Mover para preparo" at bounding box center [635, 142] width 256 height 33
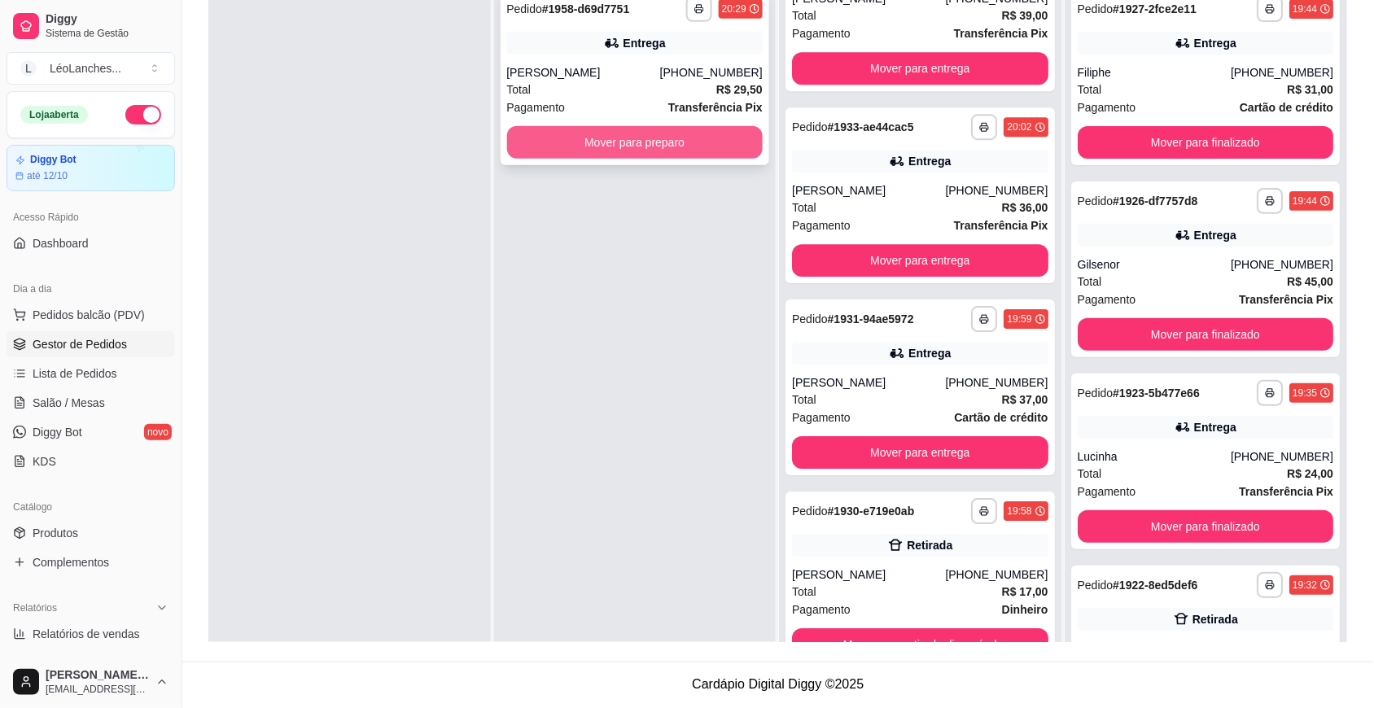
scroll to position [3340, 0]
click at [681, 142] on button "Mover para preparo" at bounding box center [635, 142] width 256 height 33
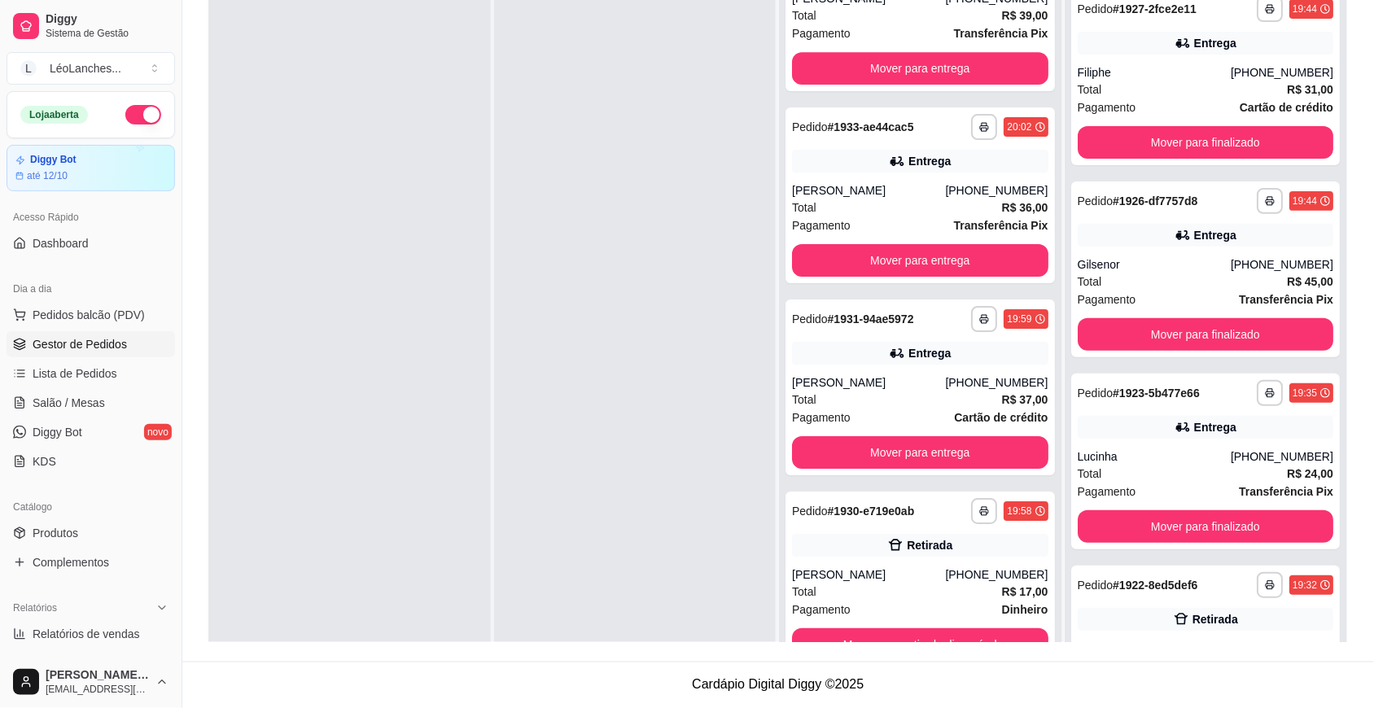
scroll to position [3533, 0]
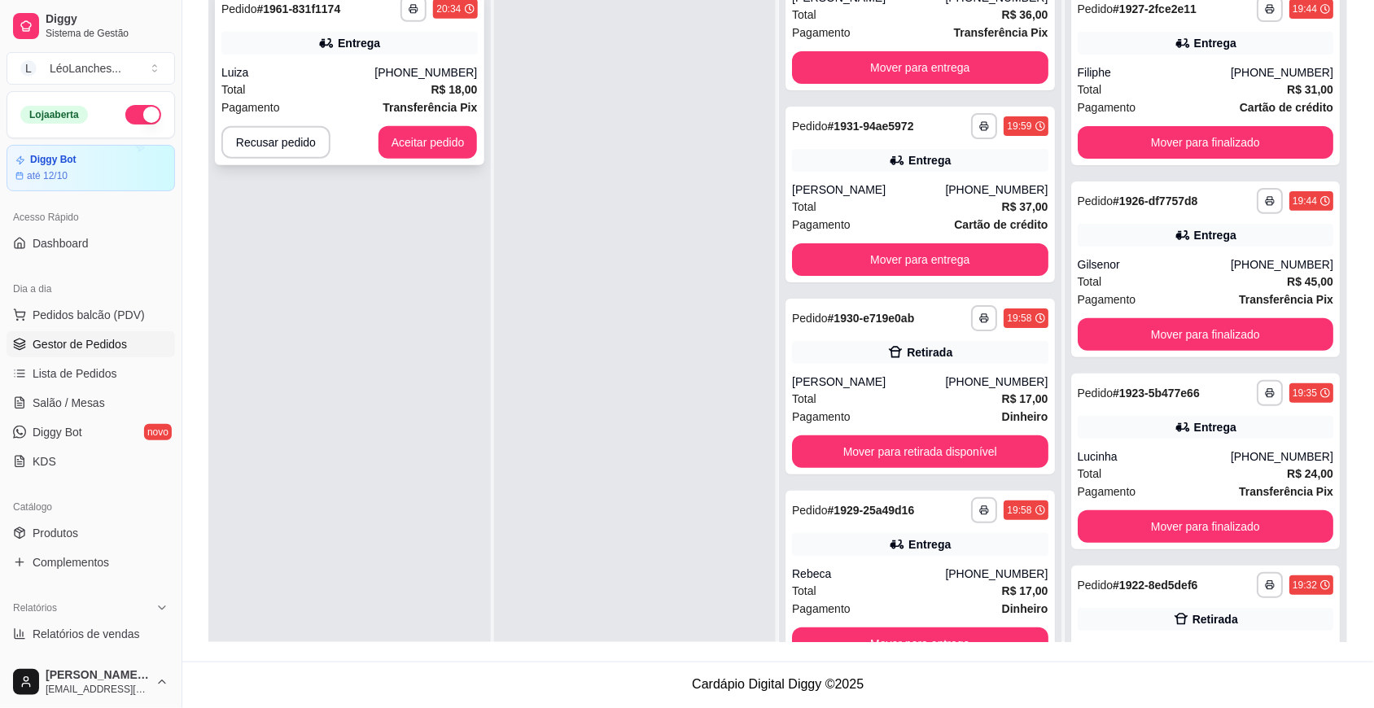
click at [370, 91] on div "Total R$ 18,00" at bounding box center [349, 90] width 256 height 18
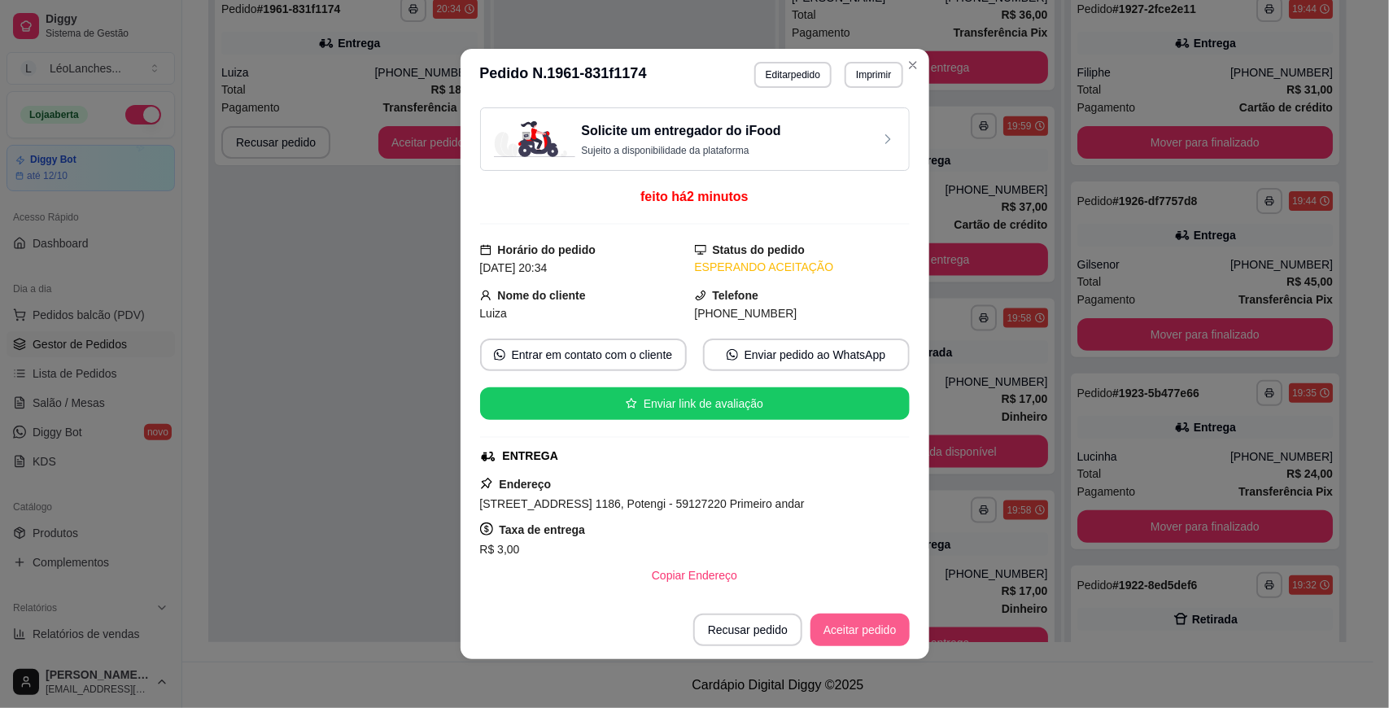
click at [833, 628] on button "Aceitar pedido" at bounding box center [860, 630] width 99 height 33
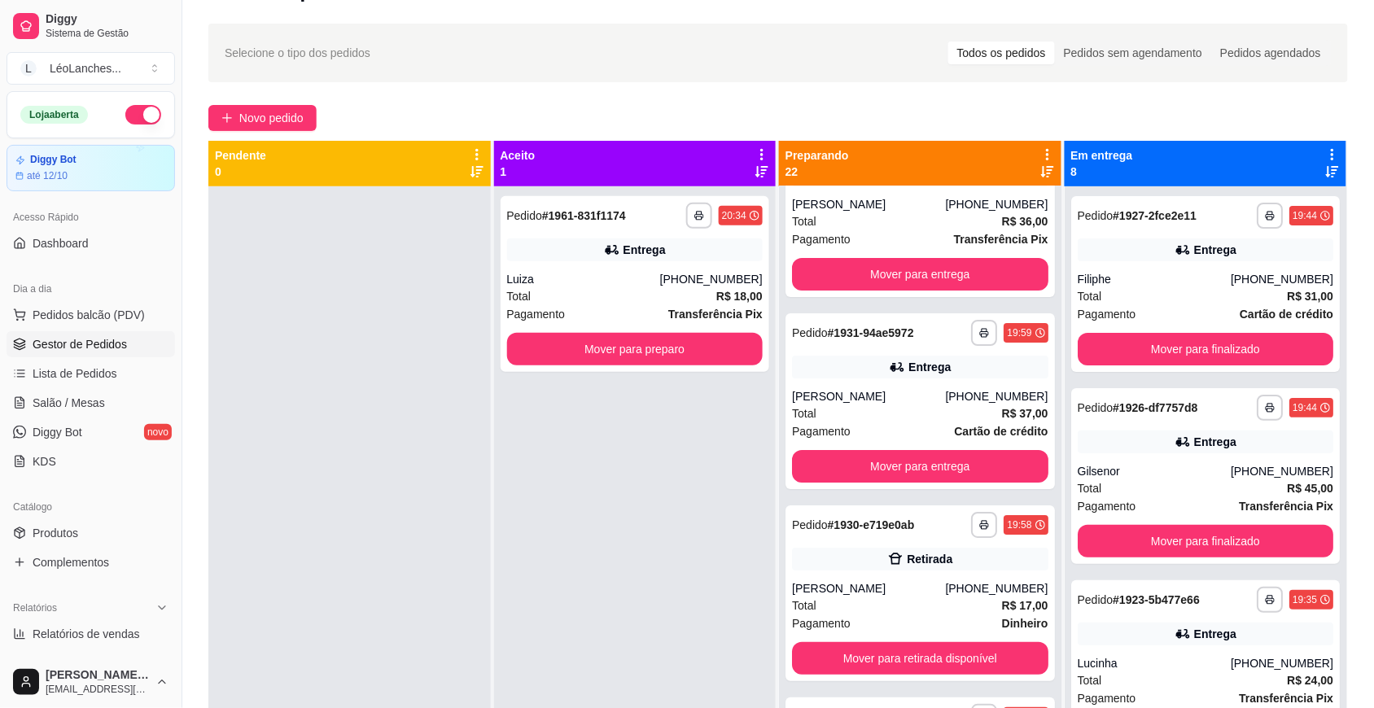
scroll to position [0, 0]
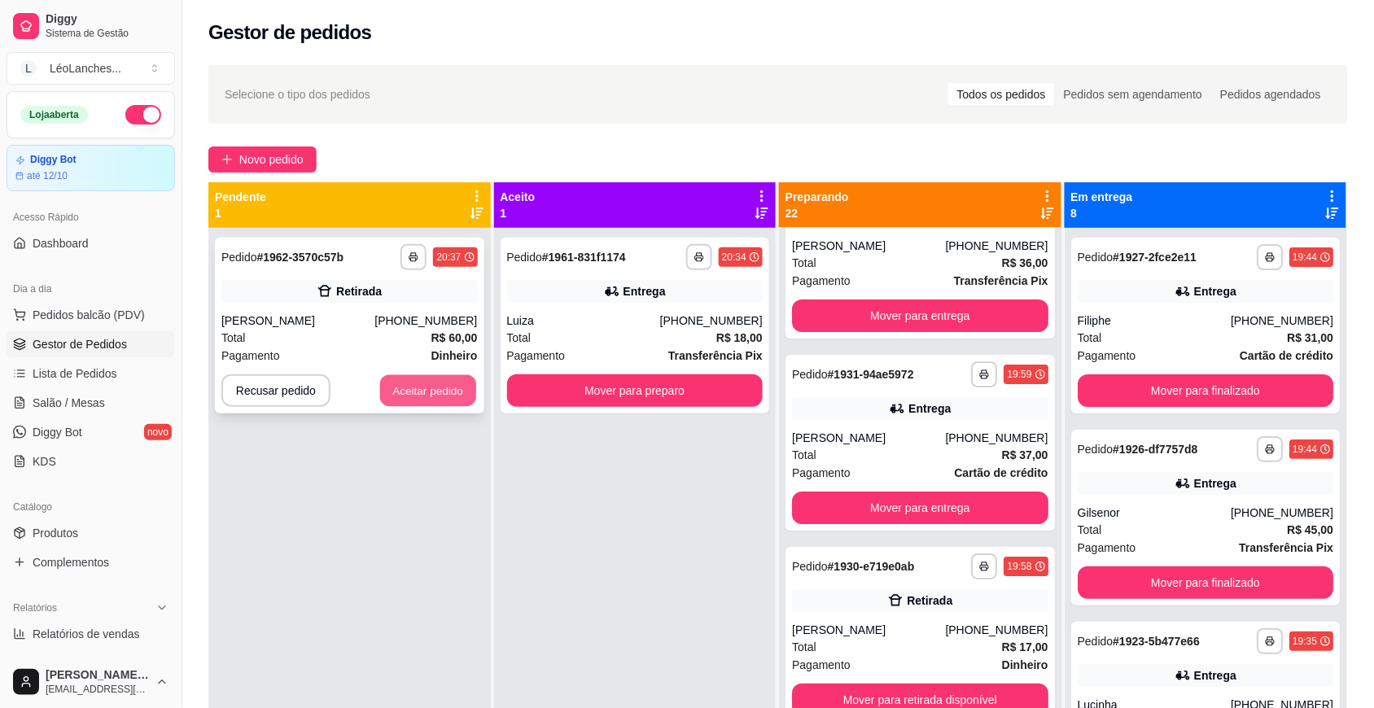
click at [434, 384] on button "Aceitar pedido" at bounding box center [428, 391] width 96 height 32
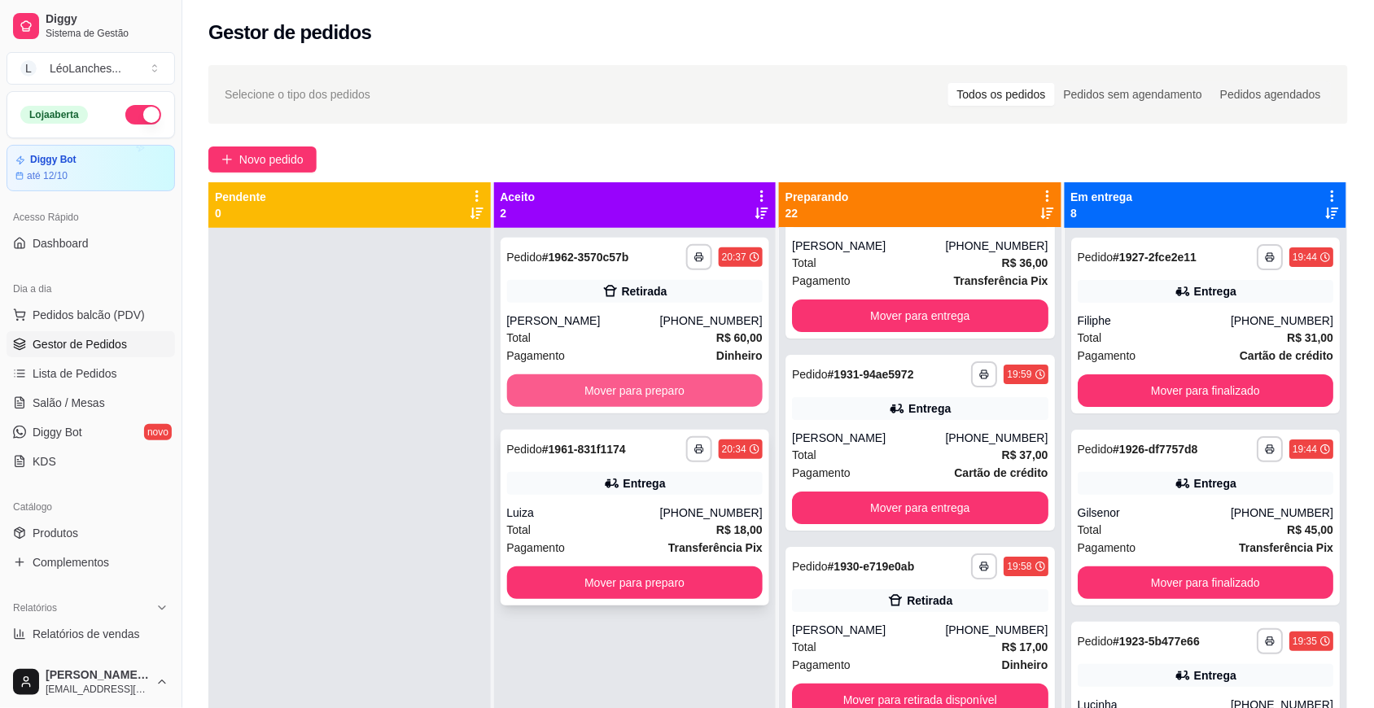
click at [570, 387] on button "Mover para preparo" at bounding box center [635, 390] width 256 height 33
click at [570, 387] on button "Mover para preparo" at bounding box center [634, 391] width 248 height 32
click at [570, 387] on button "Mover para preparo" at bounding box center [635, 390] width 256 height 33
click at [570, 387] on button "Mover para preparo" at bounding box center [634, 391] width 248 height 32
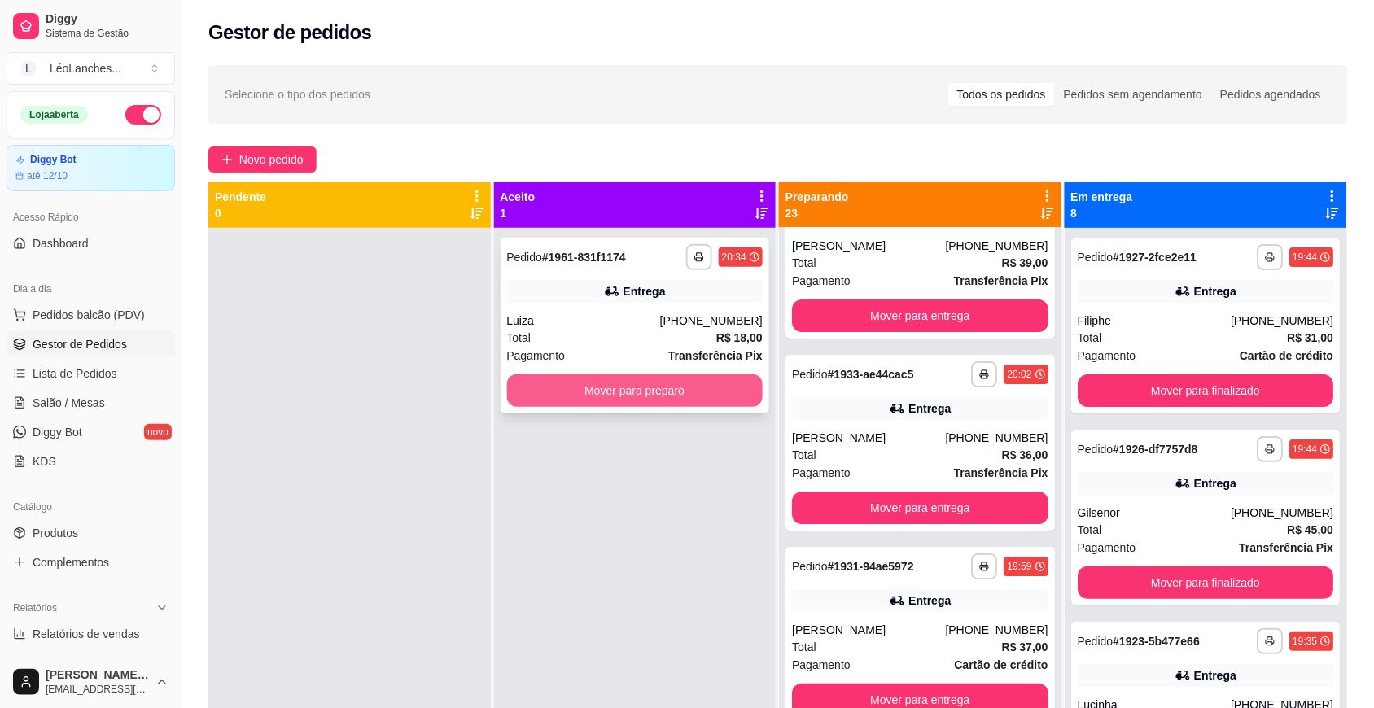
scroll to position [3725, 0]
click at [570, 387] on button "Mover para preparo" at bounding box center [635, 390] width 256 height 33
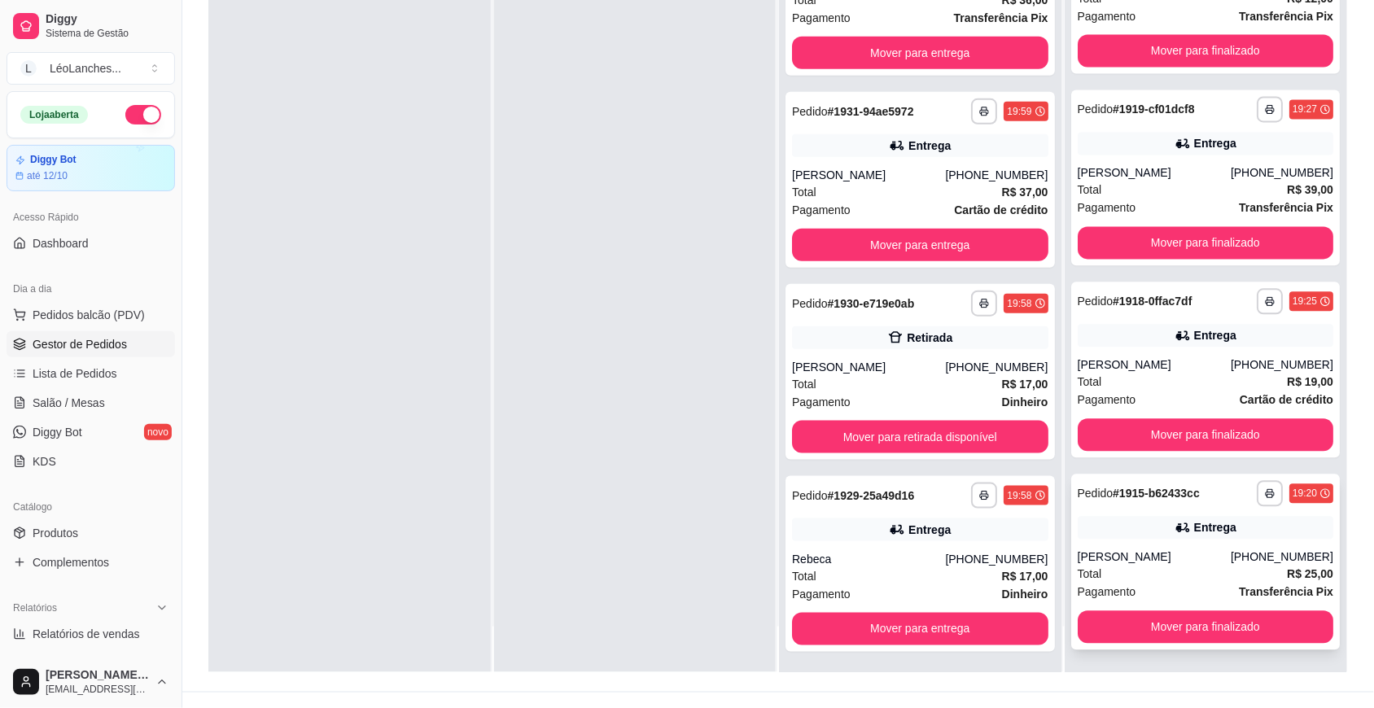
scroll to position [248, 0]
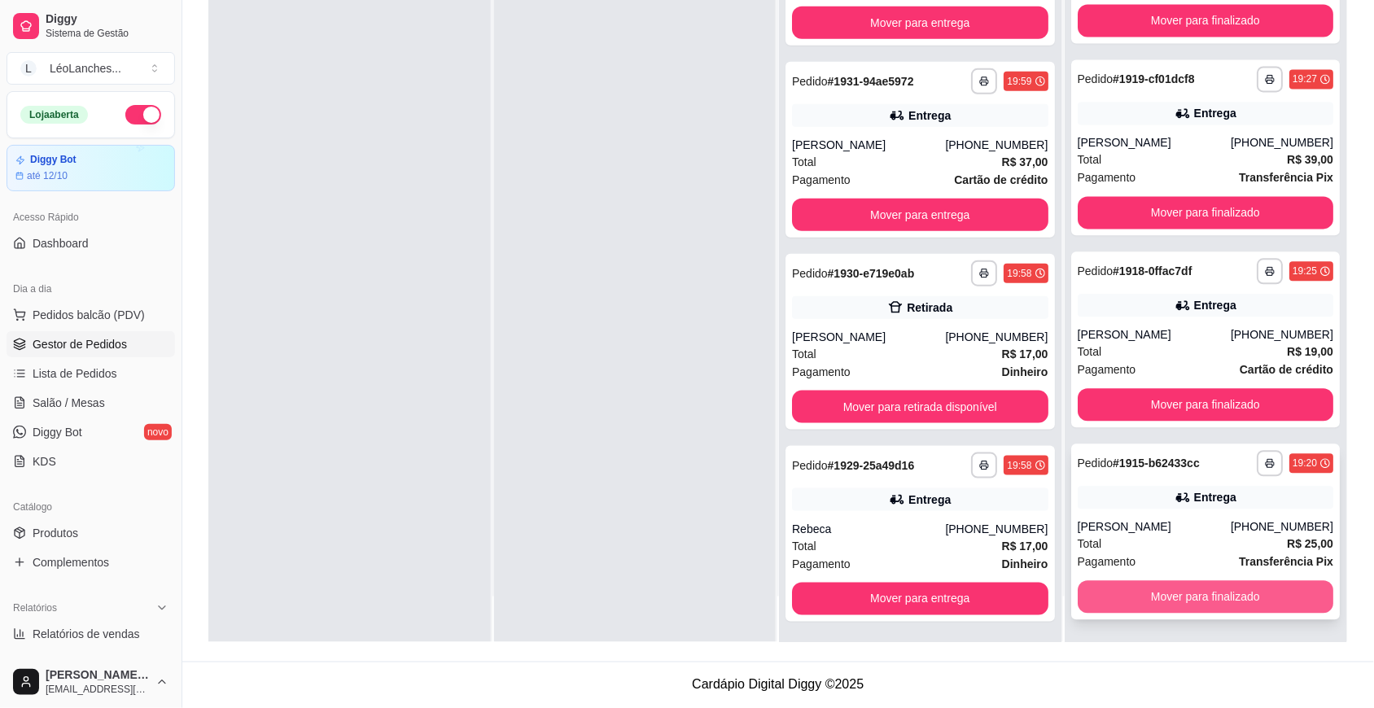
click at [1199, 594] on button "Mover para finalizado" at bounding box center [1206, 597] width 256 height 33
click at [1195, 595] on button "Mover para finalizado" at bounding box center [1205, 598] width 248 height 32
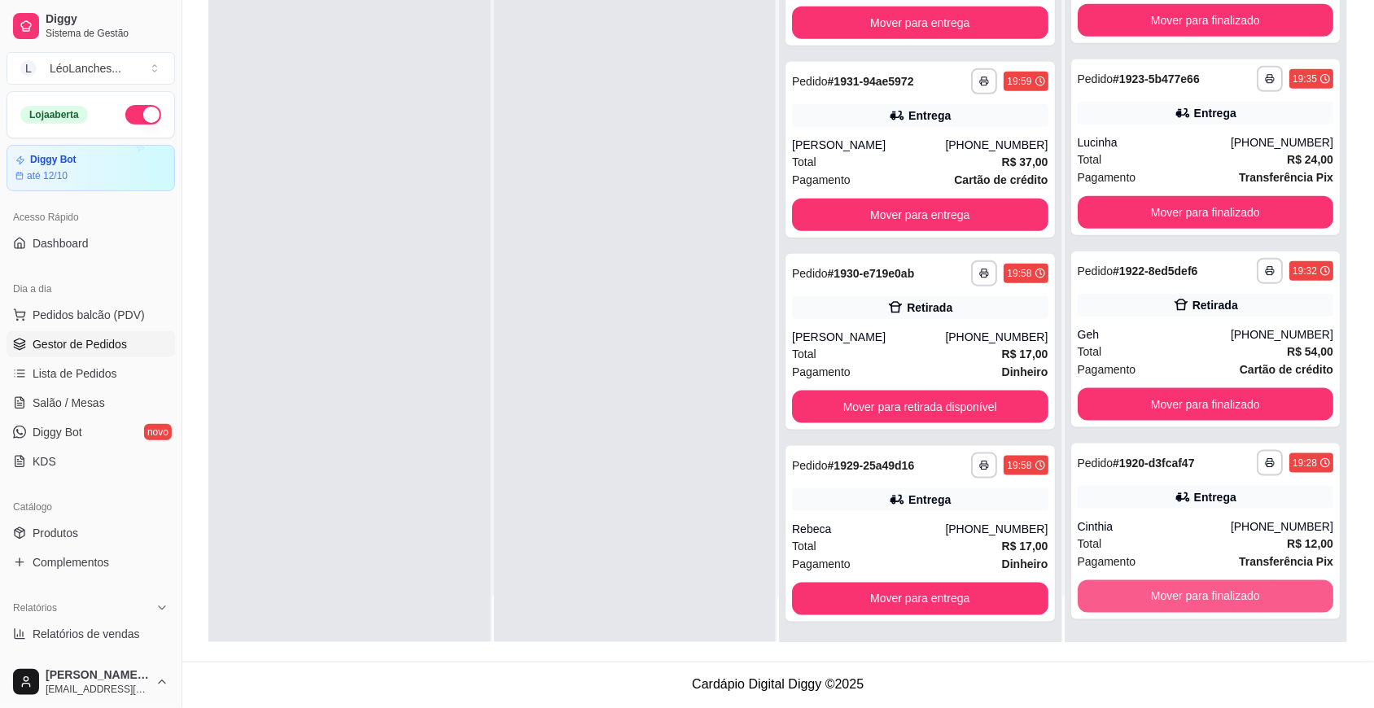
scroll to position [269, 0]
click at [1195, 595] on button "Mover para finalizado" at bounding box center [1206, 596] width 256 height 33
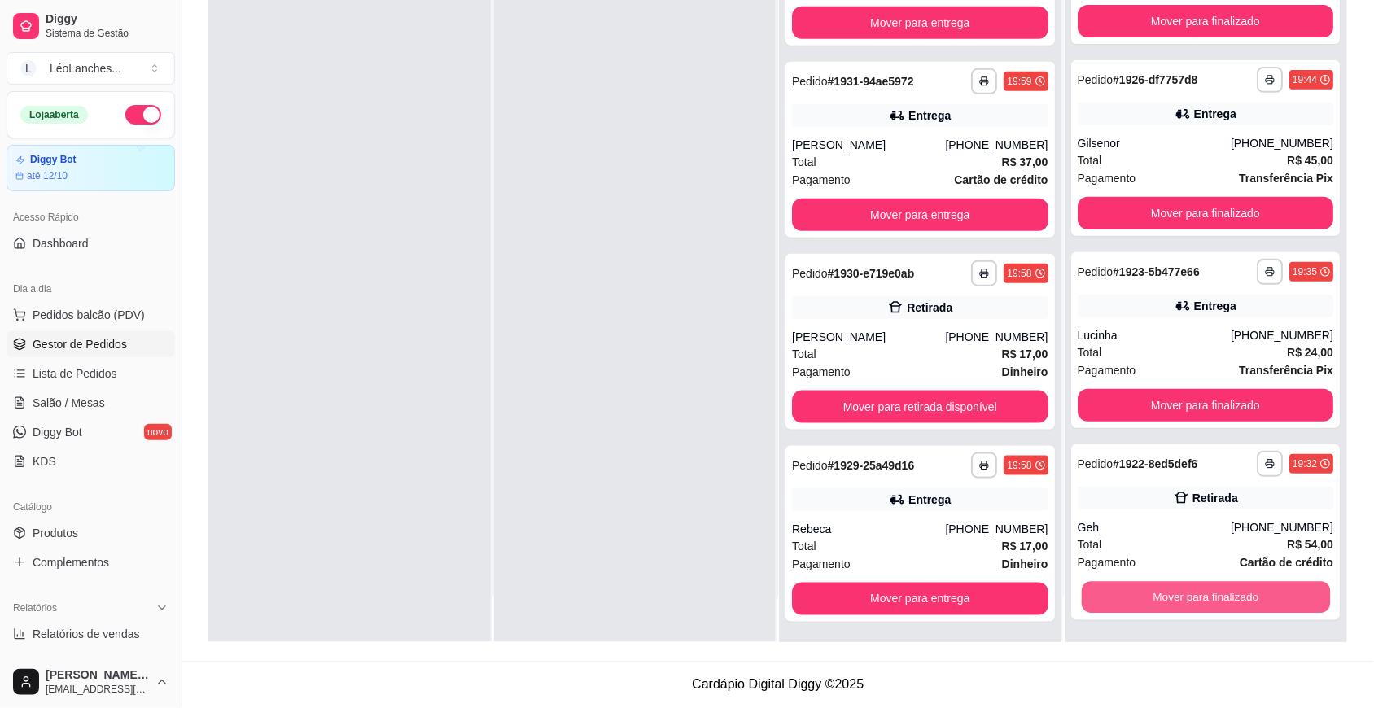
click at [1195, 595] on button "Mover para finalizado" at bounding box center [1205, 598] width 248 height 32
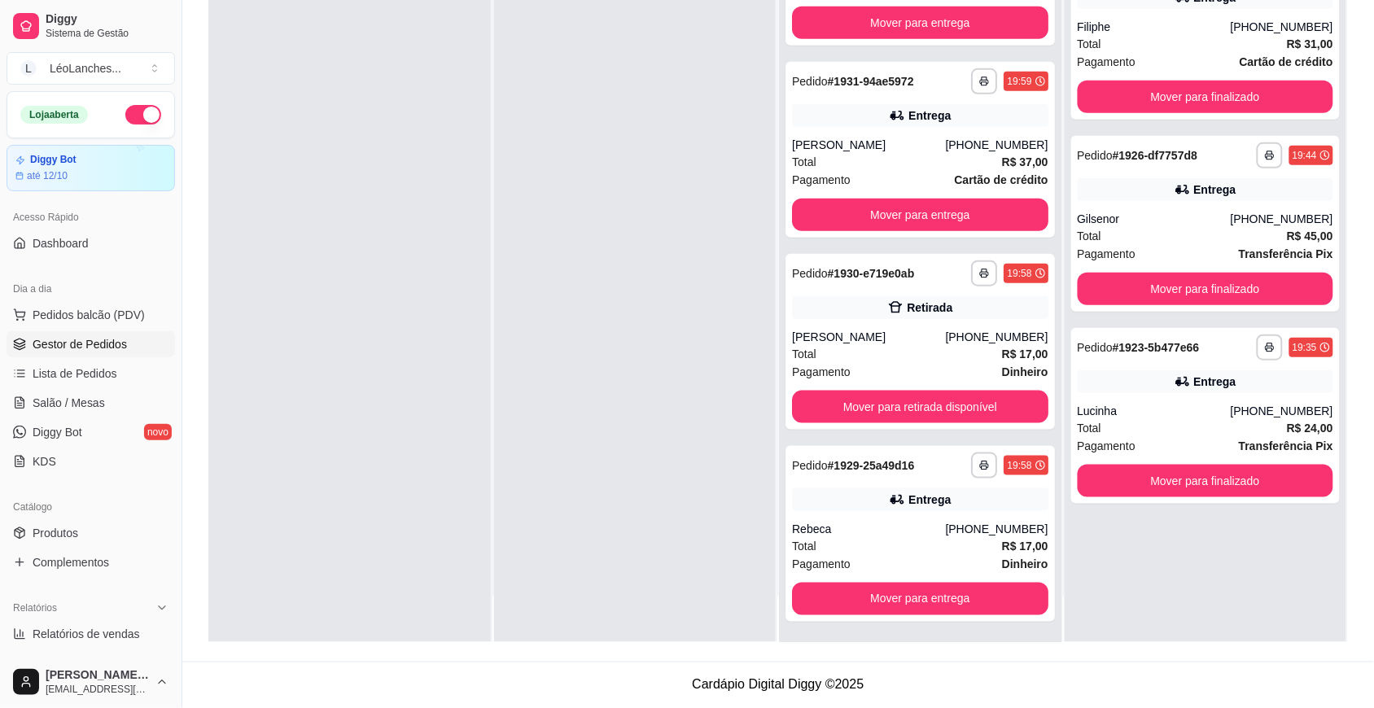
scroll to position [0, 0]
click at [1175, 470] on button "Mover para finalizado" at bounding box center [1205, 482] width 248 height 32
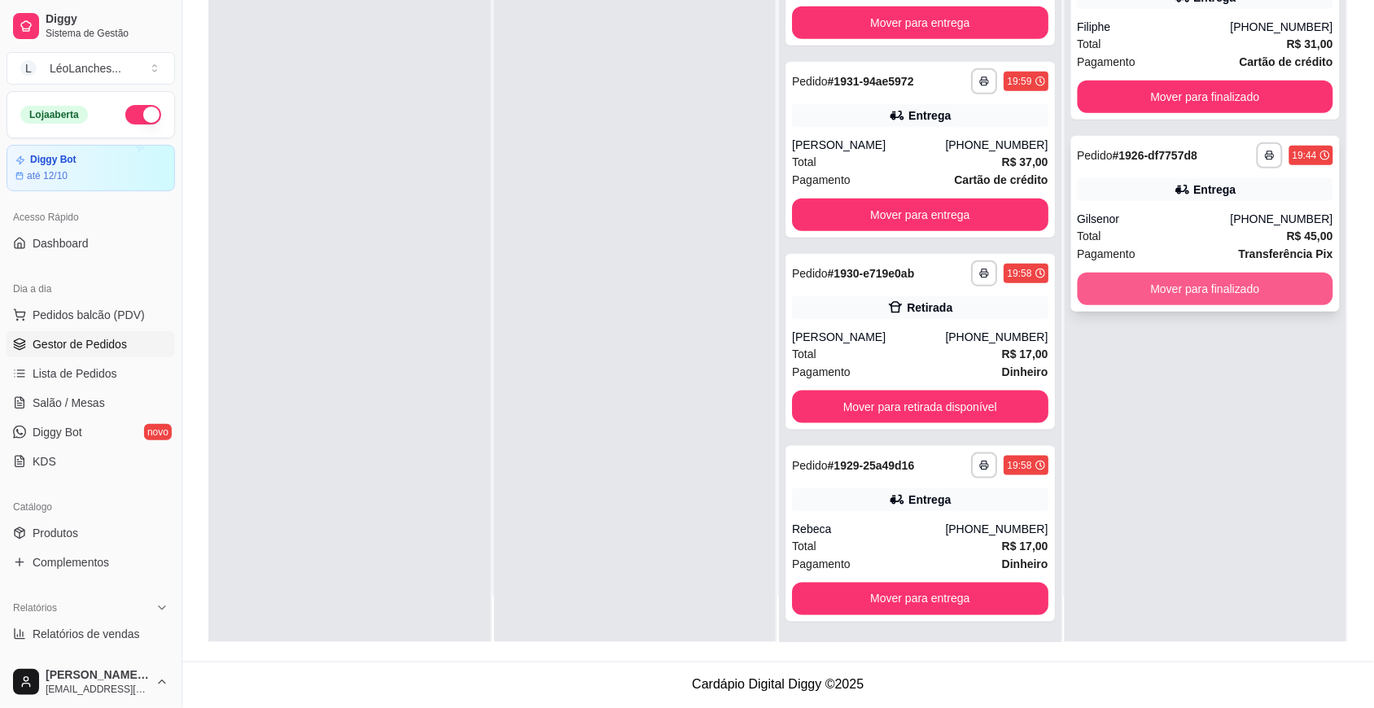
click at [1225, 279] on button "Mover para finalizado" at bounding box center [1206, 289] width 256 height 33
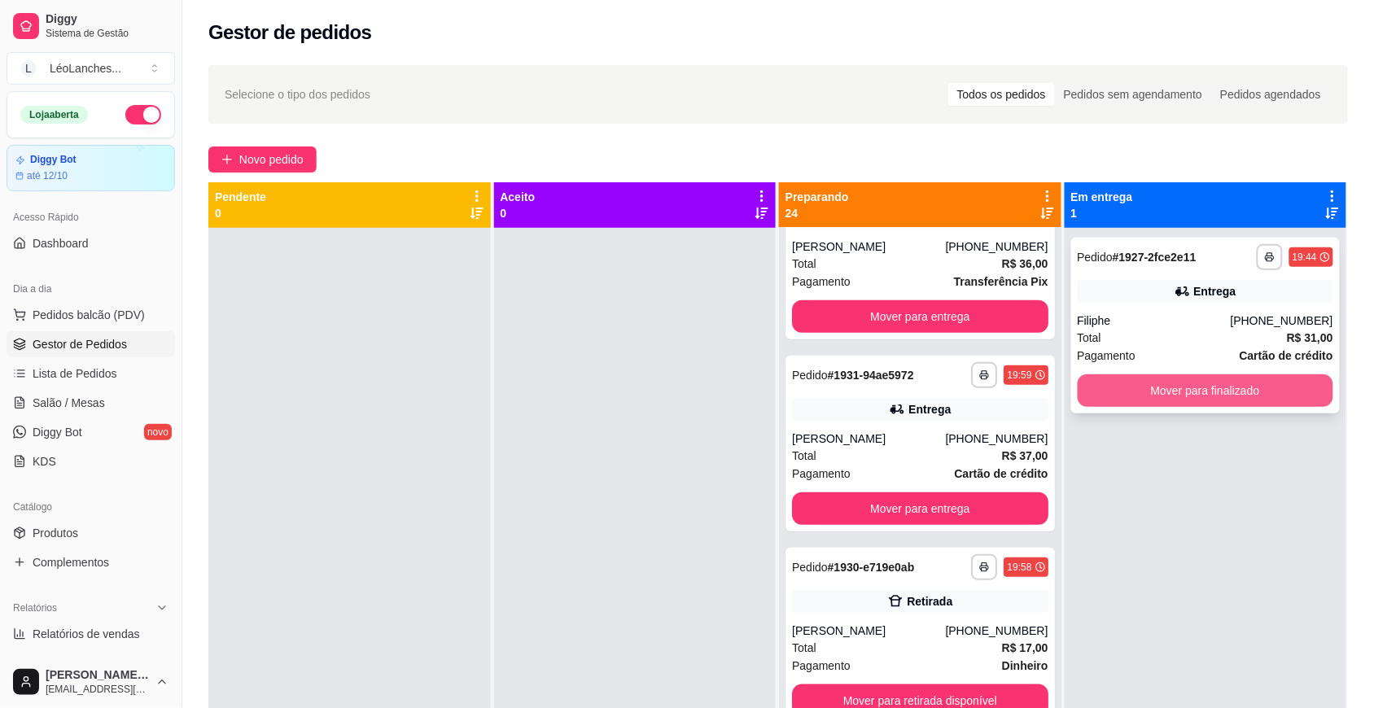
click at [1254, 384] on button "Mover para finalizado" at bounding box center [1206, 390] width 256 height 33
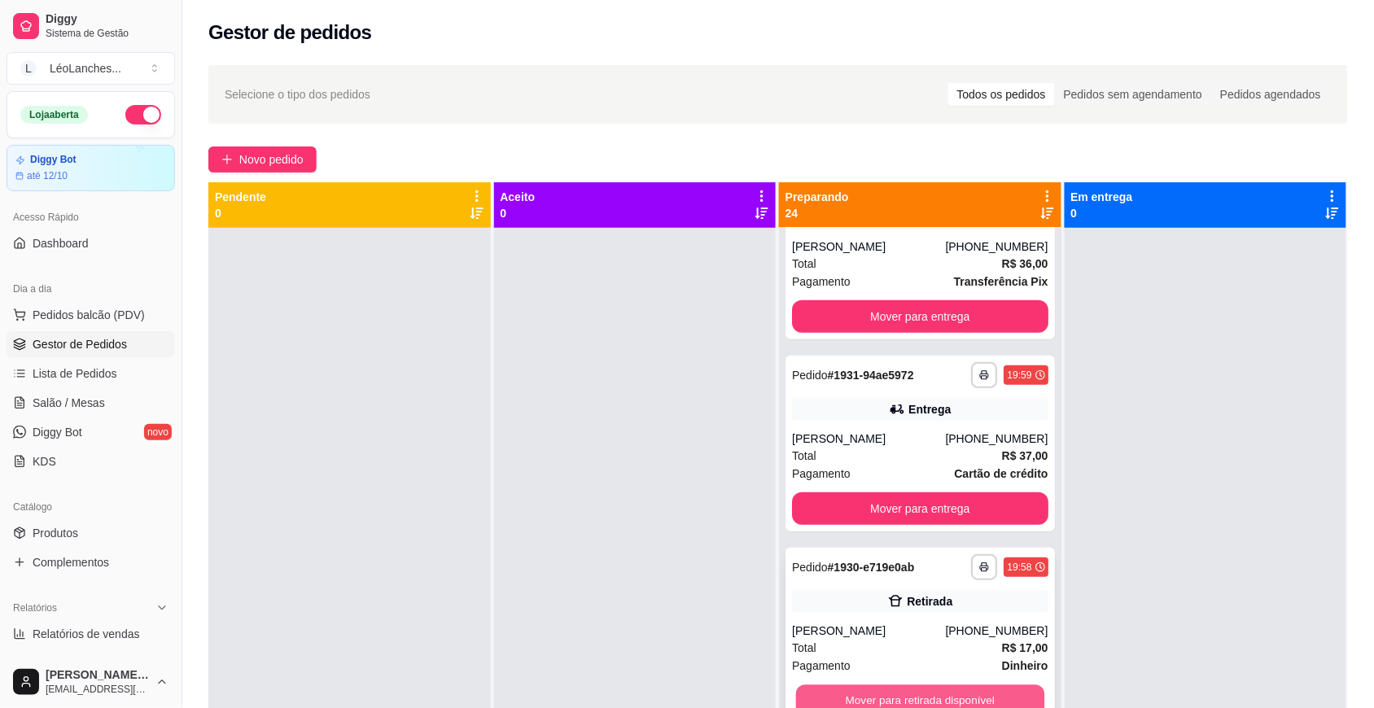
click at [815, 685] on button "Mover para retirada disponível" at bounding box center [920, 701] width 248 height 32
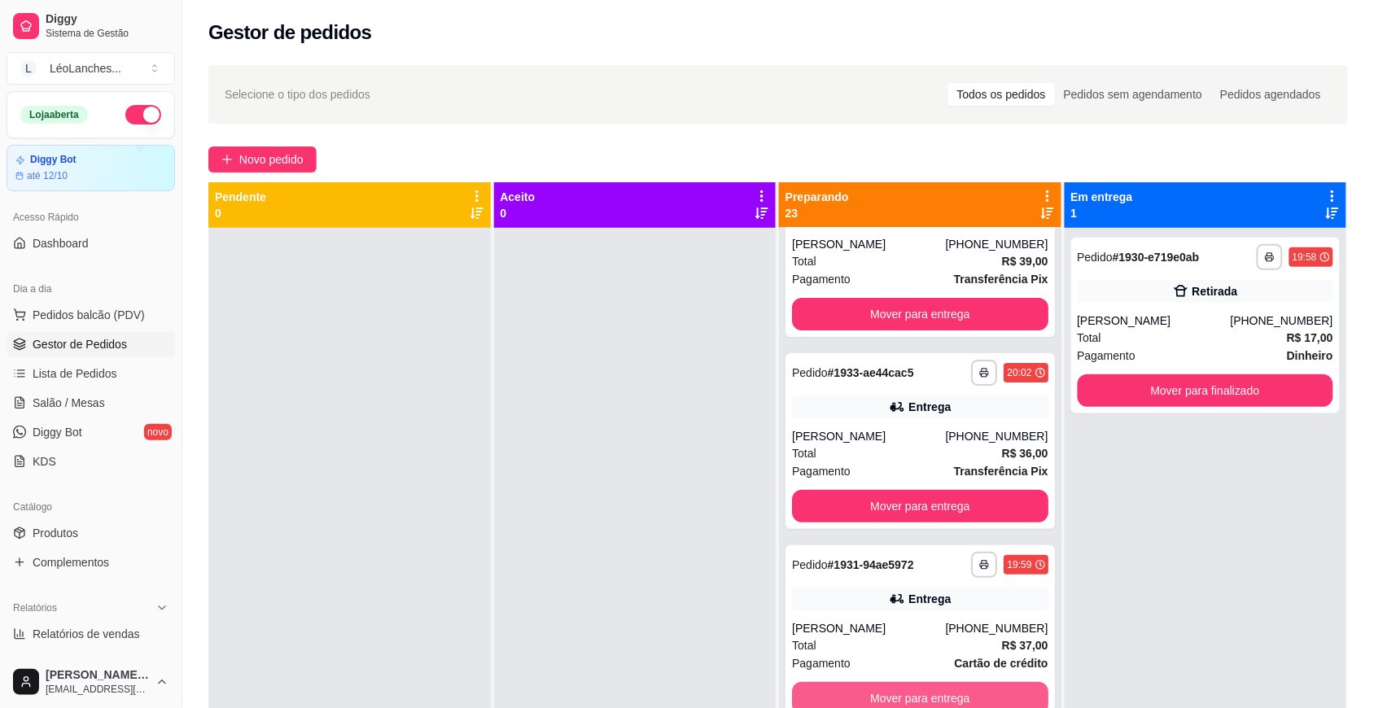
scroll to position [3725, 0]
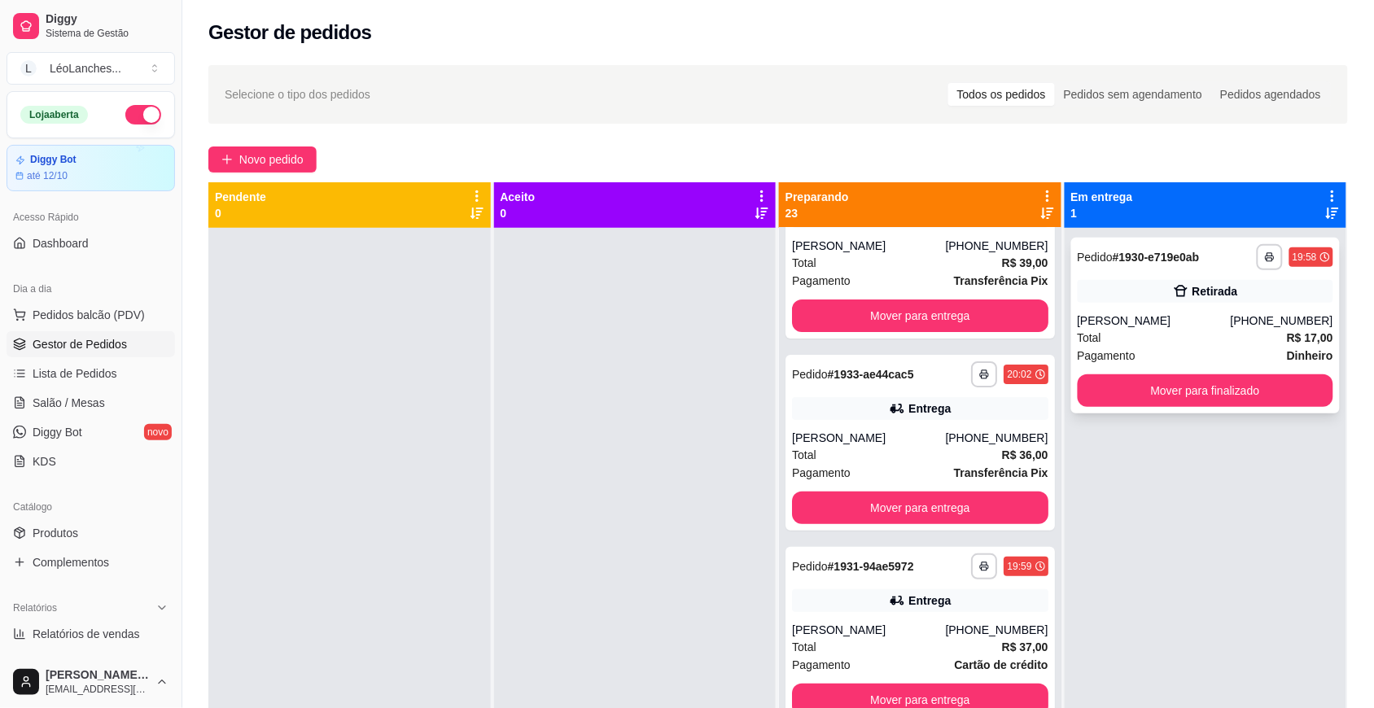
click at [1203, 343] on div "Total R$ 17,00" at bounding box center [1206, 338] width 256 height 18
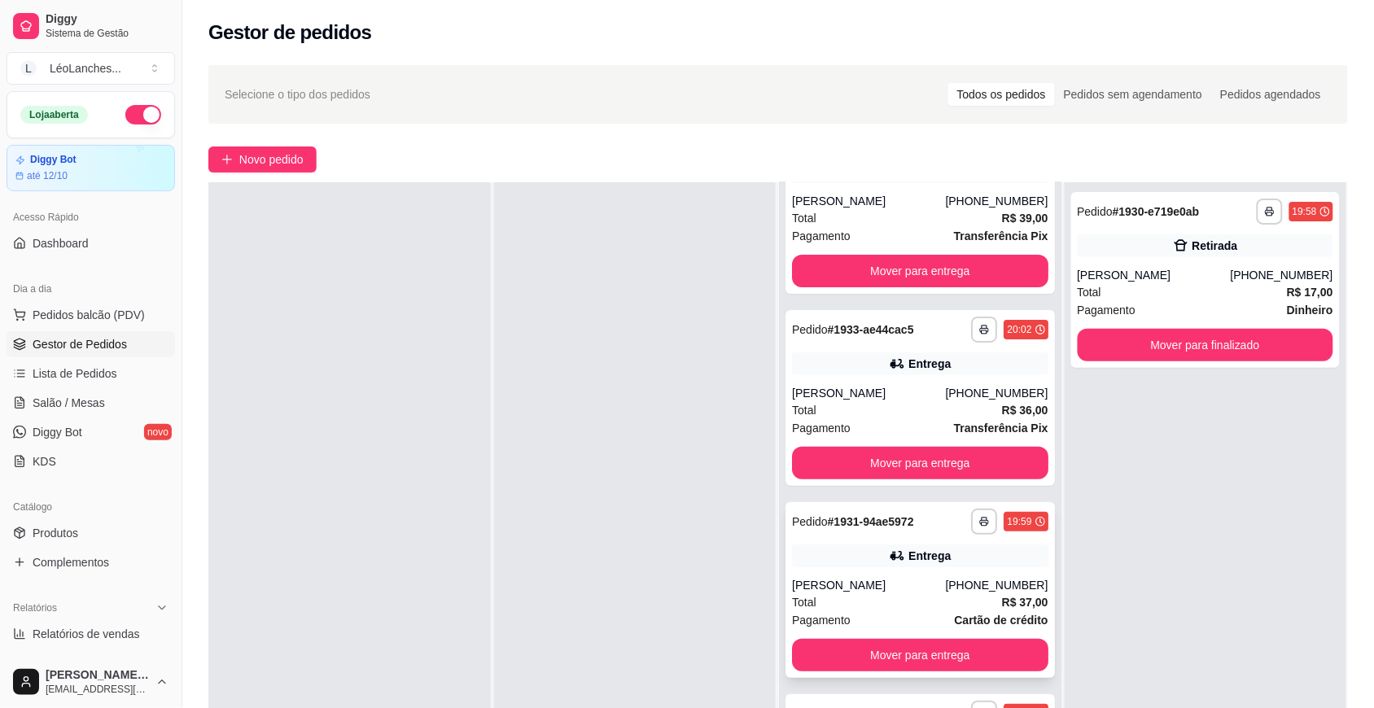
scroll to position [248, 0]
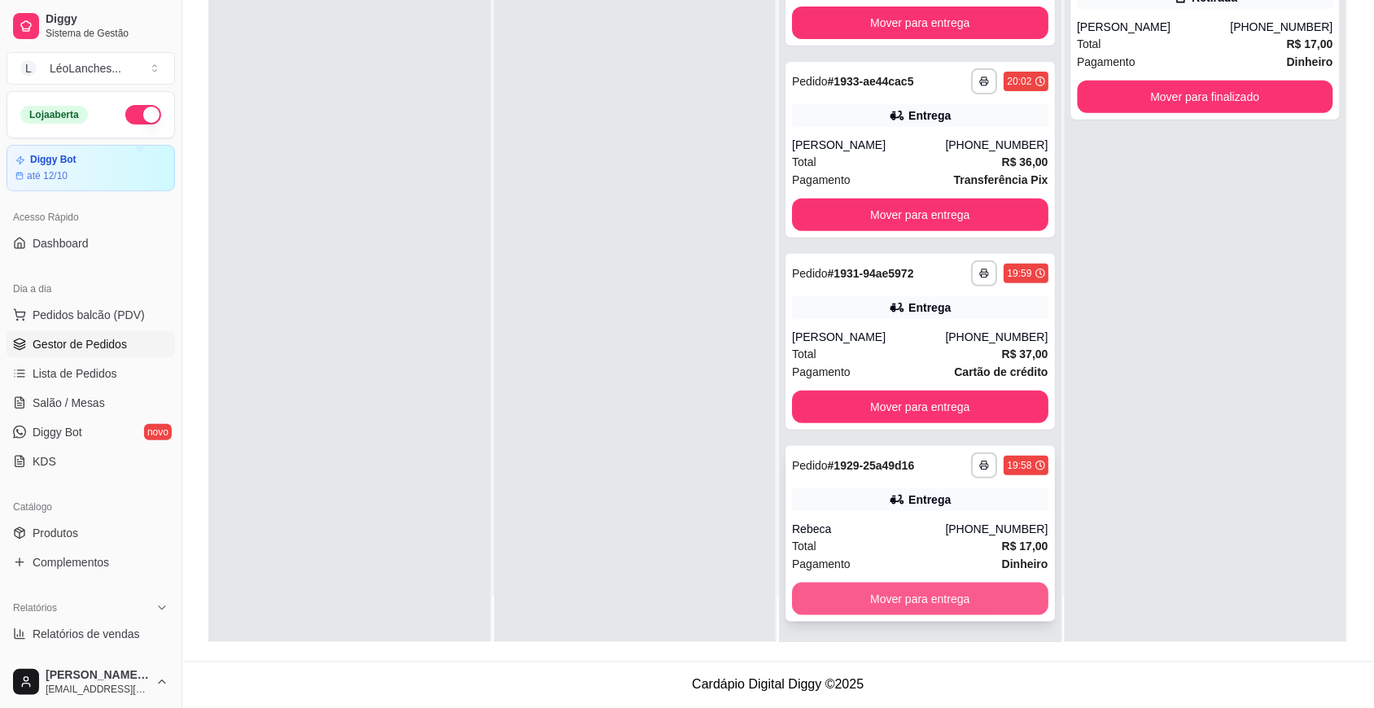
click at [881, 596] on button "Mover para entrega" at bounding box center [920, 599] width 256 height 33
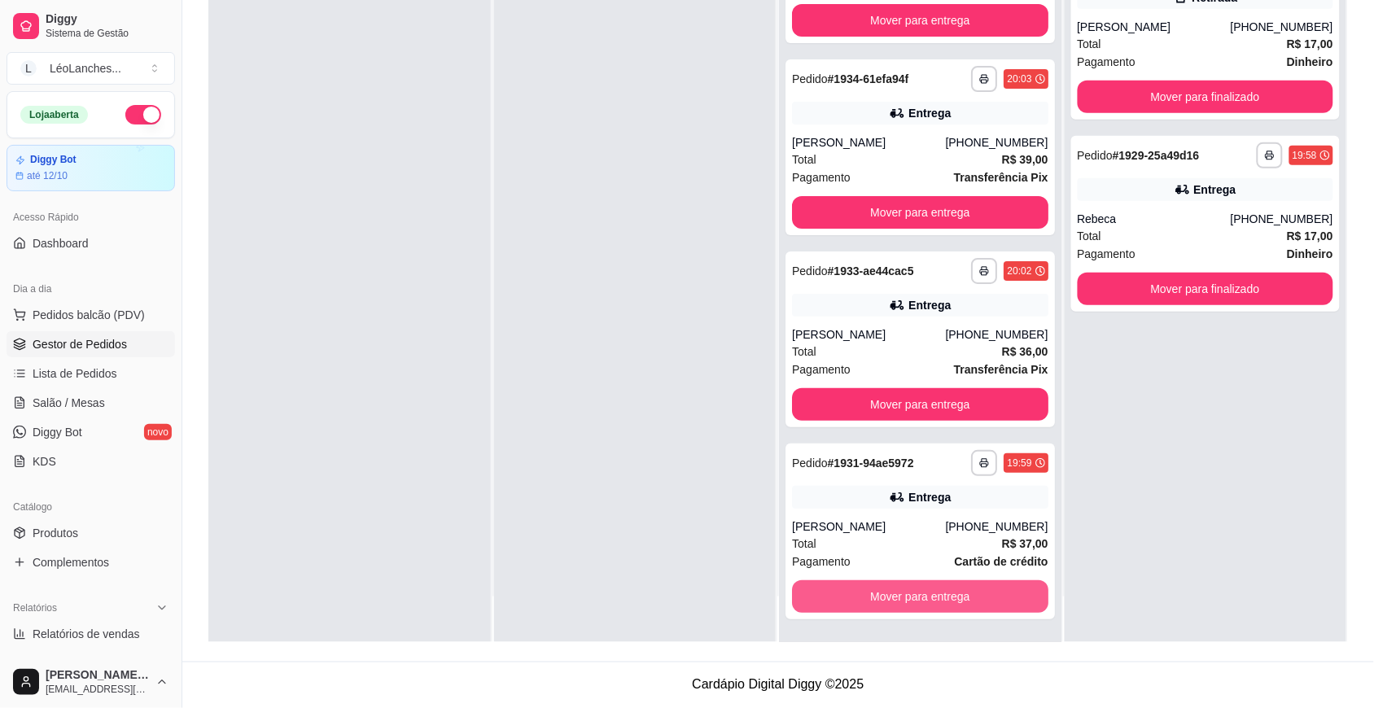
scroll to position [3533, 0]
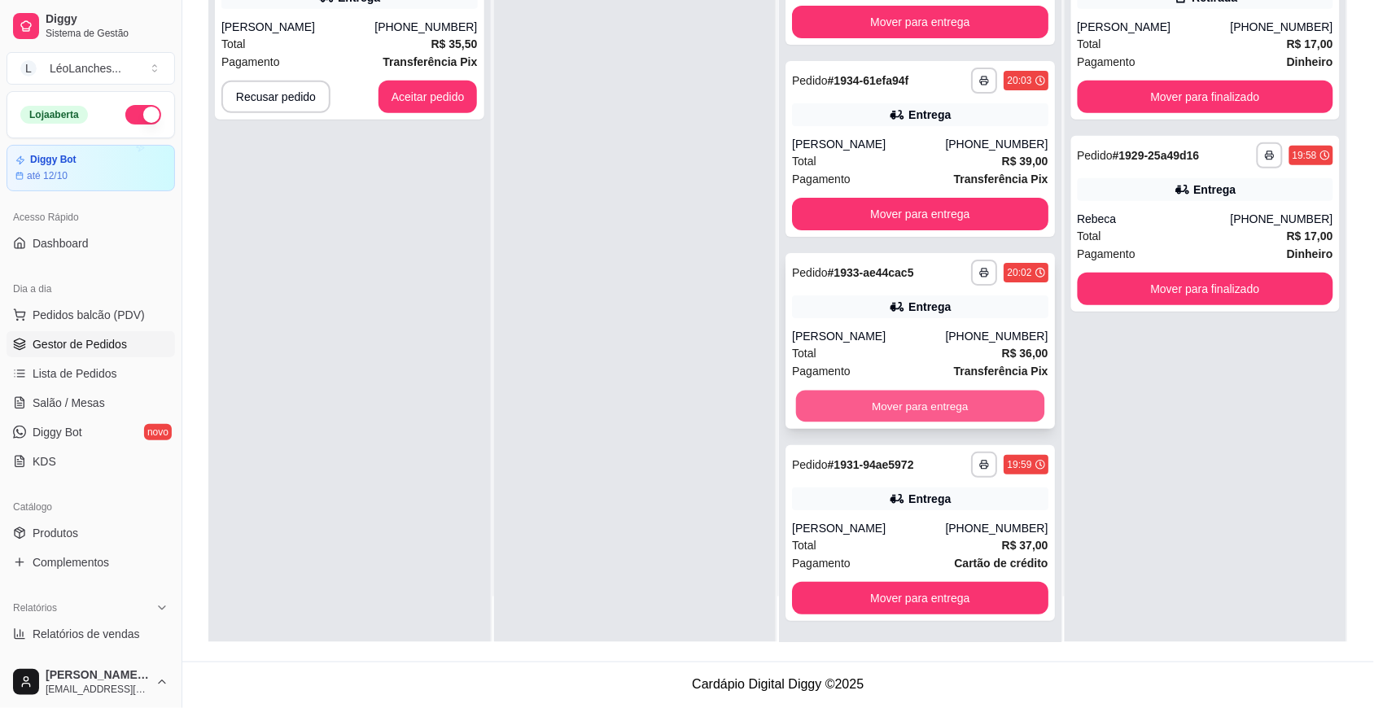
click at [987, 405] on button "Mover para entrega" at bounding box center [920, 407] width 248 height 32
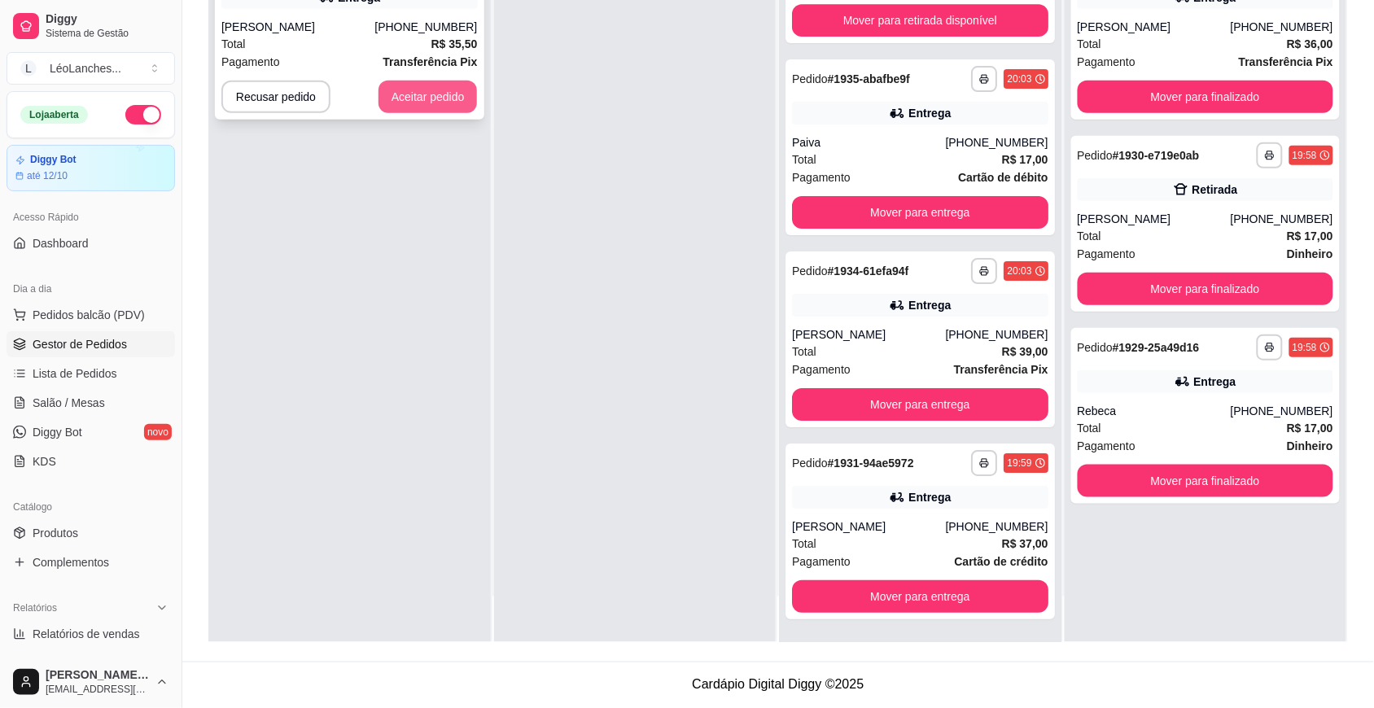
scroll to position [3340, 0]
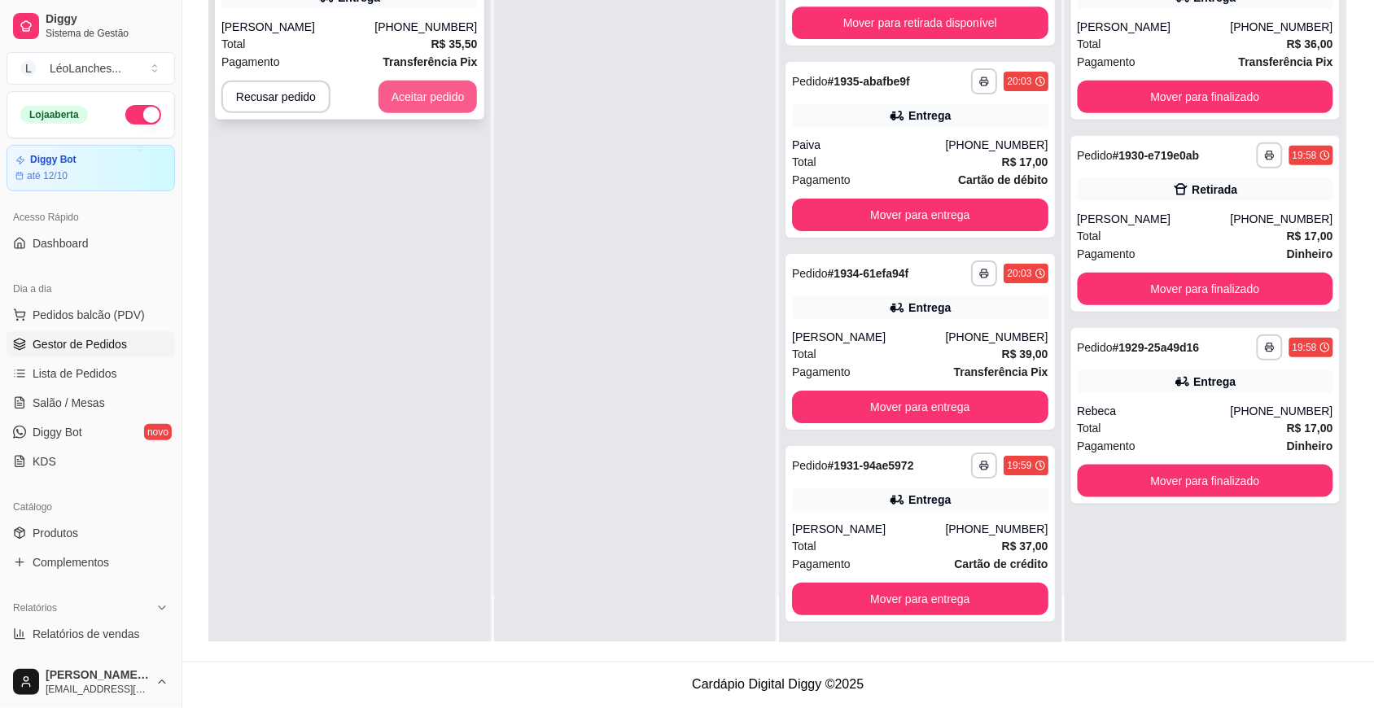
click at [456, 96] on button "Aceitar pedido" at bounding box center [427, 97] width 99 height 33
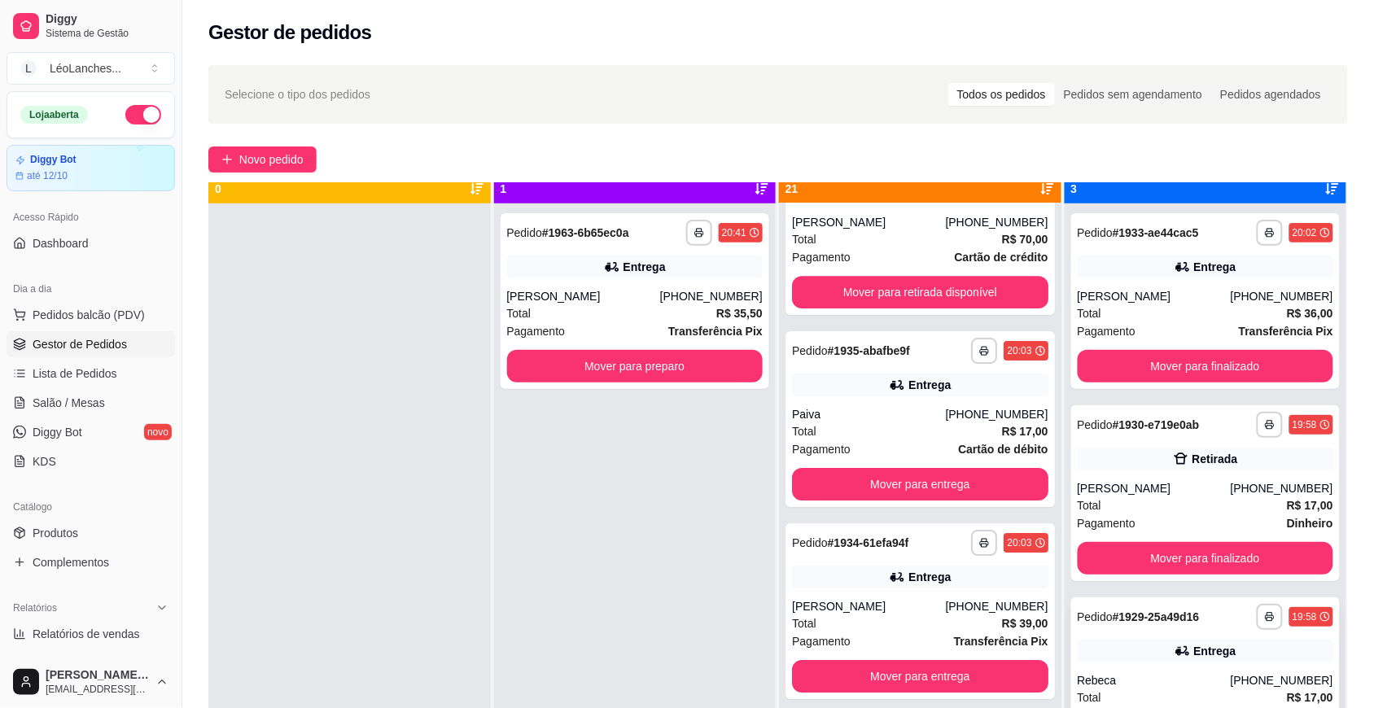
scroll to position [46, 0]
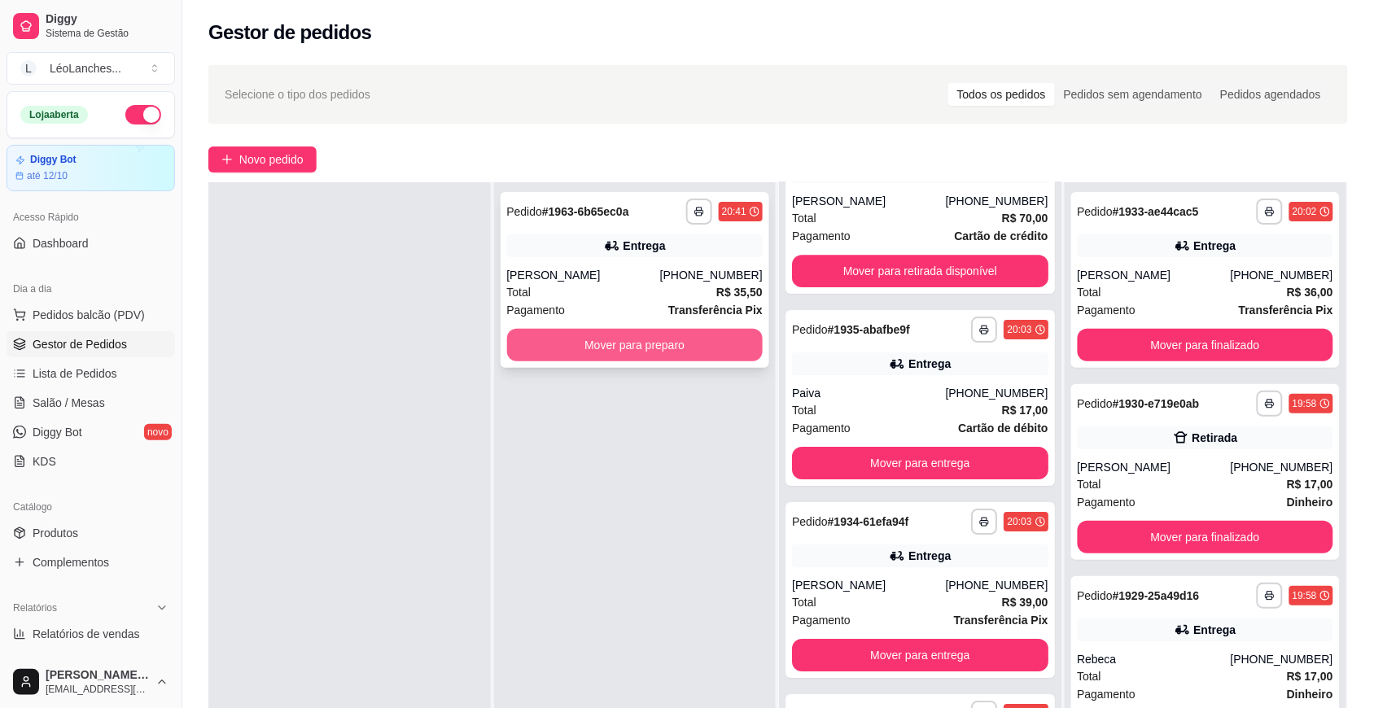
click at [698, 350] on button "Mover para preparo" at bounding box center [635, 345] width 256 height 33
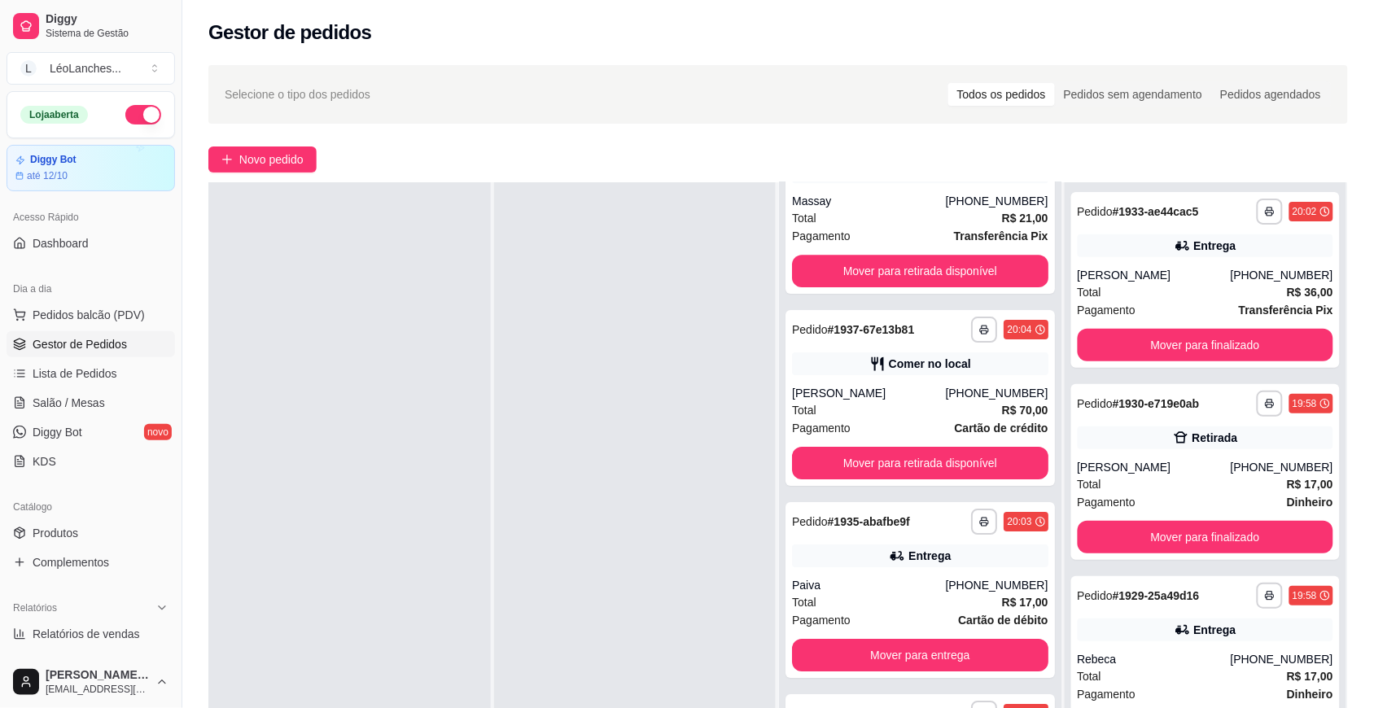
scroll to position [3533, 0]
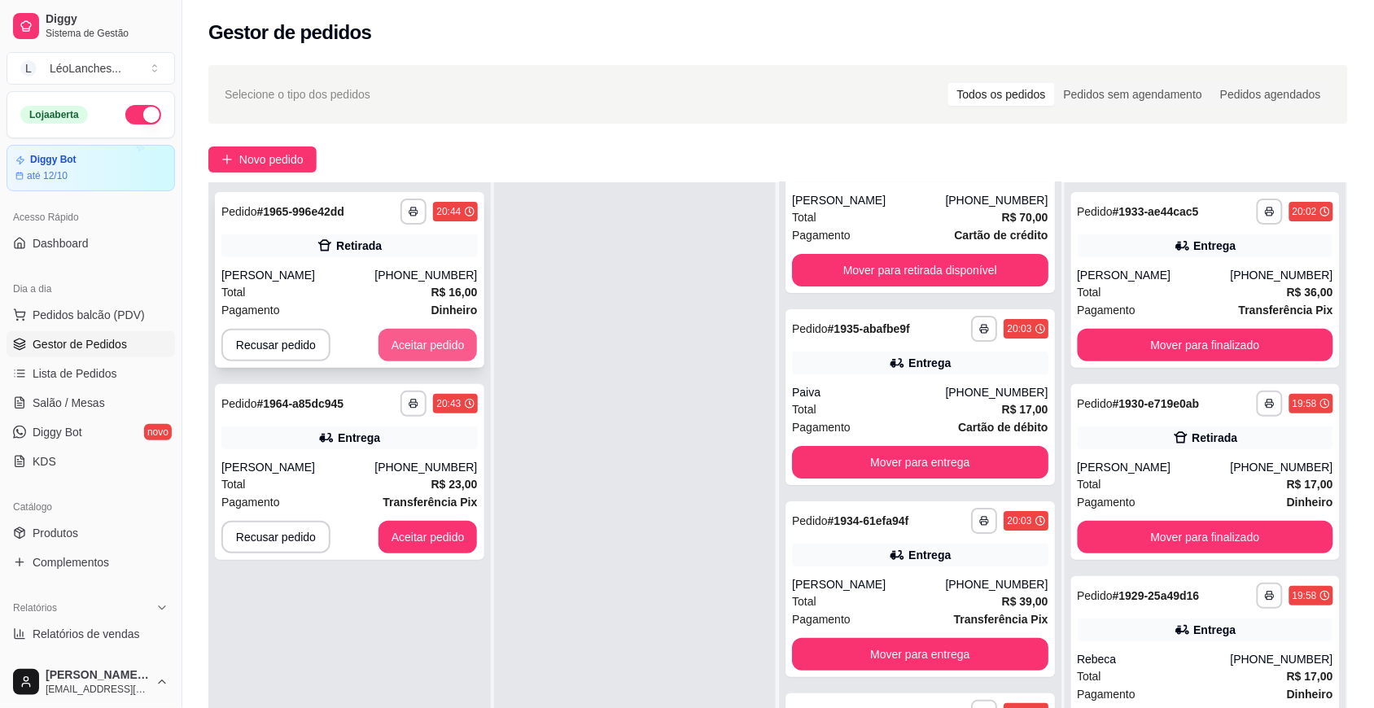
click at [452, 350] on button "Aceitar pedido" at bounding box center [427, 345] width 99 height 33
click at [453, 521] on button "Aceitar pedido" at bounding box center [427, 537] width 99 height 33
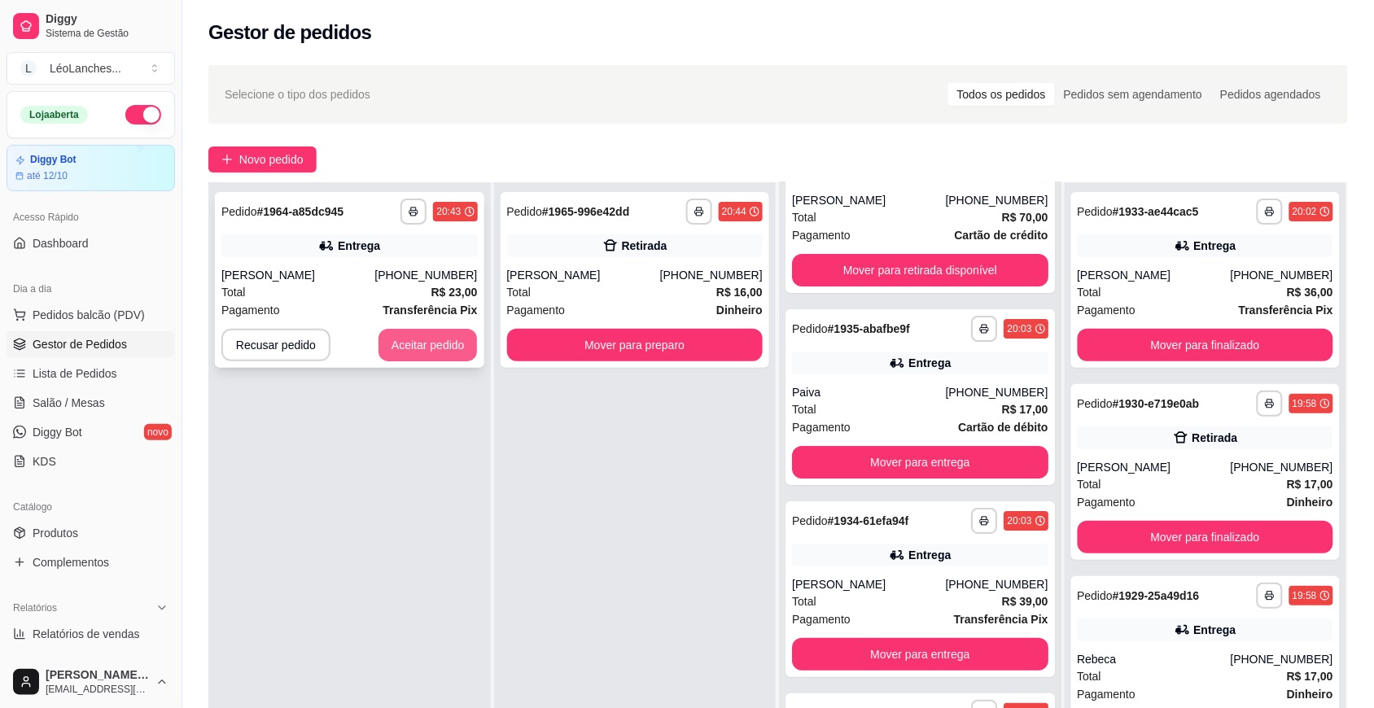
scroll to position [0, 0]
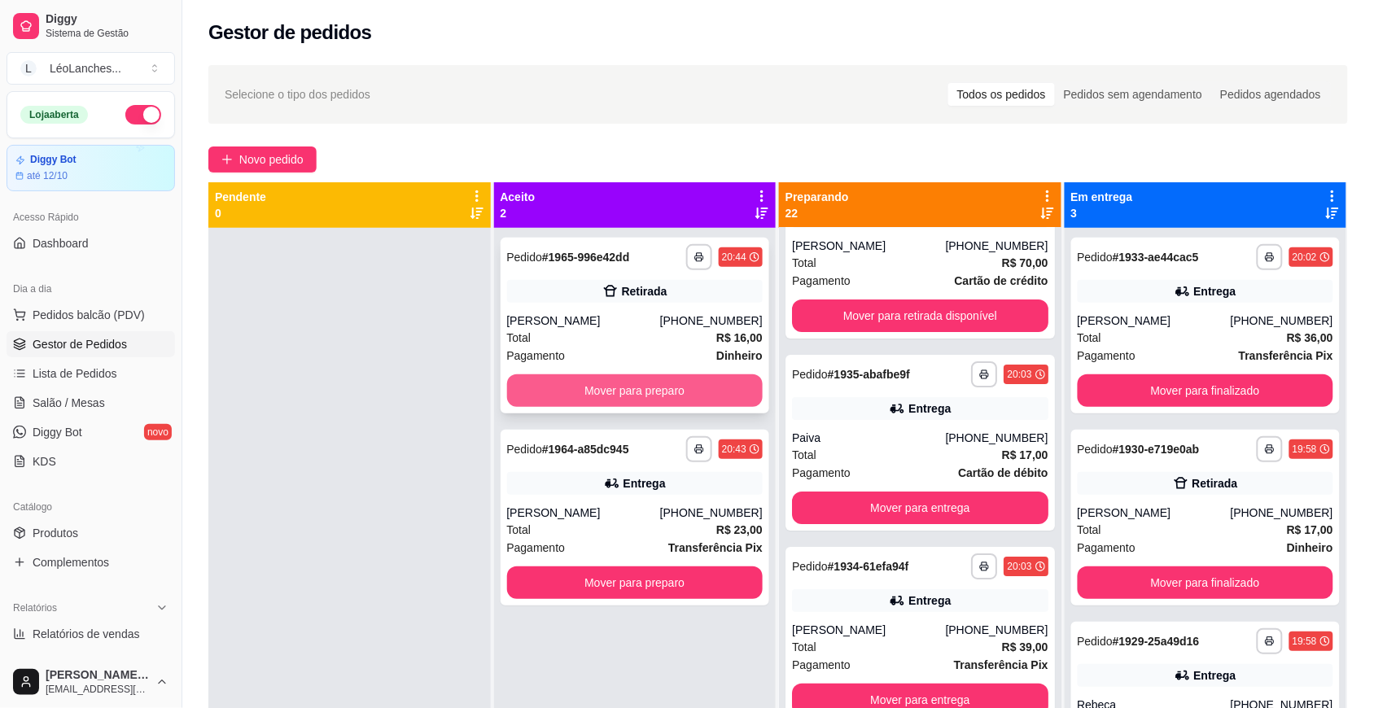
click at [596, 395] on button "Mover para preparo" at bounding box center [635, 390] width 256 height 33
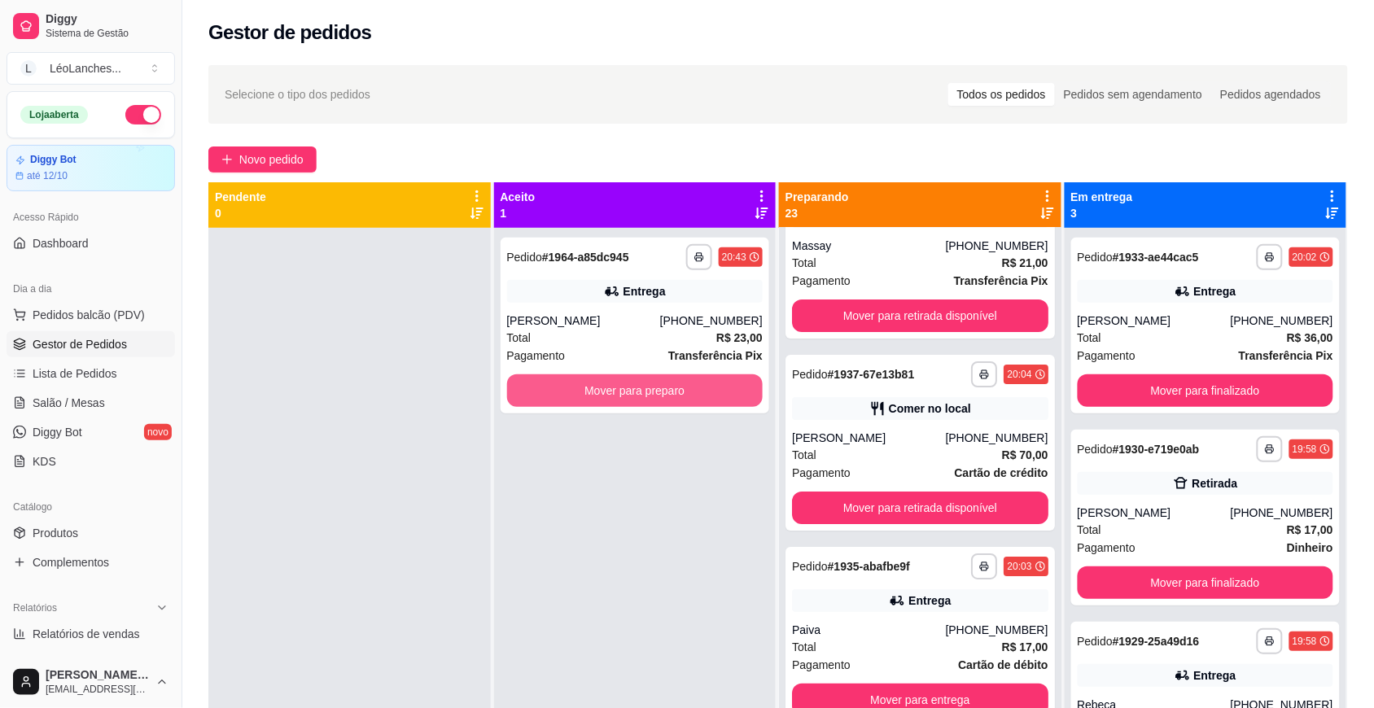
scroll to position [3725, 0]
click at [597, 393] on button "Mover para preparo" at bounding box center [635, 390] width 256 height 33
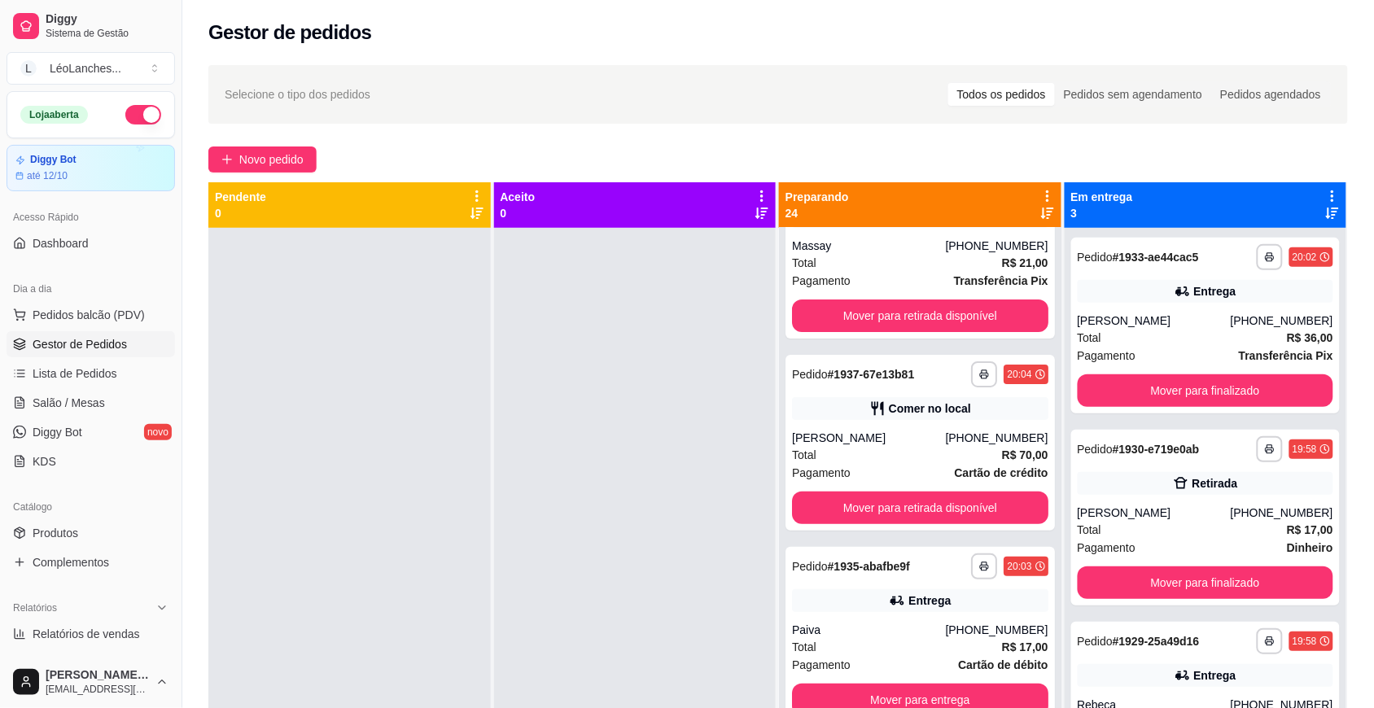
scroll to position [3916, 0]
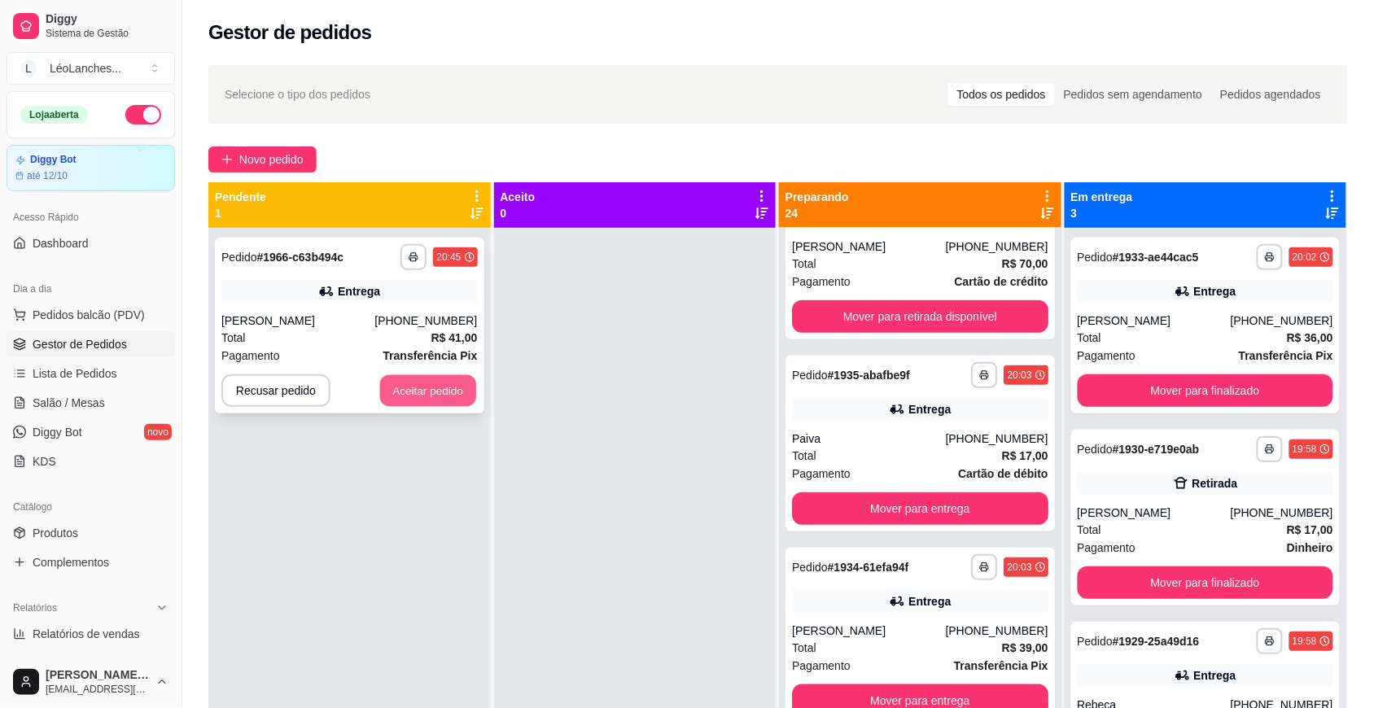
click at [457, 393] on button "Aceitar pedido" at bounding box center [428, 391] width 96 height 32
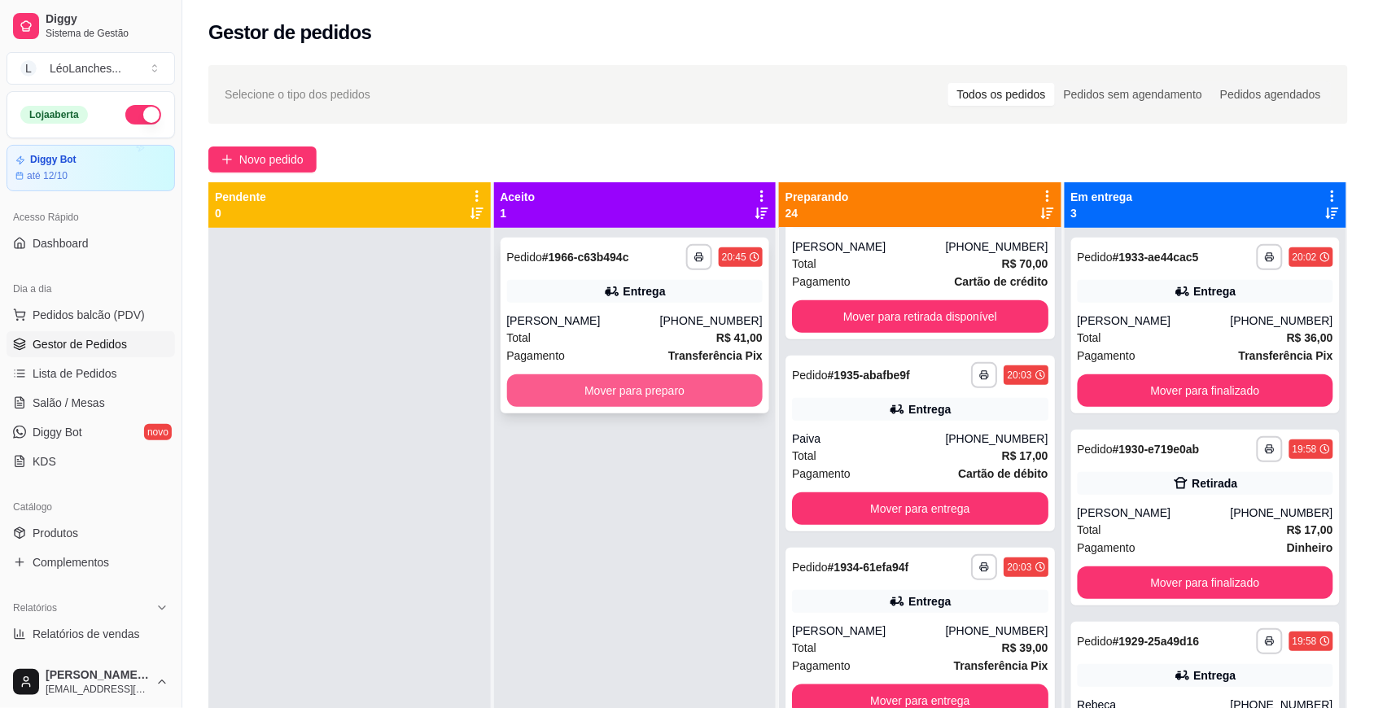
click at [680, 384] on button "Mover para preparo" at bounding box center [635, 390] width 256 height 33
click at [676, 389] on button "Mover para preparo" at bounding box center [635, 390] width 256 height 33
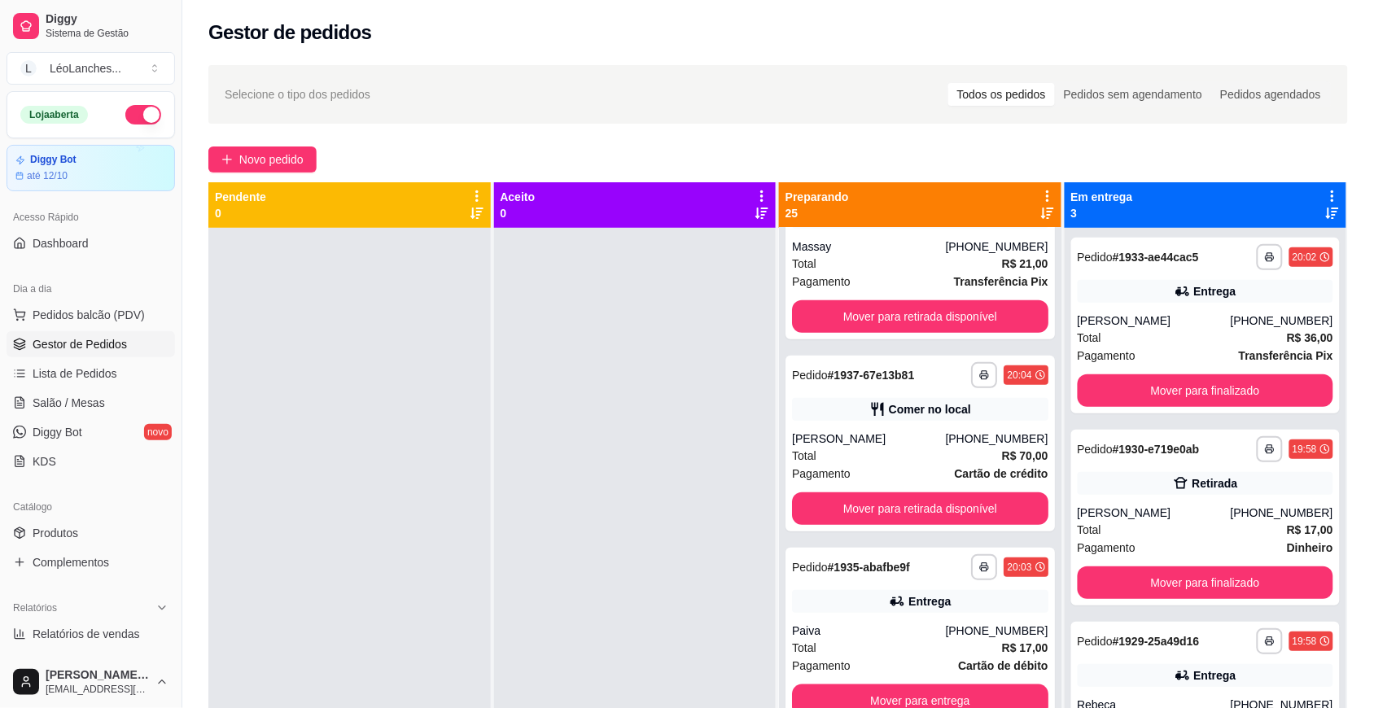
scroll to position [4108, 0]
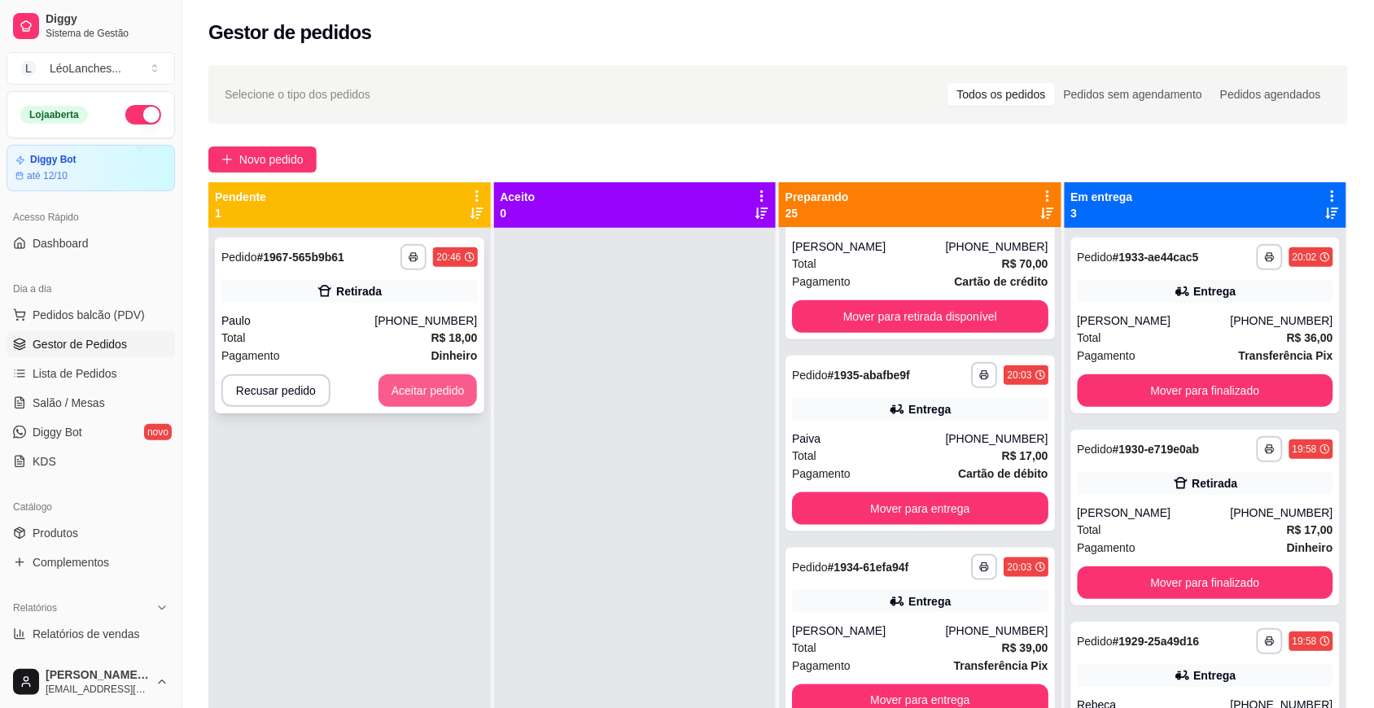
click at [413, 384] on button "Aceitar pedido" at bounding box center [427, 390] width 99 height 33
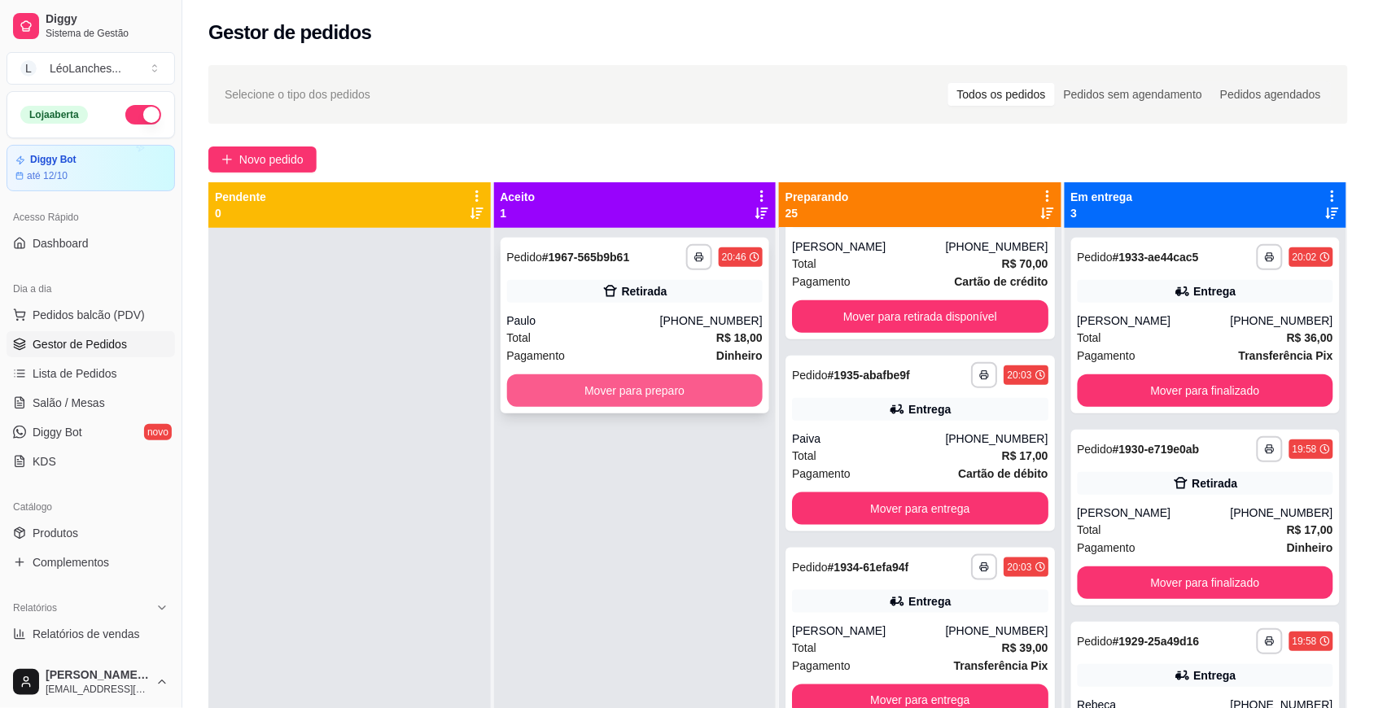
click at [706, 392] on button "Mover para preparo" at bounding box center [635, 390] width 256 height 33
click at [59, 538] on span "Produtos" at bounding box center [56, 533] width 46 height 16
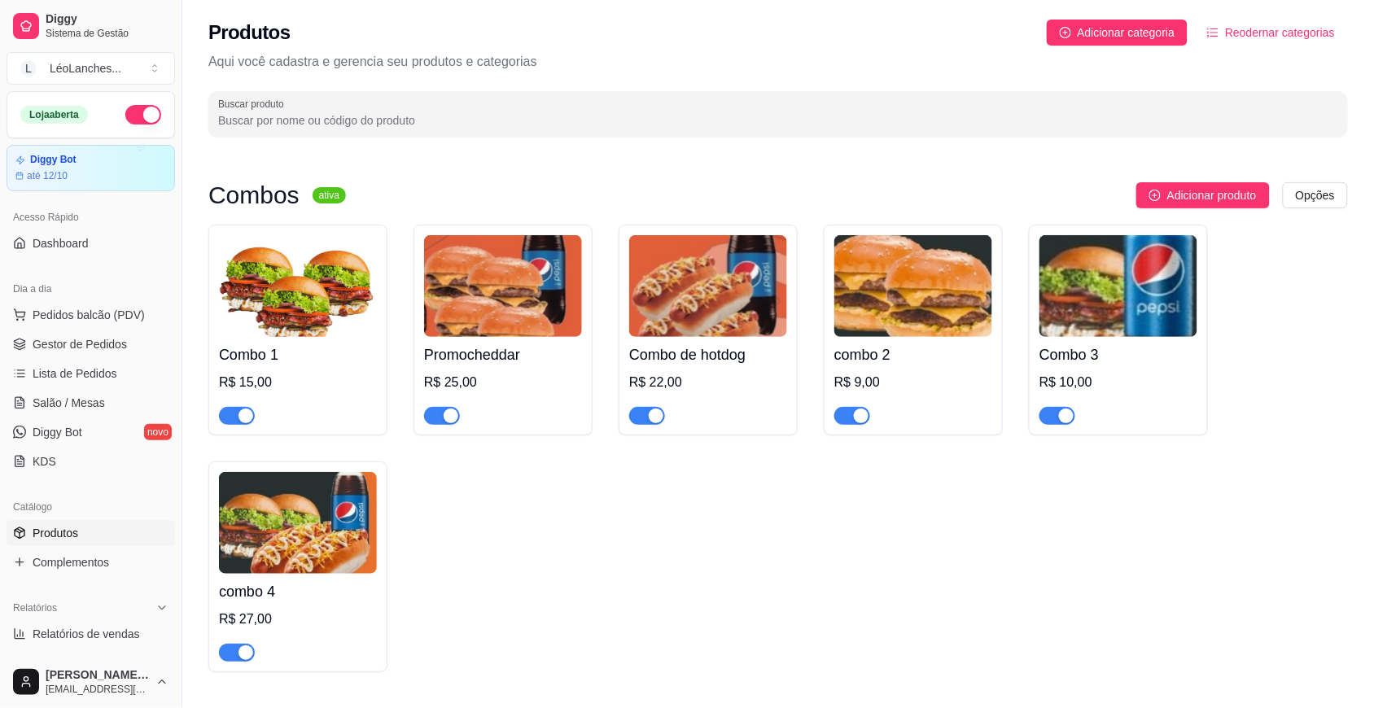
click at [241, 418] on div "button" at bounding box center [245, 416] width 15 height 15
click at [436, 417] on span "button" at bounding box center [442, 416] width 36 height 18
click at [847, 419] on span "button" at bounding box center [852, 416] width 36 height 18
click at [1055, 418] on span "button" at bounding box center [1057, 416] width 36 height 18
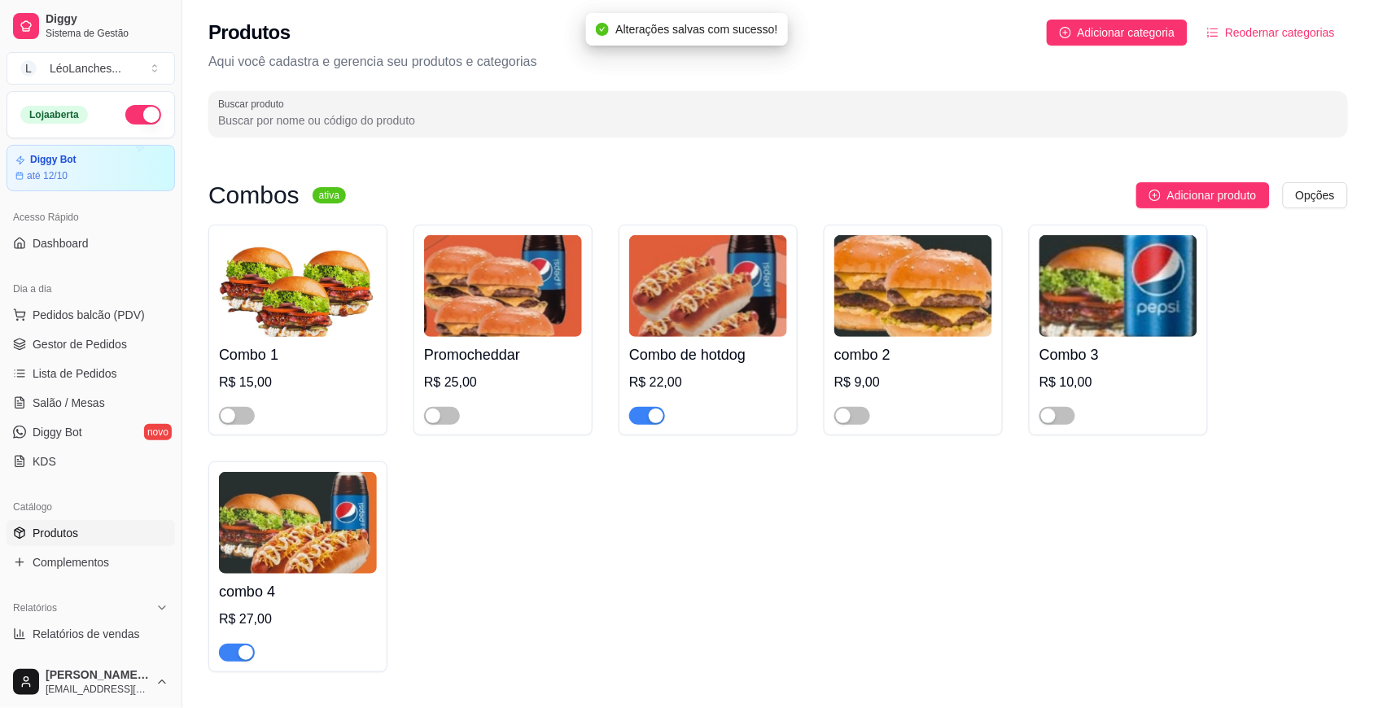
click at [238, 653] on div "button" at bounding box center [245, 652] width 15 height 15
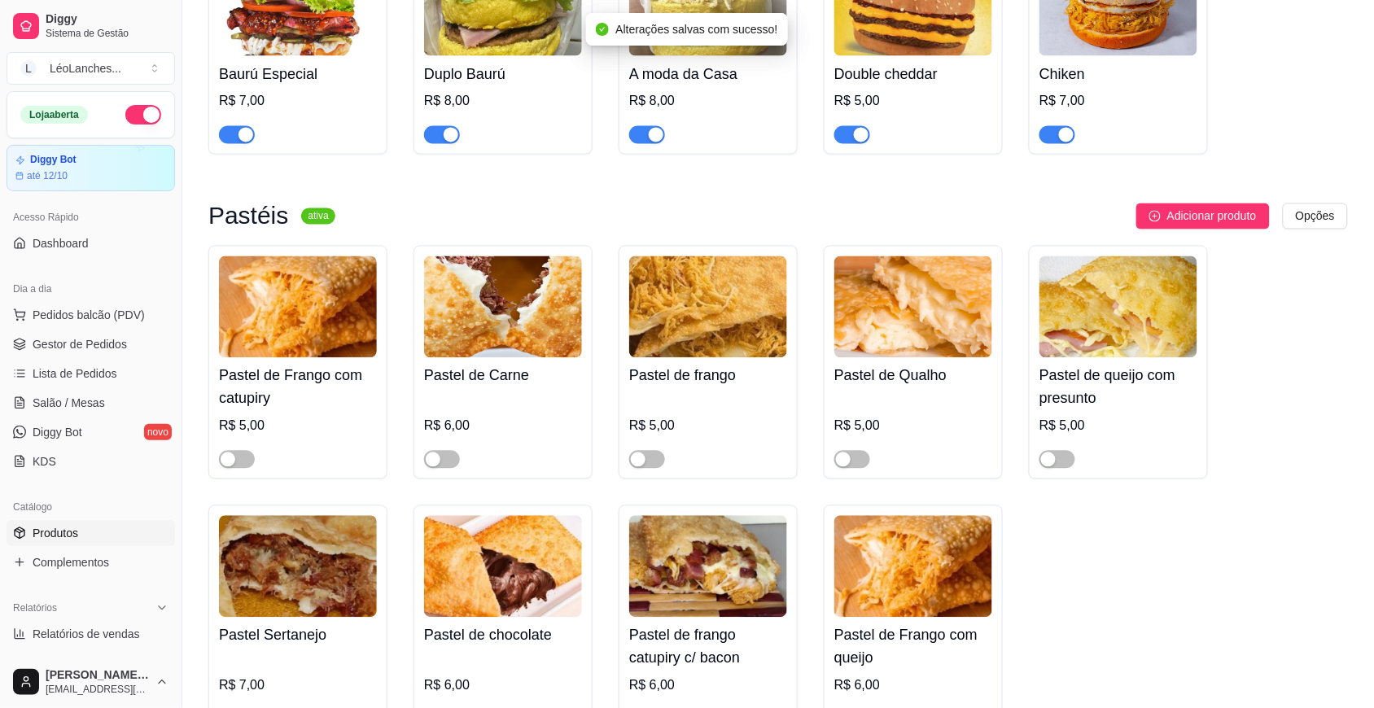
scroll to position [755, 0]
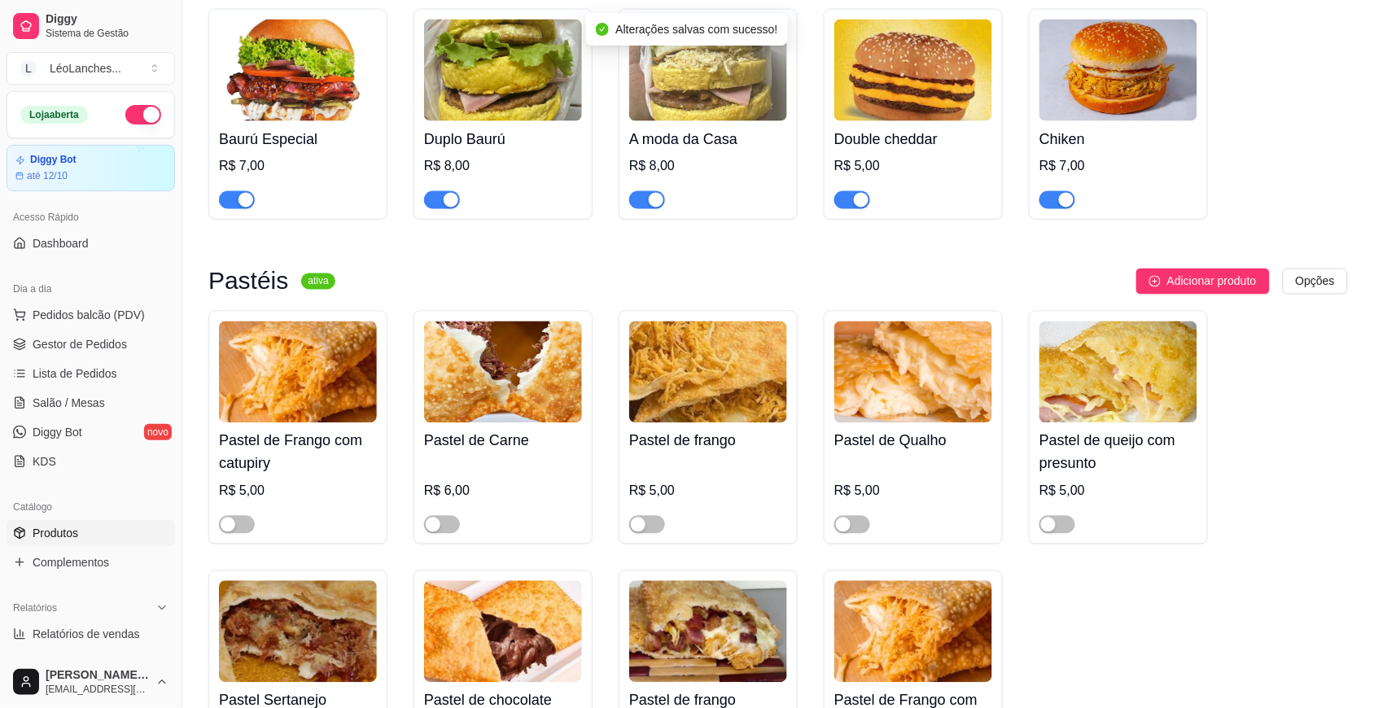
click at [1047, 203] on span "button" at bounding box center [1057, 200] width 36 height 18
click at [842, 204] on span "button" at bounding box center [852, 200] width 36 height 18
click at [640, 201] on span "button" at bounding box center [647, 200] width 36 height 18
click at [437, 201] on span "button" at bounding box center [442, 200] width 36 height 18
click at [226, 203] on span "button" at bounding box center [237, 200] width 36 height 18
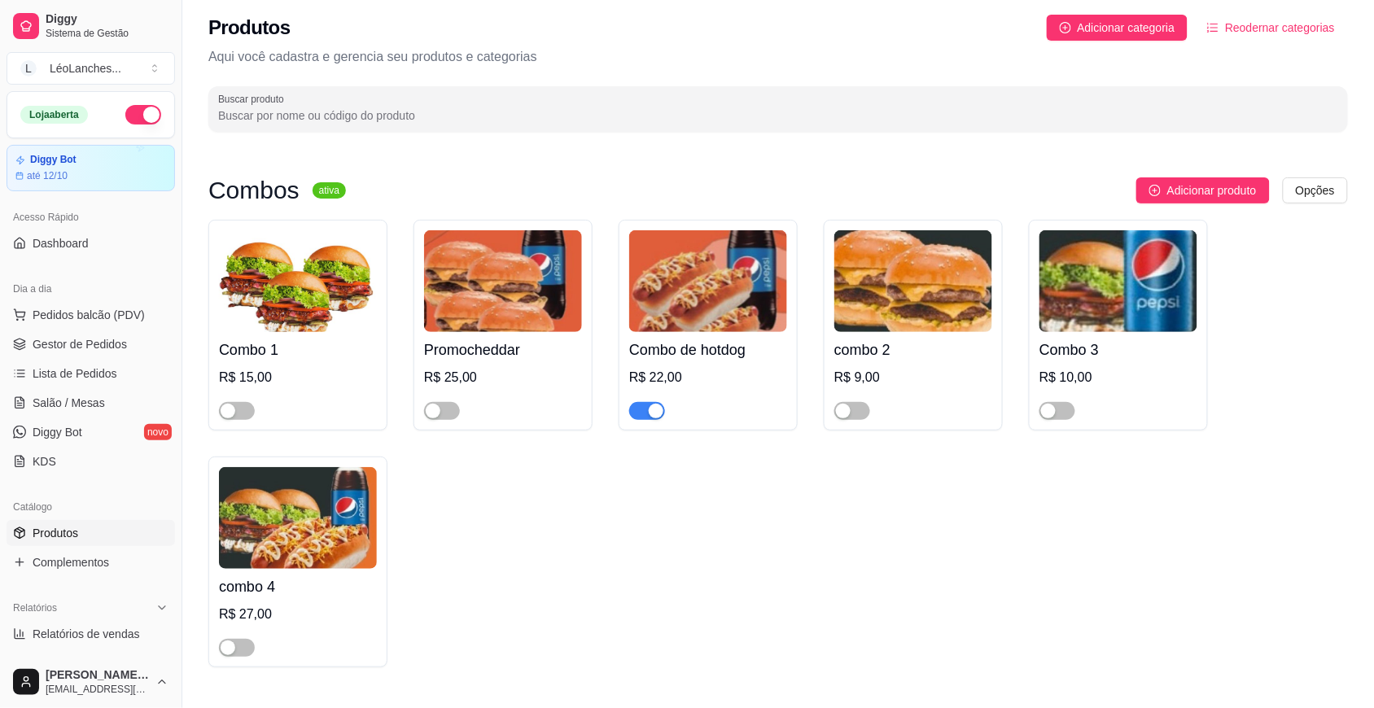
scroll to position [0, 0]
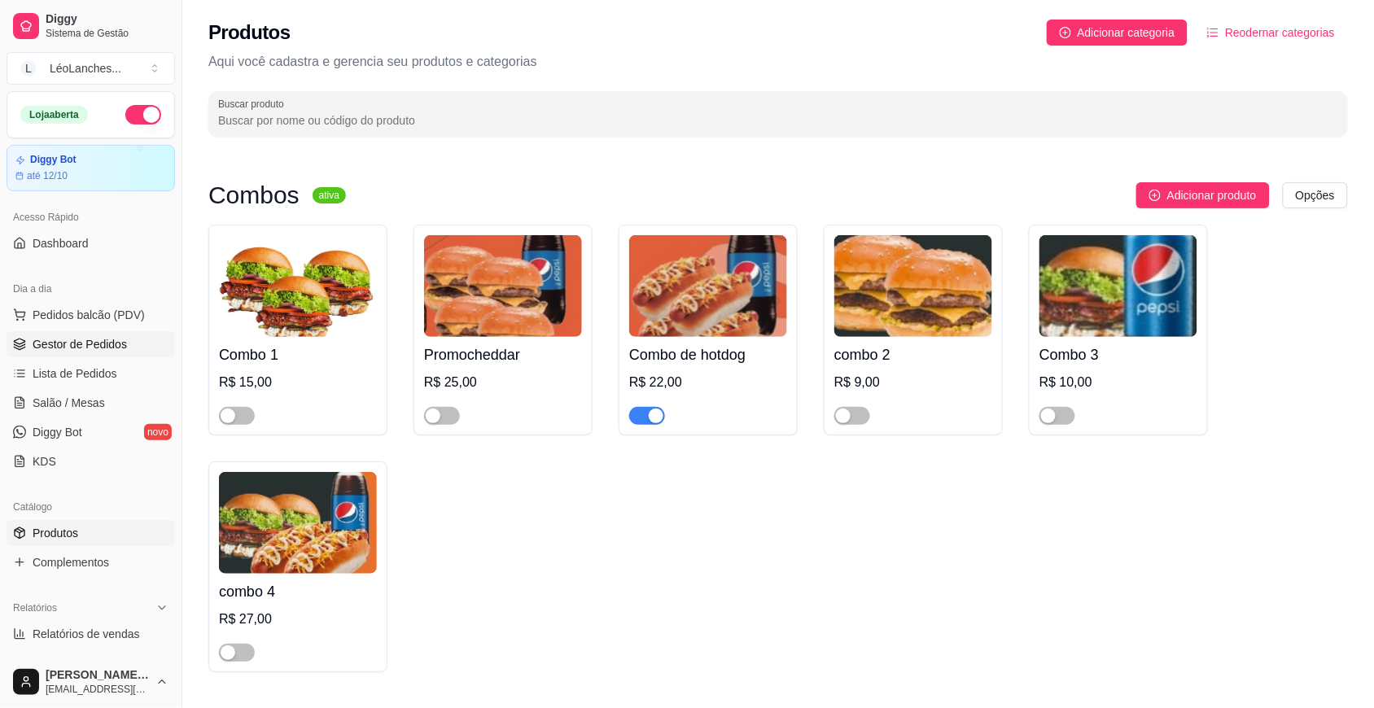
click at [107, 346] on span "Gestor de Pedidos" at bounding box center [80, 344] width 94 height 16
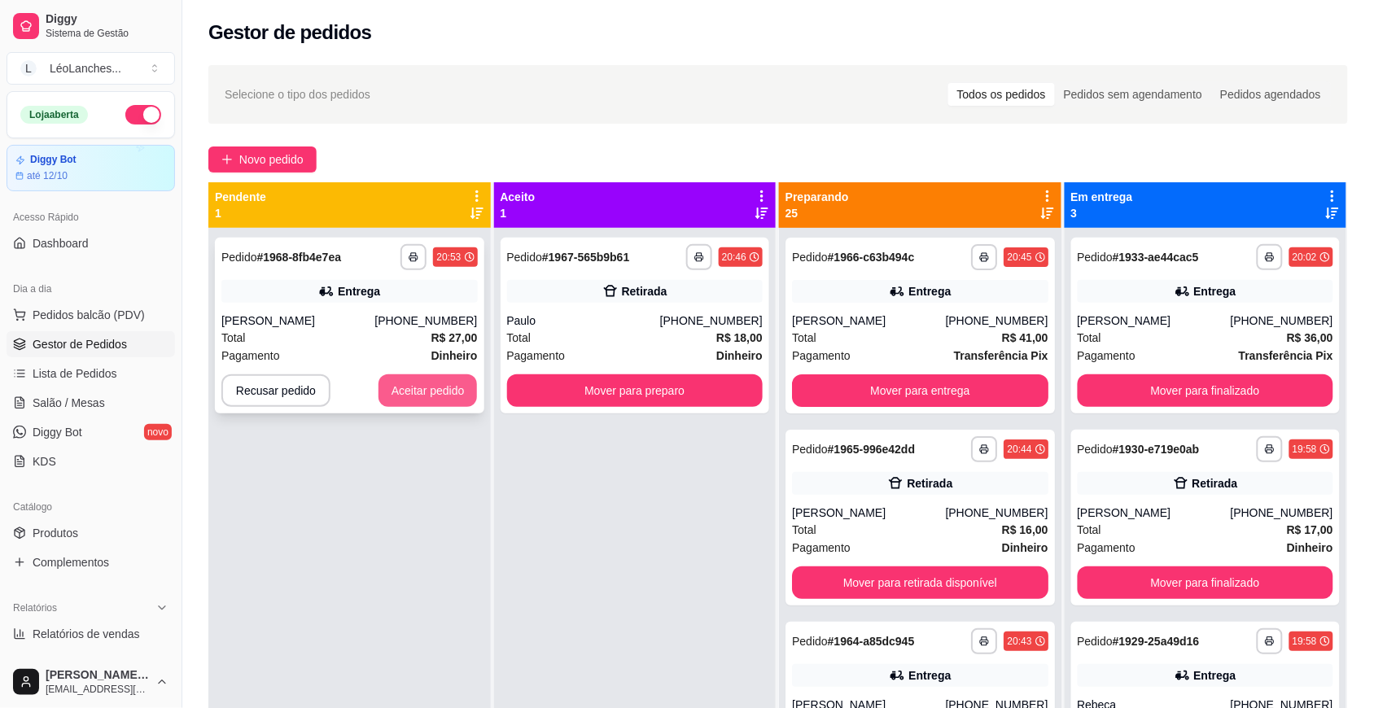
click at [418, 379] on button "Aceitar pedido" at bounding box center [427, 390] width 99 height 33
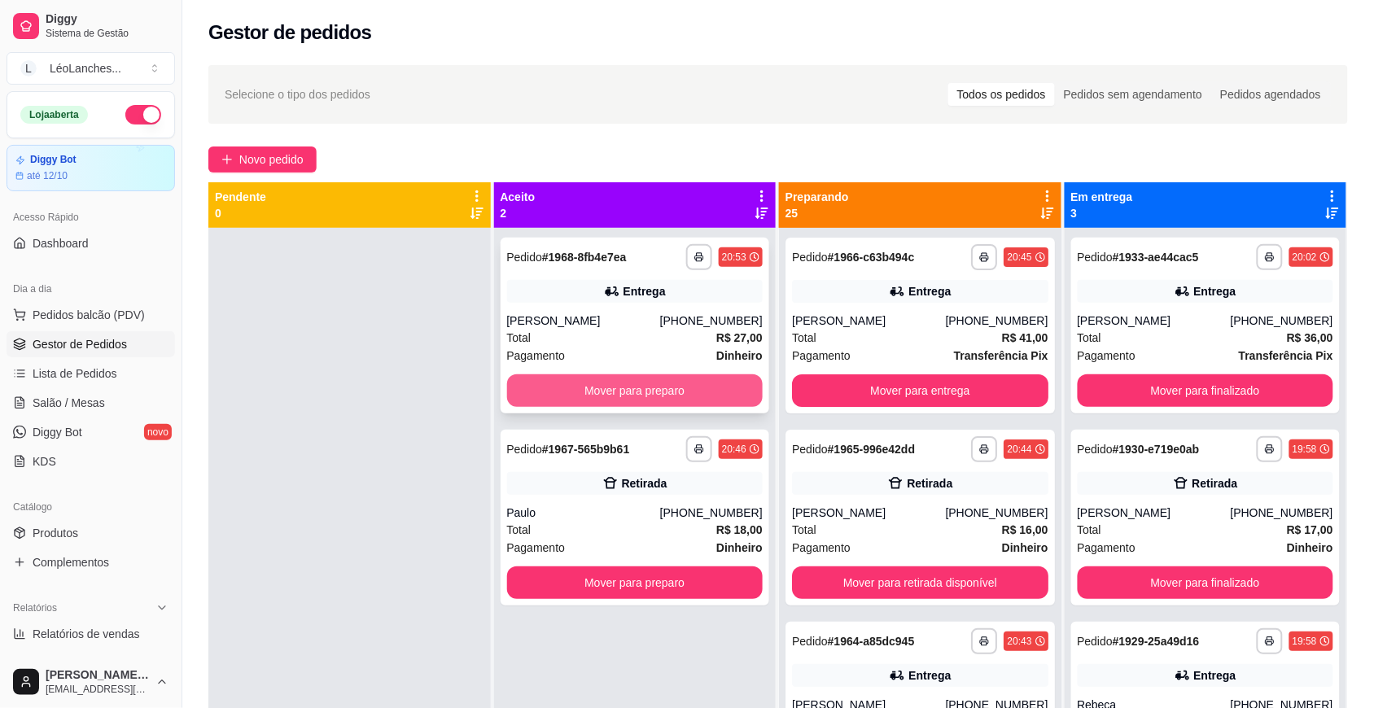
click at [623, 387] on button "Mover para preparo" at bounding box center [635, 390] width 256 height 33
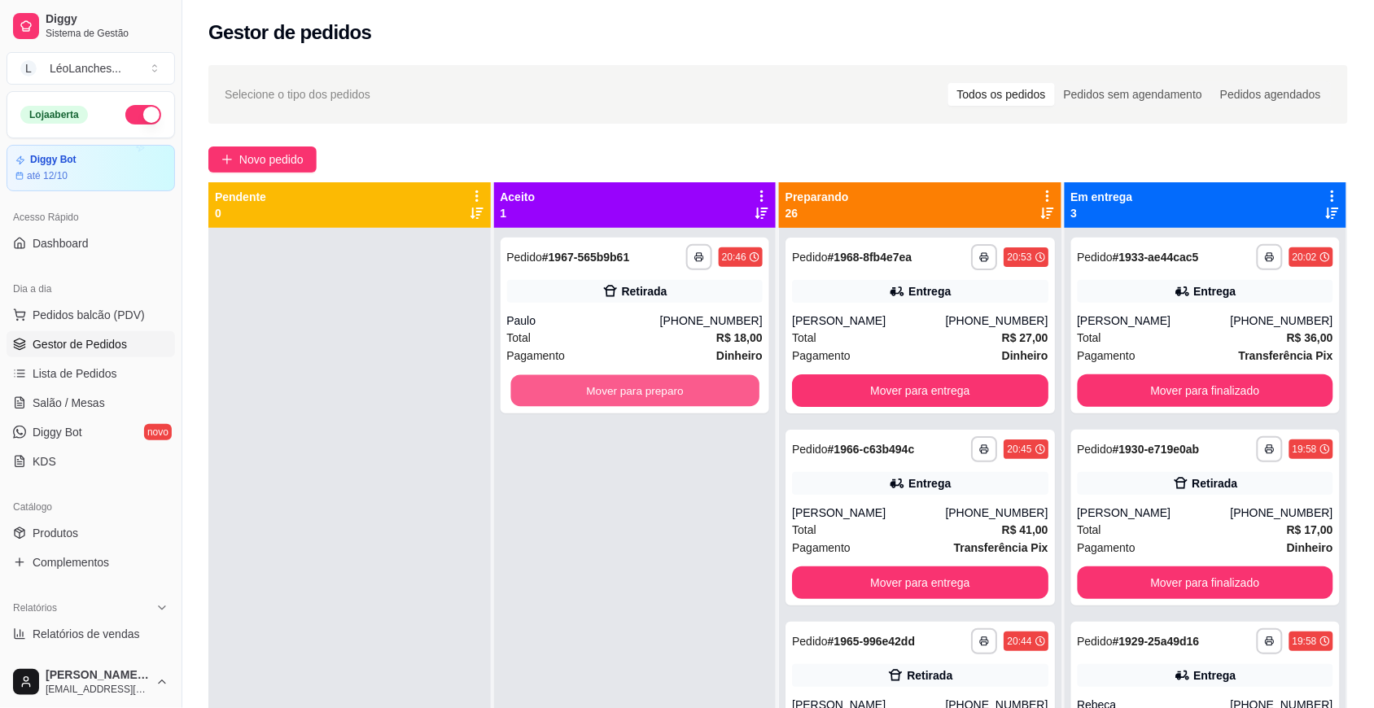
click at [623, 387] on button "Mover para preparo" at bounding box center [634, 391] width 248 height 32
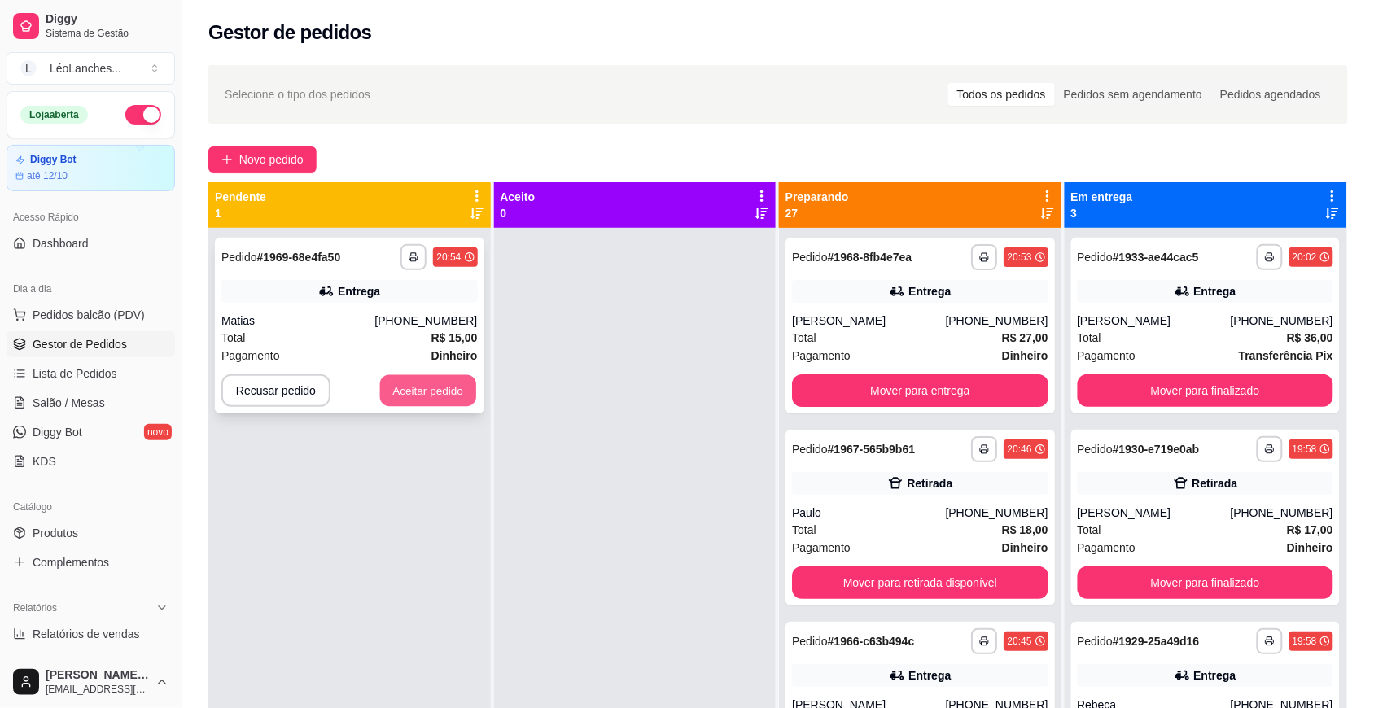
click at [442, 391] on button "Aceitar pedido" at bounding box center [428, 391] width 96 height 32
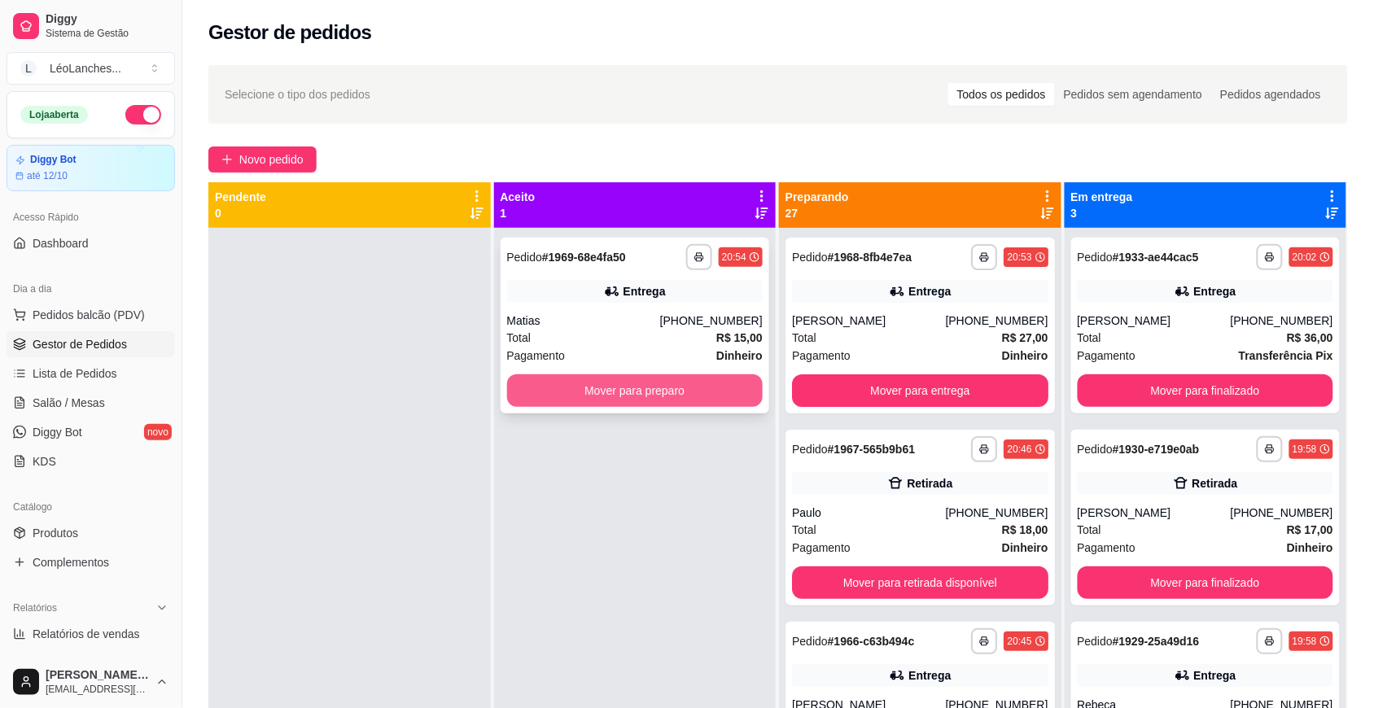
click at [662, 395] on button "Mover para preparo" at bounding box center [635, 390] width 256 height 33
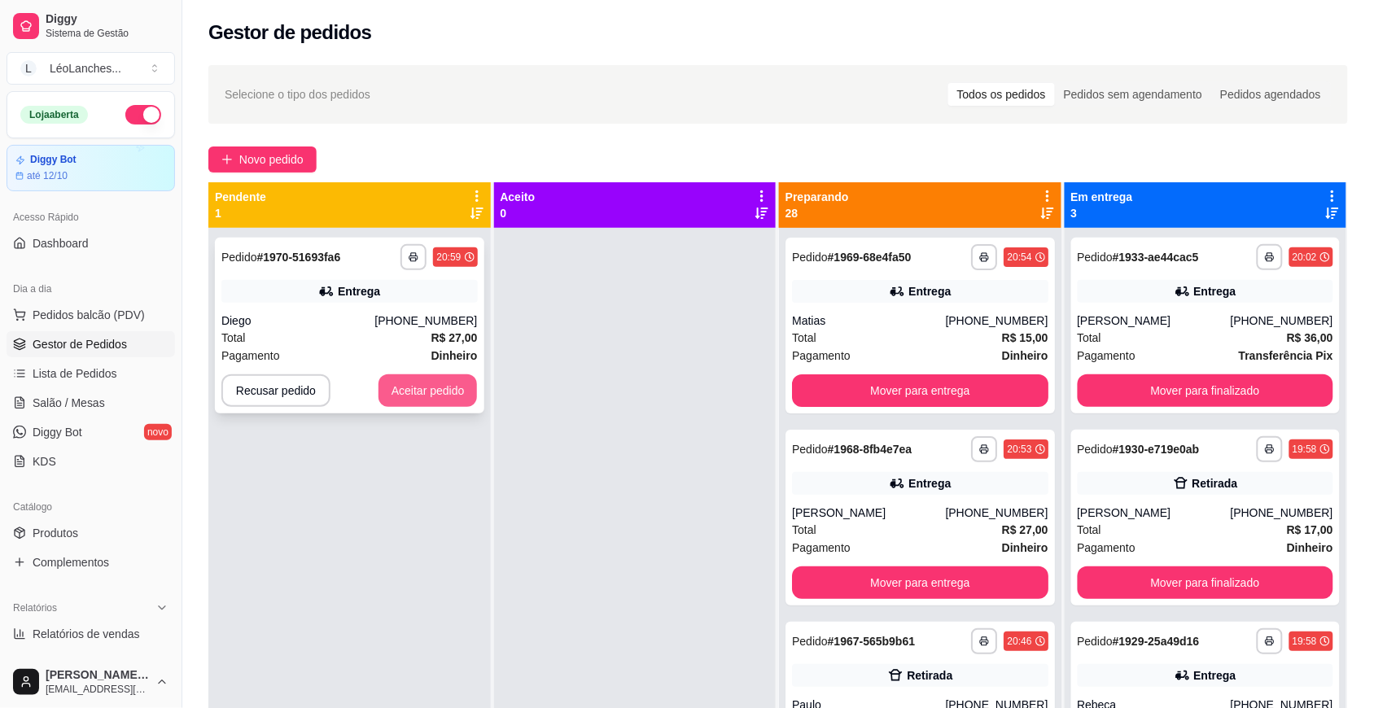
click at [452, 388] on button "Aceitar pedido" at bounding box center [427, 390] width 99 height 33
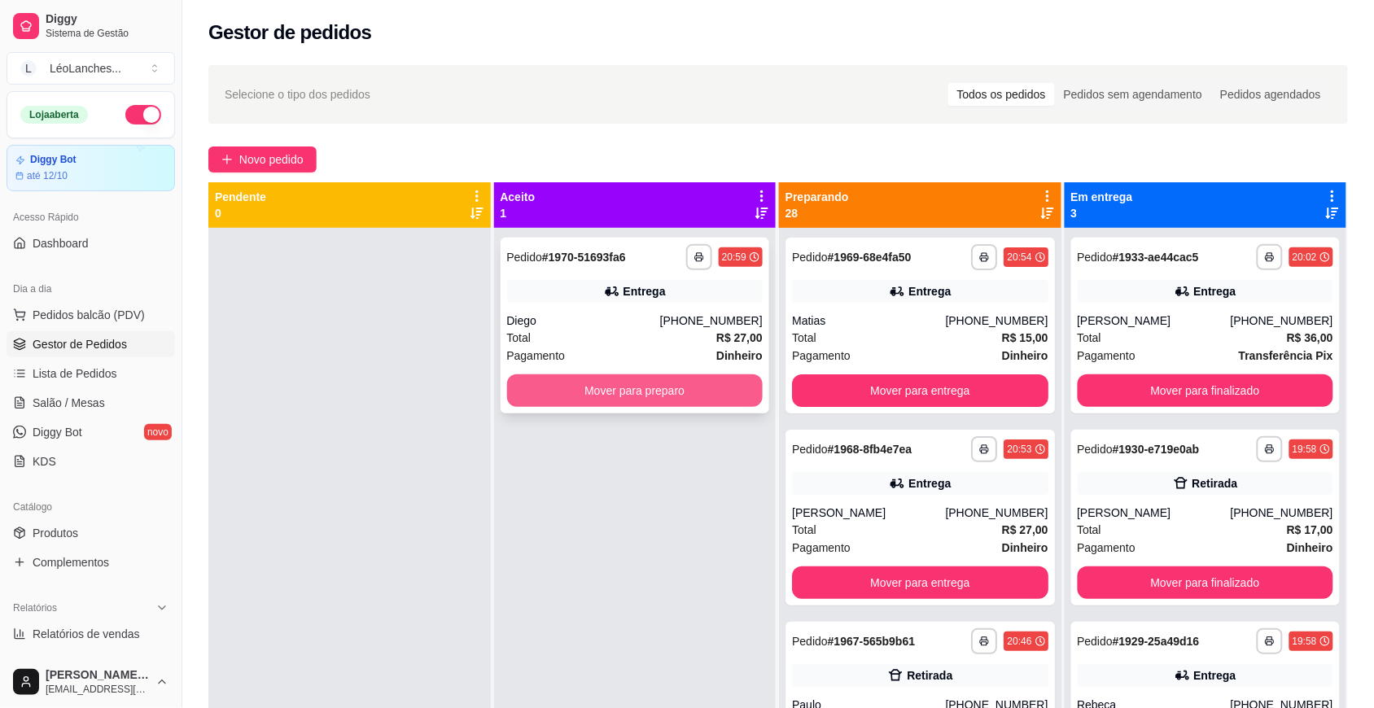
click at [724, 387] on button "Mover para preparo" at bounding box center [635, 390] width 256 height 33
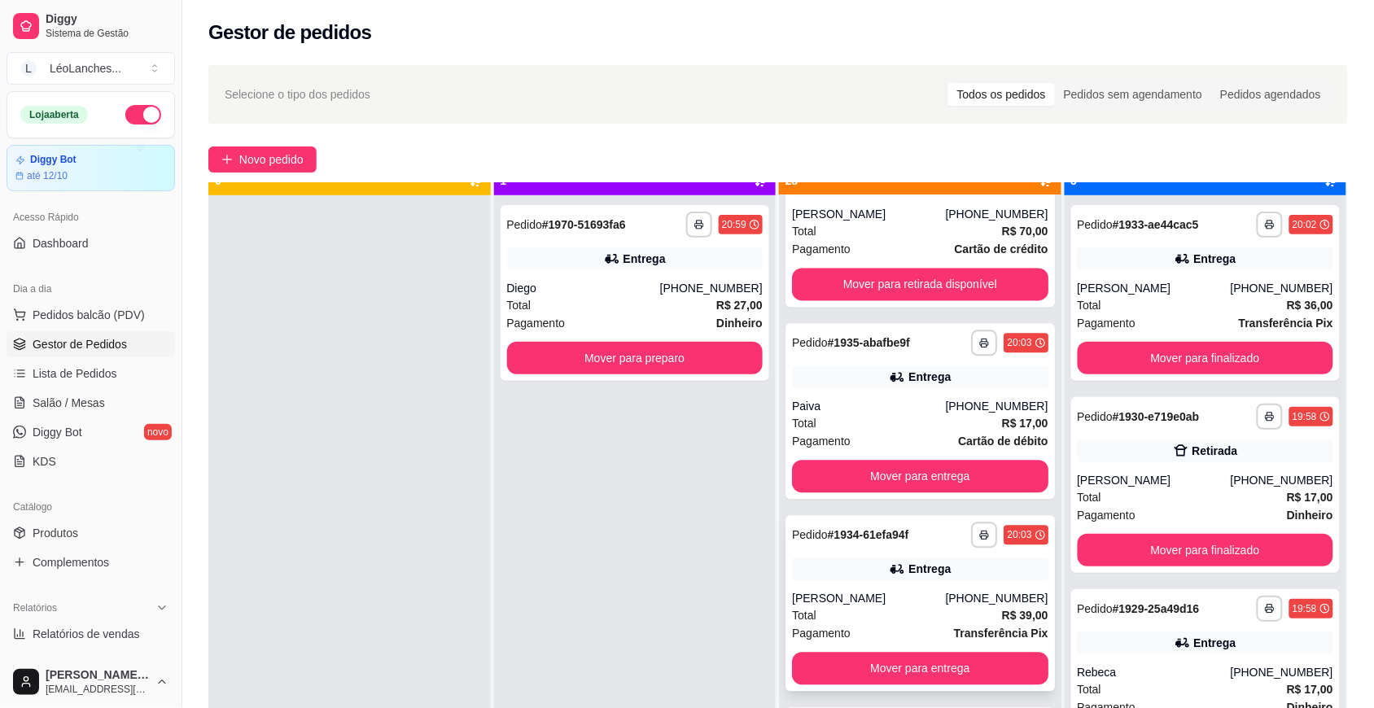
scroll to position [46, 0]
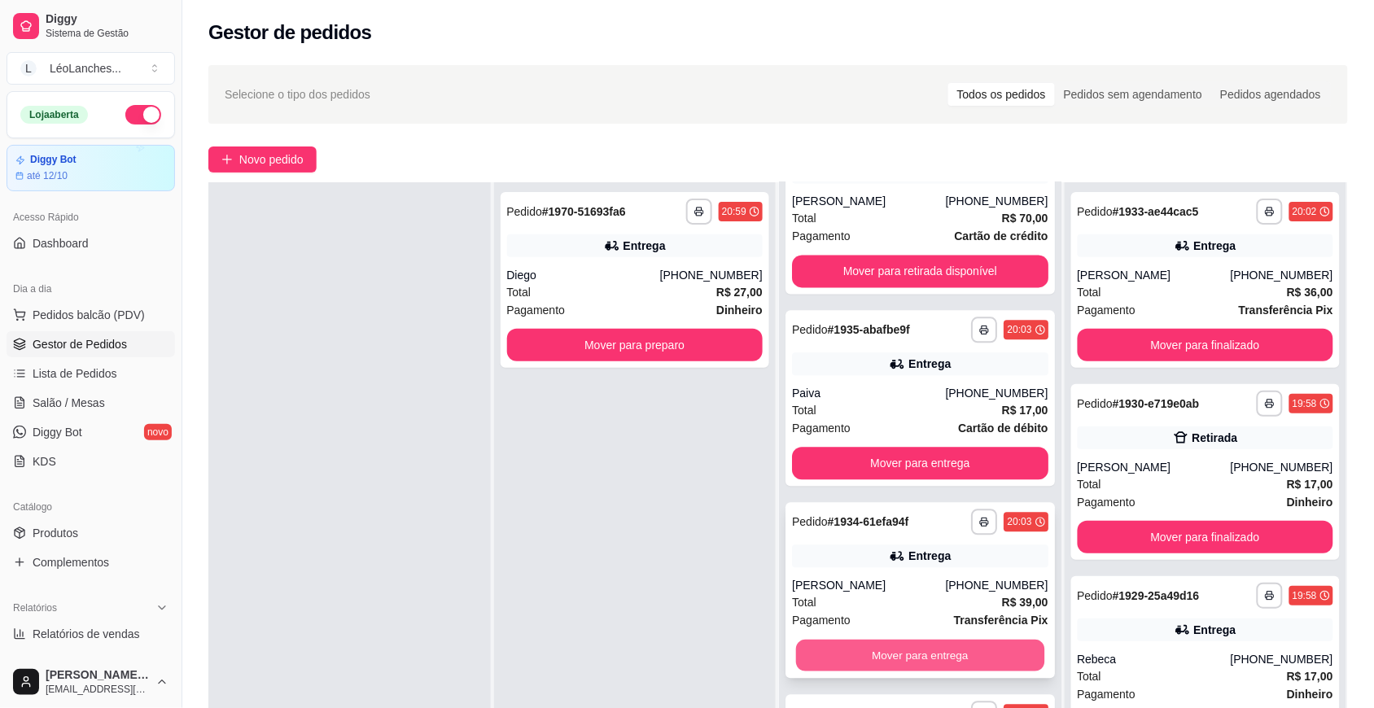
click at [913, 648] on button "Mover para entrega" at bounding box center [920, 656] width 248 height 32
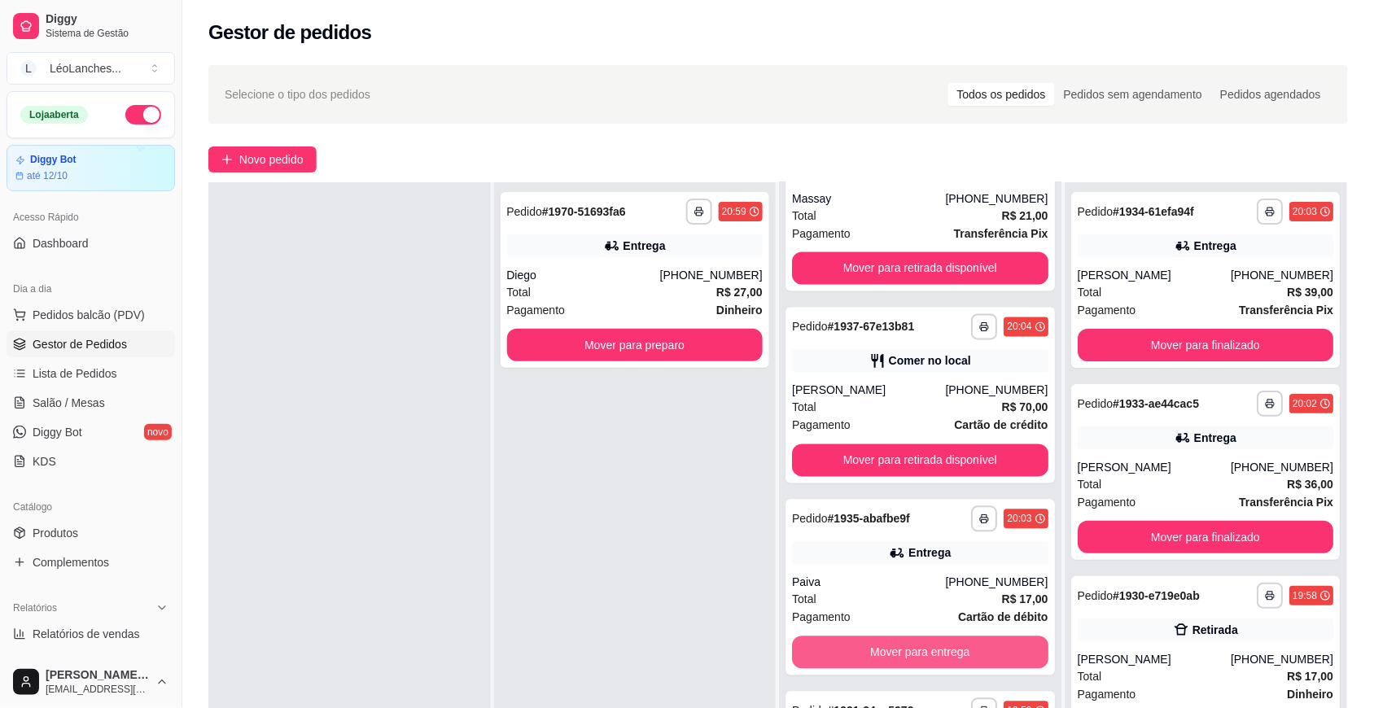
scroll to position [4491, 0]
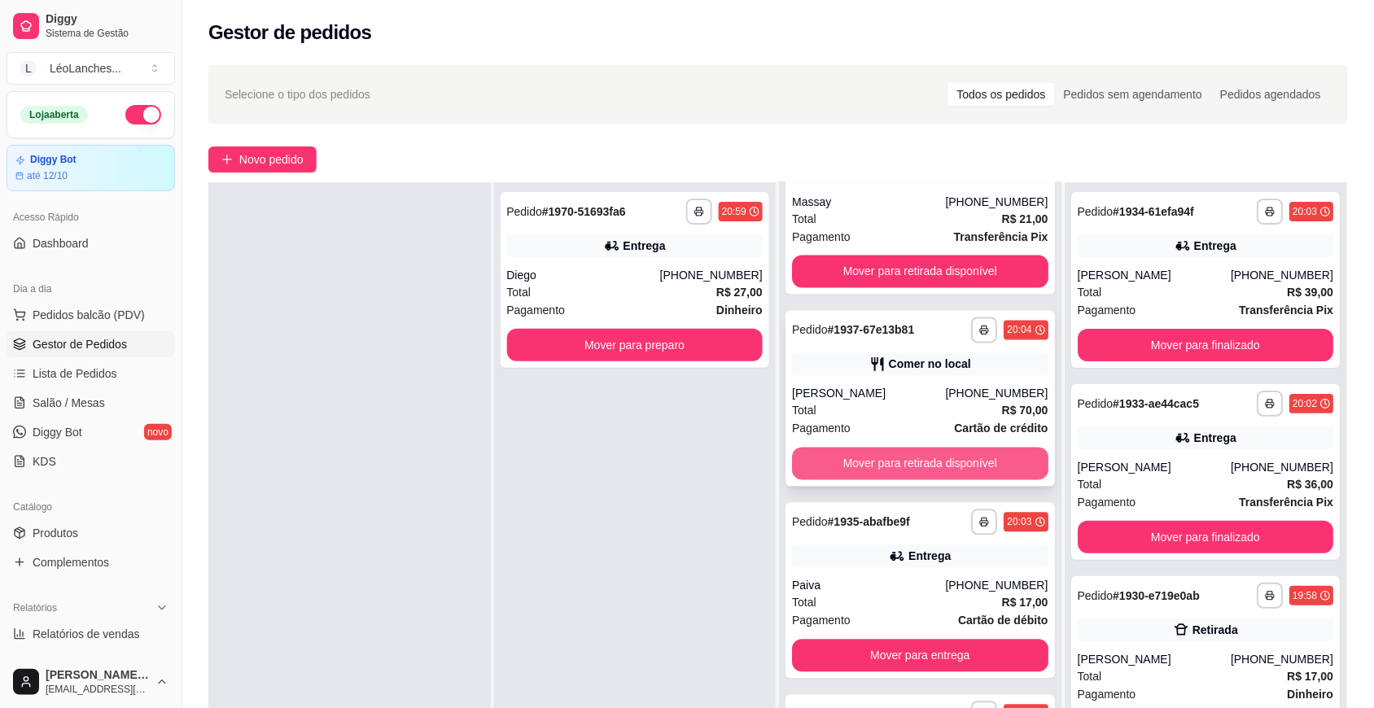
click at [933, 457] on button "Mover para retirada disponível" at bounding box center [920, 464] width 256 height 33
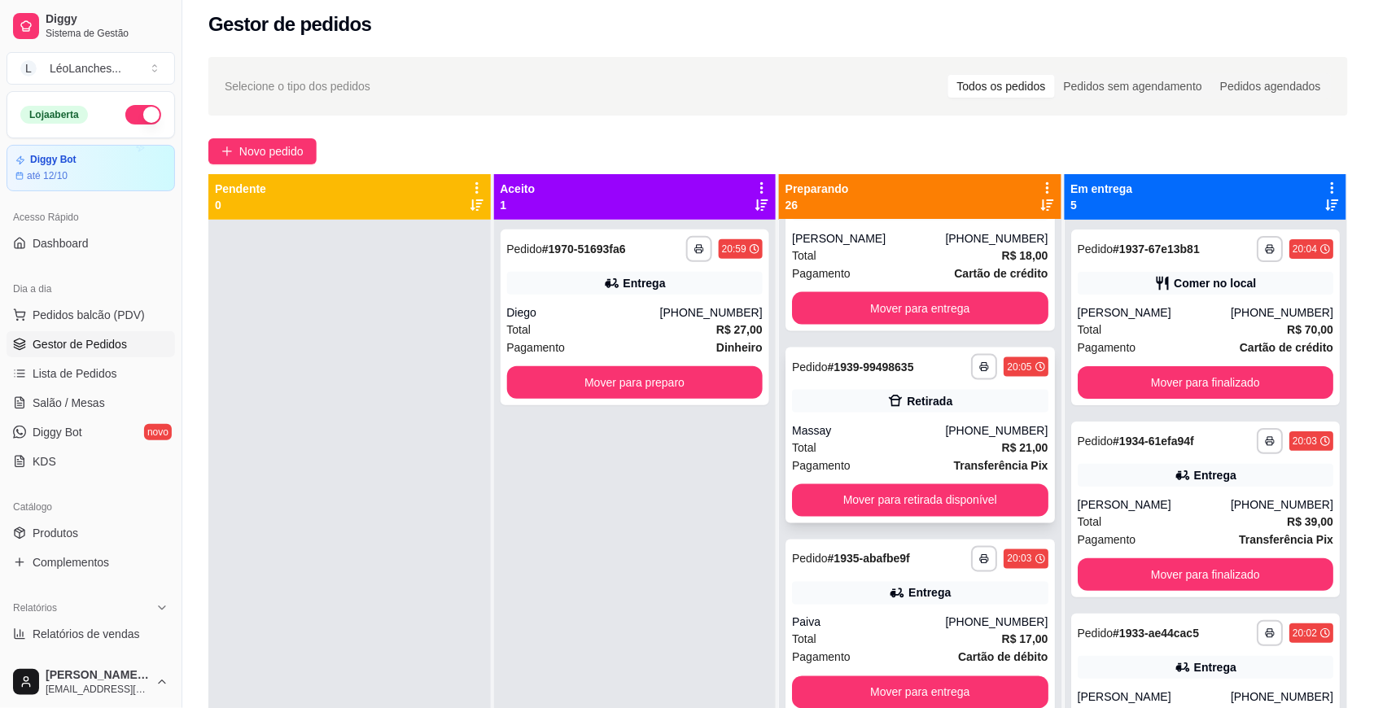
scroll to position [0, 0]
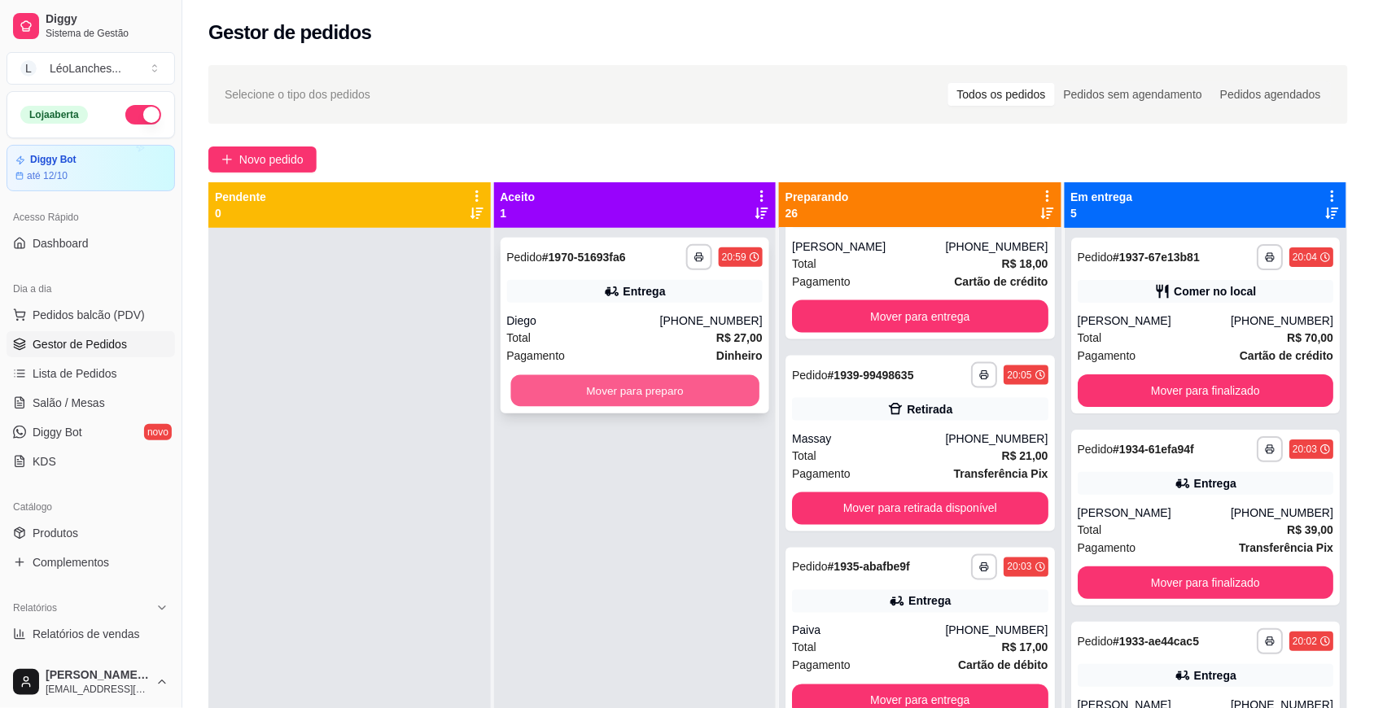
click at [674, 400] on button "Mover para preparo" at bounding box center [634, 391] width 248 height 32
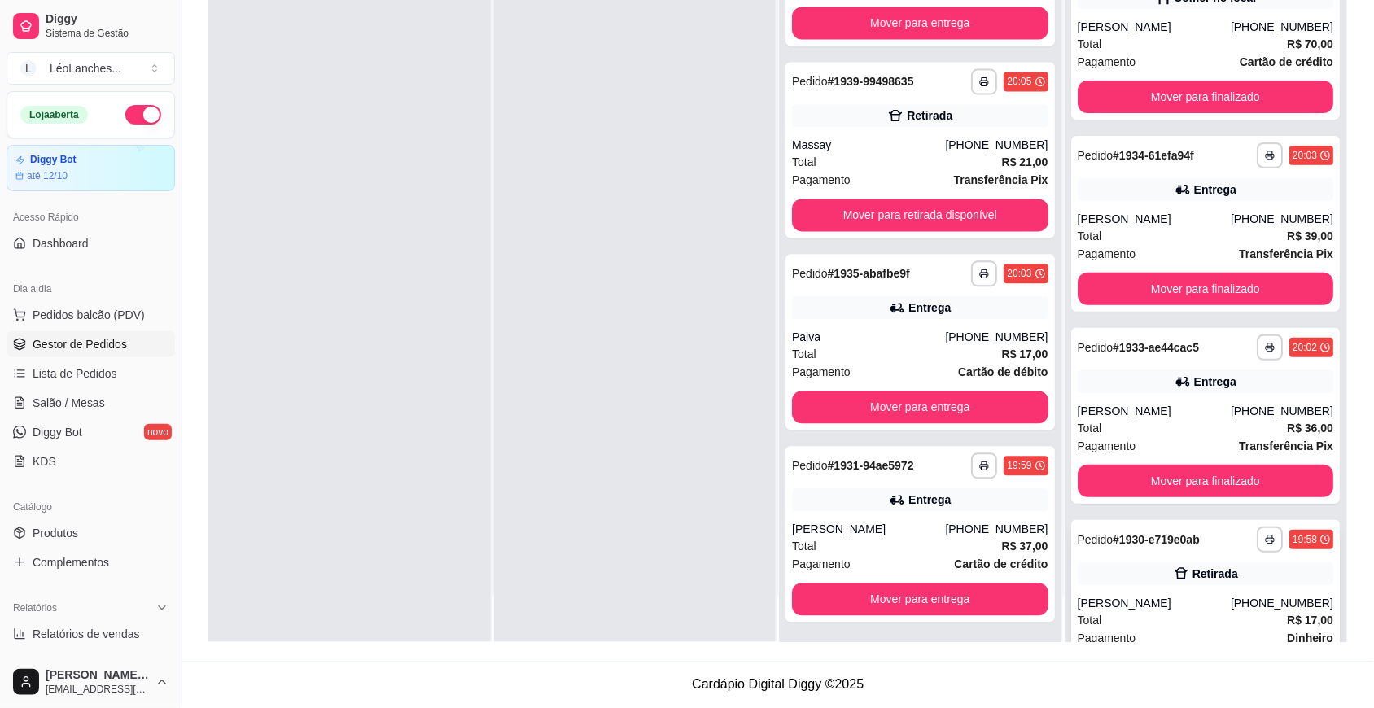
scroll to position [267, 0]
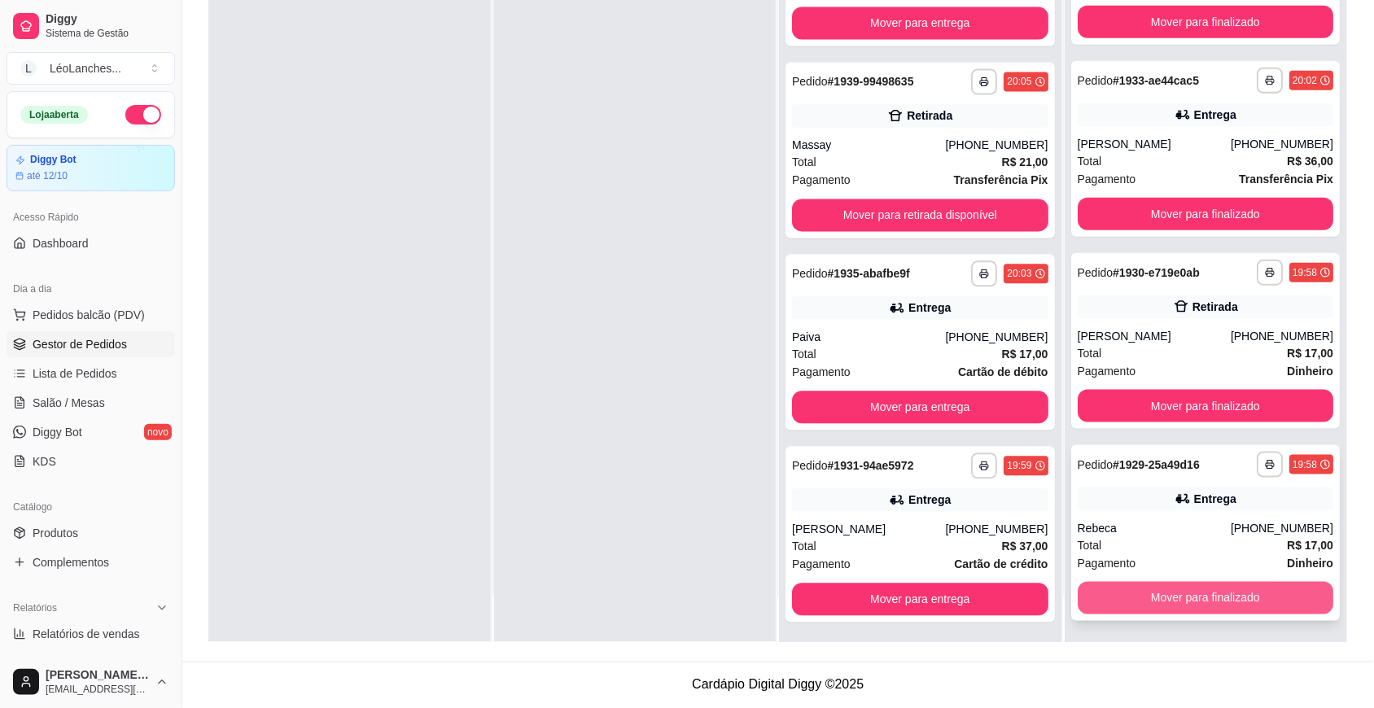
click at [1197, 590] on button "Mover para finalizado" at bounding box center [1206, 598] width 256 height 33
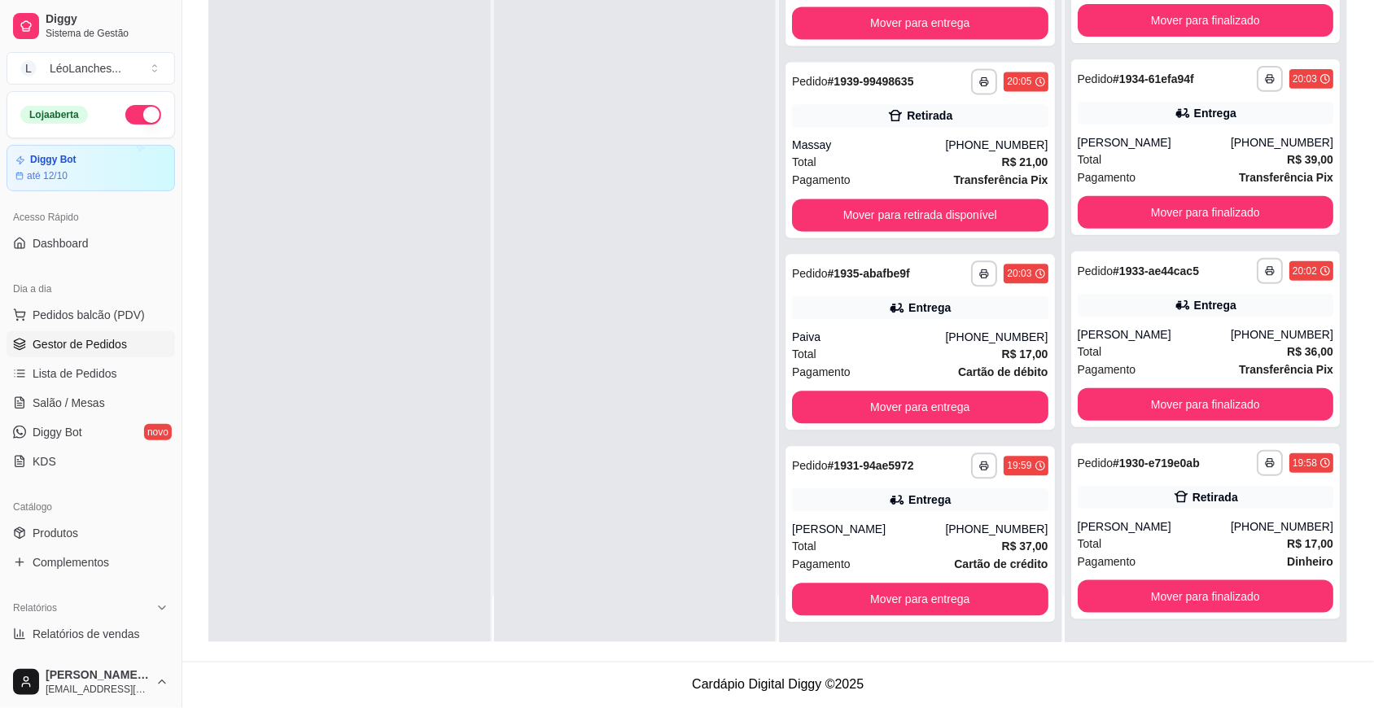
scroll to position [76, 0]
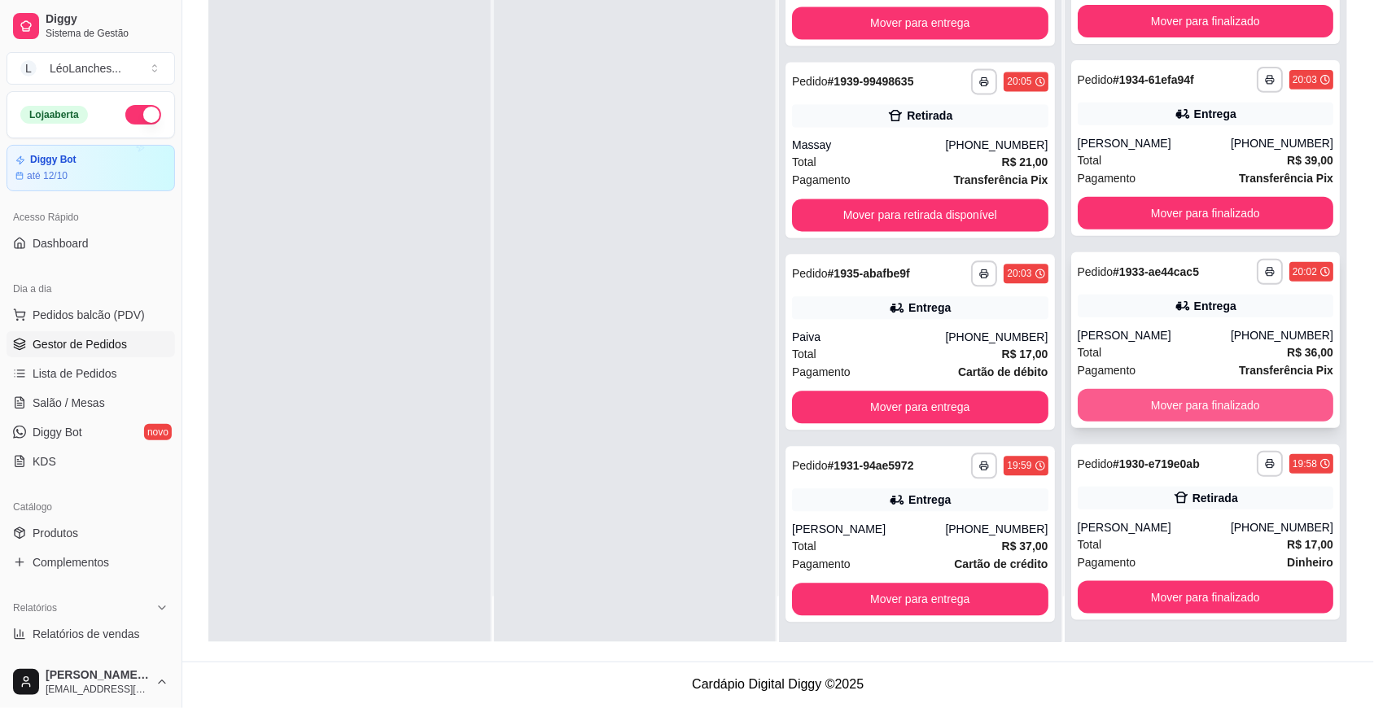
click at [1188, 411] on button "Mover para finalizado" at bounding box center [1206, 405] width 256 height 33
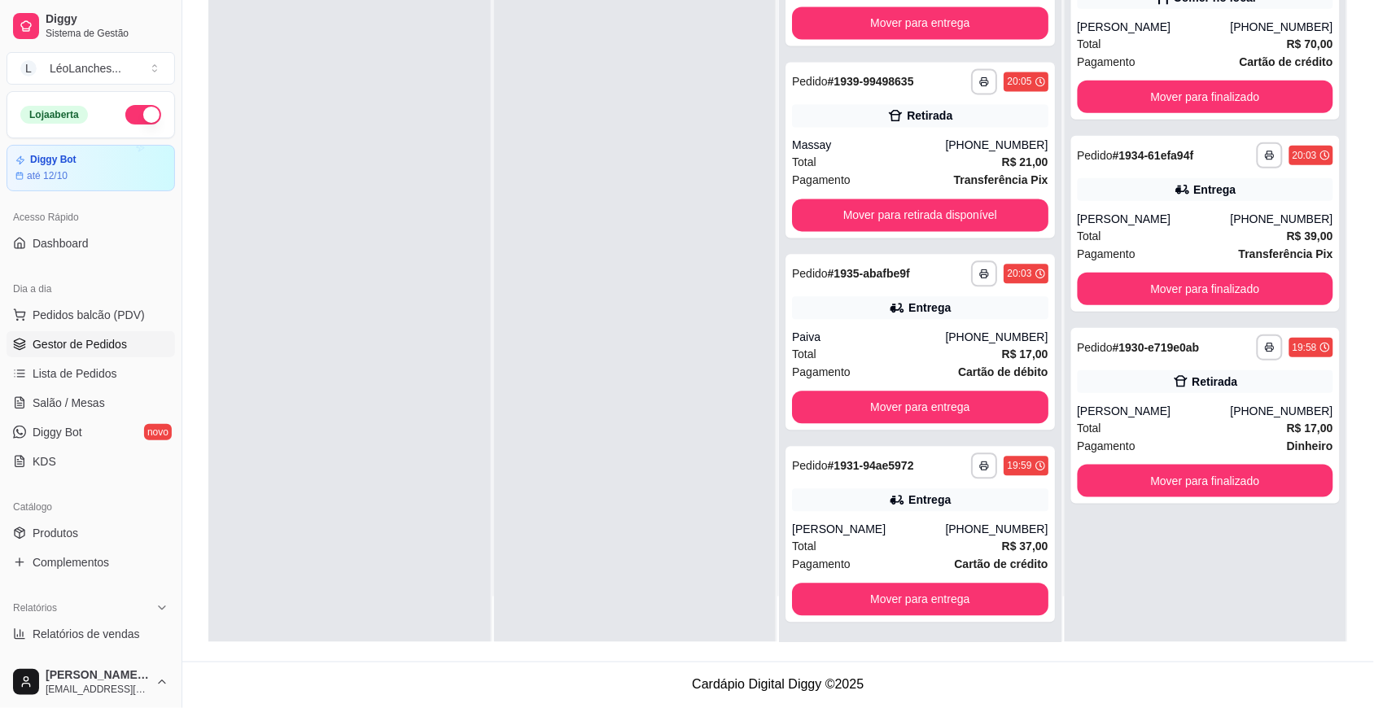
scroll to position [0, 0]
click at [1188, 299] on button "Mover para finalizado" at bounding box center [1206, 289] width 256 height 33
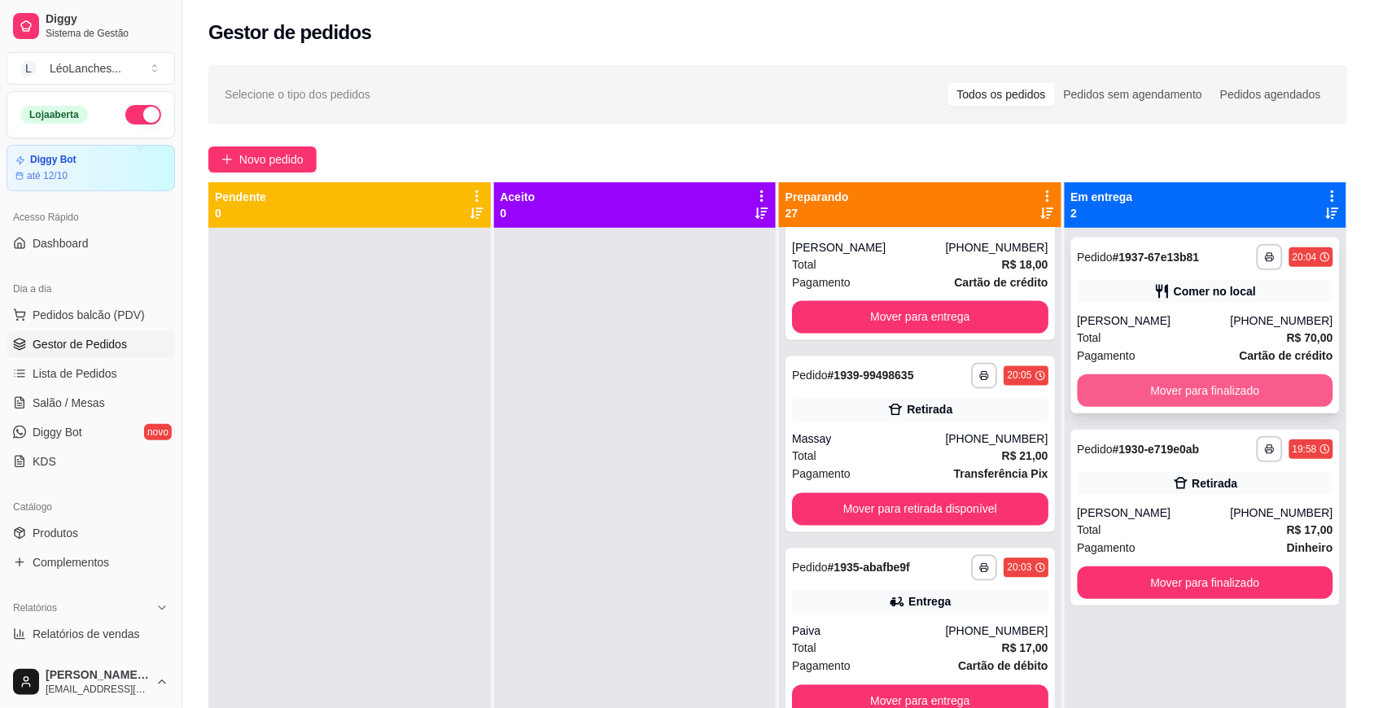
click at [1168, 387] on button "Mover para finalizado" at bounding box center [1206, 390] width 256 height 33
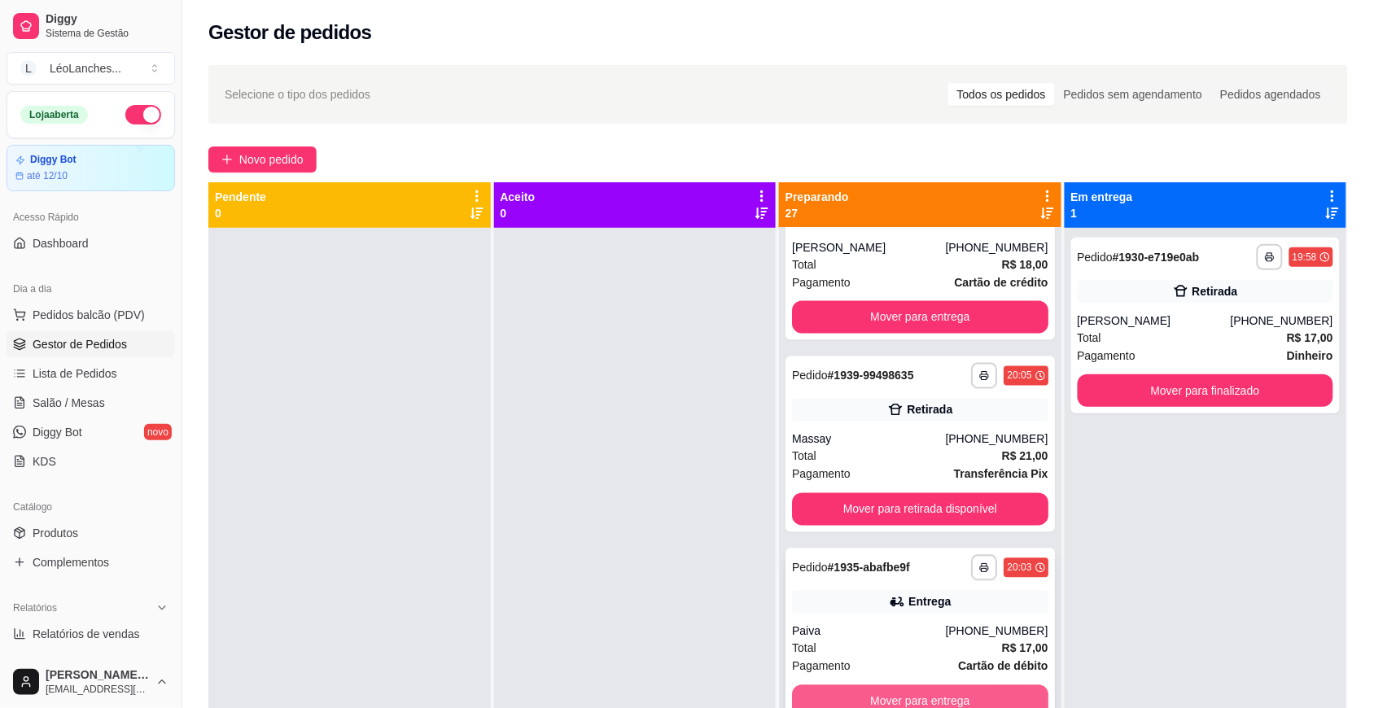
click at [881, 694] on button "Mover para entrega" at bounding box center [920, 701] width 256 height 33
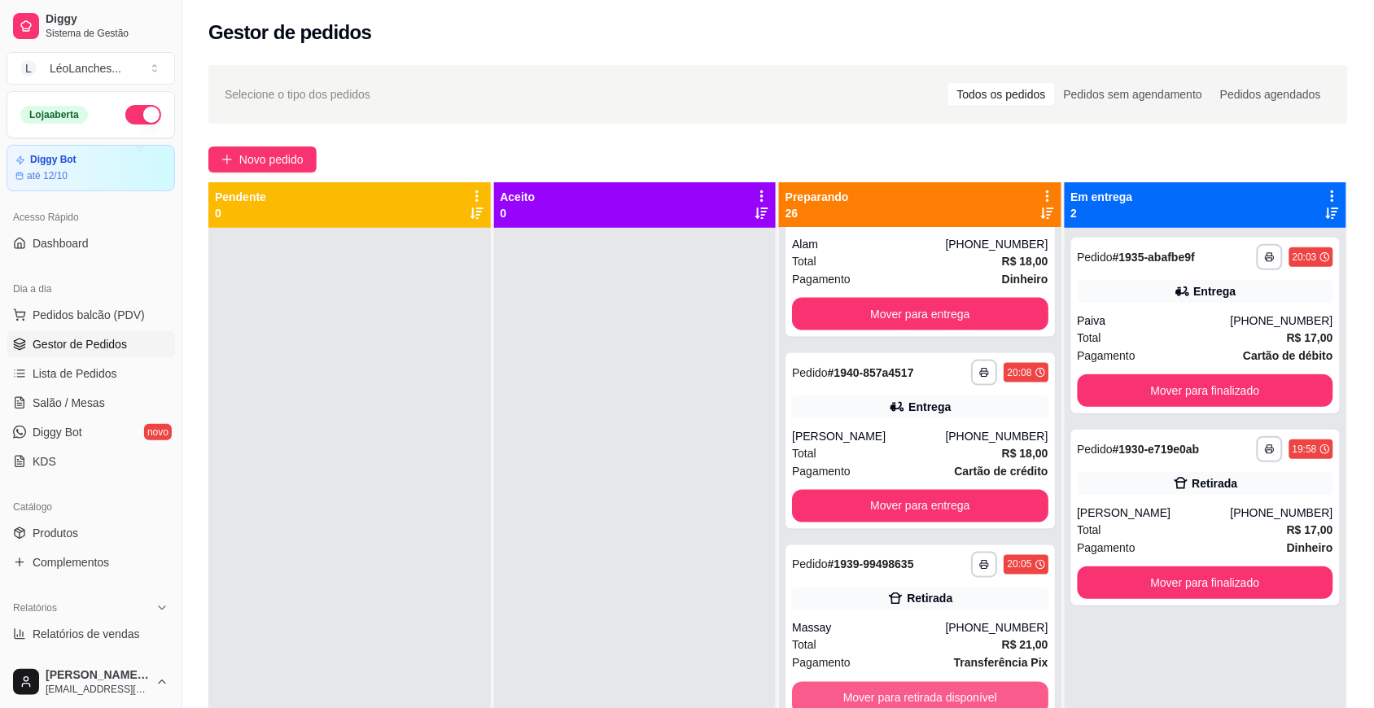
scroll to position [4300, 0]
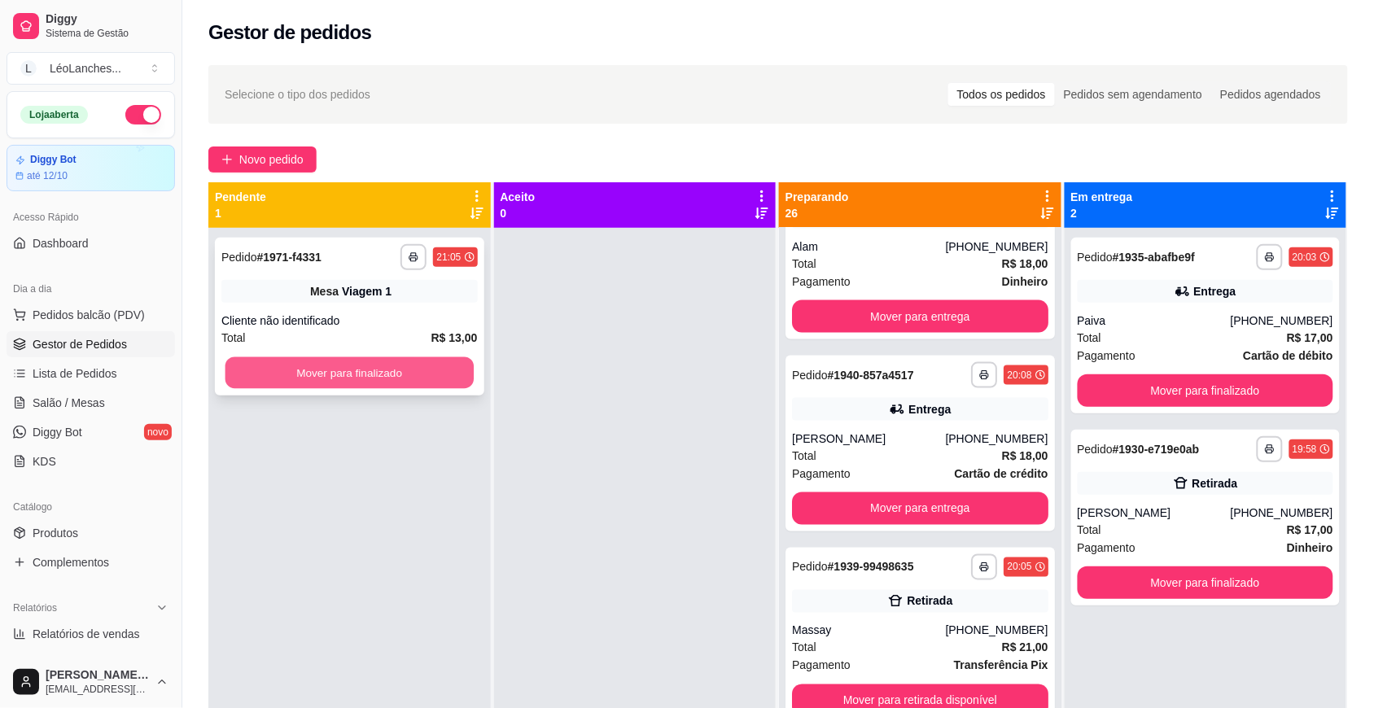
click at [293, 360] on button "Mover para finalizado" at bounding box center [349, 373] width 248 height 32
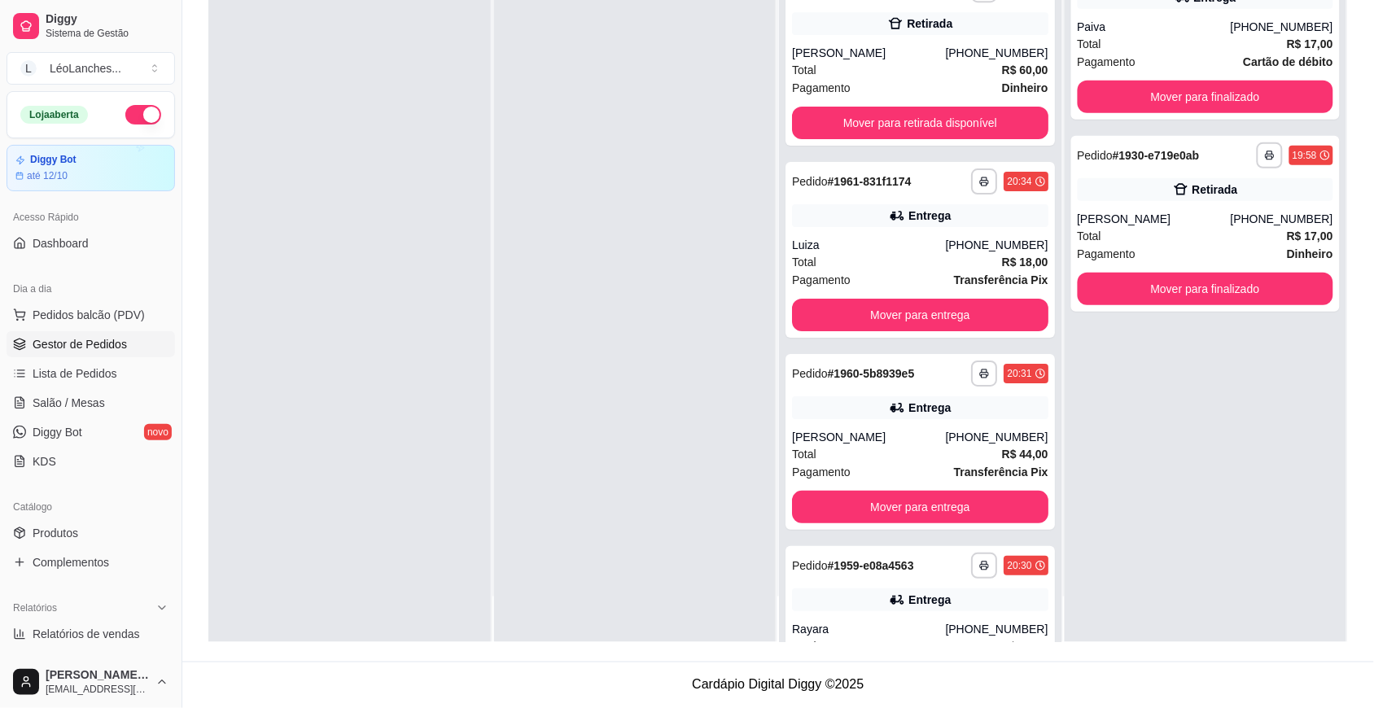
scroll to position [1472, 0]
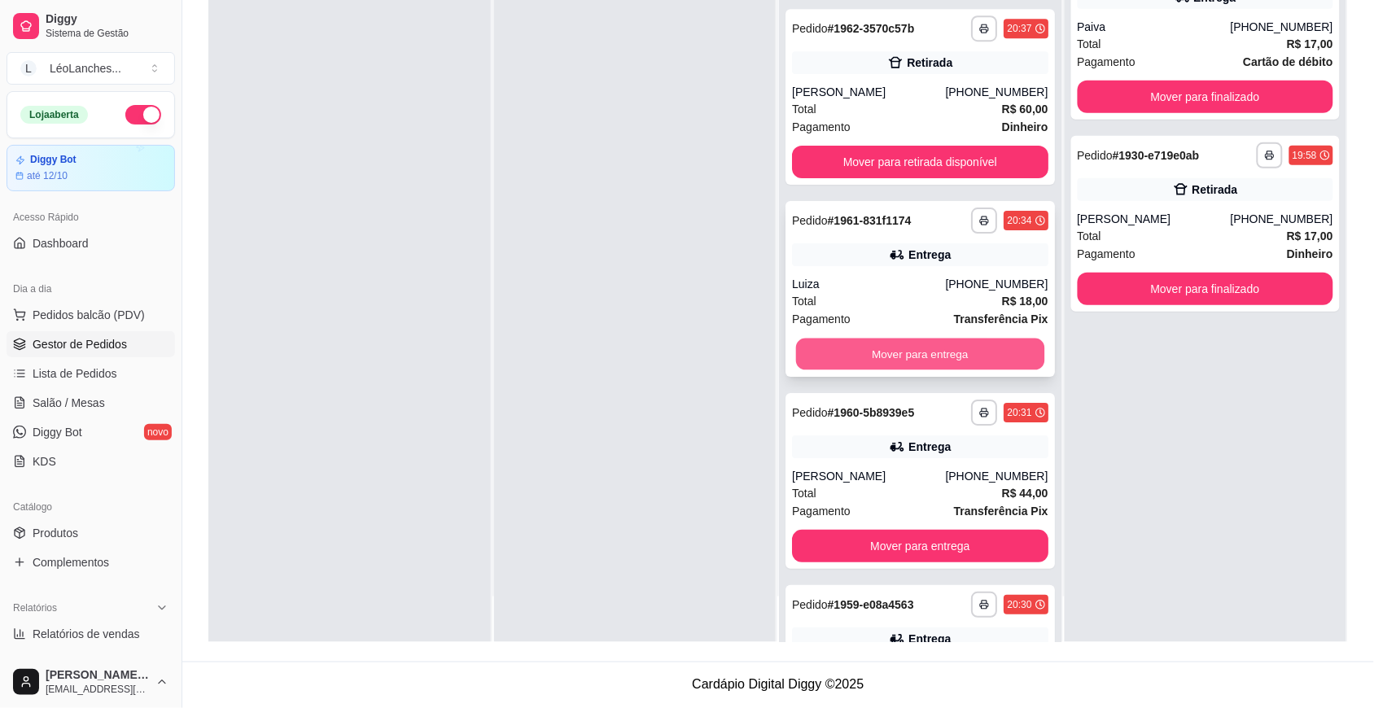
click at [975, 354] on button "Mover para entrega" at bounding box center [920, 355] width 248 height 32
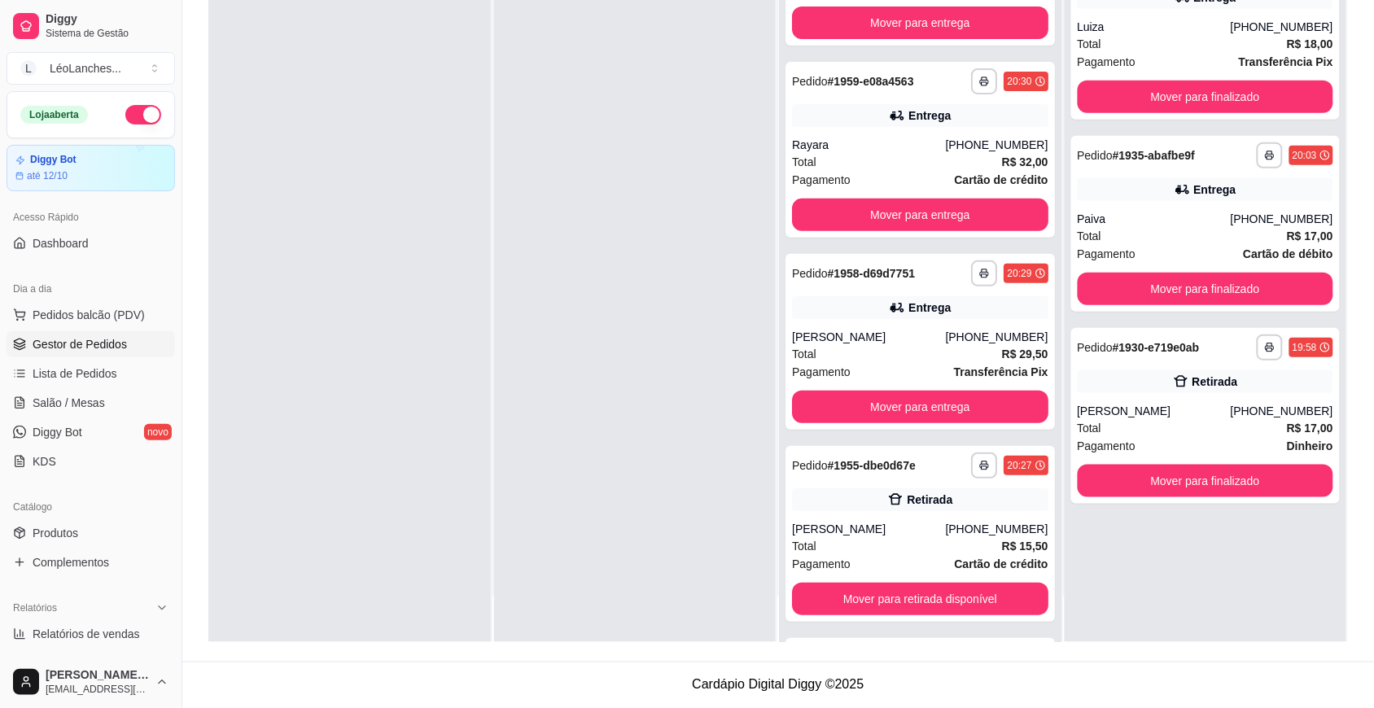
scroll to position [4108, 0]
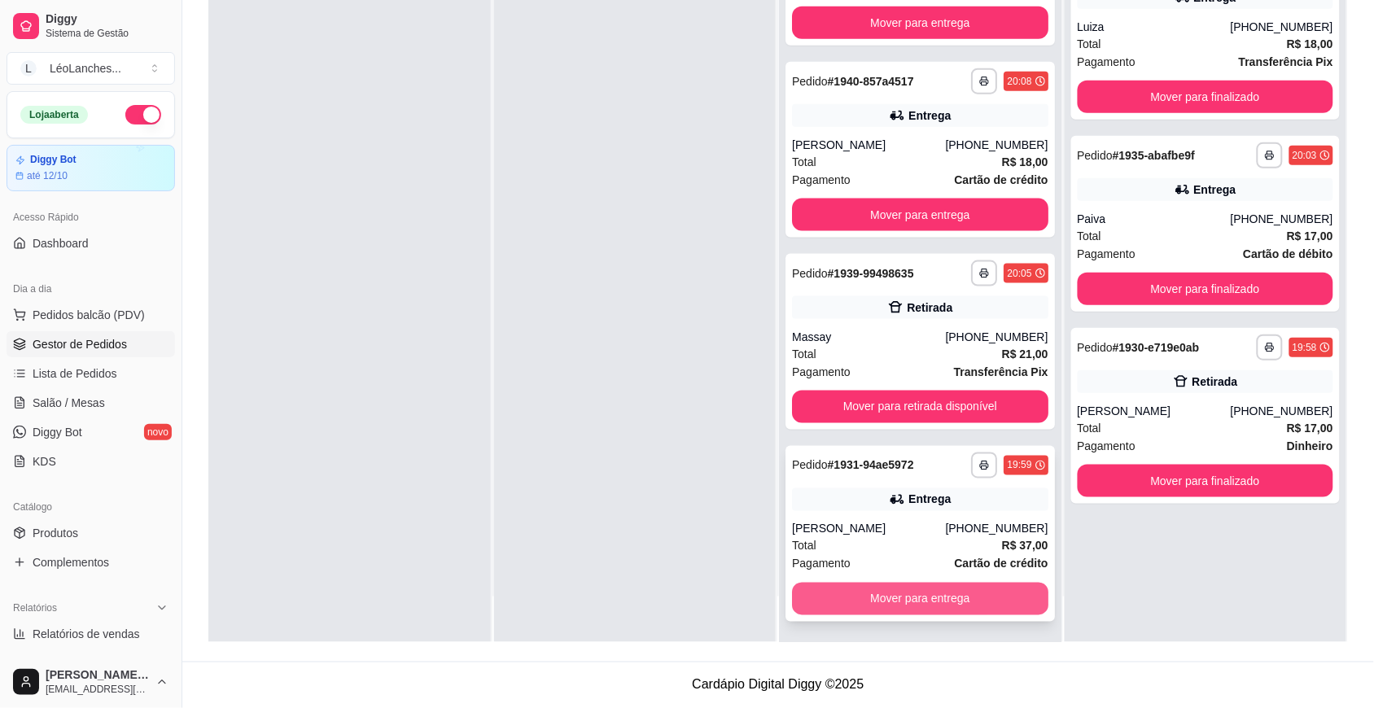
click at [982, 604] on button "Mover para entrega" at bounding box center [920, 599] width 256 height 33
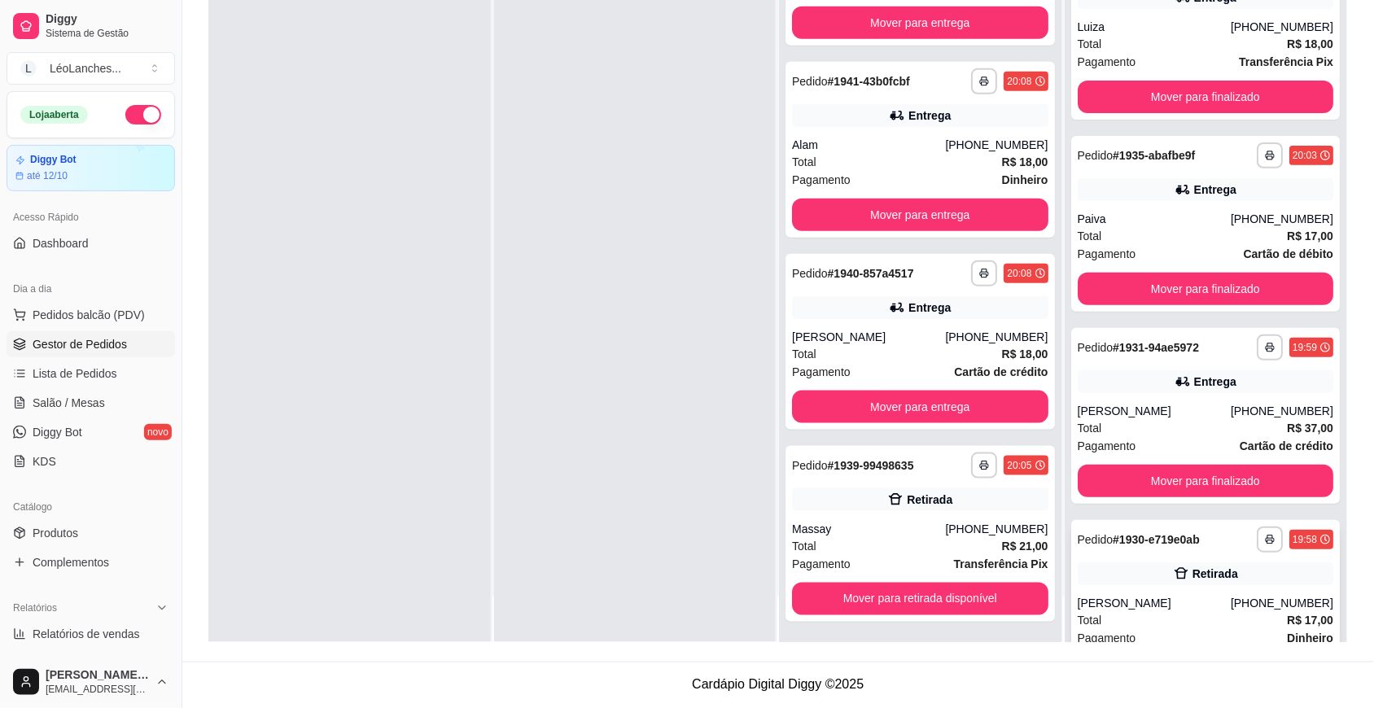
scroll to position [76, 0]
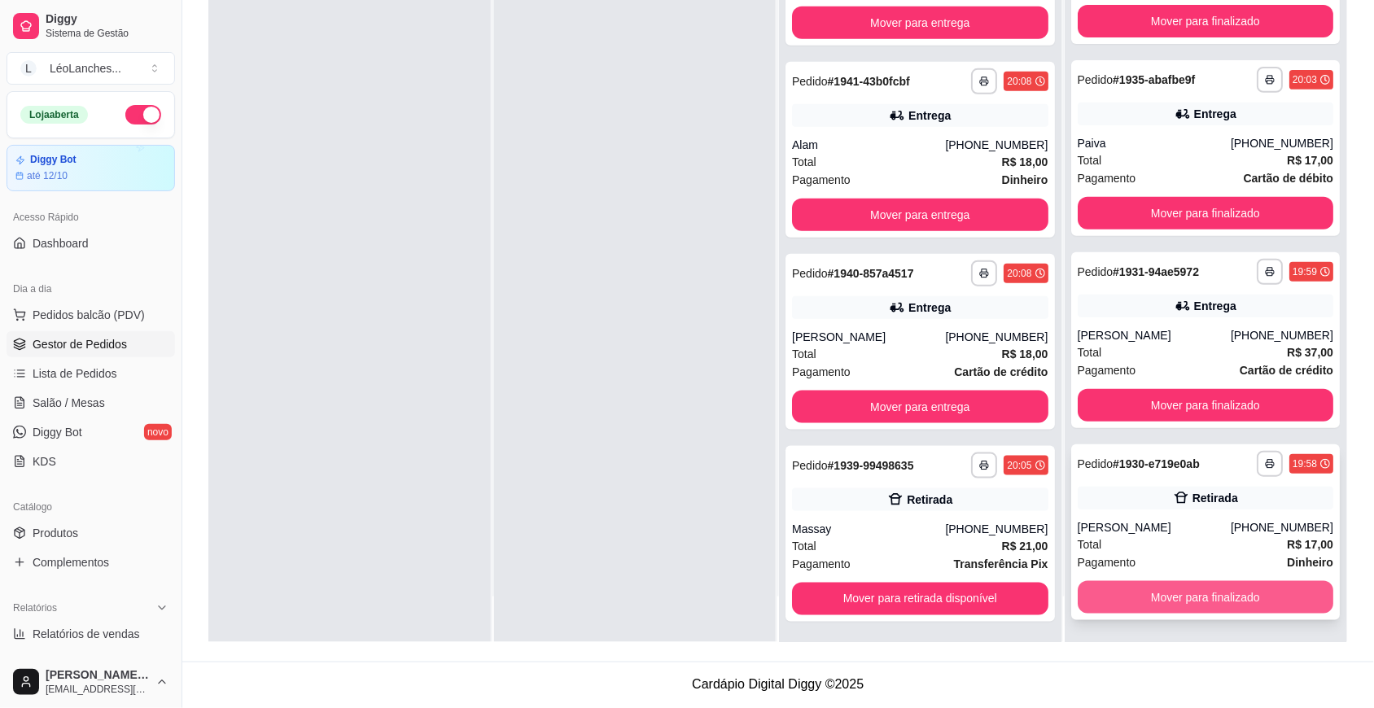
click at [1187, 597] on button "Mover para finalizado" at bounding box center [1206, 597] width 256 height 33
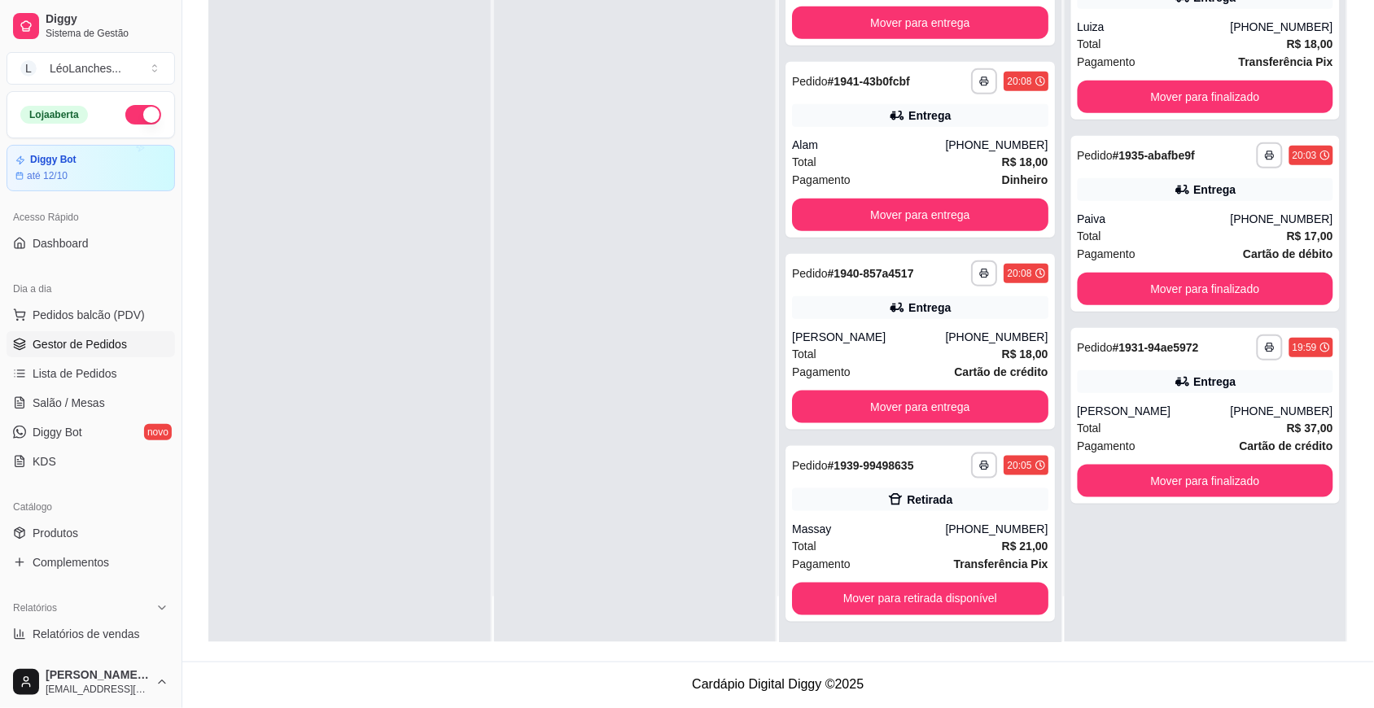
scroll to position [0, 0]
click at [1211, 481] on button "Mover para finalizado" at bounding box center [1205, 482] width 248 height 32
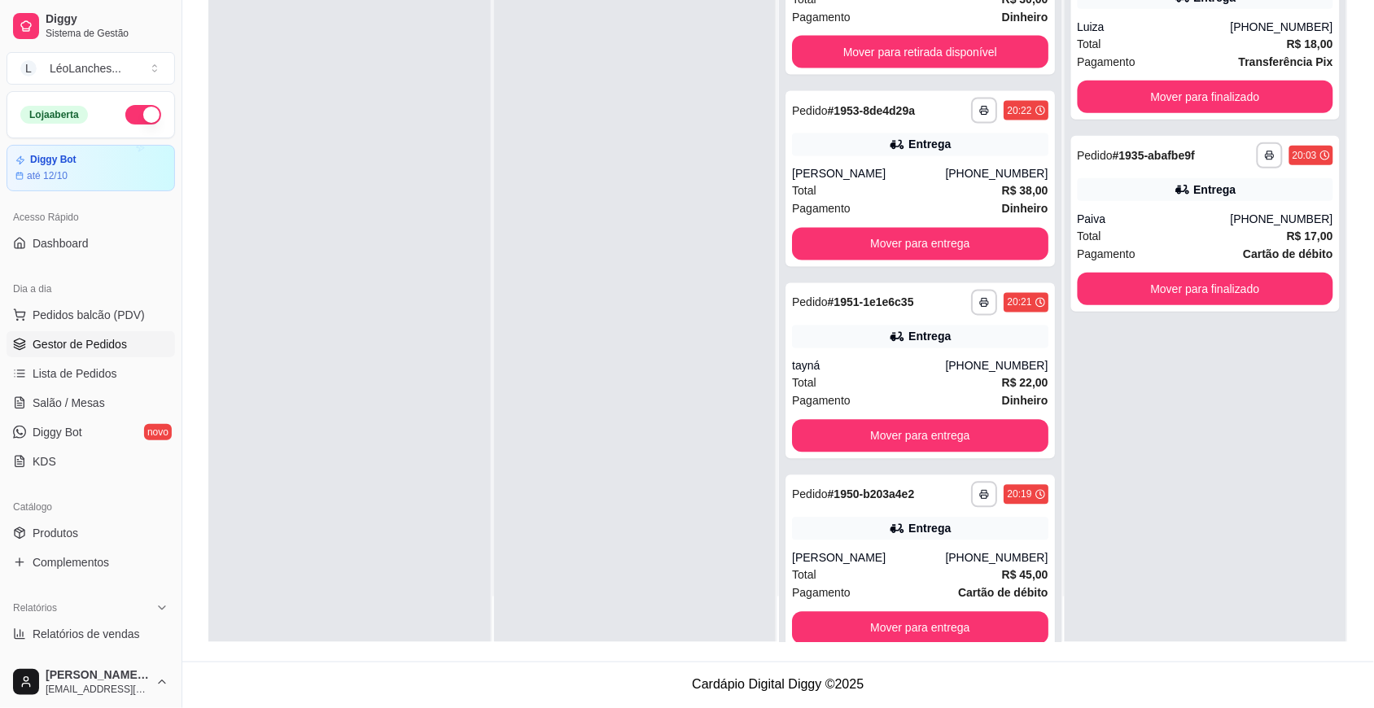
scroll to position [2505, 0]
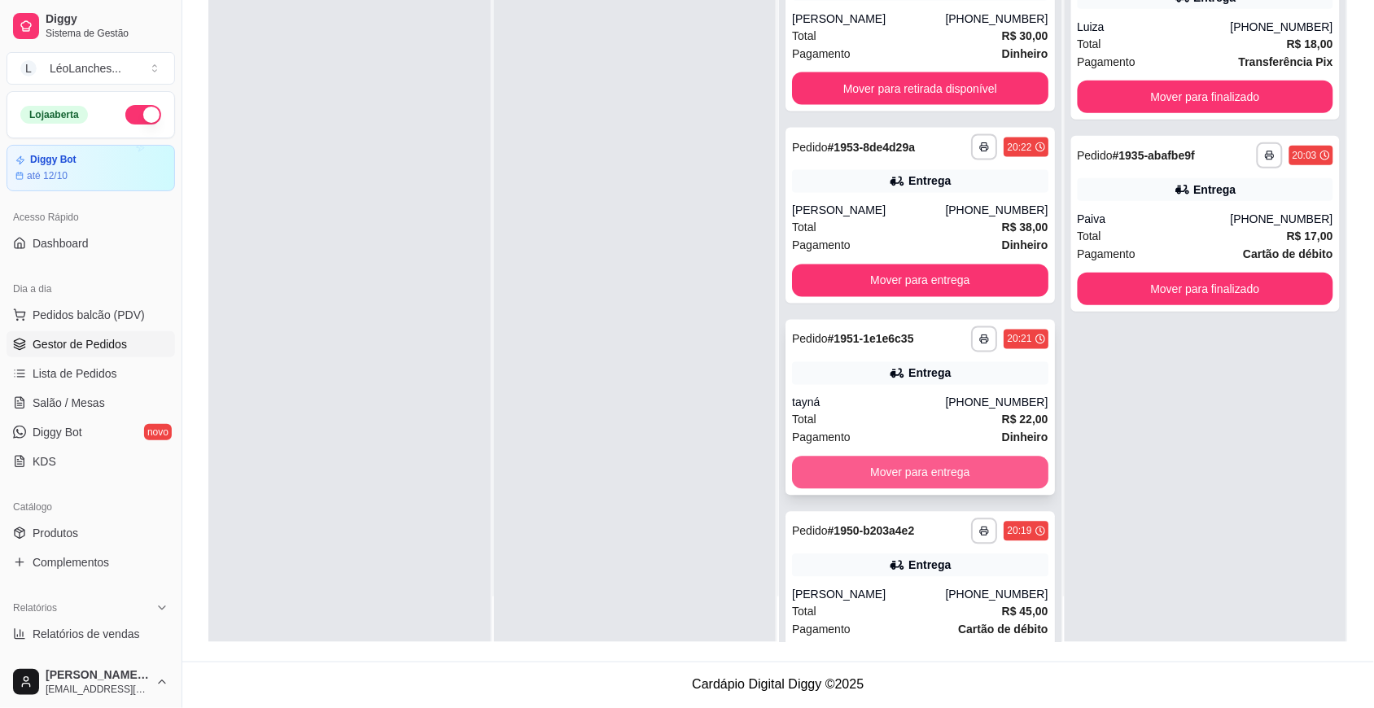
click at [924, 458] on button "Mover para entrega" at bounding box center [920, 473] width 256 height 33
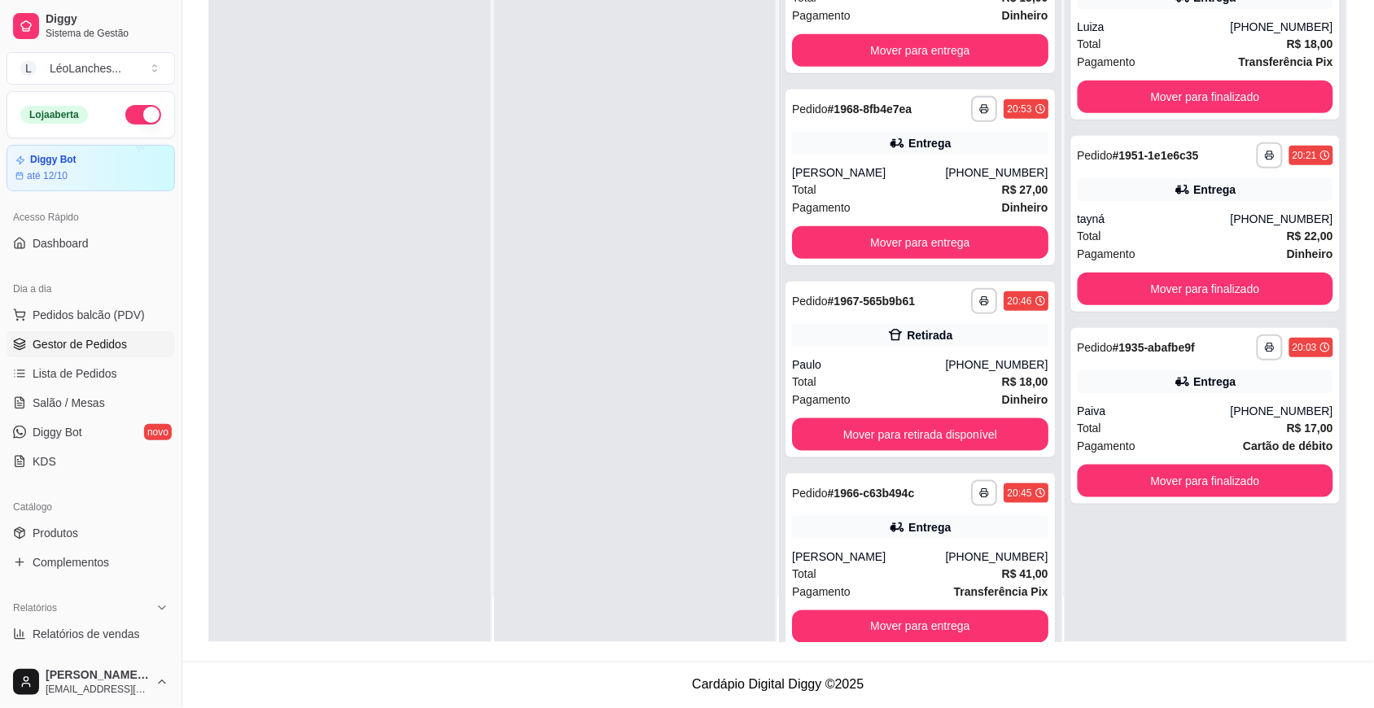
scroll to position [225, 0]
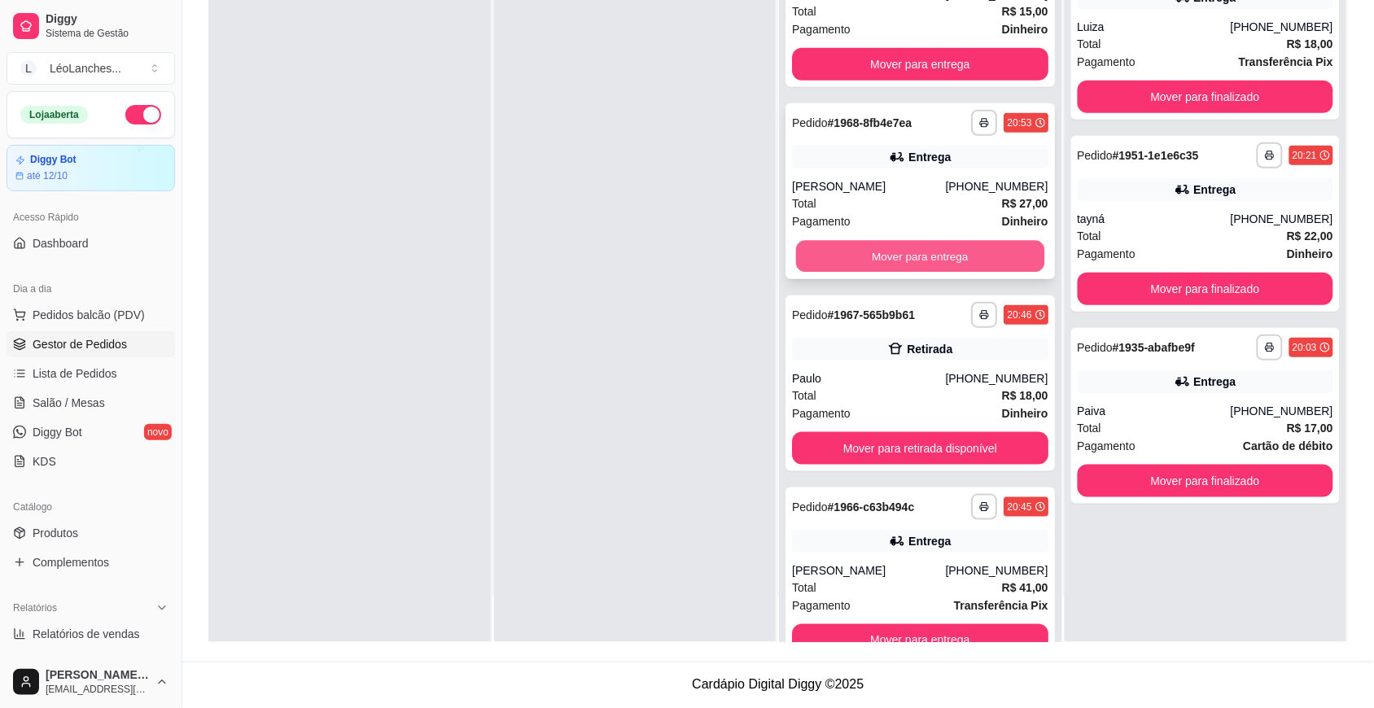
click at [977, 253] on button "Mover para entrega" at bounding box center [920, 257] width 248 height 32
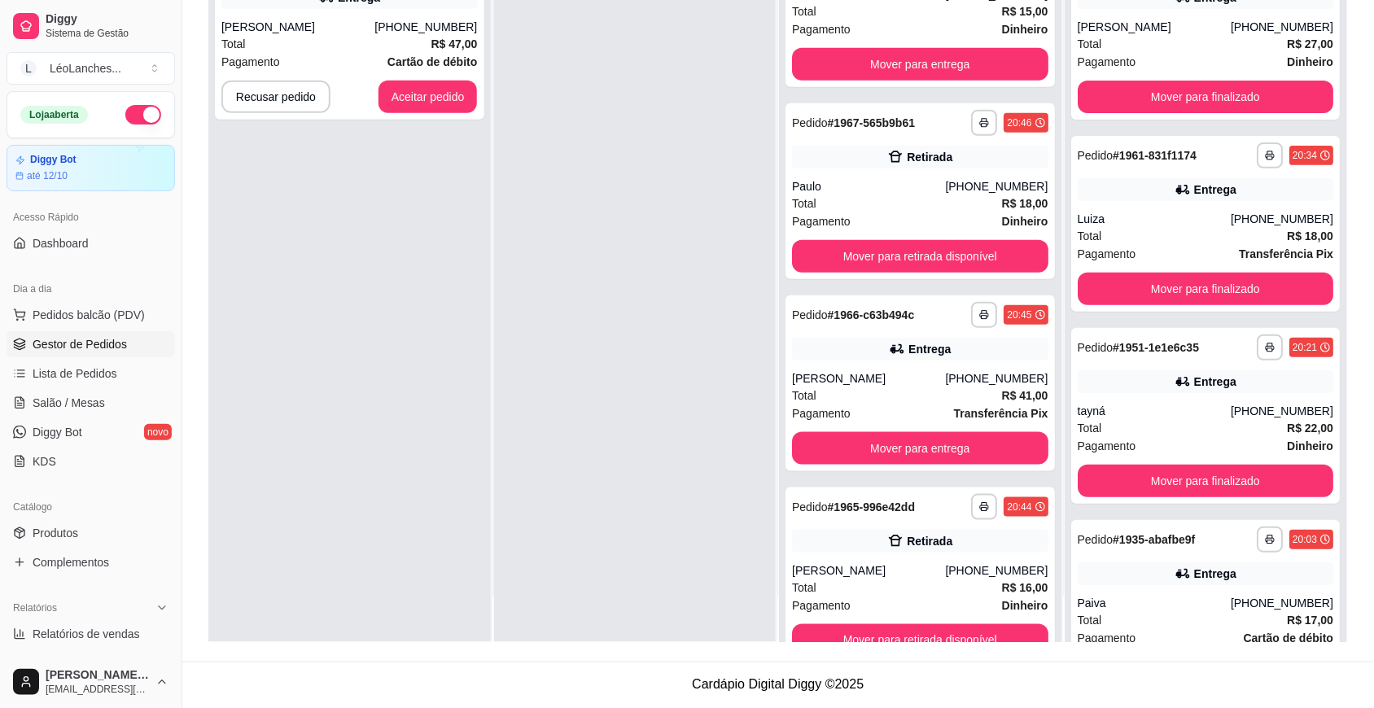
click at [125, 112] on button "button" at bounding box center [143, 115] width 36 height 20
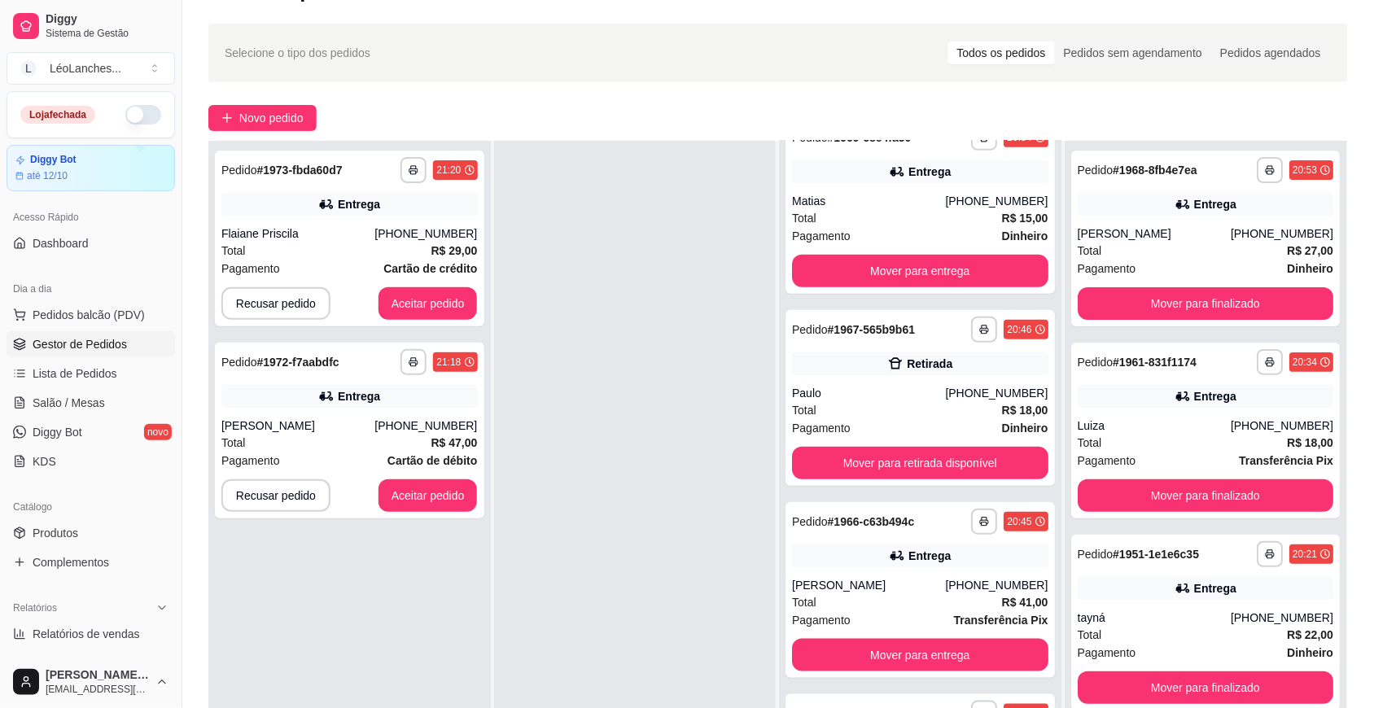
scroll to position [0, 0]
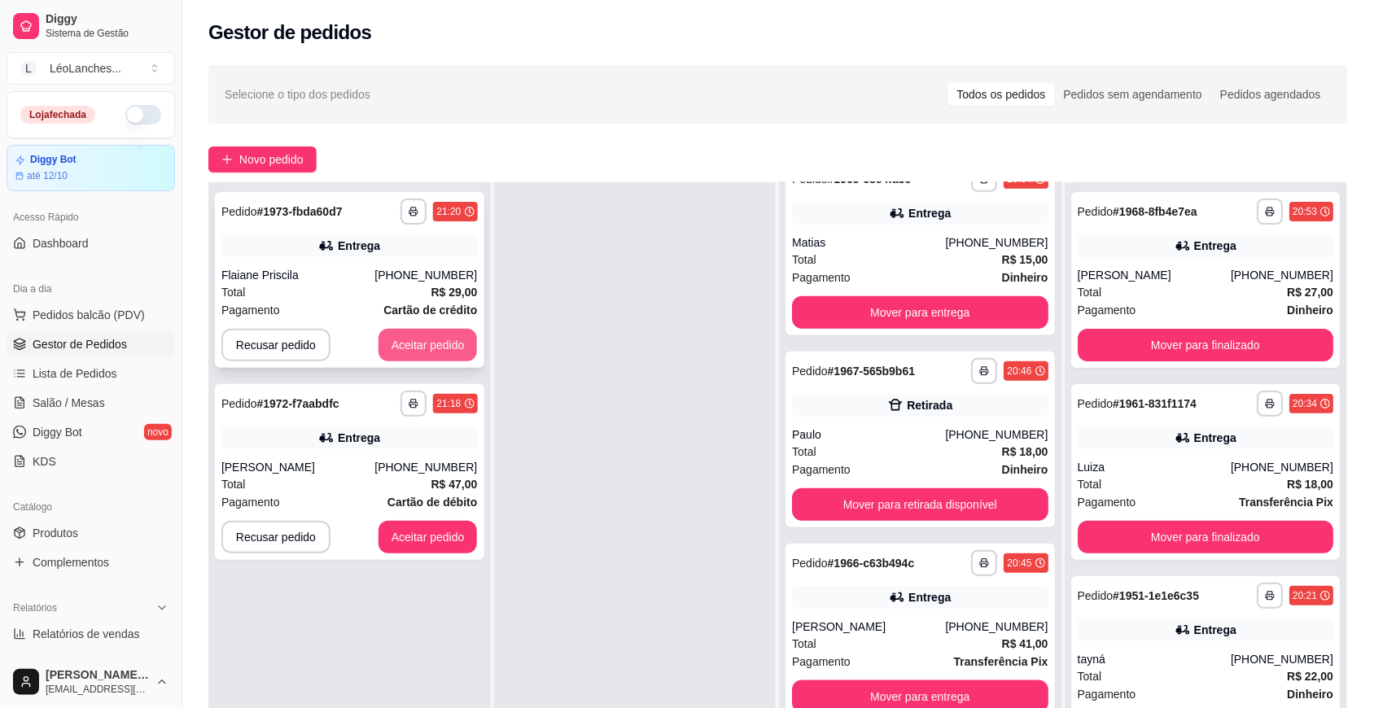
click at [395, 340] on button "Aceitar pedido" at bounding box center [427, 345] width 99 height 33
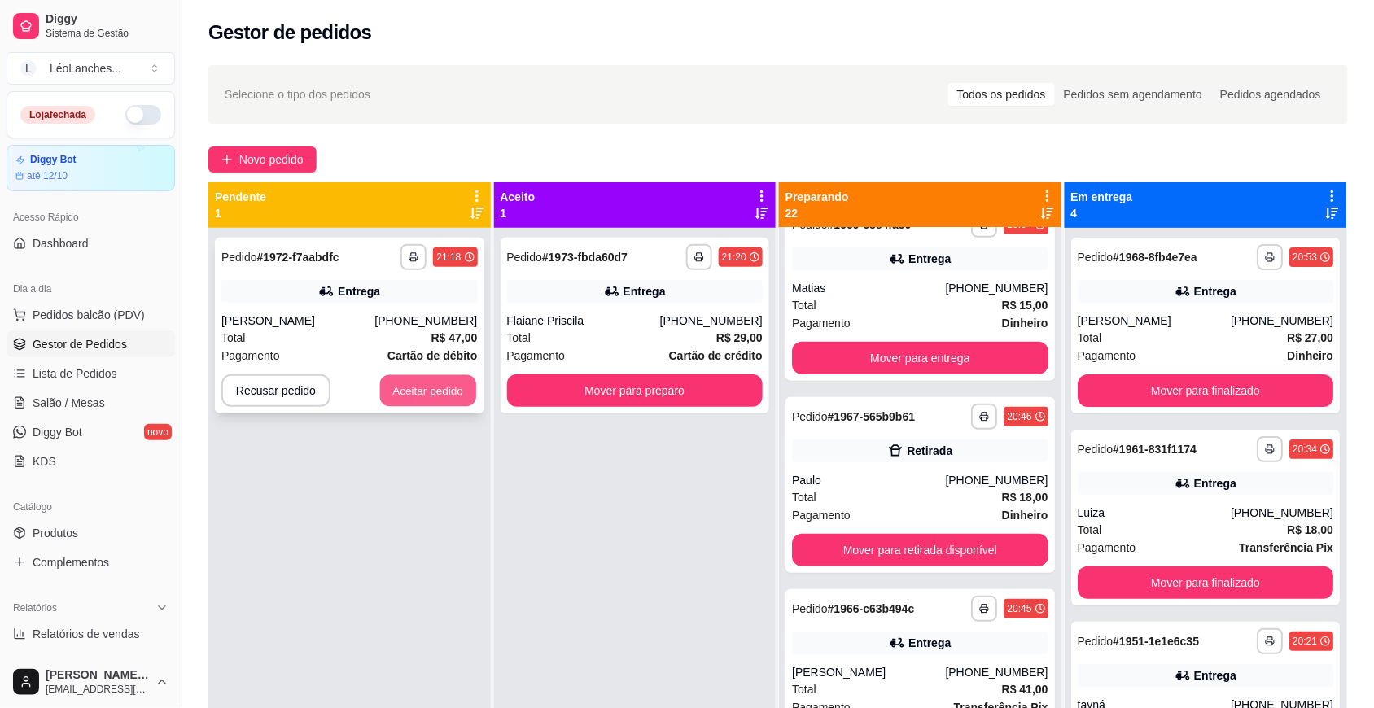
click at [434, 383] on button "Aceitar pedido" at bounding box center [428, 391] width 96 height 32
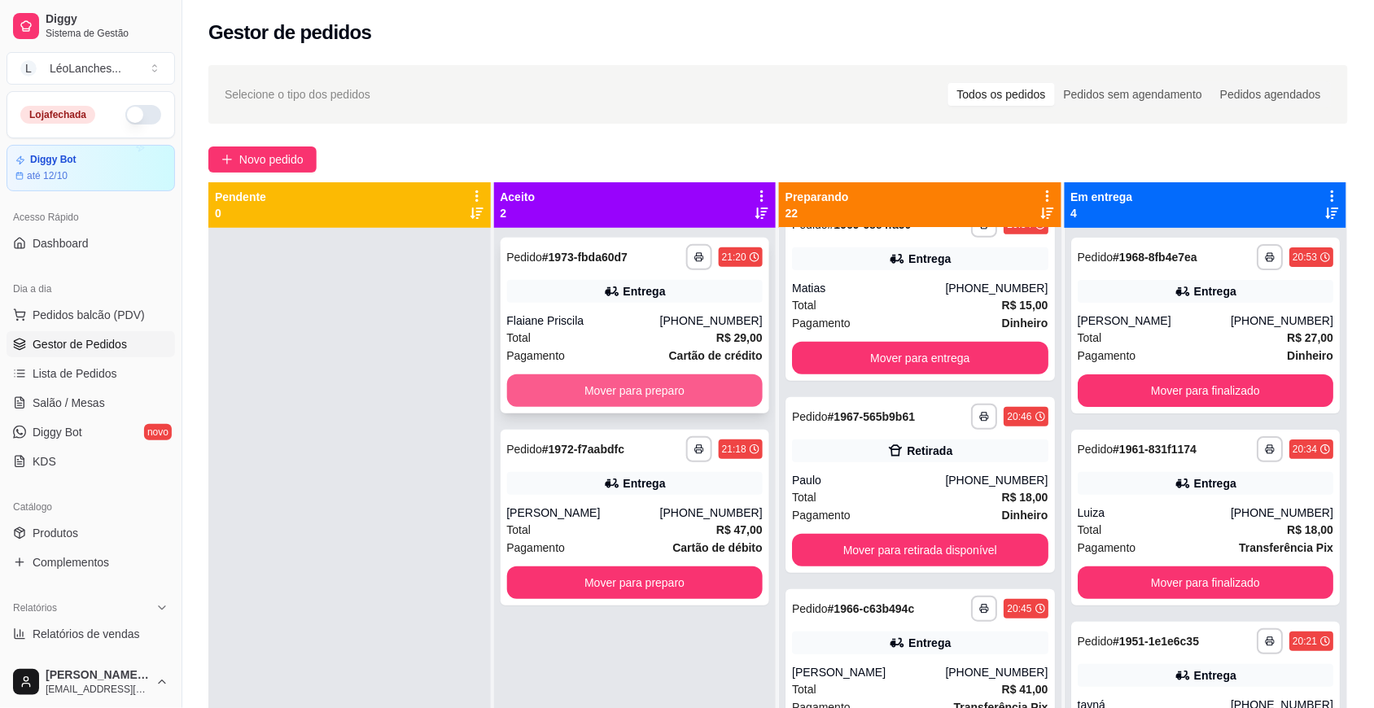
click at [673, 393] on button "Mover para preparo" at bounding box center [635, 390] width 256 height 33
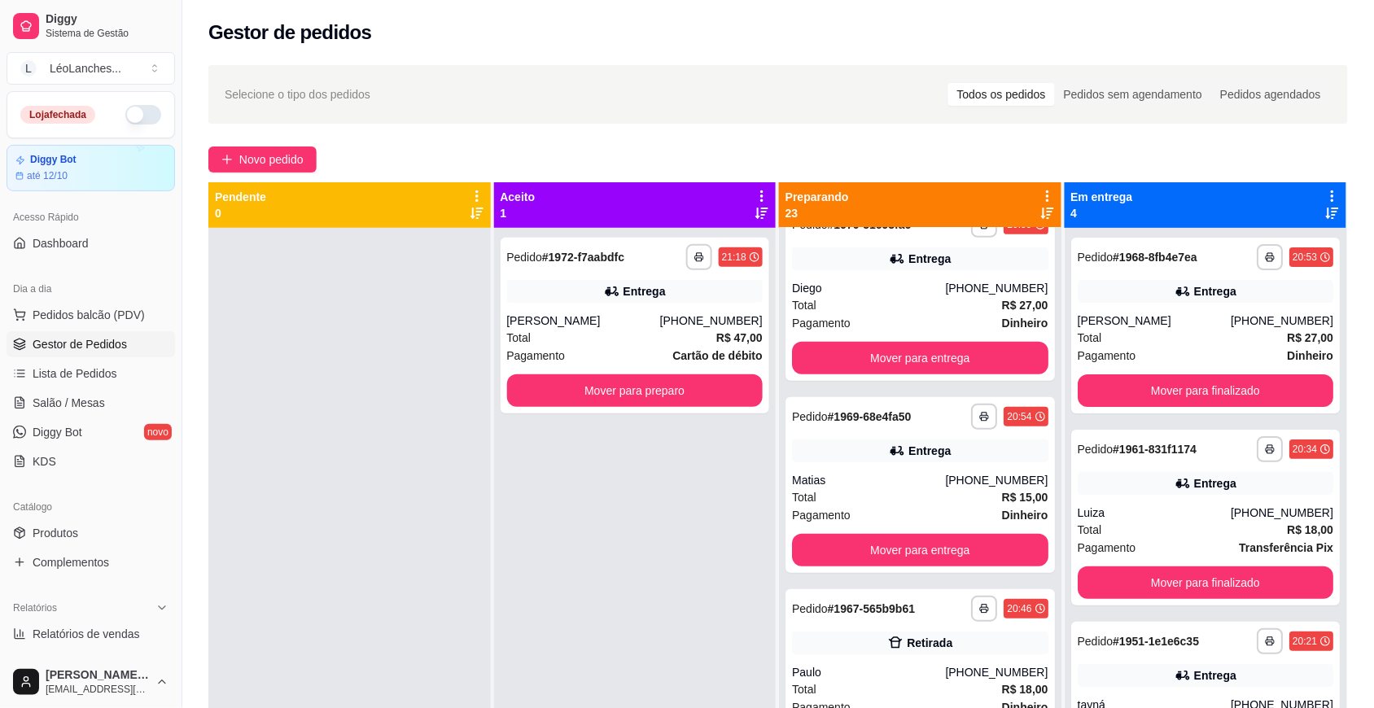
scroll to position [416, 0]
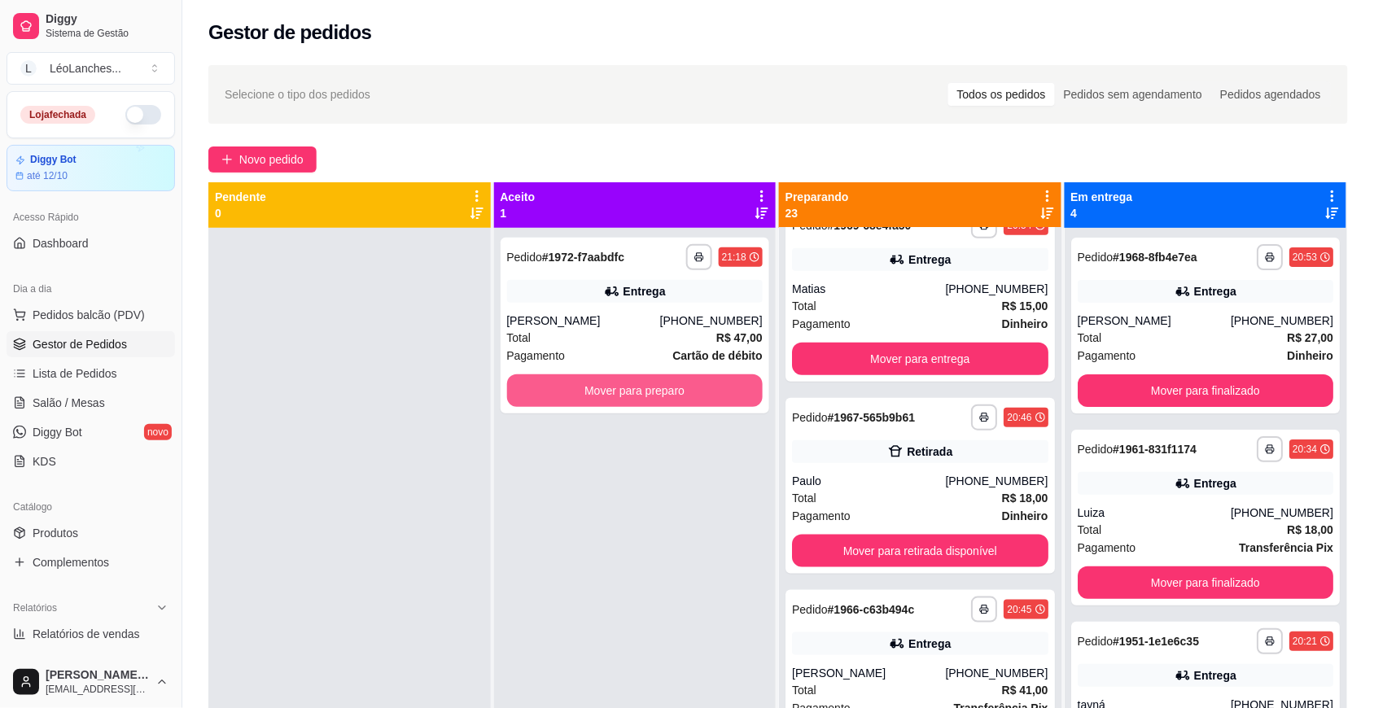
click at [674, 393] on button "Mover para preparo" at bounding box center [635, 390] width 256 height 33
click at [674, 393] on button "Mover para preparo" at bounding box center [634, 391] width 248 height 32
click at [674, 393] on button "Mover para preparo" at bounding box center [635, 390] width 256 height 33
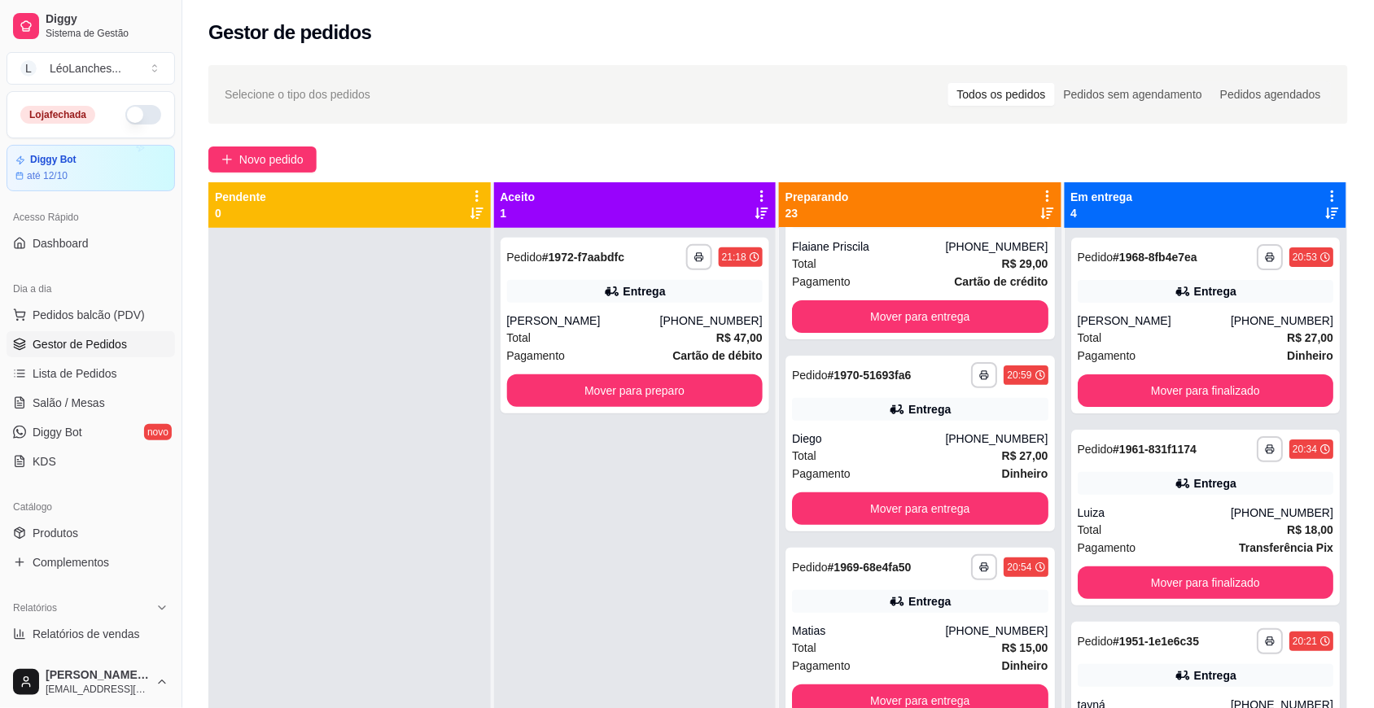
scroll to position [0, 0]
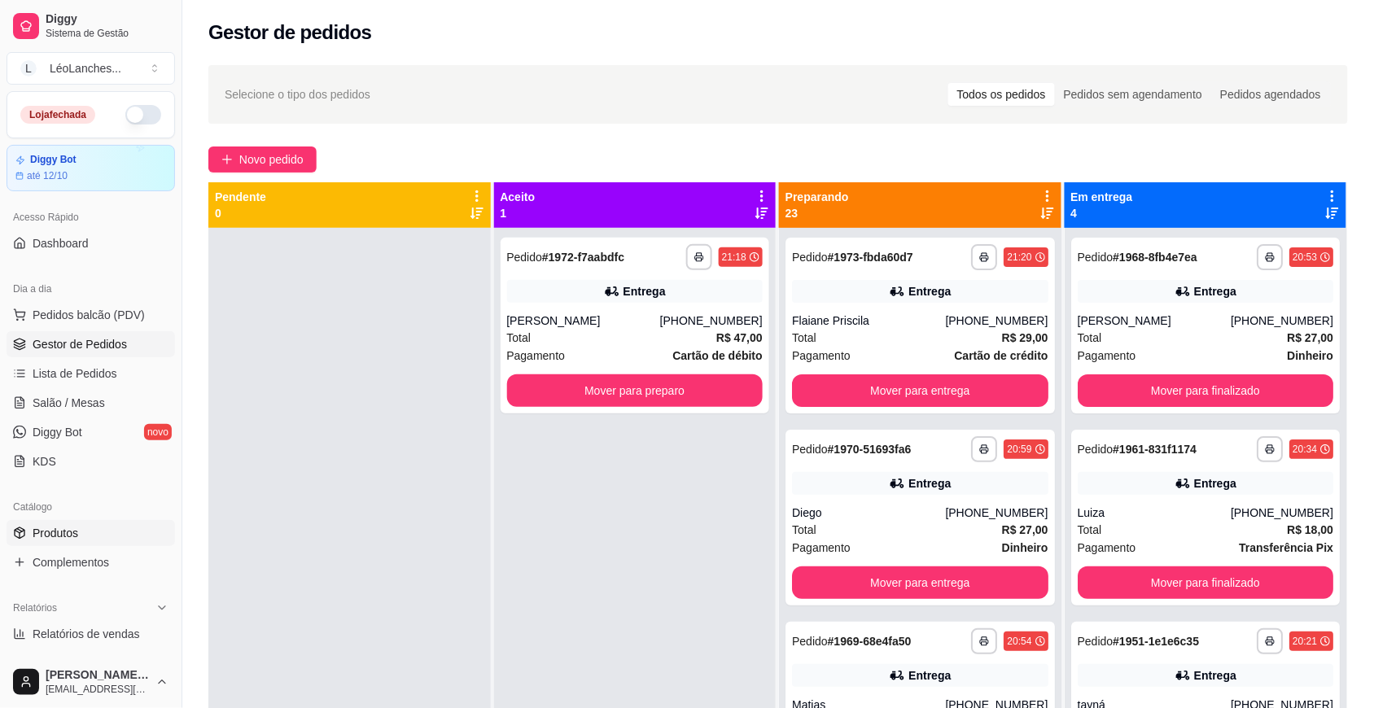
click at [79, 523] on link "Produtos" at bounding box center [91, 533] width 168 height 26
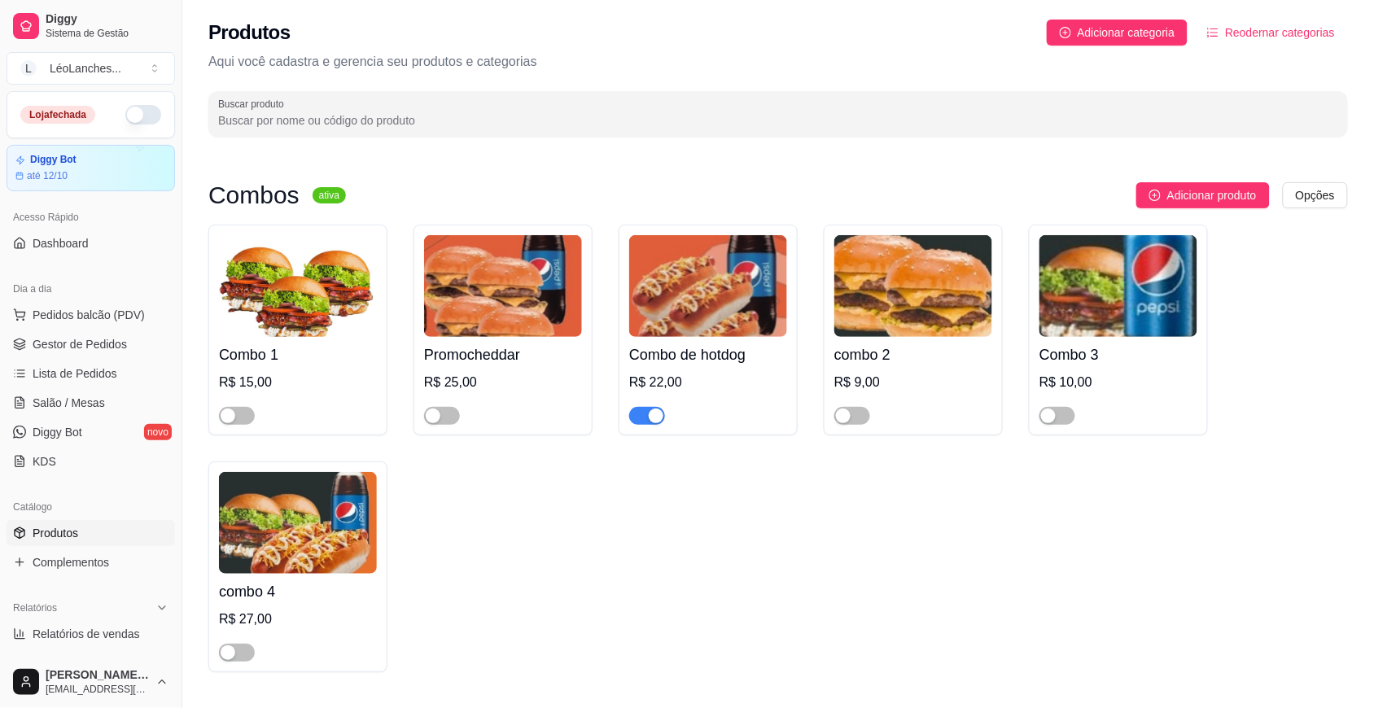
click at [641, 409] on span "button" at bounding box center [647, 416] width 36 height 18
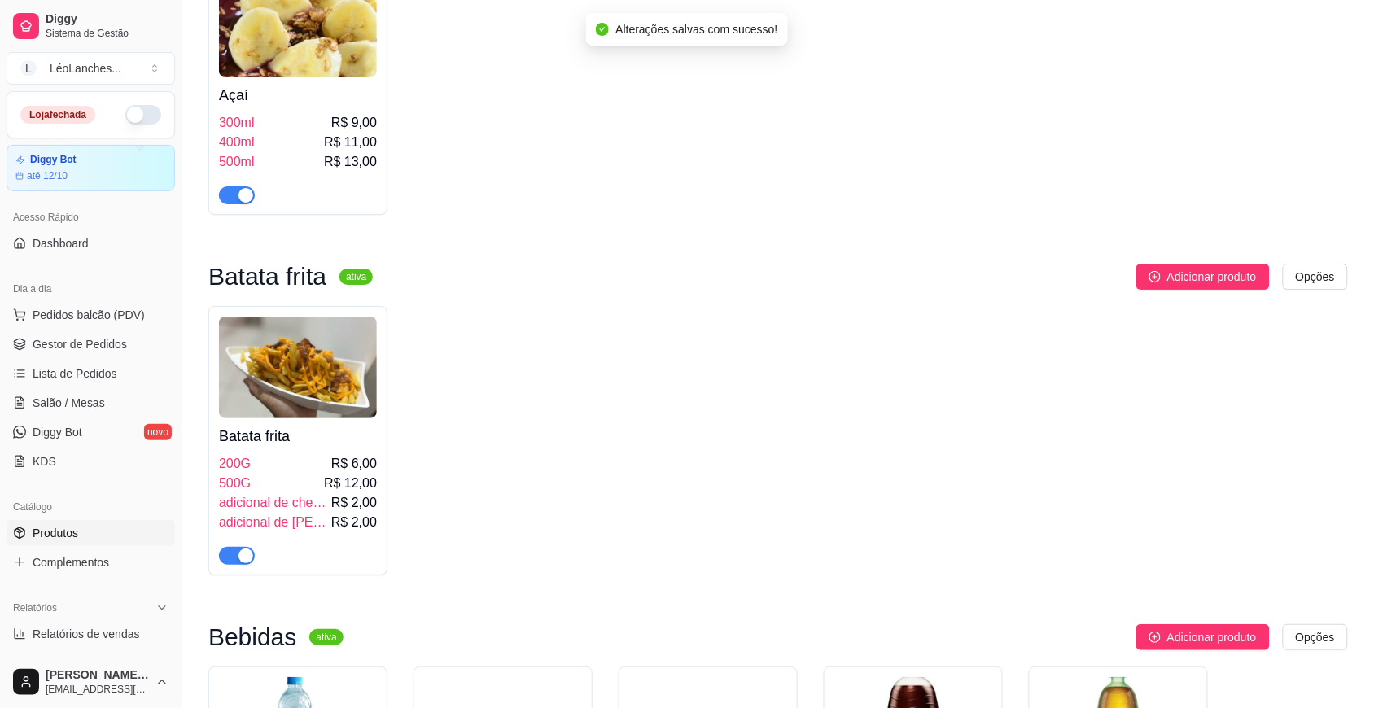
scroll to position [2035, 0]
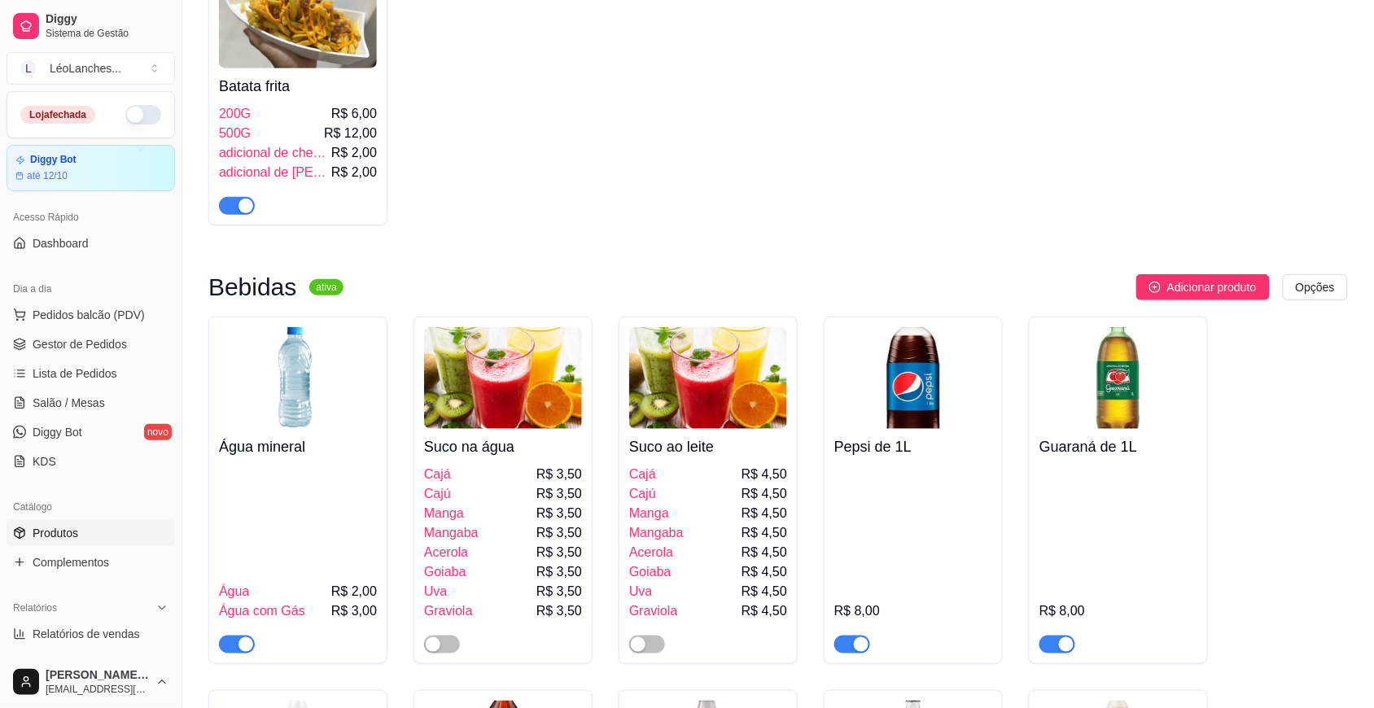
click at [247, 213] on div "button" at bounding box center [245, 206] width 15 height 15
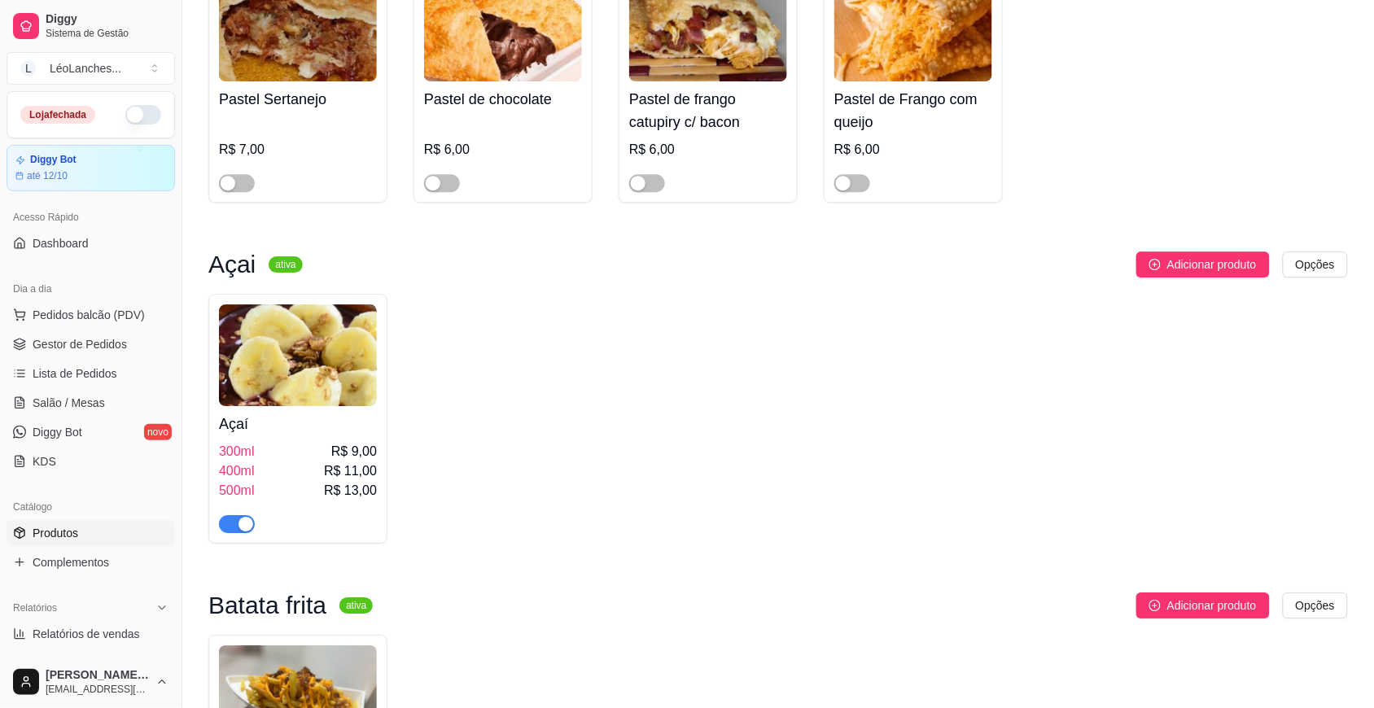
click at [245, 531] on div "button" at bounding box center [245, 524] width 15 height 15
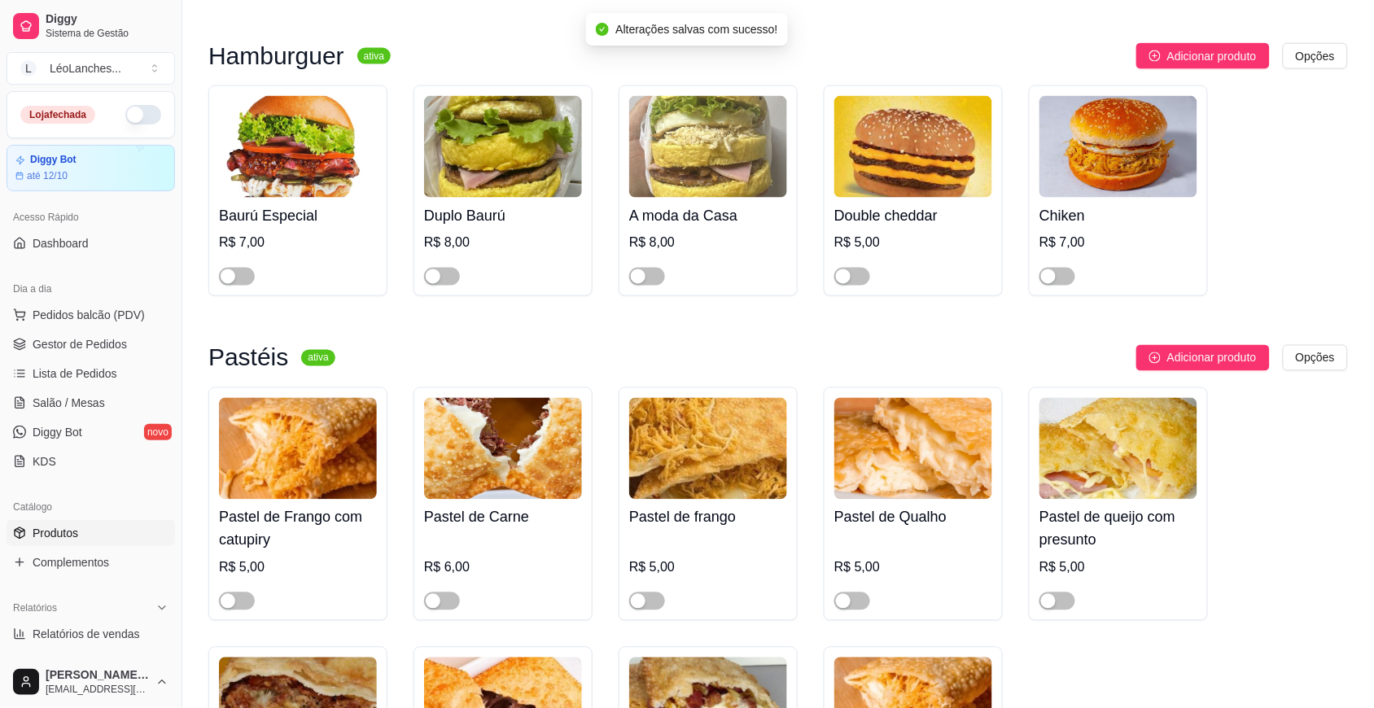
scroll to position [0, 0]
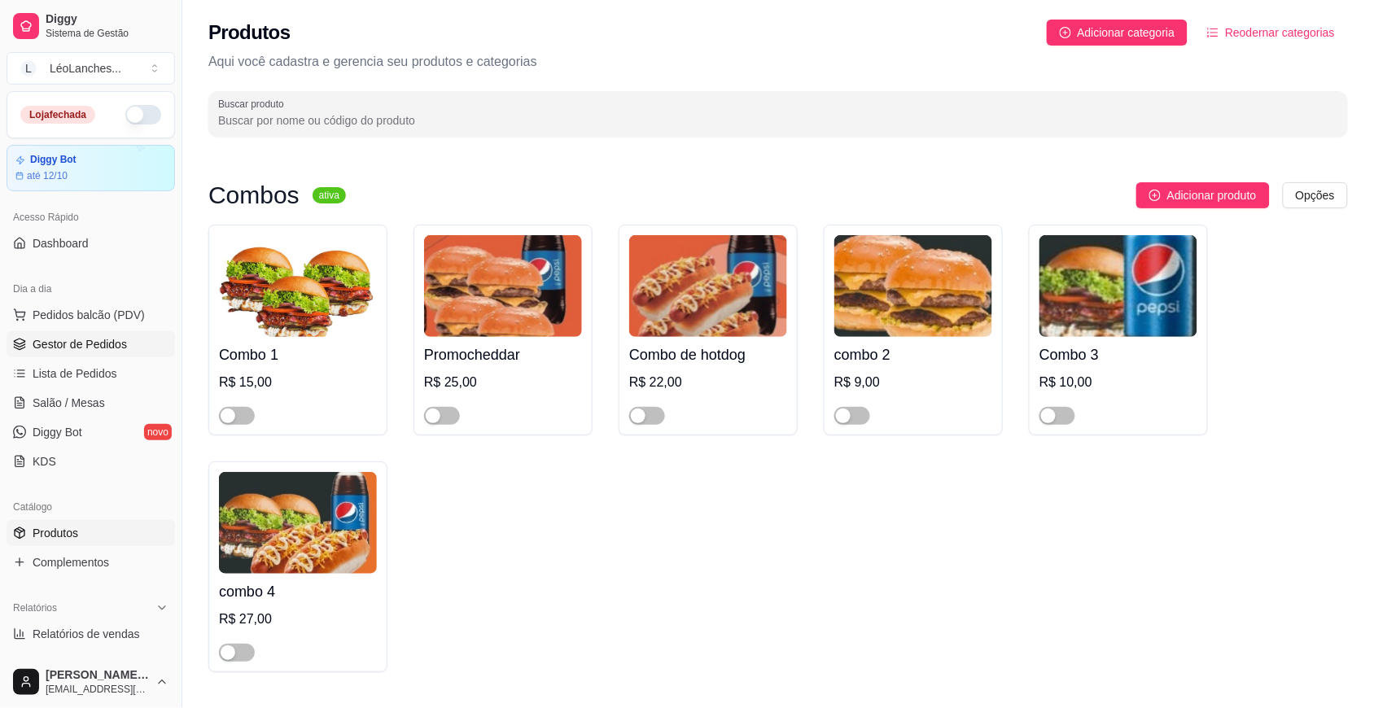
click at [131, 339] on link "Gestor de Pedidos" at bounding box center [91, 344] width 168 height 26
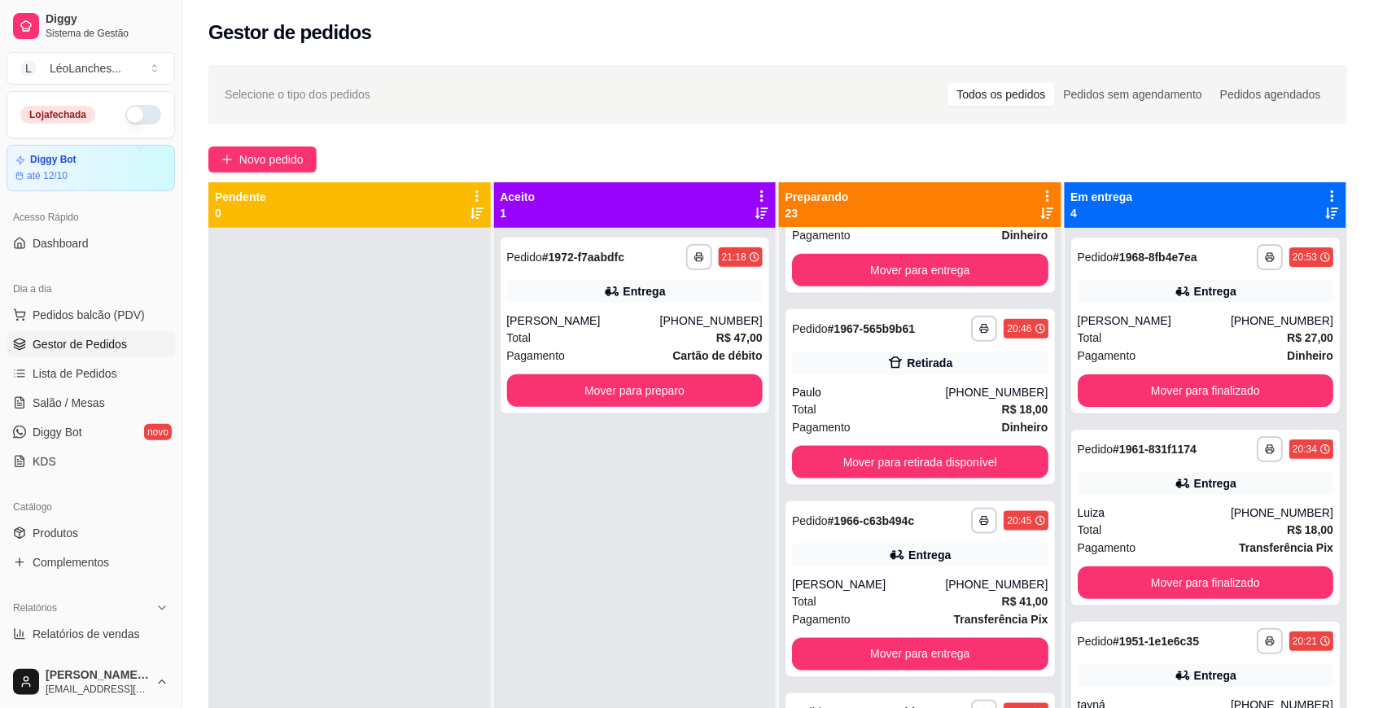
scroll to position [511, 0]
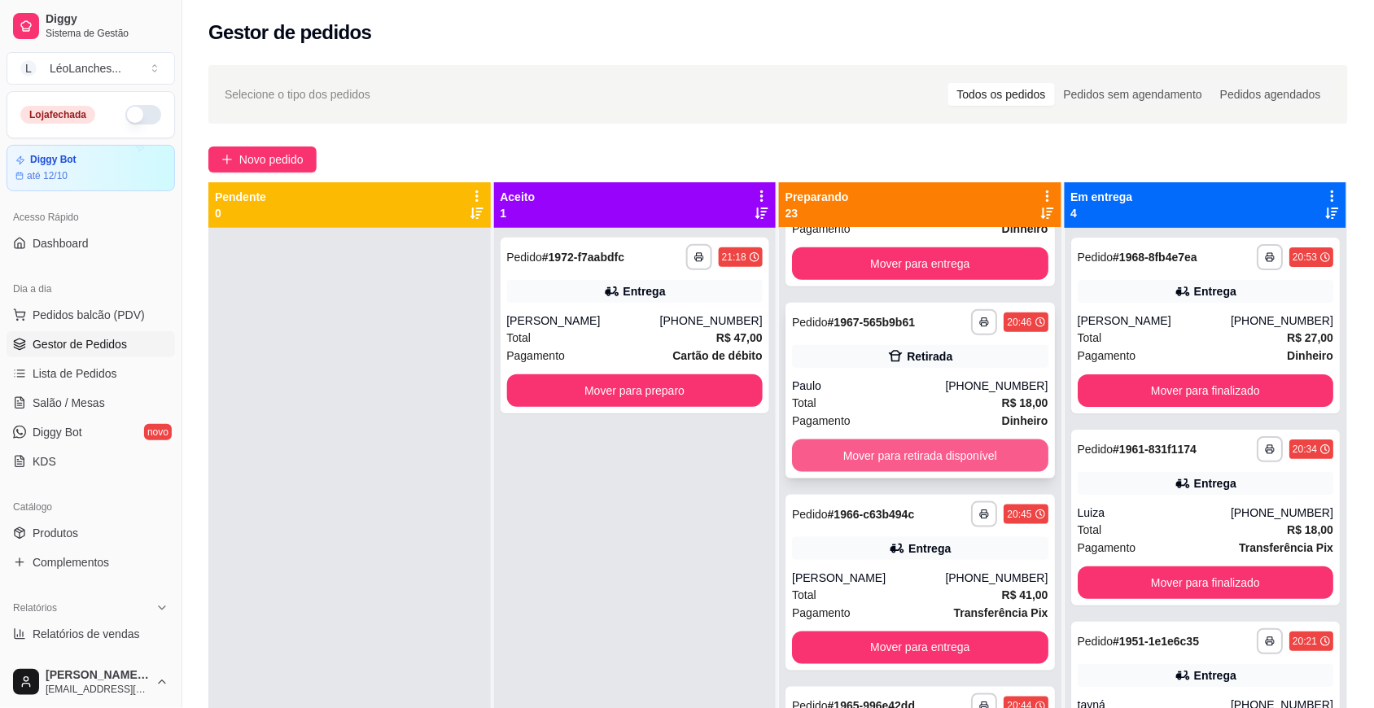
click at [957, 453] on button "Mover para retirada disponível" at bounding box center [920, 456] width 256 height 33
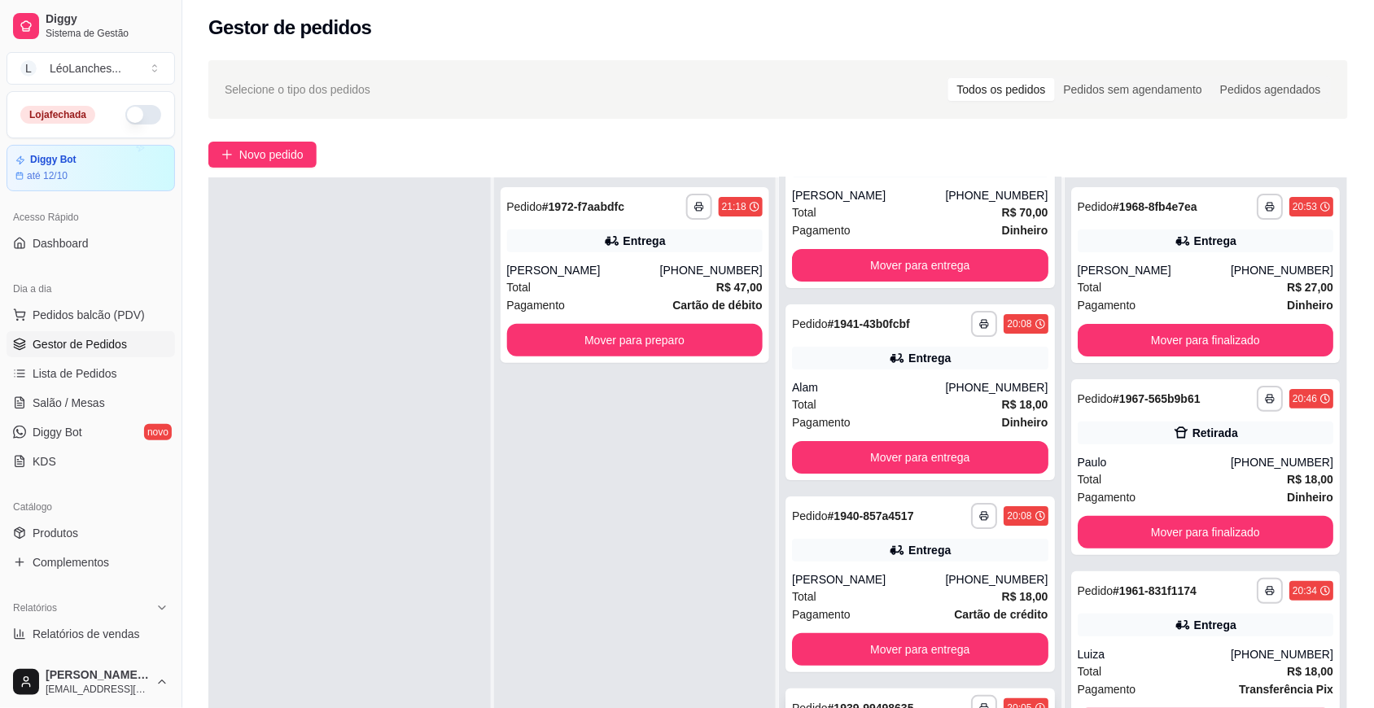
scroll to position [248, 0]
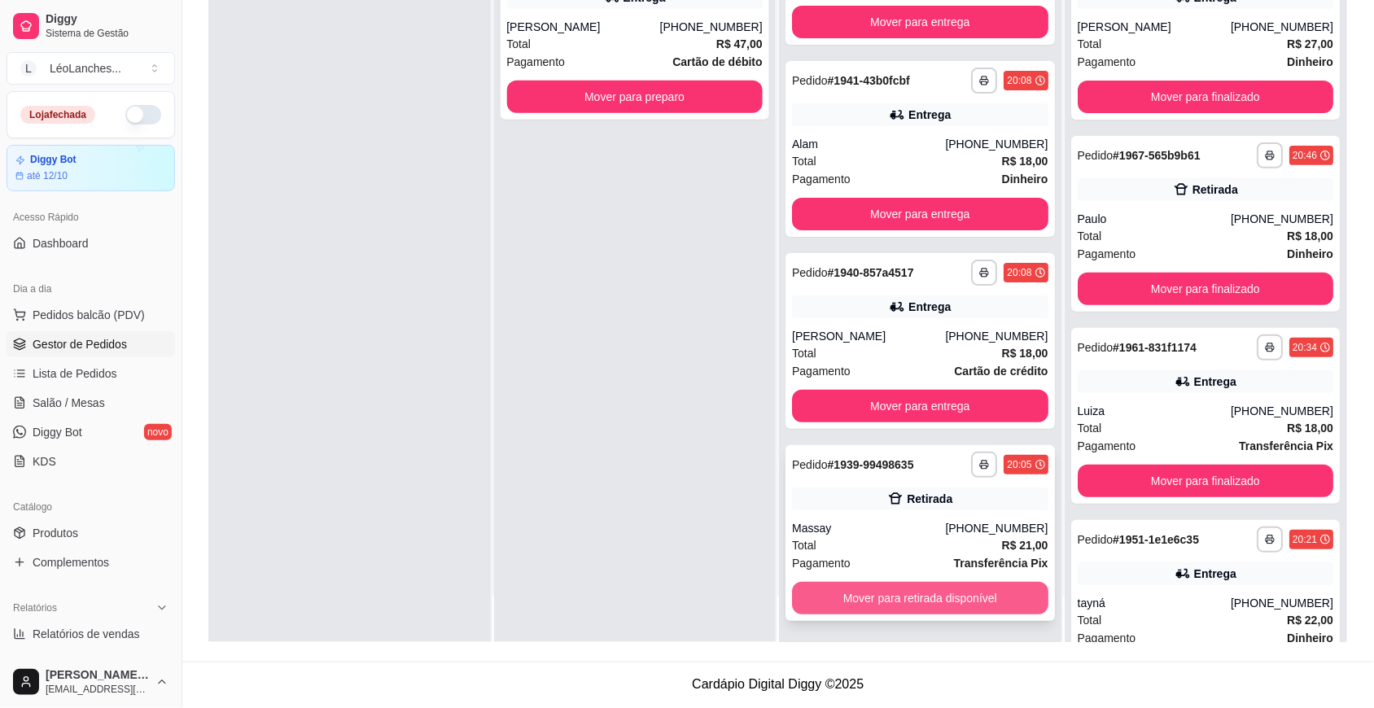
click at [963, 592] on button "Mover para retirada disponível" at bounding box center [920, 598] width 256 height 33
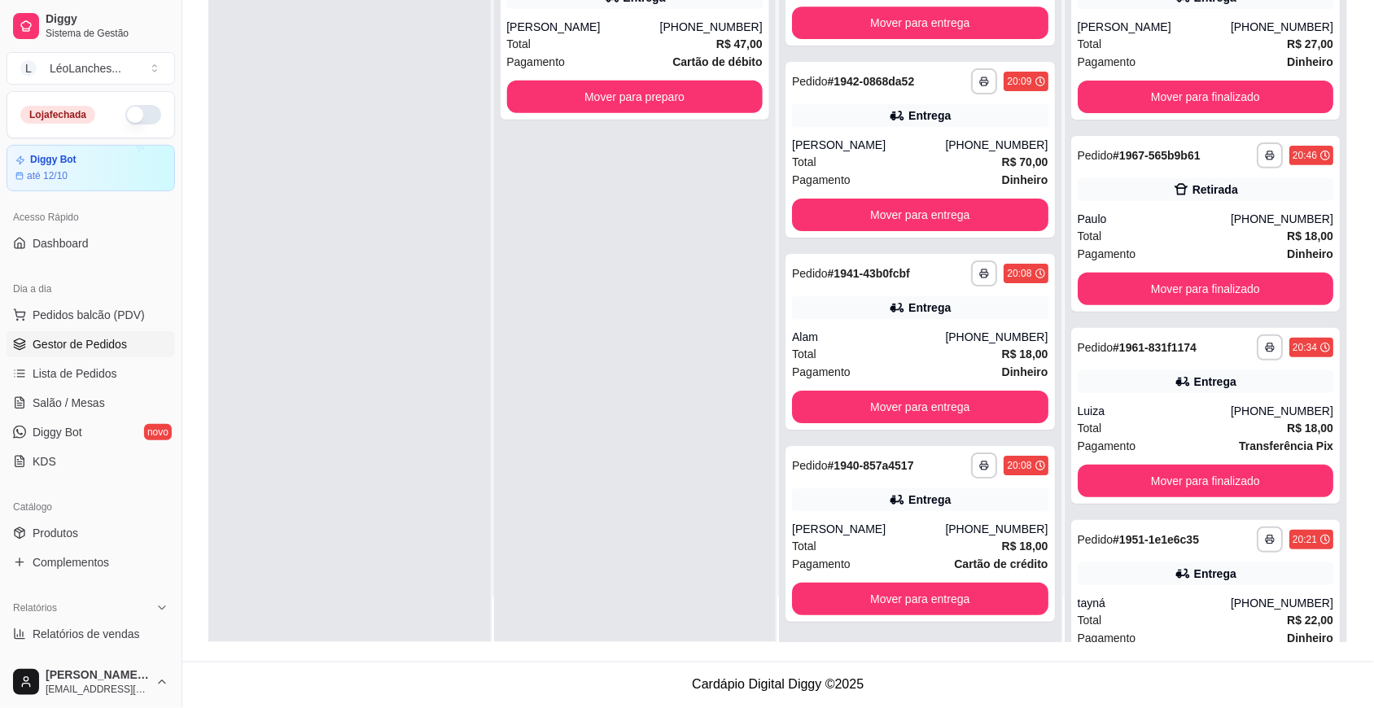
scroll to position [460, 0]
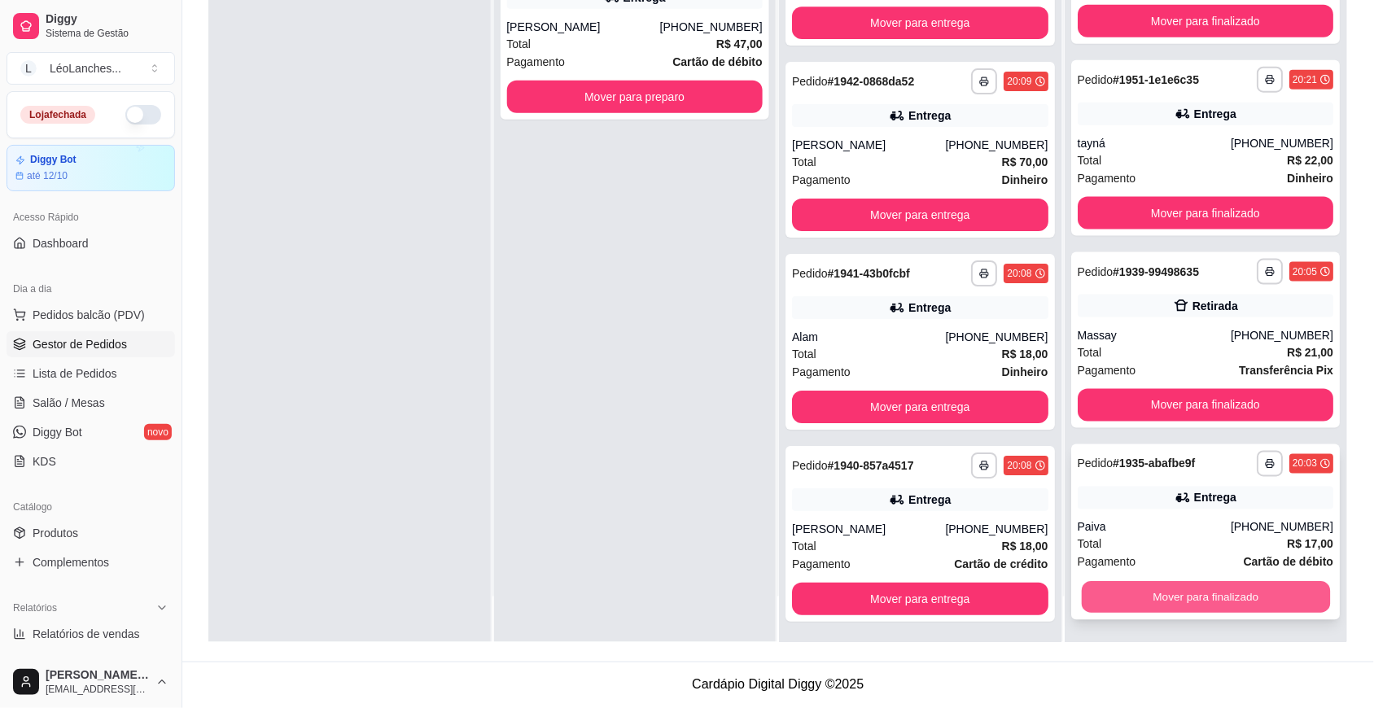
click at [1137, 588] on button "Mover para finalizado" at bounding box center [1205, 598] width 248 height 32
click at [1137, 588] on button "Mover para finalizado" at bounding box center [1206, 596] width 256 height 33
click at [1177, 600] on button "Mover para finalizado" at bounding box center [1206, 597] width 256 height 33
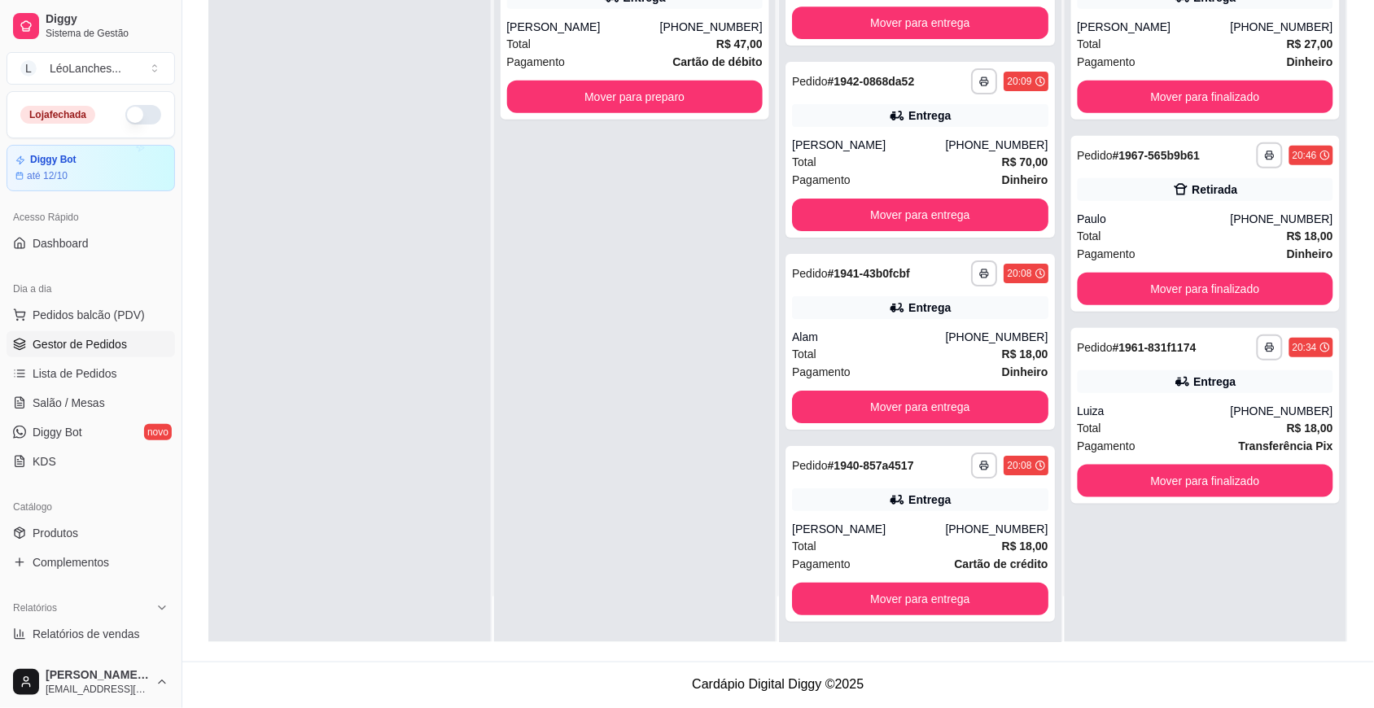
scroll to position [0, 0]
click at [1225, 470] on button "Mover para finalizado" at bounding box center [1206, 481] width 256 height 33
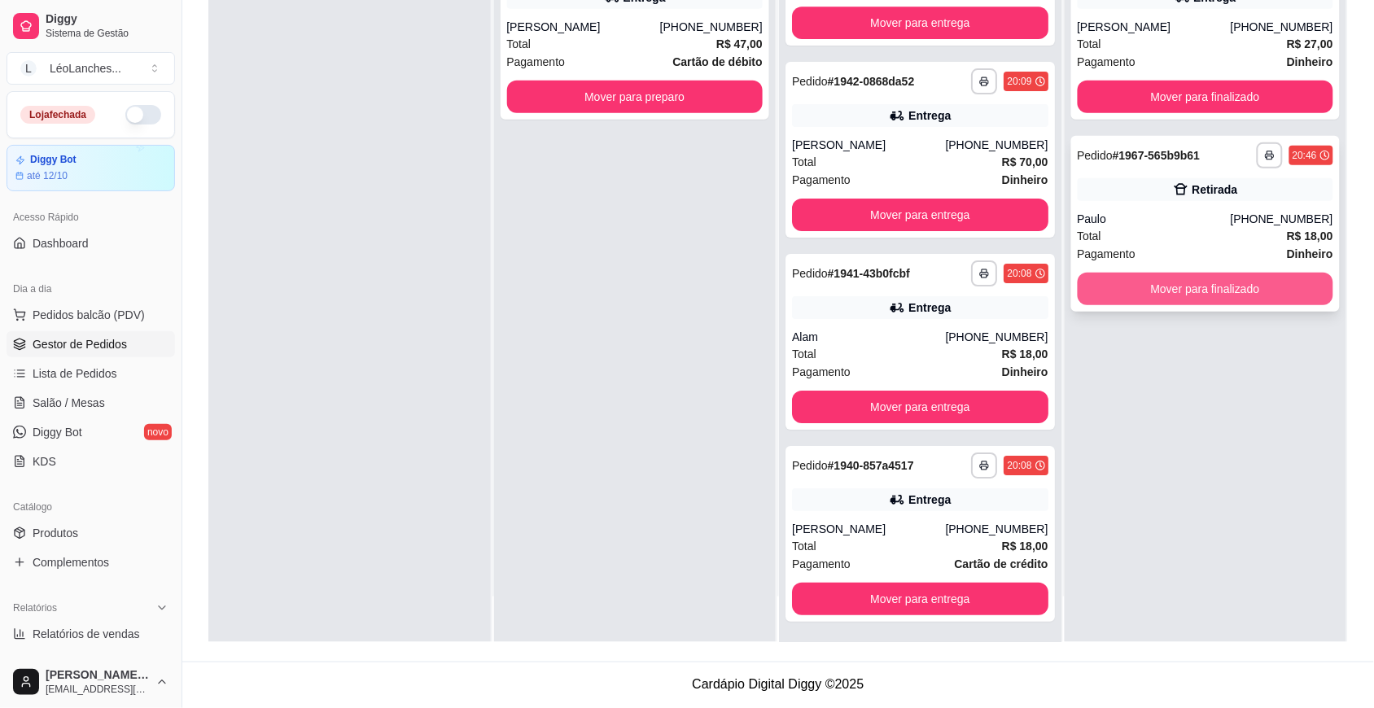
click at [1249, 294] on button "Mover para finalizado" at bounding box center [1206, 289] width 256 height 33
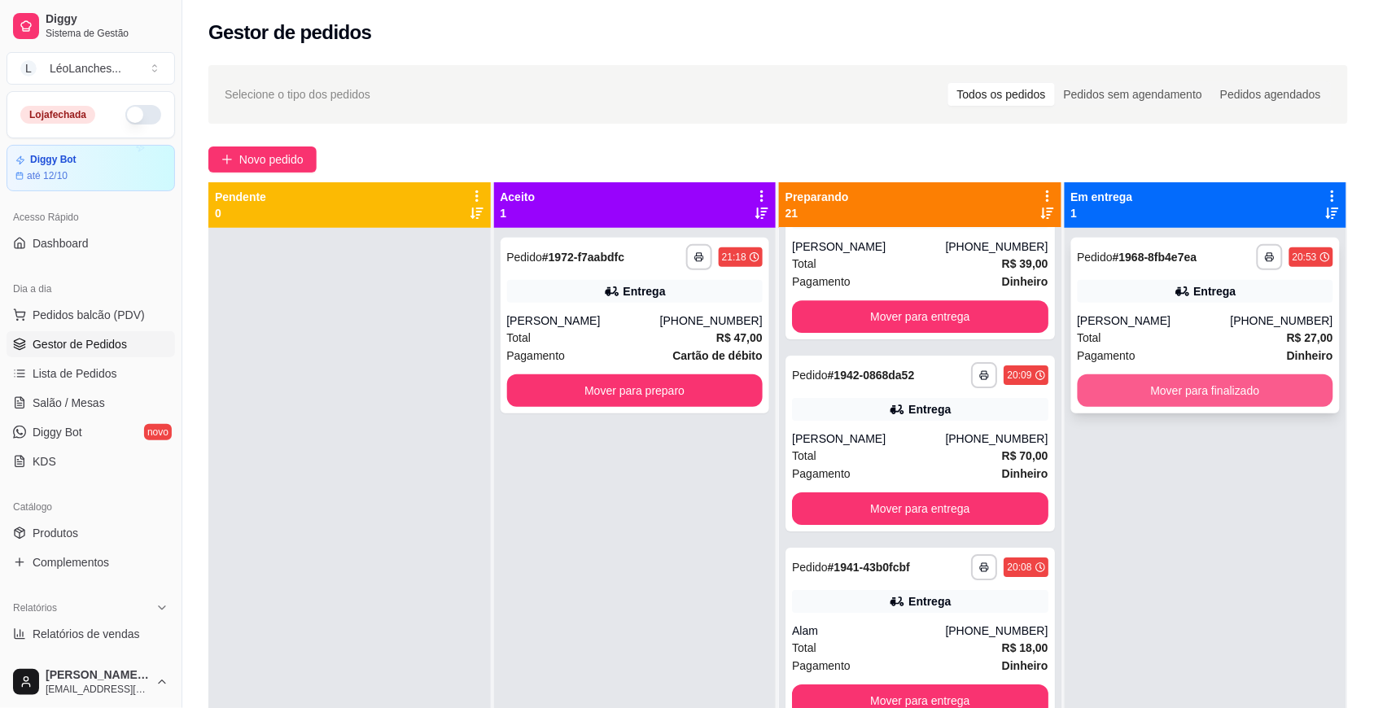
click at [1267, 391] on button "Mover para finalizado" at bounding box center [1206, 390] width 256 height 33
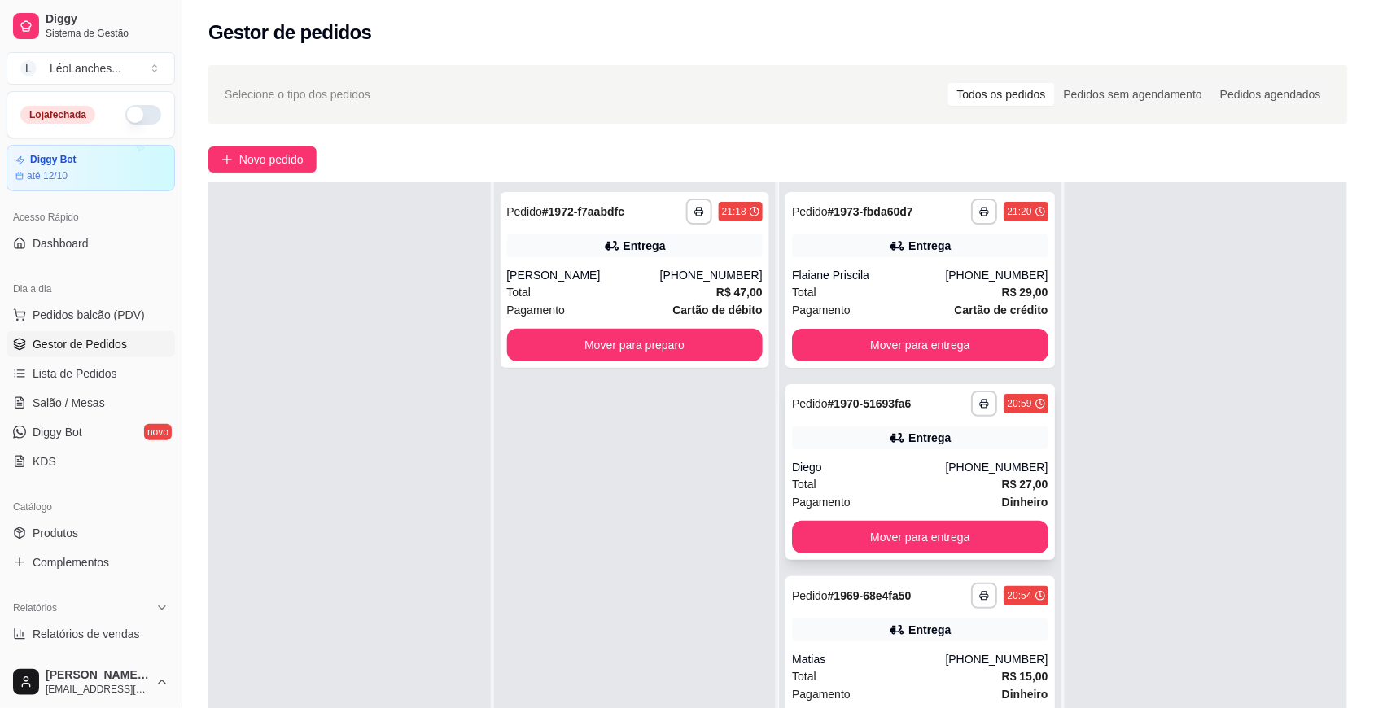
click at [910, 474] on div "Diego" at bounding box center [868, 467] width 153 height 16
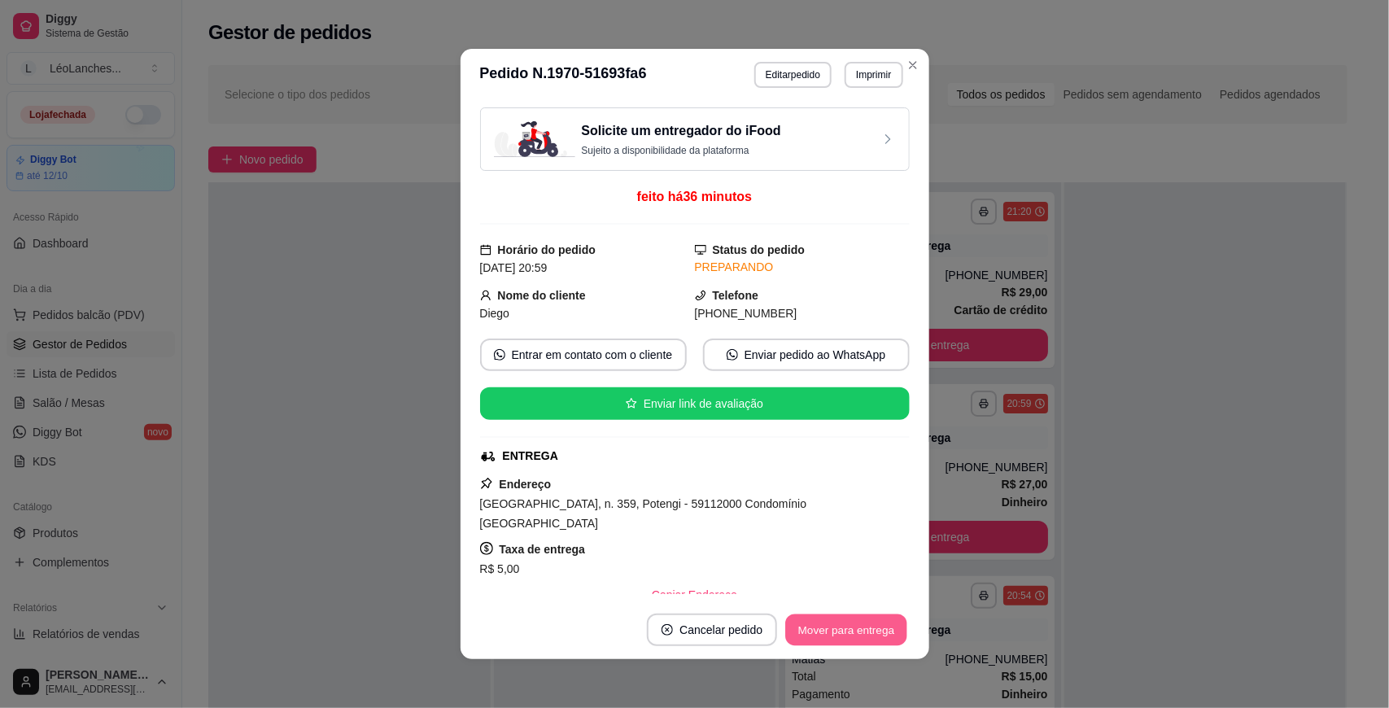
click at [855, 623] on button "Mover para entrega" at bounding box center [847, 631] width 122 height 32
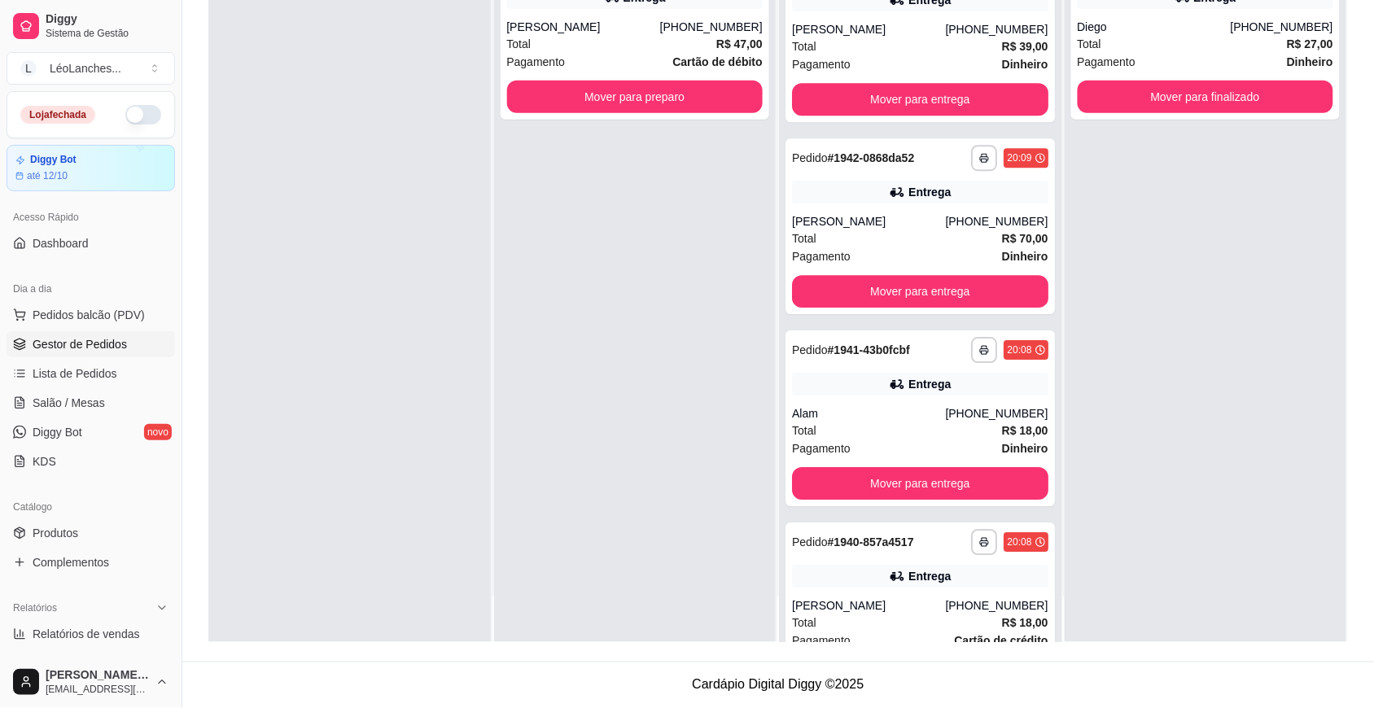
scroll to position [3100, 0]
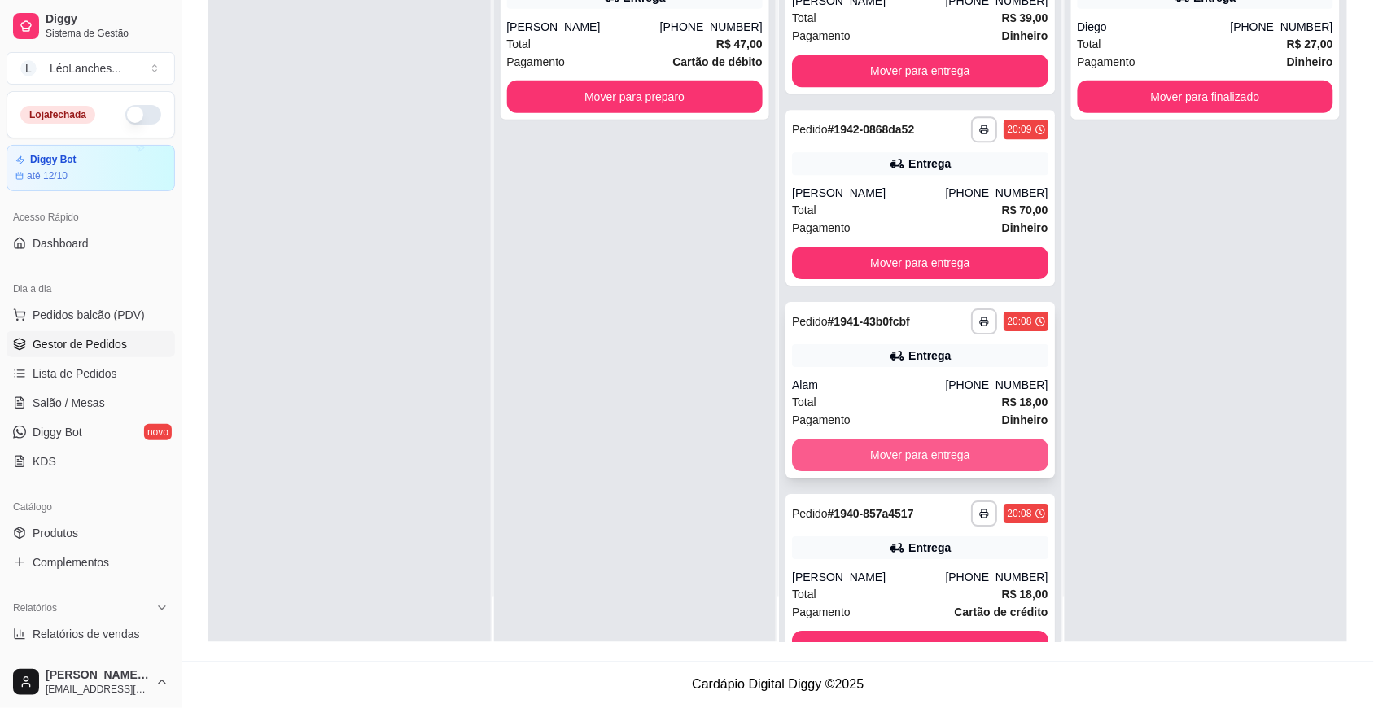
click at [912, 448] on button "Mover para entrega" at bounding box center [920, 455] width 256 height 33
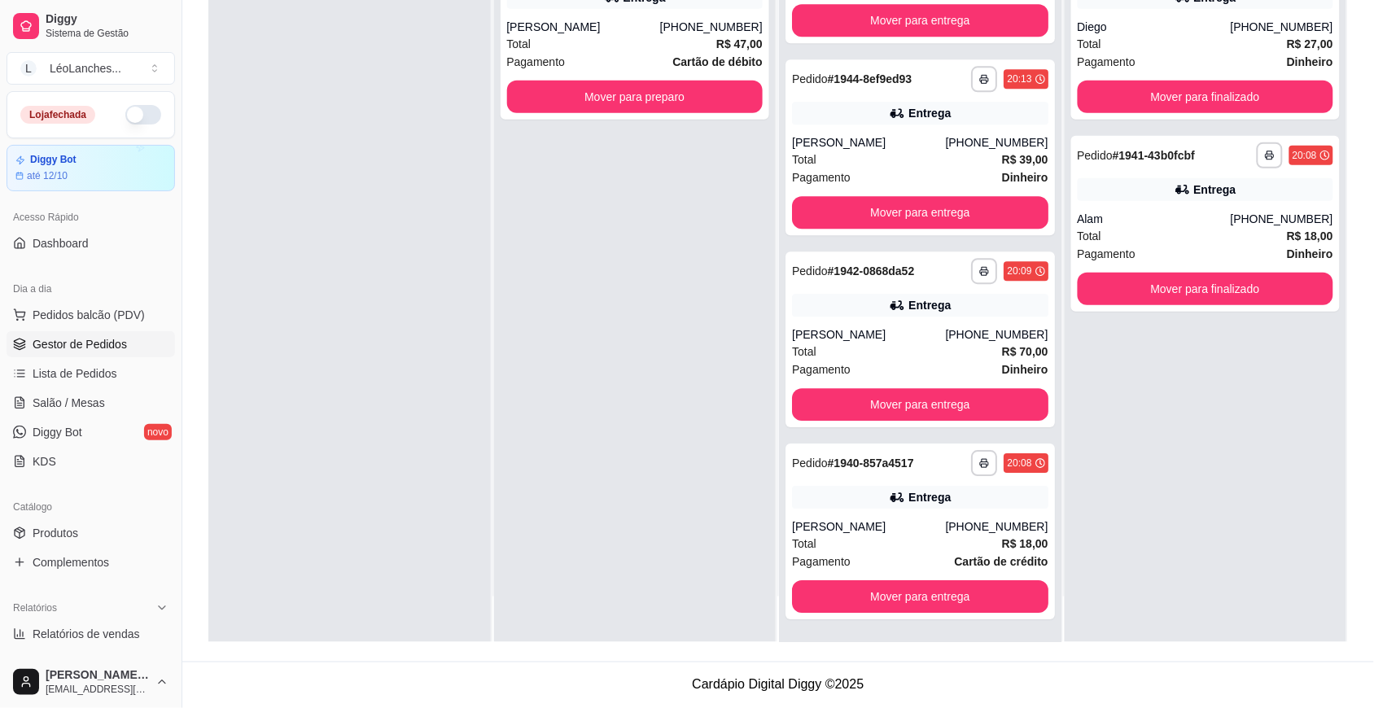
scroll to position [2956, 0]
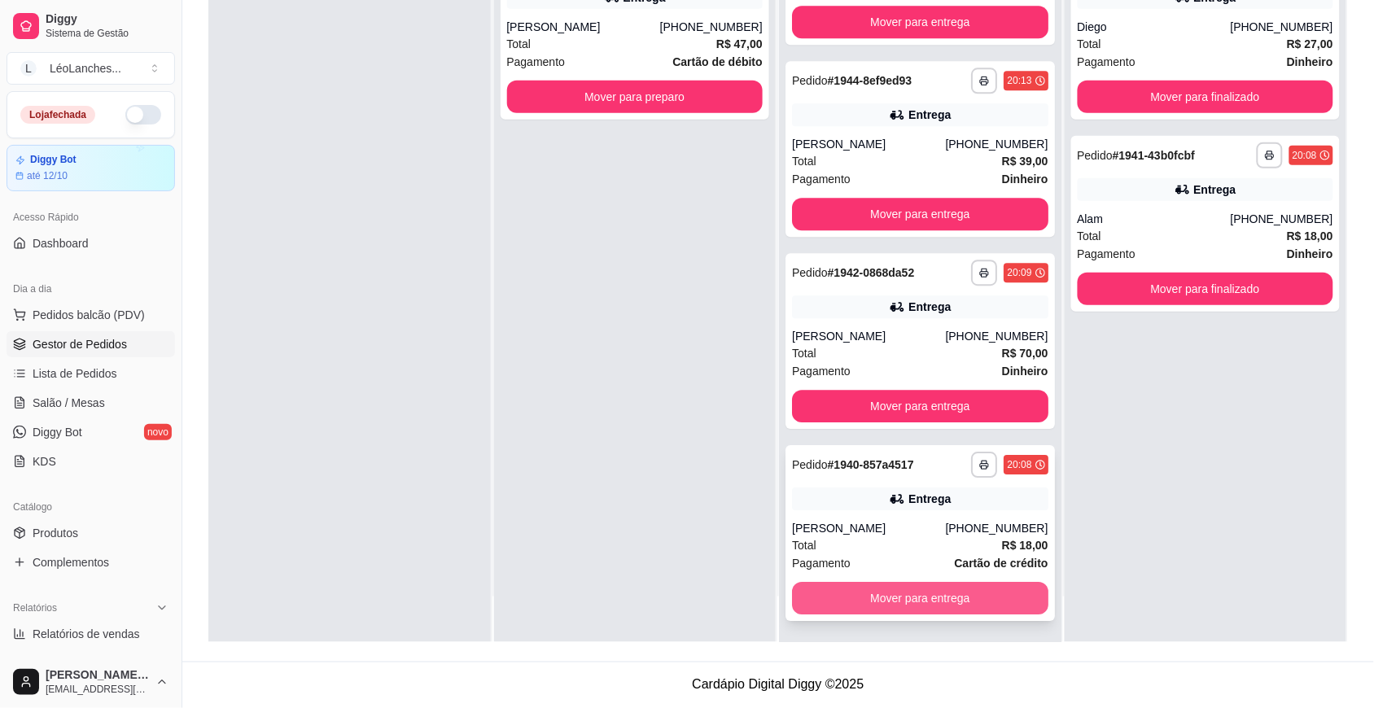
click at [897, 590] on button "Mover para entrega" at bounding box center [920, 598] width 256 height 33
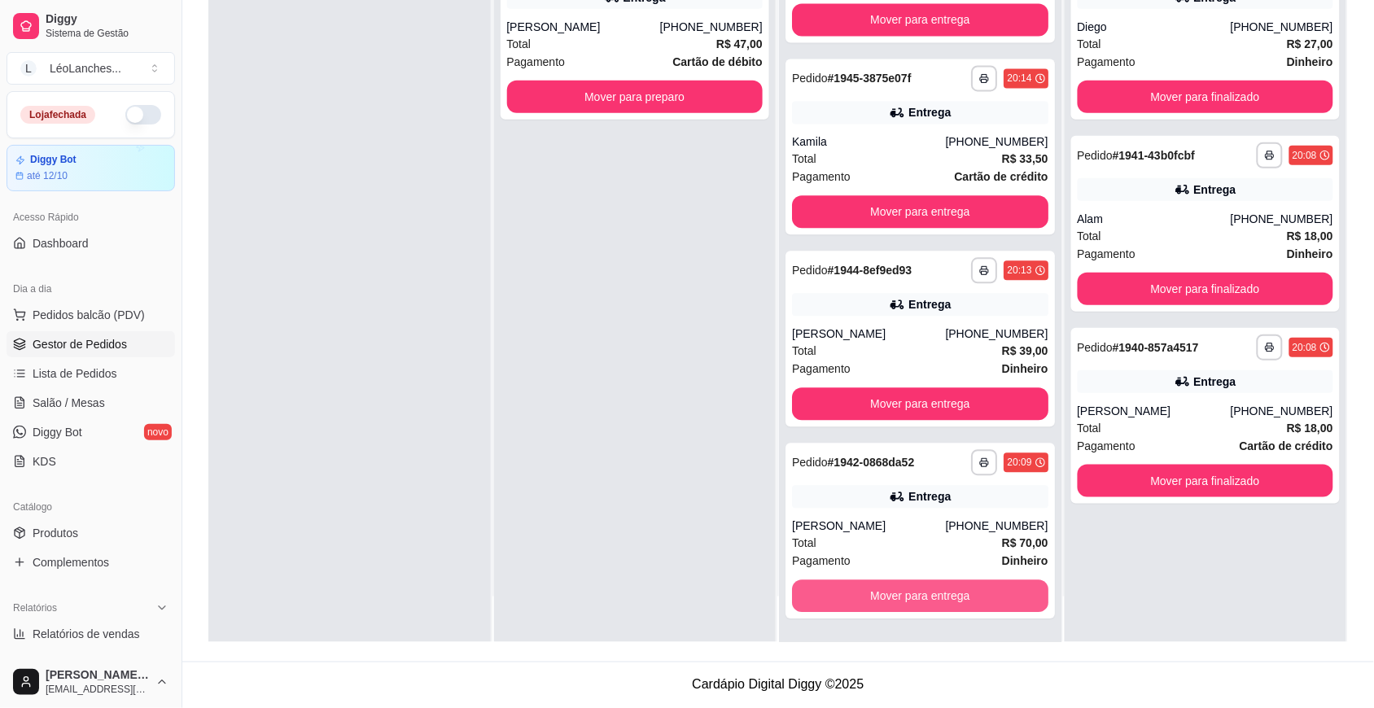
scroll to position [2764, 0]
